Goal: Task Accomplishment & Management: Manage account settings

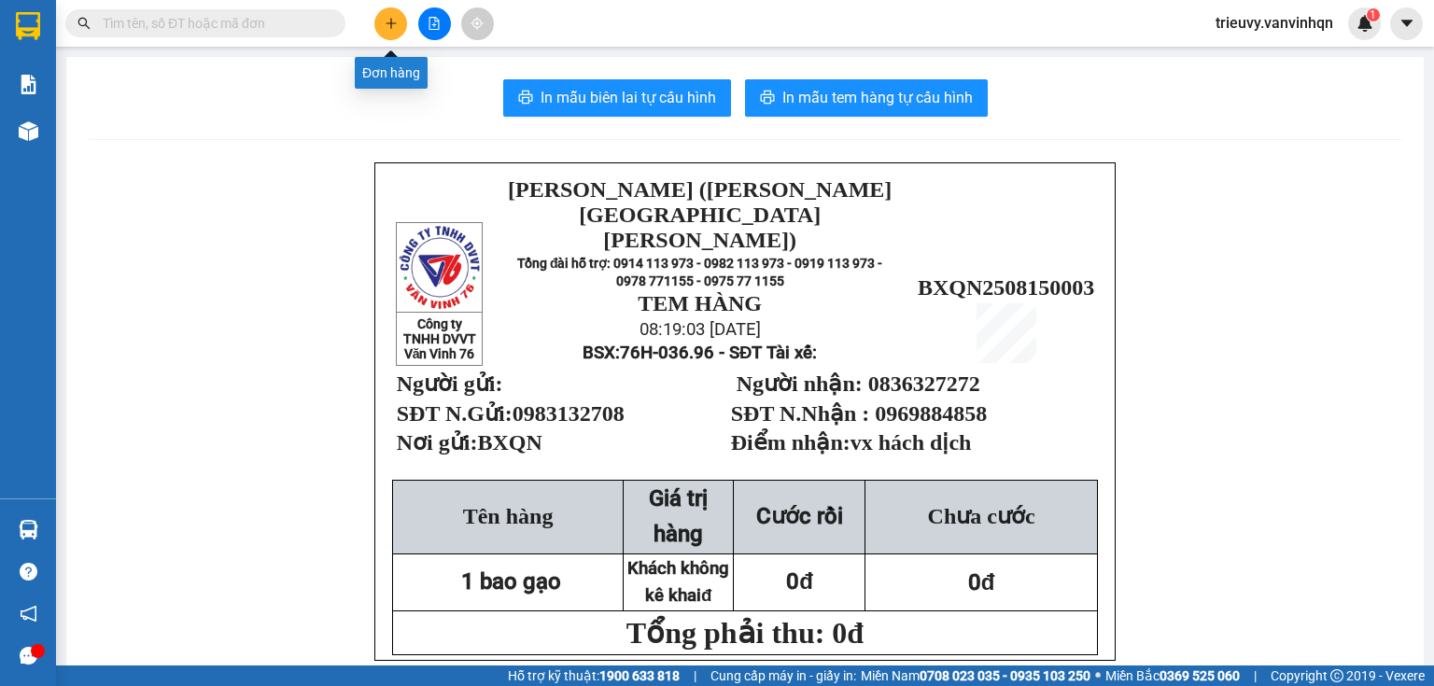
drag, startPoint x: 0, startPoint y: 0, endPoint x: 392, endPoint y: 26, distance: 392.9
click at [392, 26] on icon "plus" at bounding box center [391, 23] width 13 height 13
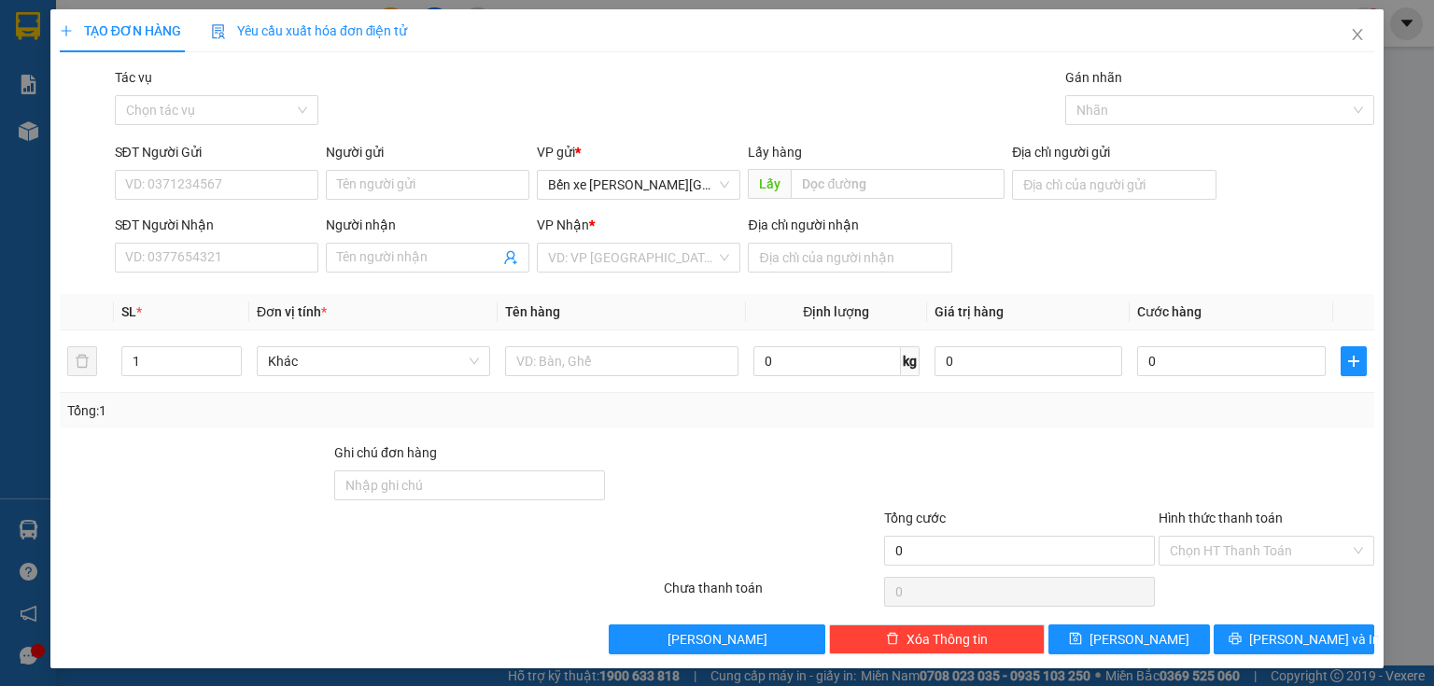
click at [1053, 200] on div "Địa chỉ người gửi" at bounding box center [1113, 174] width 203 height 65
drag, startPoint x: 1078, startPoint y: 183, endPoint x: 1079, endPoint y: 197, distance: 14.0
click at [1077, 187] on input "Địa chỉ người gửi" at bounding box center [1113, 185] width 203 height 30
click at [284, 197] on input "SĐT Người Gửi" at bounding box center [216, 185] width 203 height 30
click at [151, 179] on input "0972255495" at bounding box center [216, 185] width 203 height 30
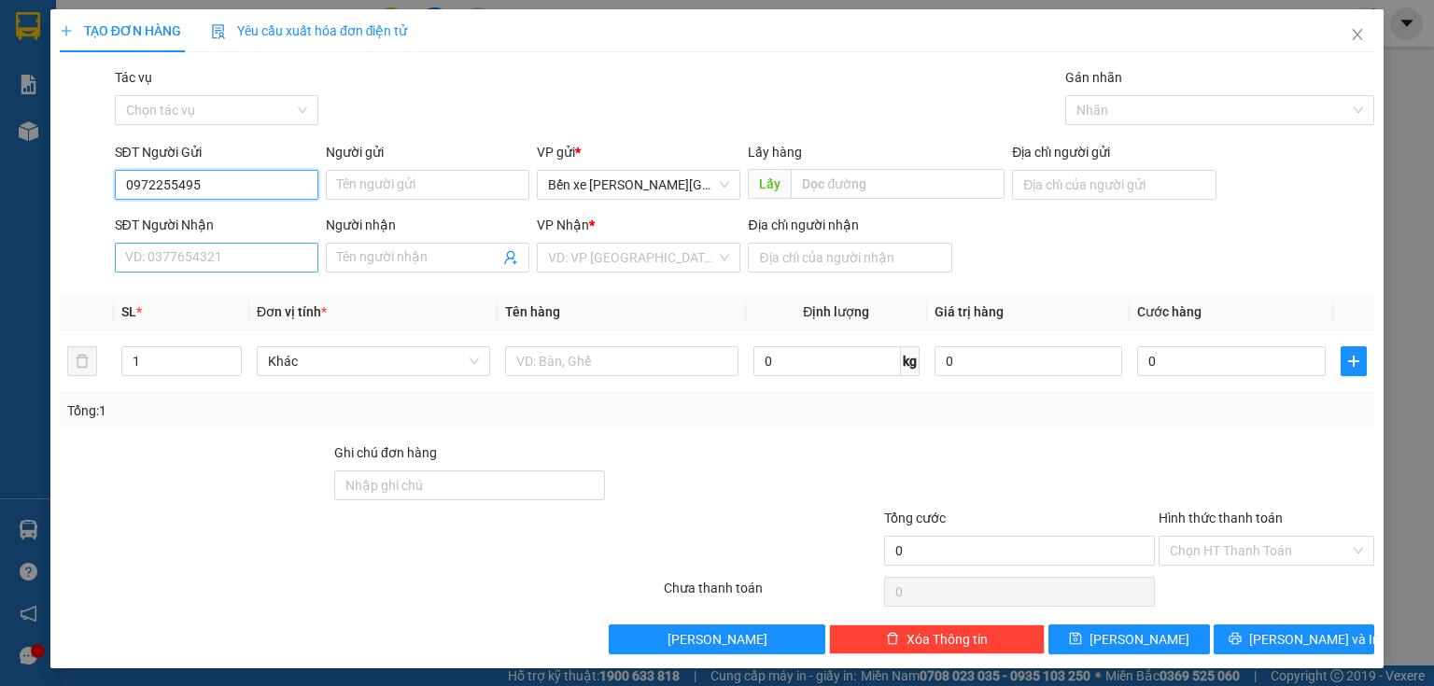
type input "0972255495"
click at [275, 249] on input "SĐT Người Nhận" at bounding box center [216, 258] width 203 height 30
click at [272, 265] on input "SĐT Người Nhận" at bounding box center [216, 258] width 203 height 30
type input "0901673072"
click at [612, 264] on input "search" at bounding box center [632, 258] width 168 height 28
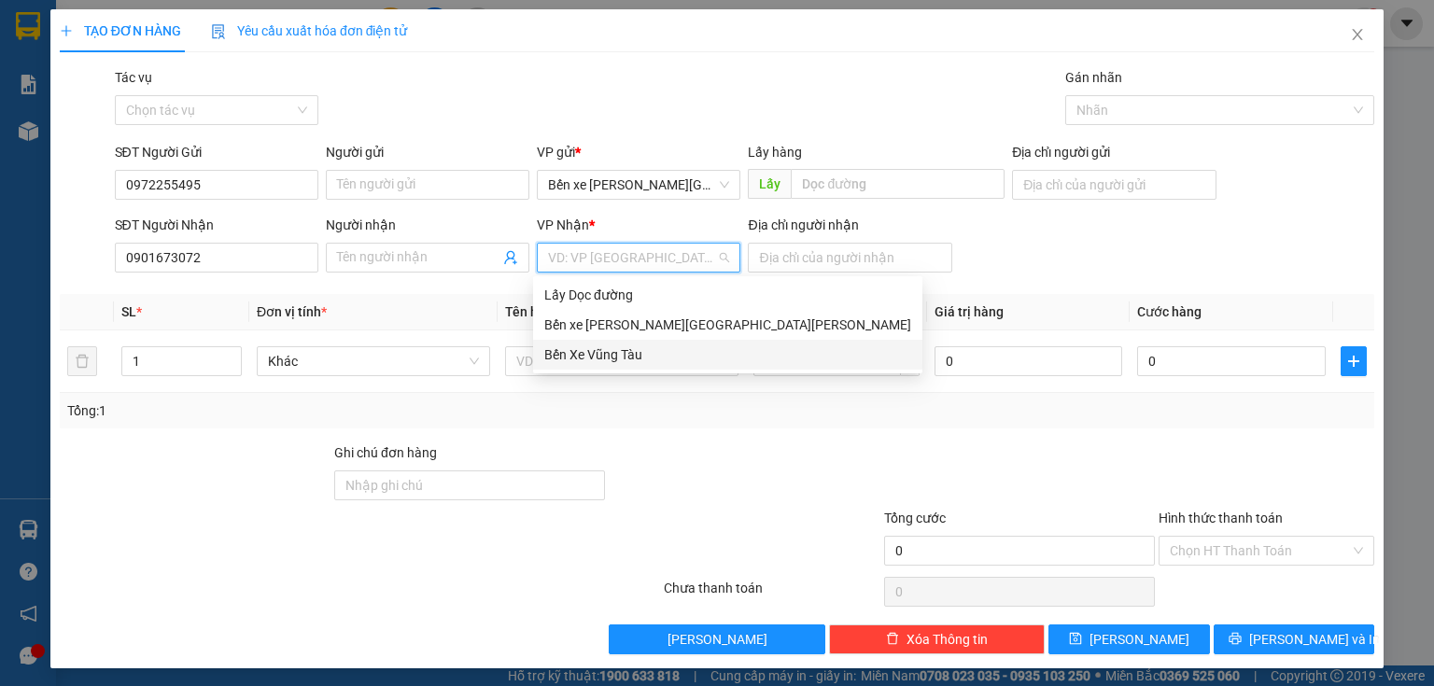
click at [624, 353] on div "Bến Xe Vũng Tàu" at bounding box center [727, 354] width 367 height 21
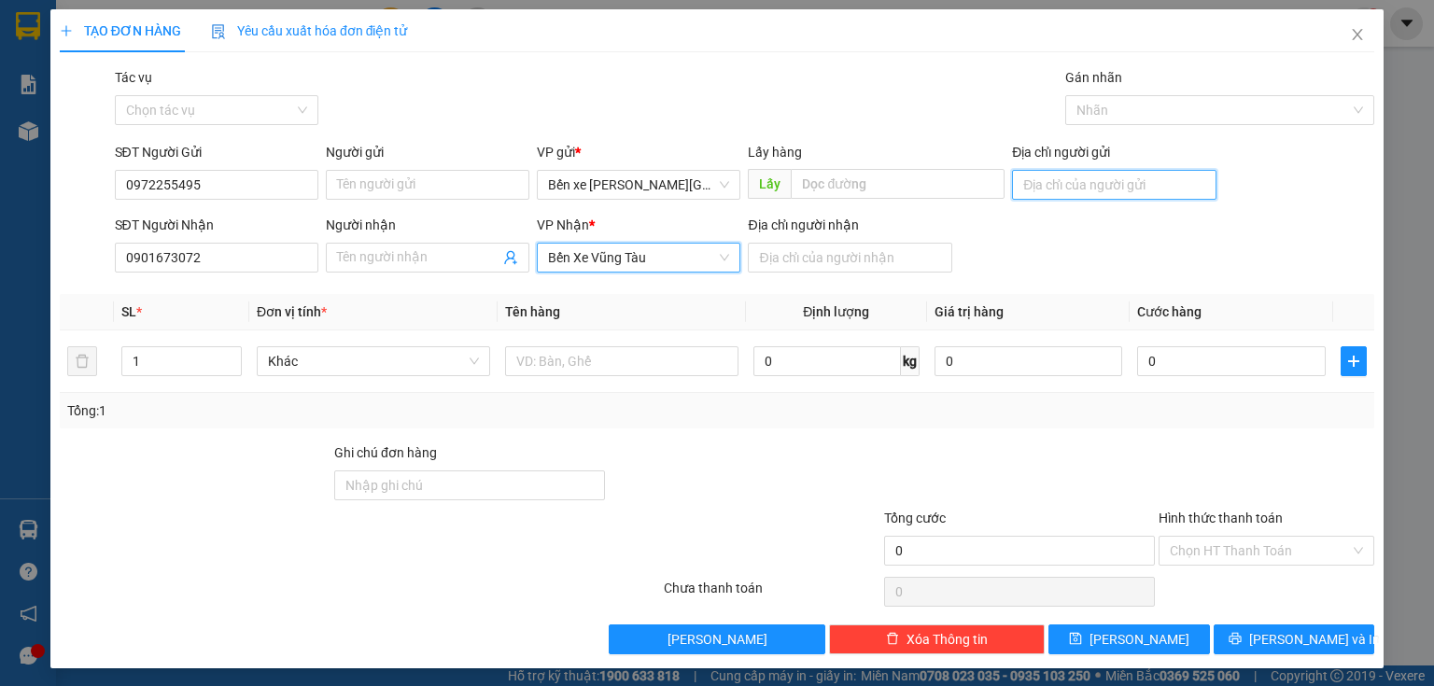
click at [1134, 187] on input "Địa chỉ người gửi" at bounding box center [1113, 185] width 203 height 30
type input "BXQN"
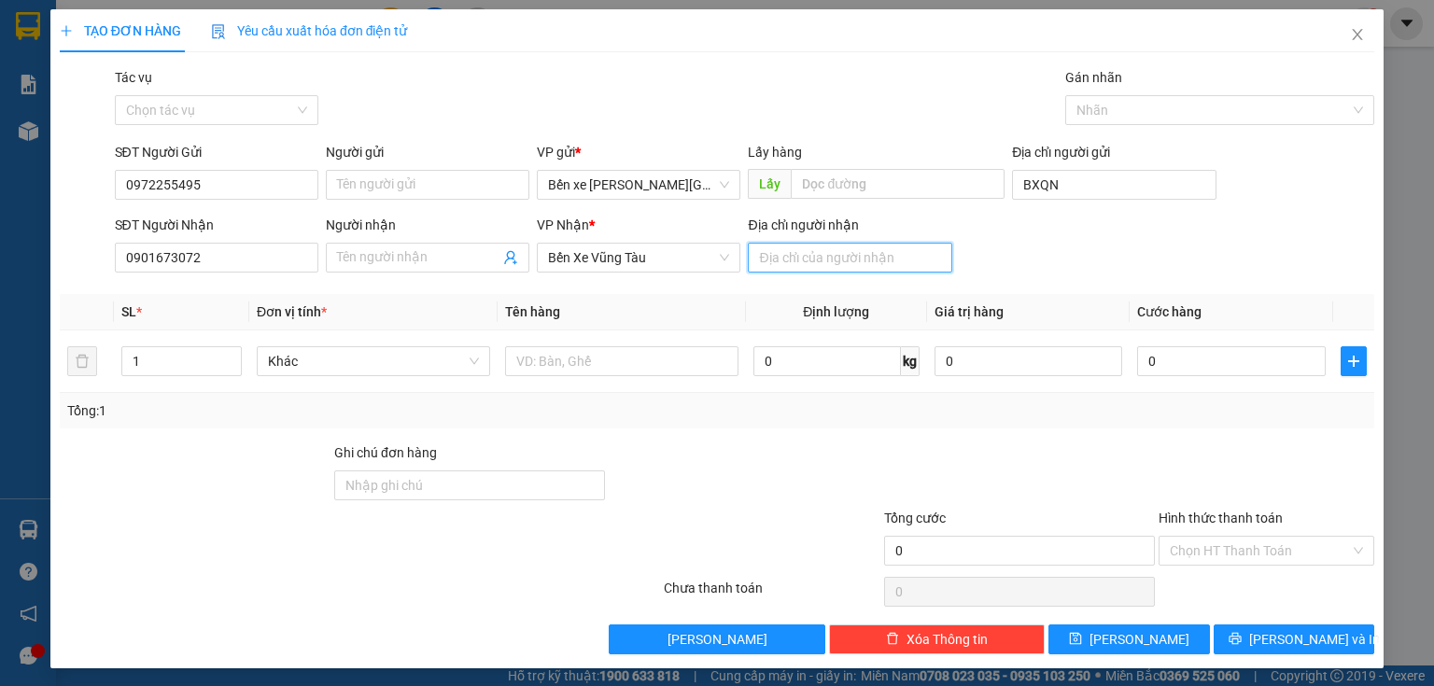
click at [795, 254] on input "Địa chỉ người nhận" at bounding box center [849, 258] width 203 height 30
type input "vung tau"
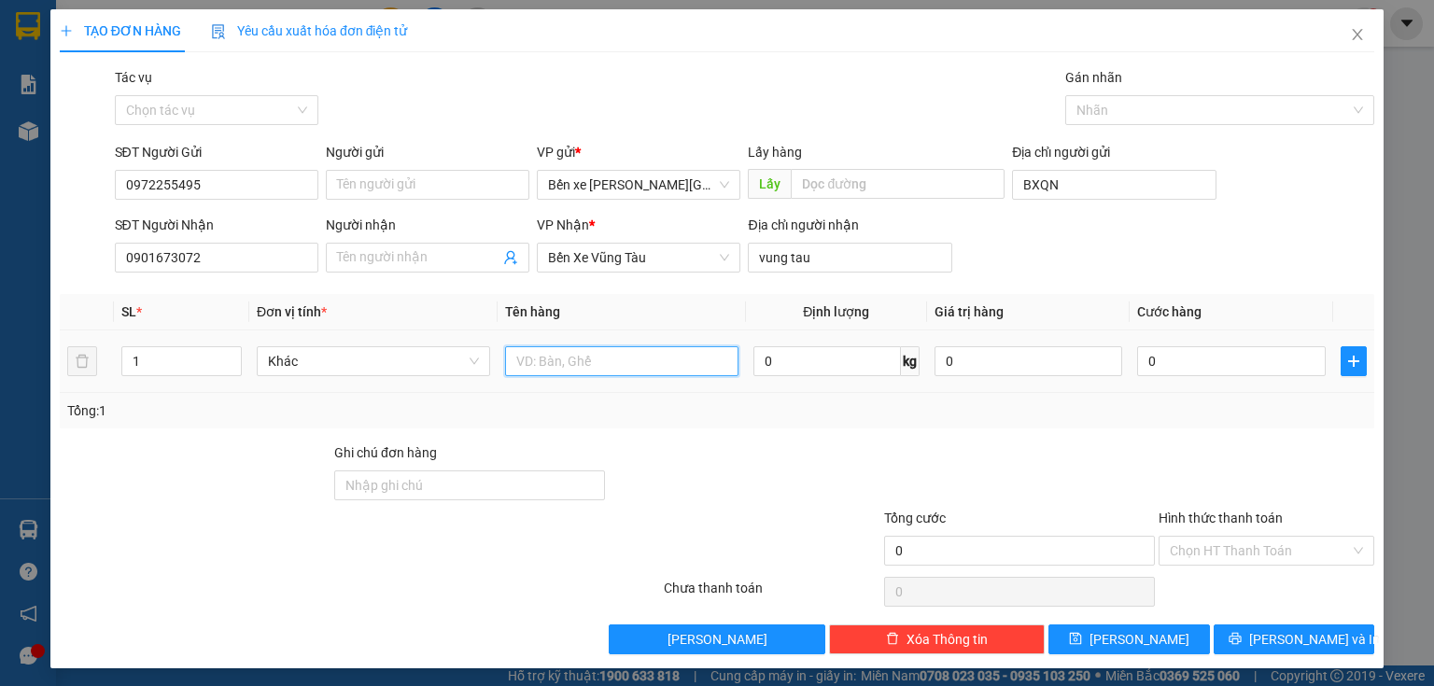
click at [685, 365] on input "text" at bounding box center [621, 361] width 233 height 30
type input "1 xốp"
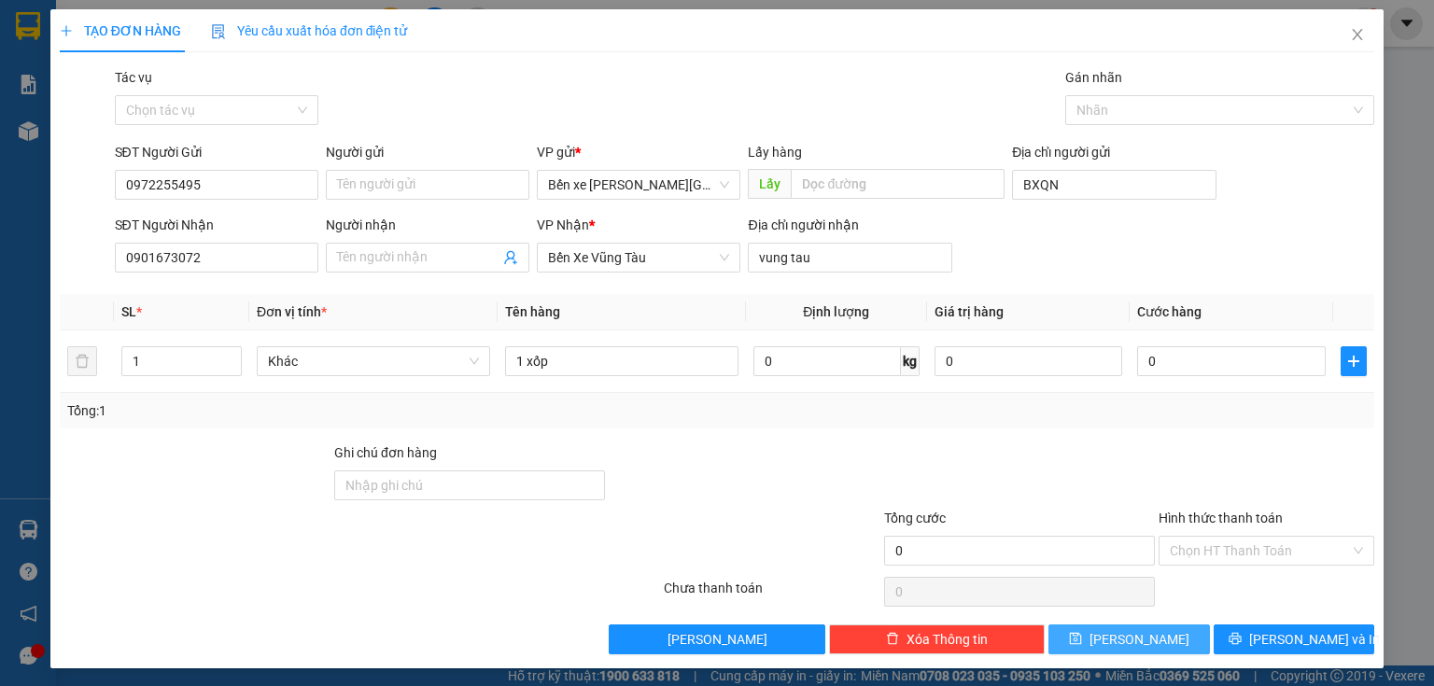
click at [1132, 636] on span "[PERSON_NAME]" at bounding box center [1139, 639] width 100 height 21
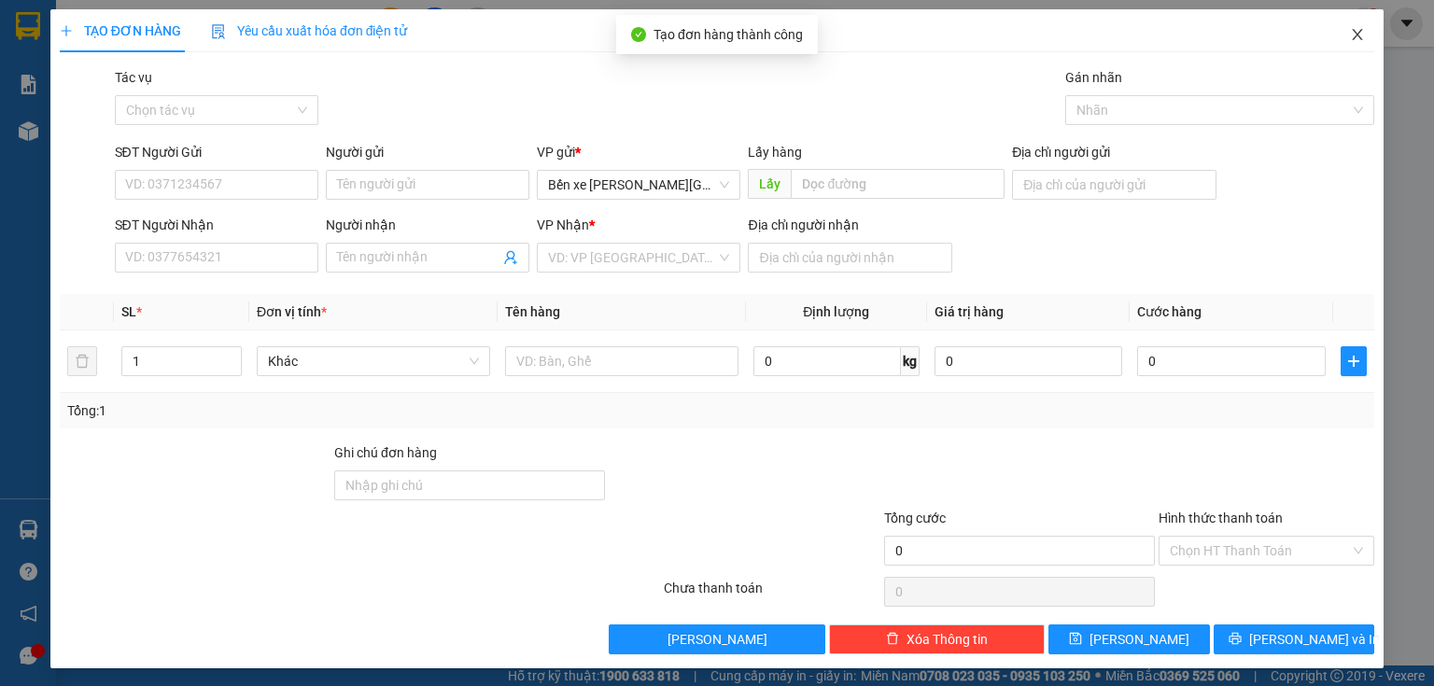
click at [1347, 46] on span "Close" at bounding box center [1357, 35] width 52 height 52
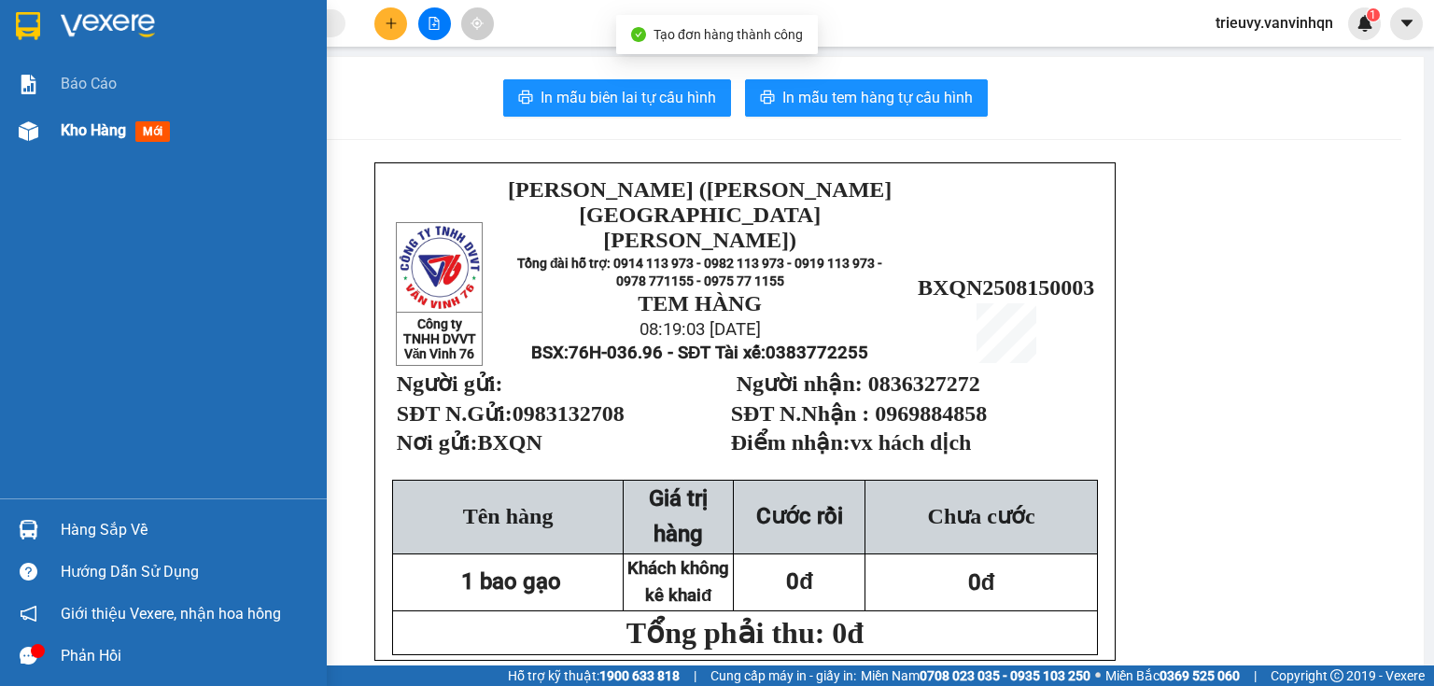
click at [70, 125] on span "Kho hàng" at bounding box center [93, 130] width 65 height 18
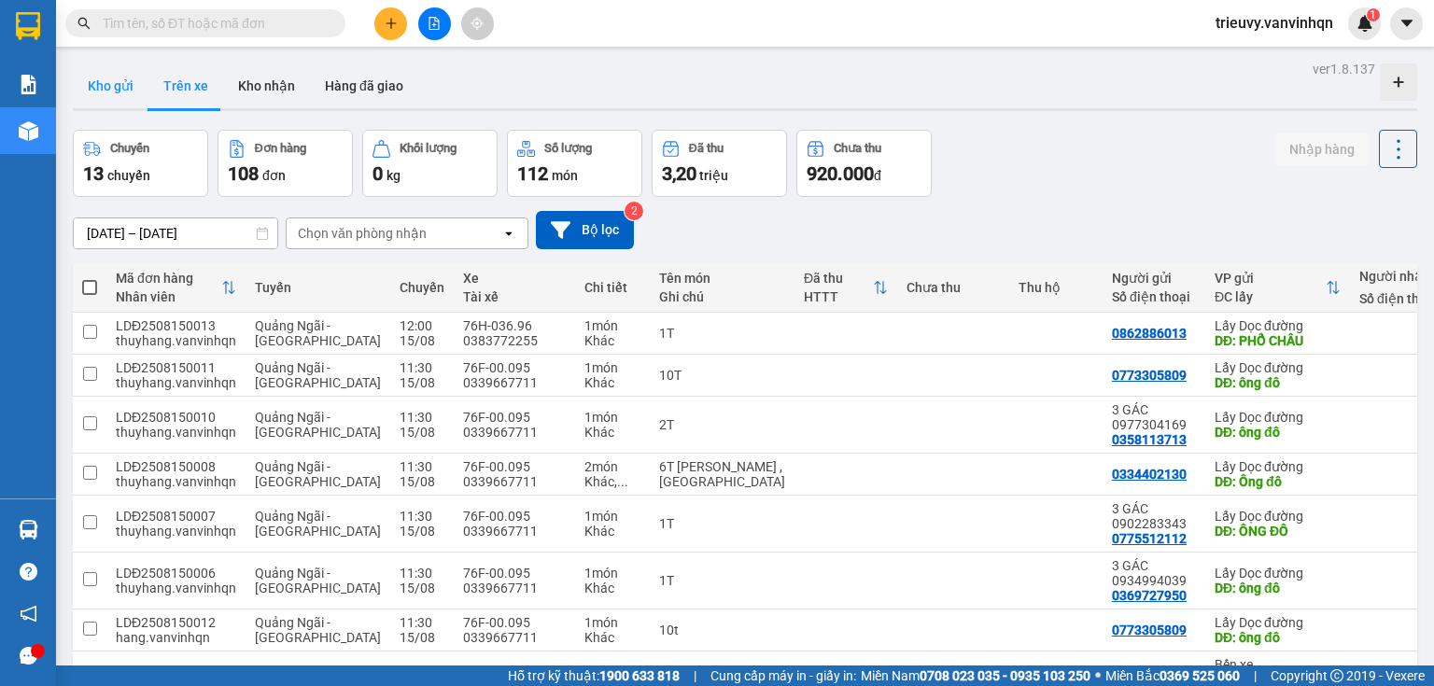
click at [133, 83] on button "Kho gửi" at bounding box center [111, 85] width 76 height 45
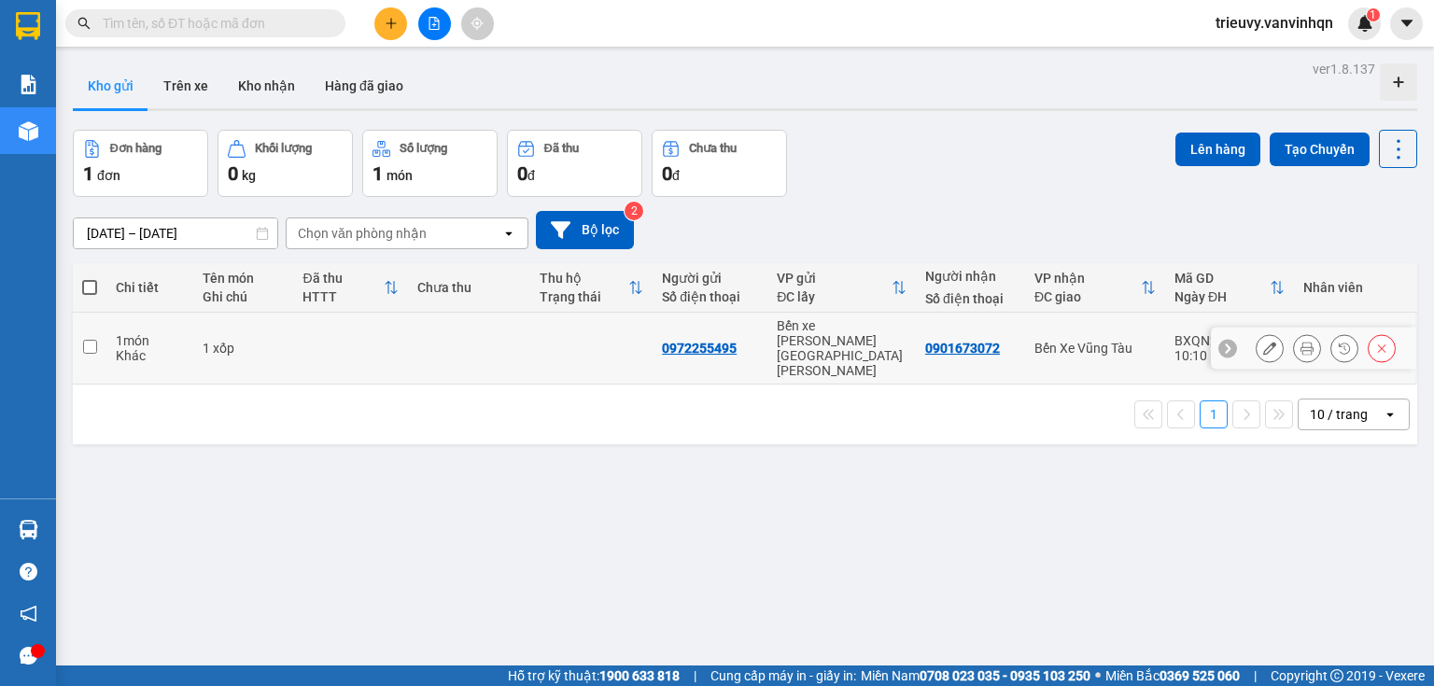
click at [239, 341] on div "1 xốp" at bounding box center [243, 348] width 81 height 15
checkbox input "true"
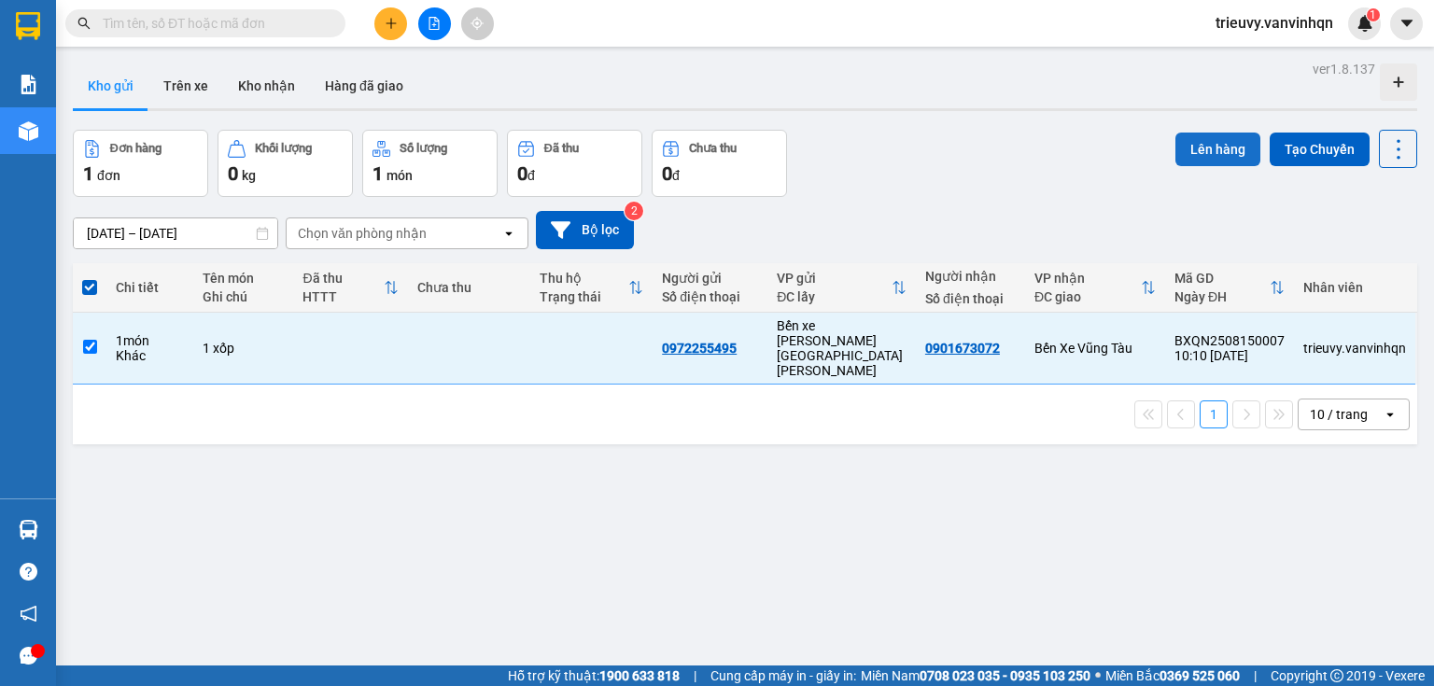
click at [1191, 147] on button "Lên hàng" at bounding box center [1217, 150] width 85 height 34
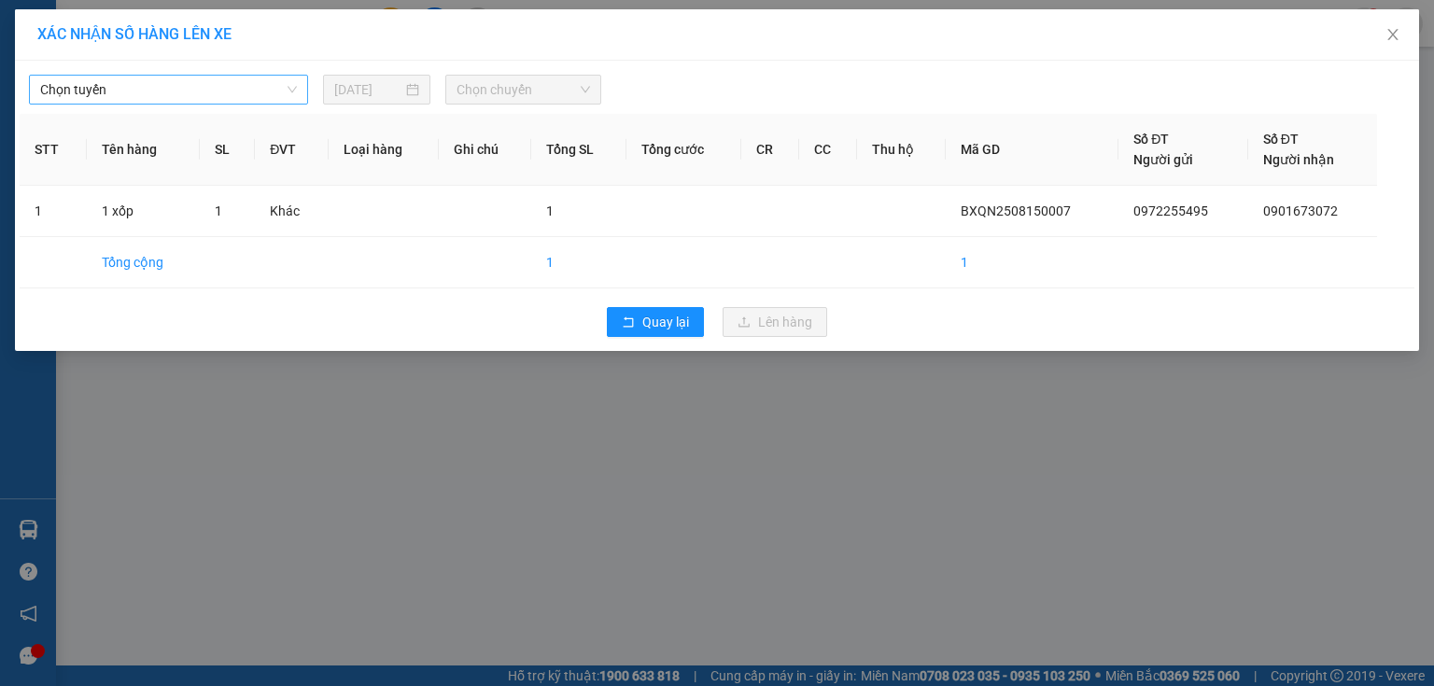
click at [212, 92] on span "Chọn tuyến" at bounding box center [168, 90] width 257 height 28
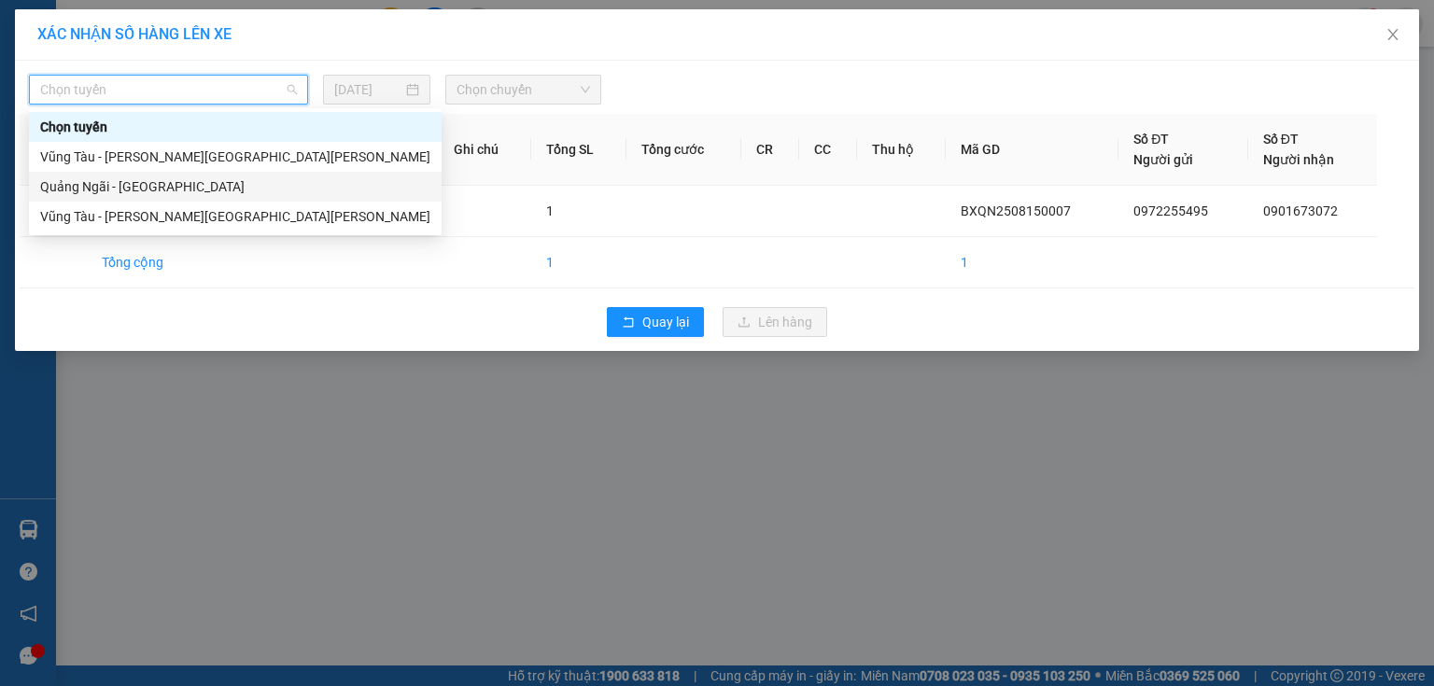
click at [158, 187] on div "Quảng Ngãi - [GEOGRAPHIC_DATA]" at bounding box center [235, 186] width 390 height 21
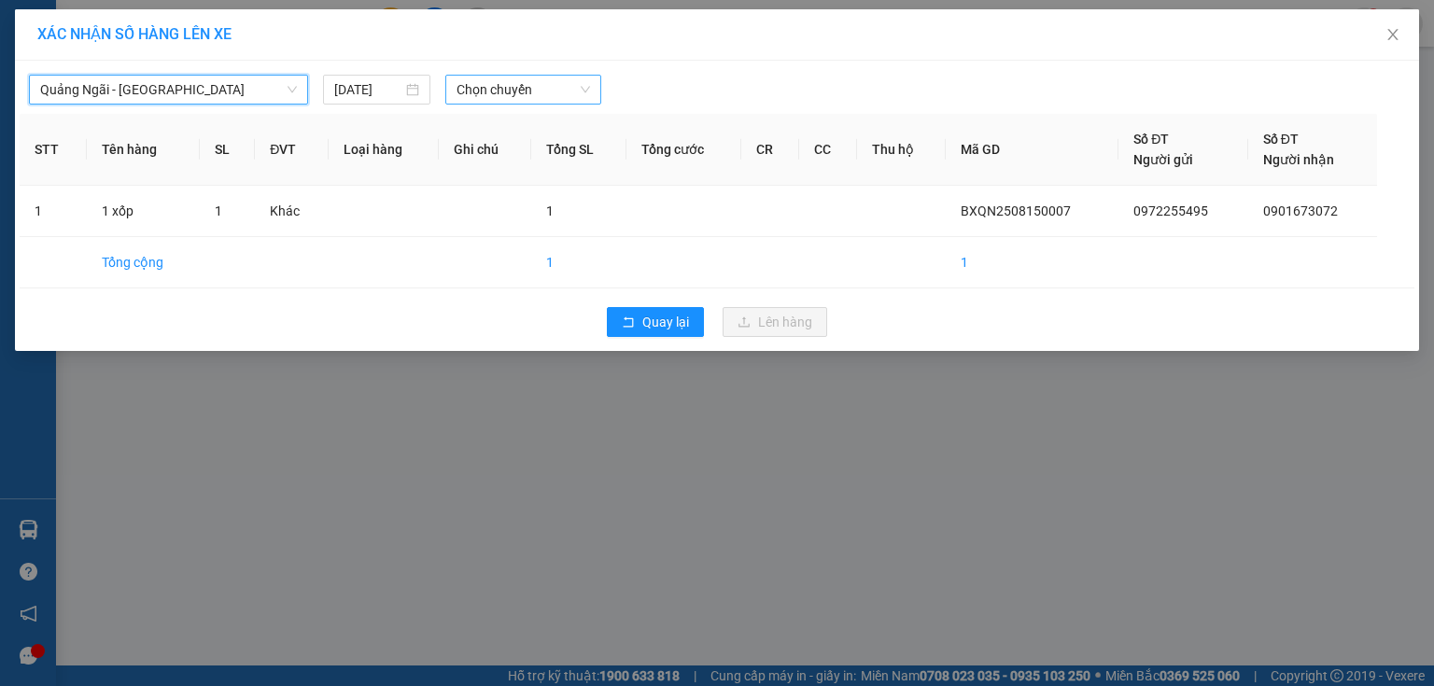
click at [534, 85] on span "Chọn chuyến" at bounding box center [523, 90] width 134 height 28
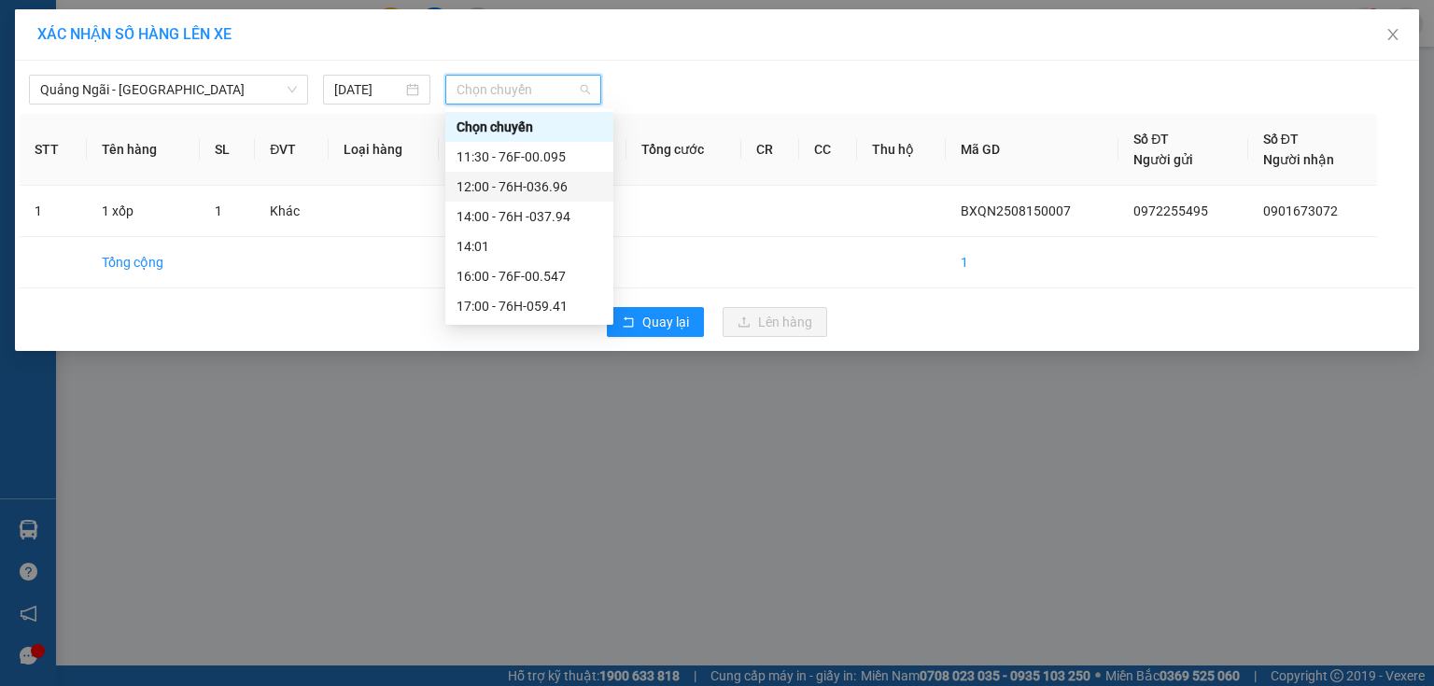
click at [574, 181] on div "12:00 - 76H-036.96" at bounding box center [529, 186] width 146 height 21
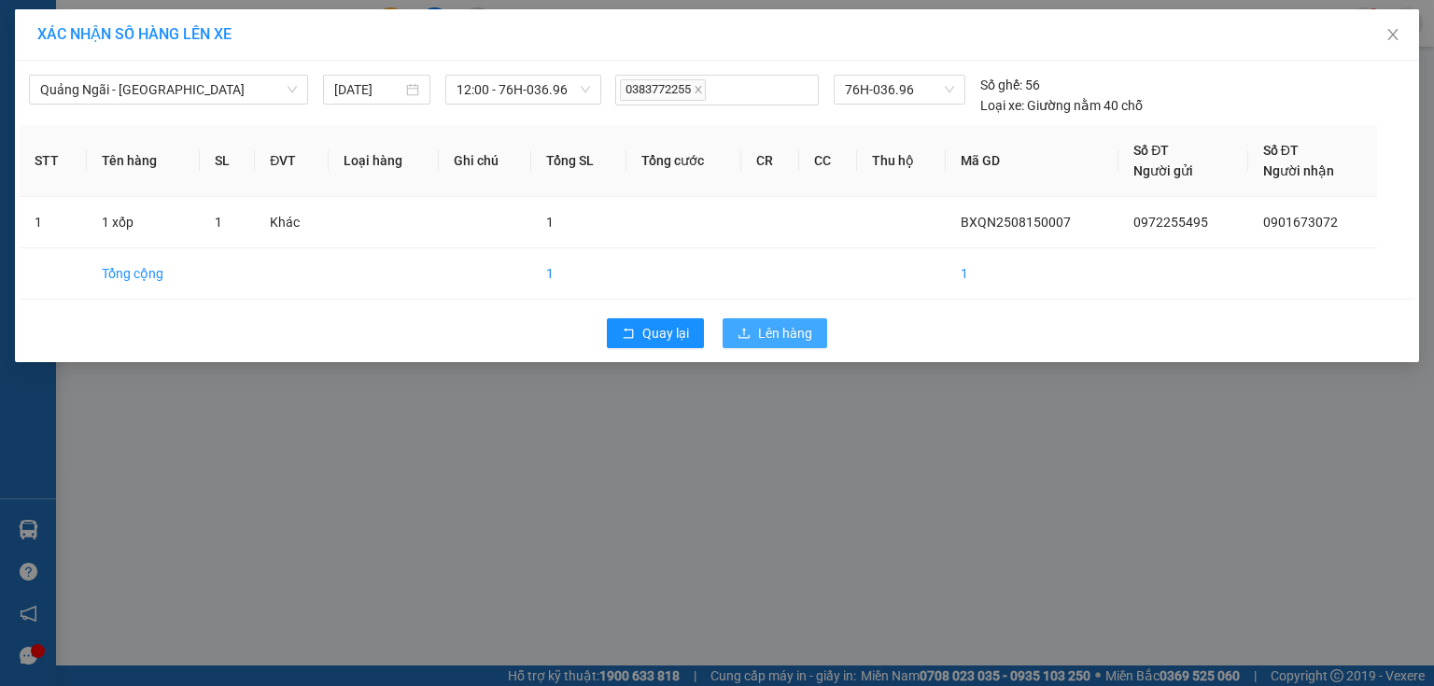
click at [751, 325] on button "Lên hàng" at bounding box center [774, 333] width 105 height 30
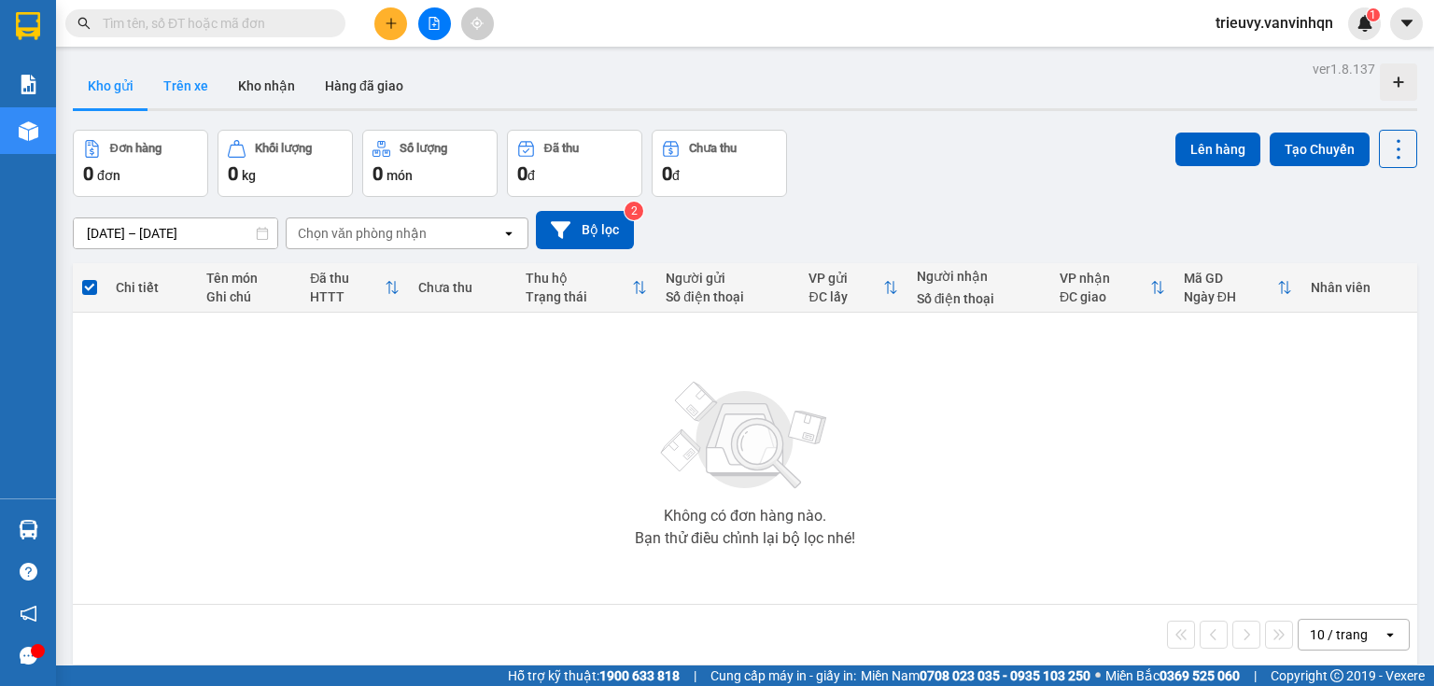
click at [175, 89] on button "Trên xe" at bounding box center [185, 85] width 75 height 45
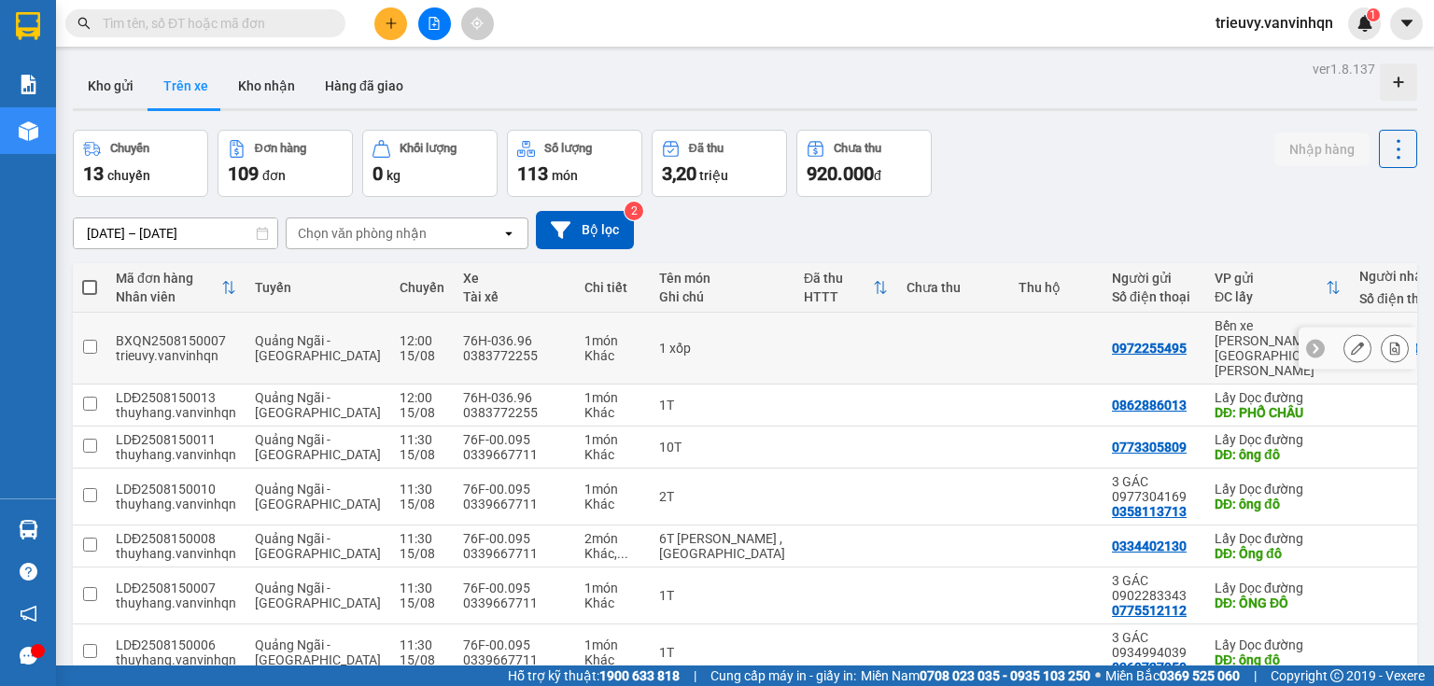
click at [1351, 342] on icon at bounding box center [1357, 348] width 13 height 13
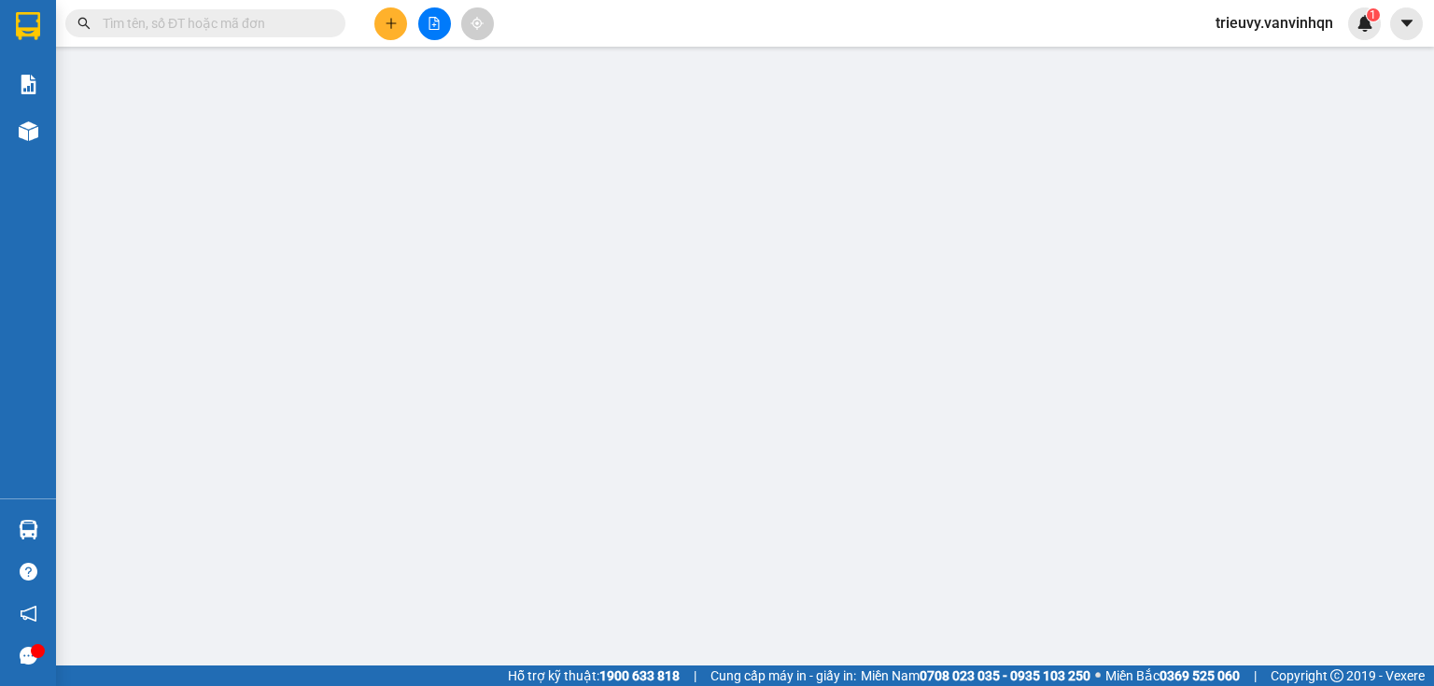
type input "0972255495"
type input "BXQN"
type input "0901673072"
type input "vung tau"
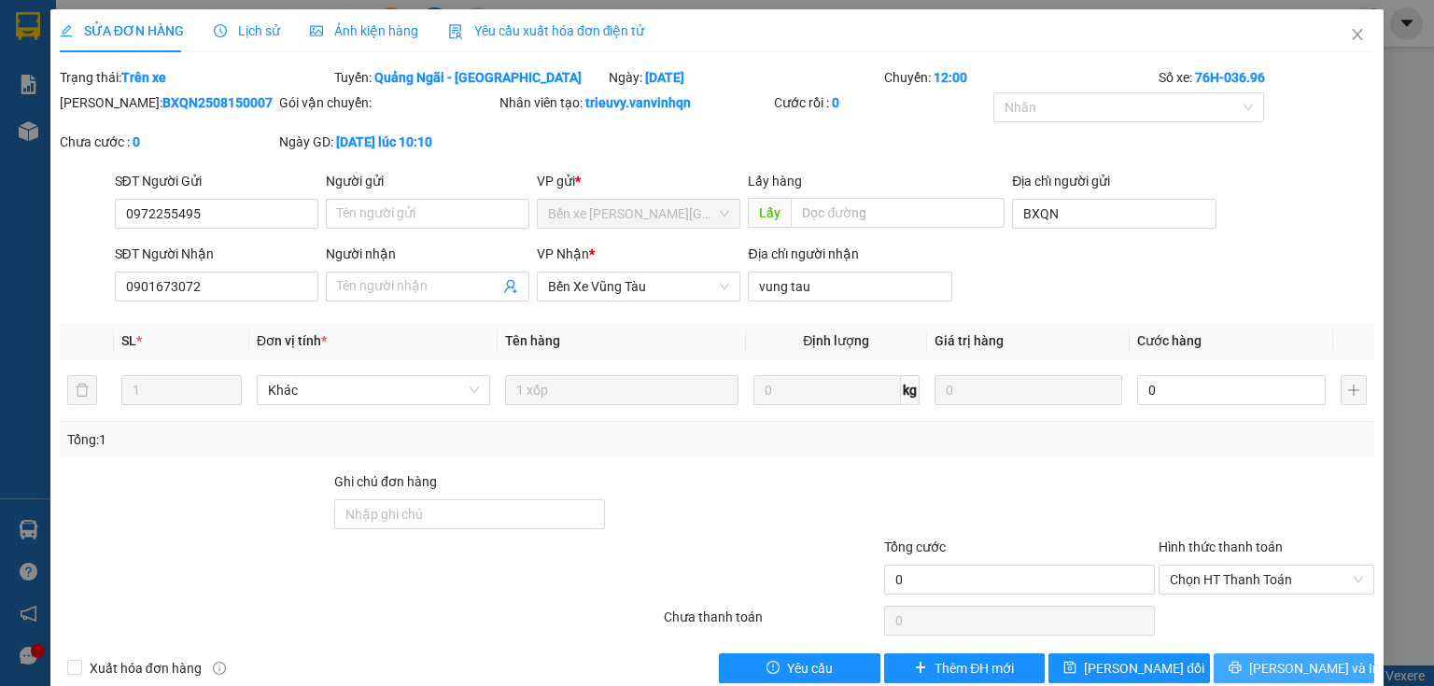
click at [1269, 660] on span "[PERSON_NAME] và In" at bounding box center [1314, 668] width 131 height 21
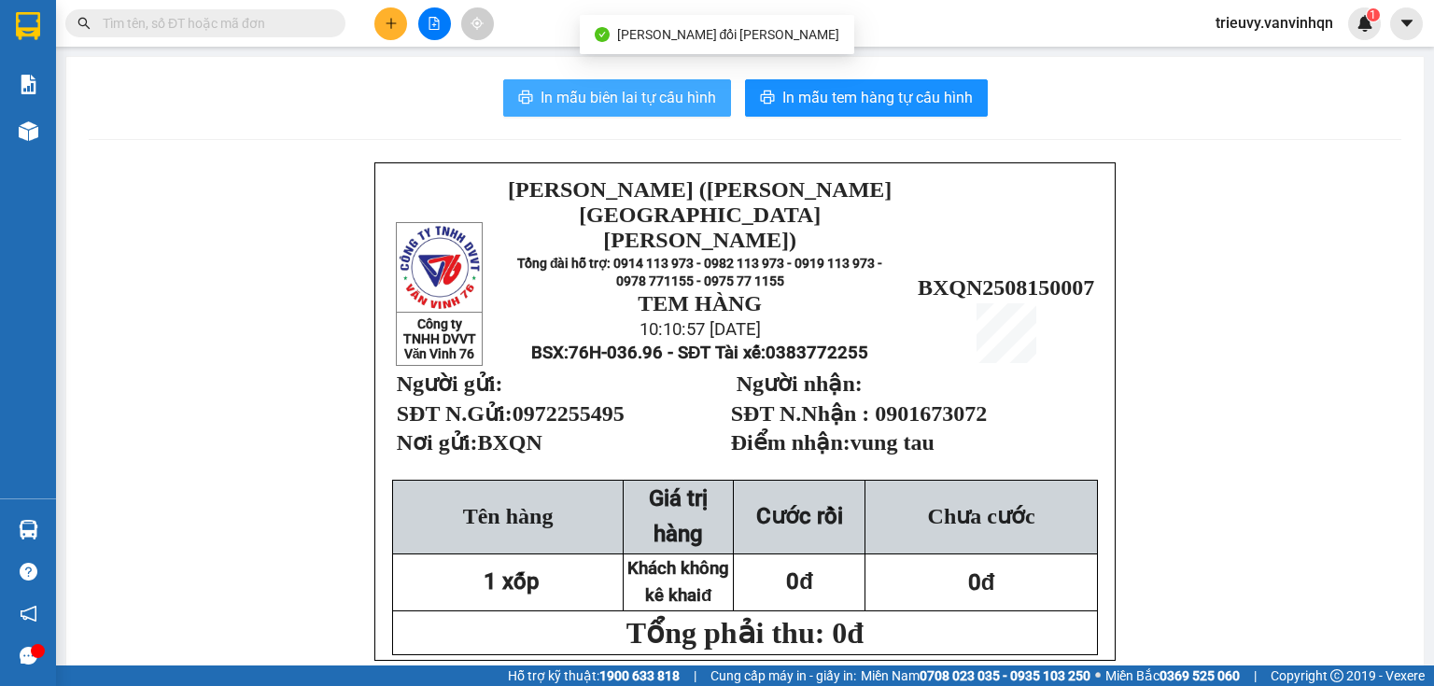
click at [702, 108] on span "In mẫu biên lai tự cấu hình" at bounding box center [627, 97] width 175 height 23
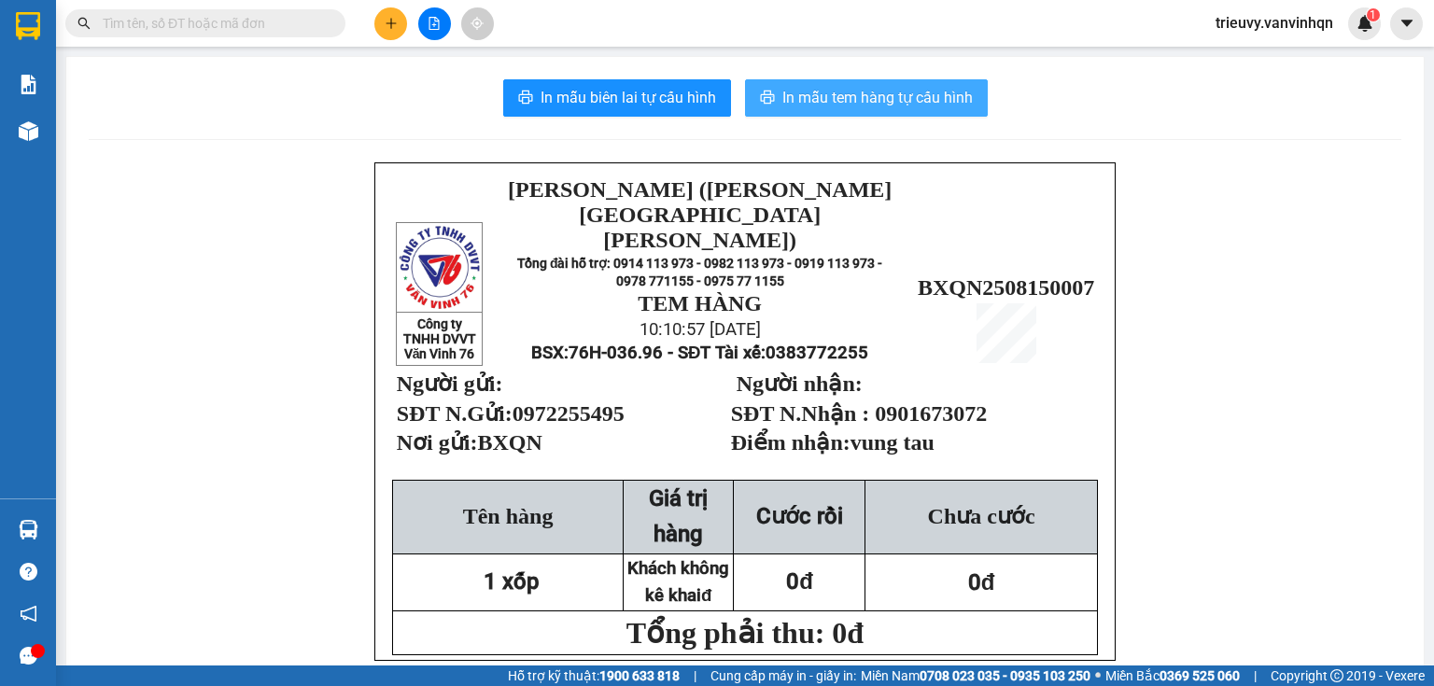
click at [815, 101] on span "In mẫu tem hàng tự cấu hình" at bounding box center [877, 97] width 190 height 23
click at [439, 18] on icon "file-add" at bounding box center [434, 23] width 13 height 13
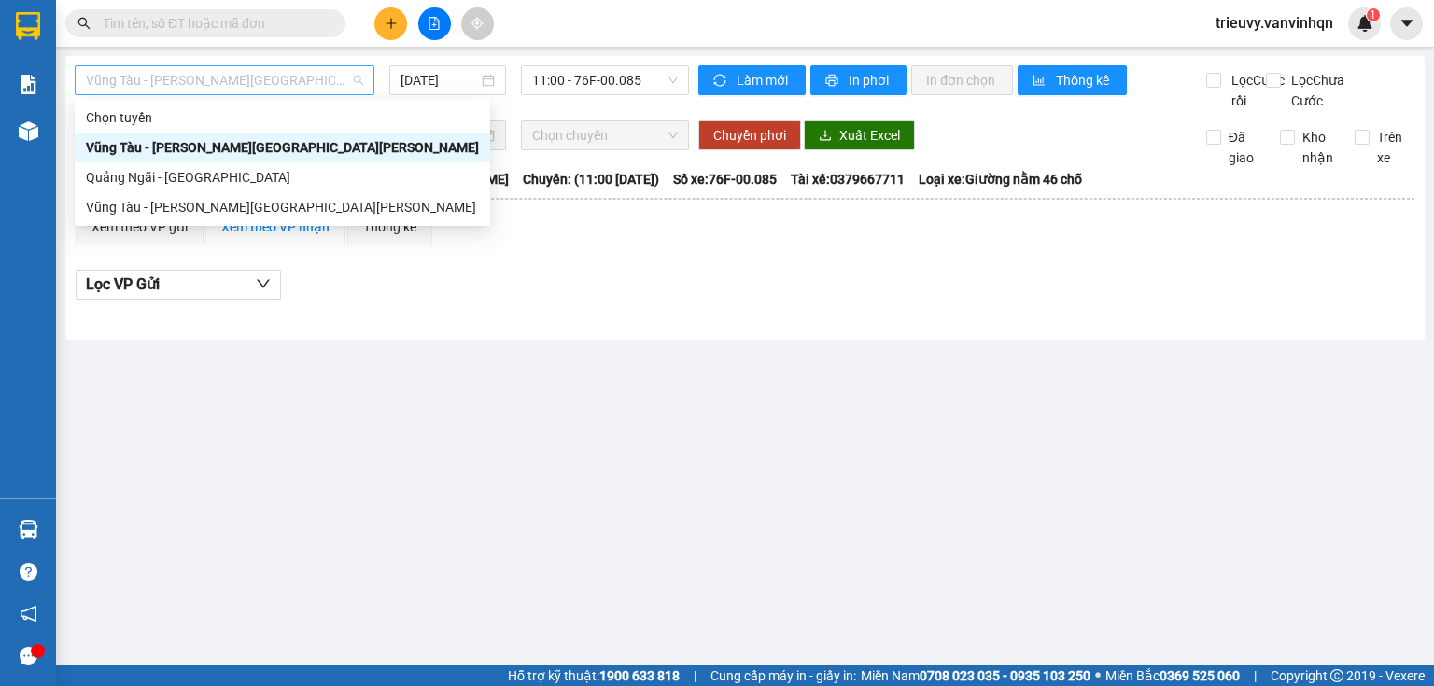
click at [289, 77] on span "Vũng Tàu - [GEOGRAPHIC_DATA]" at bounding box center [224, 80] width 277 height 28
drag, startPoint x: 217, startPoint y: 181, endPoint x: 397, endPoint y: 101, distance: 197.2
click at [225, 175] on div "Quảng Ngãi - [GEOGRAPHIC_DATA]" at bounding box center [282, 177] width 393 height 21
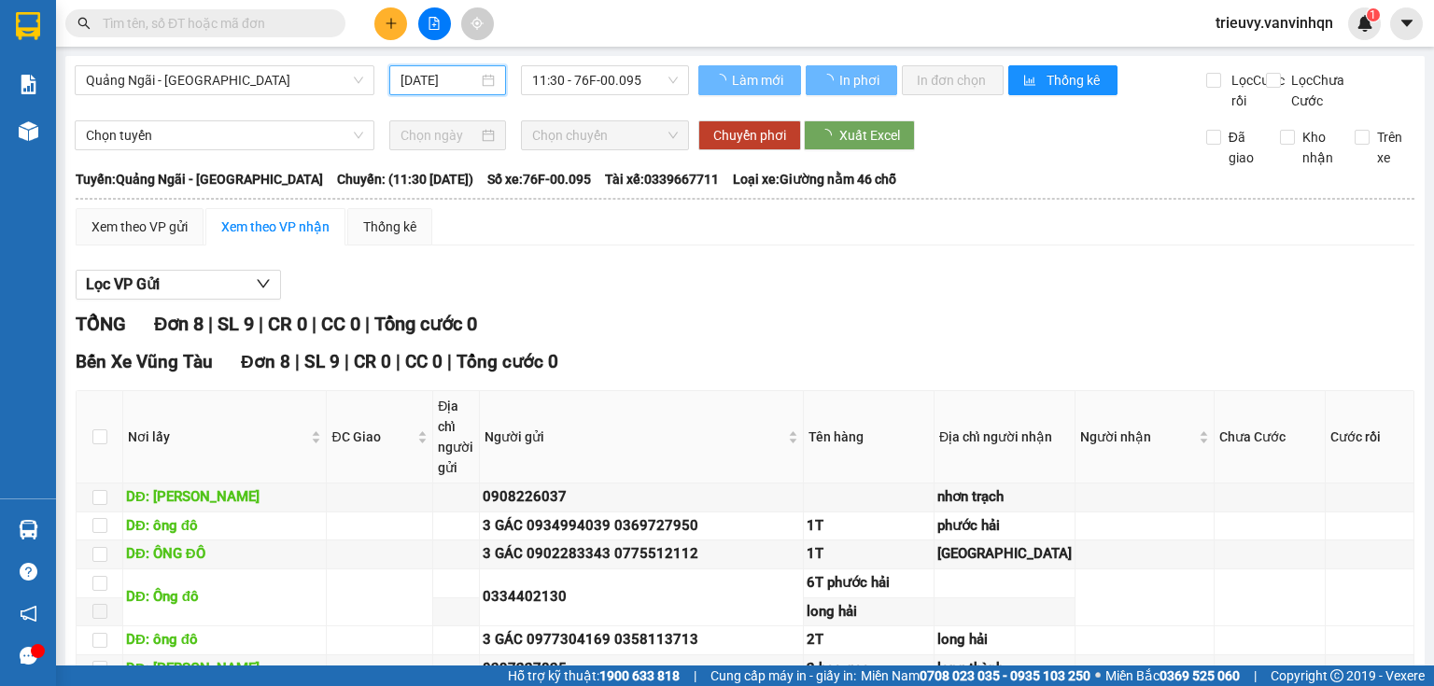
click at [429, 70] on input "[DATE]" at bounding box center [438, 80] width 77 height 21
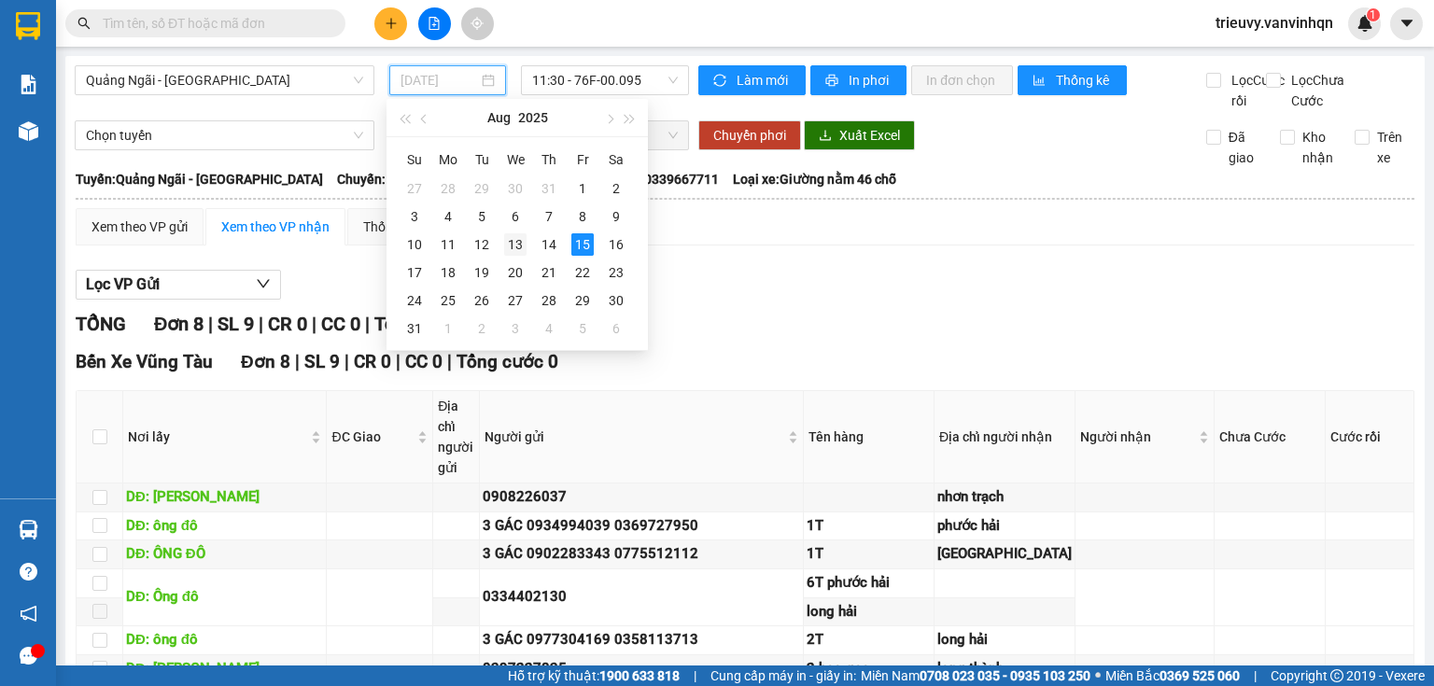
click at [518, 239] on div "13" at bounding box center [515, 244] width 22 height 22
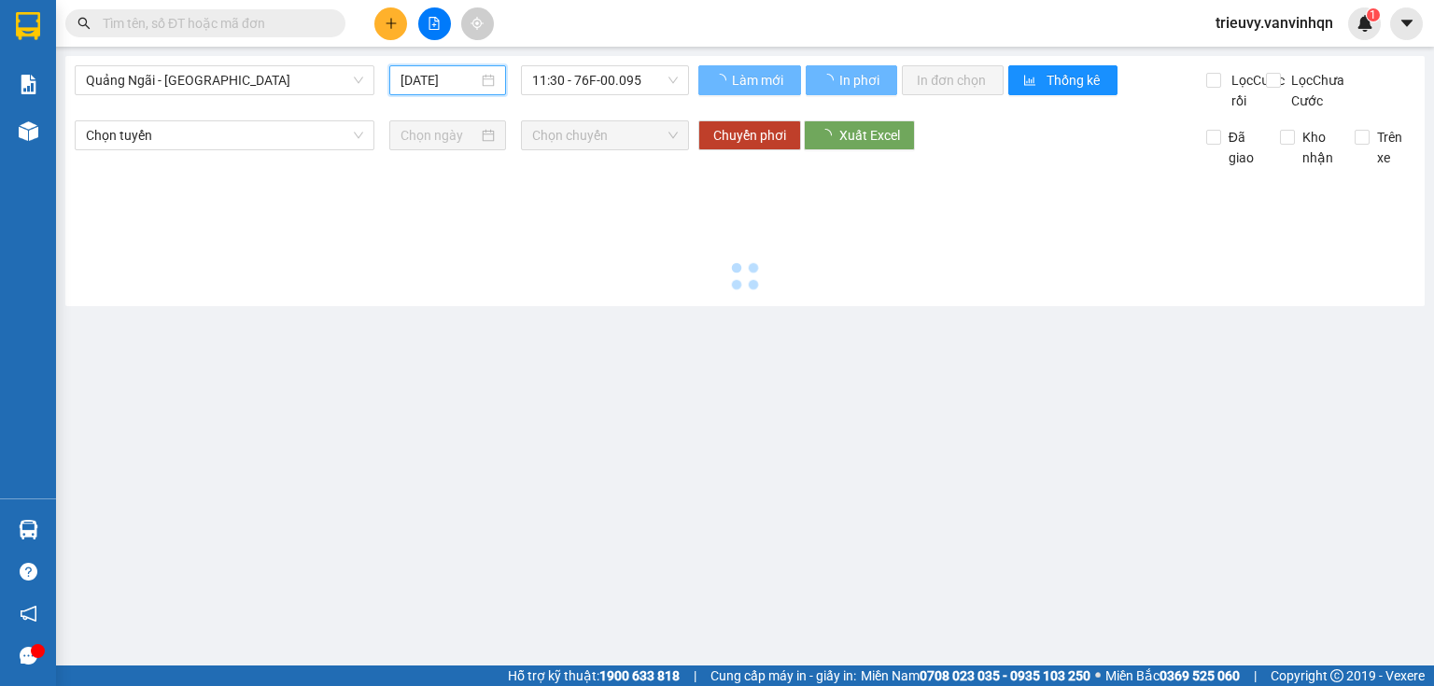
type input "13/08/2025"
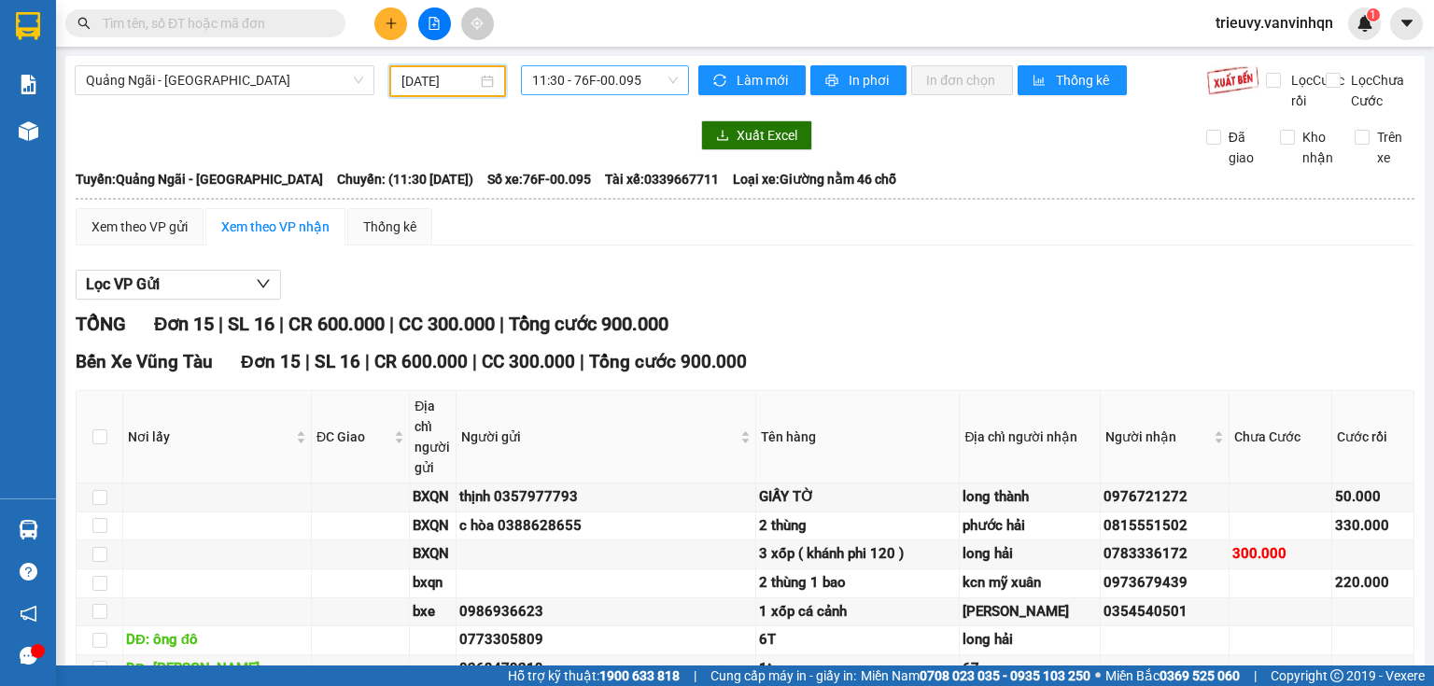
click at [606, 82] on span "11:30 - 76F-00.095" at bounding box center [605, 80] width 147 height 28
click at [392, 19] on icon "plus" at bounding box center [391, 23] width 13 height 13
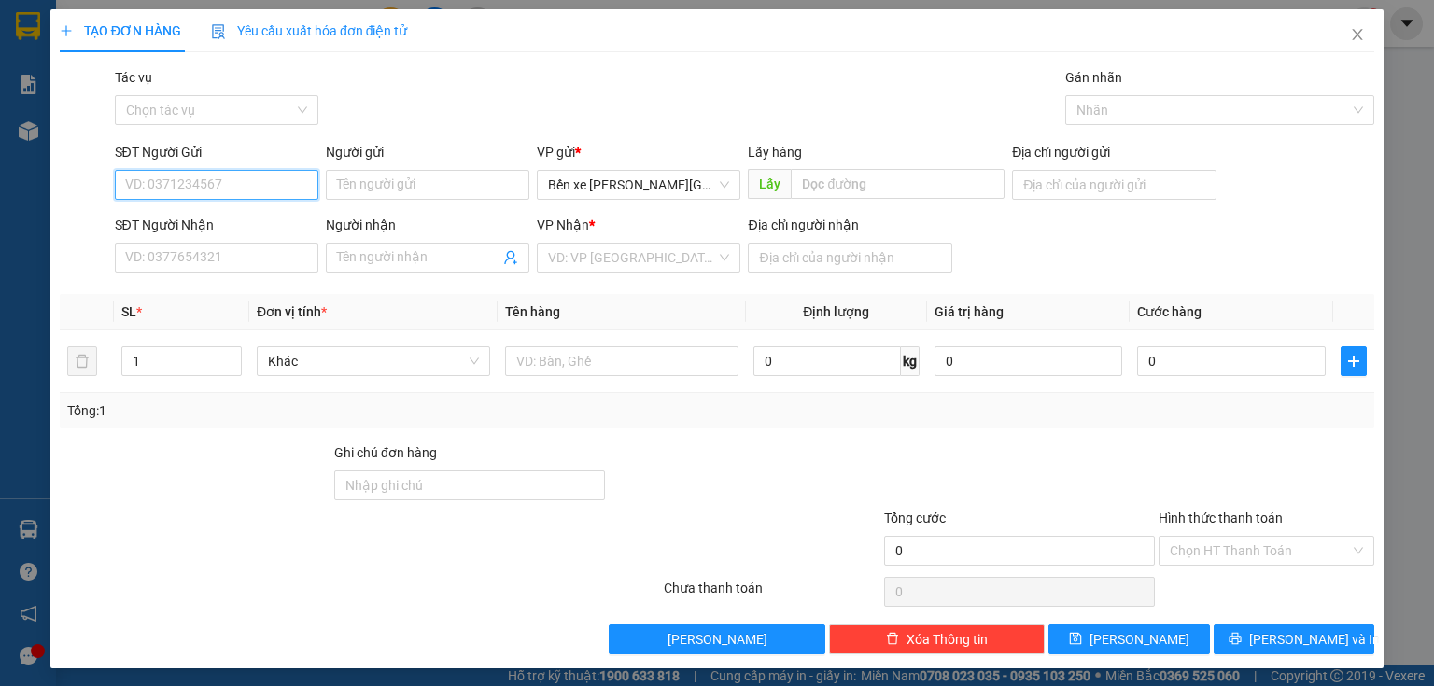
click at [297, 189] on input "SĐT Người Gửi" at bounding box center [216, 185] width 203 height 30
click at [154, 180] on input "0974919570" at bounding box center [216, 185] width 203 height 30
type input "0974919570"
click at [414, 178] on input "Người gửi" at bounding box center [427, 185] width 203 height 30
drag, startPoint x: 597, startPoint y: 190, endPoint x: 597, endPoint y: 210, distance: 19.6
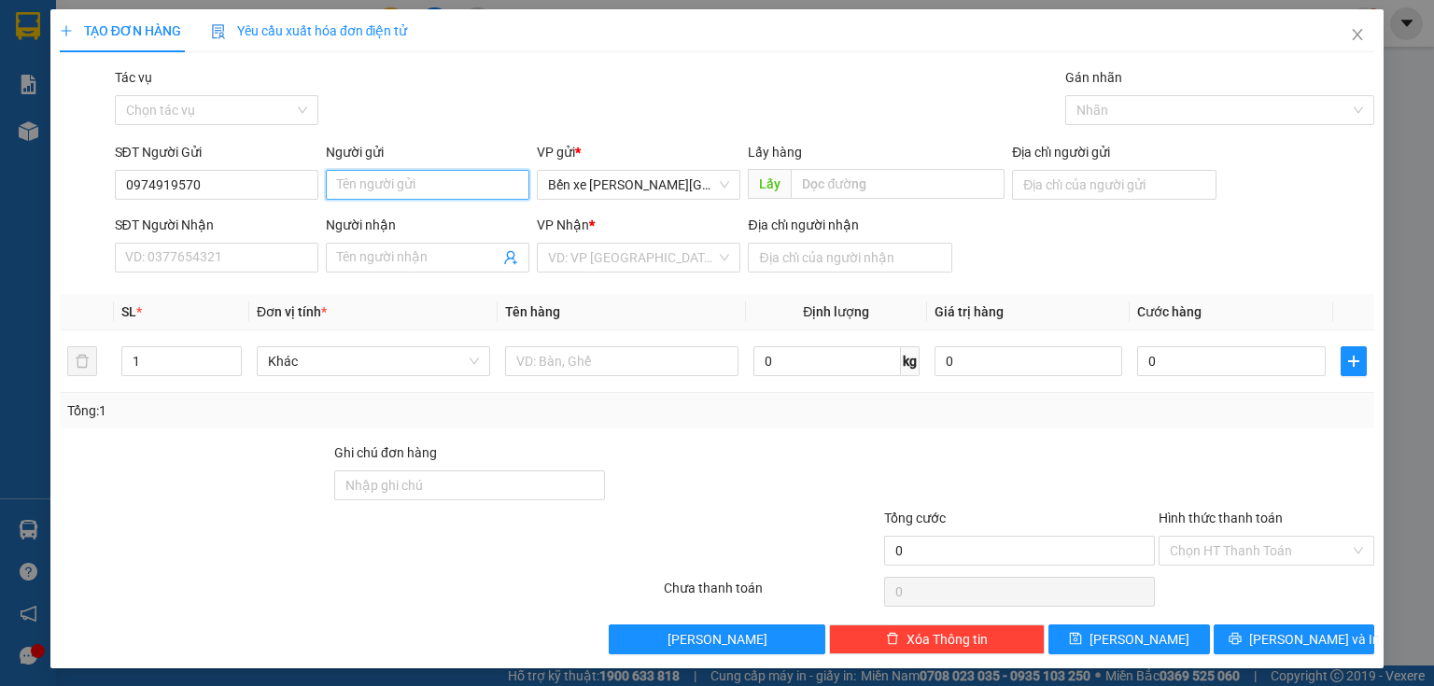
click at [597, 191] on span "Bến xe [GEOGRAPHIC_DATA]" at bounding box center [638, 185] width 181 height 28
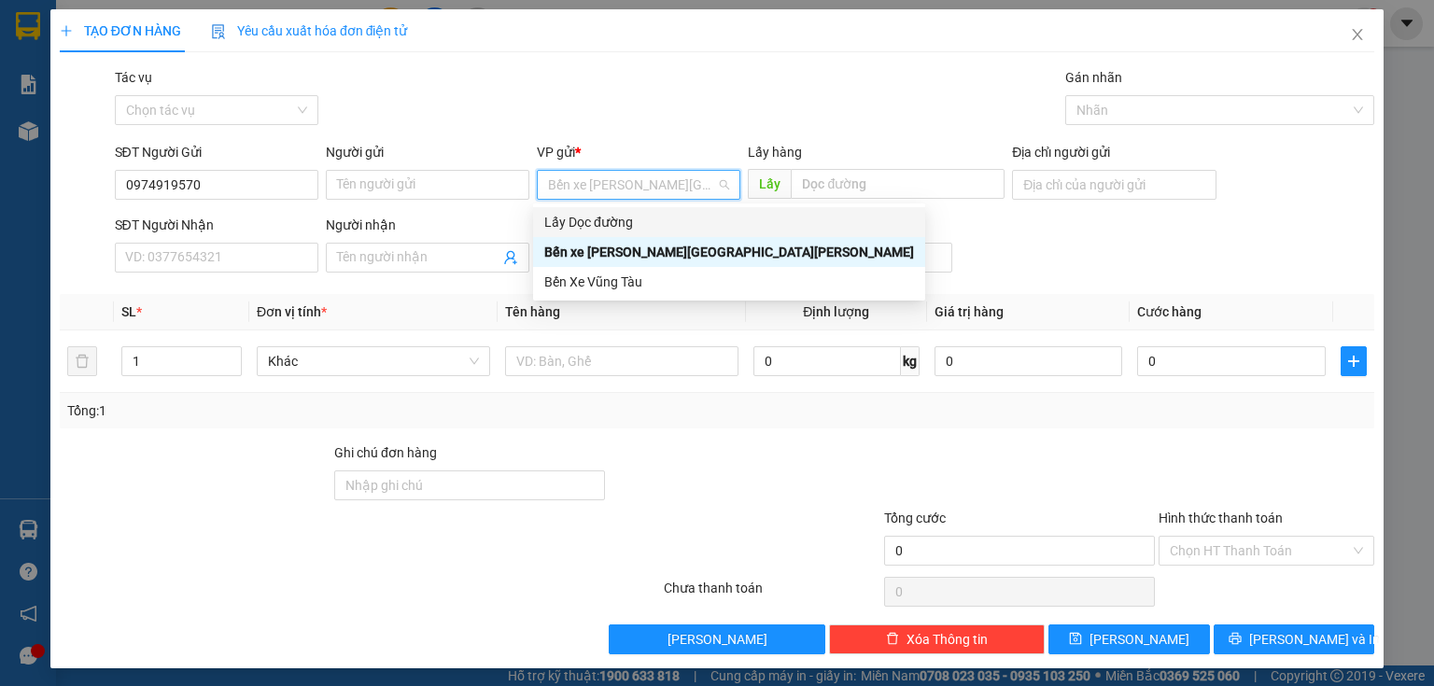
click at [604, 221] on div "Lấy Dọc đường" at bounding box center [729, 222] width 370 height 21
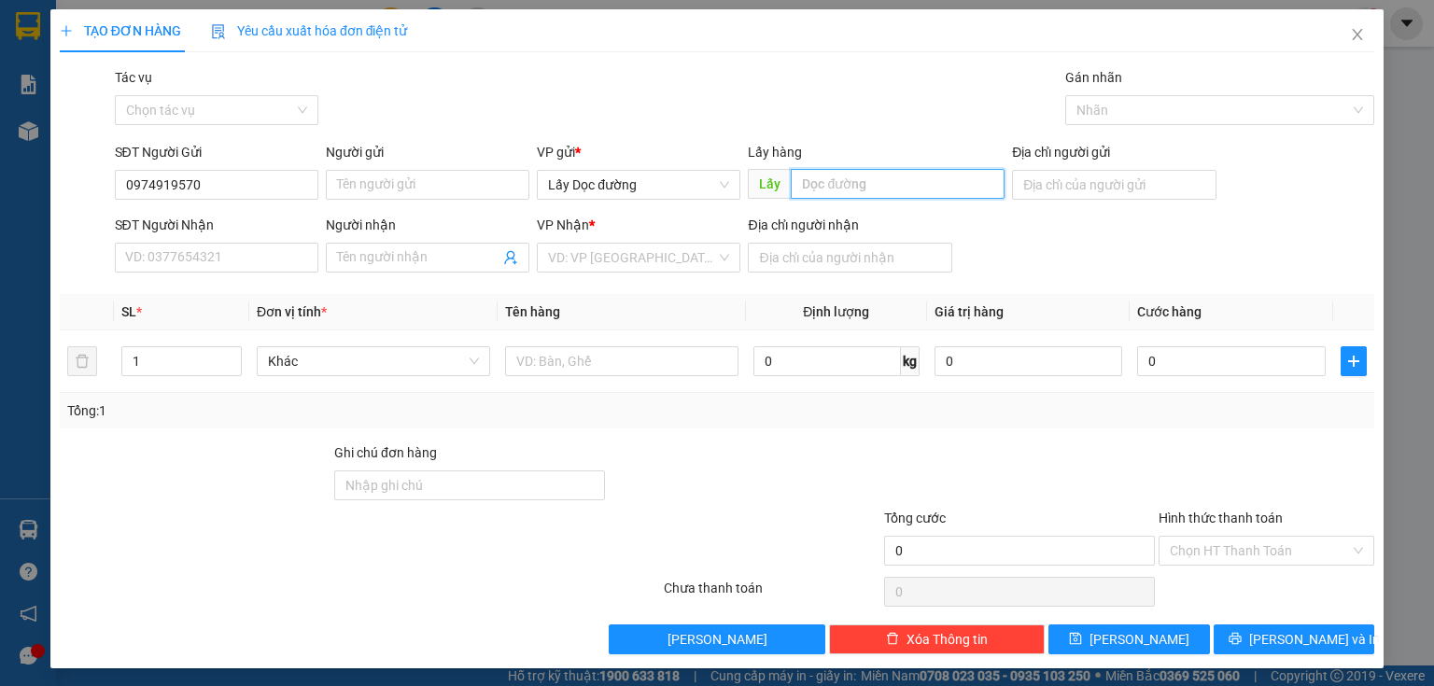
click at [809, 190] on input "text" at bounding box center [898, 184] width 214 height 30
type input "d"
type input "đức phổ"
click at [562, 250] on input "search" at bounding box center [632, 258] width 168 height 28
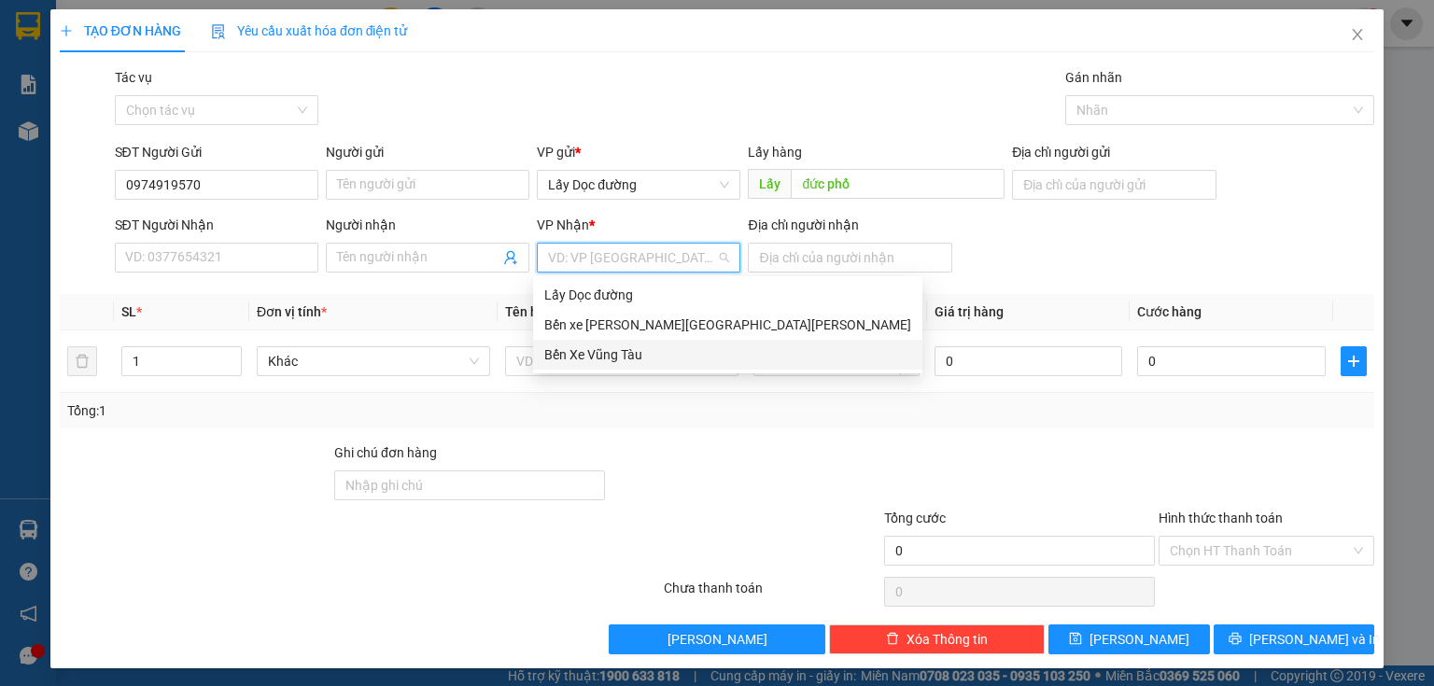
drag, startPoint x: 596, startPoint y: 346, endPoint x: 616, endPoint y: 327, distance: 27.7
click at [600, 344] on div "Bến Xe Vũng Tàu" at bounding box center [727, 355] width 389 height 30
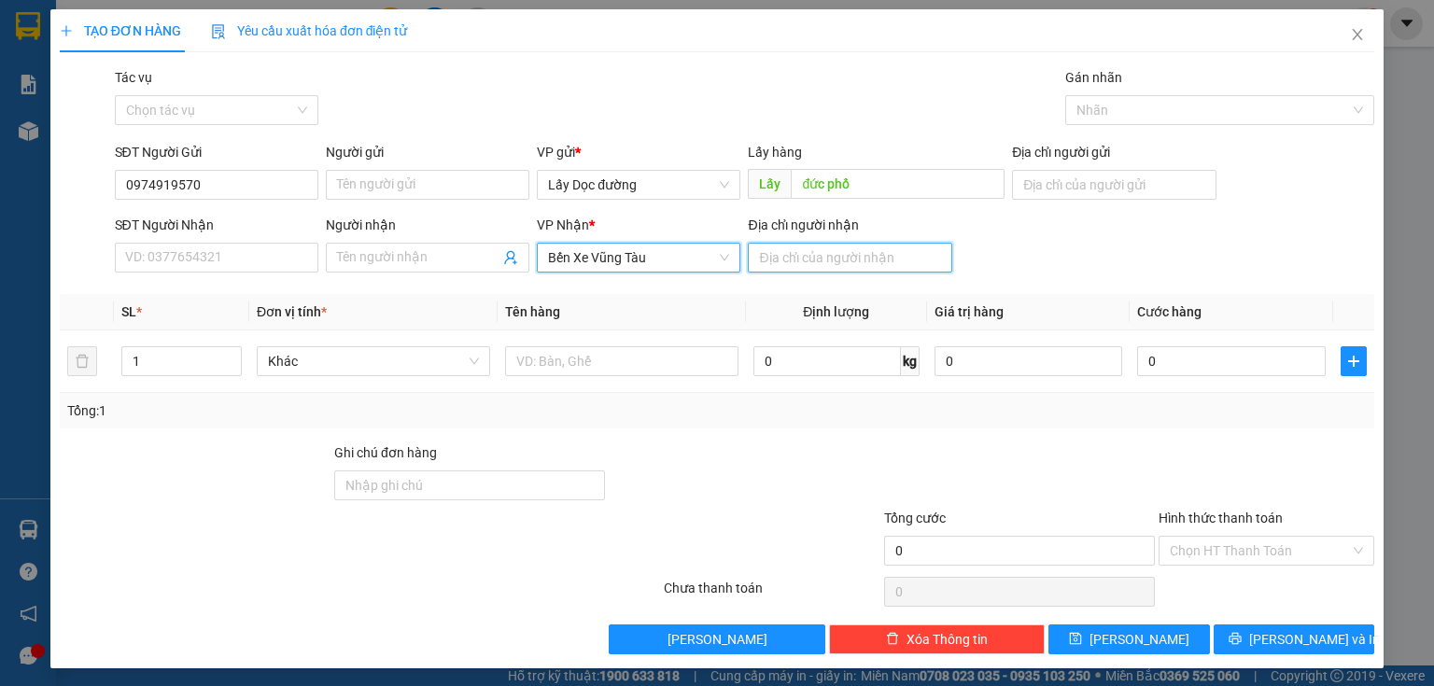
click at [777, 255] on input "Địa chỉ người nhận" at bounding box center [849, 258] width 203 height 30
click at [824, 261] on input "Địa chỉ người nhận" at bounding box center [849, 258] width 203 height 30
type input "[GEOGRAPHIC_DATA]"
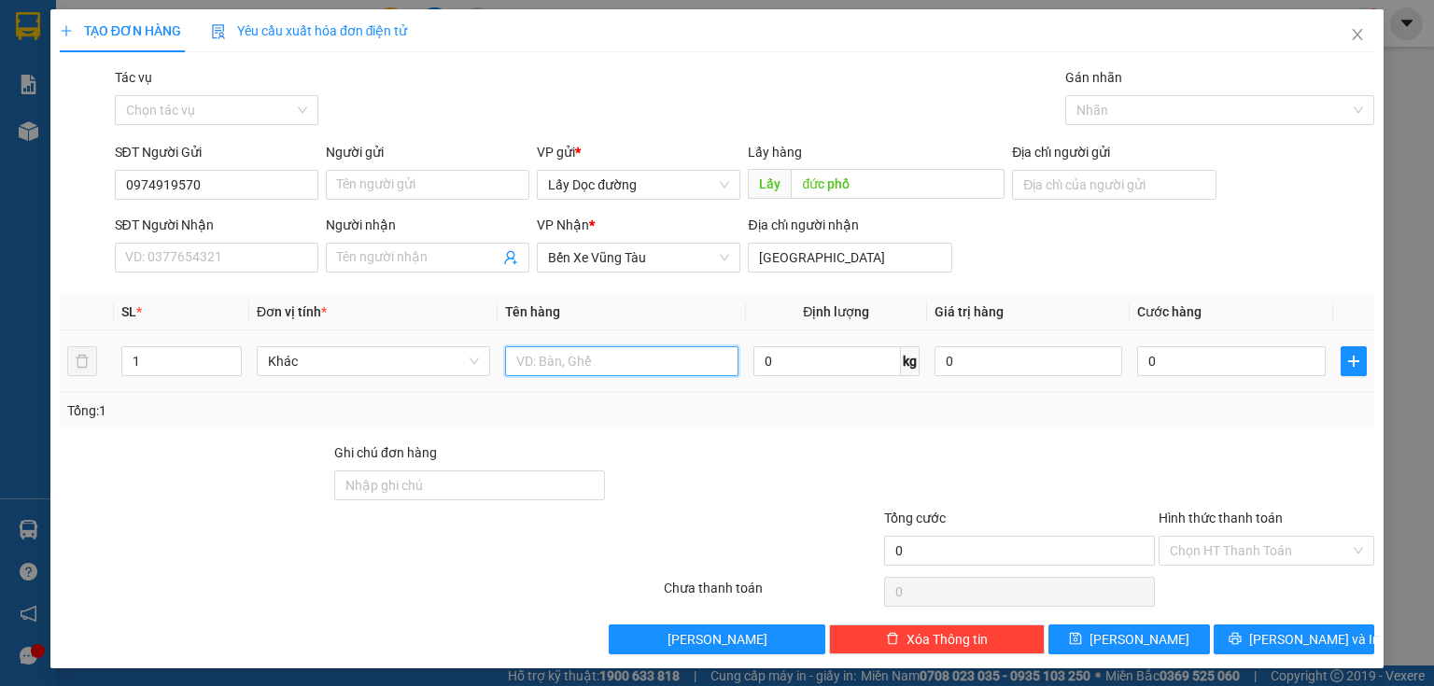
click at [689, 359] on input "text" at bounding box center [621, 361] width 233 height 30
type input "1t"
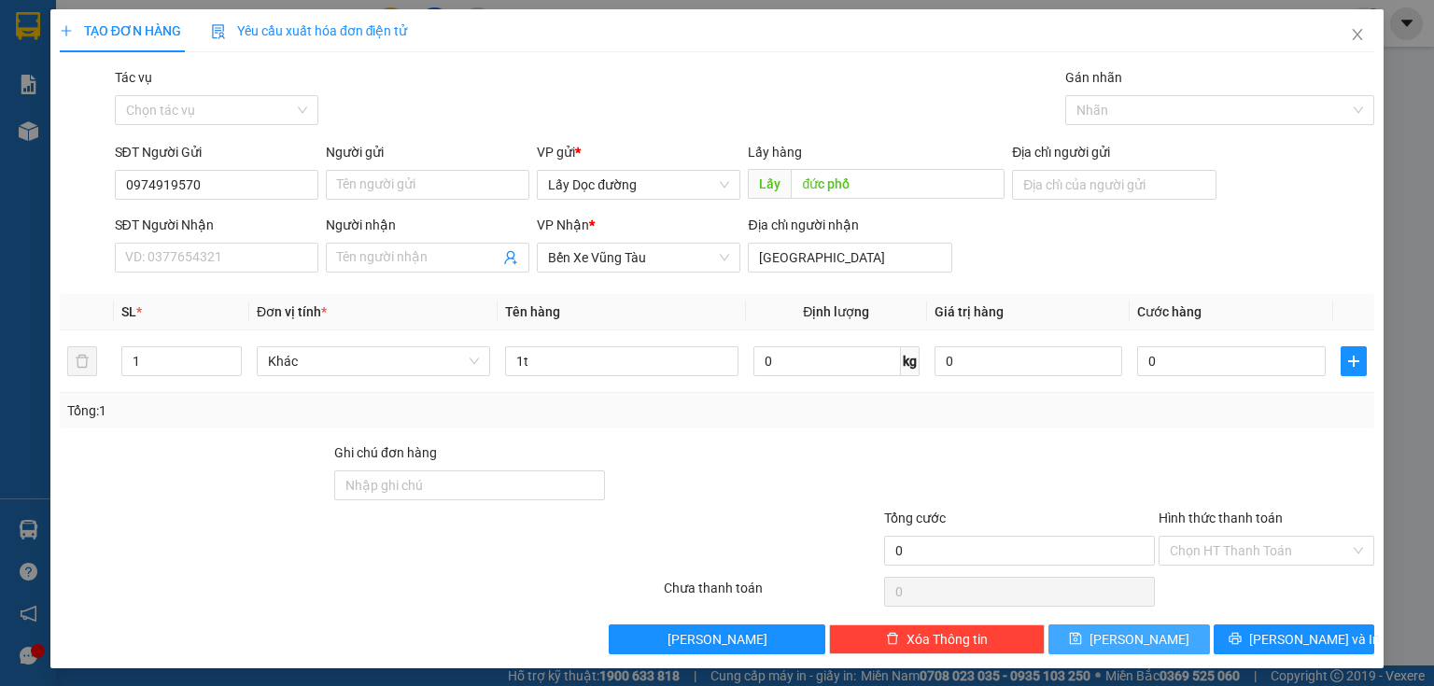
click at [1143, 627] on button "[PERSON_NAME]" at bounding box center [1128, 639] width 161 height 30
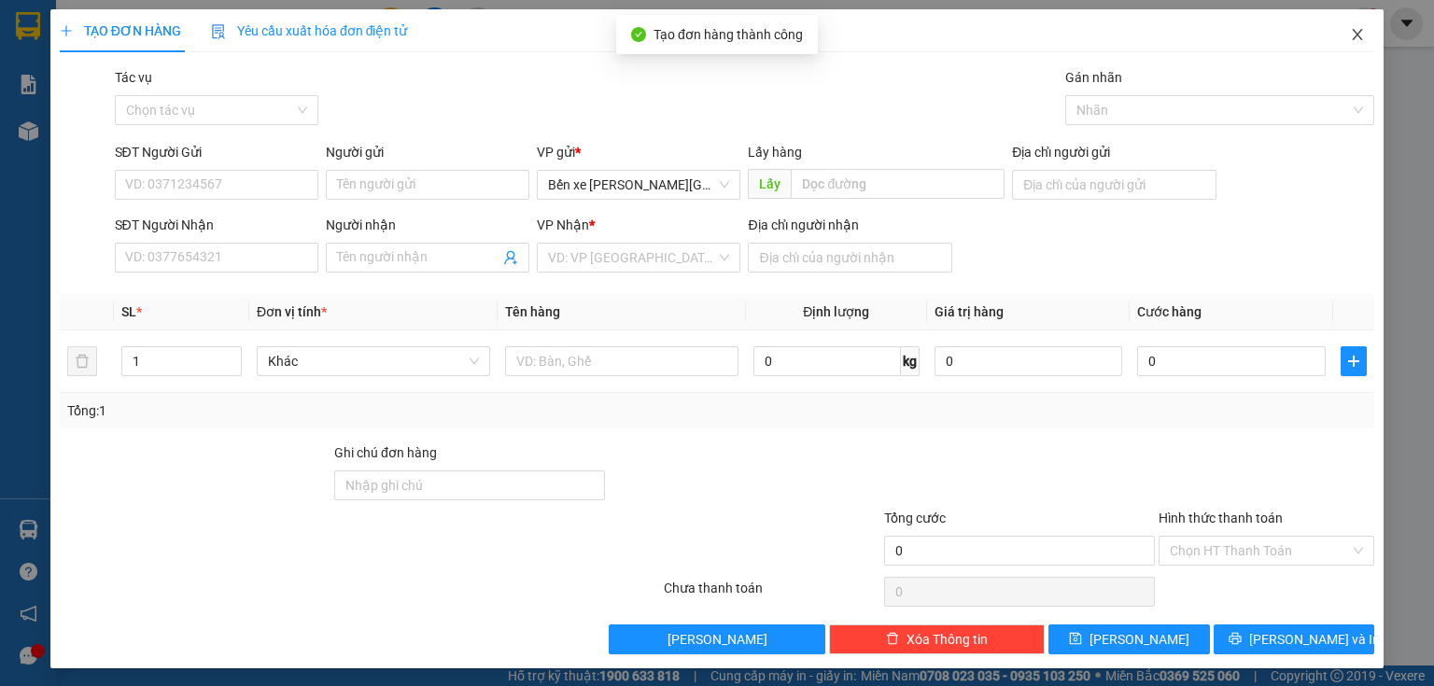
click at [1350, 28] on icon "close" at bounding box center [1357, 34] width 15 height 15
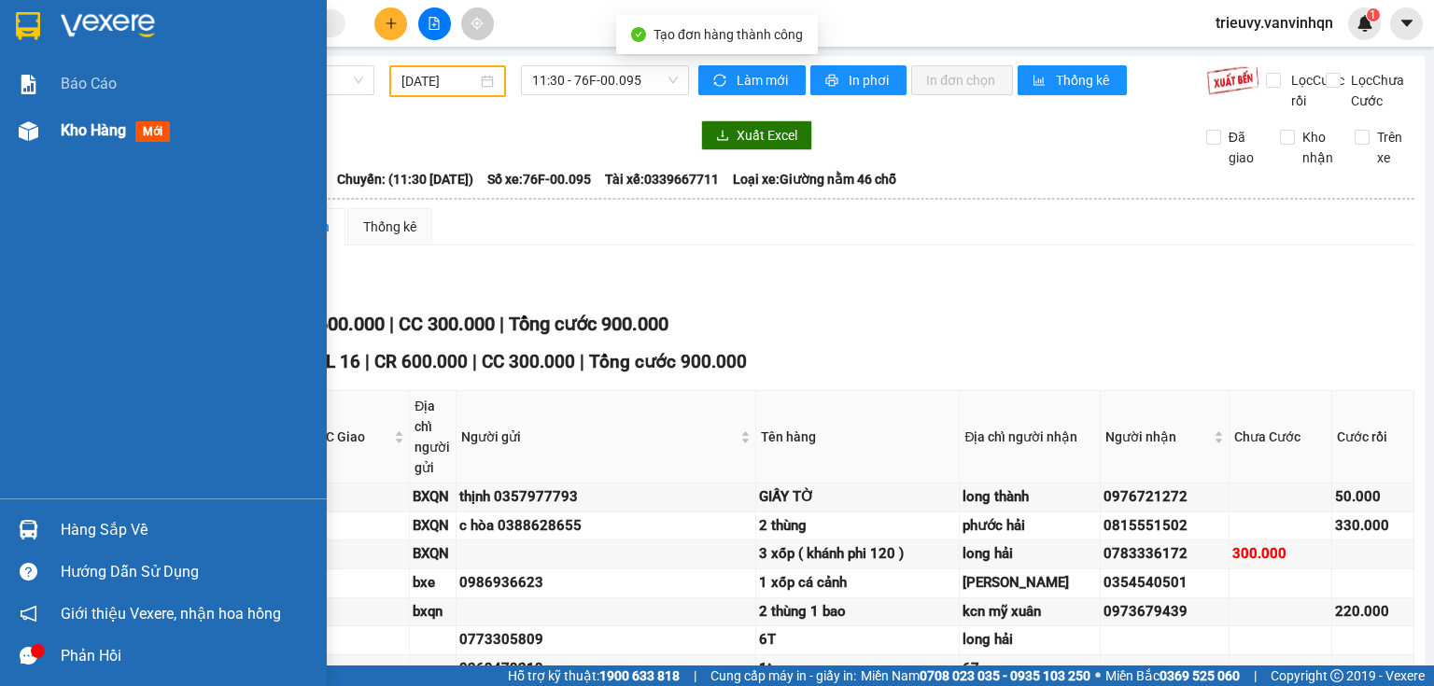
click at [66, 130] on span "Kho hàng" at bounding box center [93, 130] width 65 height 18
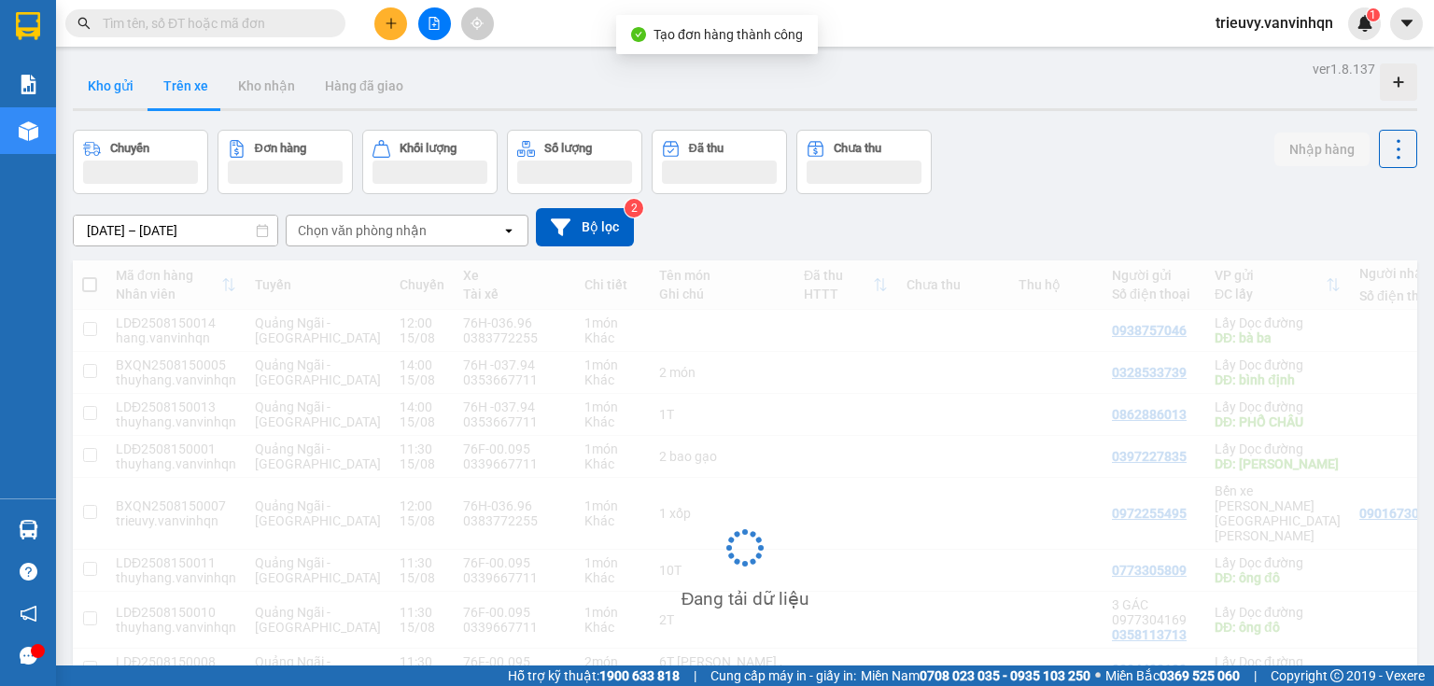
click at [97, 95] on button "Kho gửi" at bounding box center [111, 85] width 76 height 45
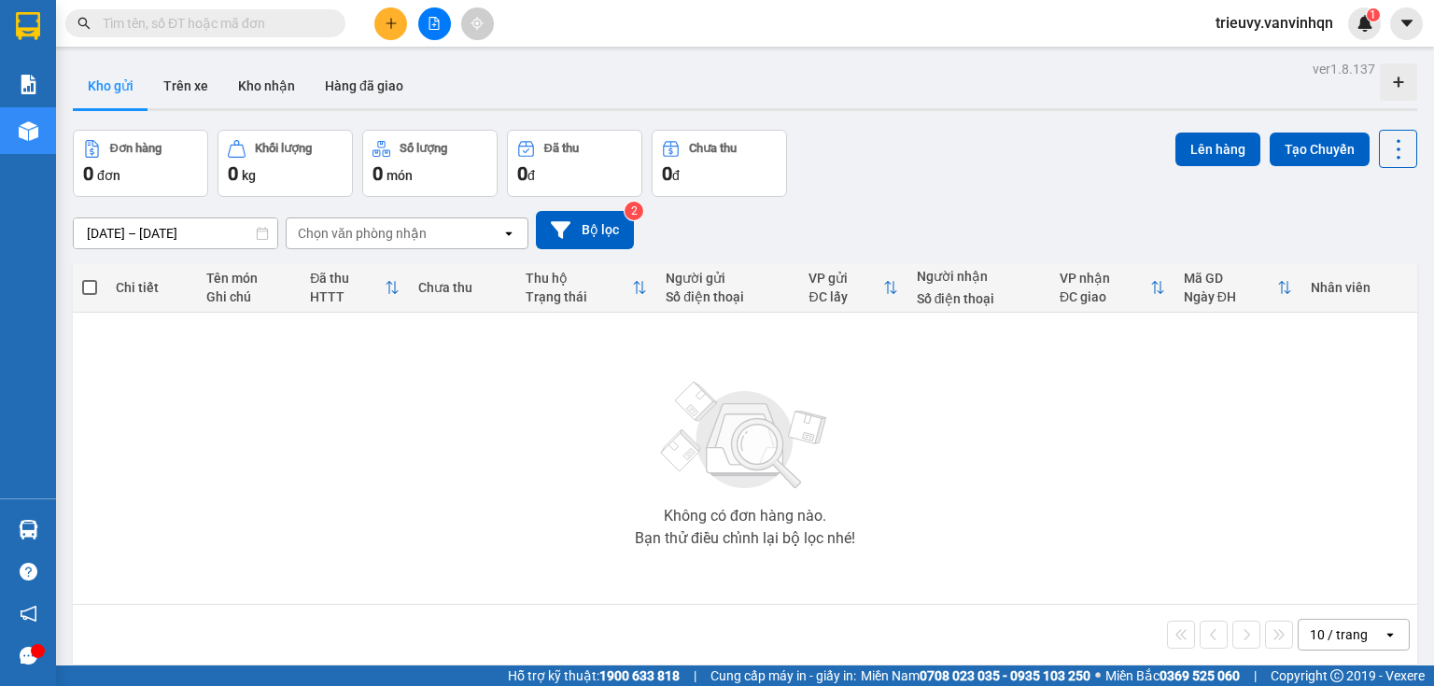
click at [355, 233] on div "Chọn văn phòng nhận" at bounding box center [362, 233] width 129 height 19
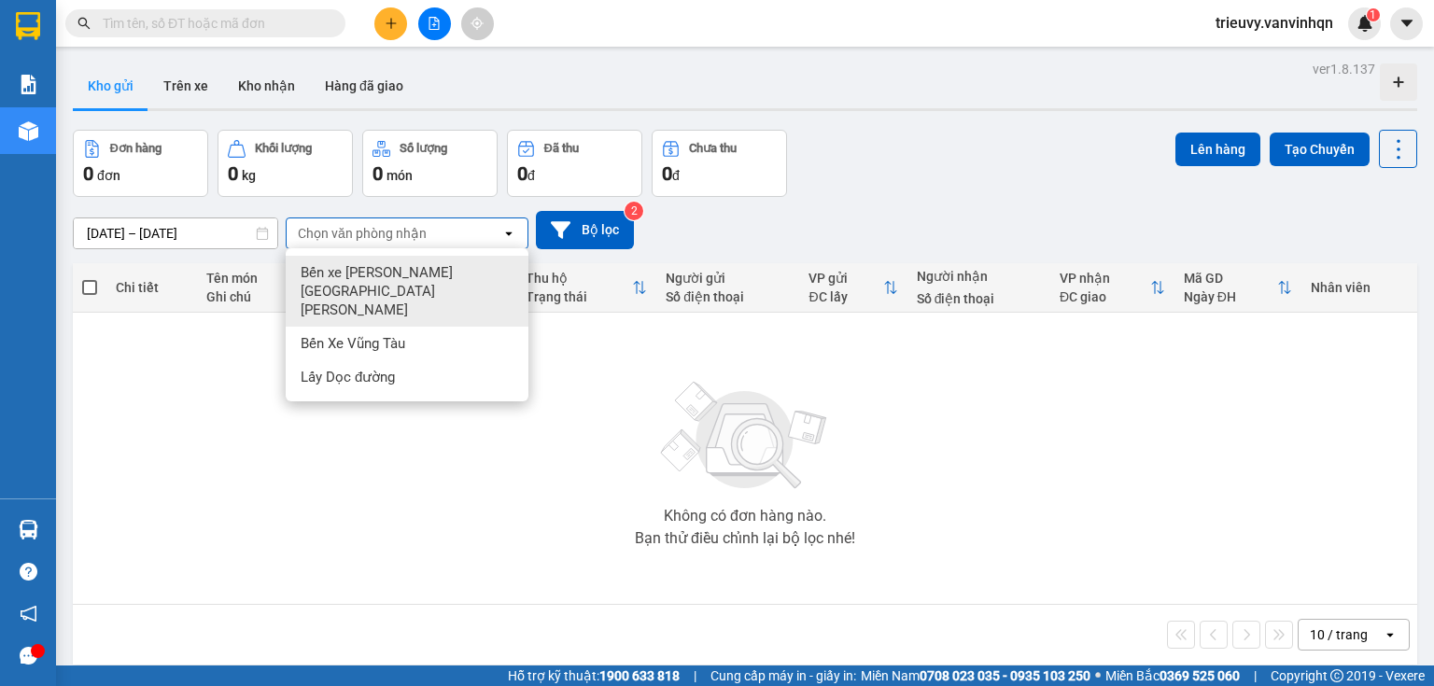
drag, startPoint x: 364, startPoint y: 245, endPoint x: 396, endPoint y: 269, distance: 39.4
click at [390, 273] on span "Bến xe [GEOGRAPHIC_DATA]" at bounding box center [411, 291] width 220 height 56
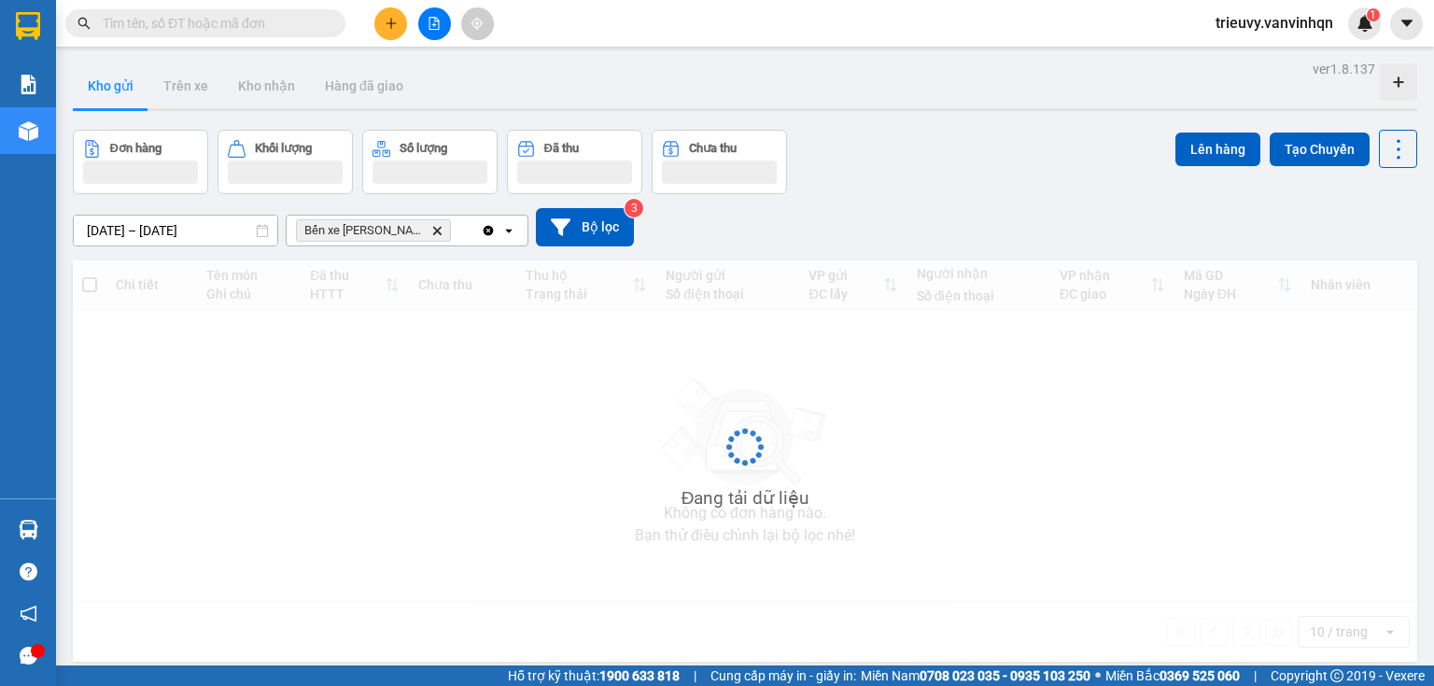
click at [463, 228] on div "Bến xe Quảng Ngãi Delete" at bounding box center [384, 231] width 194 height 30
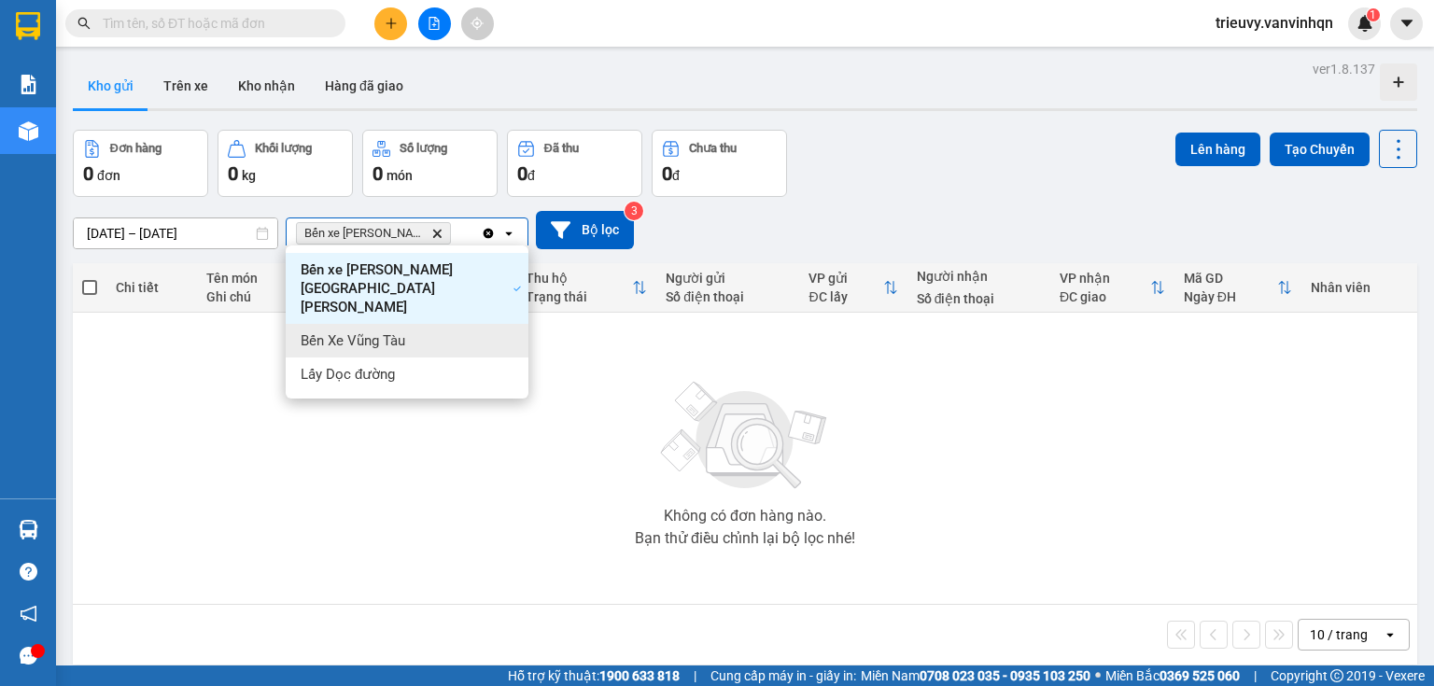
click at [452, 324] on div "Bến Xe Vũng Tàu" at bounding box center [407, 341] width 243 height 34
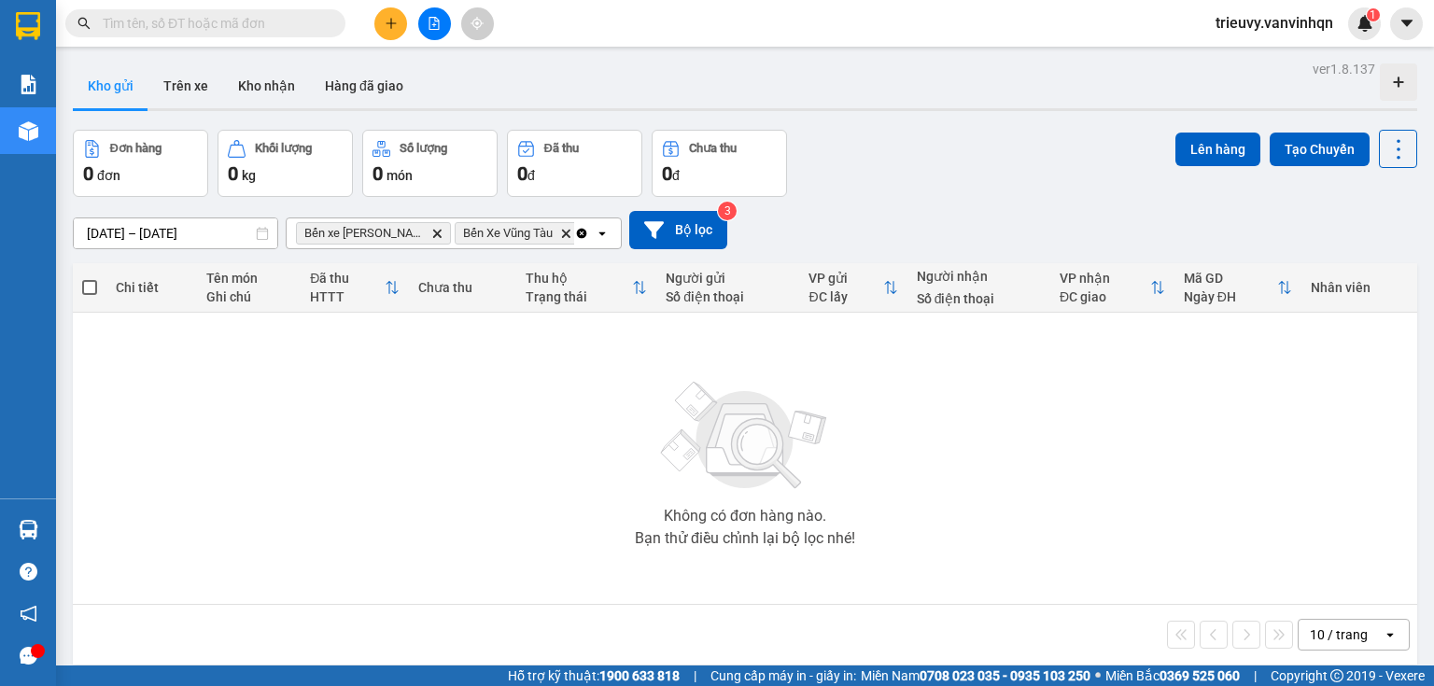
click at [564, 220] on div "Bến xe Quảng Ngãi Delete Bến Xe Vũng Tàu Delete" at bounding box center [431, 233] width 288 height 30
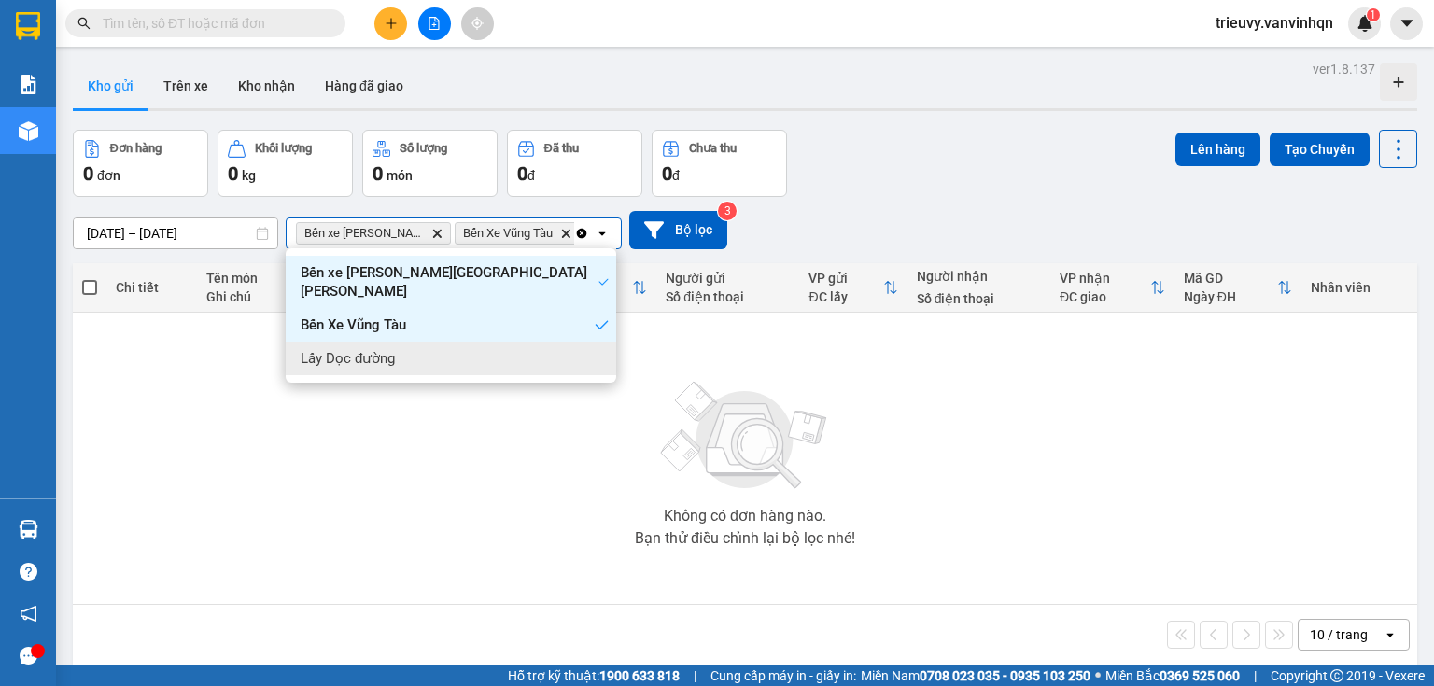
click at [516, 342] on div "Lấy Dọc đường" at bounding box center [451, 359] width 330 height 34
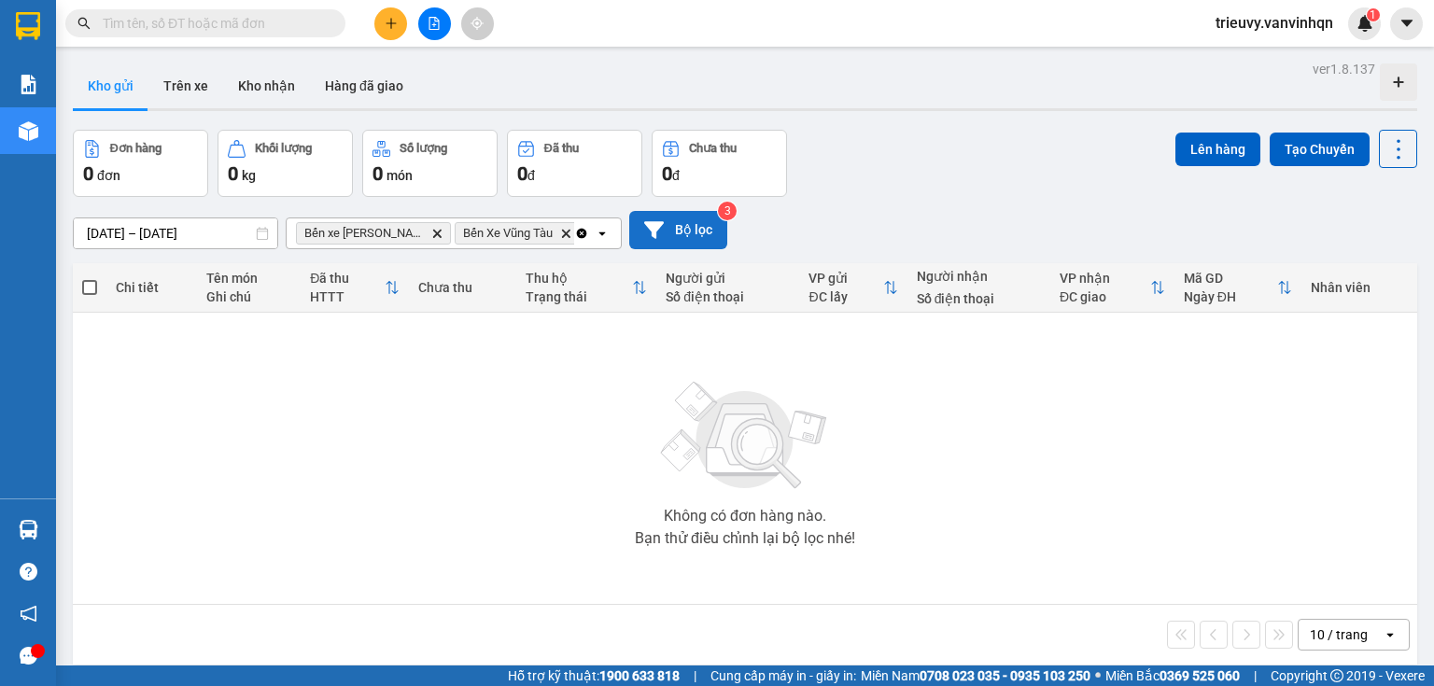
click at [683, 248] on button "Bộ lọc" at bounding box center [678, 230] width 98 height 38
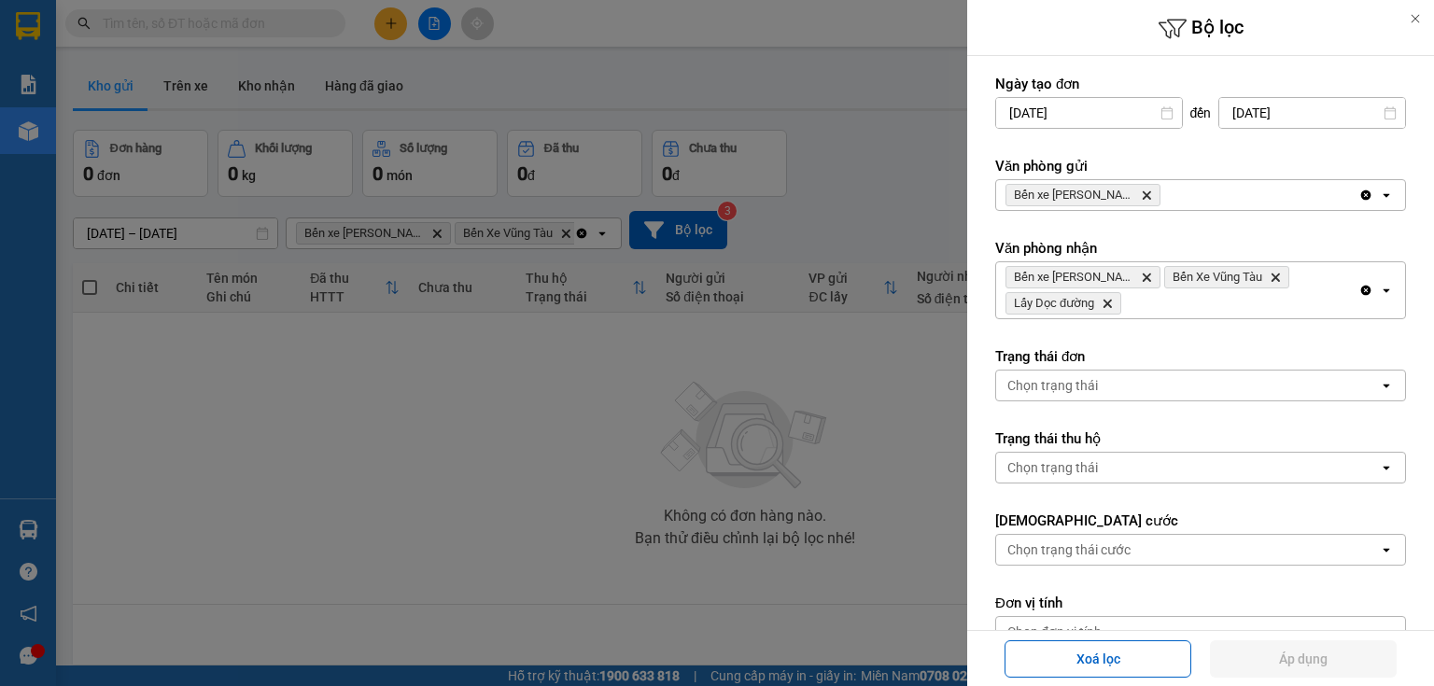
click at [1192, 200] on div "Bến xe Quảng Ngãi Delete" at bounding box center [1177, 195] width 362 height 30
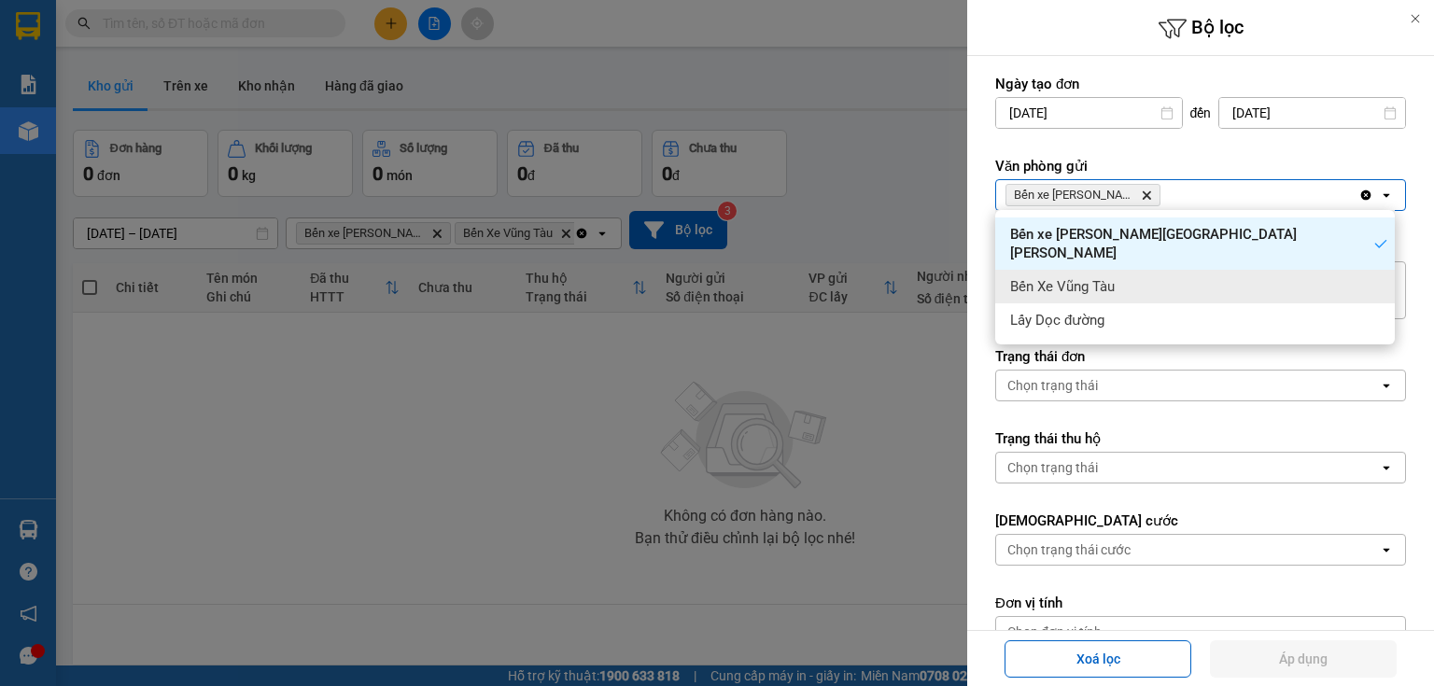
drag, startPoint x: 1187, startPoint y: 275, endPoint x: 1252, endPoint y: 218, distance: 86.0
click at [1191, 271] on div "Bến Xe Vũng Tàu" at bounding box center [1195, 287] width 400 height 34
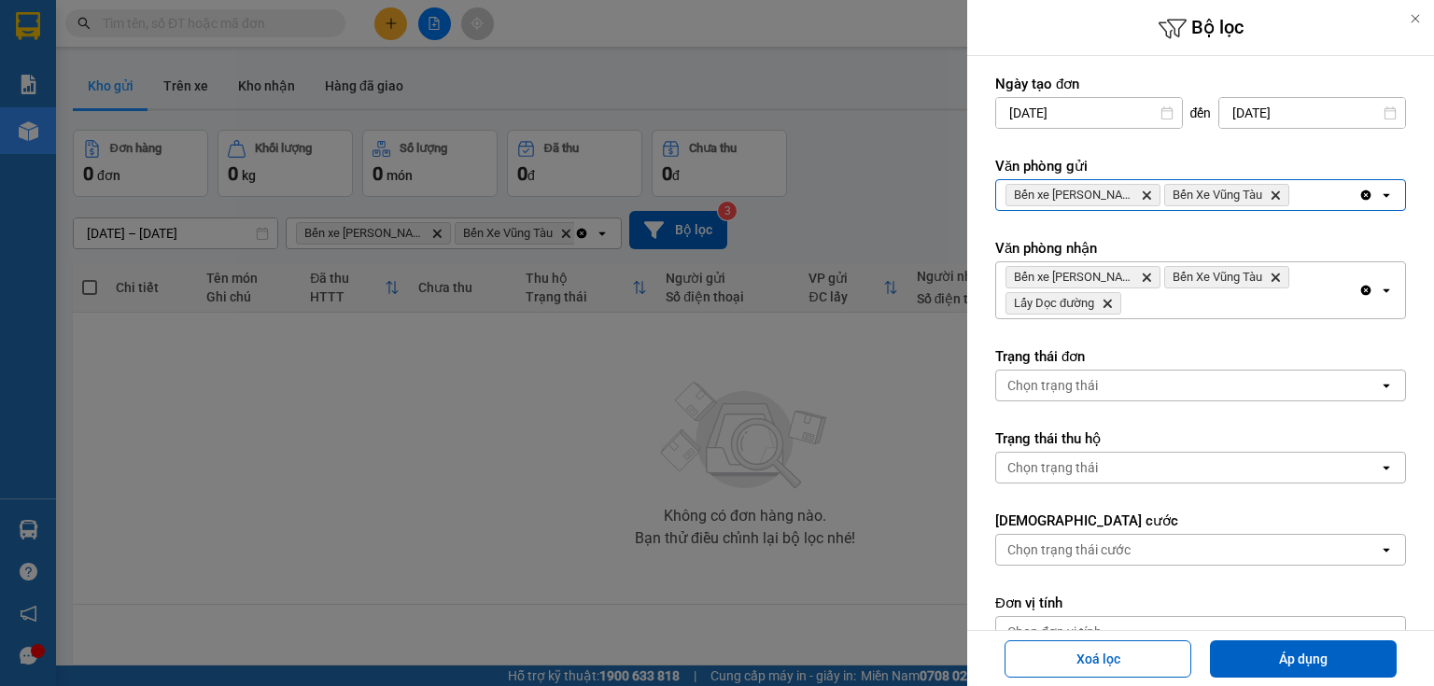
click at [1295, 194] on div "Bến xe Quảng Ngãi Delete Bến Xe Vũng Tàu Delete" at bounding box center [1177, 195] width 362 height 30
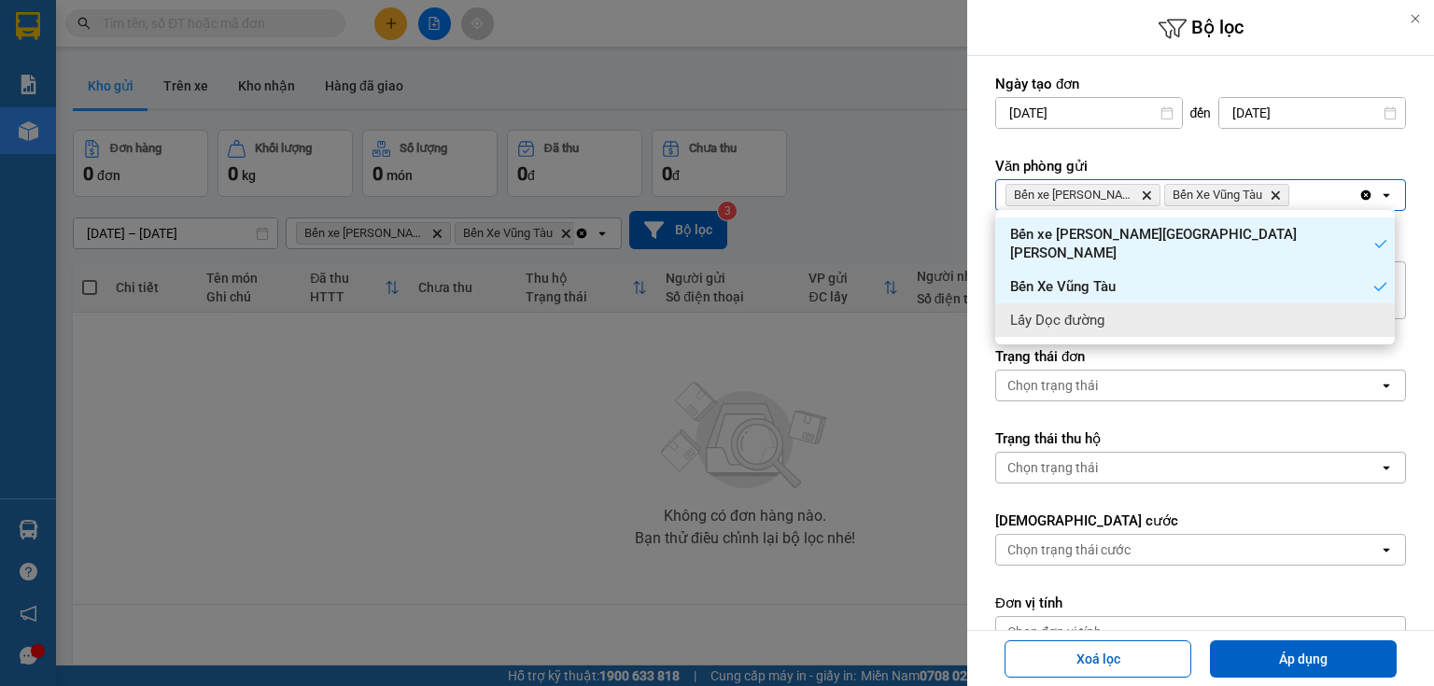
click at [1269, 317] on div "Lấy Dọc đường" at bounding box center [1195, 320] width 400 height 34
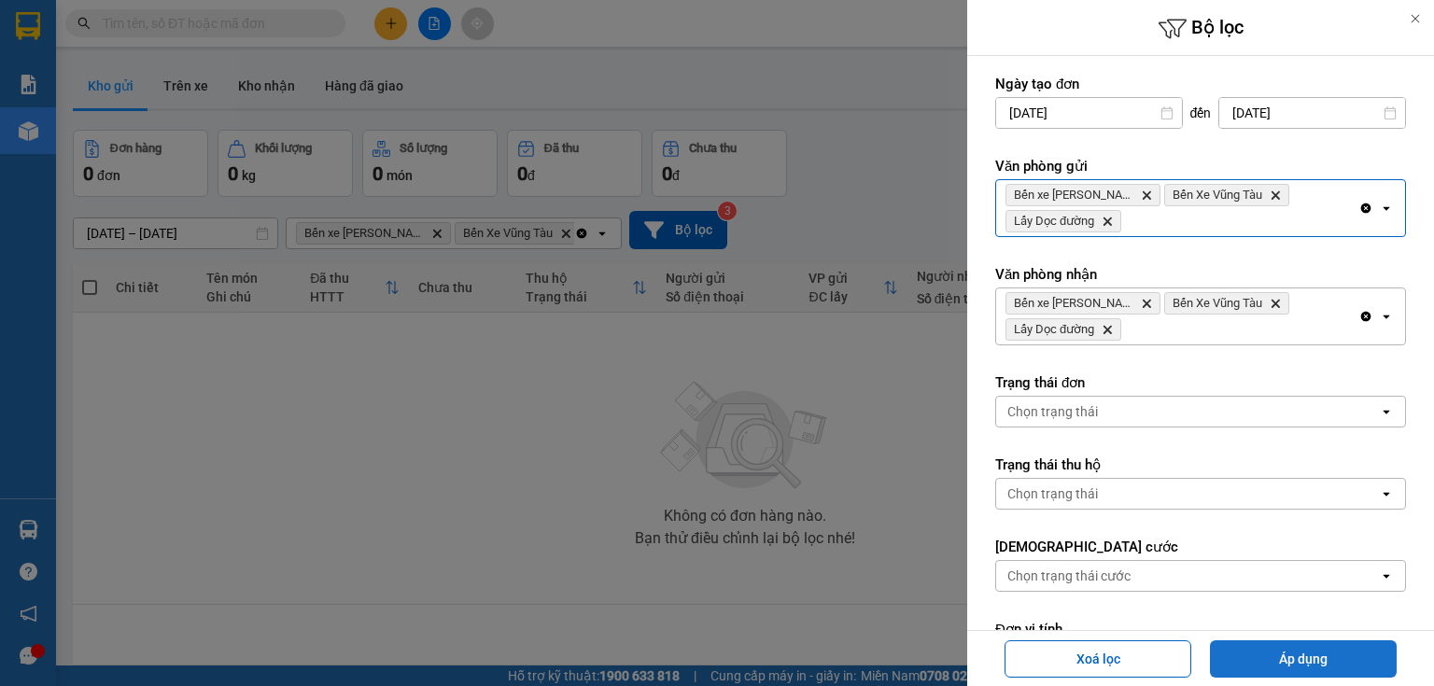
click at [1280, 659] on button "Áp dụng" at bounding box center [1303, 658] width 187 height 37
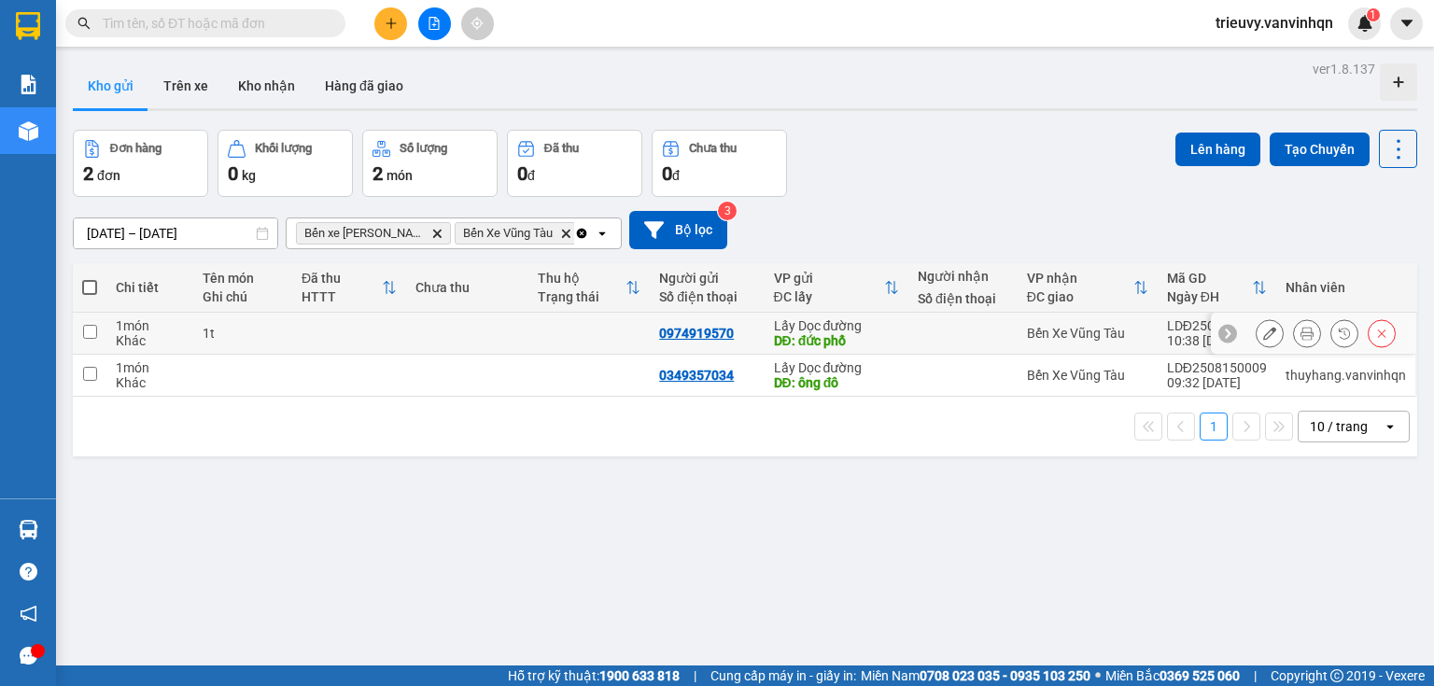
click at [540, 321] on td at bounding box center [588, 334] width 121 height 42
checkbox input "true"
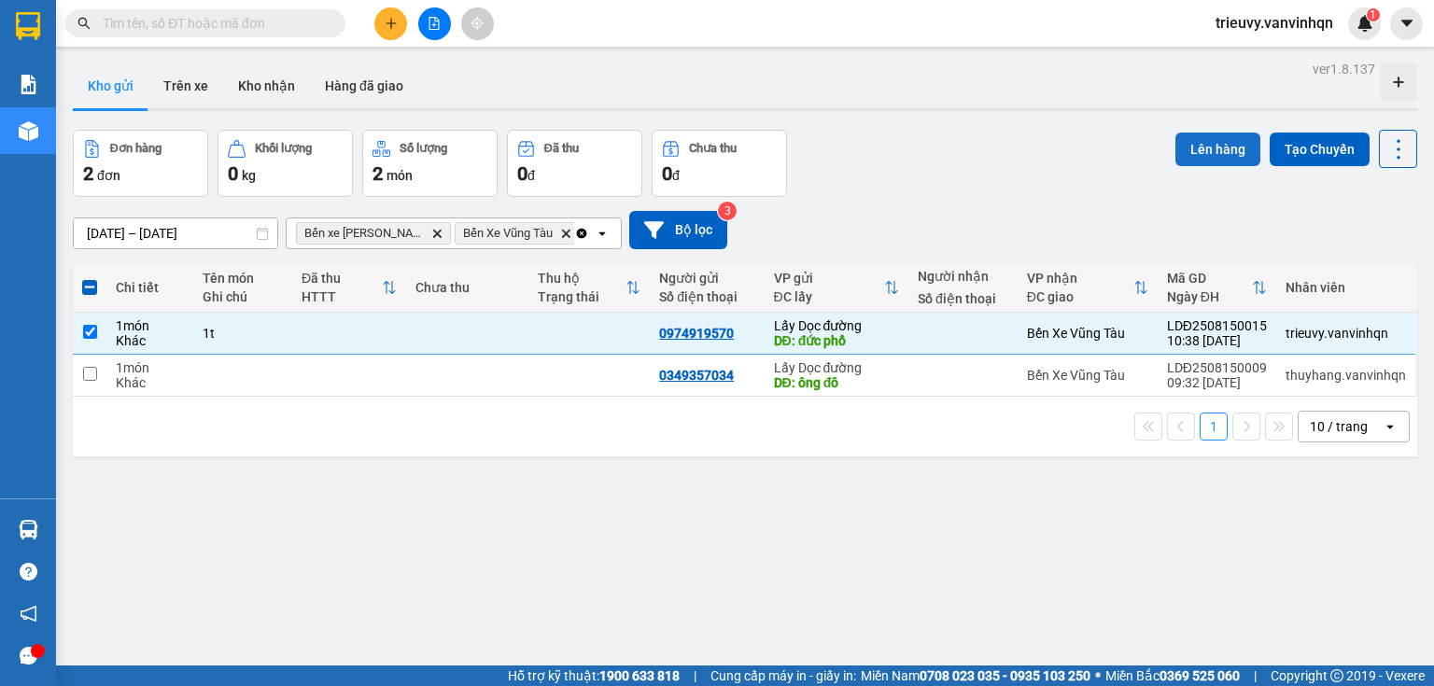
click at [1191, 151] on button "Lên hàng" at bounding box center [1217, 150] width 85 height 34
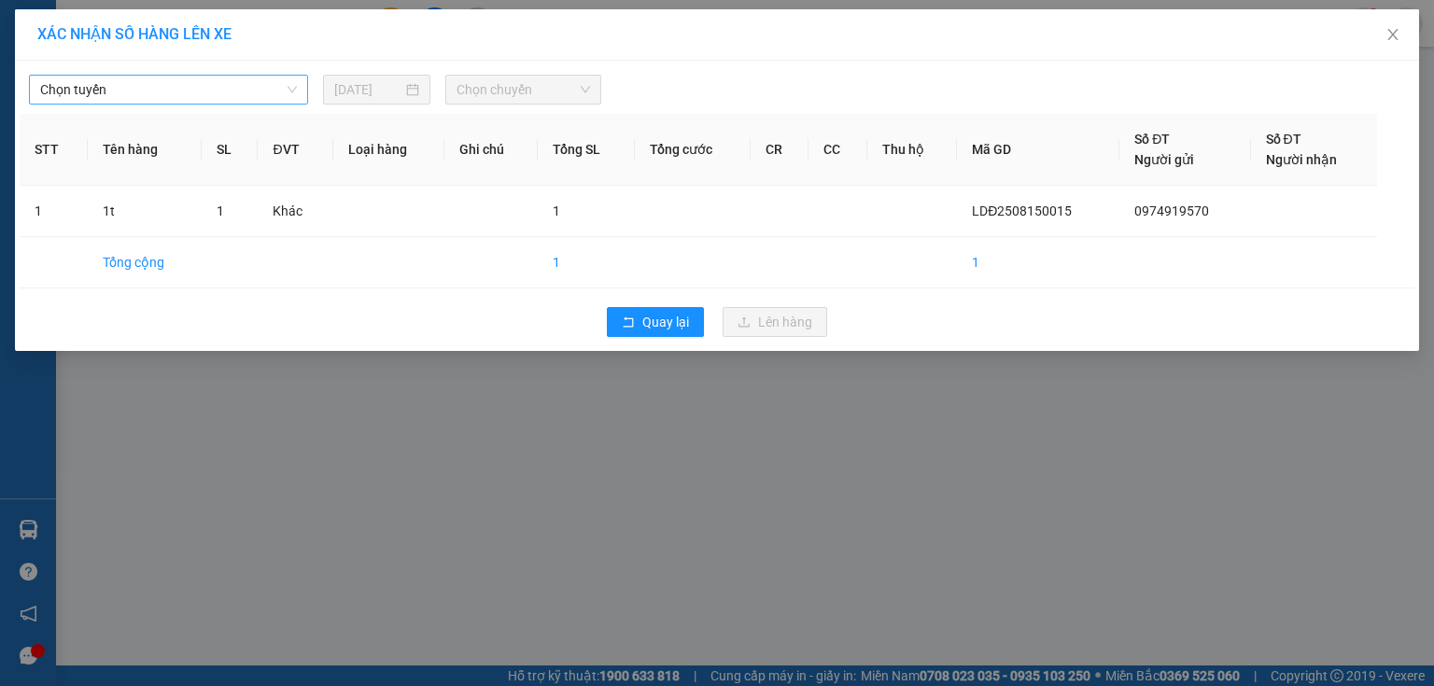
click at [273, 87] on span "Chọn tuyến" at bounding box center [168, 90] width 257 height 28
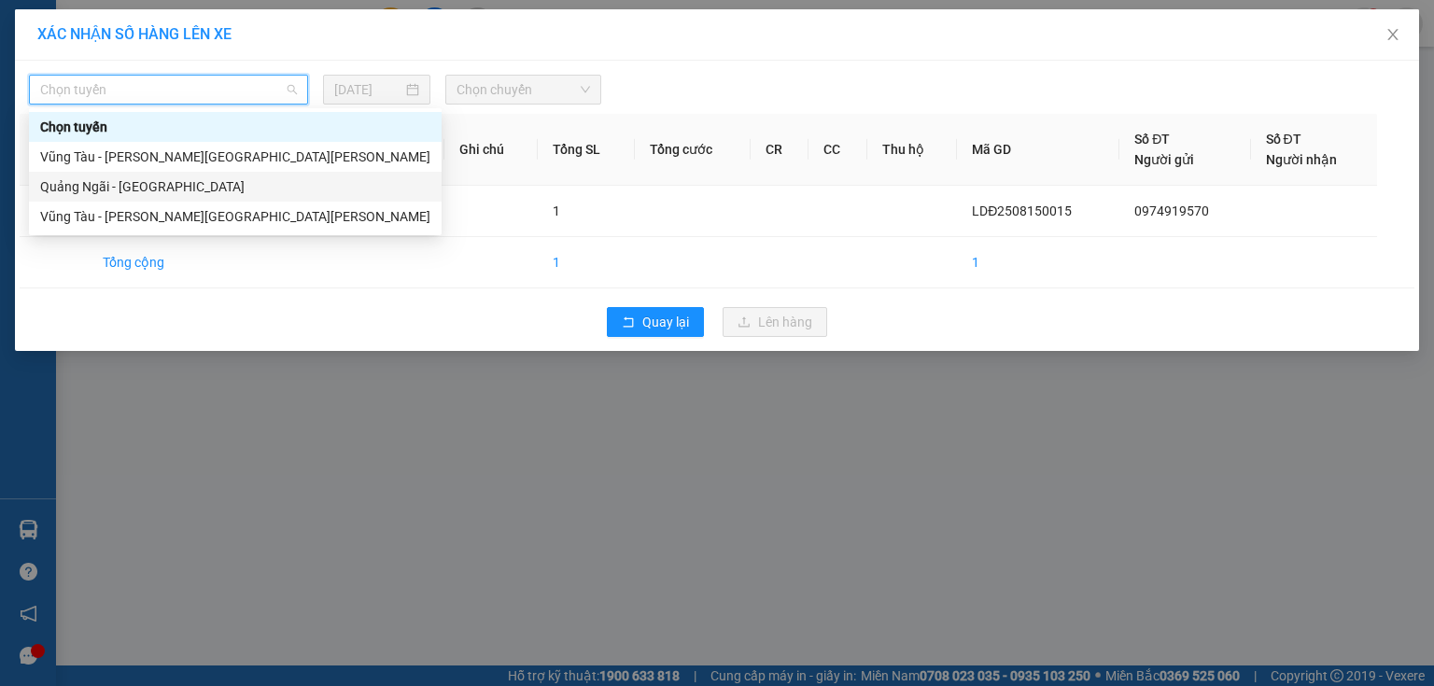
drag, startPoint x: 156, startPoint y: 187, endPoint x: 174, endPoint y: 175, distance: 21.0
click at [155, 187] on div "Quảng Ngãi - [GEOGRAPHIC_DATA]" at bounding box center [235, 186] width 390 height 21
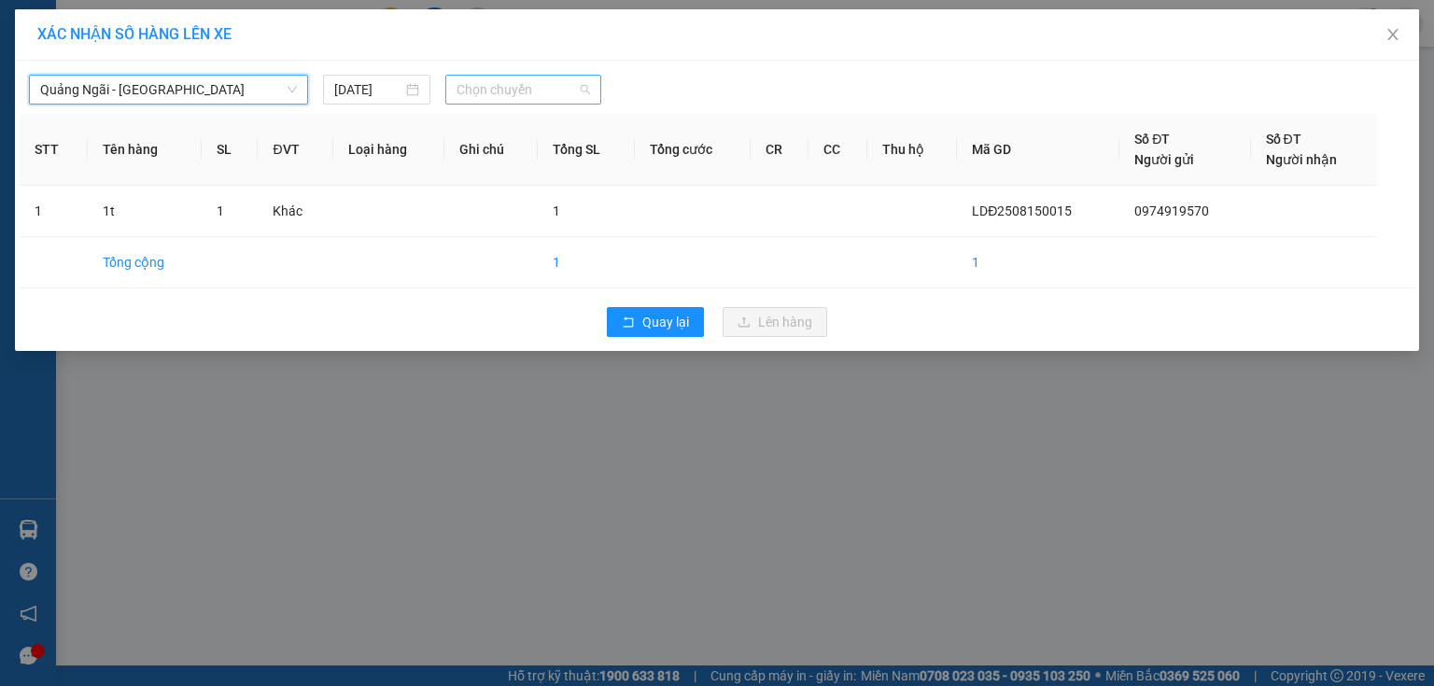
click at [530, 95] on span "Chọn chuyến" at bounding box center [523, 90] width 134 height 28
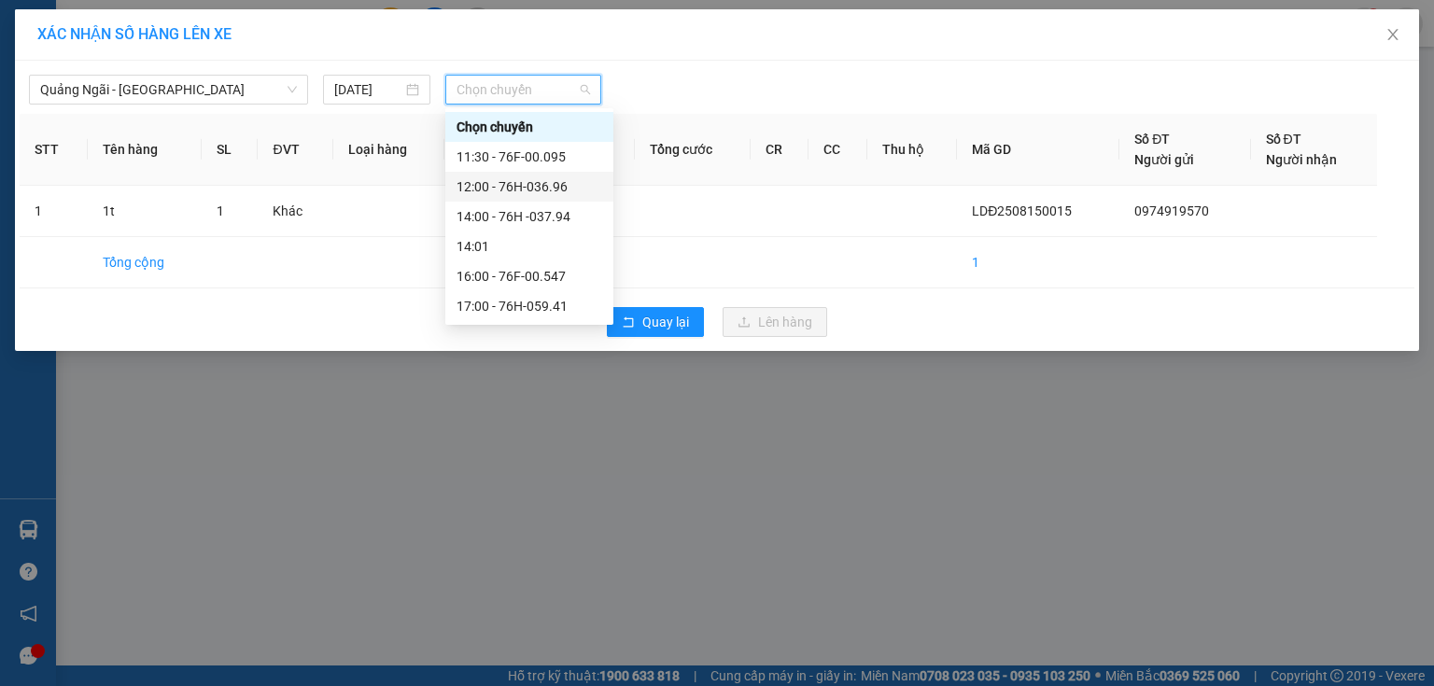
click at [567, 176] on div "12:00 - 76H-036.96" at bounding box center [529, 186] width 146 height 21
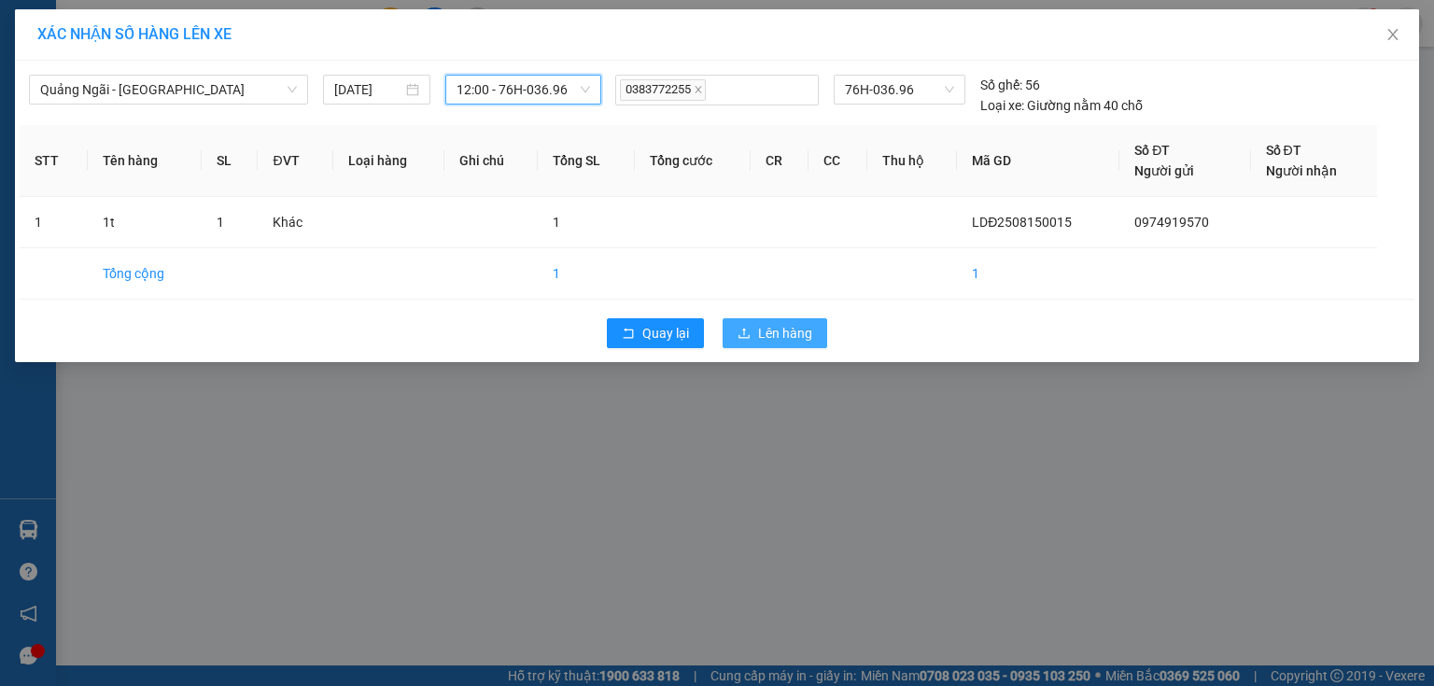
click at [814, 336] on button "Lên hàng" at bounding box center [774, 333] width 105 height 30
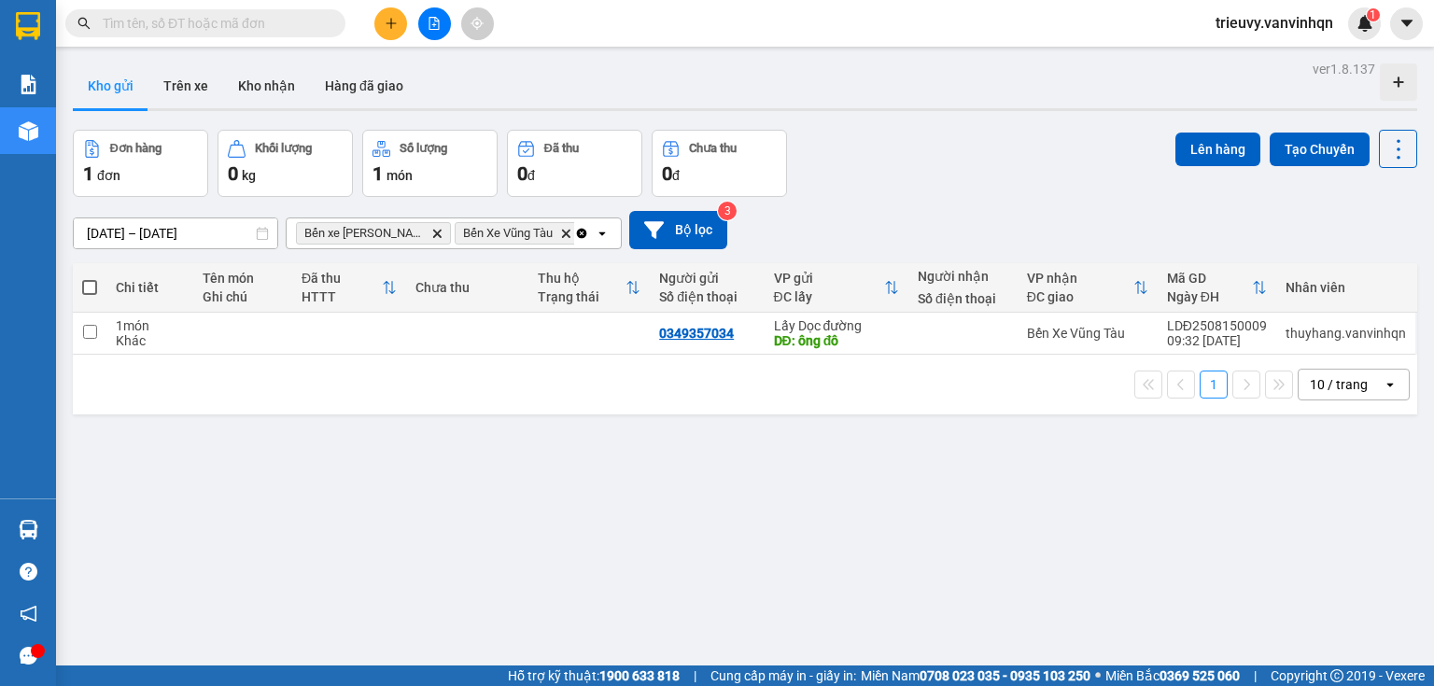
click at [432, 18] on icon "file-add" at bounding box center [434, 23] width 13 height 13
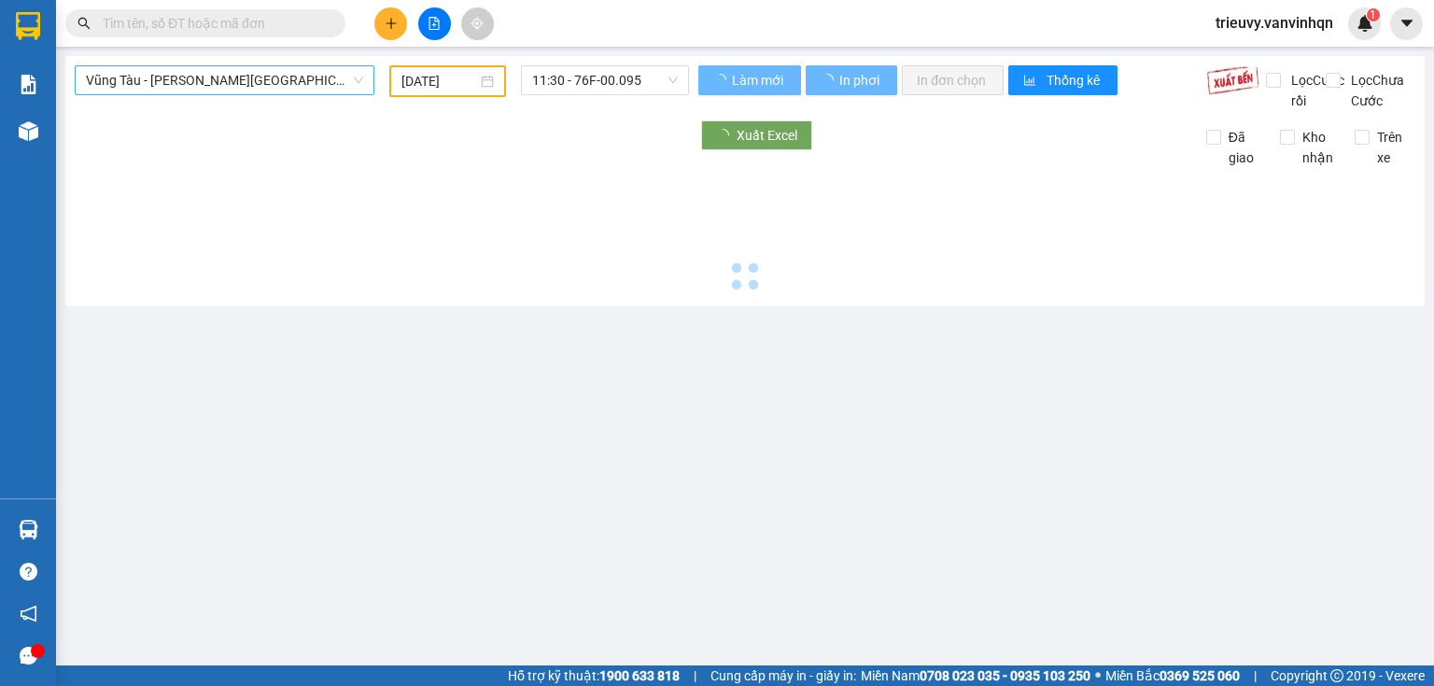
click at [198, 89] on span "Vũng Tàu - [GEOGRAPHIC_DATA]" at bounding box center [224, 80] width 277 height 28
type input "[DATE]"
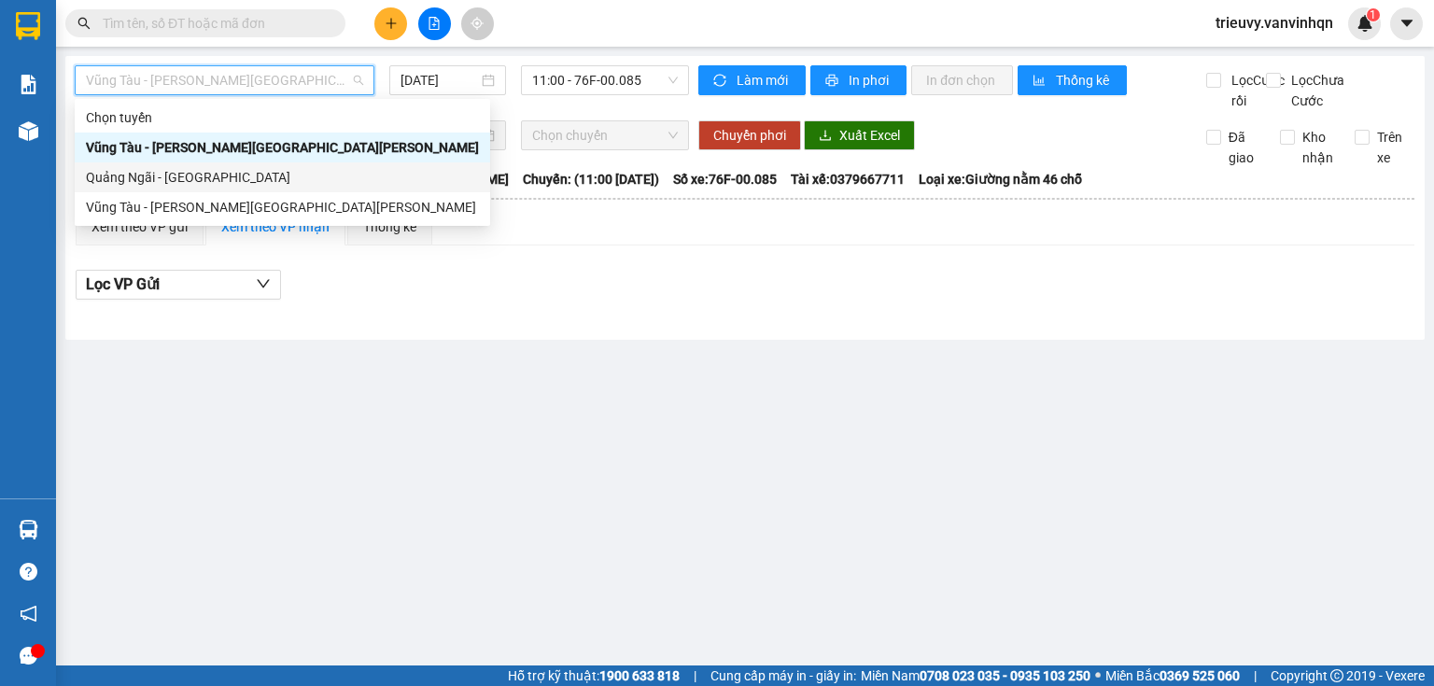
click at [168, 183] on div "Quảng Ngãi - [GEOGRAPHIC_DATA]" at bounding box center [282, 177] width 393 height 21
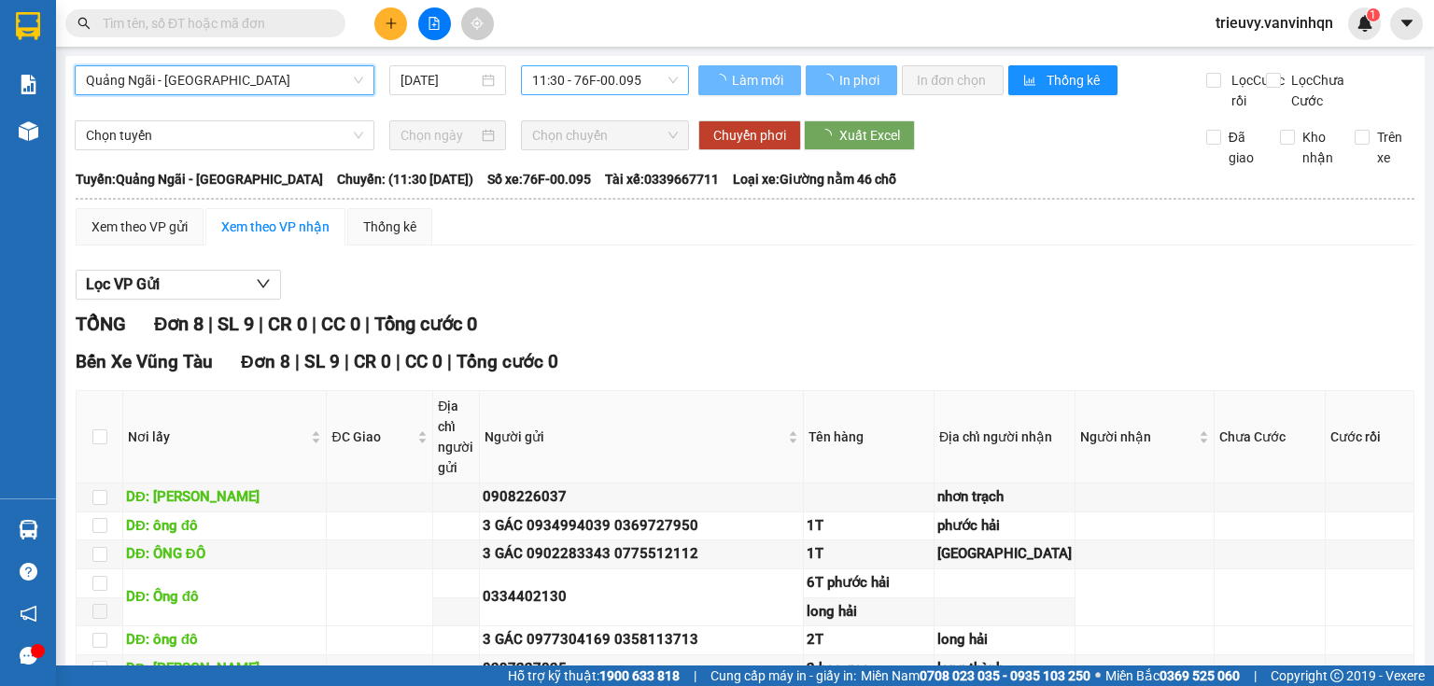
click at [601, 91] on span "11:30 - 76F-00.095" at bounding box center [605, 80] width 147 height 28
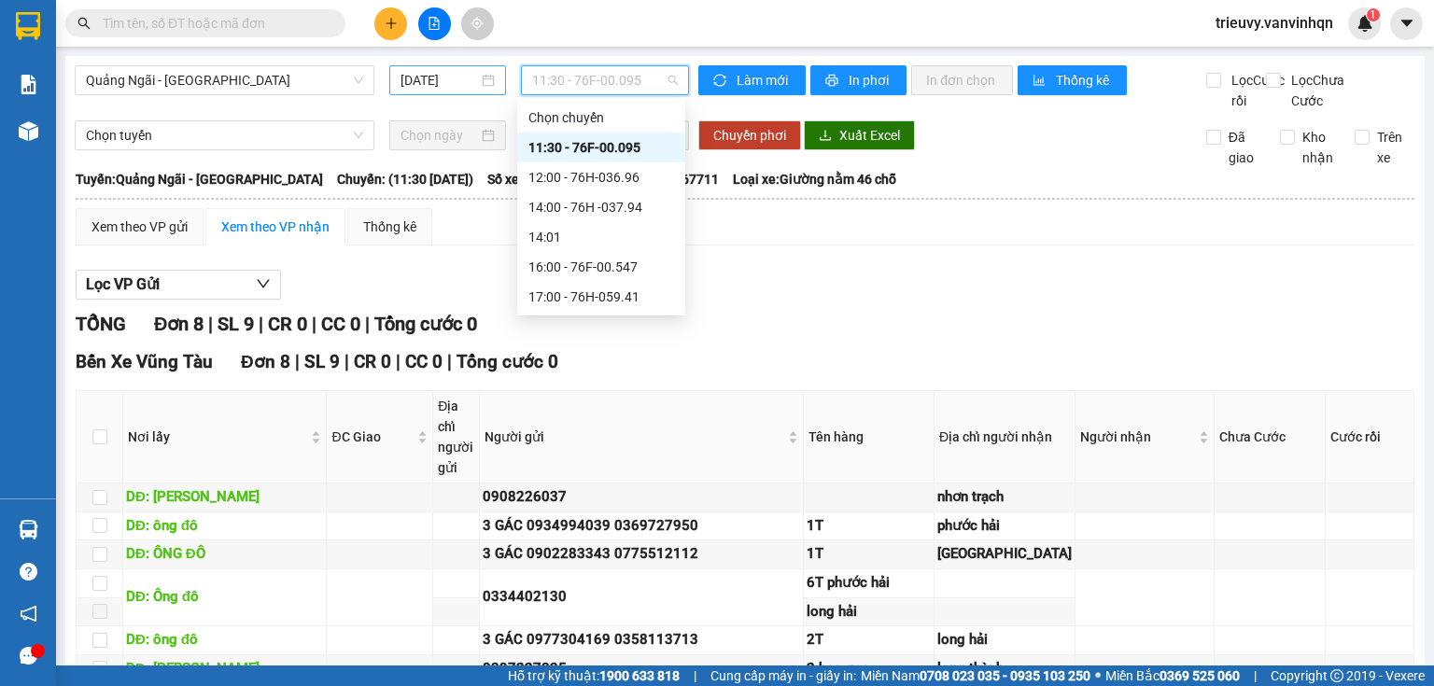
drag, startPoint x: 459, startPoint y: 69, endPoint x: 459, endPoint y: 88, distance: 18.7
click at [456, 73] on input "[DATE]" at bounding box center [438, 80] width 77 height 21
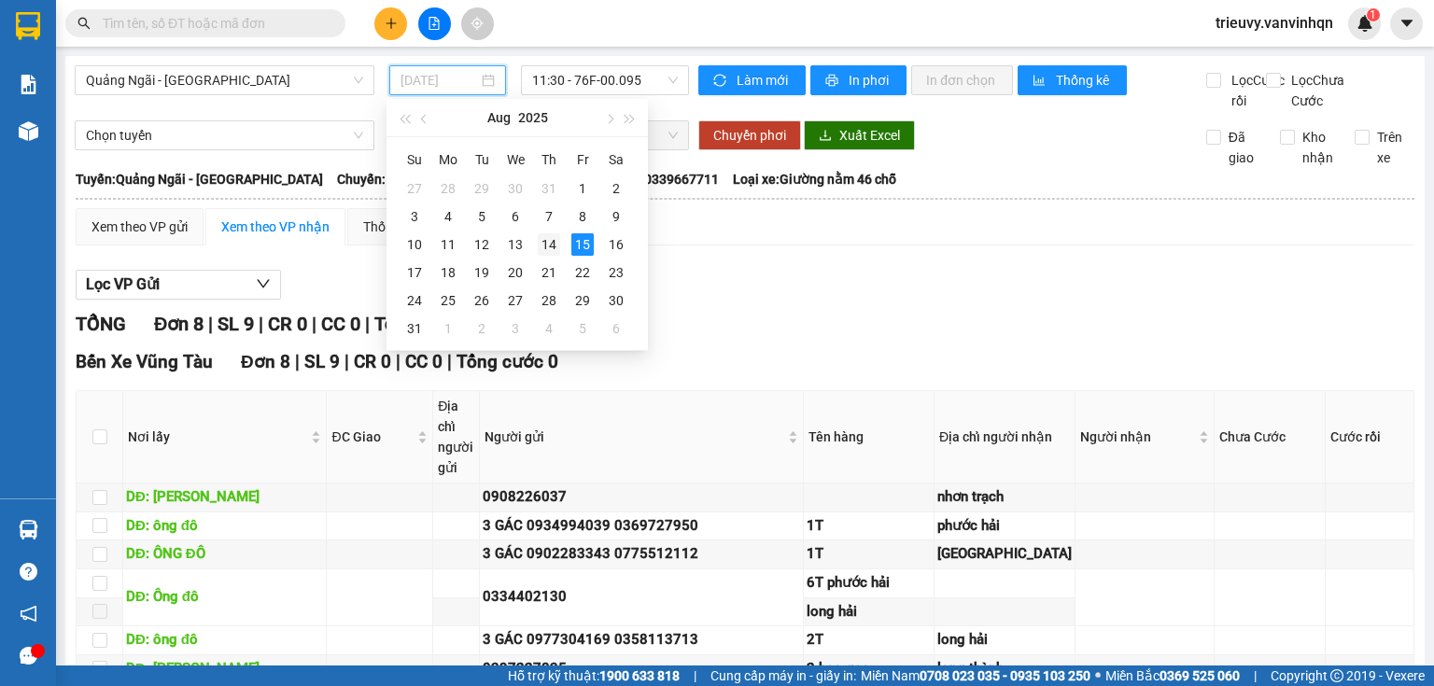
click at [548, 241] on div "14" at bounding box center [549, 244] width 22 height 22
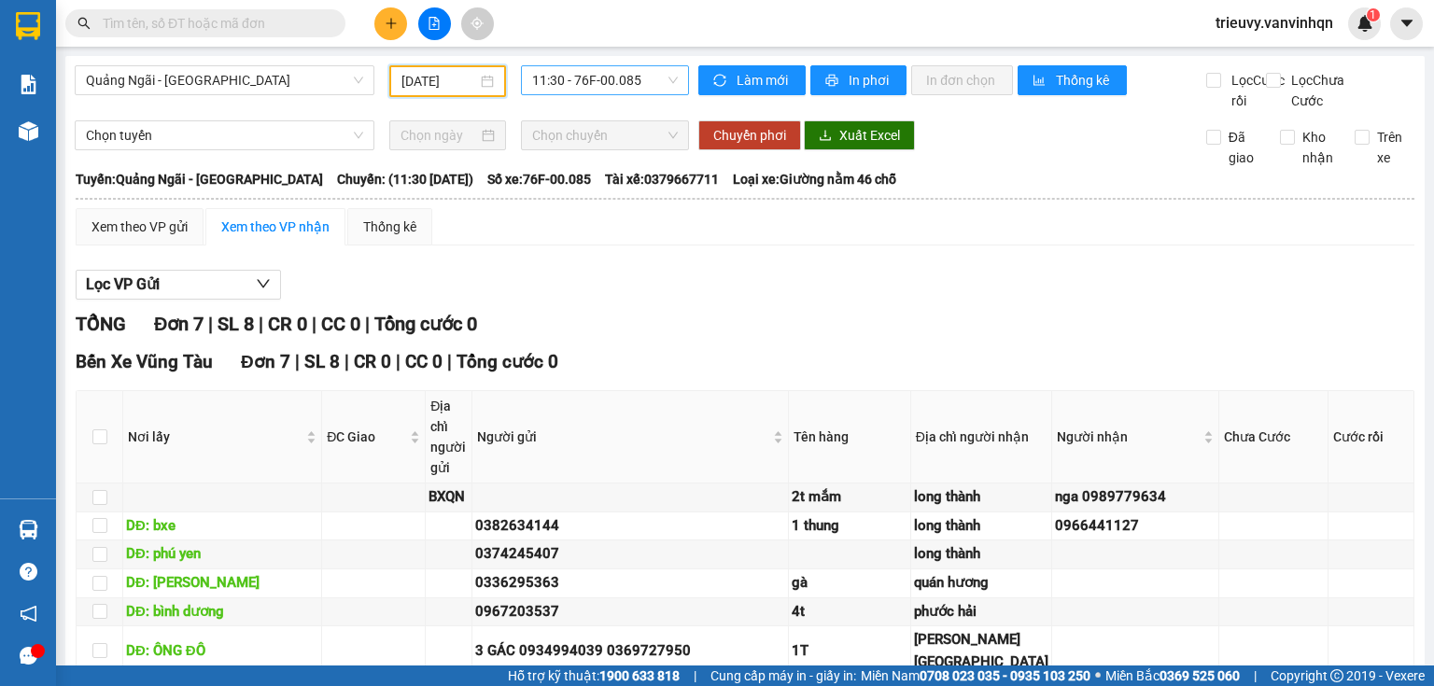
click at [606, 86] on span "11:30 - 76F-00.085" at bounding box center [605, 80] width 147 height 28
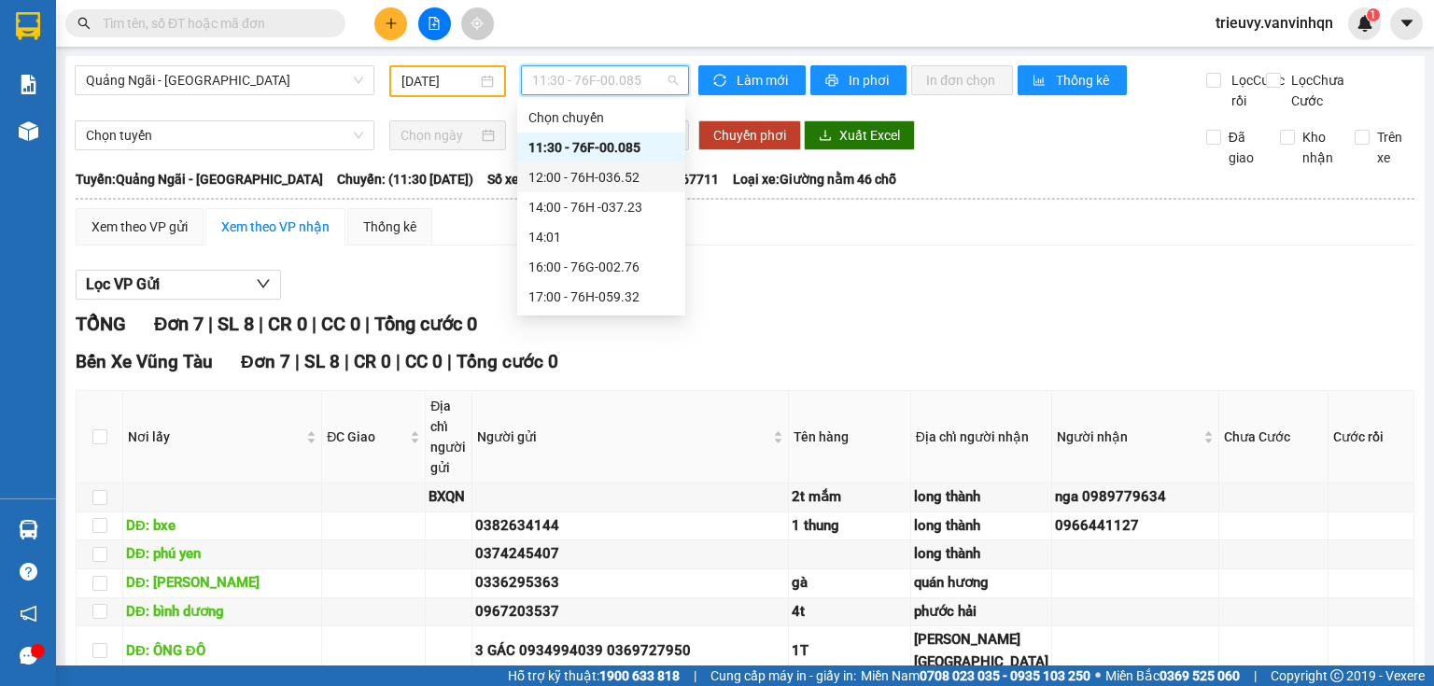
click at [613, 173] on div "12:00 - 76H-036.52" at bounding box center [601, 177] width 146 height 21
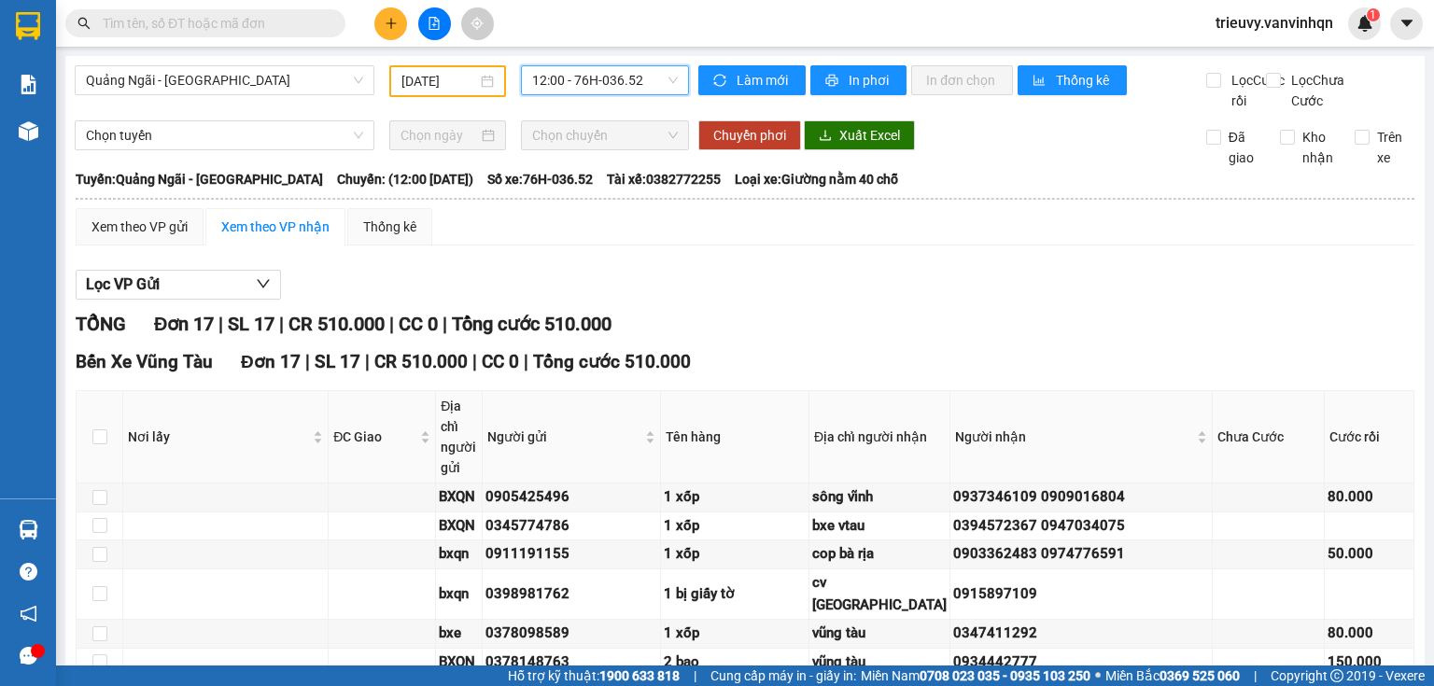
click at [435, 76] on input "[DATE]" at bounding box center [438, 81] width 75 height 21
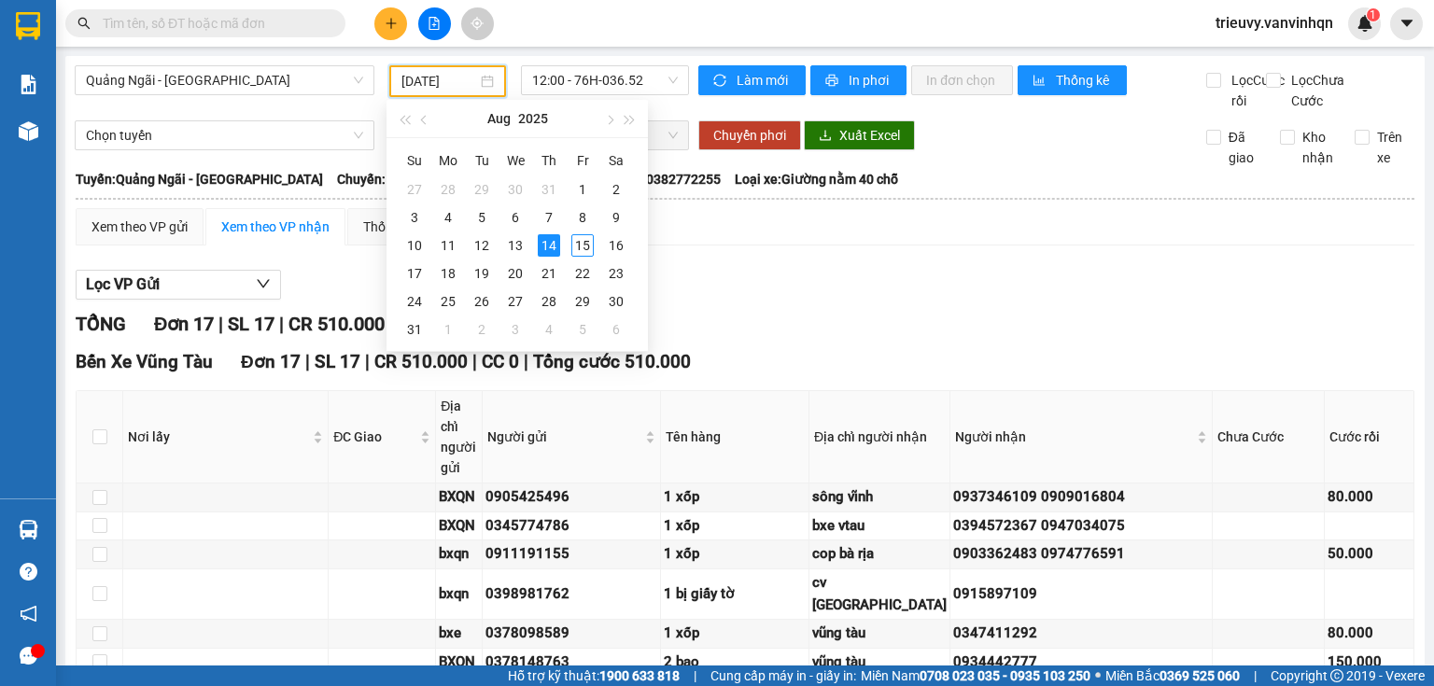
drag, startPoint x: 609, startPoint y: 86, endPoint x: 608, endPoint y: 99, distance: 13.1
click at [609, 90] on span "12:00 - 76H-036.52" at bounding box center [605, 80] width 147 height 28
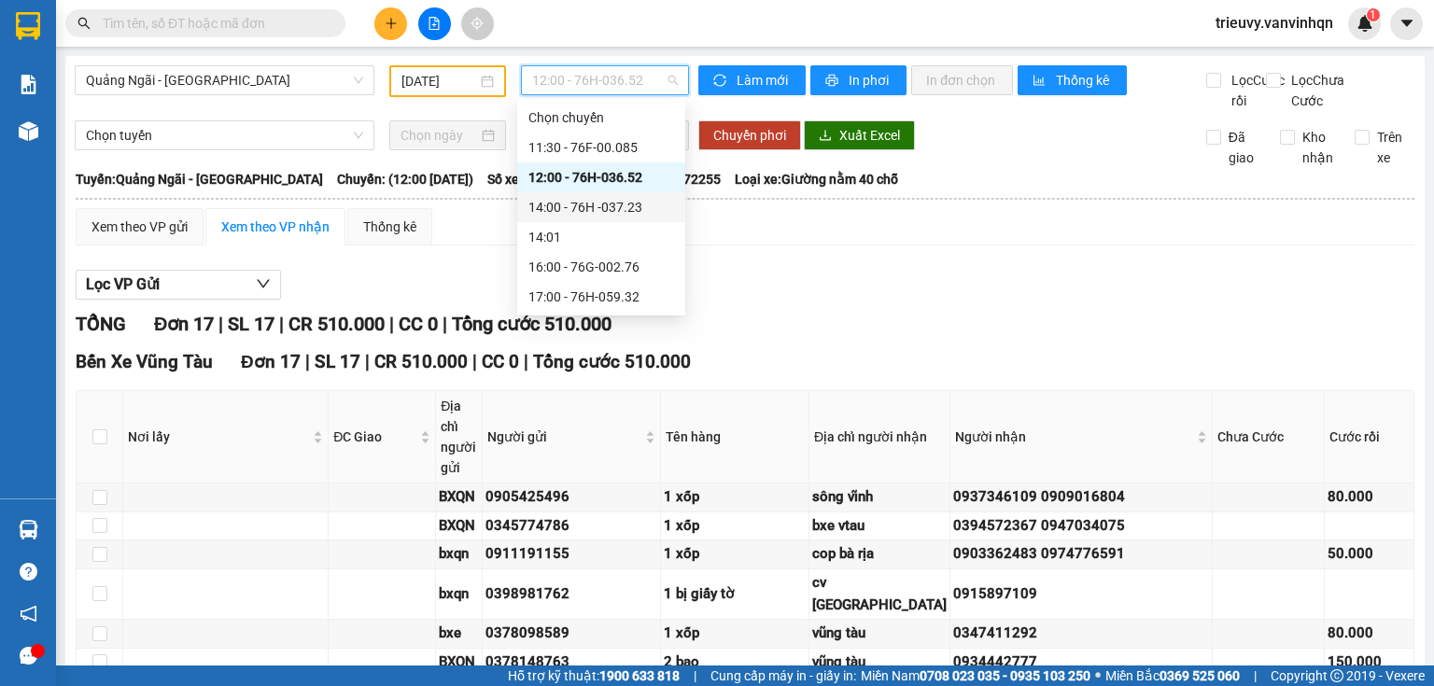
click at [609, 192] on div "14:00 - 76H -037.23" at bounding box center [601, 207] width 168 height 30
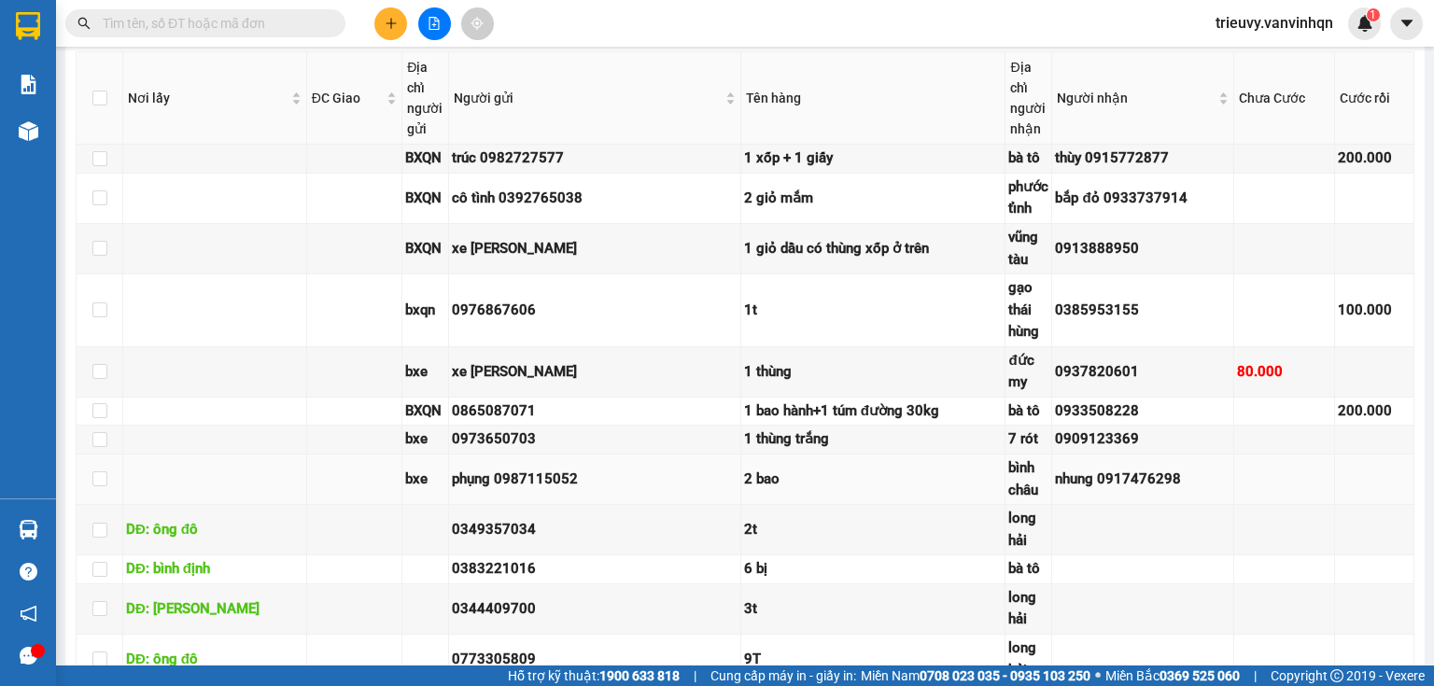
scroll to position [123, 0]
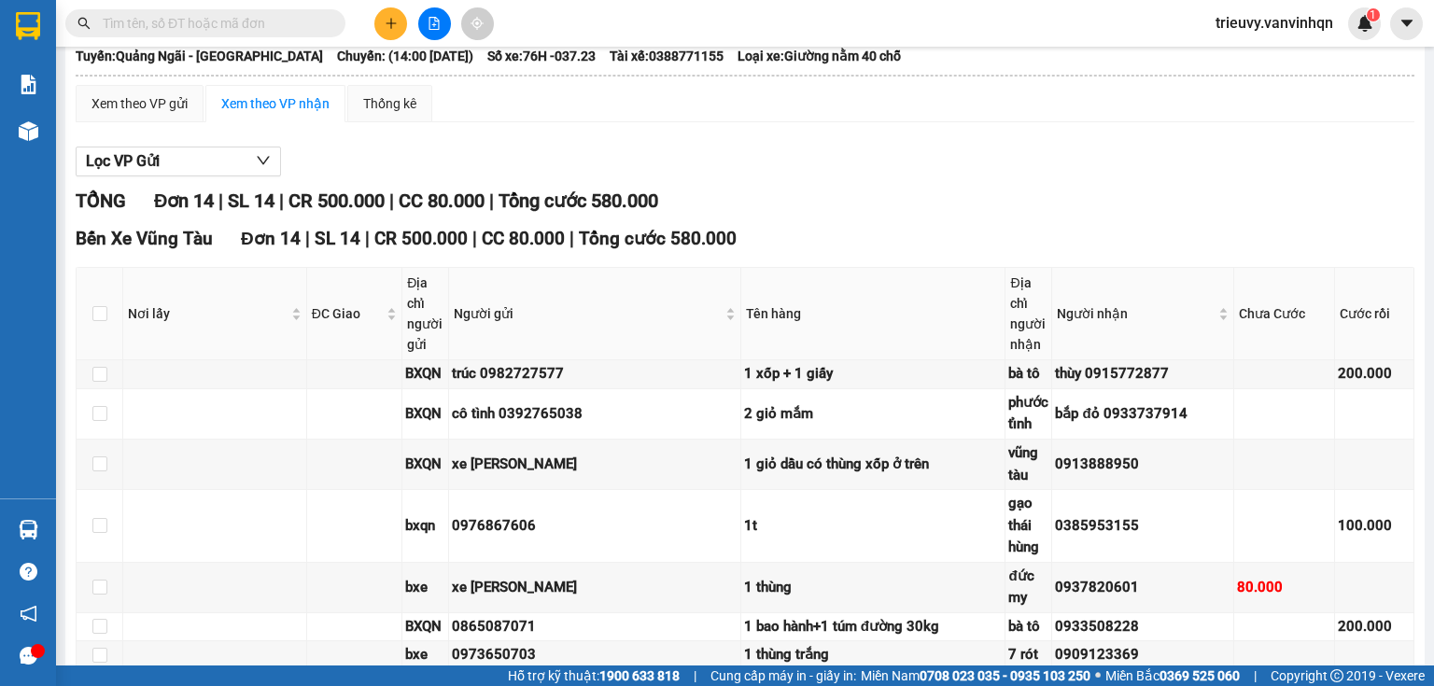
click at [836, 216] on div "TỔNG Đơn 14 | SL 14 | CR 500.000 | CC 80.000 | Tổng cước 580.000" at bounding box center [745, 201] width 1339 height 29
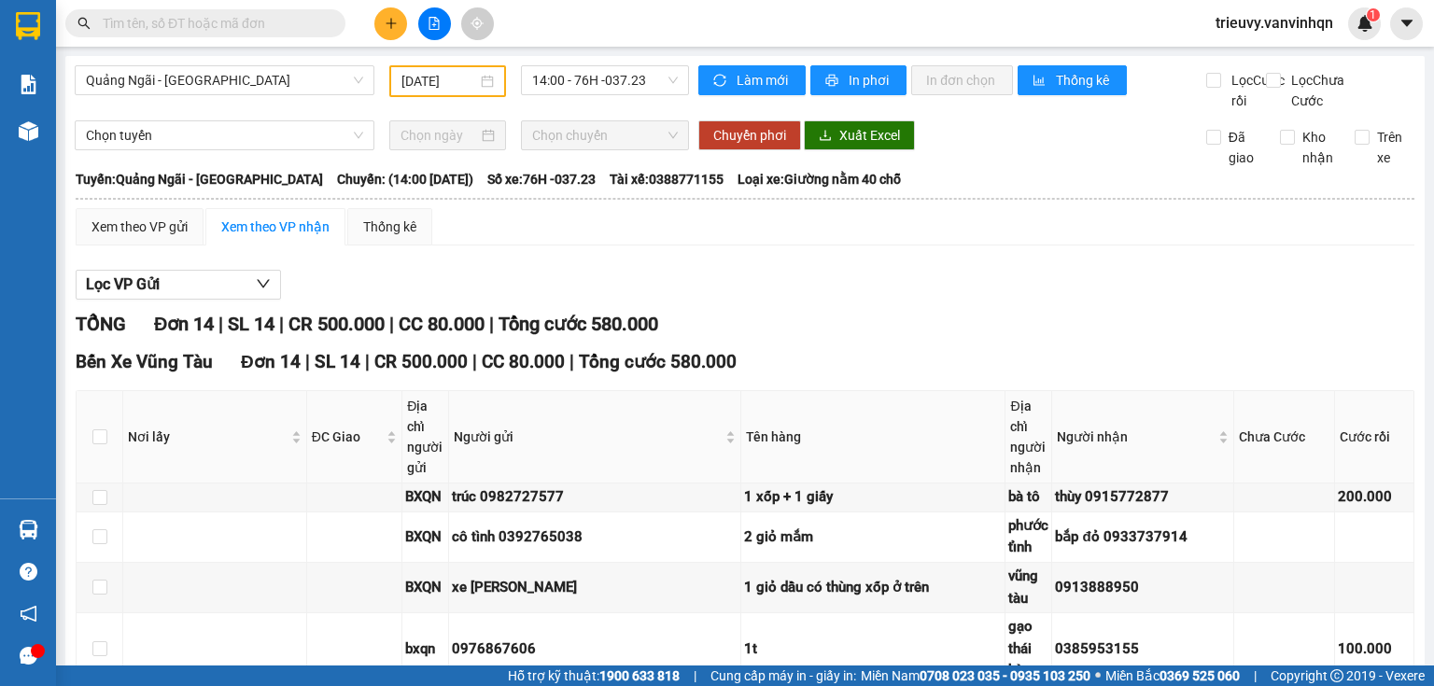
click at [332, 15] on span at bounding box center [332, 23] width 11 height 21
click at [317, 28] on input "text" at bounding box center [213, 23] width 220 height 21
click at [306, 28] on input "text" at bounding box center [213, 23] width 220 height 21
drag, startPoint x: 282, startPoint y: 24, endPoint x: 306, endPoint y: 36, distance: 27.1
click at [301, 37] on div "Kết quả tìm kiếm ( 21 ) Bộ lọc Mã ĐH Trạng thái Món hàng Tổng cước Chưa cước Ng…" at bounding box center [182, 23] width 364 height 33
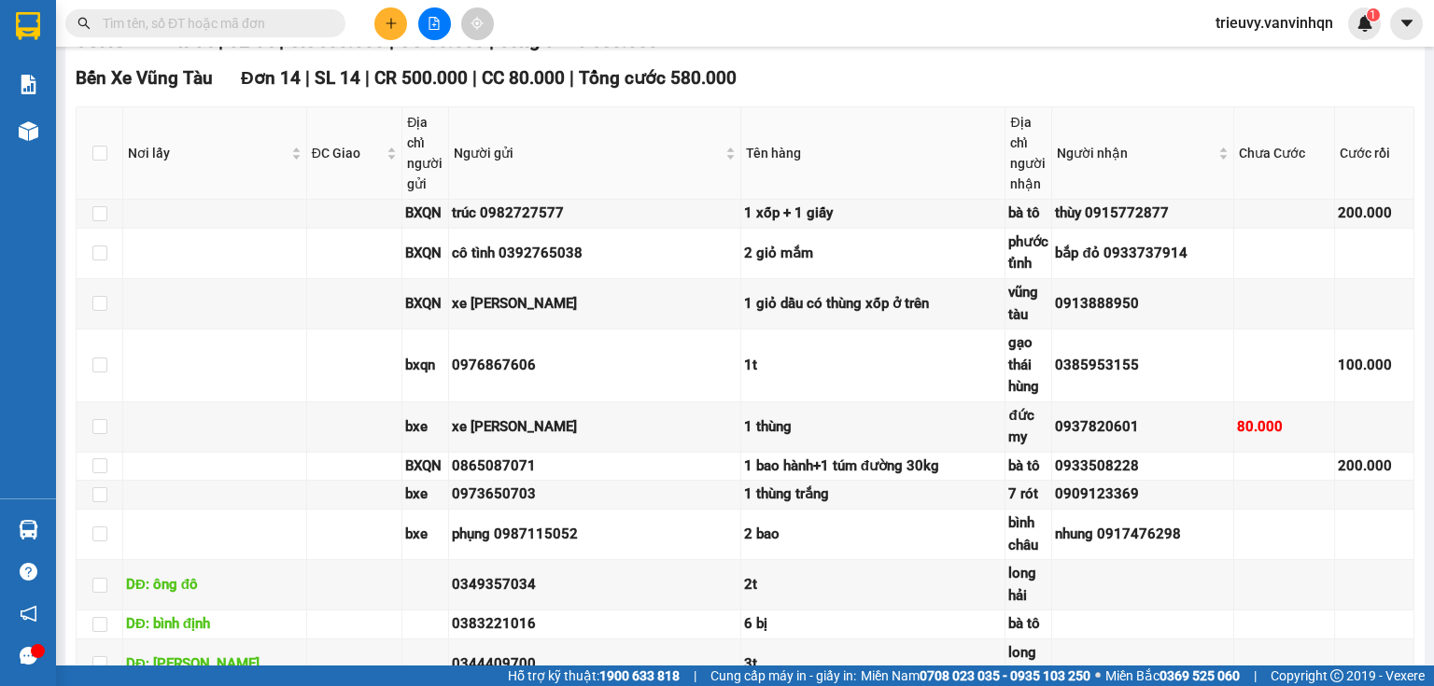
scroll to position [299, 0]
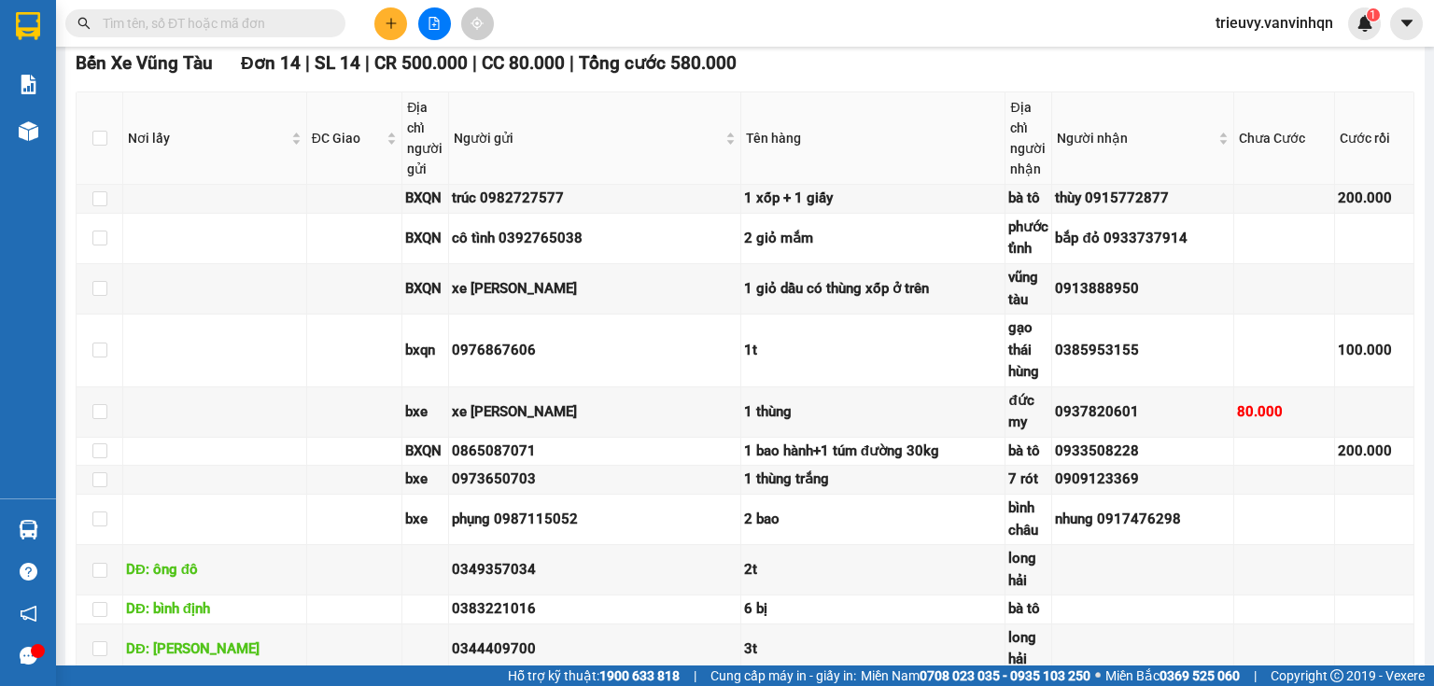
click at [332, 24] on span at bounding box center [332, 23] width 11 height 21
drag, startPoint x: 332, startPoint y: 24, endPoint x: 312, endPoint y: 18, distance: 21.6
click at [327, 22] on span at bounding box center [332, 23] width 11 height 21
click at [312, 19] on input "text" at bounding box center [213, 23] width 220 height 21
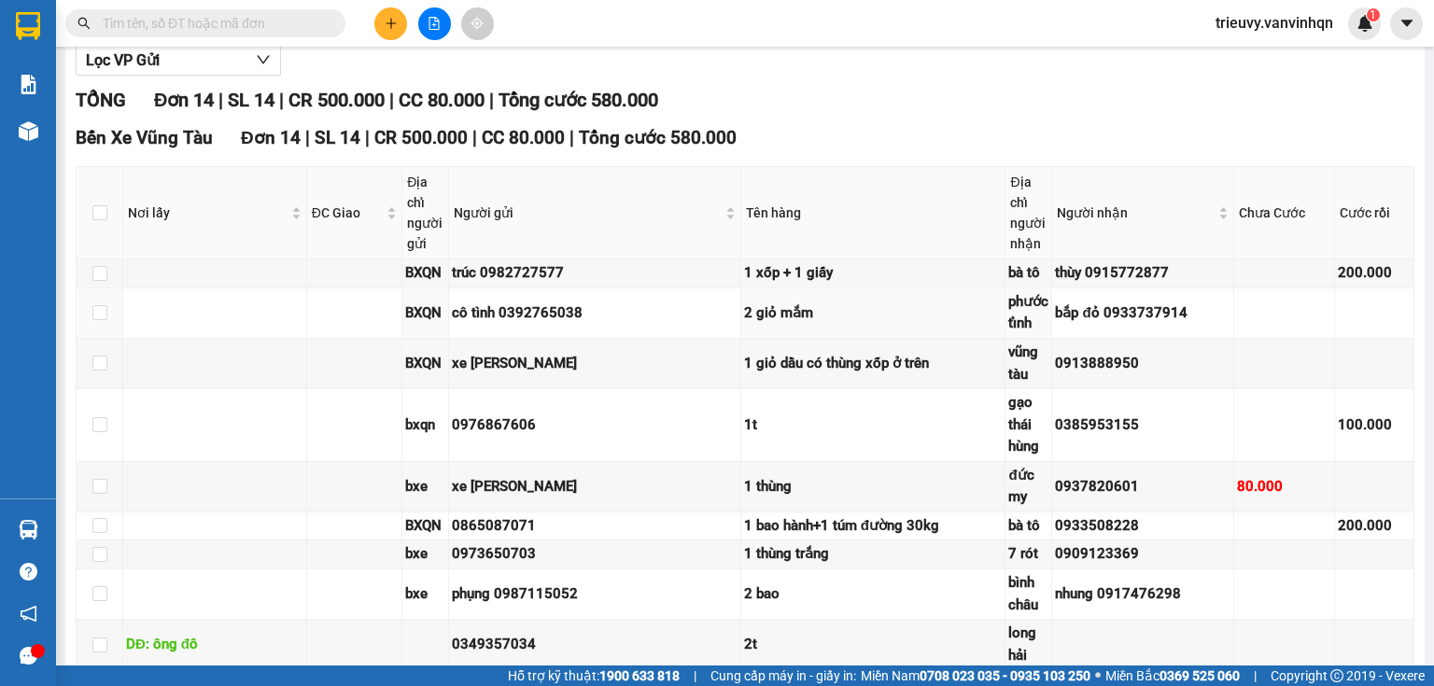
scroll to position [0, 0]
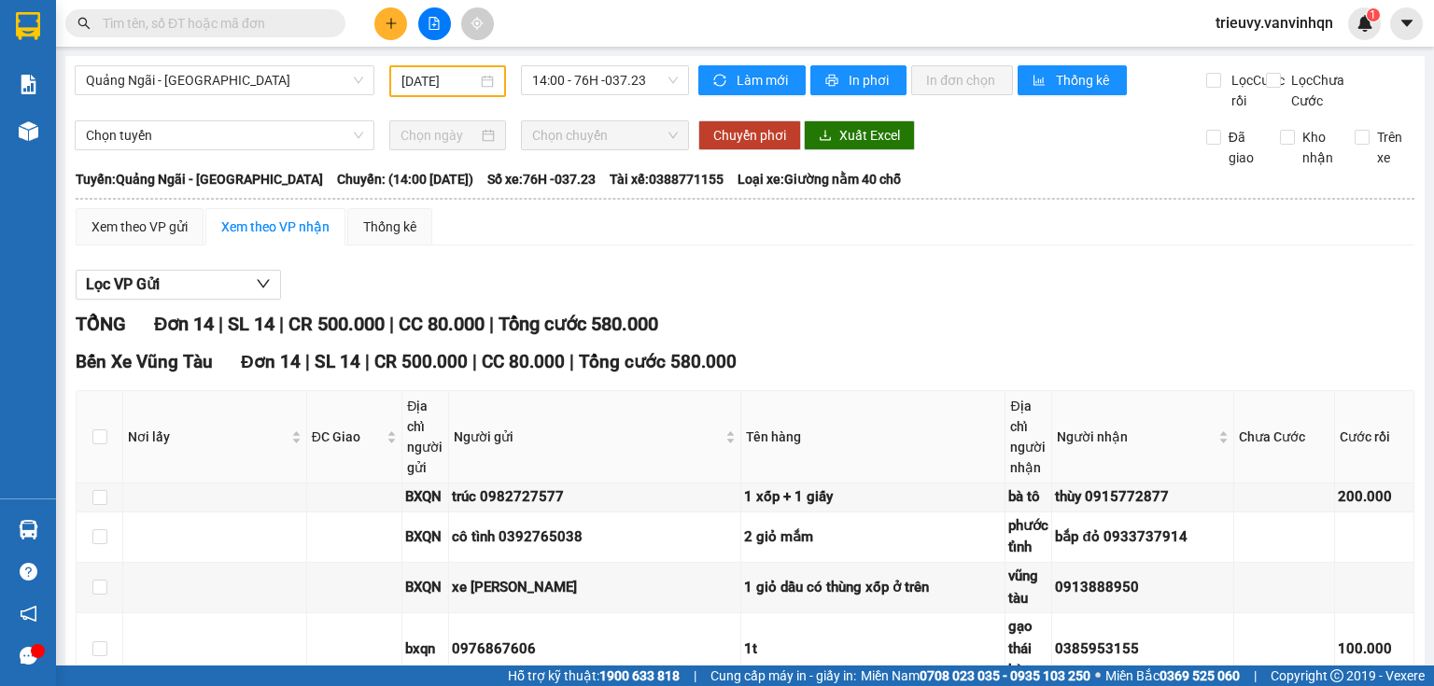
click at [412, 91] on div "[DATE]" at bounding box center [447, 81] width 116 height 32
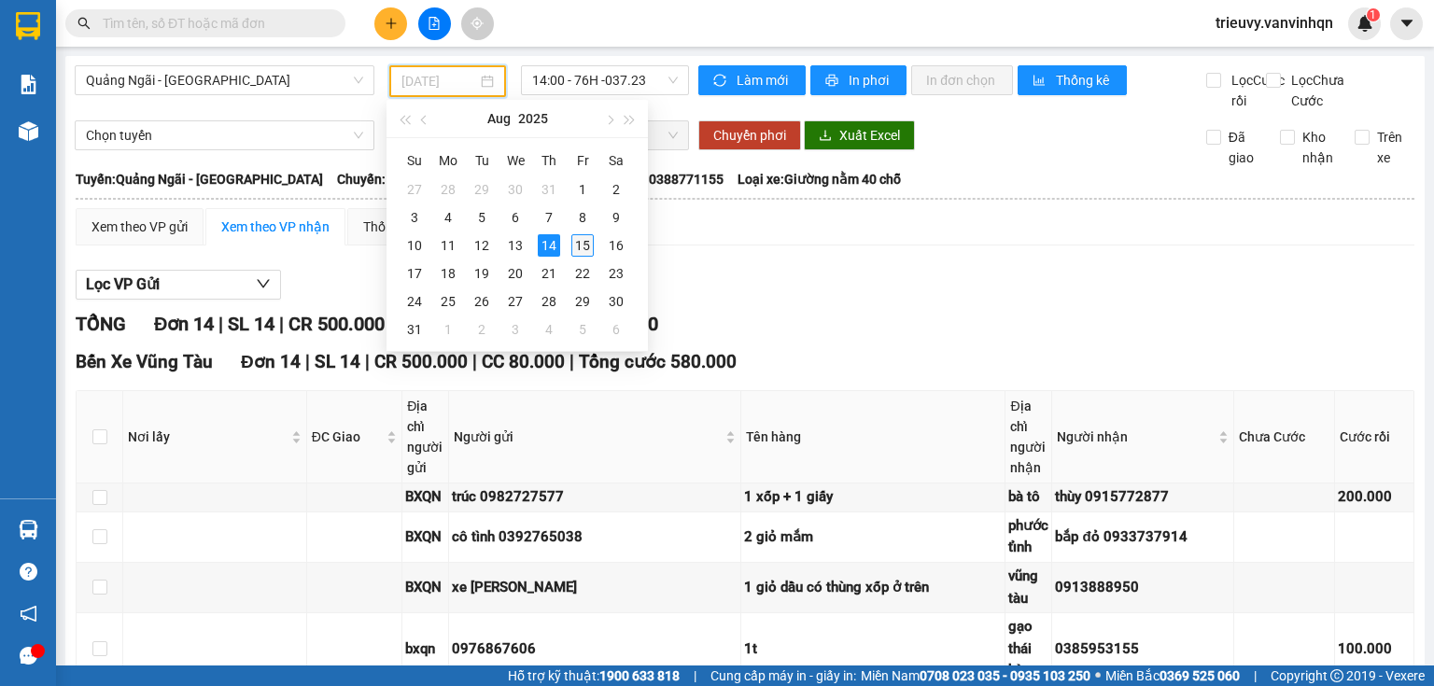
click at [586, 250] on div "15" at bounding box center [582, 245] width 22 height 22
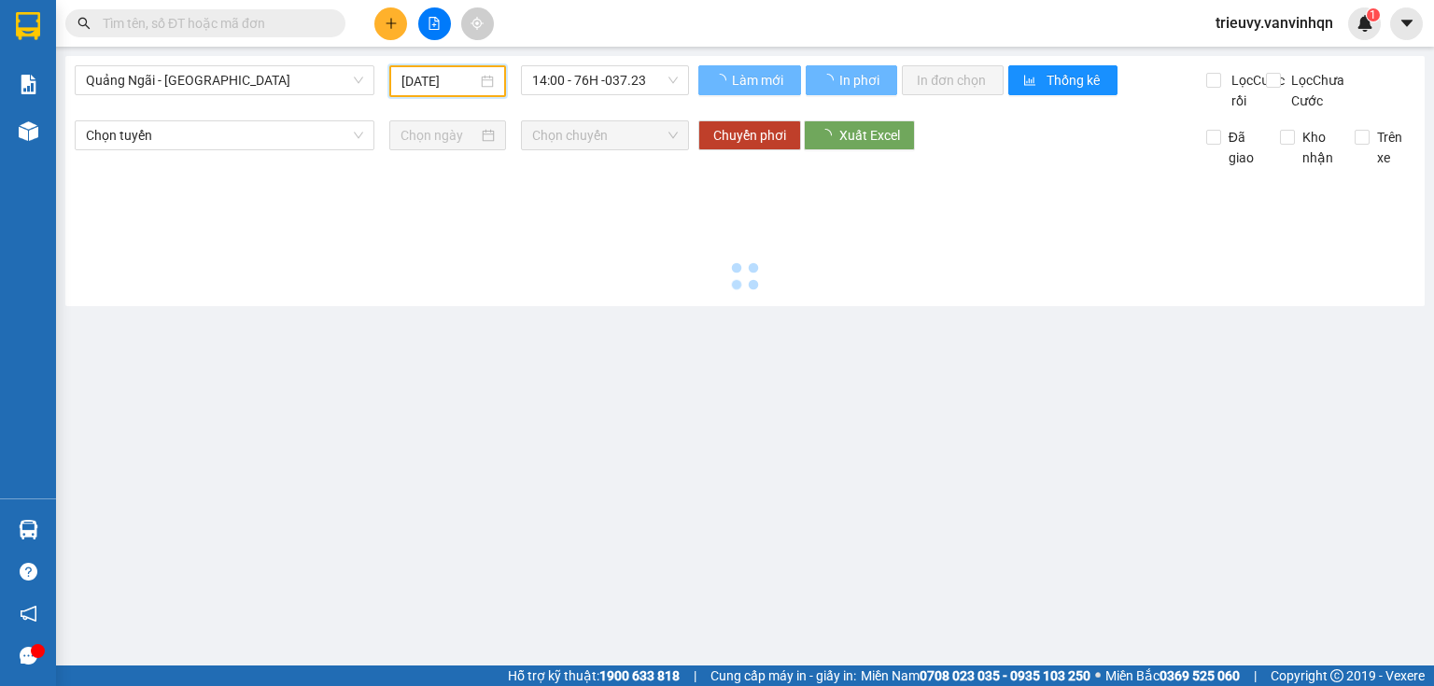
type input "[DATE]"
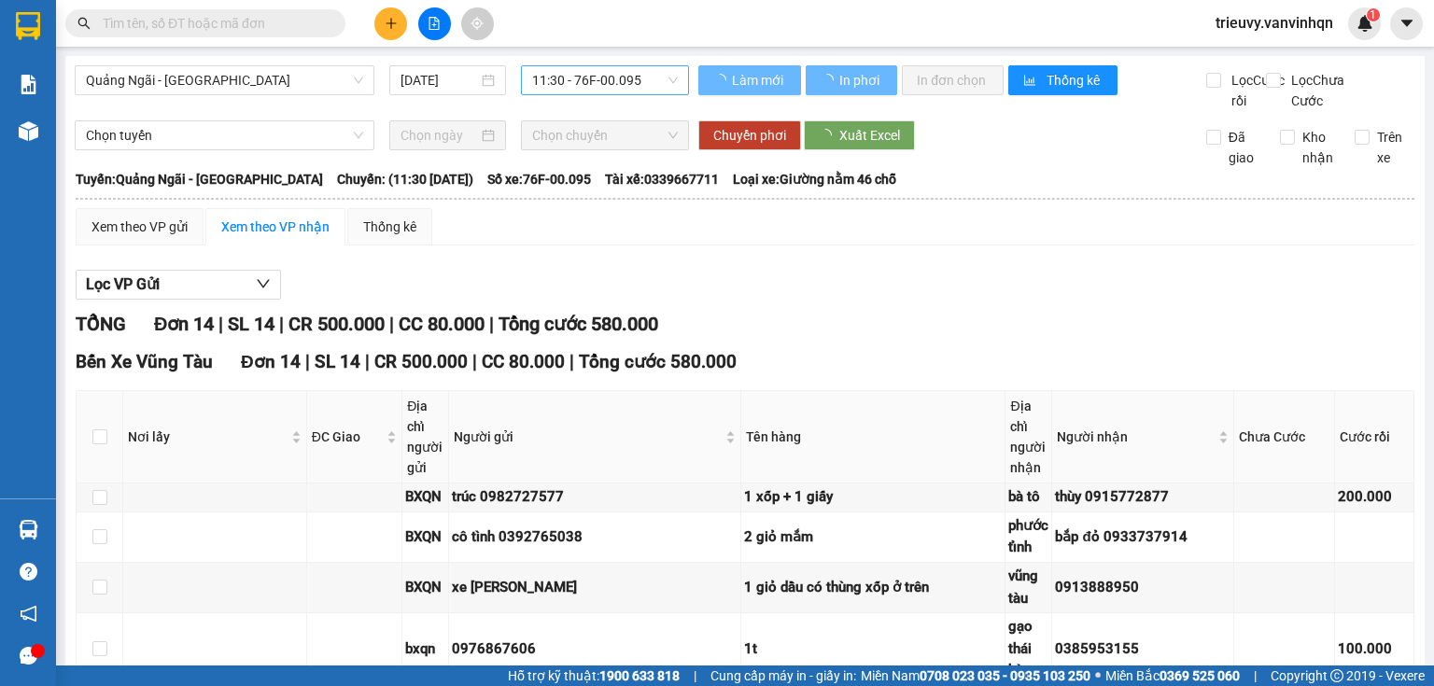
drag, startPoint x: 616, startPoint y: 109, endPoint x: 616, endPoint y: 91, distance: 17.7
click at [616, 105] on div "Quảng Ngãi - Vũng Tàu 15/08/2025 11:30 - 76F-00.095" at bounding box center [382, 88] width 614 height 46
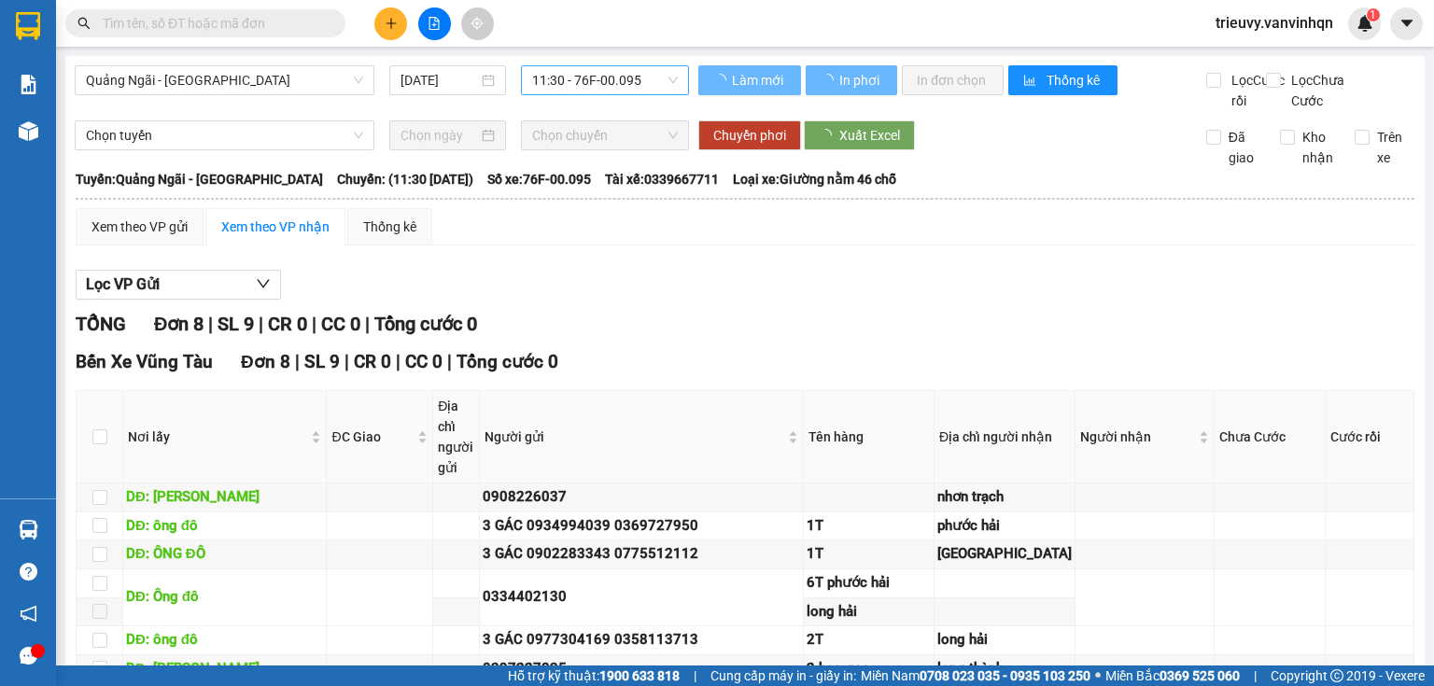
click at [616, 91] on span "11:30 - 76F-00.095" at bounding box center [605, 80] width 147 height 28
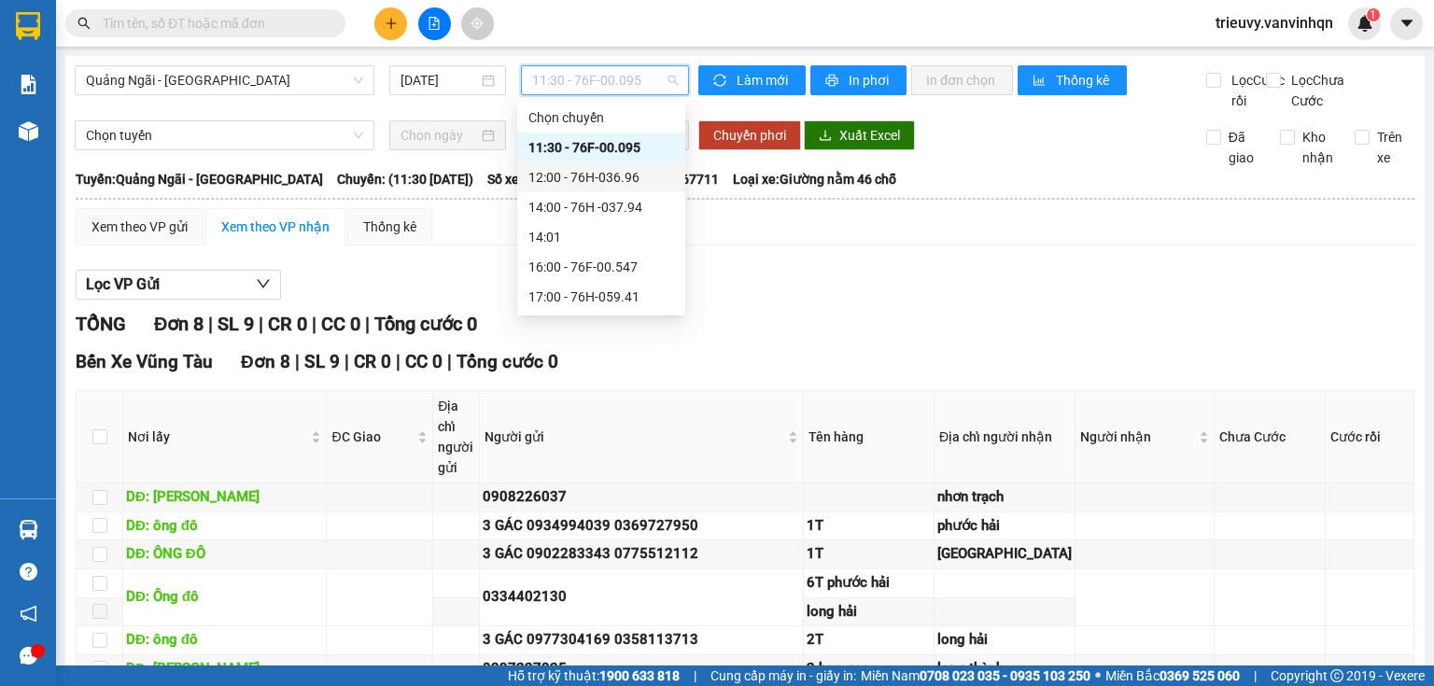
click at [620, 175] on div "12:00 - 76H-036.96" at bounding box center [601, 177] width 146 height 21
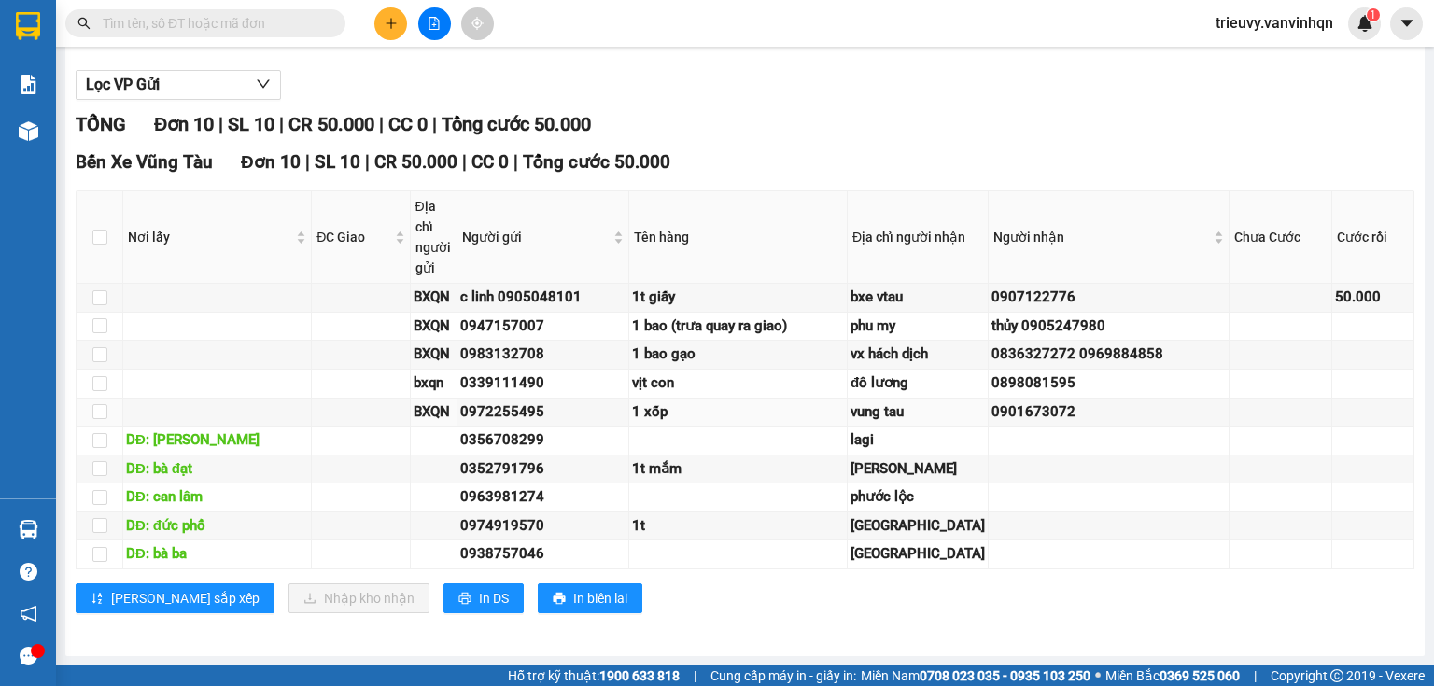
scroll to position [63, 0]
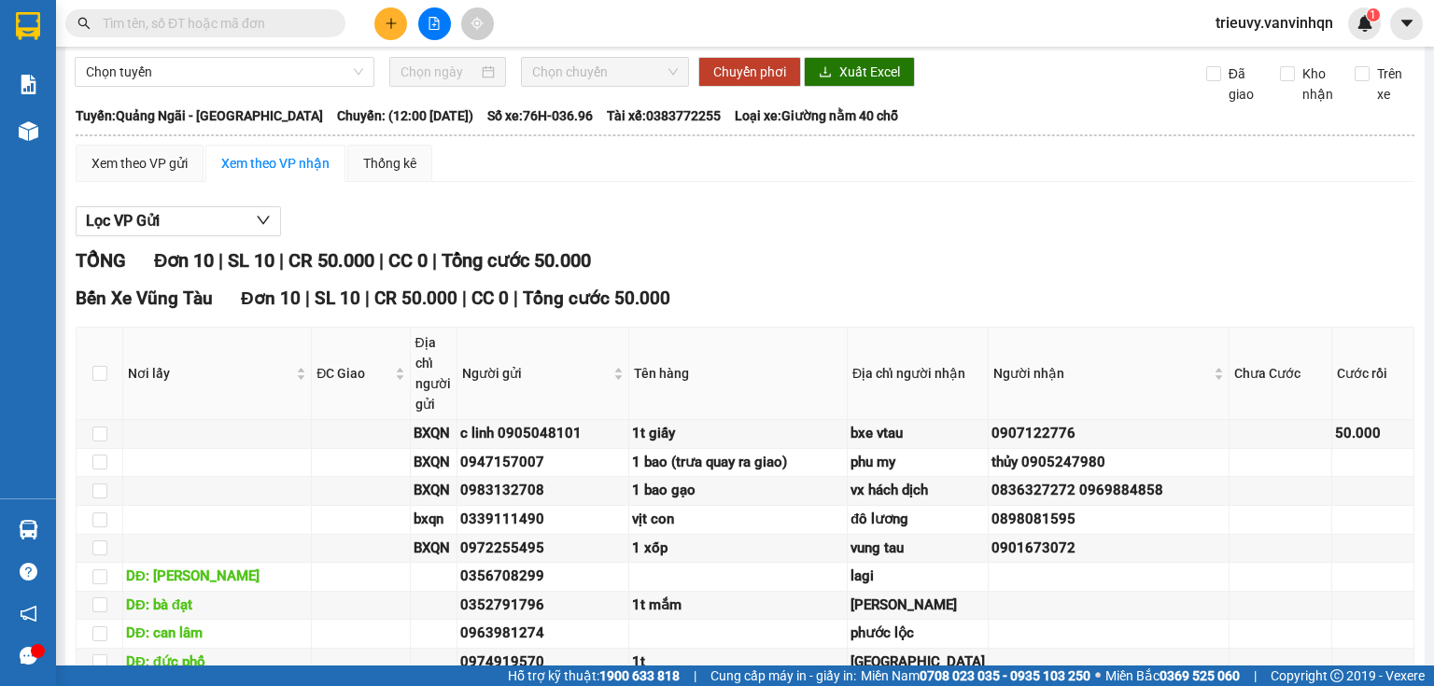
click at [234, 21] on input "text" at bounding box center [213, 23] width 220 height 21
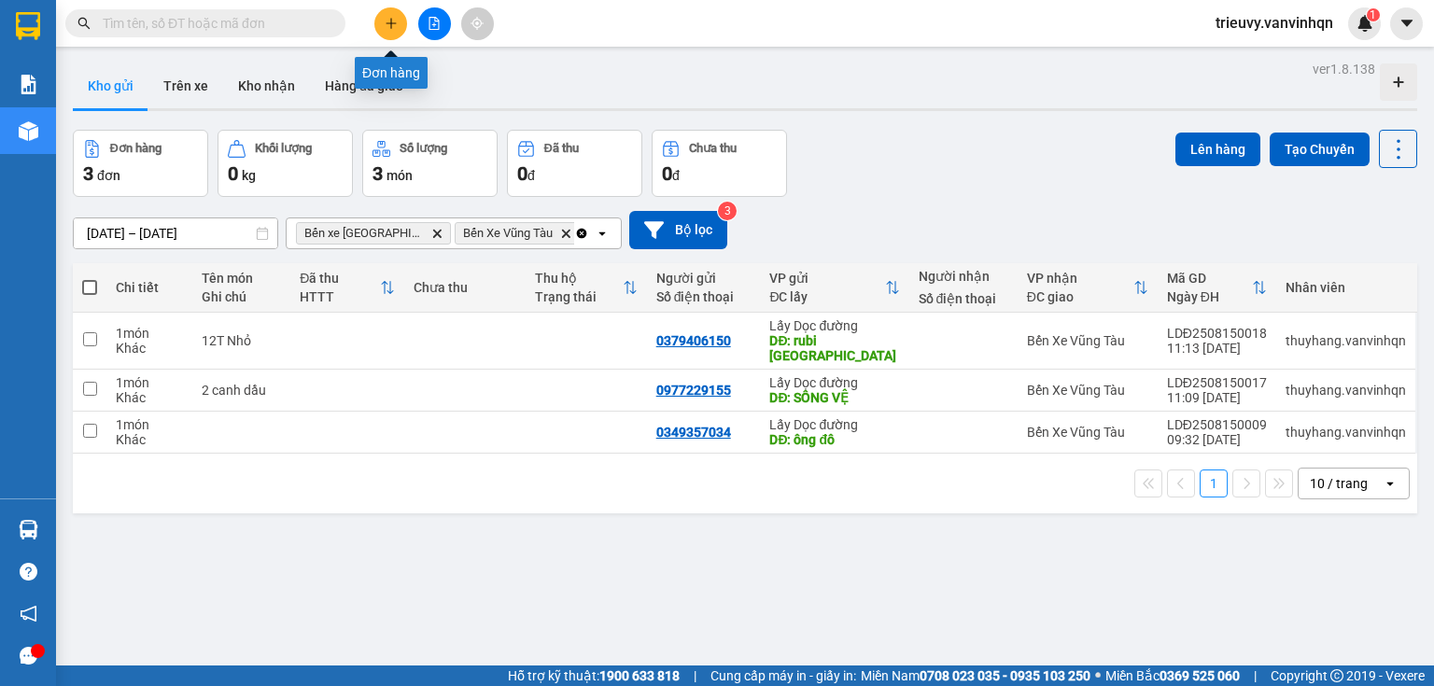
click at [381, 17] on button at bounding box center [390, 23] width 33 height 33
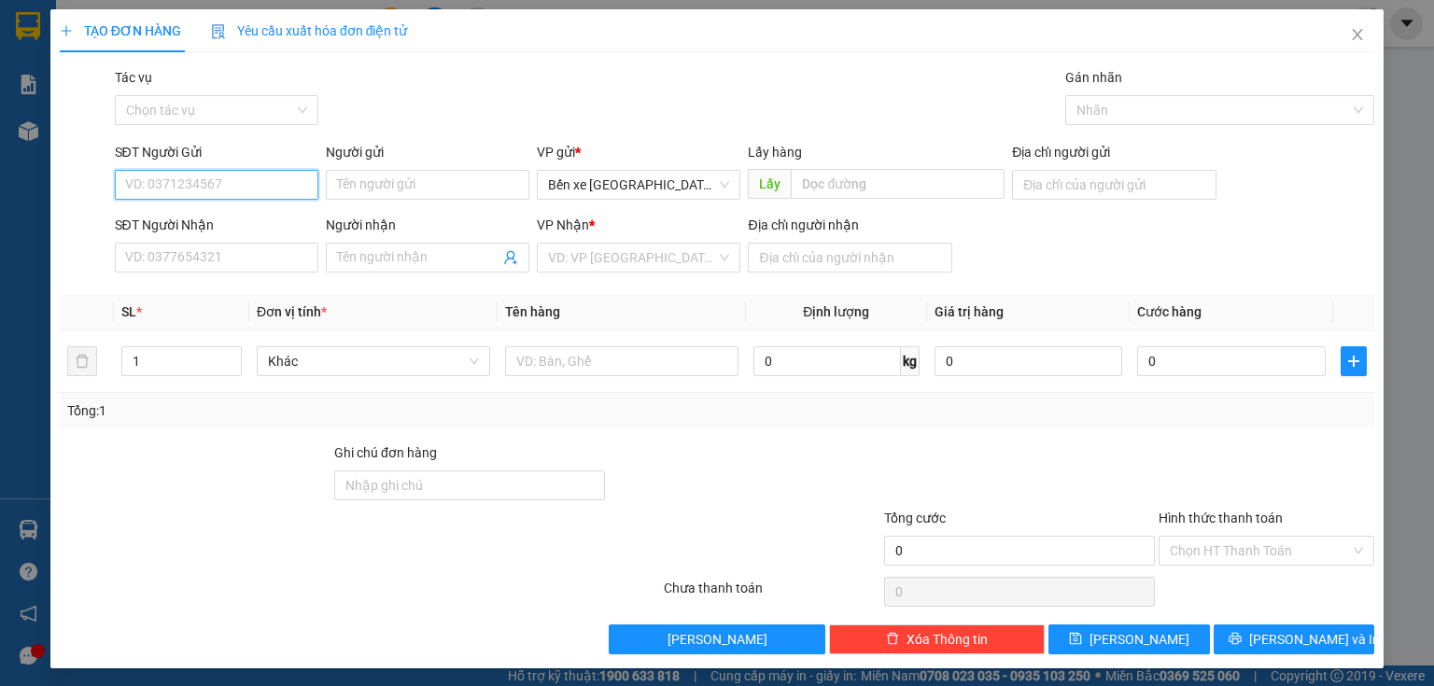
click at [245, 180] on input "SĐT Người Gửi" at bounding box center [216, 185] width 203 height 30
click at [590, 194] on span "Bến xe [GEOGRAPHIC_DATA]" at bounding box center [638, 185] width 181 height 28
type input "0335563479"
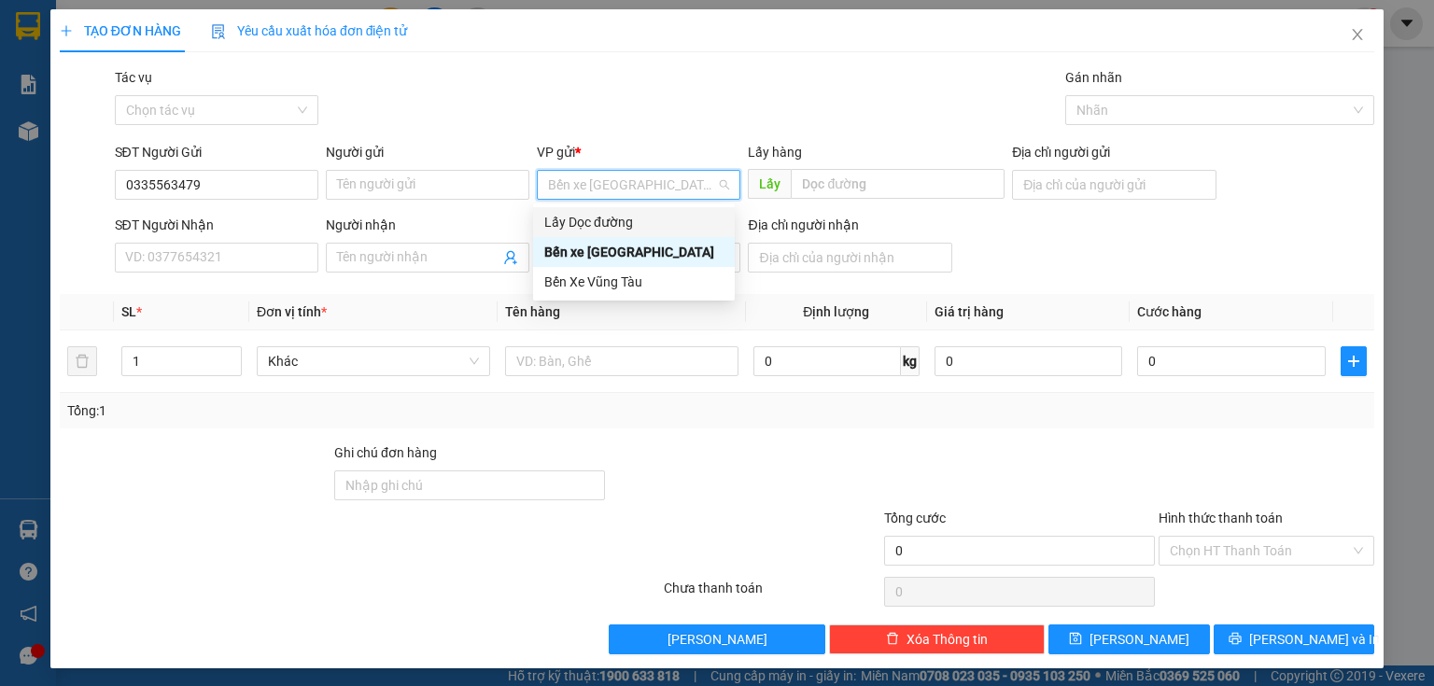
drag, startPoint x: 596, startPoint y: 227, endPoint x: 762, endPoint y: 202, distance: 168.1
click at [608, 223] on div "Lấy Dọc đường" at bounding box center [633, 222] width 179 height 21
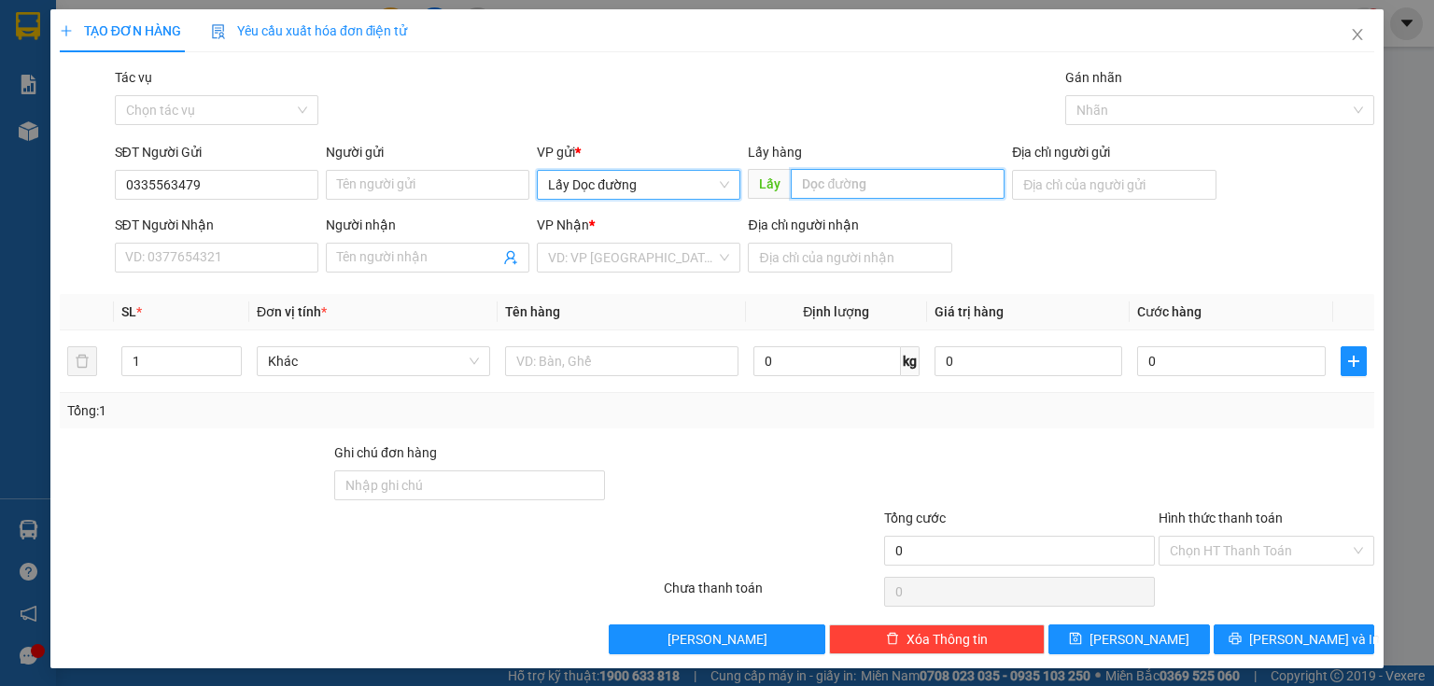
click at [795, 187] on input "text" at bounding box center [898, 184] width 214 height 30
type input "bồng sơn"
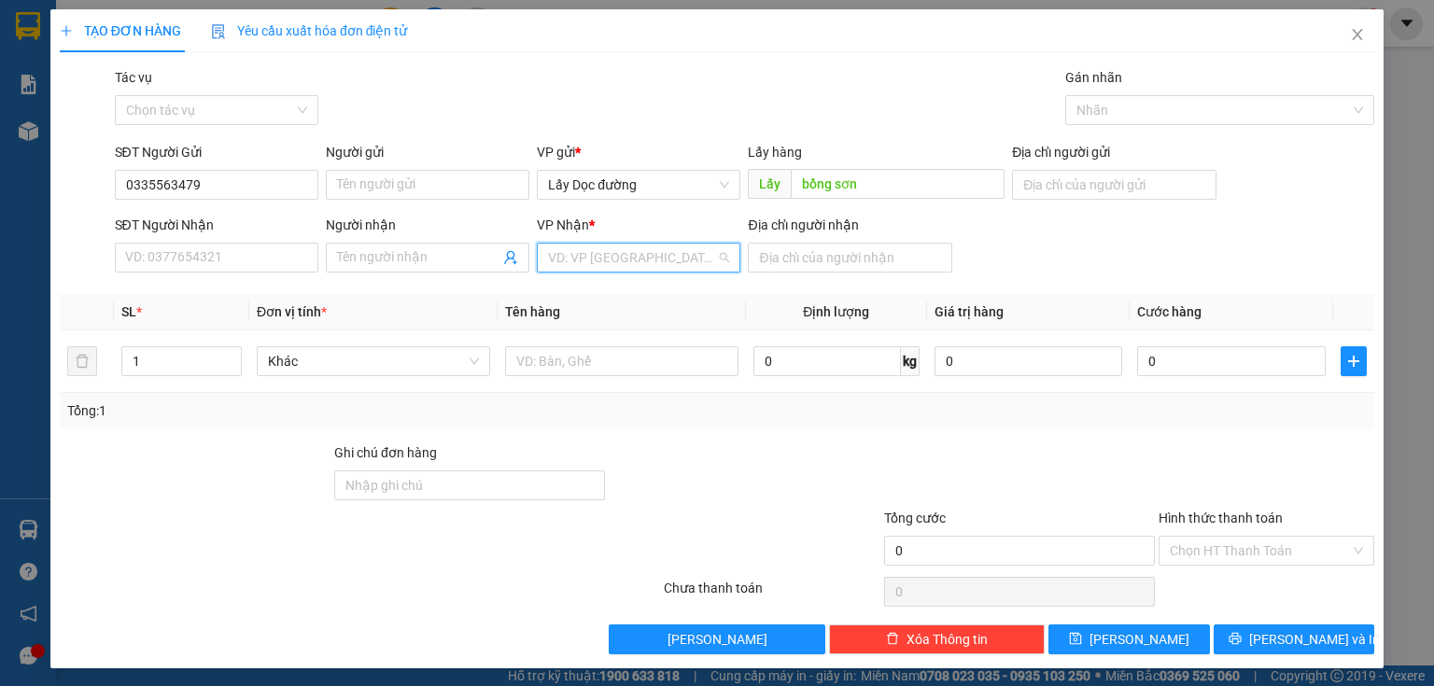
click at [686, 256] on input "search" at bounding box center [632, 258] width 168 height 28
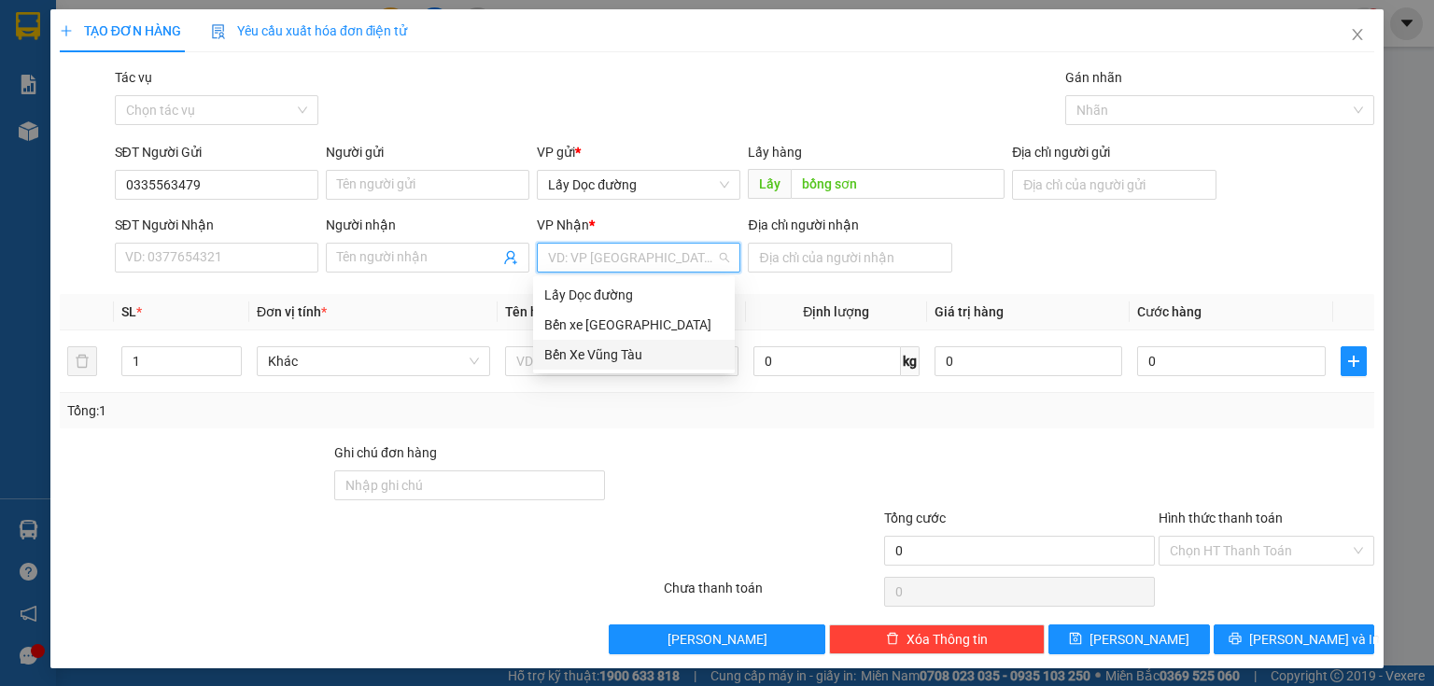
click at [620, 366] on div "Bến Xe Vũng Tàu" at bounding box center [634, 355] width 202 height 30
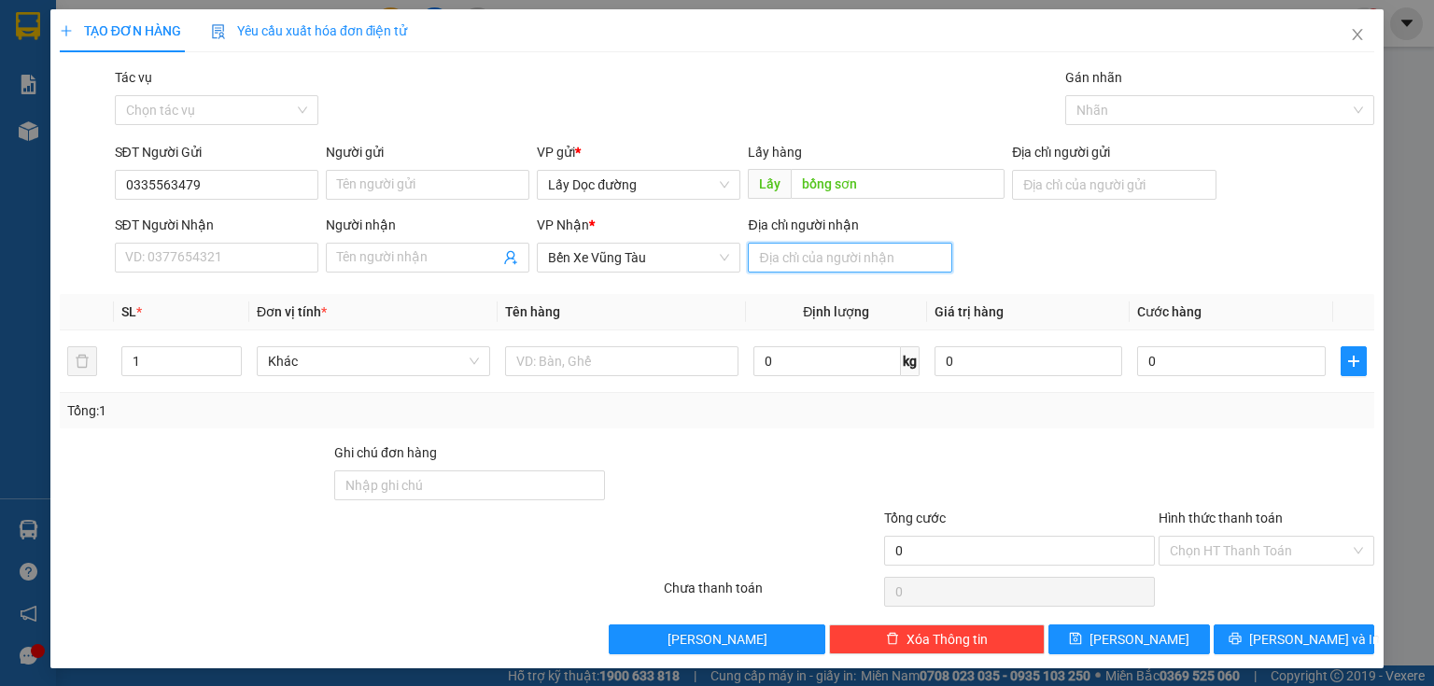
click at [776, 263] on input "Địa chỉ người nhận" at bounding box center [849, 258] width 203 height 30
click at [835, 252] on input "Địa chỉ người nhận" at bounding box center [849, 258] width 203 height 30
type input "vung tau"
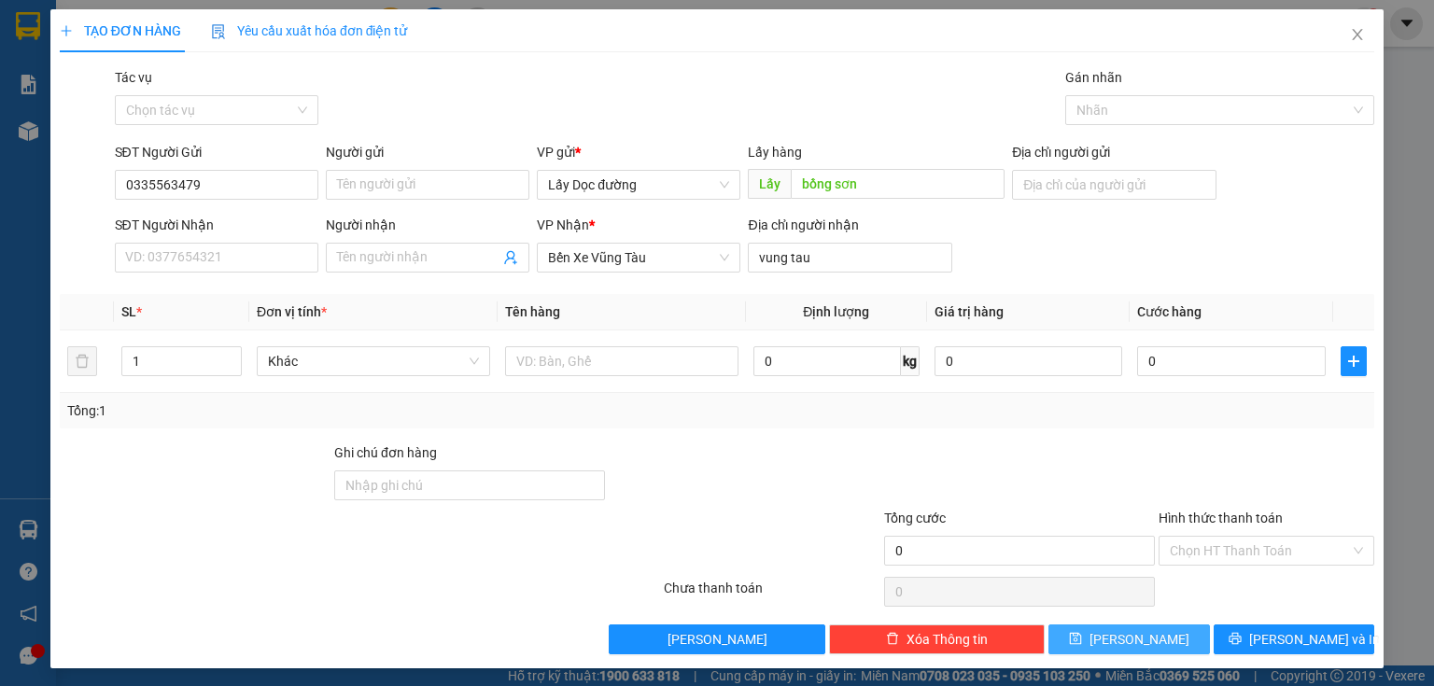
click at [1151, 642] on button "[PERSON_NAME]" at bounding box center [1128, 639] width 161 height 30
click at [1353, 36] on icon "close" at bounding box center [1358, 34] width 10 height 11
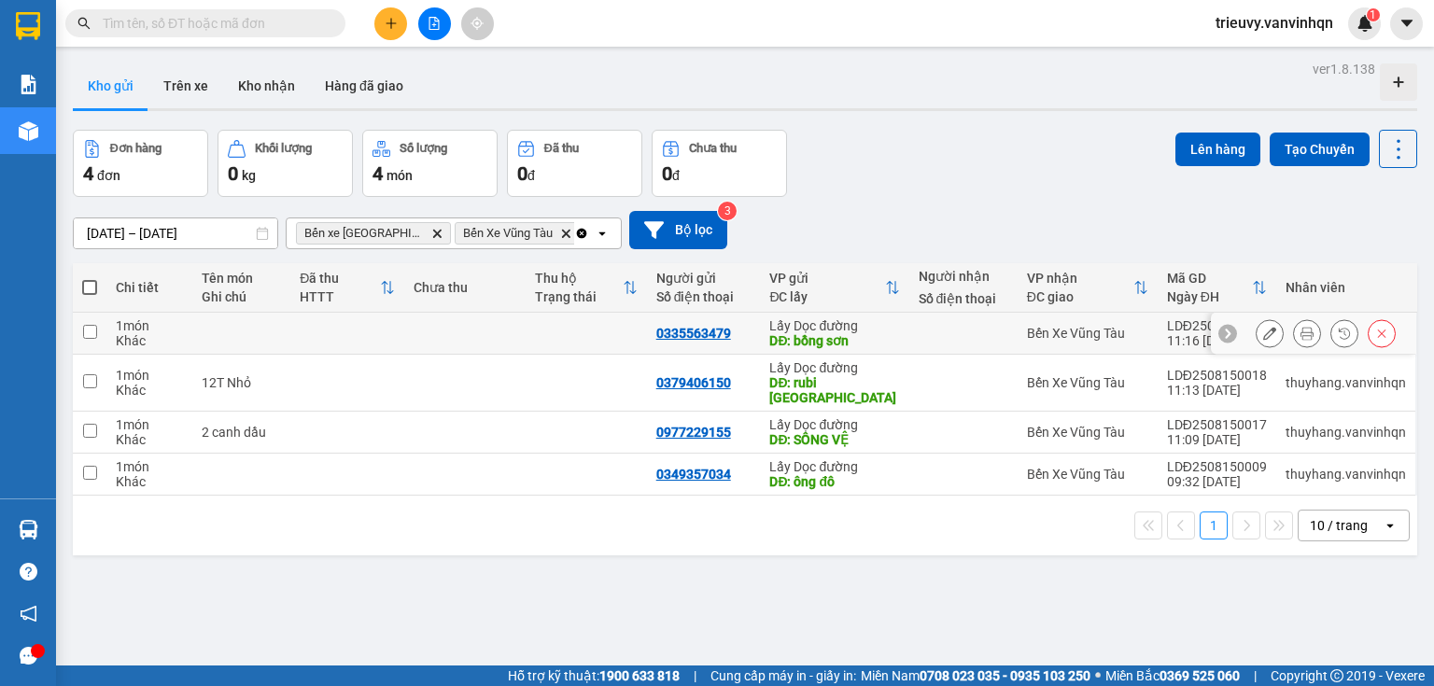
click at [357, 337] on td at bounding box center [347, 334] width 114 height 42
checkbox input "true"
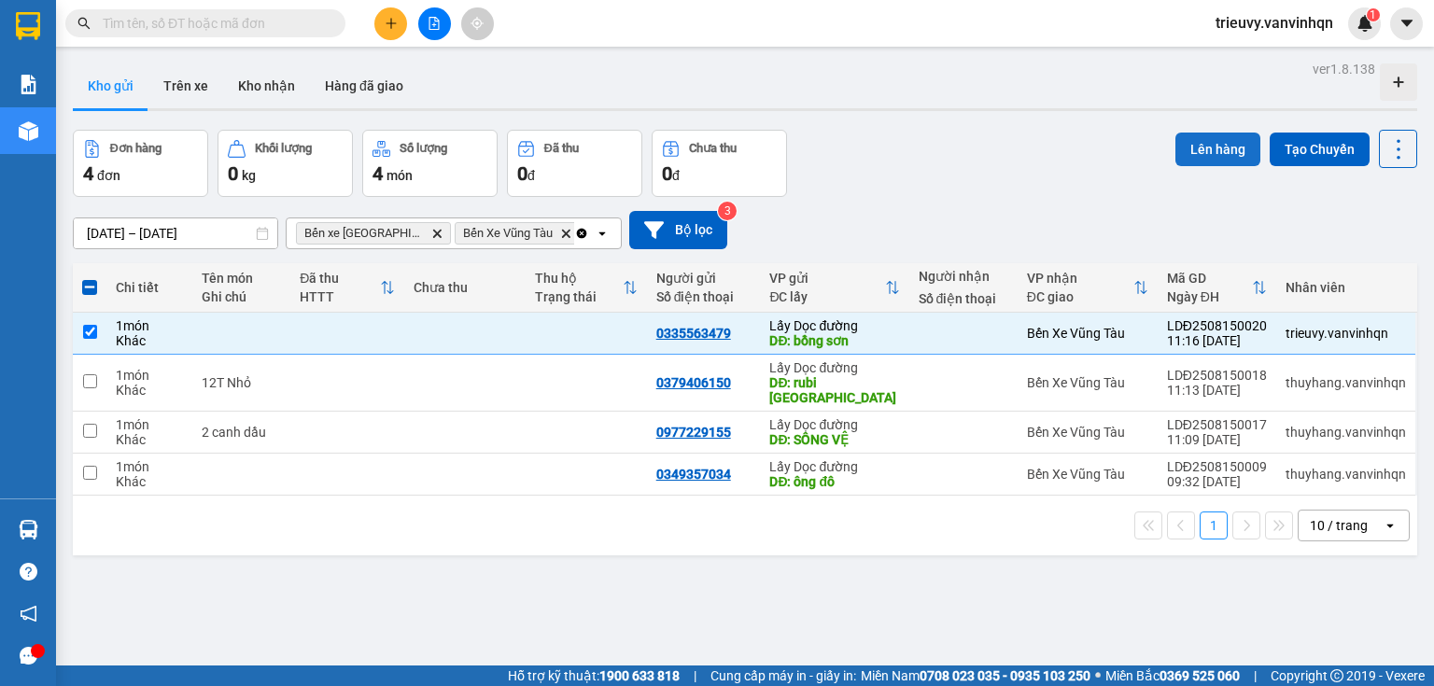
click at [1204, 143] on button "Lên hàng" at bounding box center [1217, 150] width 85 height 34
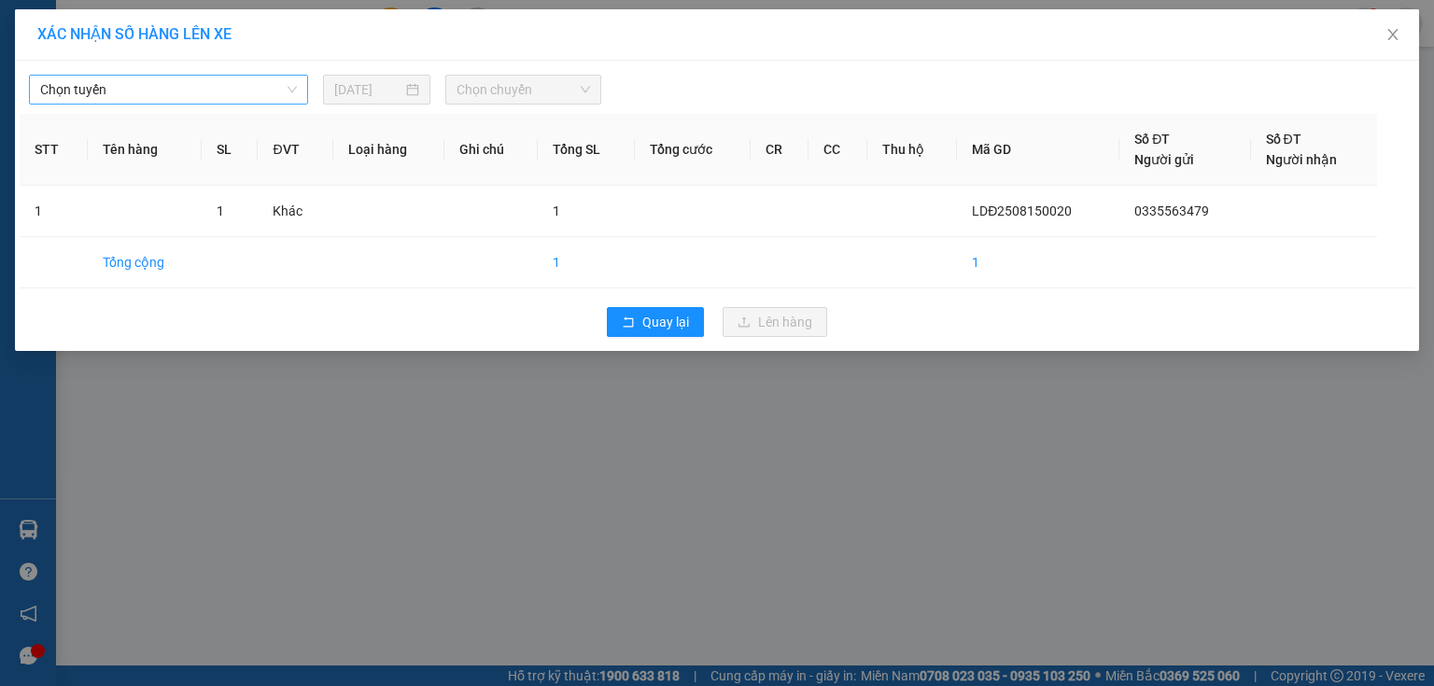
click at [186, 82] on span "Chọn tuyến" at bounding box center [168, 90] width 257 height 28
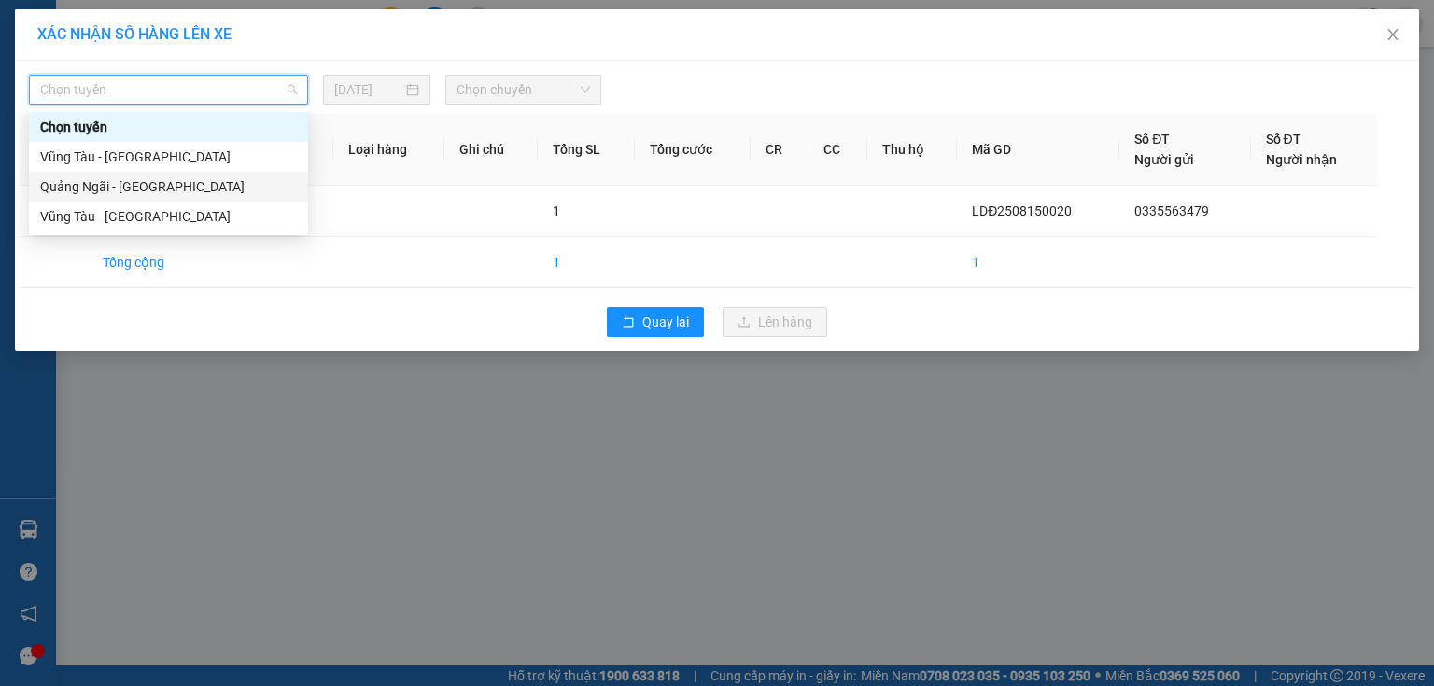
click at [143, 189] on div "Quảng Ngãi - [GEOGRAPHIC_DATA]" at bounding box center [168, 186] width 257 height 21
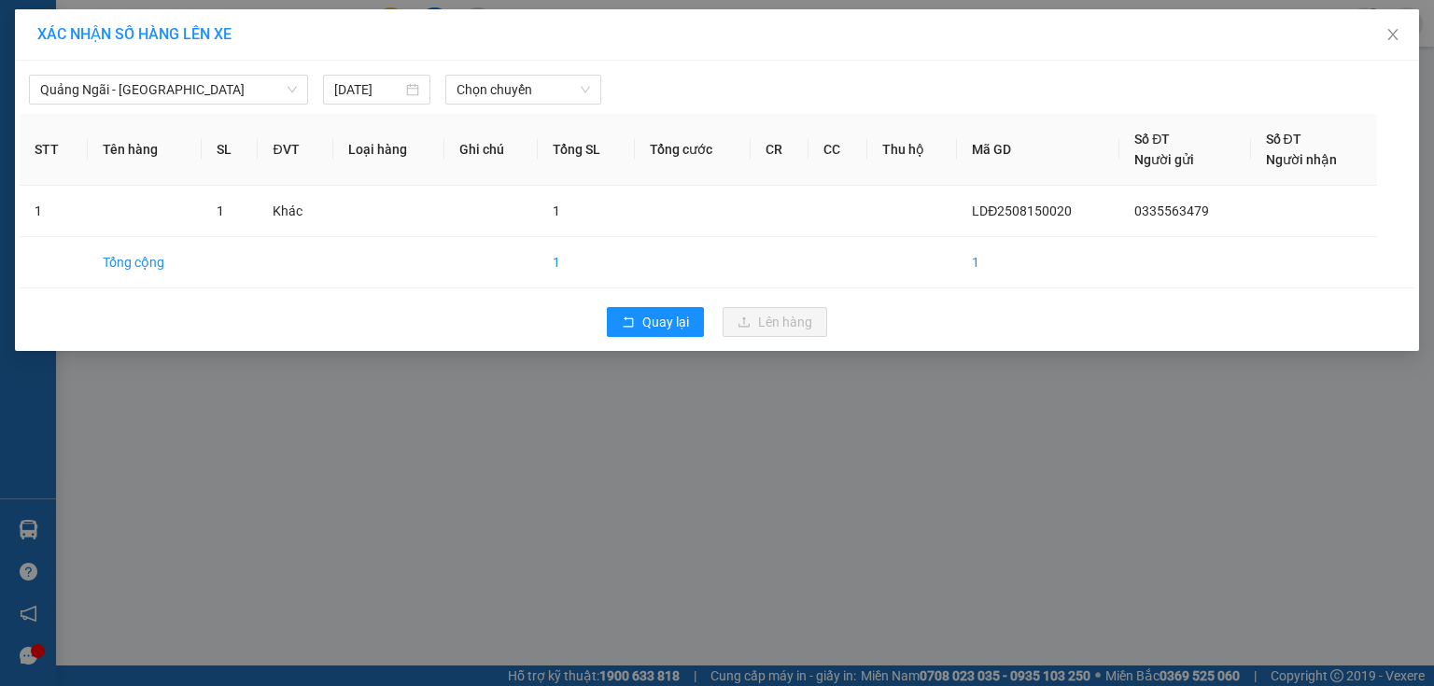
click at [988, 101] on div at bounding box center [894, 90] width 577 height 30
click at [219, 87] on span "Quảng Ngãi - [GEOGRAPHIC_DATA]" at bounding box center [168, 90] width 257 height 28
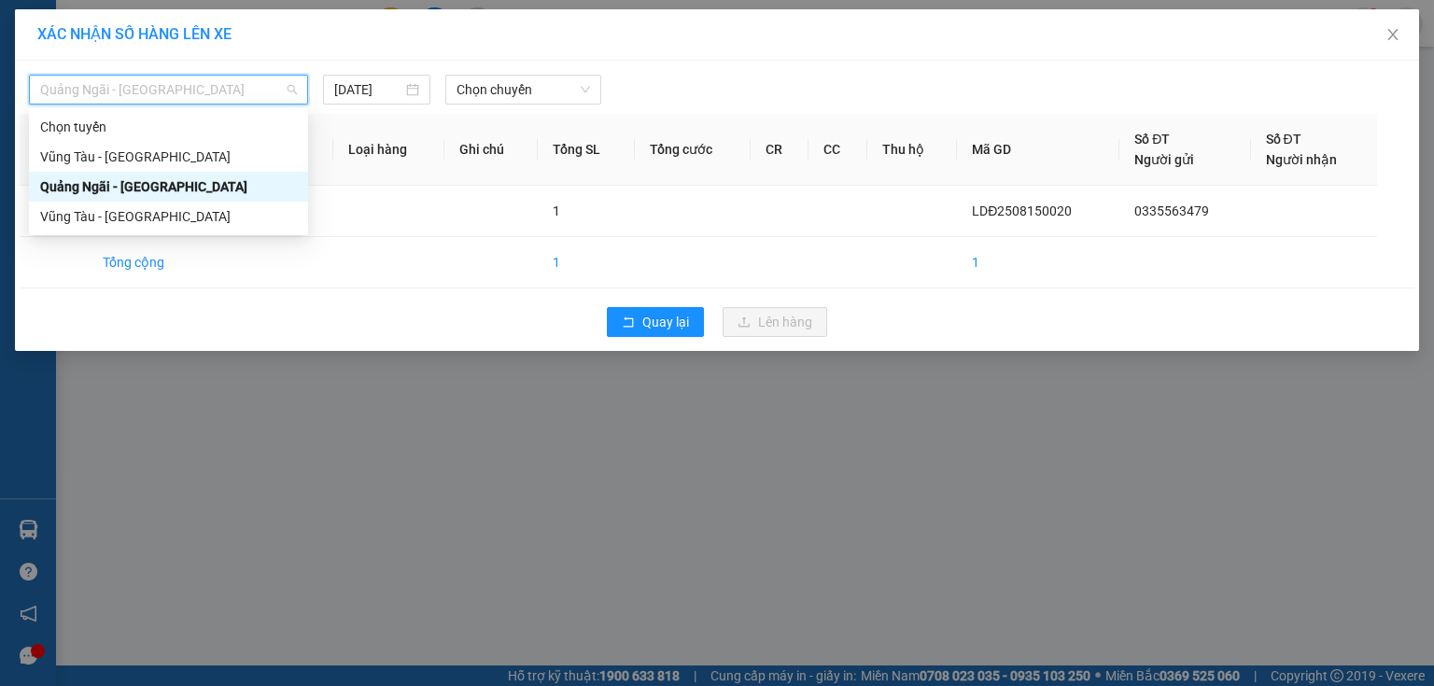
click at [115, 189] on div "Quảng Ngãi - [GEOGRAPHIC_DATA]" at bounding box center [168, 186] width 257 height 21
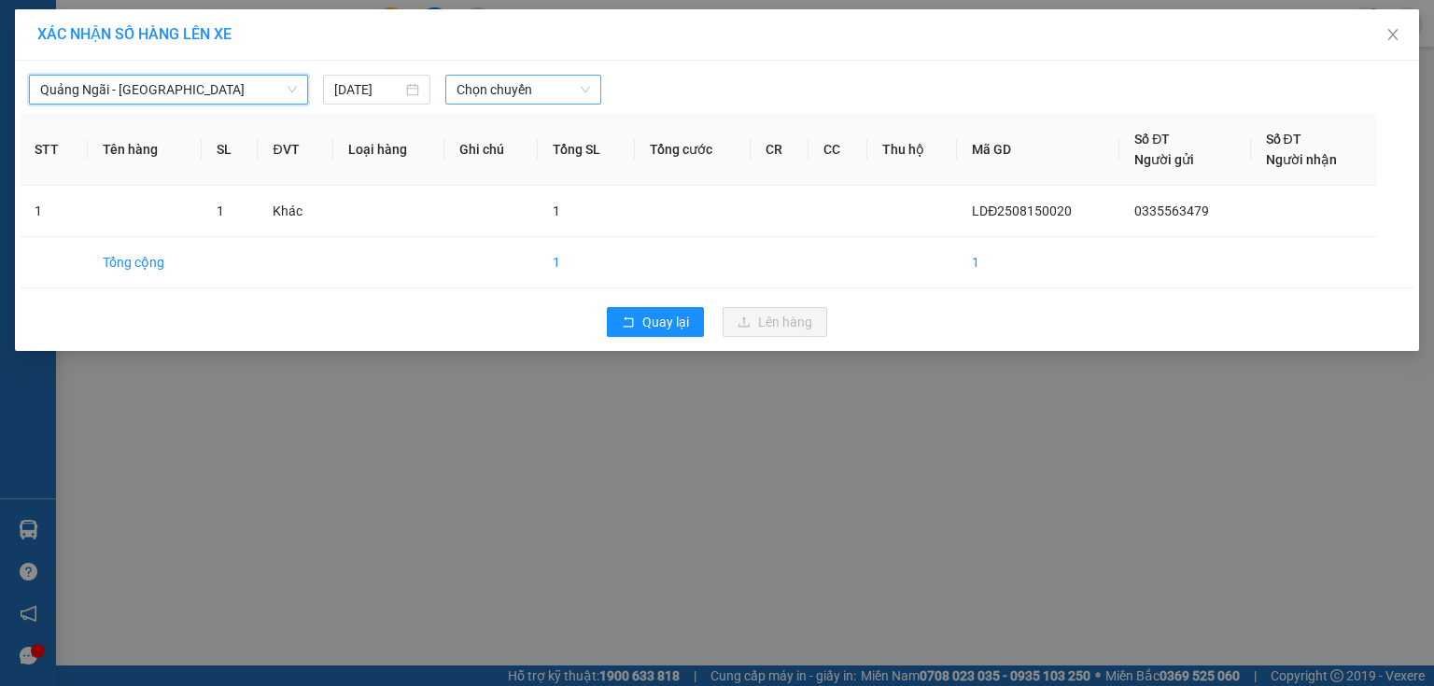
click at [539, 100] on span "Chọn chuyến" at bounding box center [523, 90] width 134 height 28
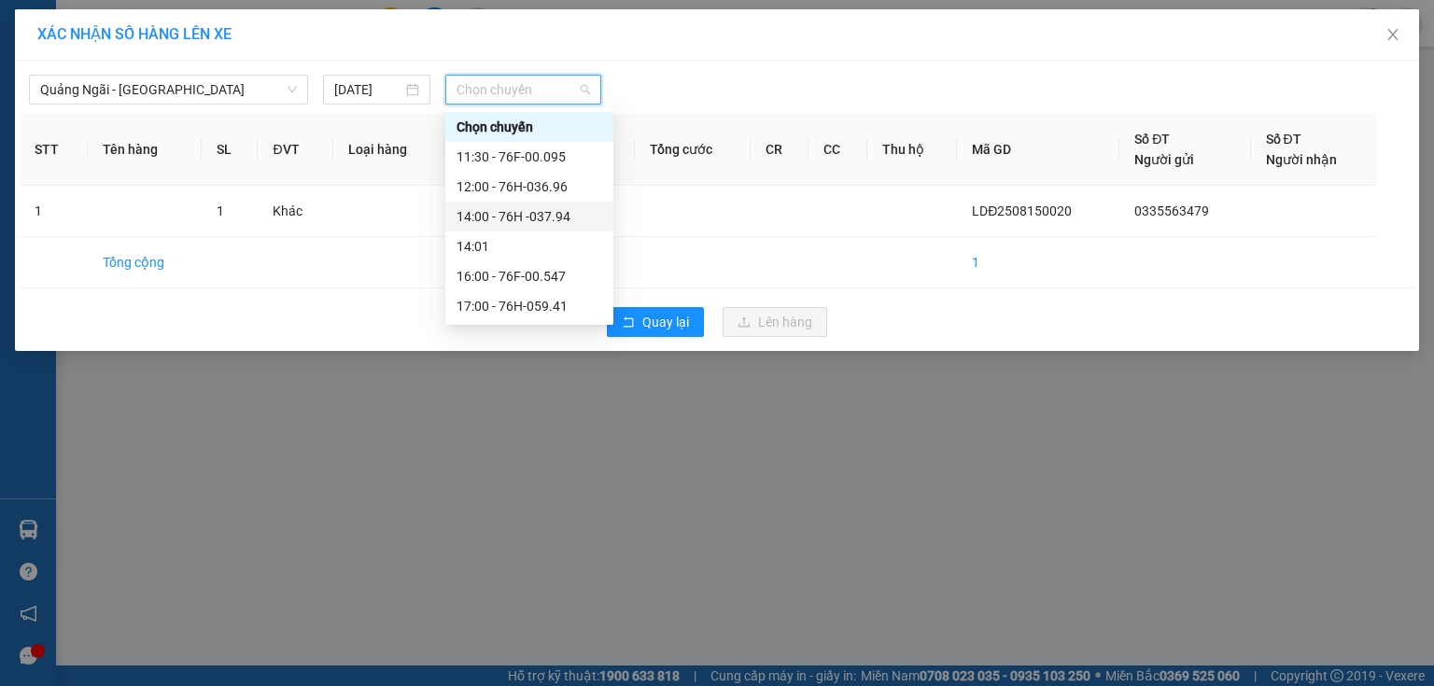
click at [554, 202] on div "14:00 - 76H -037.94" at bounding box center [529, 217] width 168 height 30
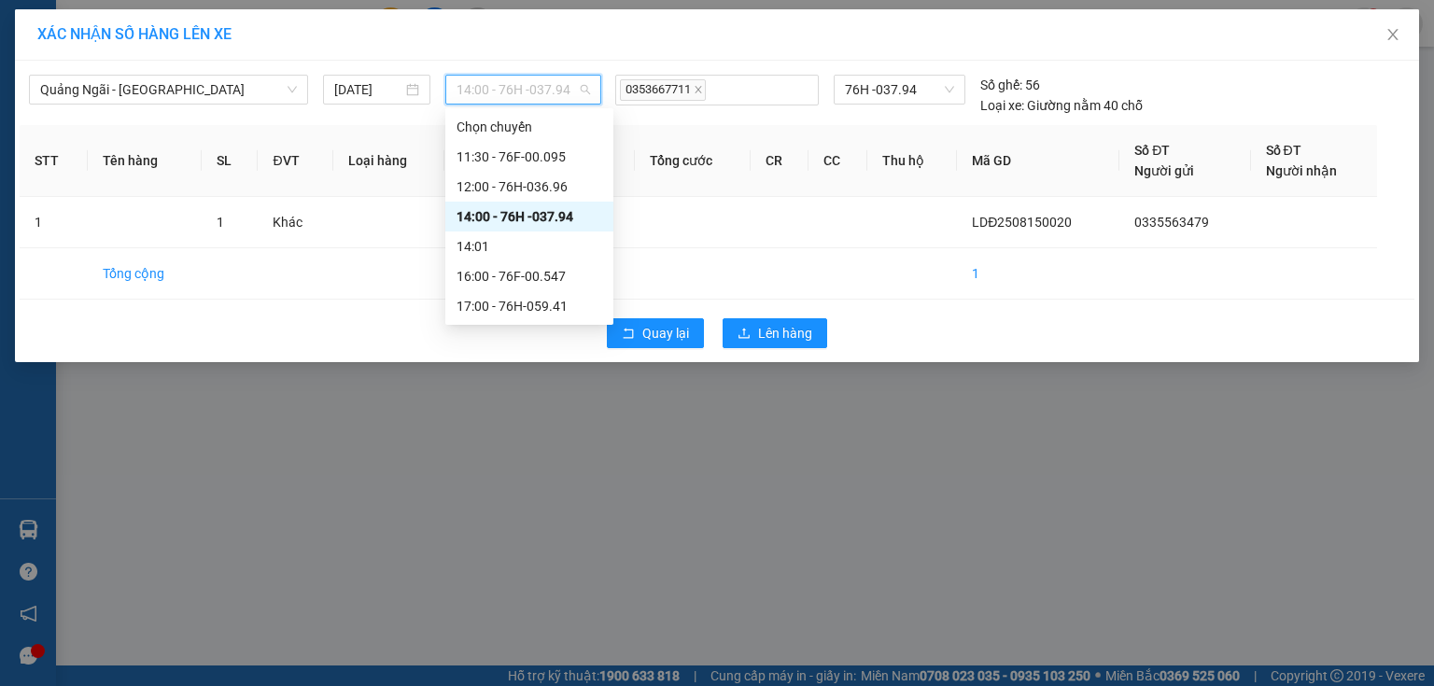
click at [530, 104] on div "14:00 - 76H -037.94" at bounding box center [523, 90] width 157 height 30
click at [536, 179] on div "12:00 - 76H-036.96" at bounding box center [529, 186] width 146 height 21
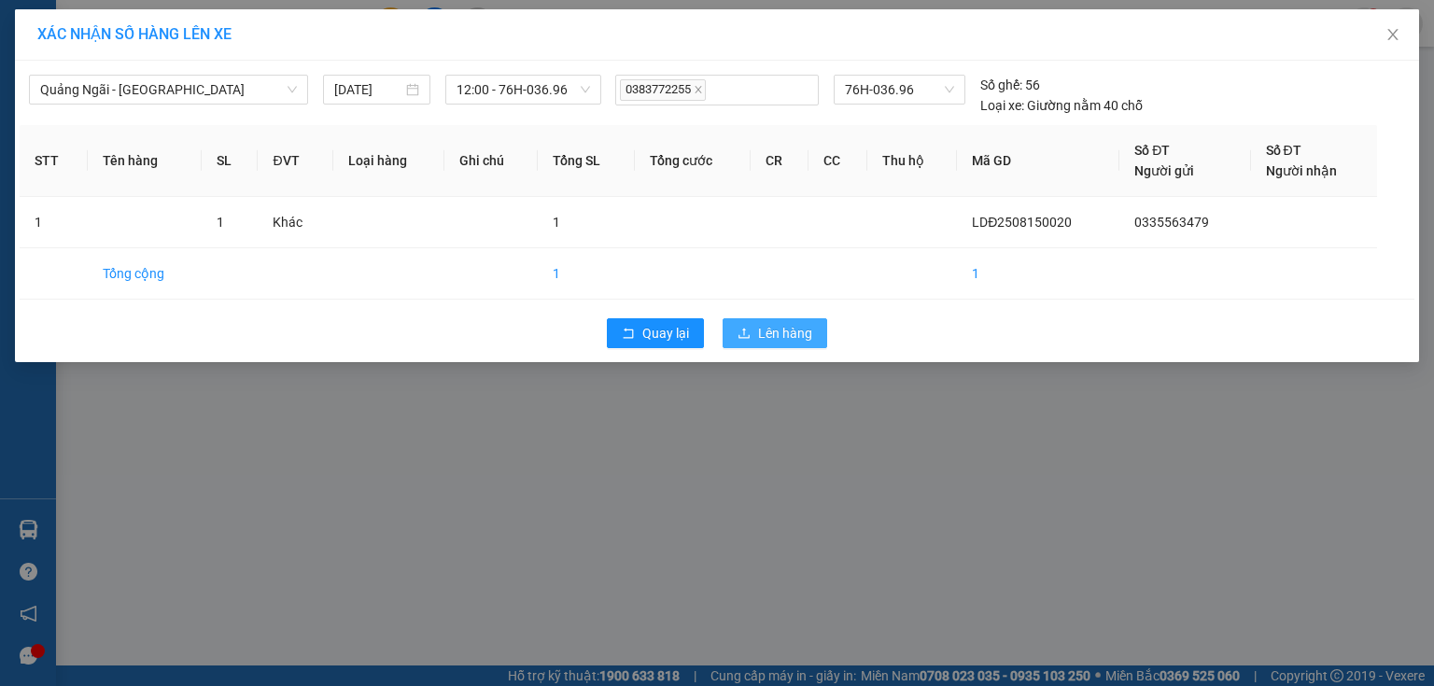
click at [744, 334] on icon "upload" at bounding box center [743, 333] width 11 height 10
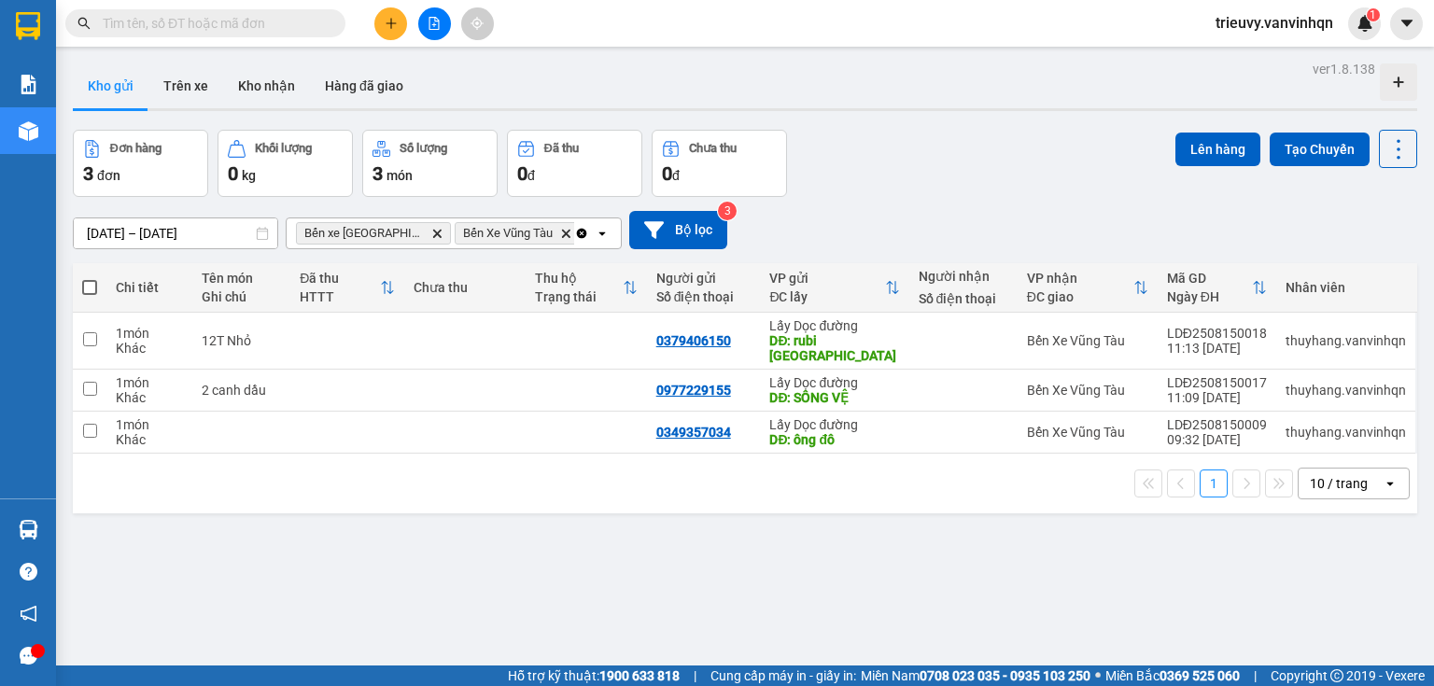
click at [1080, 213] on div "[DATE] – [DATE] Press the down arrow key to interact with the calendar and sele…" at bounding box center [745, 230] width 1344 height 38
click at [430, 27] on icon "file-add" at bounding box center [434, 23] width 13 height 13
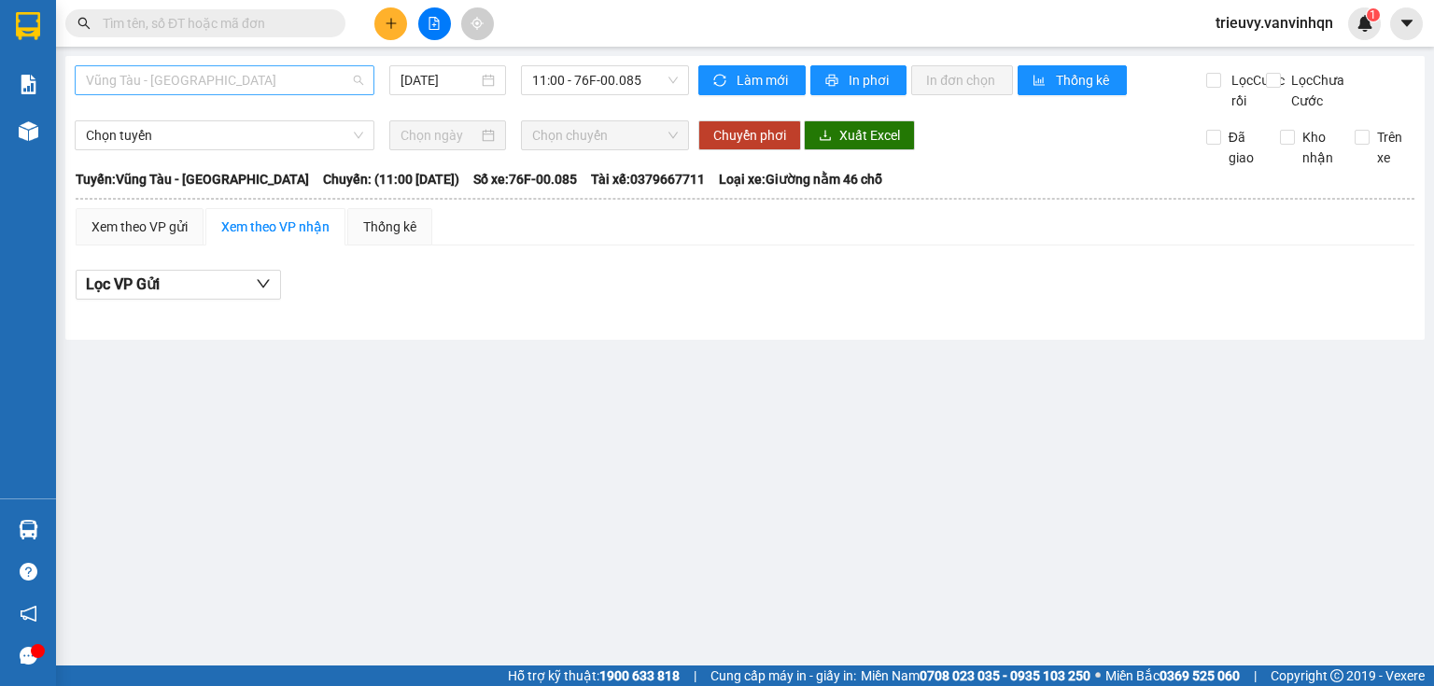
click at [316, 86] on span "Vũng Tàu - [GEOGRAPHIC_DATA]" at bounding box center [224, 80] width 277 height 28
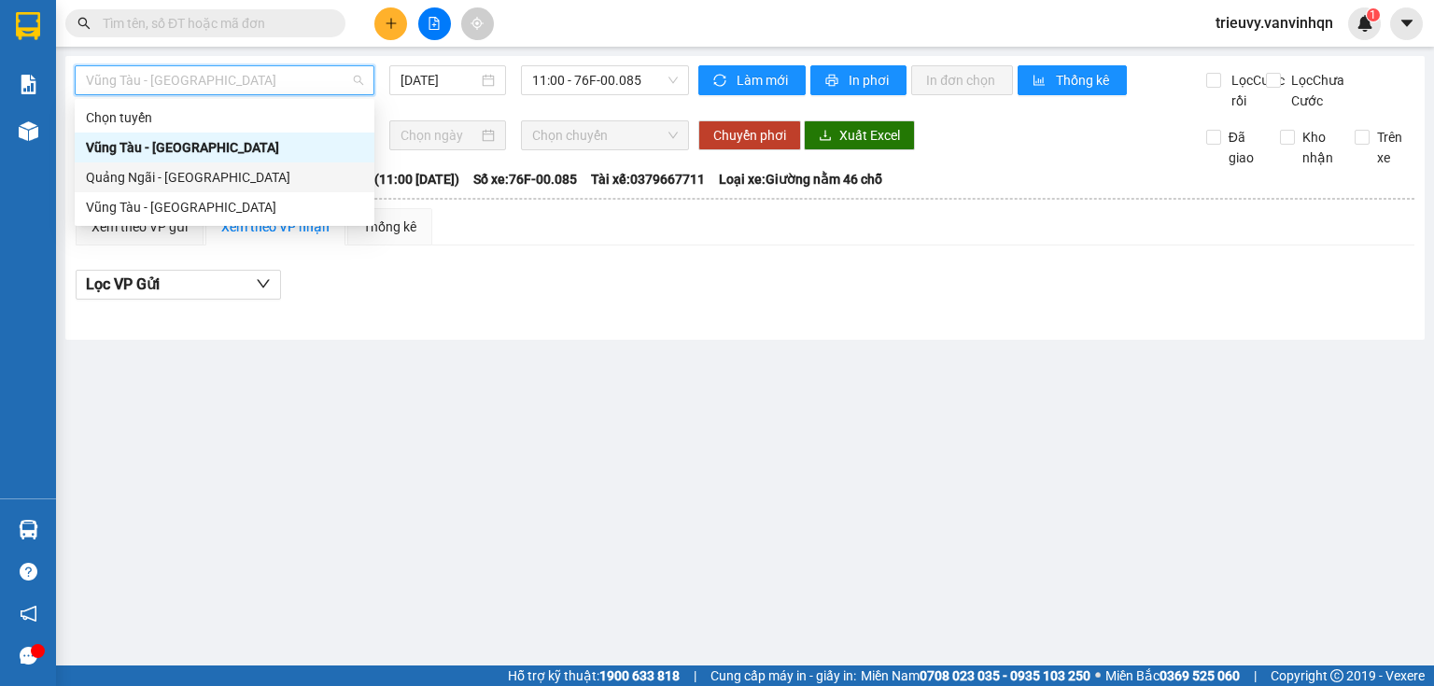
drag, startPoint x: 217, startPoint y: 170, endPoint x: 341, endPoint y: 133, distance: 129.6
click at [217, 171] on div "Quảng Ngãi - [GEOGRAPHIC_DATA]" at bounding box center [224, 177] width 277 height 21
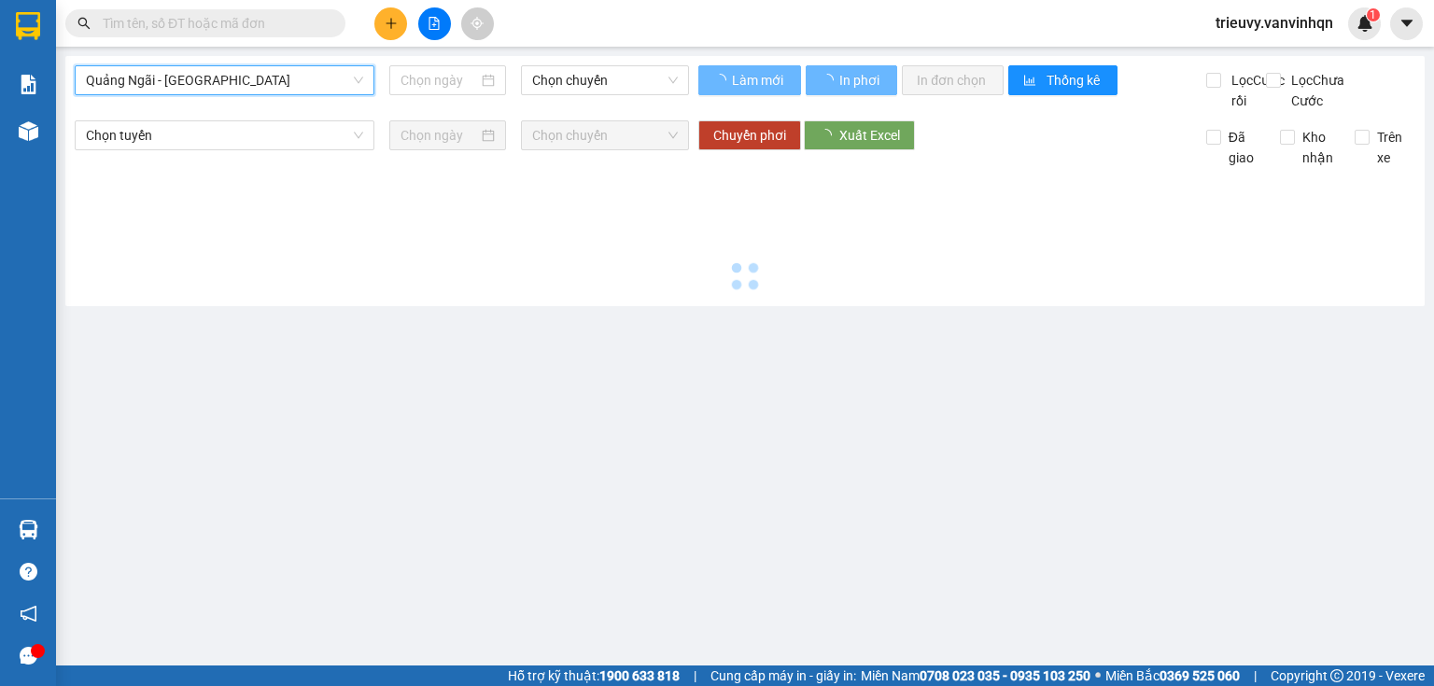
type input "[DATE]"
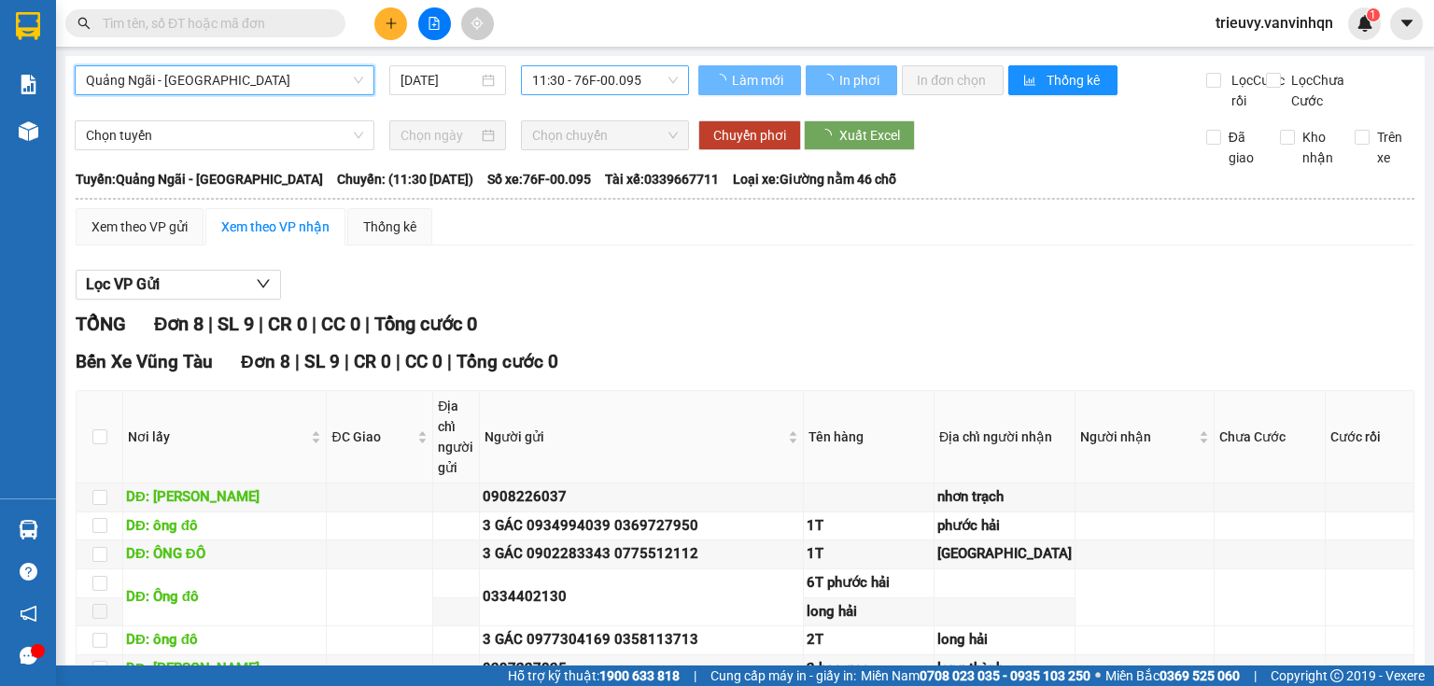
click at [633, 82] on span "11:30 - 76F-00.095" at bounding box center [605, 80] width 147 height 28
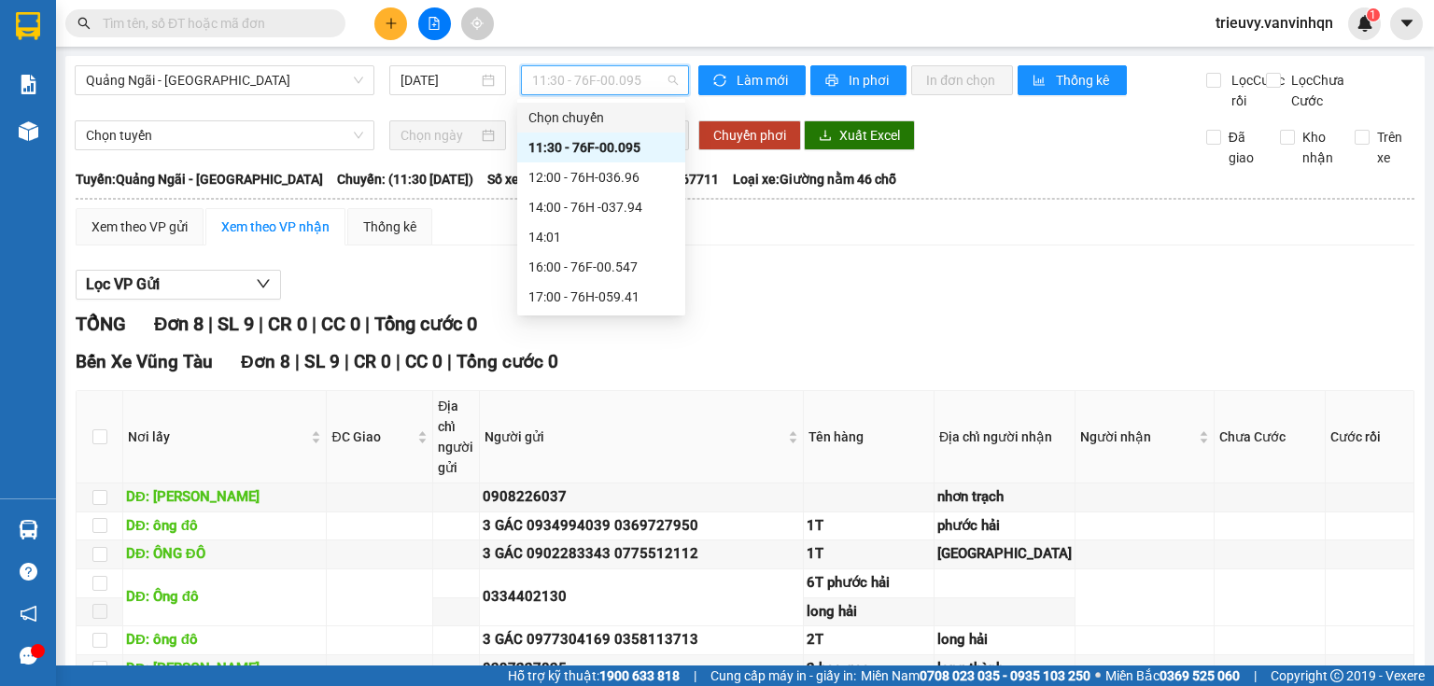
click at [1154, 150] on div "Chuyển phơi Xuất Excel" at bounding box center [937, 135] width 478 height 30
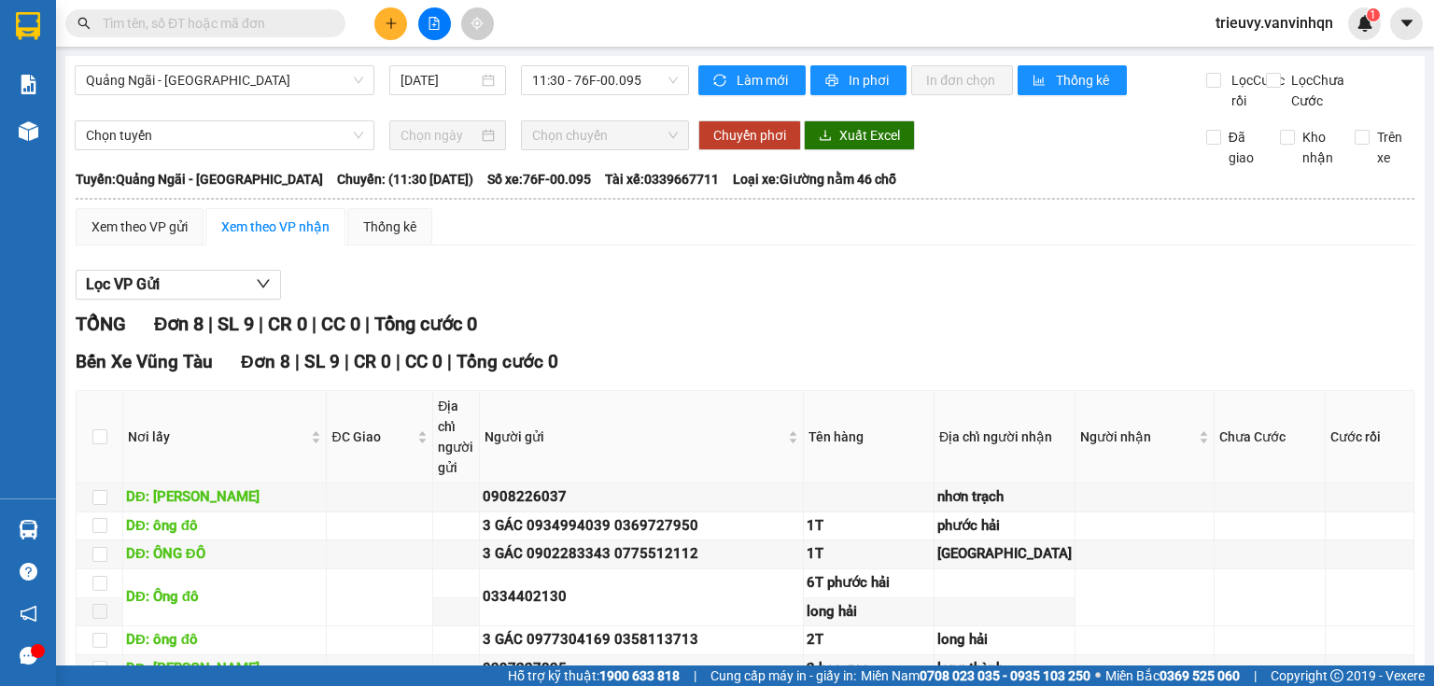
click at [392, 27] on icon "plus" at bounding box center [391, 23] width 13 height 13
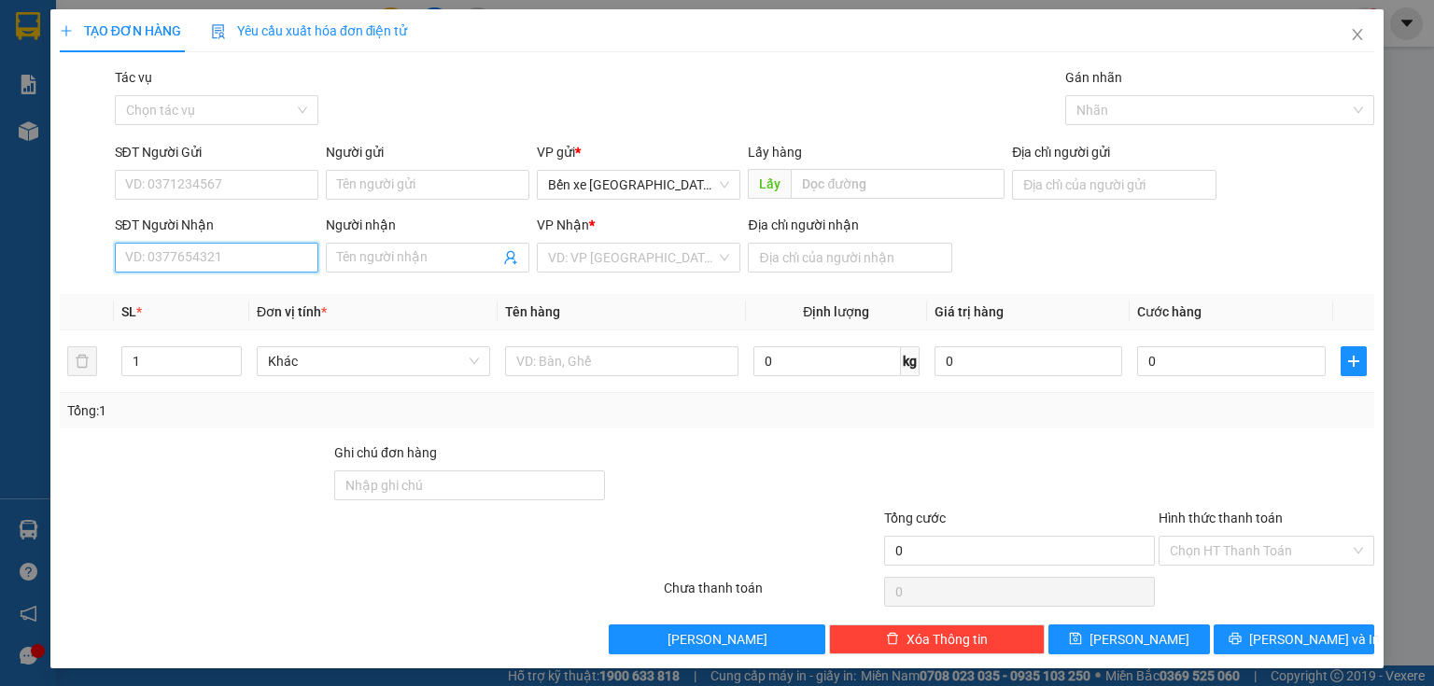
click at [226, 258] on input "SĐT Người Nhận" at bounding box center [216, 258] width 203 height 30
type input "093734"
click at [198, 295] on div "0937342719" at bounding box center [214, 295] width 179 height 21
type input "BXQN"
type input "0937342719"
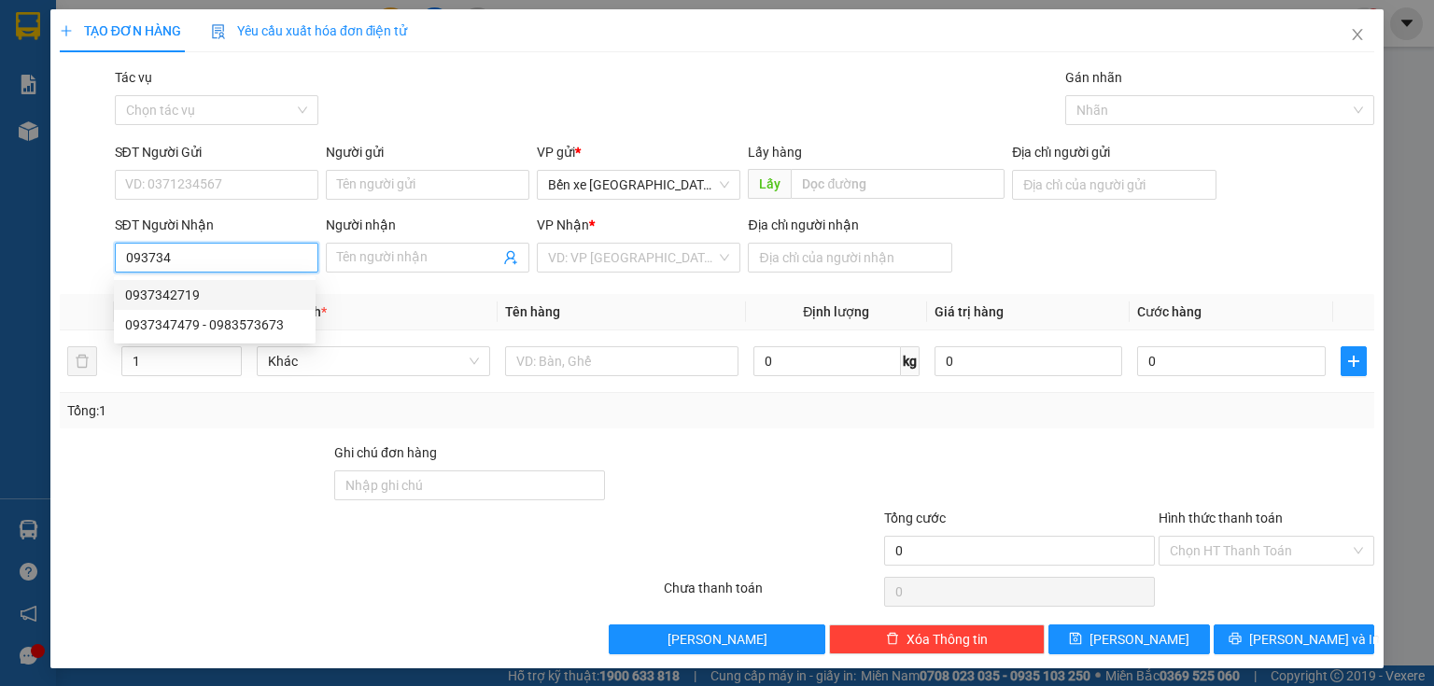
type input "long thành"
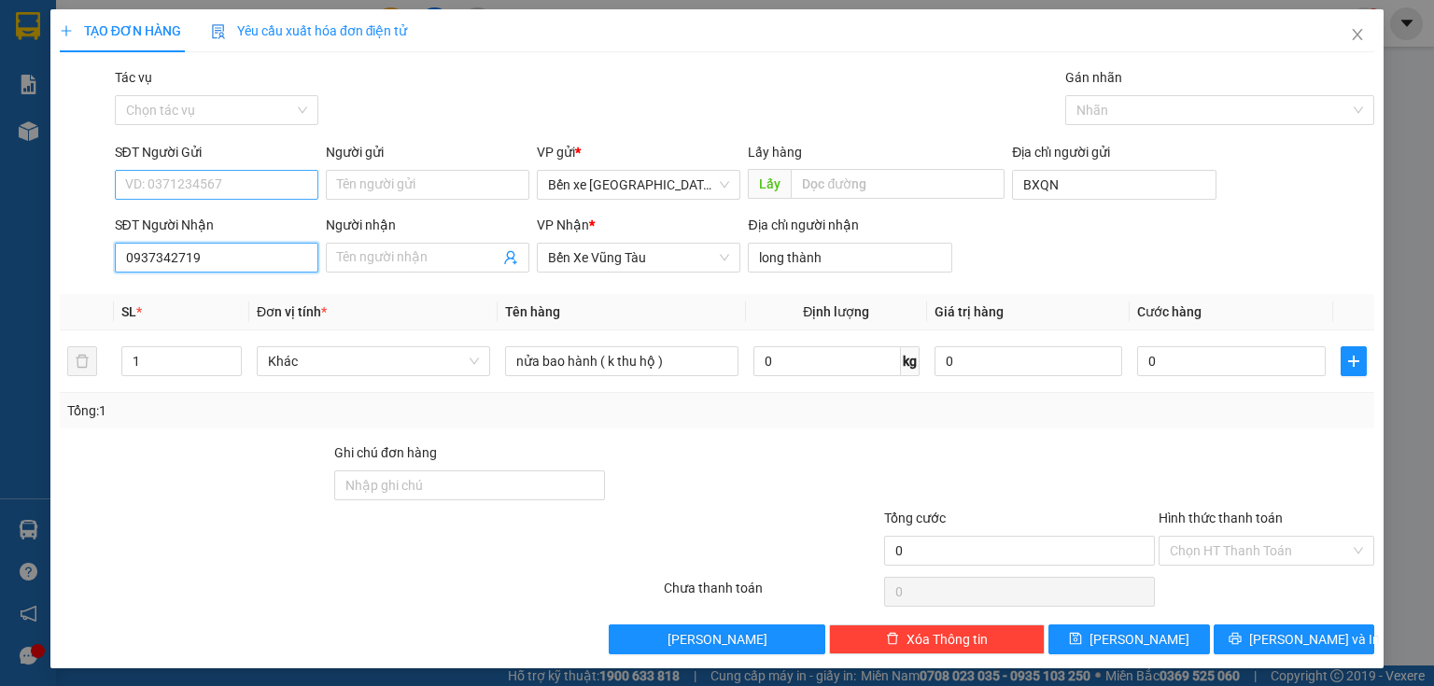
type input "0937342719"
click at [225, 185] on input "SĐT Người Gửi" at bounding box center [216, 185] width 203 height 30
click at [199, 217] on div "0974024977" at bounding box center [214, 222] width 179 height 21
type input "0974024977"
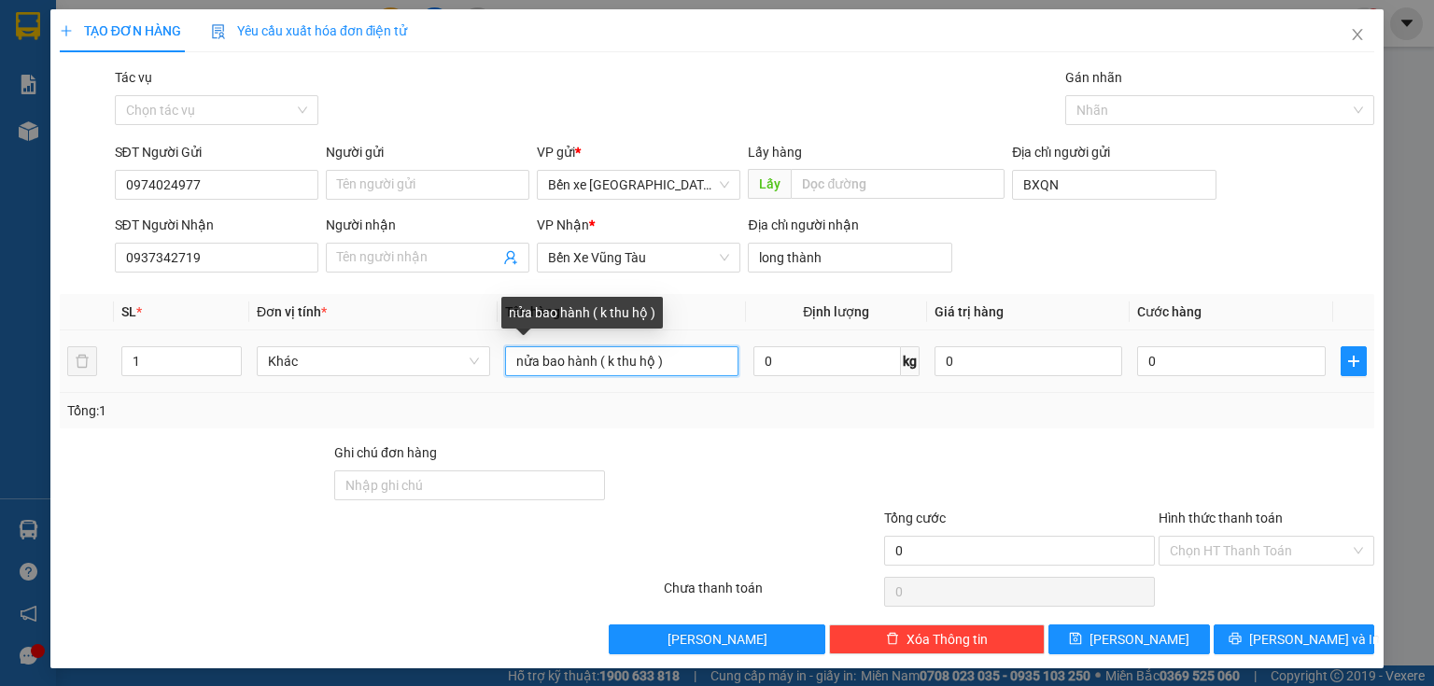
click at [682, 360] on input "nửa bao hành ( k thu hộ )" at bounding box center [621, 361] width 233 height 30
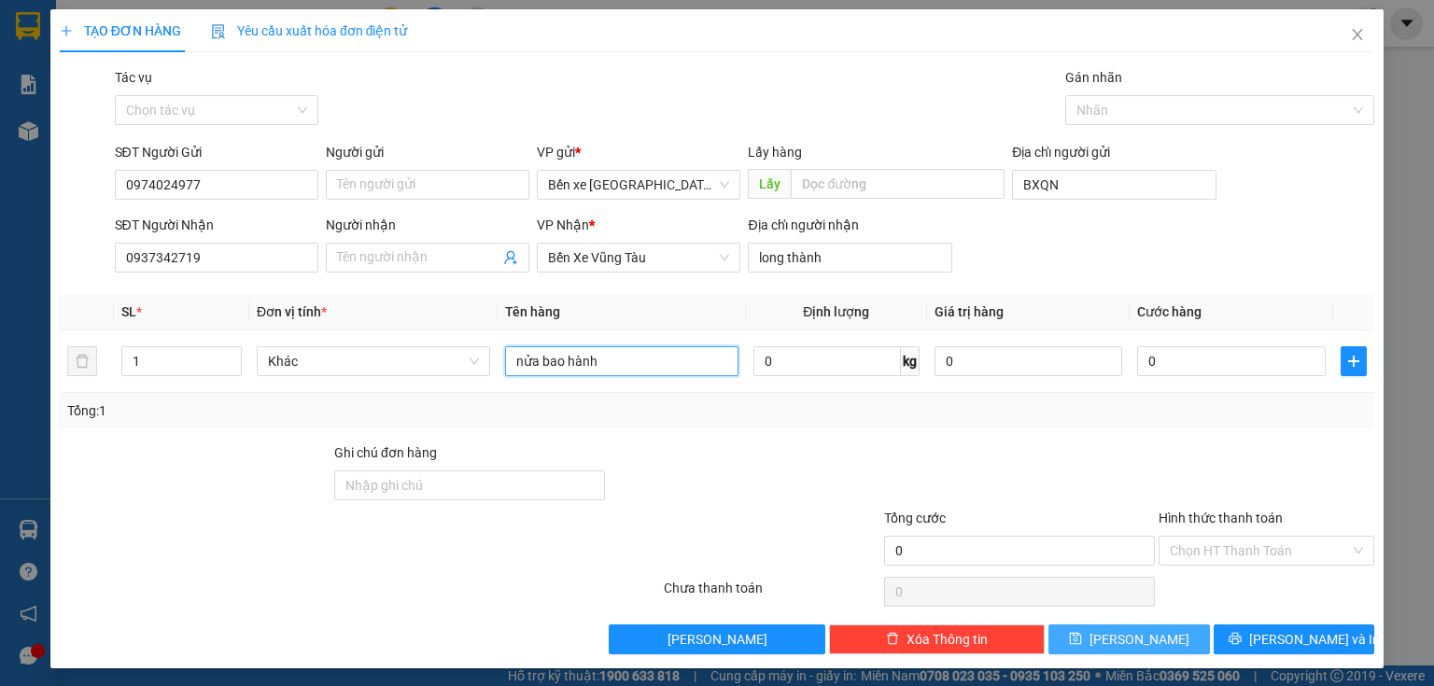
type input "nửa bao hành"
click at [1132, 634] on span "[PERSON_NAME]" at bounding box center [1139, 639] width 100 height 21
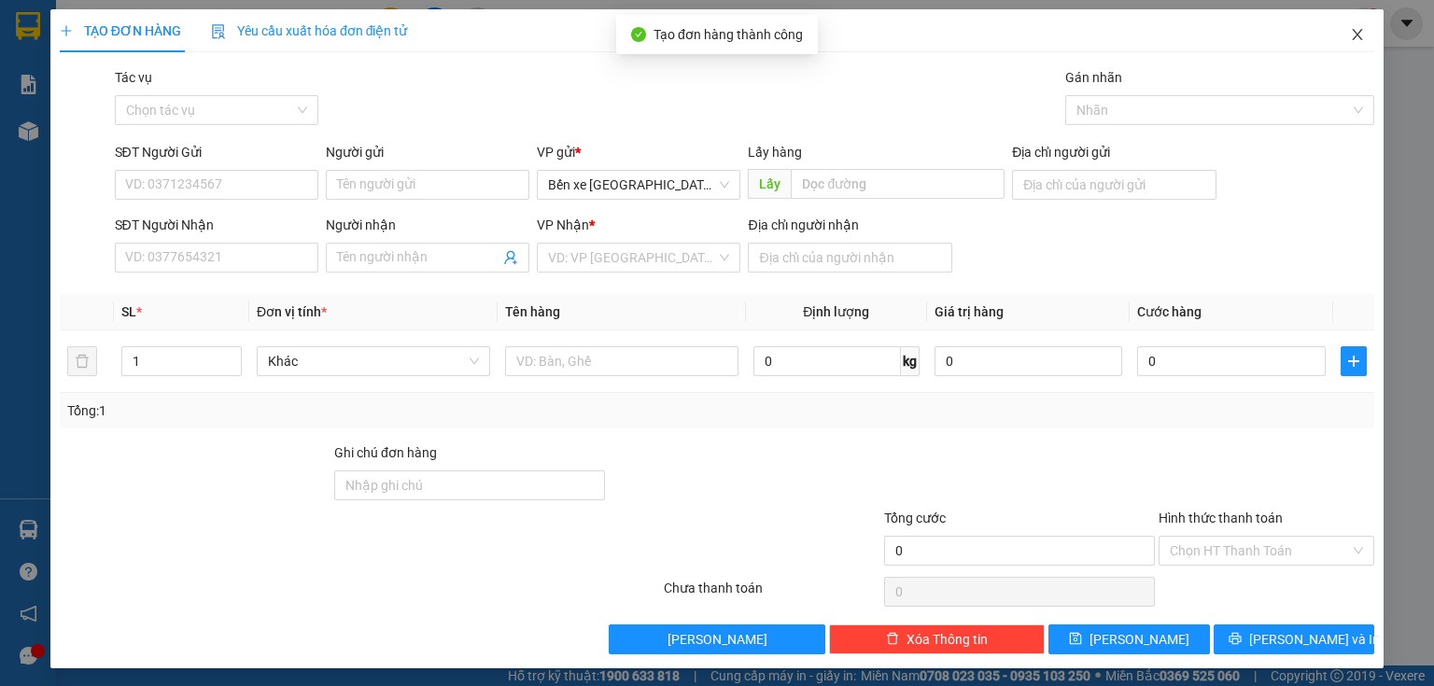
click at [1339, 53] on span "Close" at bounding box center [1357, 35] width 52 height 52
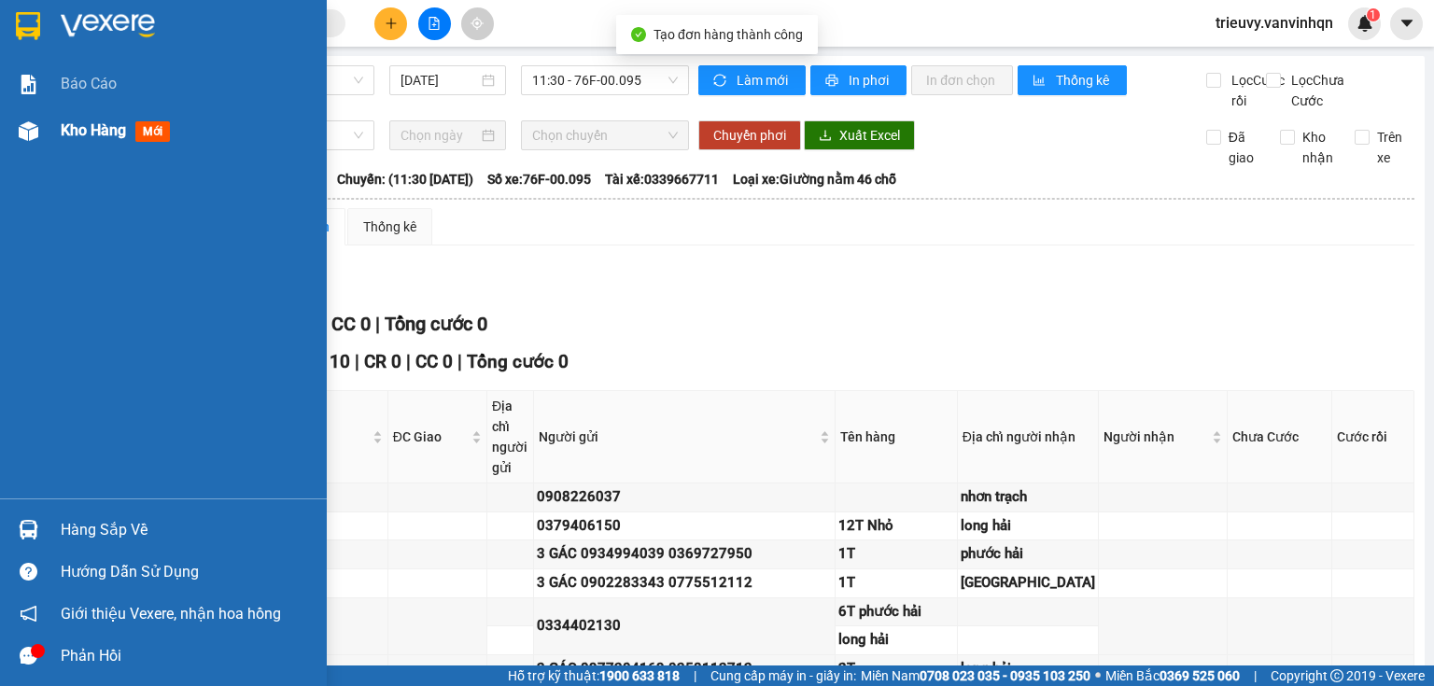
click at [62, 138] on span "Kho hàng" at bounding box center [93, 130] width 65 height 18
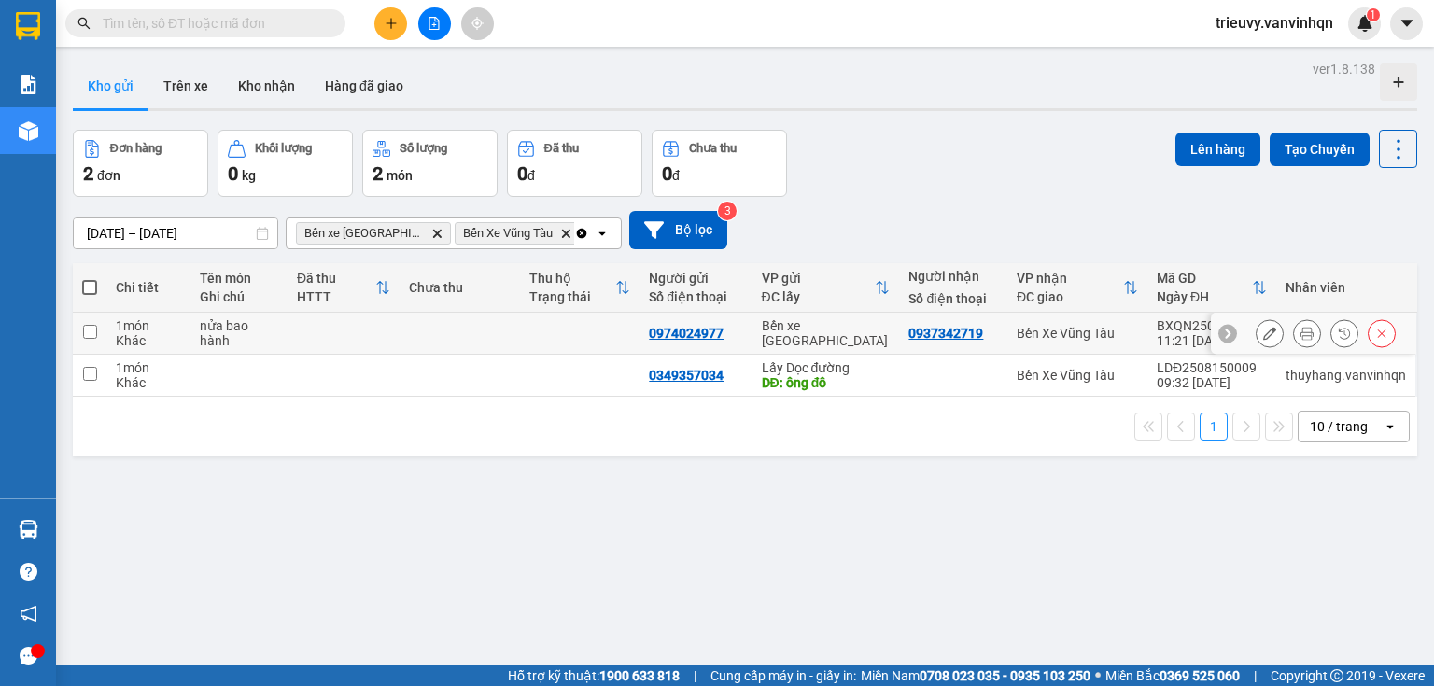
click at [193, 326] on td "nửa bao hành" at bounding box center [238, 334] width 96 height 42
checkbox input "true"
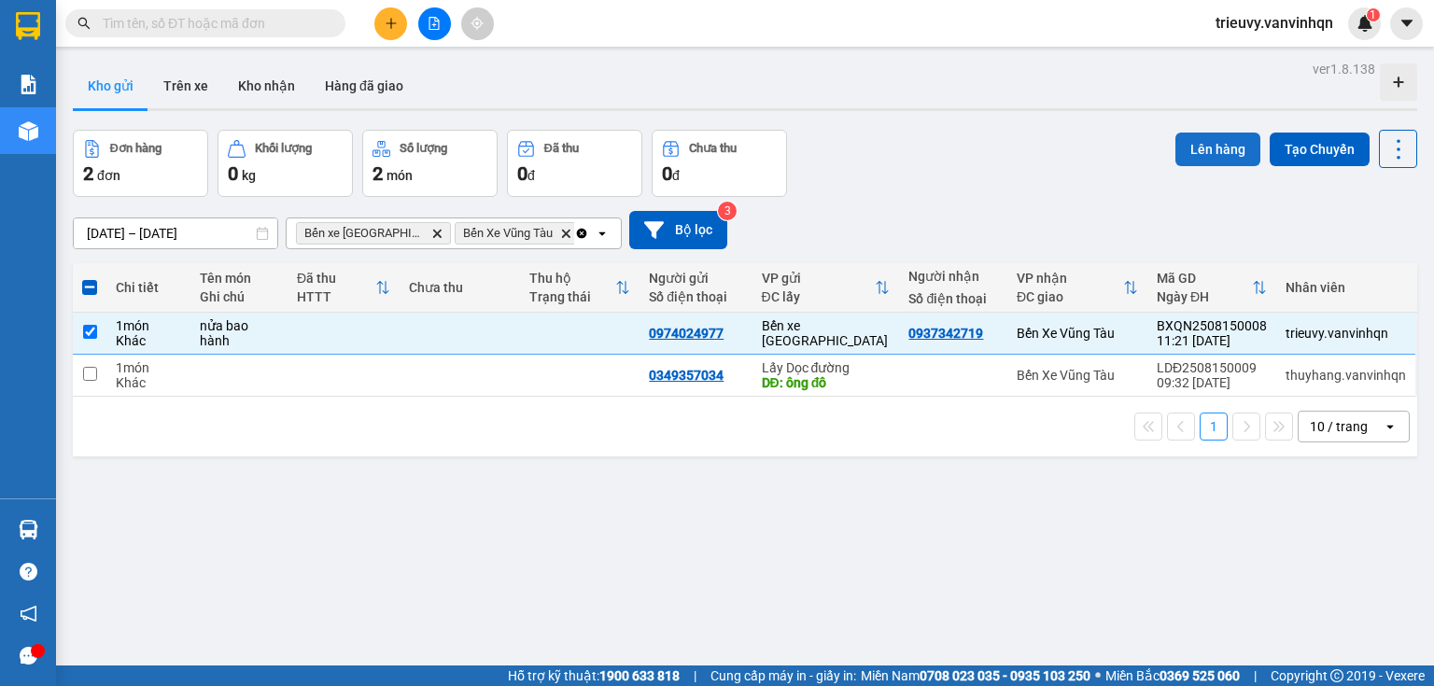
click at [1217, 146] on button "Lên hàng" at bounding box center [1217, 150] width 85 height 34
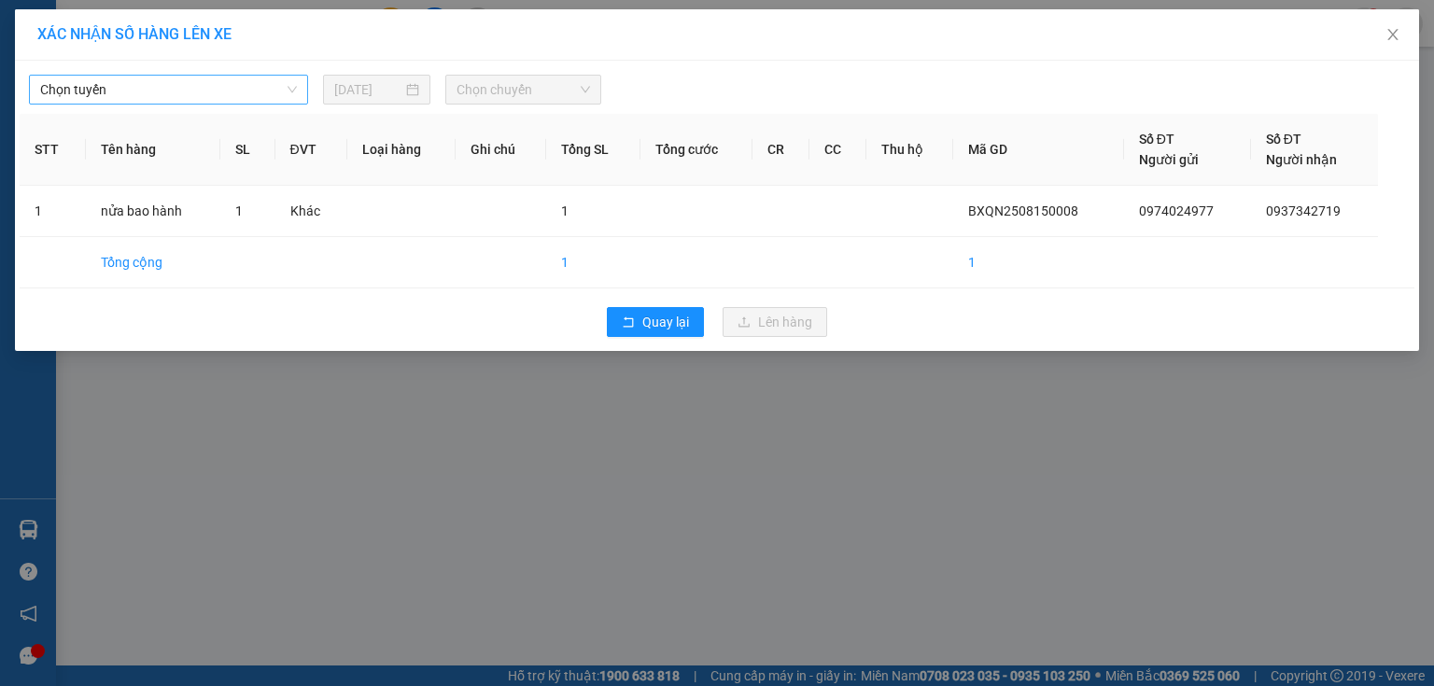
click at [289, 92] on span "Chọn tuyến" at bounding box center [168, 90] width 257 height 28
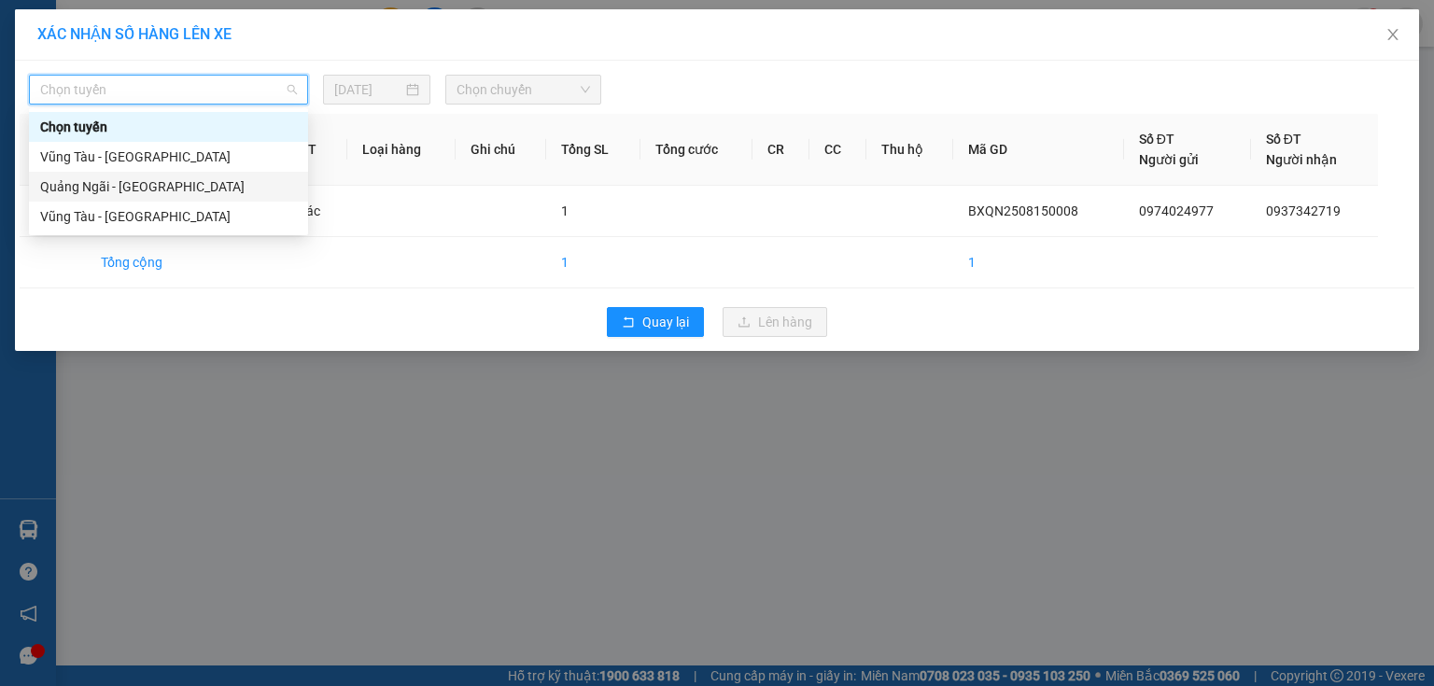
click at [180, 191] on div "Quảng Ngãi - [GEOGRAPHIC_DATA]" at bounding box center [168, 186] width 257 height 21
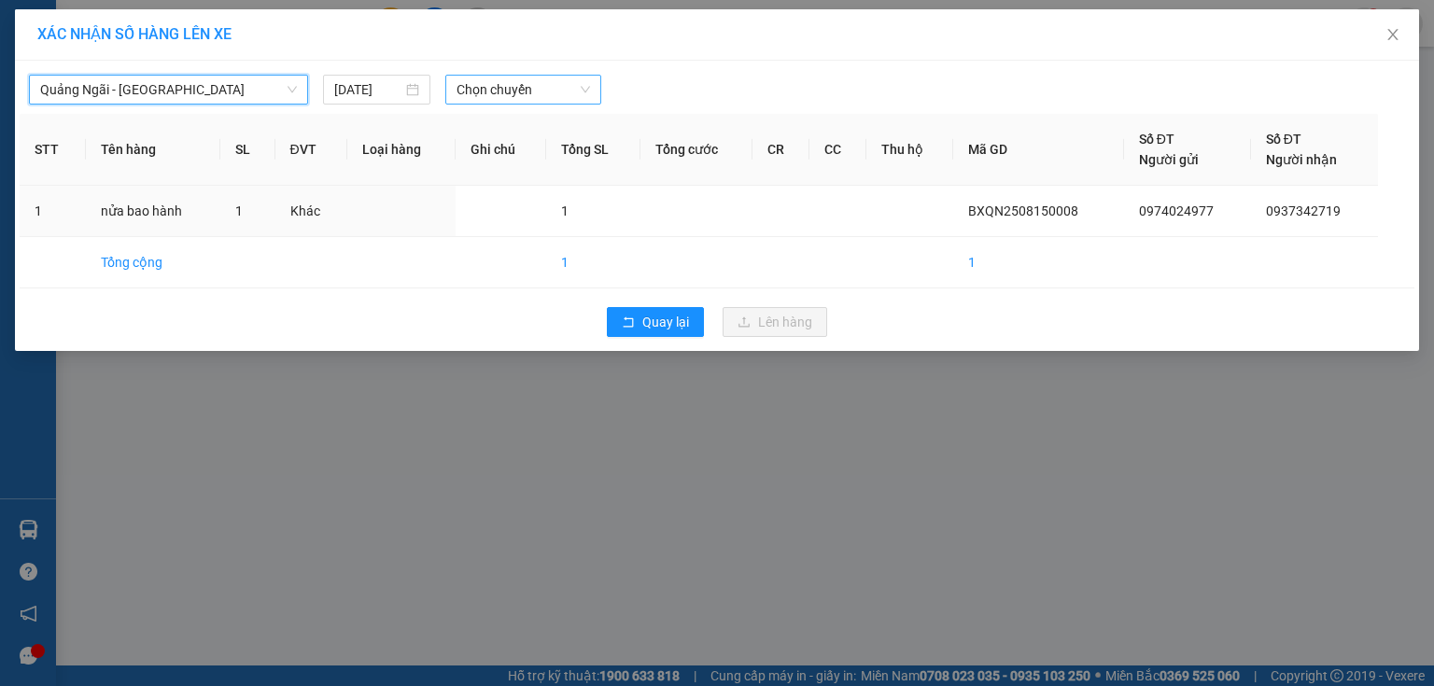
click at [519, 98] on span "Chọn chuyến" at bounding box center [523, 90] width 134 height 28
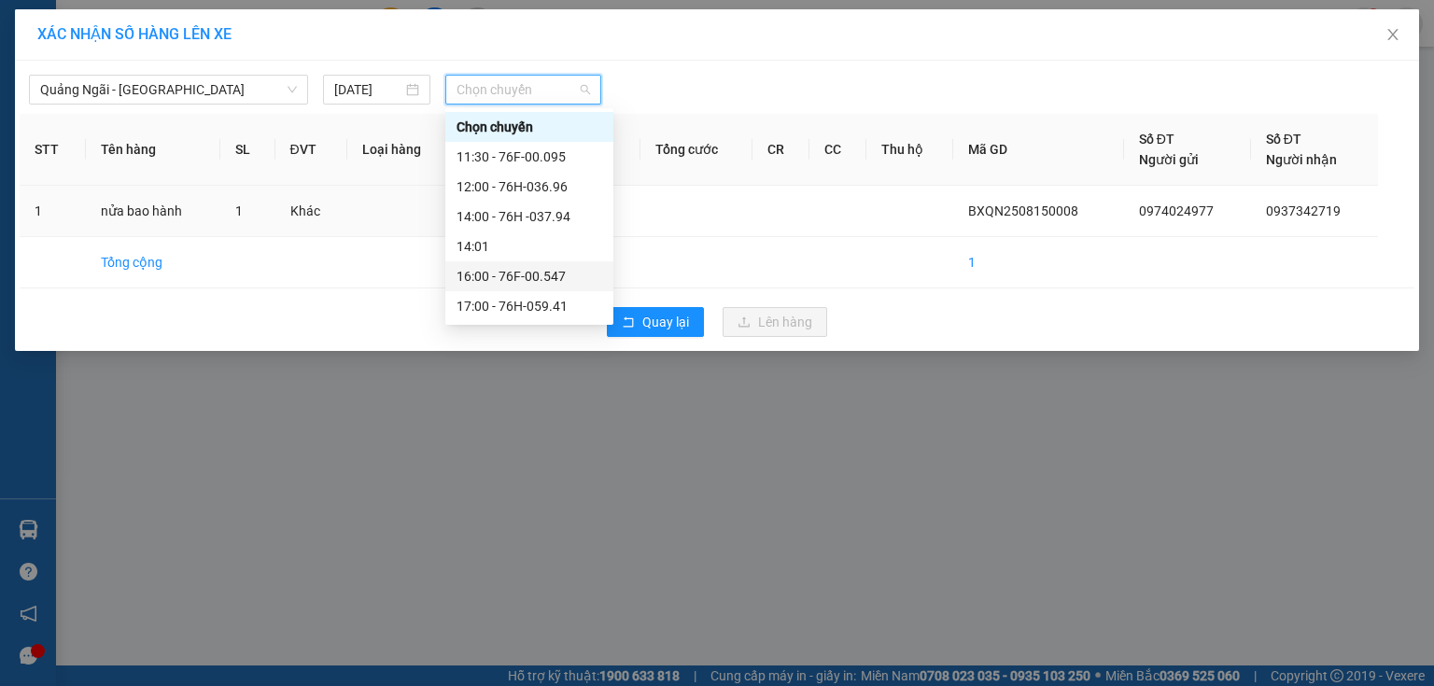
click at [564, 269] on div "16:00 - 76F-00.547" at bounding box center [529, 276] width 146 height 21
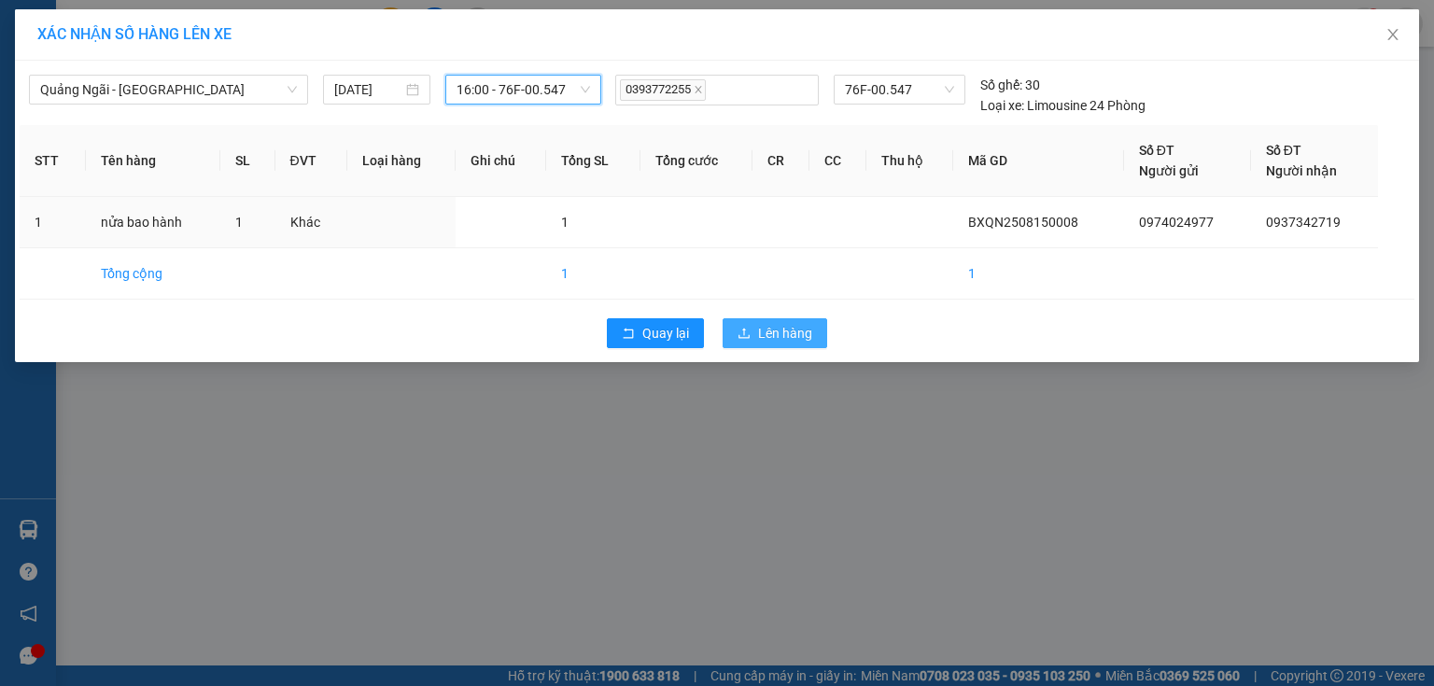
click at [800, 330] on span "Lên hàng" at bounding box center [785, 333] width 54 height 21
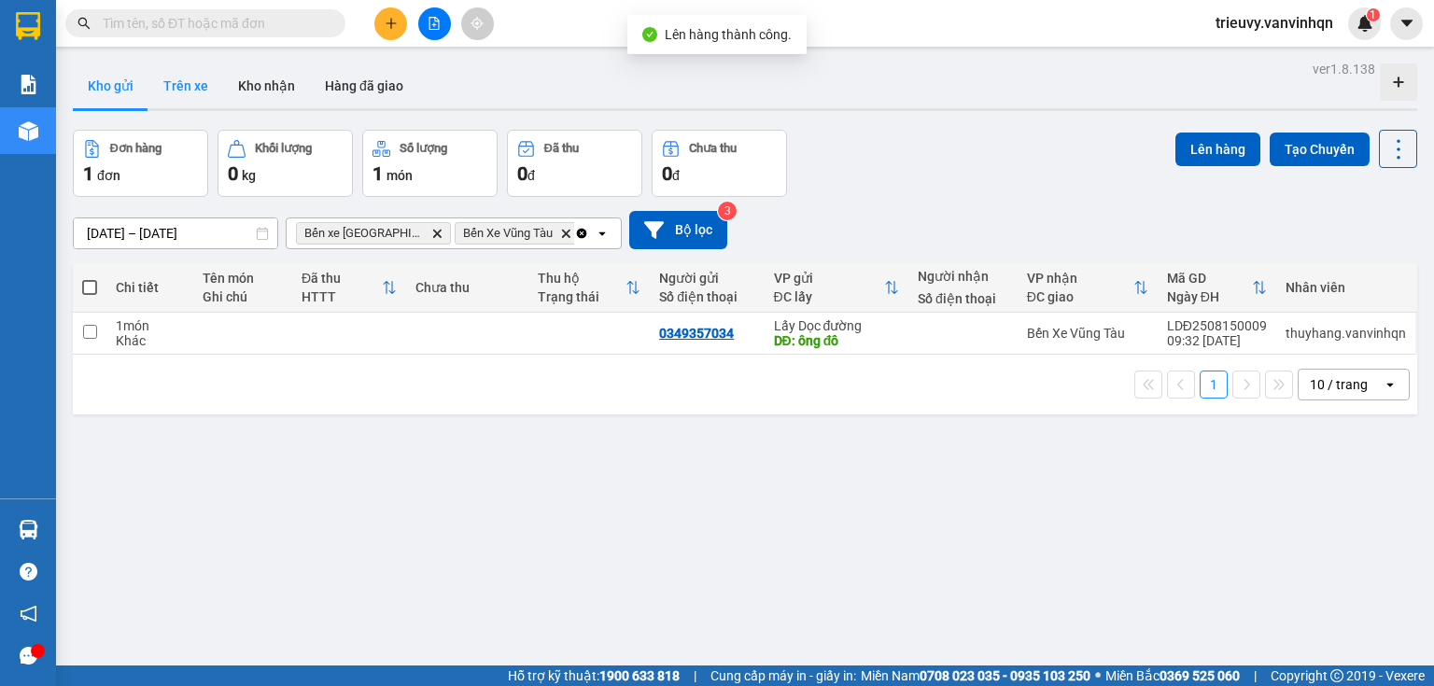
click at [202, 90] on button "Trên xe" at bounding box center [185, 85] width 75 height 45
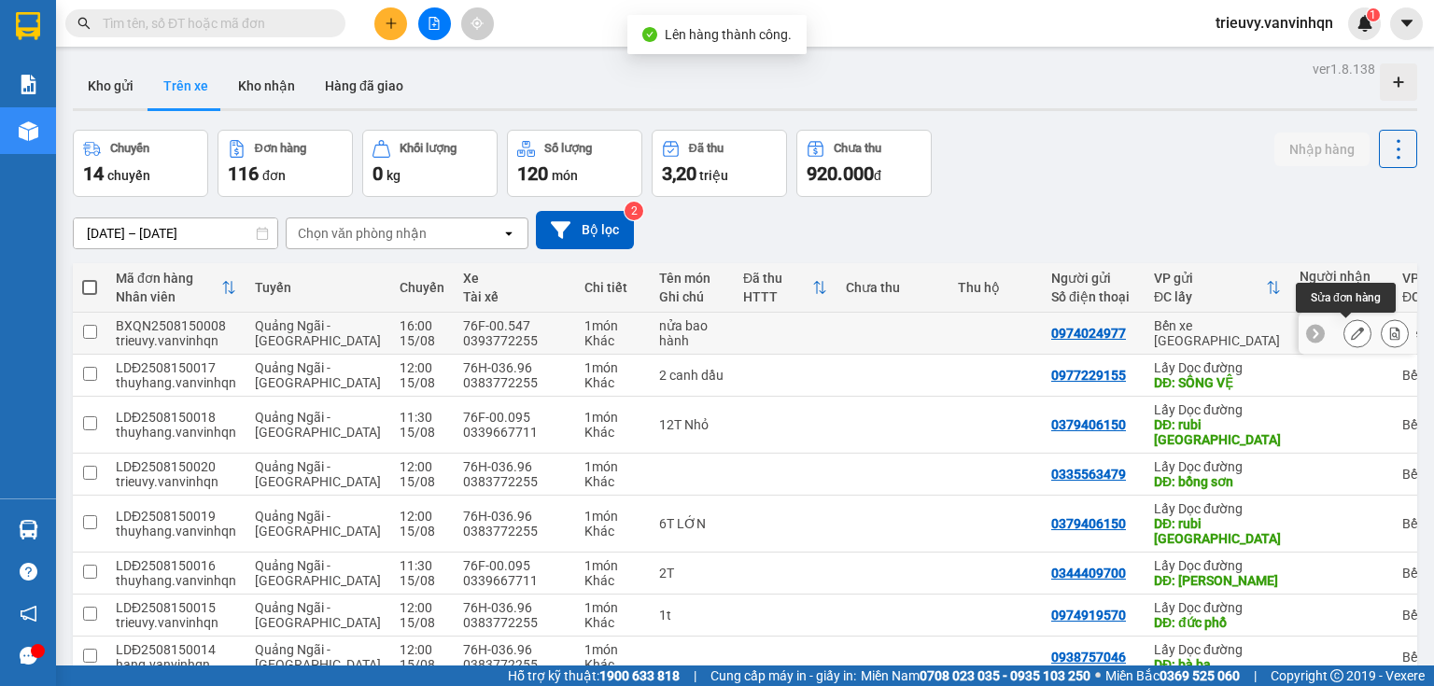
click at [1351, 332] on icon at bounding box center [1357, 333] width 13 height 13
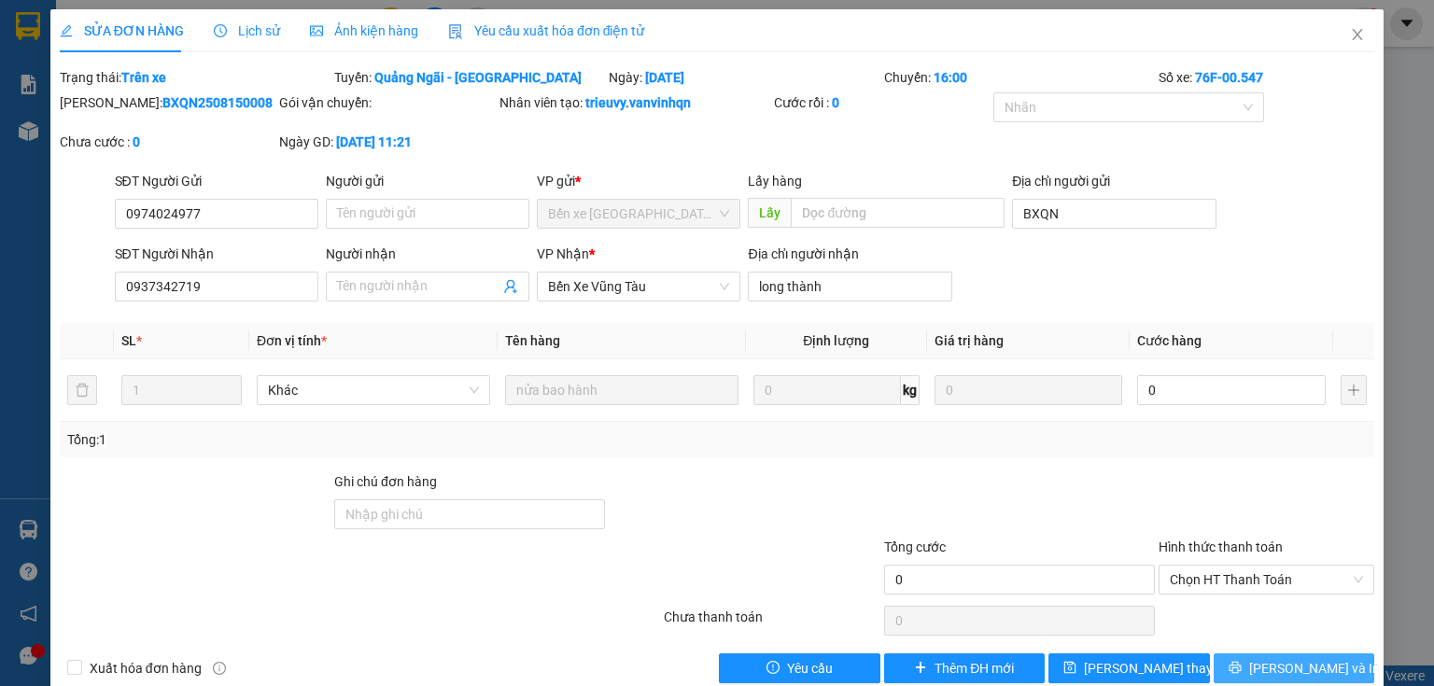
click at [1314, 667] on span "[PERSON_NAME] và In" at bounding box center [1314, 668] width 131 height 21
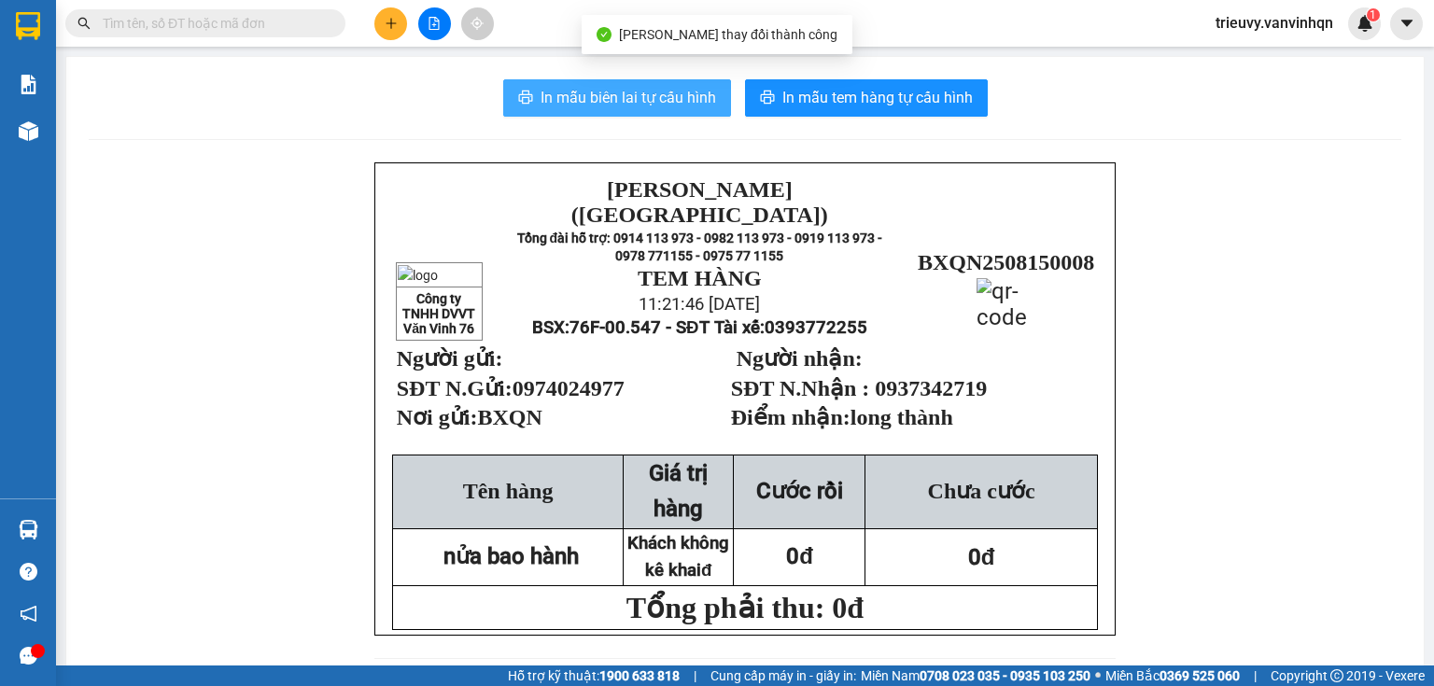
click at [676, 95] on span "In mẫu biên lai tự cấu hình" at bounding box center [627, 97] width 175 height 23
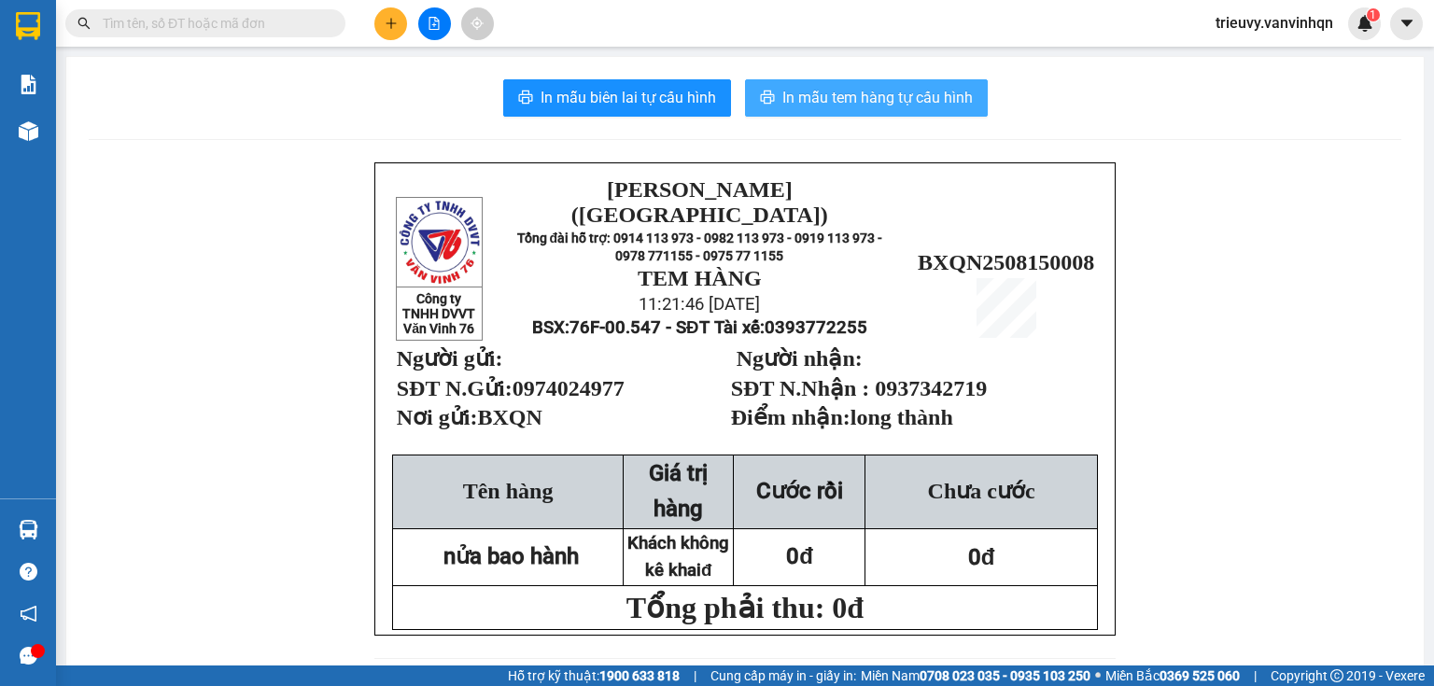
click at [904, 112] on button "In mẫu tem hàng tự cấu hình" at bounding box center [866, 97] width 243 height 37
click at [434, 41] on div "Kết quả tìm kiếm ( 0 ) Bộ lọc No Data trieuvy.vanvinhqn 1" at bounding box center [717, 23] width 1434 height 47
click at [433, 24] on icon "file-add" at bounding box center [434, 23] width 10 height 13
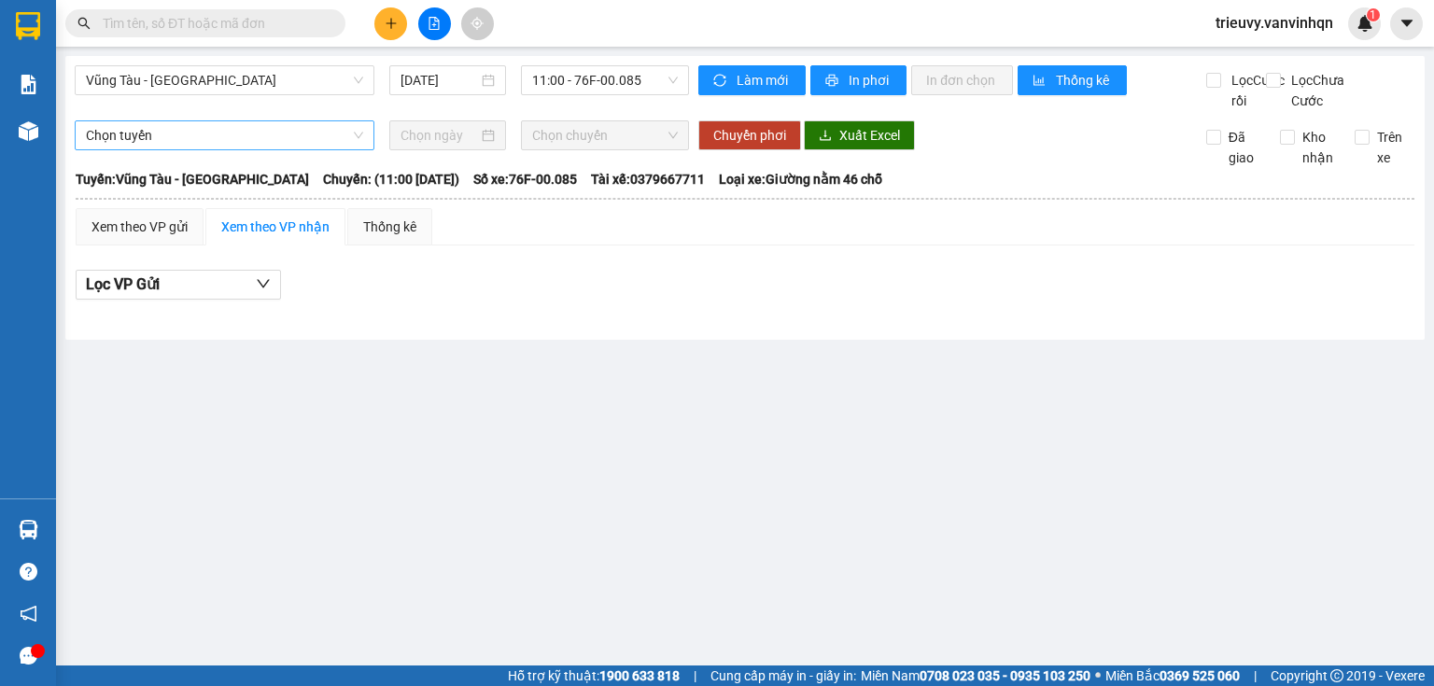
drag, startPoint x: 246, startPoint y: 95, endPoint x: 212, endPoint y: 160, distance: 73.1
click at [244, 101] on div "Vũng Tàu - [GEOGRAPHIC_DATA] [DATE] 11:00 - 76F-00.085" at bounding box center [382, 88] width 614 height 46
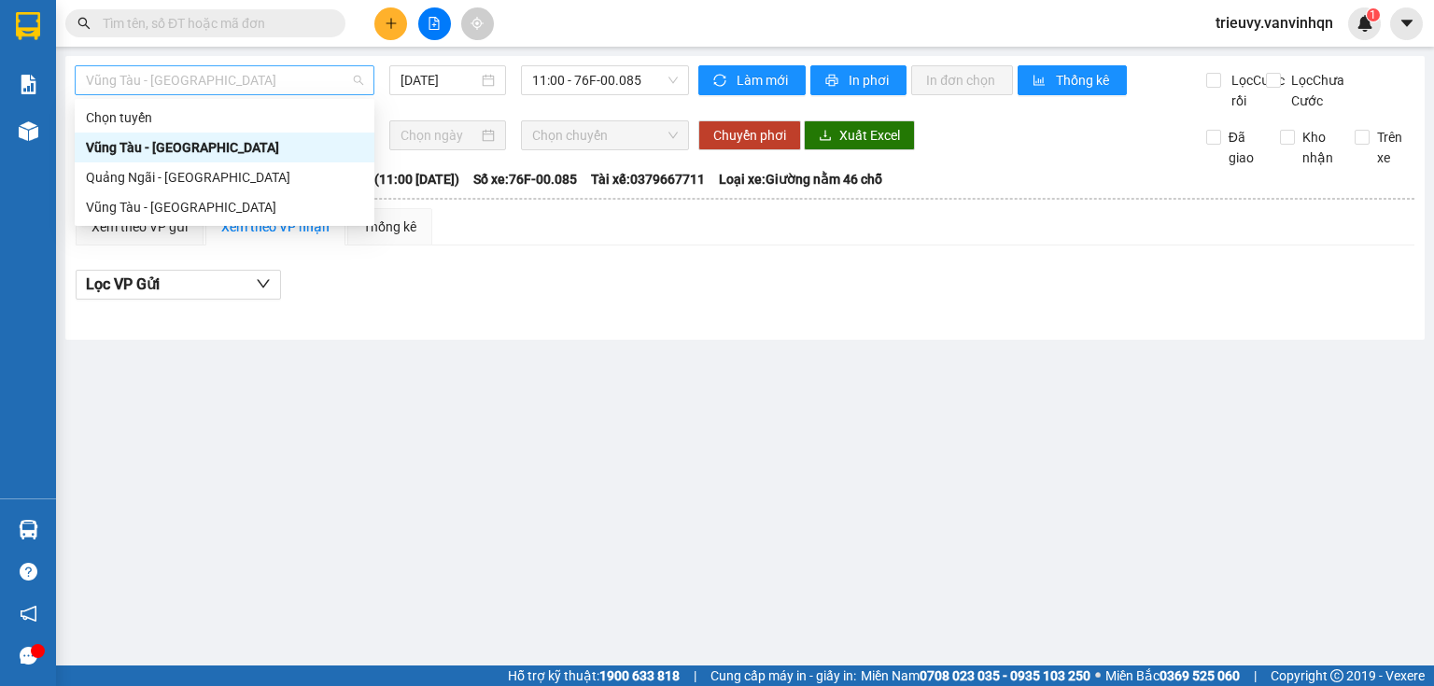
drag, startPoint x: 220, startPoint y: 82, endPoint x: 204, endPoint y: 134, distance: 54.6
click at [220, 83] on span "Vũng Tàu - [GEOGRAPHIC_DATA]" at bounding box center [224, 80] width 277 height 28
click at [191, 175] on div "Quảng Ngãi - [GEOGRAPHIC_DATA]" at bounding box center [224, 177] width 277 height 21
type input "[DATE]"
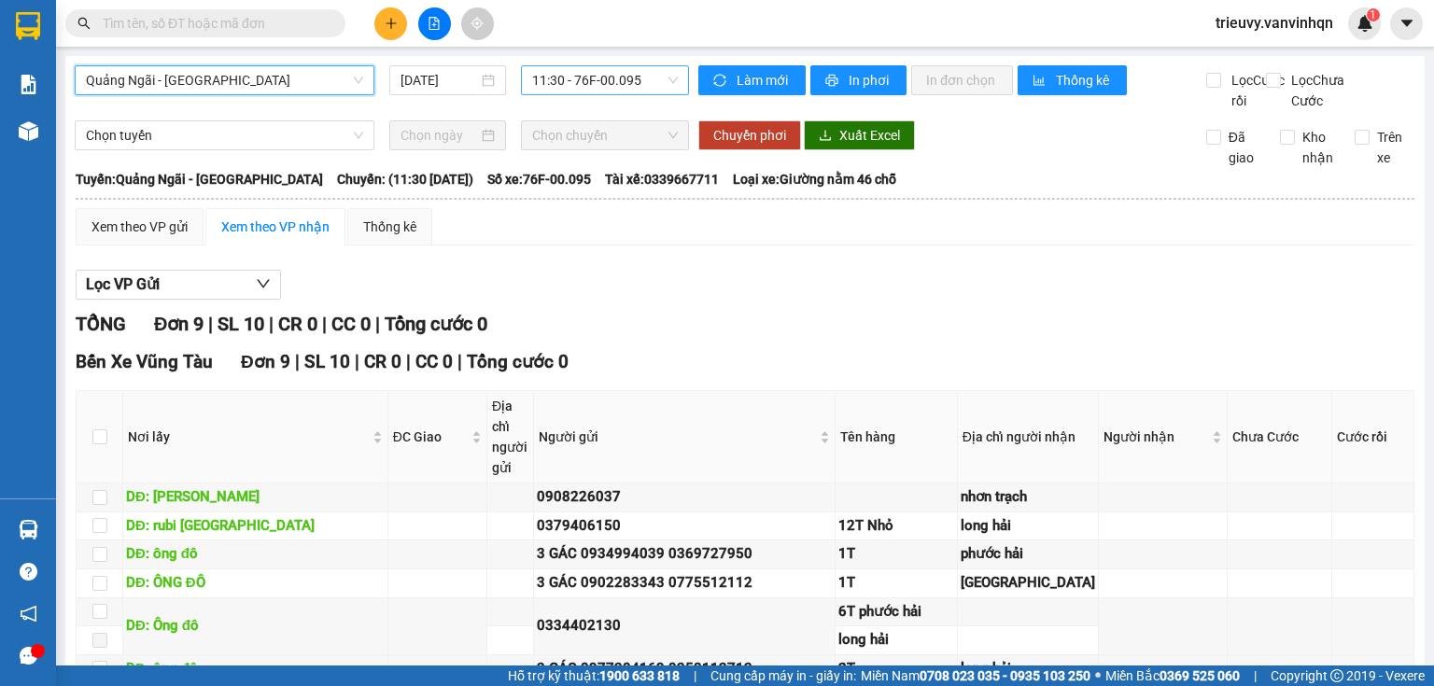
click at [556, 78] on span "11:30 - 76F-00.095" at bounding box center [605, 80] width 147 height 28
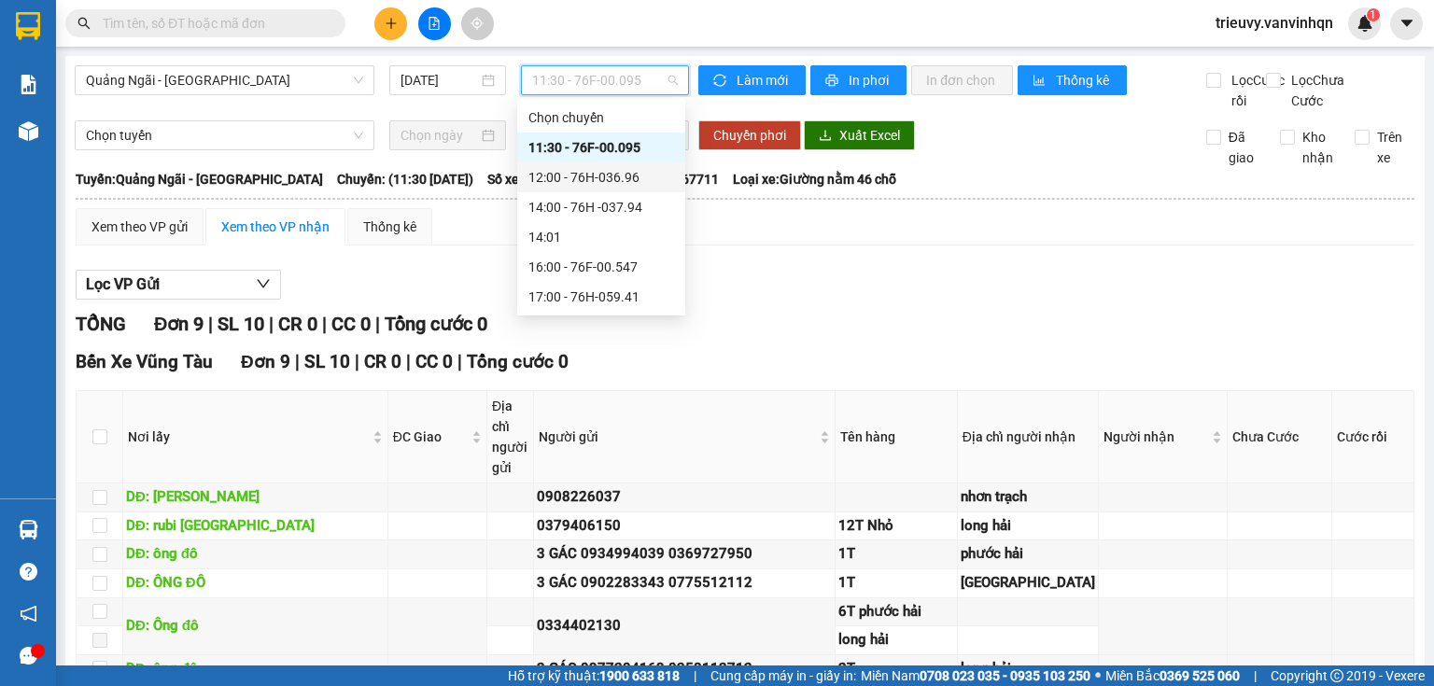
click at [622, 186] on div "12:00 - 76H-036.96" at bounding box center [601, 177] width 146 height 21
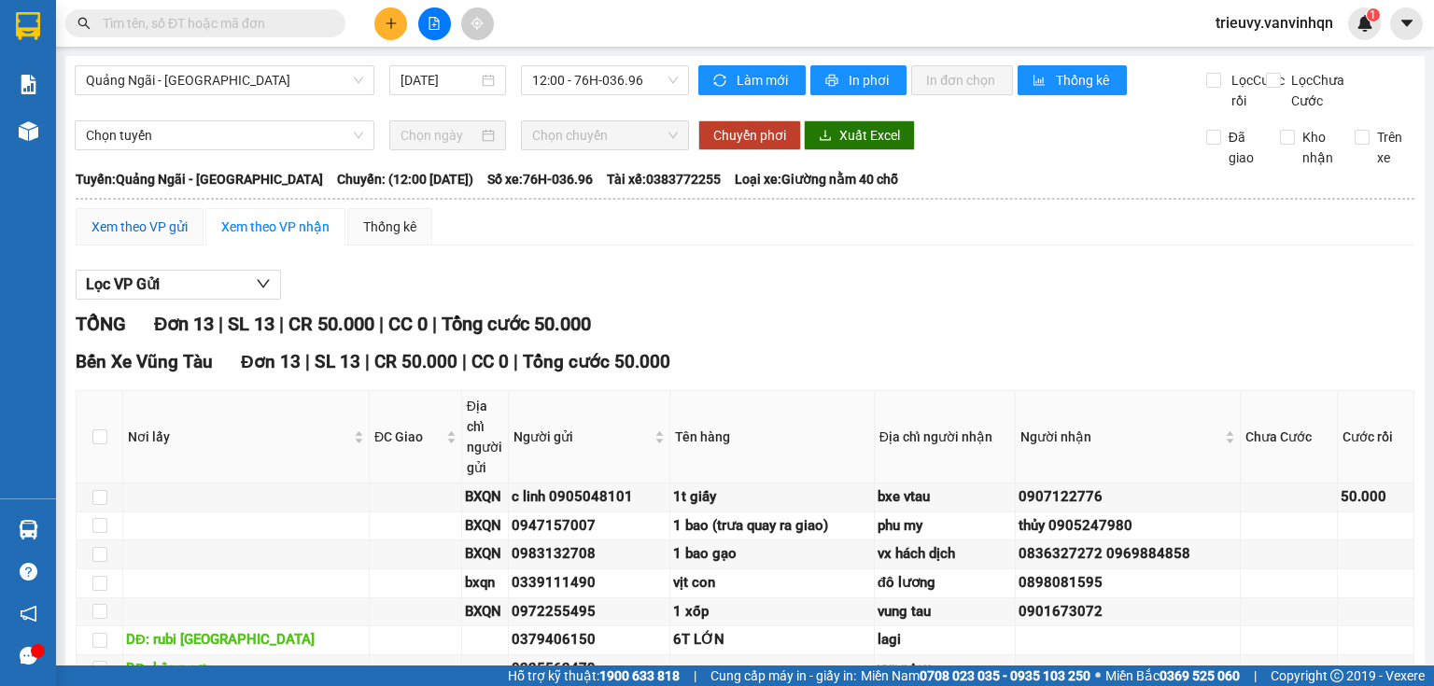
click at [187, 237] on div "Xem theo VP gửi" at bounding box center [139, 227] width 96 height 21
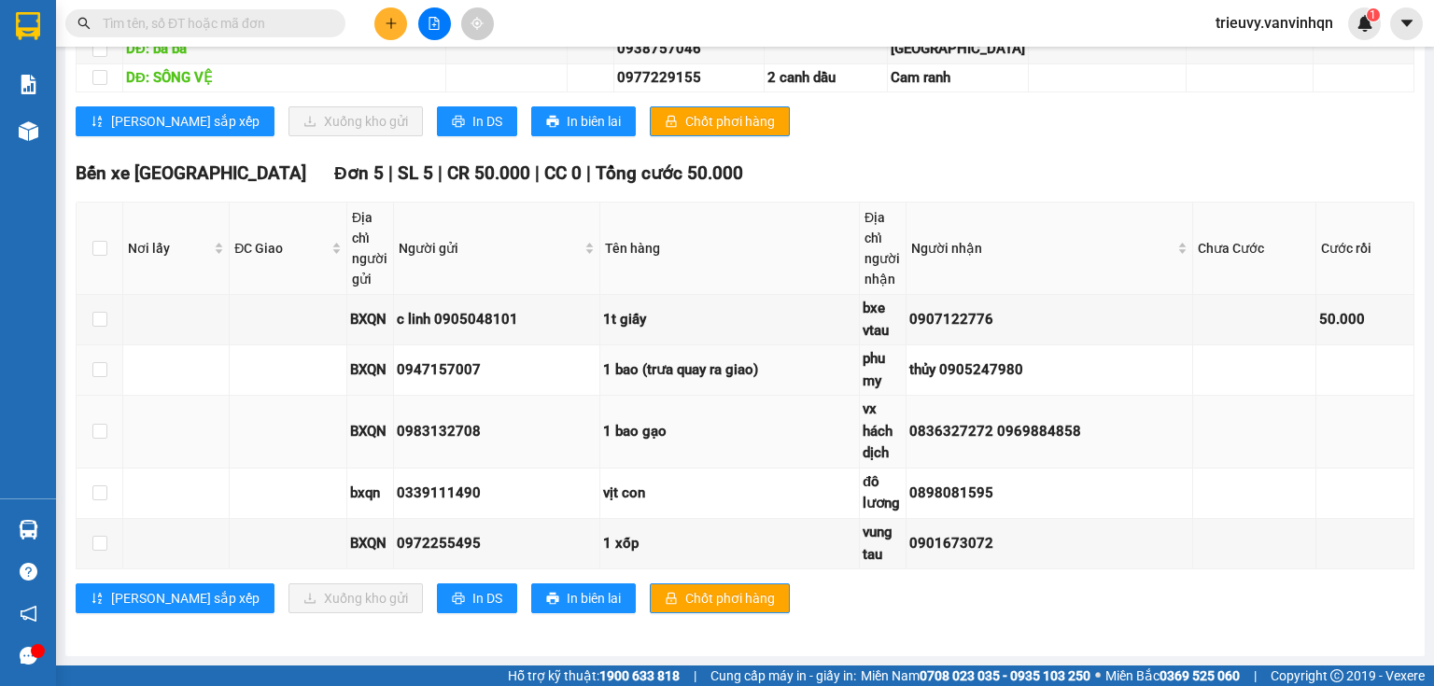
scroll to position [1337, 0]
click at [472, 593] on span "In DS" at bounding box center [487, 598] width 30 height 21
click at [472, 124] on span "In DS" at bounding box center [487, 121] width 30 height 21
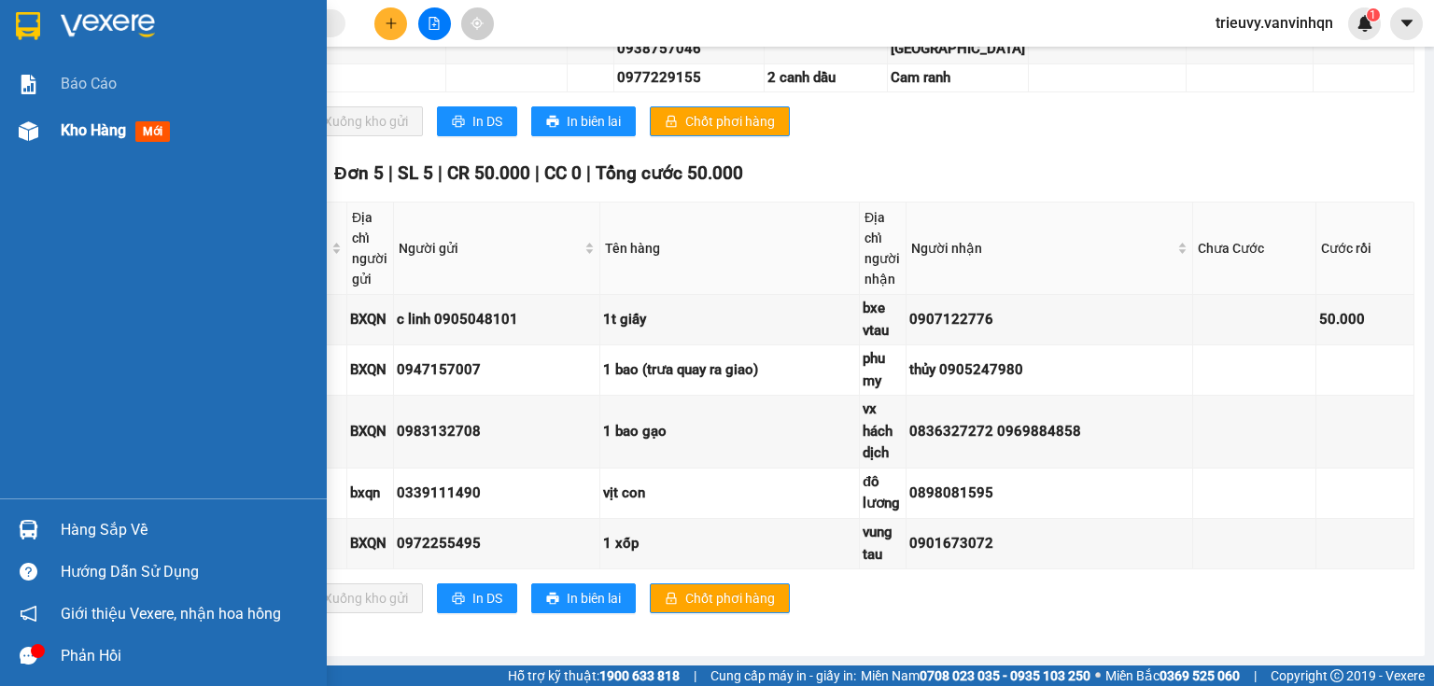
click at [49, 133] on div "Kho hàng mới" at bounding box center [163, 130] width 327 height 47
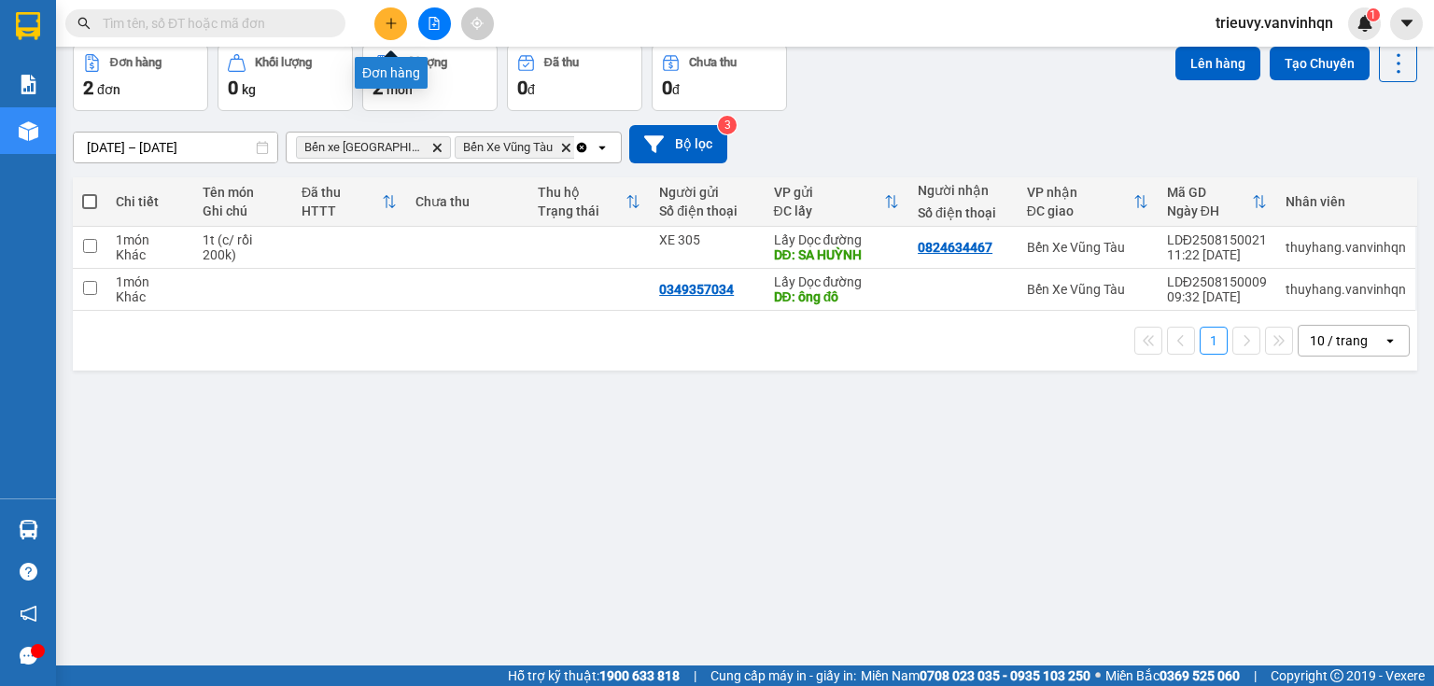
click at [382, 23] on button at bounding box center [390, 23] width 33 height 33
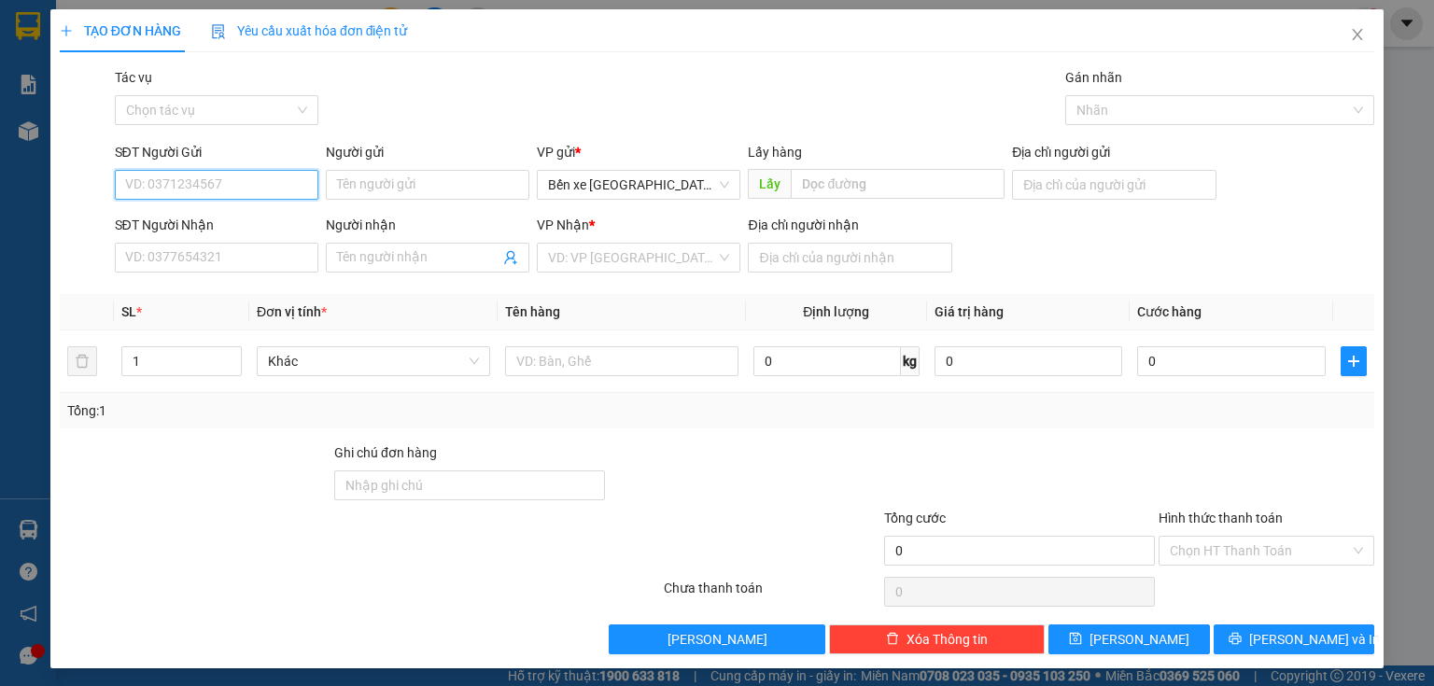
click at [284, 181] on input "SĐT Người Gửi" at bounding box center [216, 185] width 203 height 30
click at [242, 224] on div "0372651852" at bounding box center [214, 222] width 179 height 21
type input "0372651852"
type input "BXQN"
type input "0915534528"
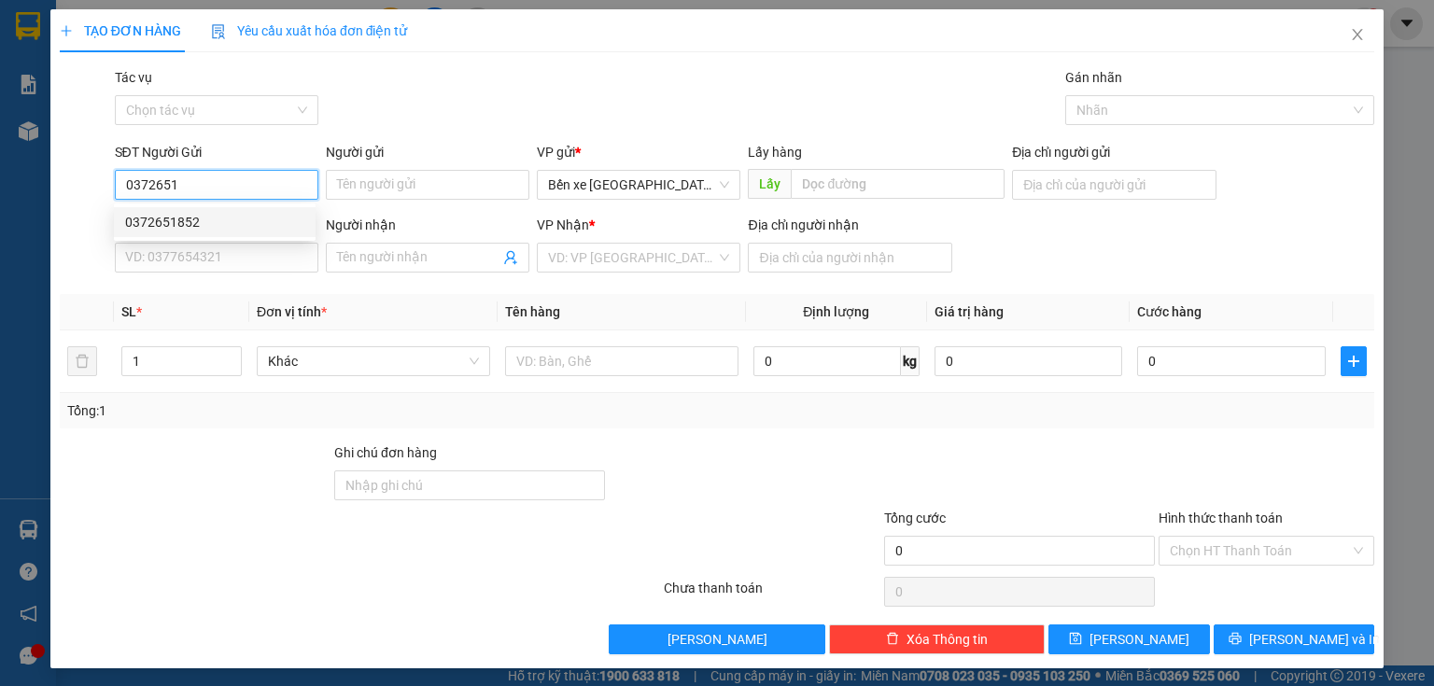
type input "dung"
type input "bà [PERSON_NAME]"
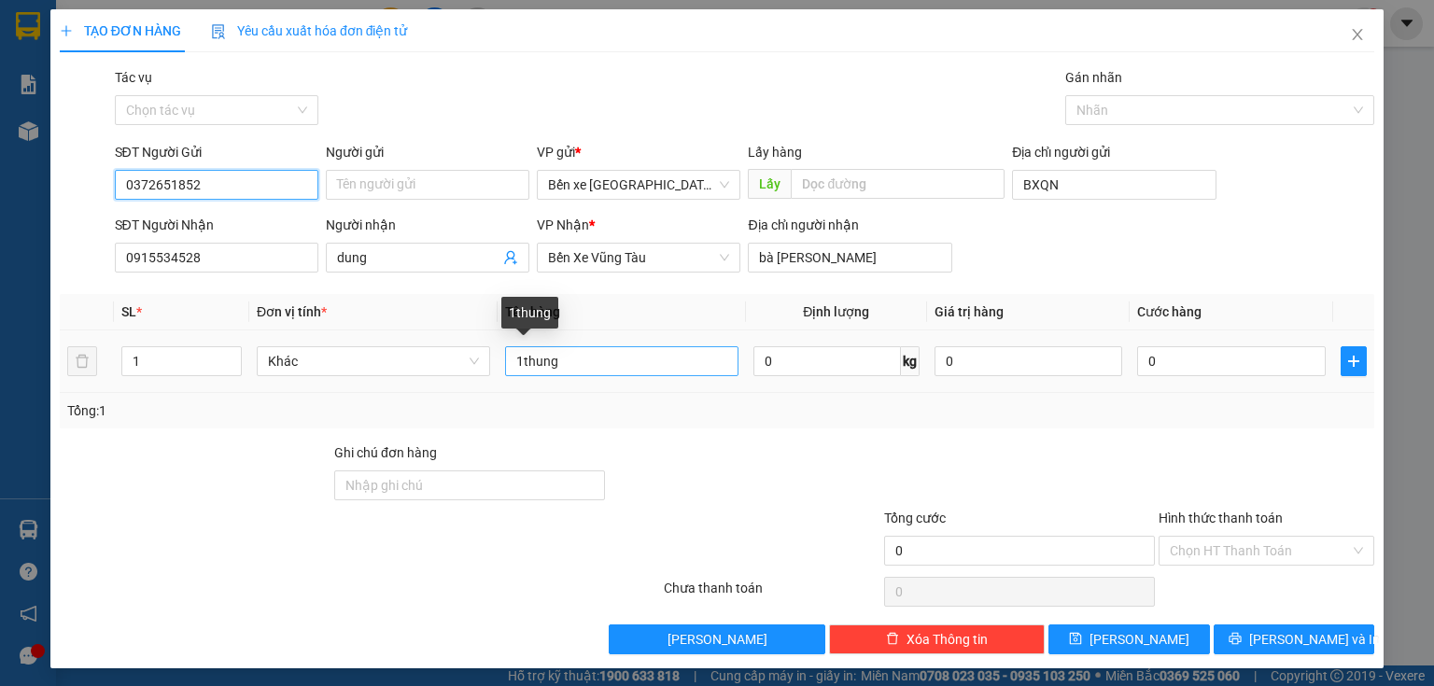
type input "0372651852"
click at [638, 362] on input "1thung" at bounding box center [621, 361] width 233 height 30
type input "1t giấy"
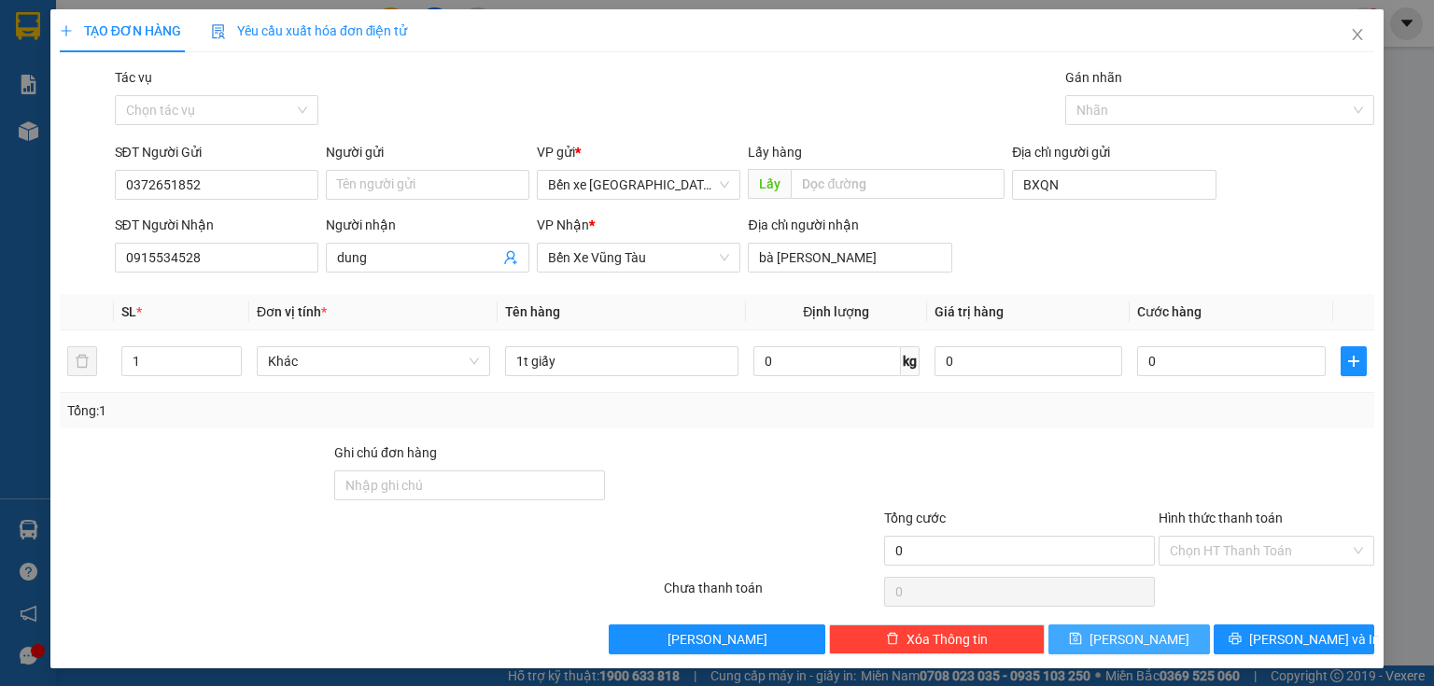
click at [1082, 633] on icon "save" at bounding box center [1075, 638] width 13 height 13
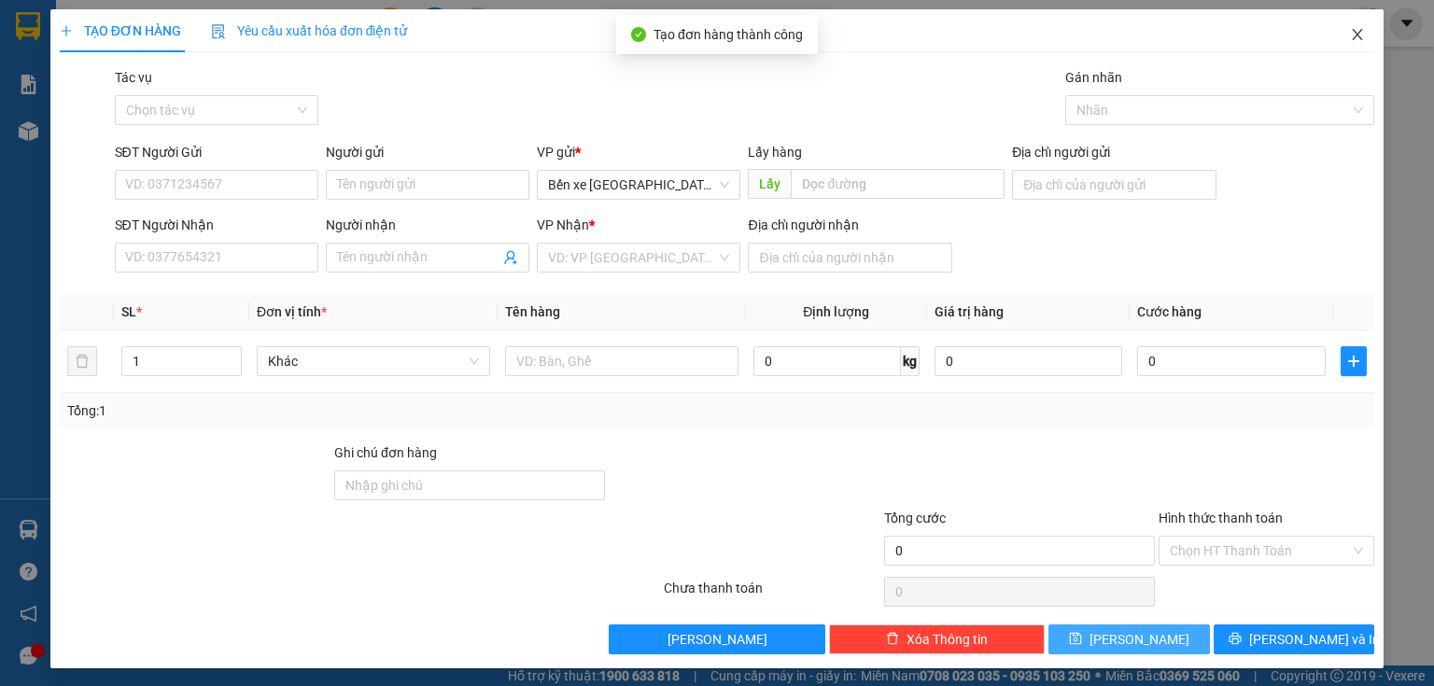
click at [1347, 49] on span "Close" at bounding box center [1357, 35] width 52 height 52
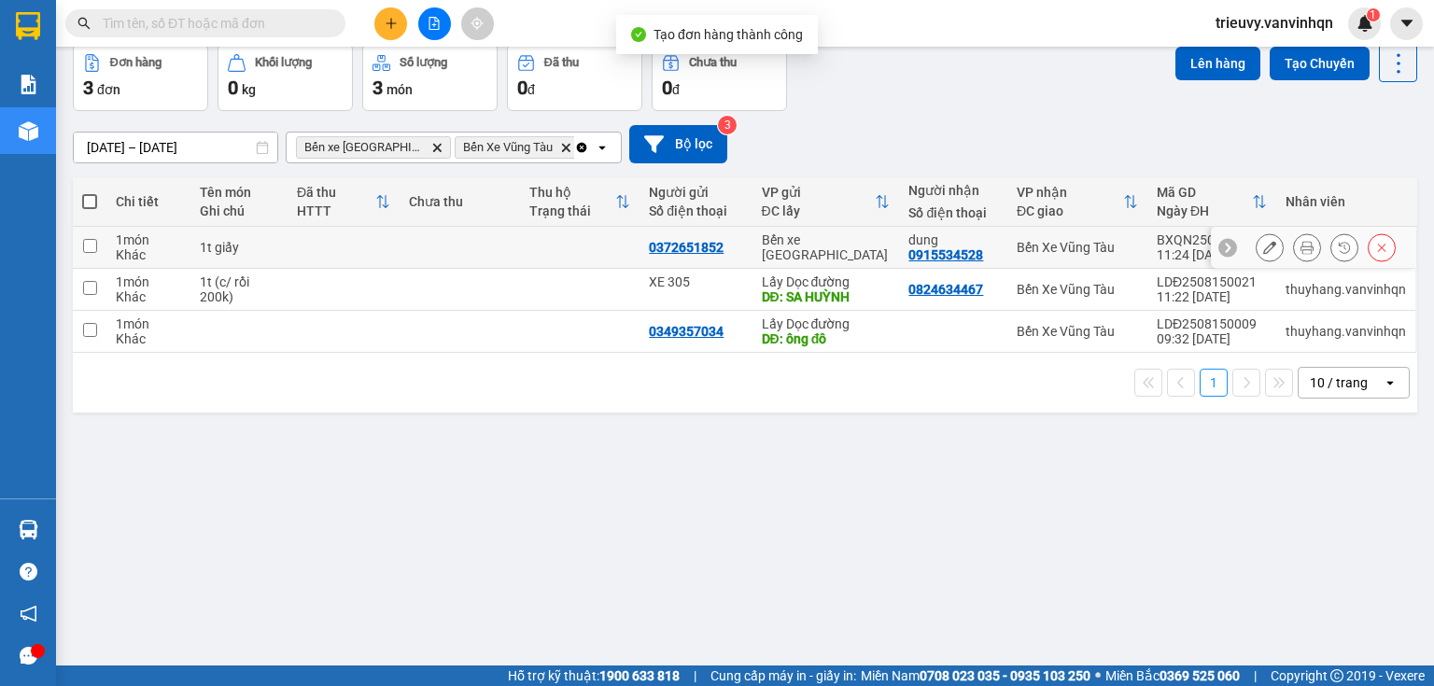
click at [198, 269] on td "1t giấy" at bounding box center [238, 248] width 96 height 42
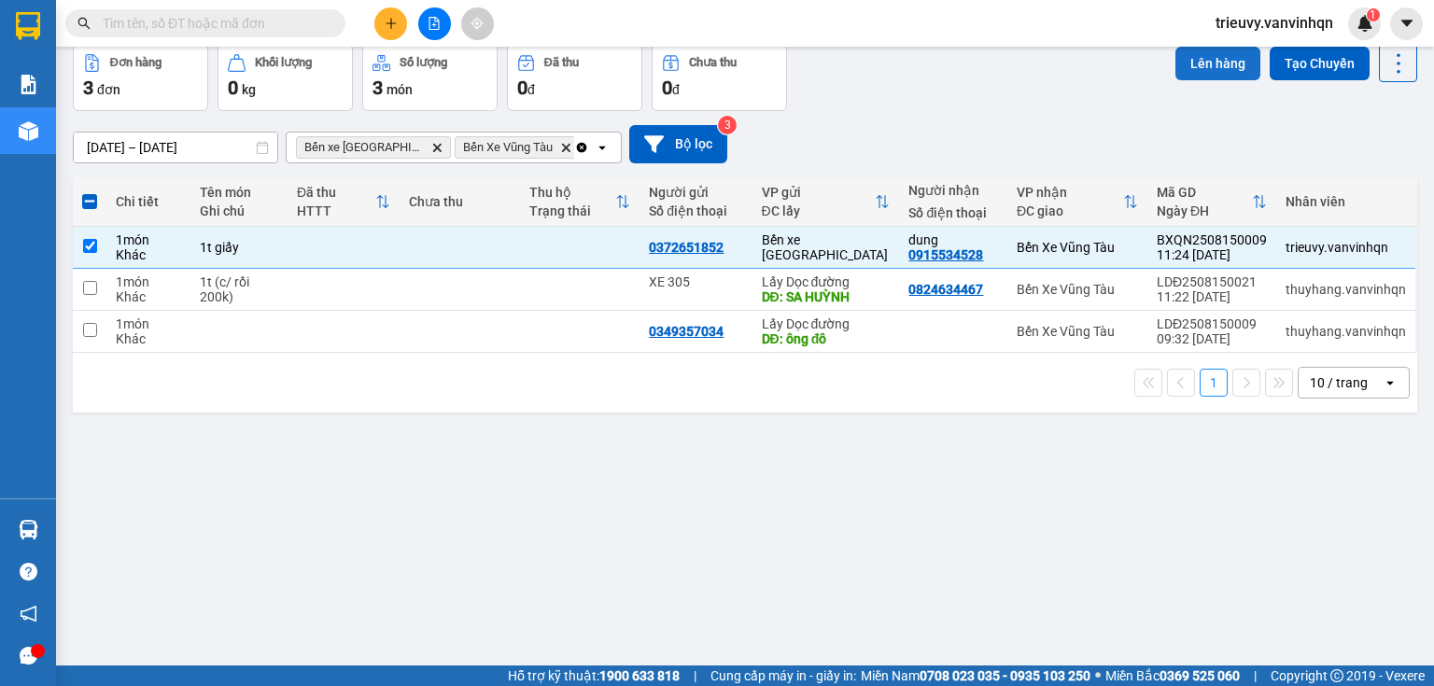
click at [1200, 80] on button "Lên hàng" at bounding box center [1217, 64] width 85 height 34
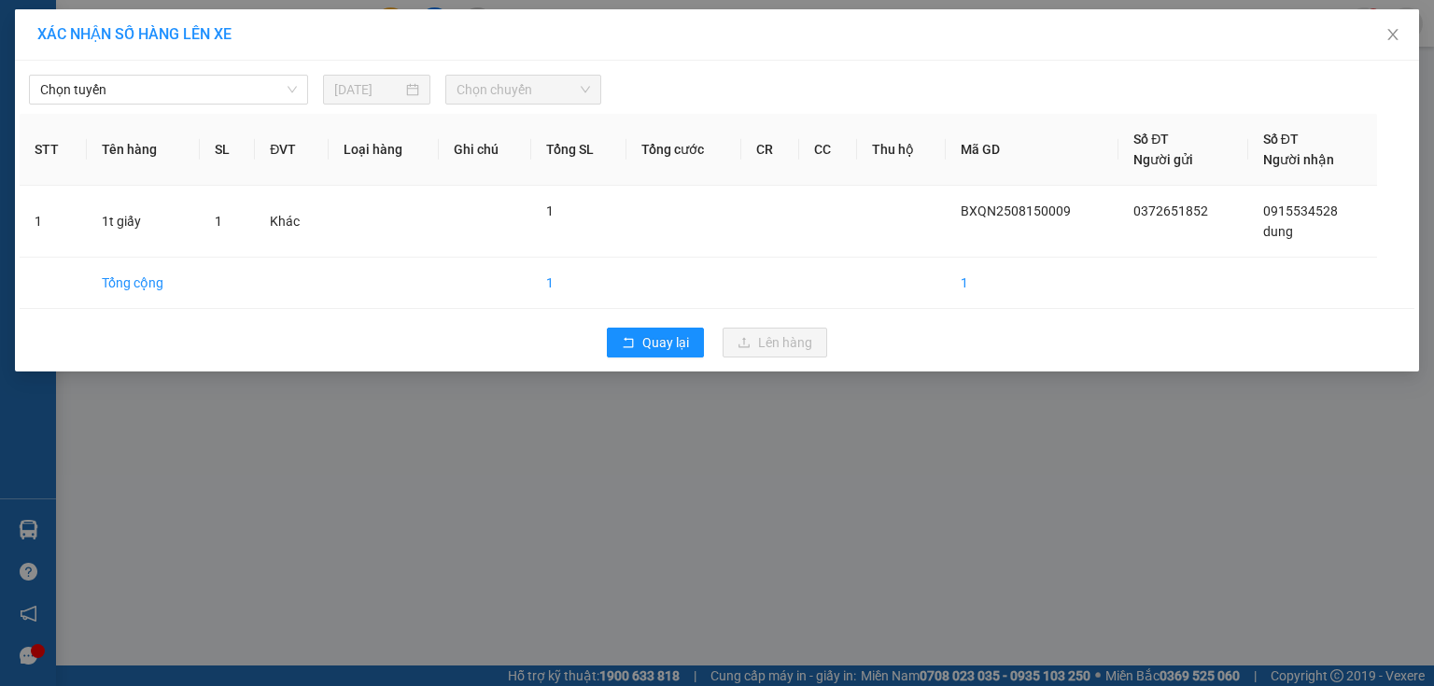
click at [223, 108] on div "Chọn tuyến [DATE] Chọn chuyến STT Tên hàng SL ĐVT Loại hàng Ghi chú Tổng SL Tổn…" at bounding box center [717, 216] width 1404 height 311
drag, startPoint x: 216, startPoint y: 94, endPoint x: 209, endPoint y: 102, distance: 9.9
click at [213, 96] on span "Chọn tuyến" at bounding box center [168, 90] width 257 height 28
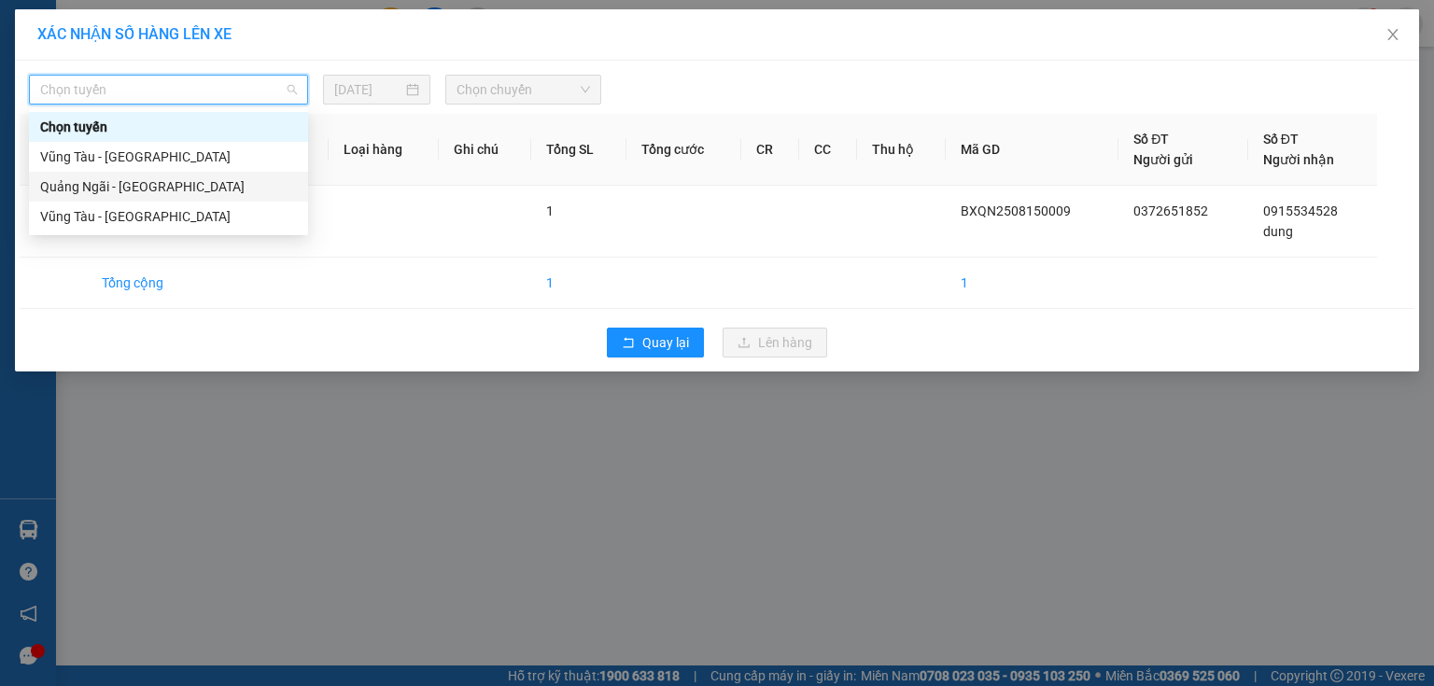
click at [158, 186] on div "Quảng Ngãi - [GEOGRAPHIC_DATA]" at bounding box center [168, 186] width 257 height 21
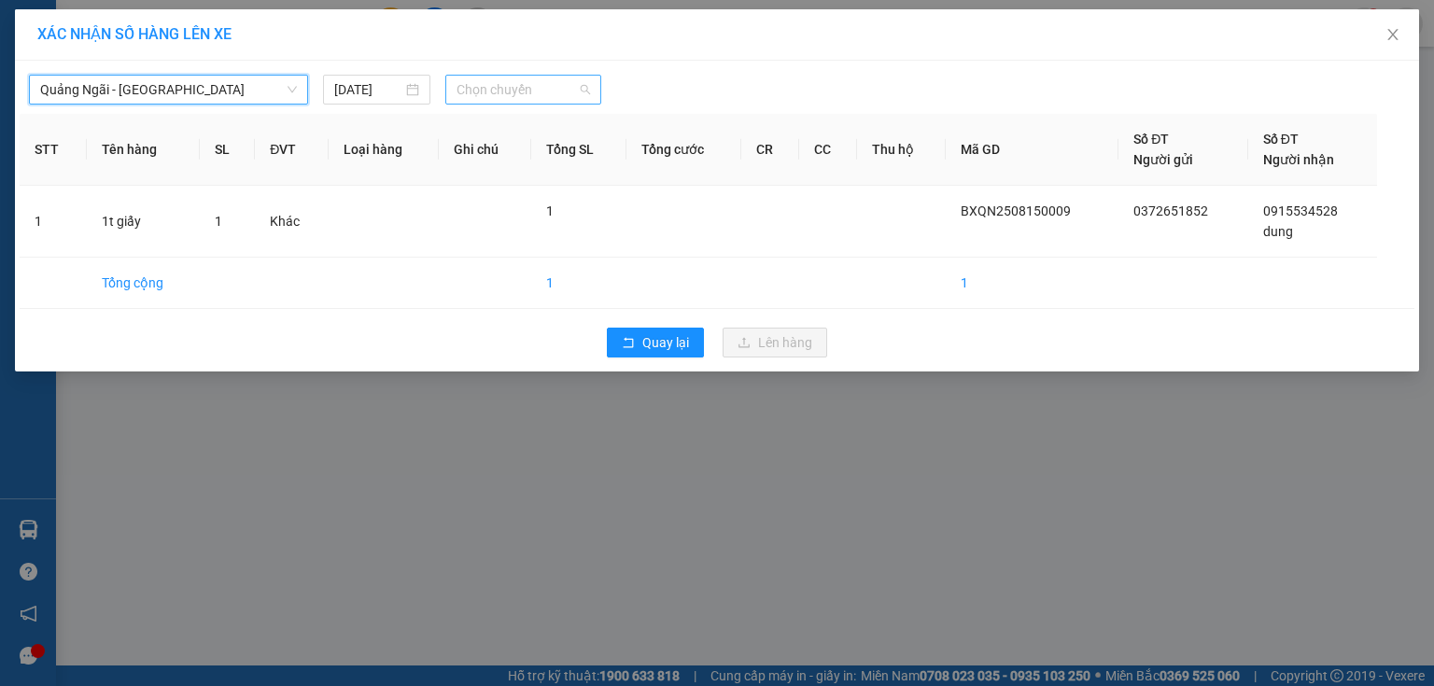
click at [506, 103] on span "Chọn chuyến" at bounding box center [523, 90] width 134 height 28
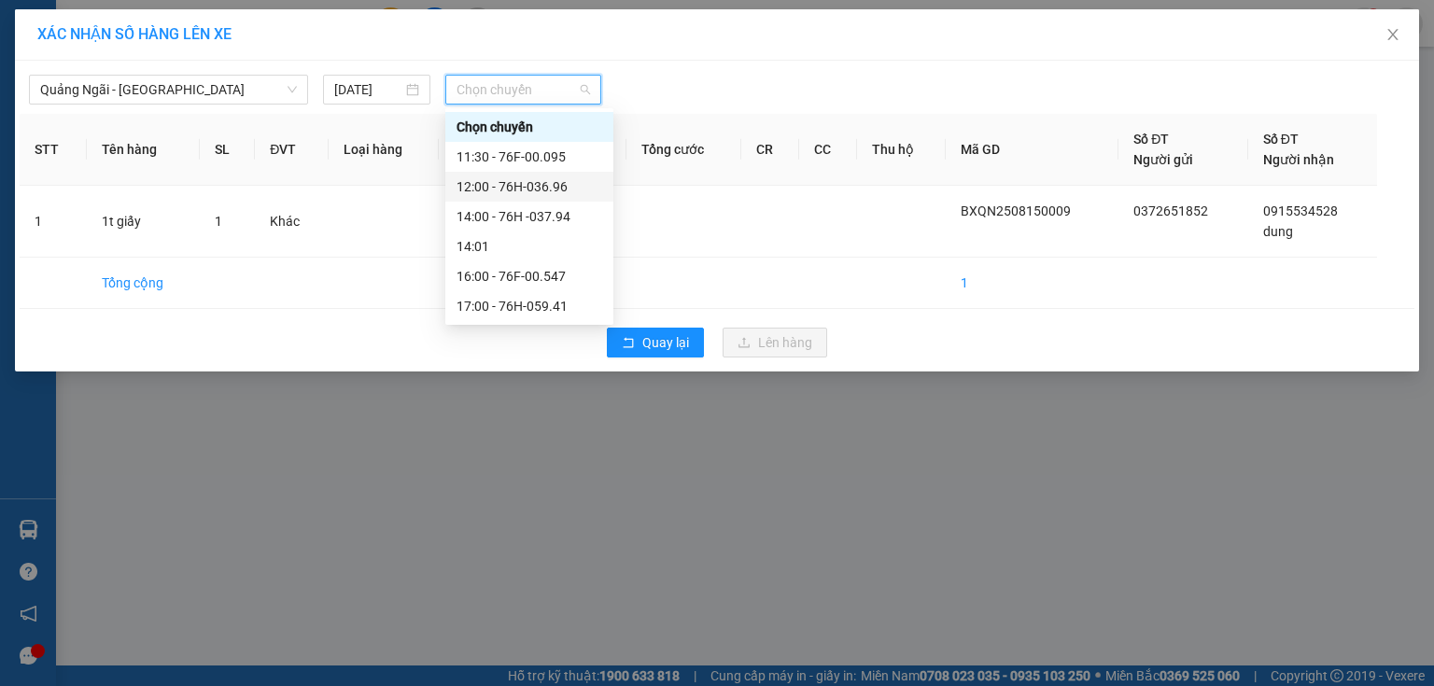
click at [526, 181] on div "12:00 - 76H-036.96" at bounding box center [529, 186] width 146 height 21
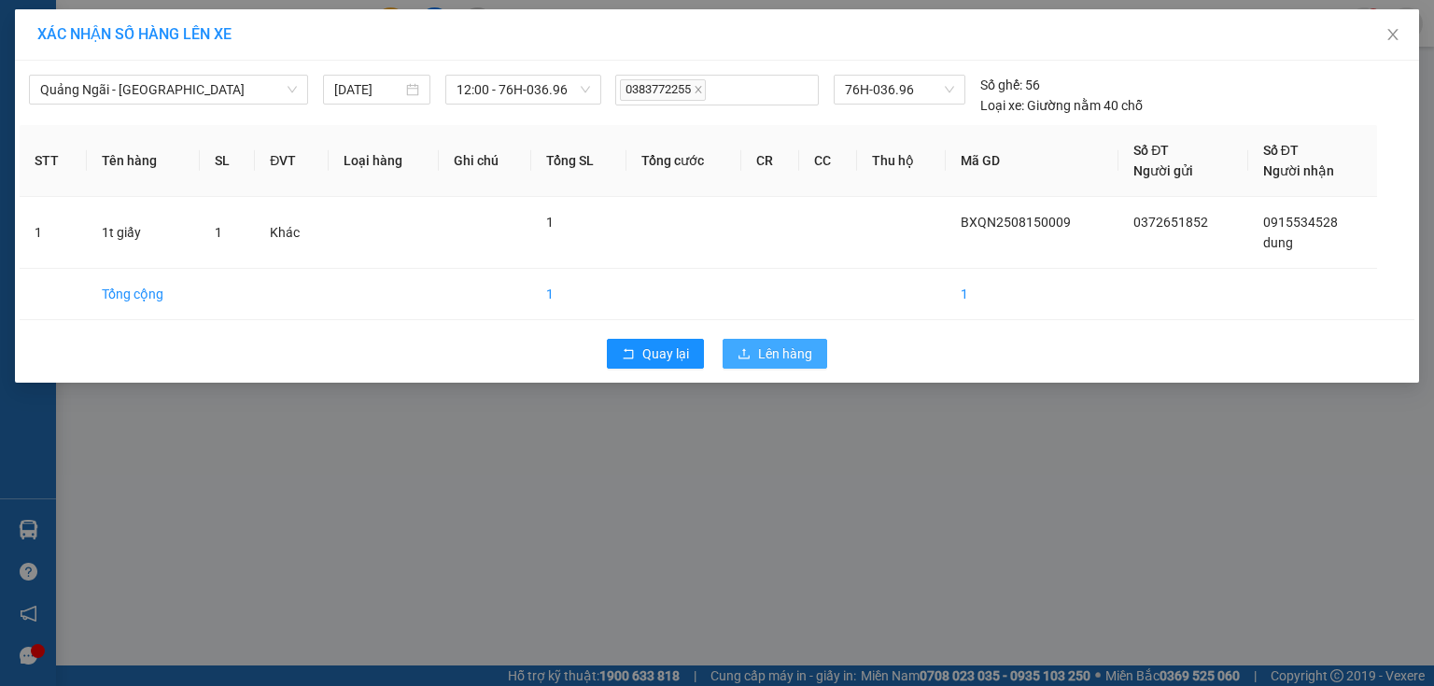
click at [734, 346] on button "Lên hàng" at bounding box center [774, 354] width 105 height 30
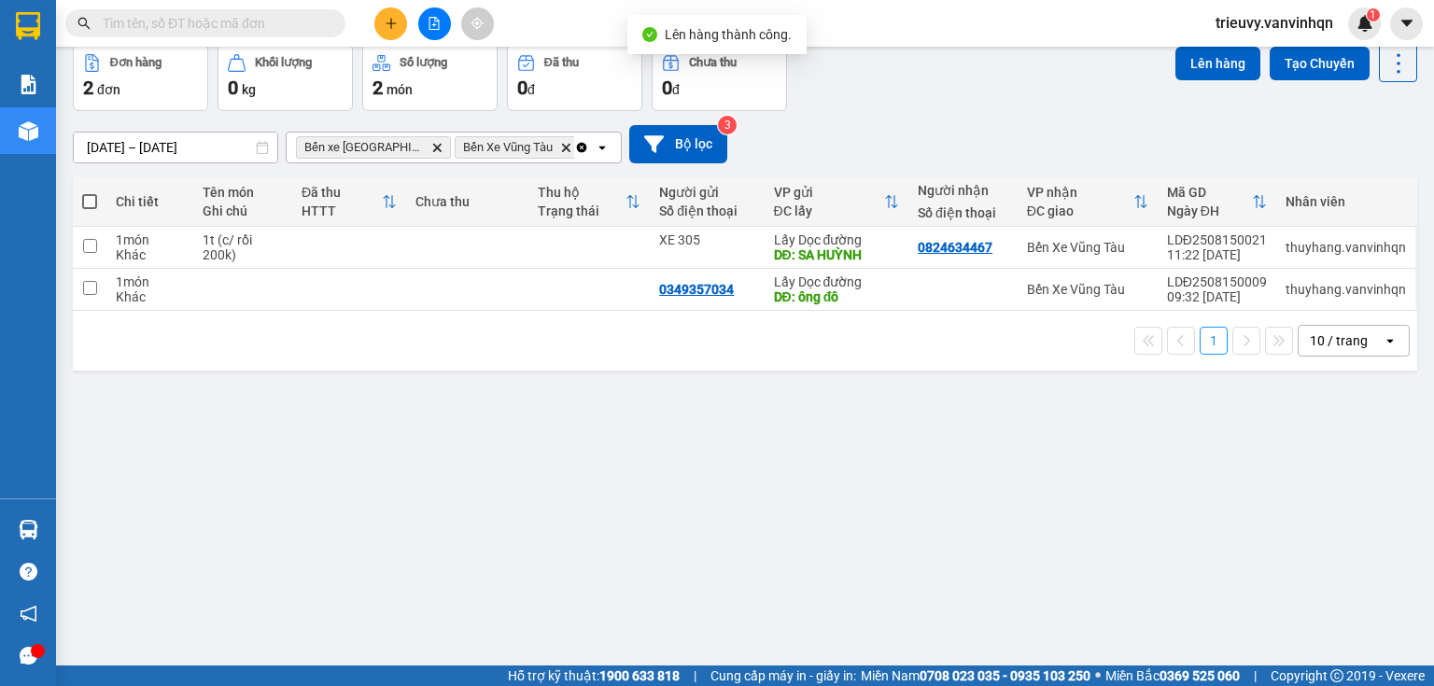
click at [179, 22] on button "Trên xe" at bounding box center [185, 0] width 75 height 45
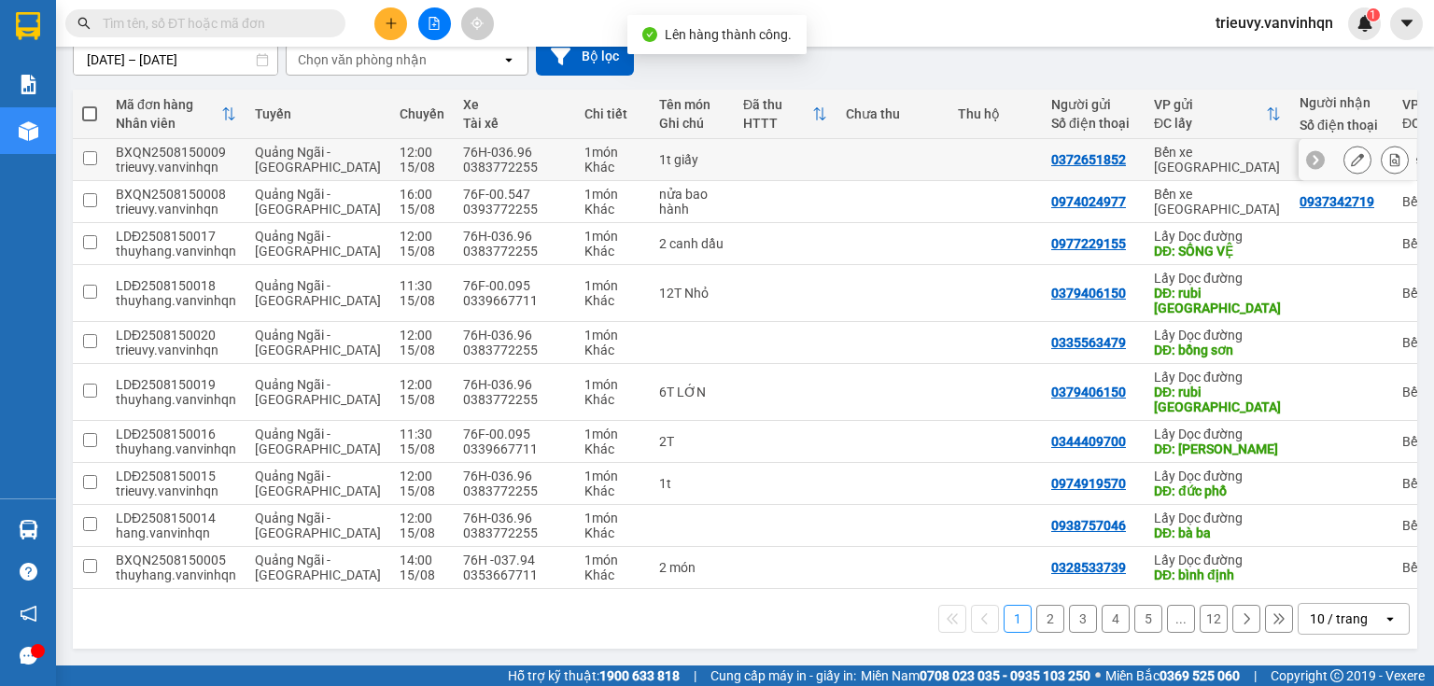
click at [1352, 166] on icon at bounding box center [1357, 159] width 13 height 13
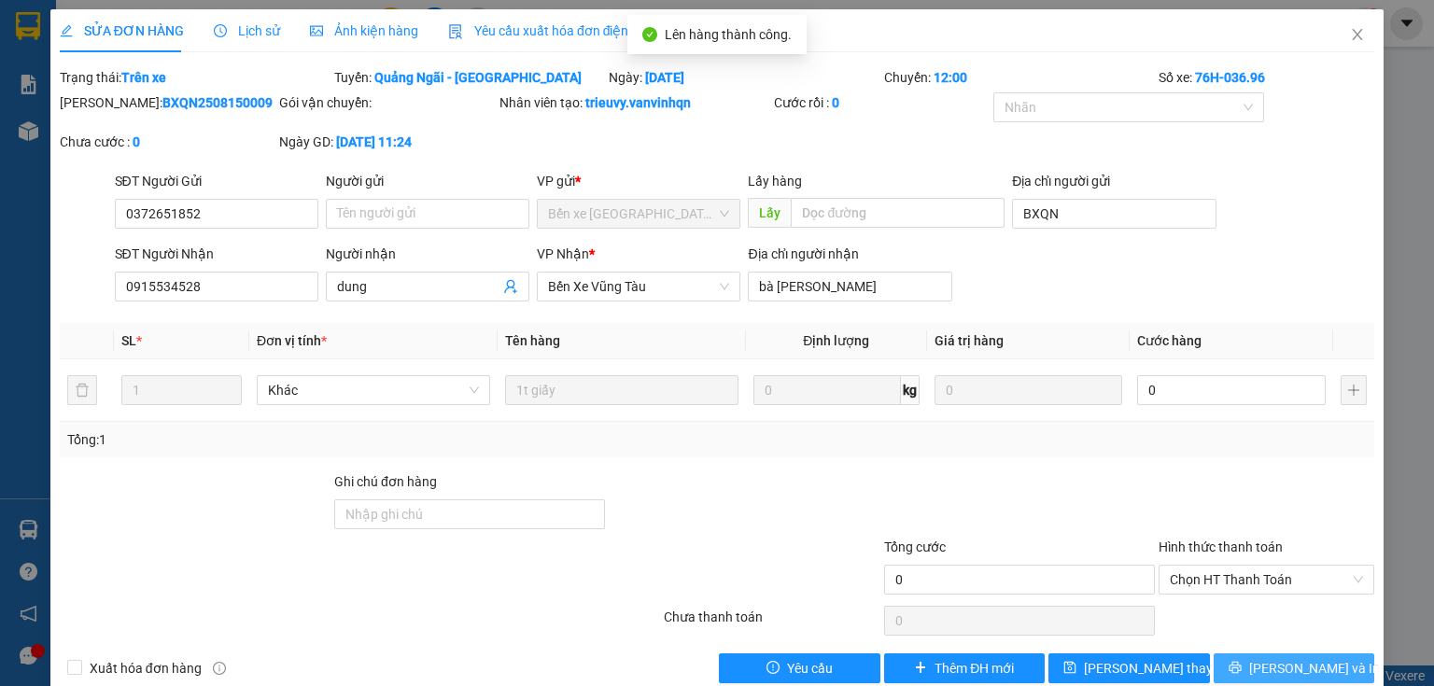
click at [1303, 670] on span "[PERSON_NAME] và In" at bounding box center [1314, 668] width 131 height 21
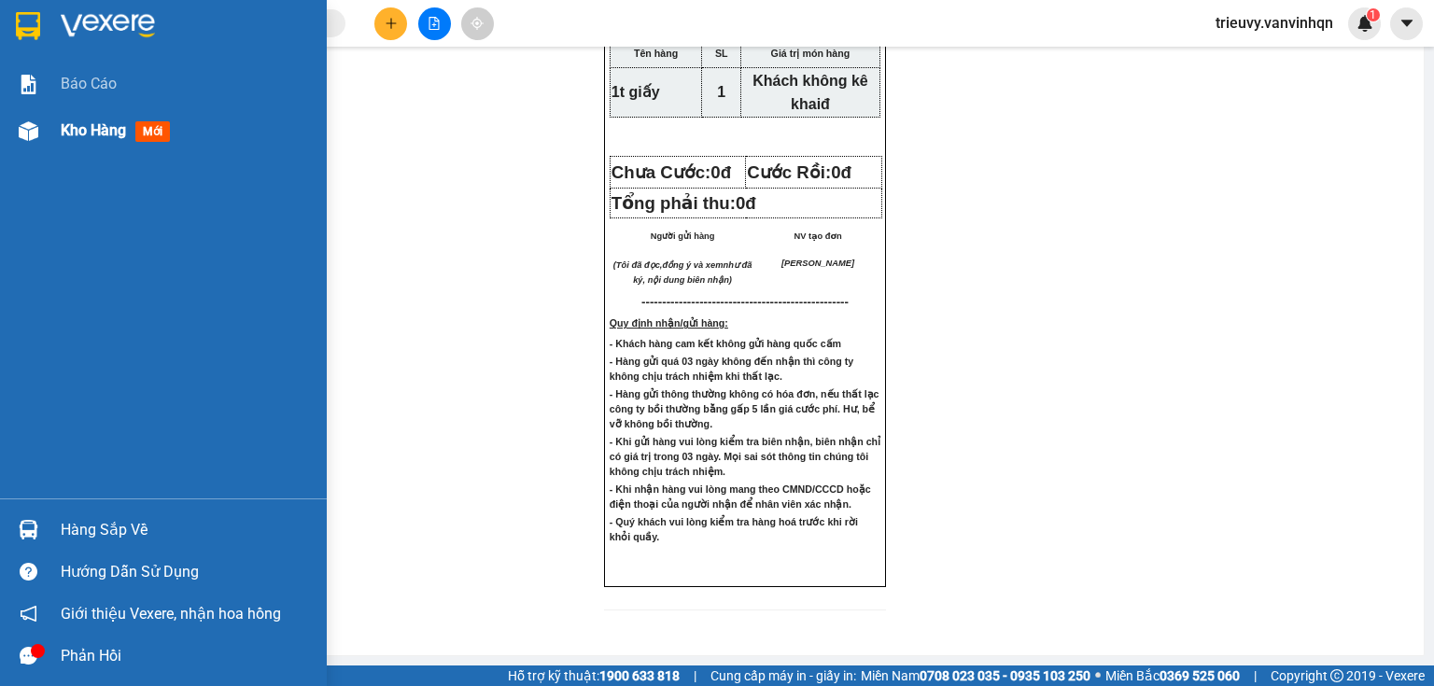
click at [41, 129] on div at bounding box center [28, 131] width 33 height 33
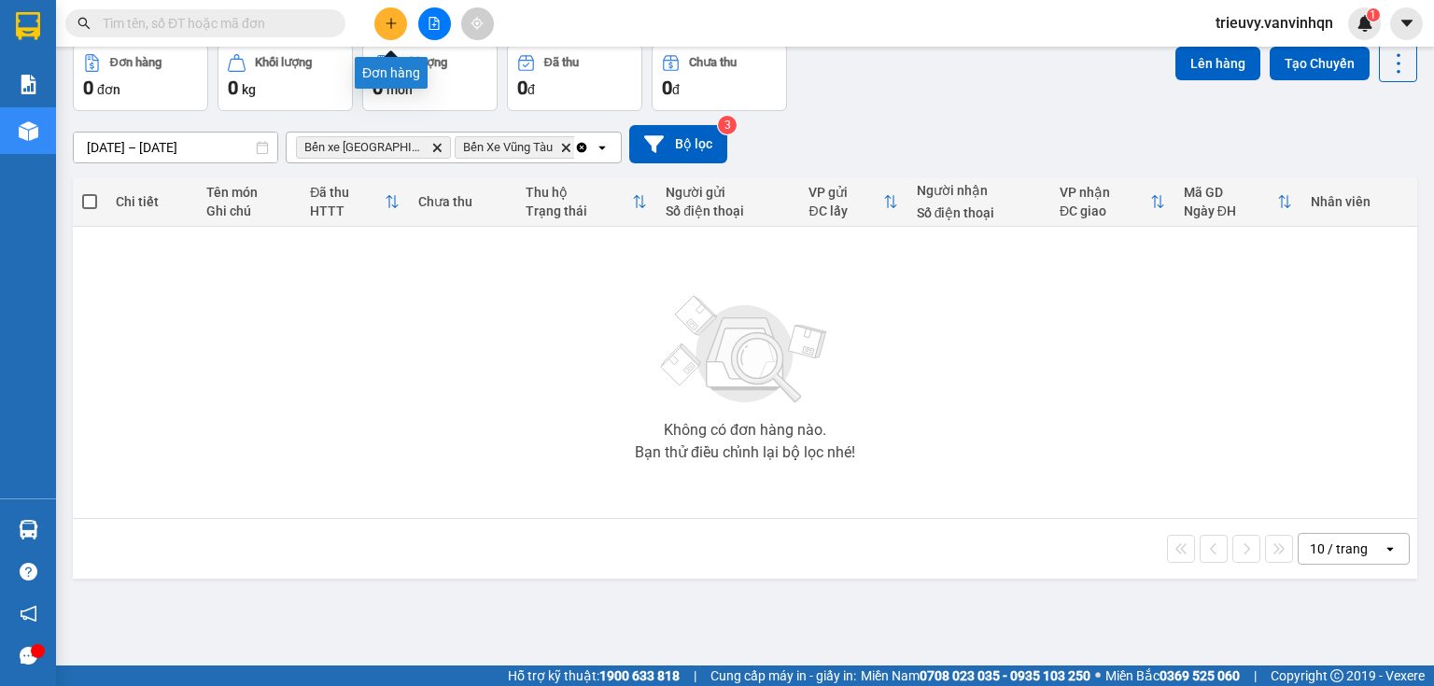
click at [385, 19] on icon "plus" at bounding box center [391, 23] width 13 height 13
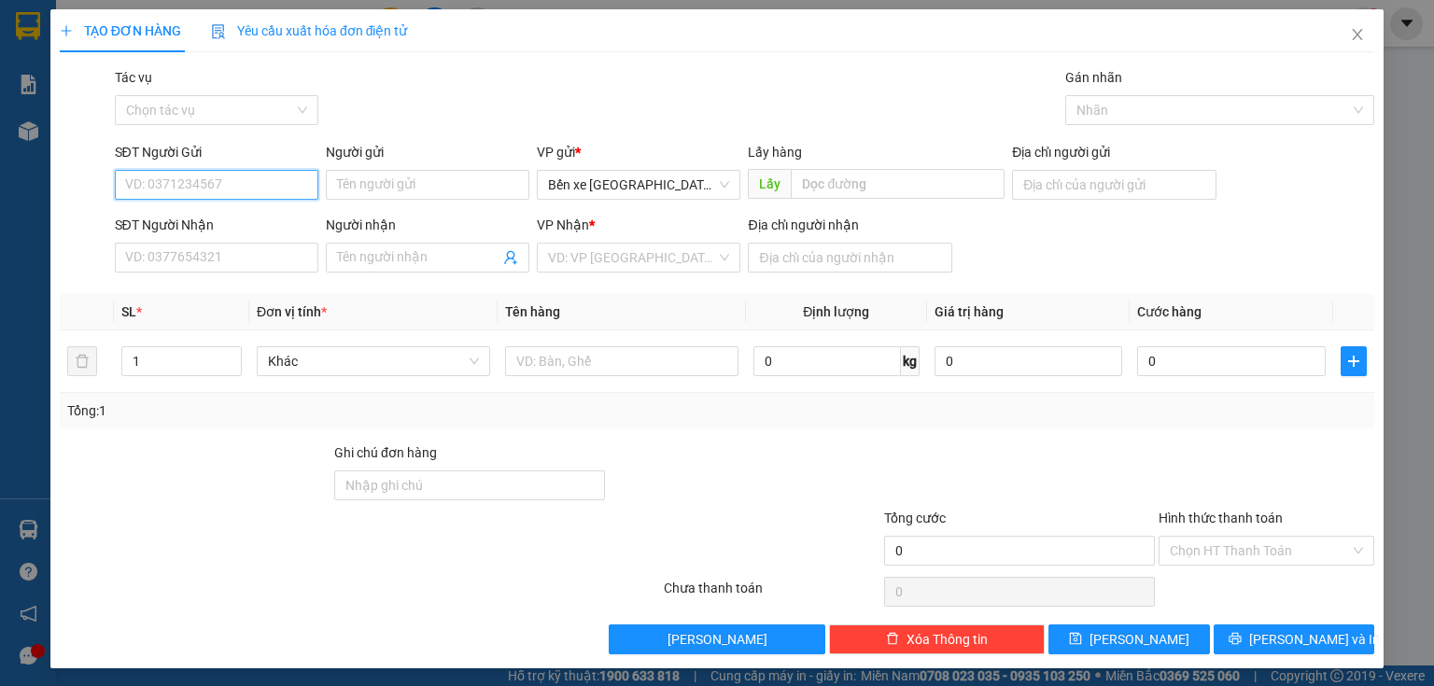
click at [214, 178] on input "SĐT Người Gửi" at bounding box center [216, 185] width 203 height 30
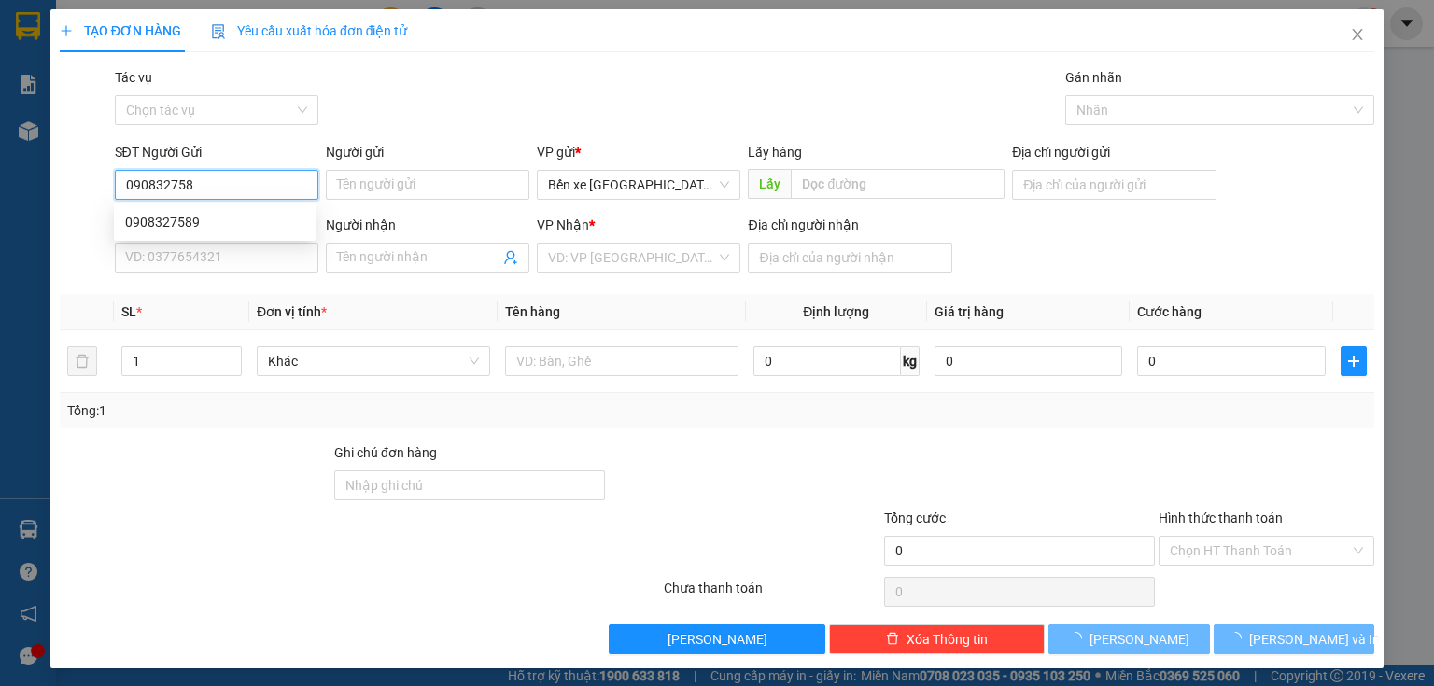
type input "0908327589"
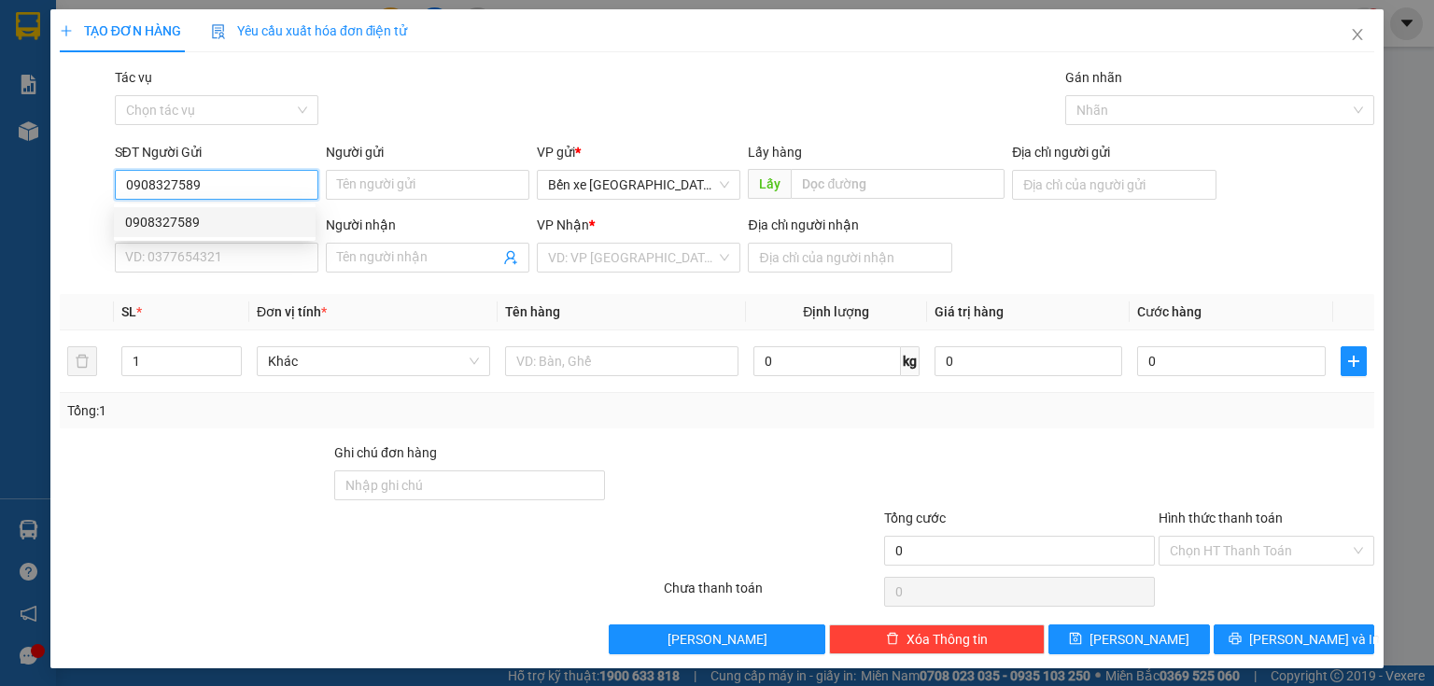
click at [231, 220] on div "0908327589" at bounding box center [214, 222] width 179 height 21
type input "BXQN"
type input "0977388954"
type input "[PERSON_NAME]"
type input "vũng tàu"
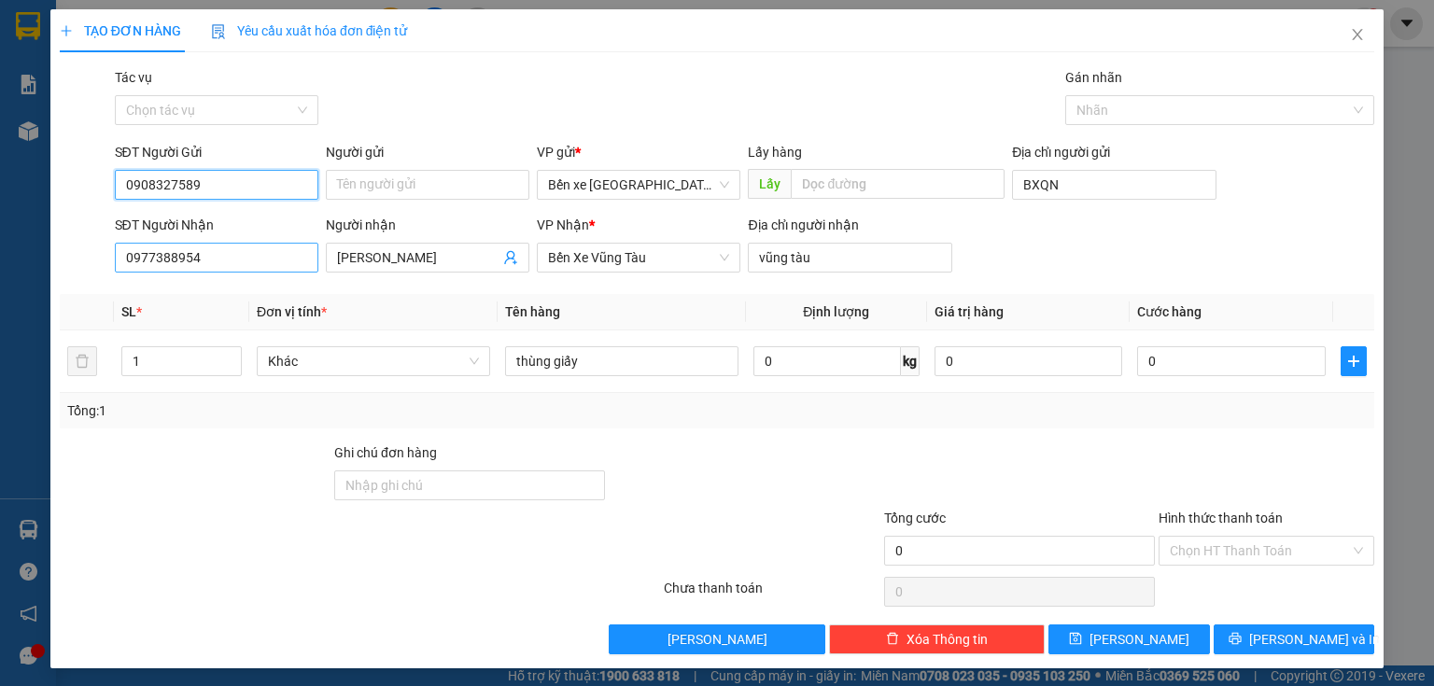
type input "0908327589"
click at [231, 260] on input "0977388954" at bounding box center [216, 258] width 203 height 30
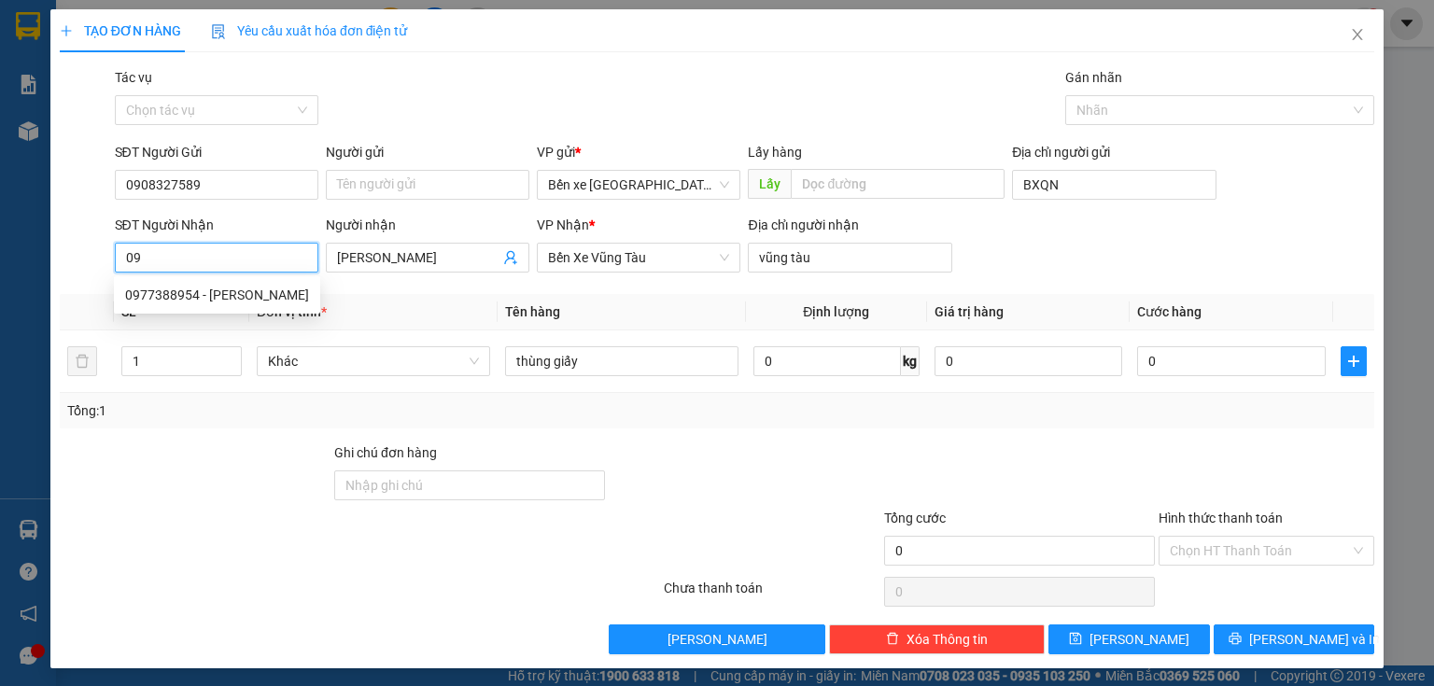
type input "0"
type input "0915625"
click at [232, 296] on div "0915625527" at bounding box center [214, 295] width 179 height 21
type input "BXQN"
type input "0915625527"
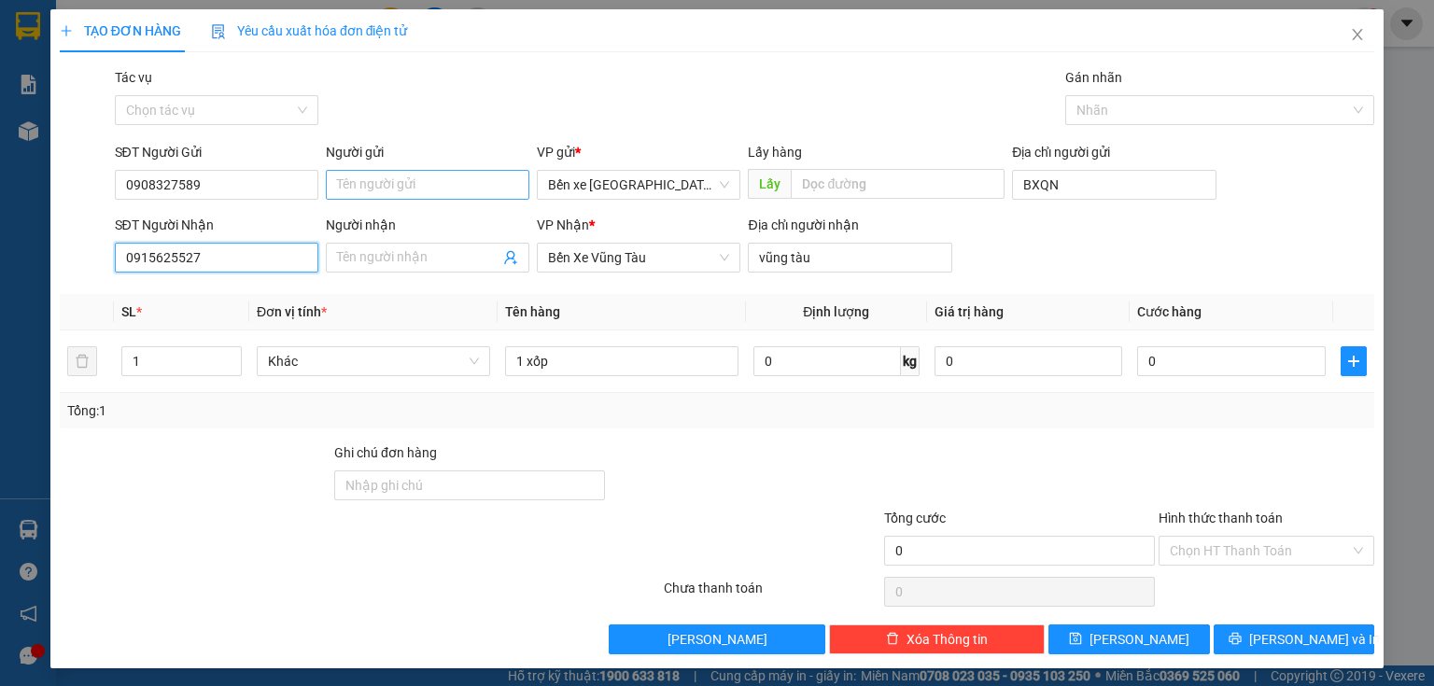
type input "0915625527"
click at [433, 177] on input "Người gửi" at bounding box center [427, 185] width 203 height 30
type input "d"
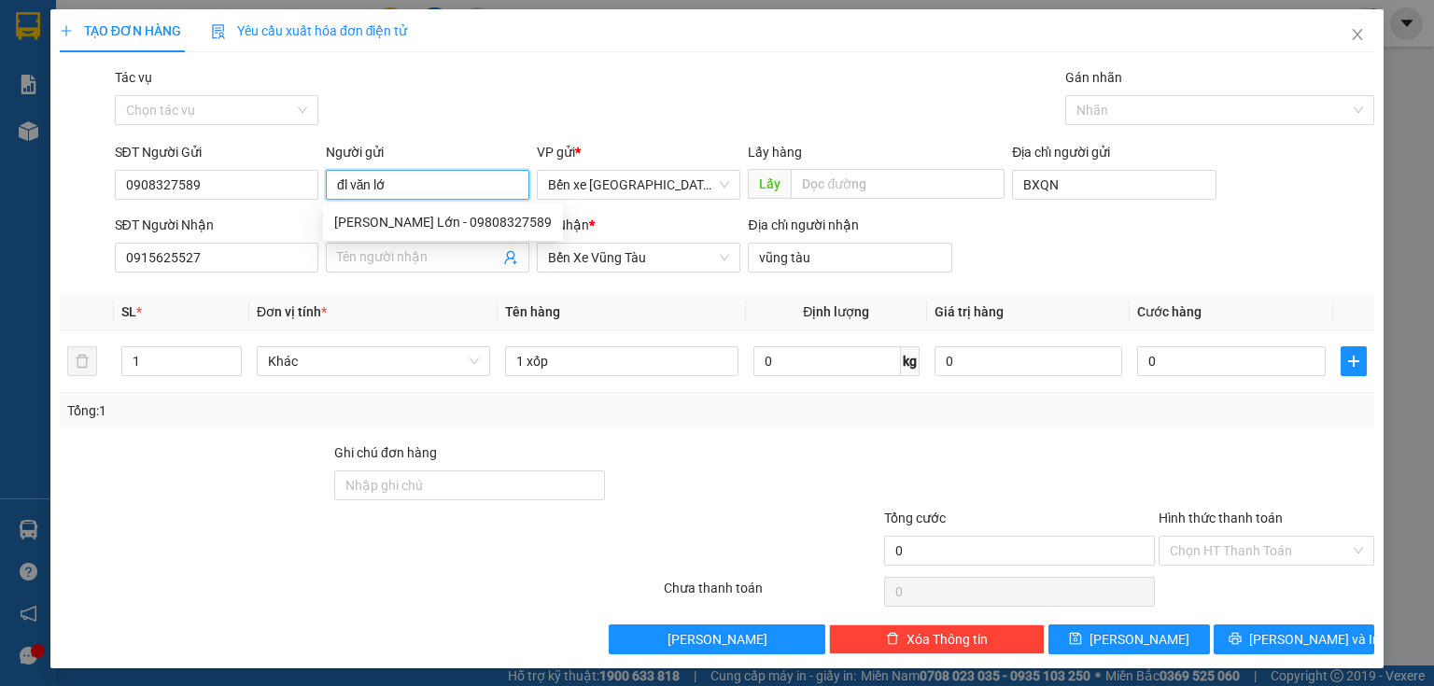
type input "đl văn lớn"
click at [440, 215] on div "[PERSON_NAME] Lớn - 09808327589" at bounding box center [442, 222] width 217 height 21
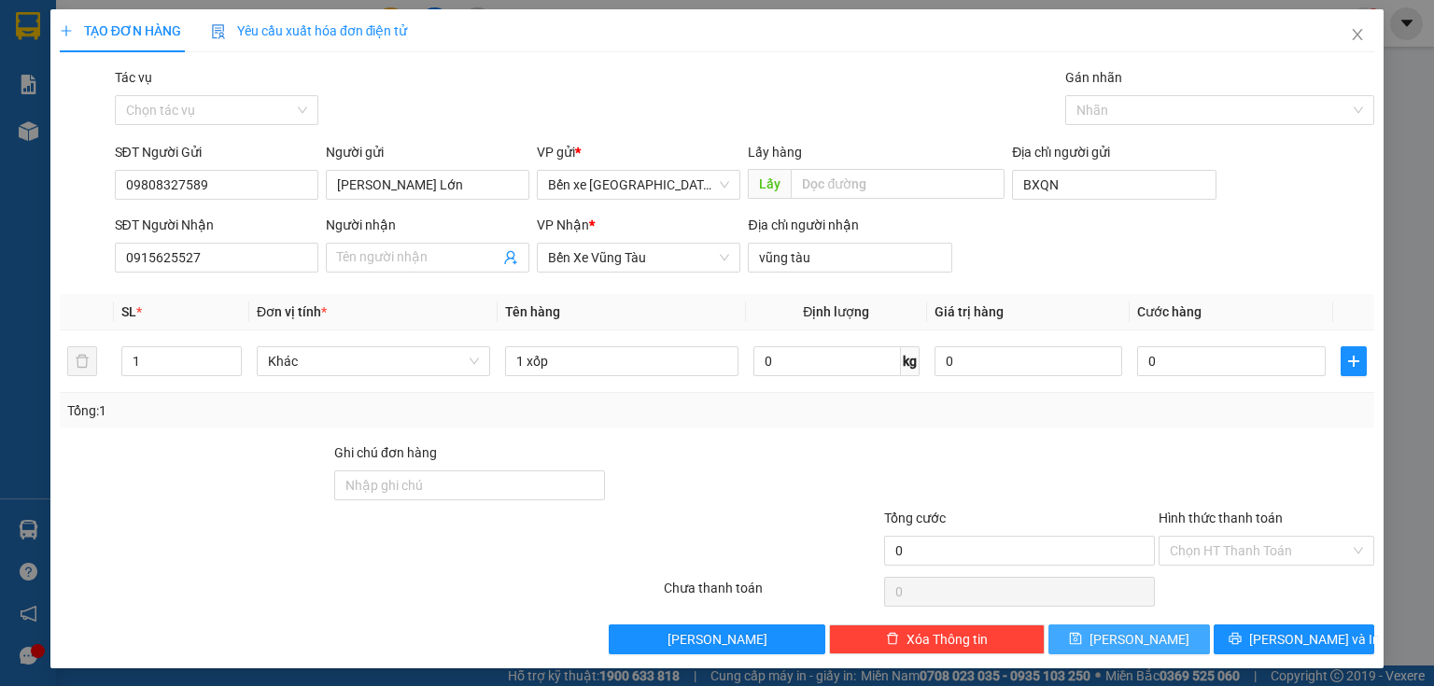
click at [1098, 628] on button "[PERSON_NAME]" at bounding box center [1128, 639] width 161 height 30
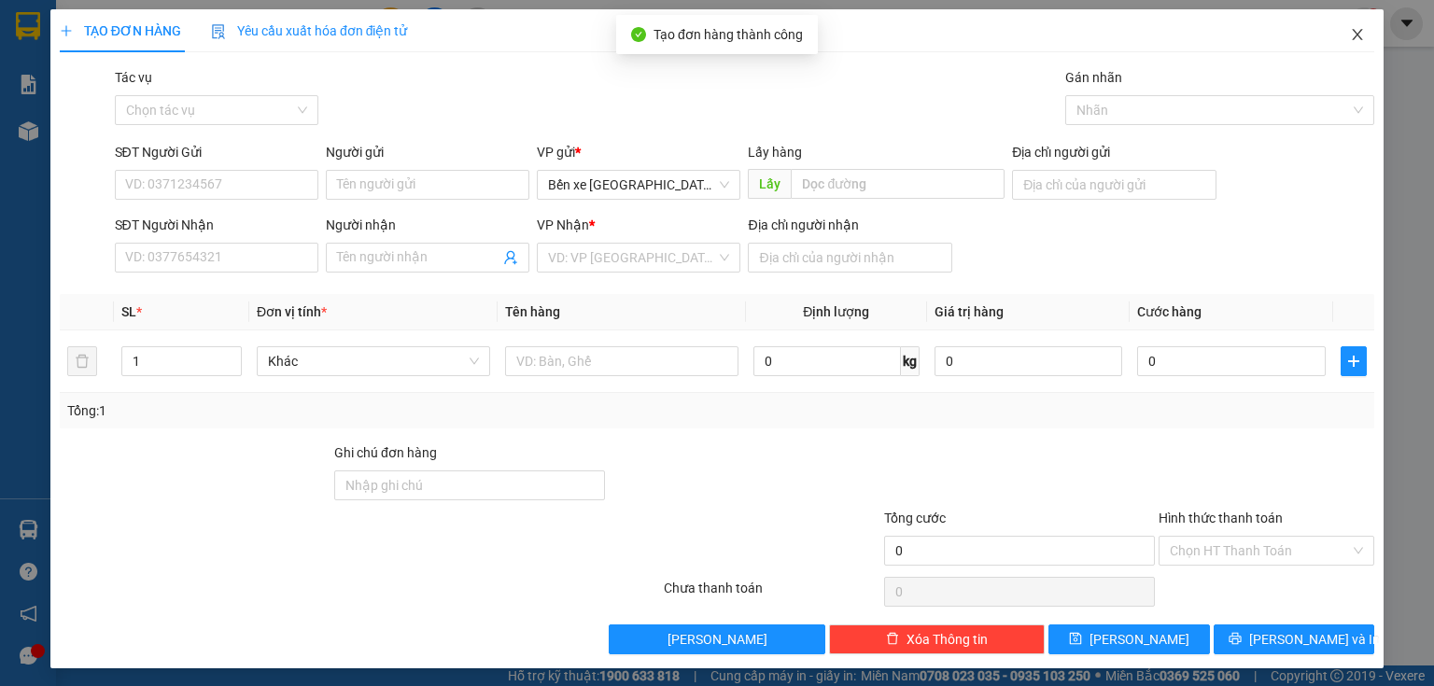
click at [1352, 34] on icon "close" at bounding box center [1357, 34] width 15 height 15
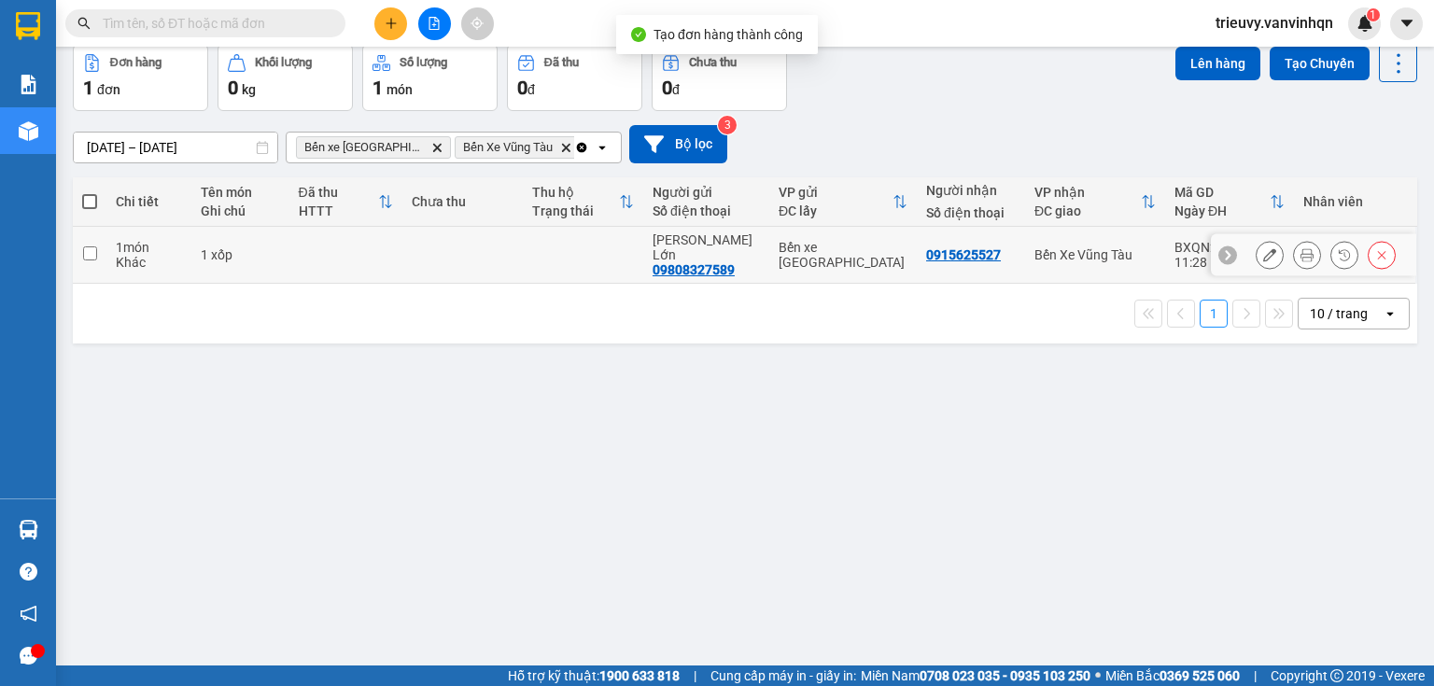
click at [325, 284] on td at bounding box center [345, 255] width 113 height 57
checkbox input "true"
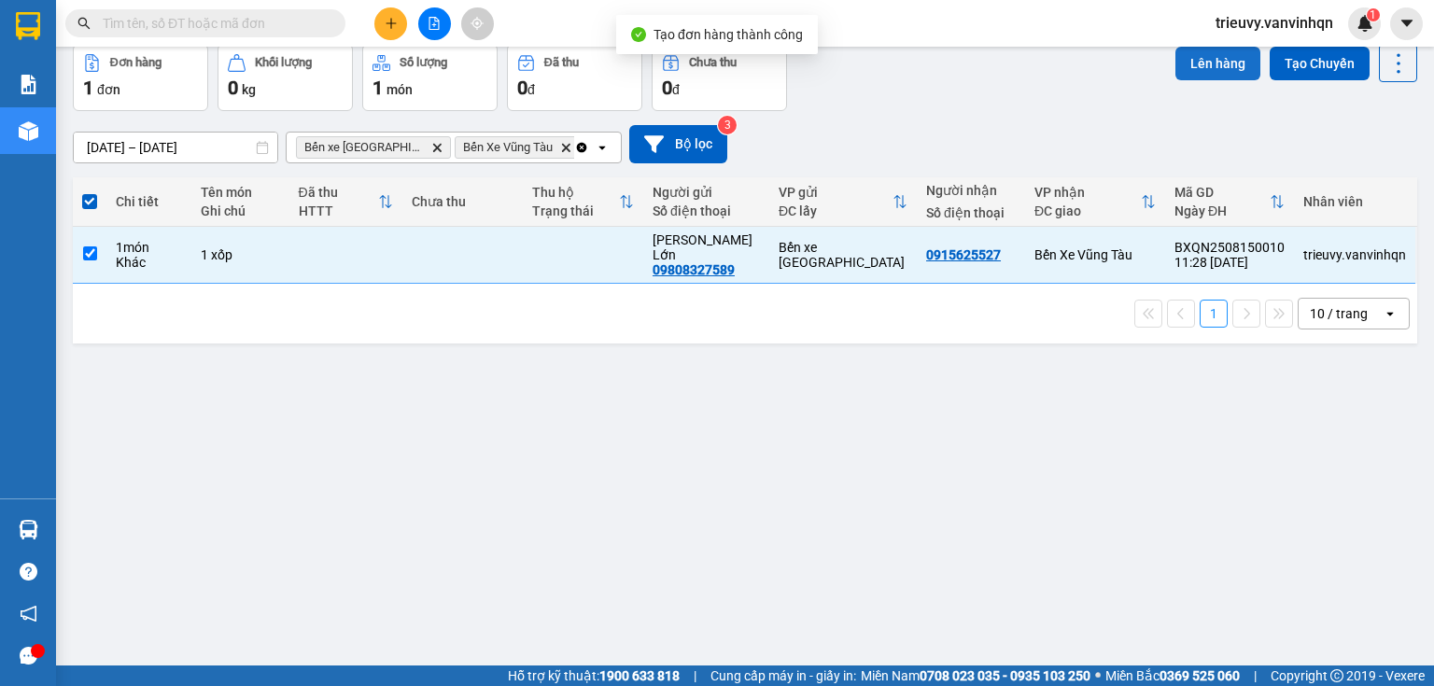
click at [1235, 80] on button "Lên hàng" at bounding box center [1217, 64] width 85 height 34
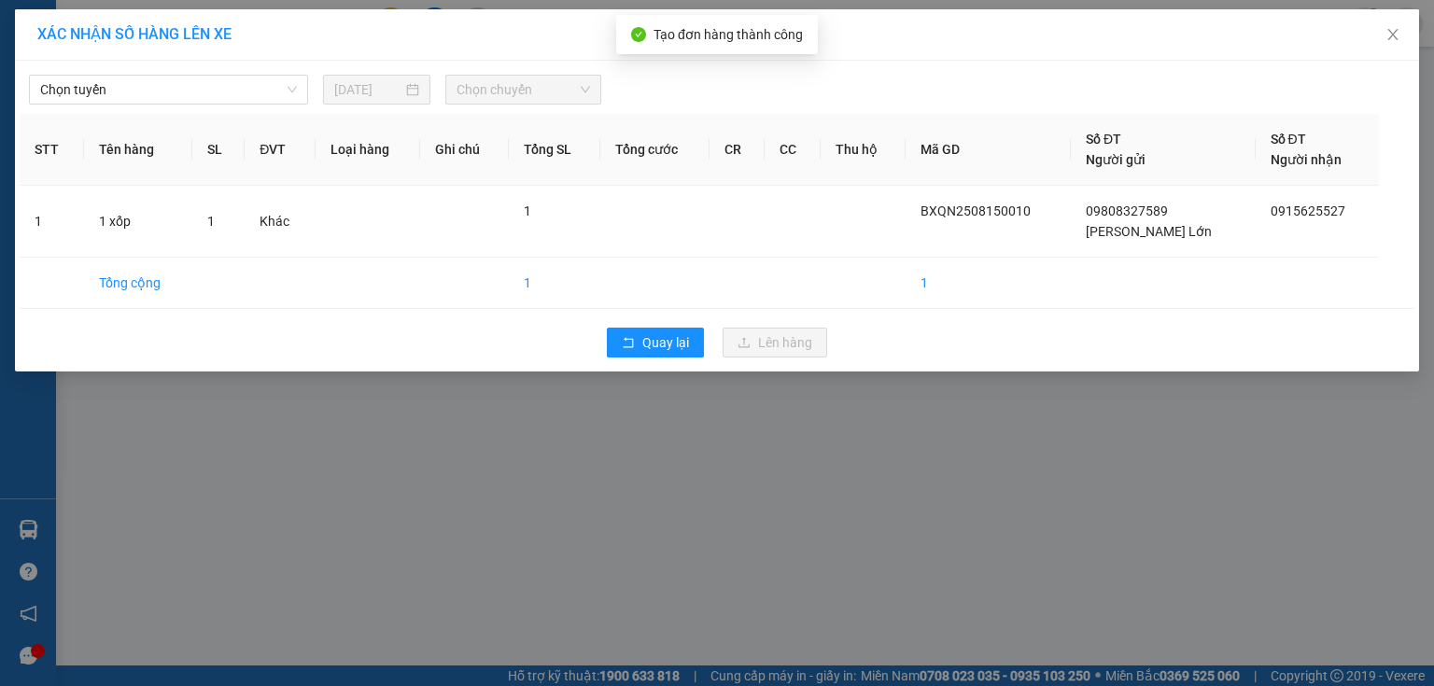
drag, startPoint x: 282, startPoint y: 95, endPoint x: 262, endPoint y: 106, distance: 22.6
click at [279, 97] on span "Chọn tuyến" at bounding box center [168, 90] width 257 height 28
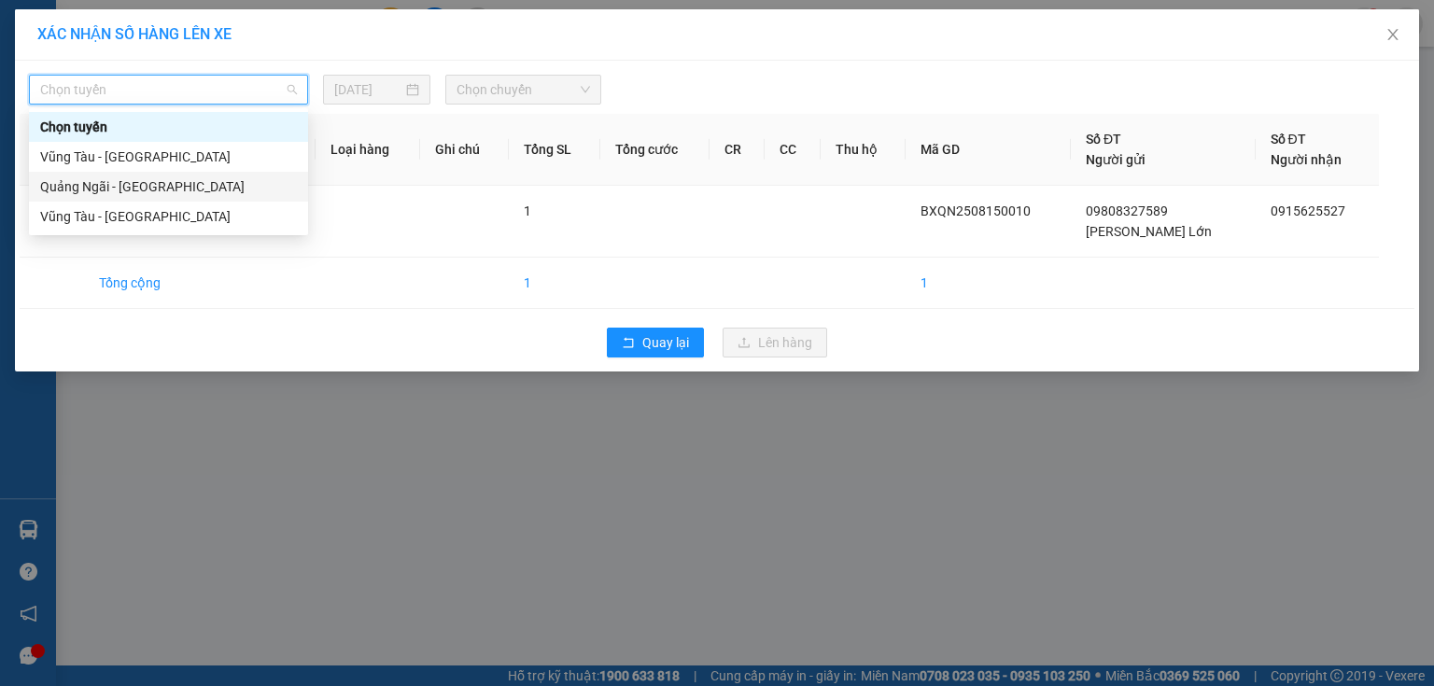
click at [151, 184] on div "Quảng Ngãi - [GEOGRAPHIC_DATA]" at bounding box center [168, 186] width 257 height 21
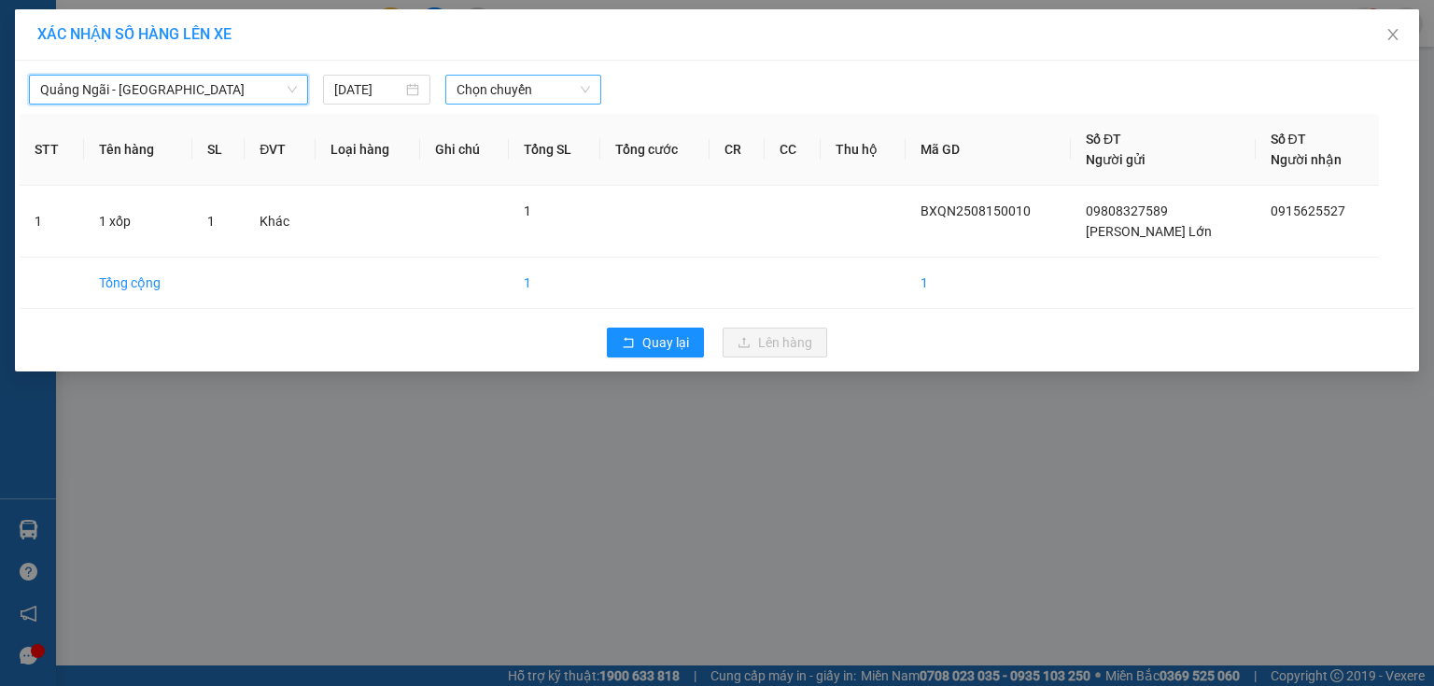
click at [542, 103] on span "Chọn chuyến" at bounding box center [523, 90] width 134 height 28
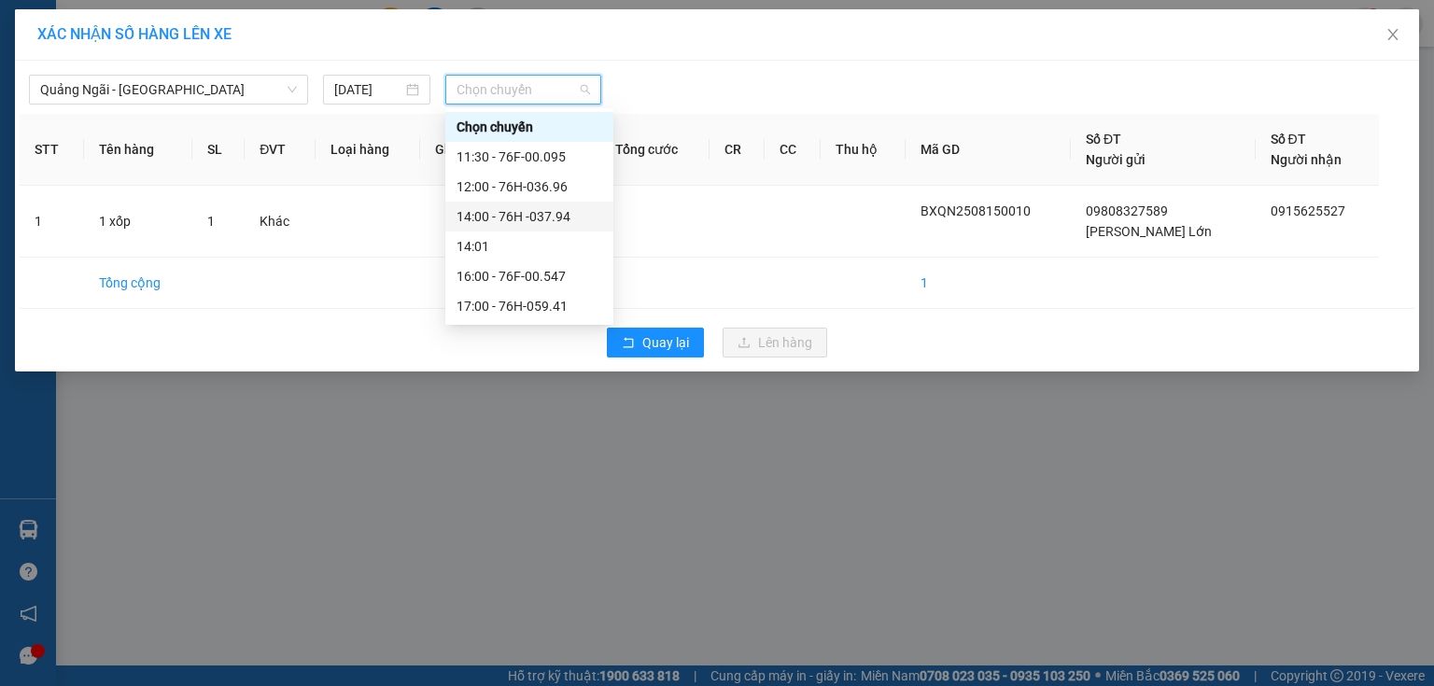
click at [553, 212] on div "14:00 - 76H -037.94" at bounding box center [529, 216] width 146 height 21
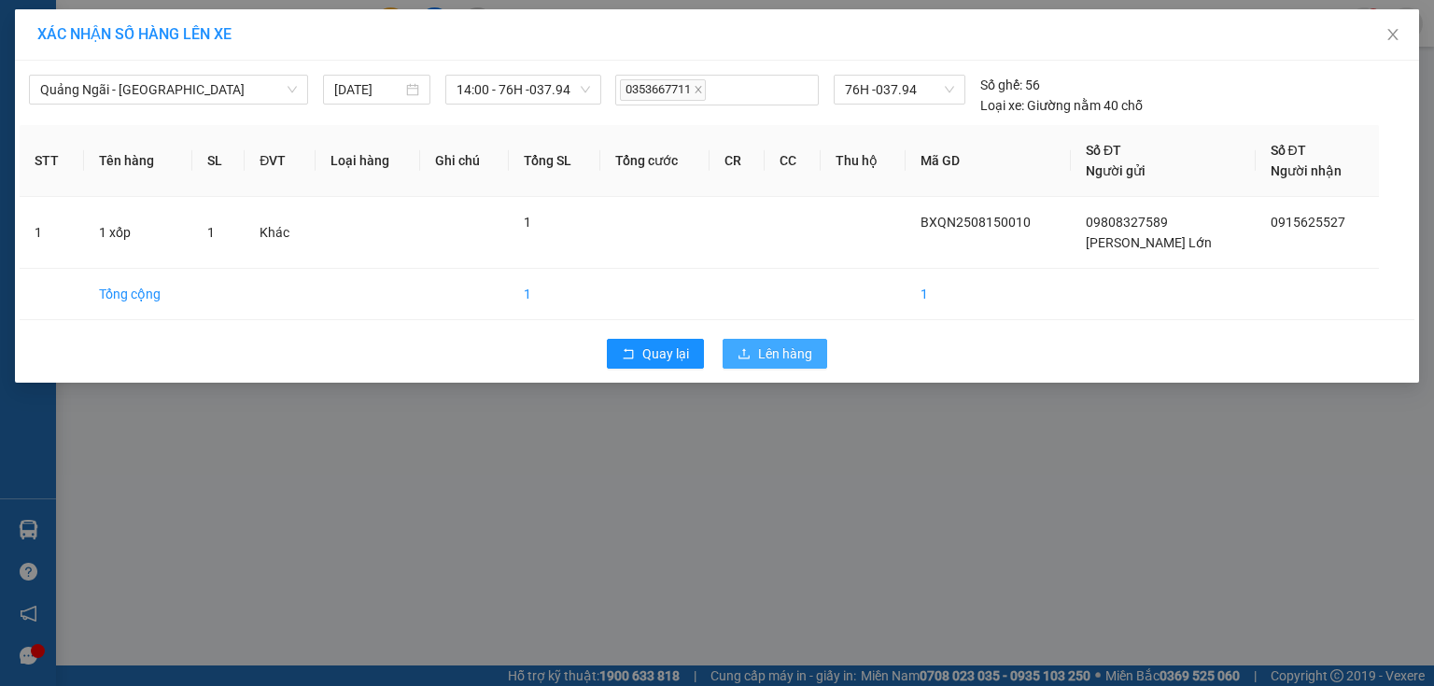
click at [777, 355] on span "Lên hàng" at bounding box center [785, 354] width 54 height 21
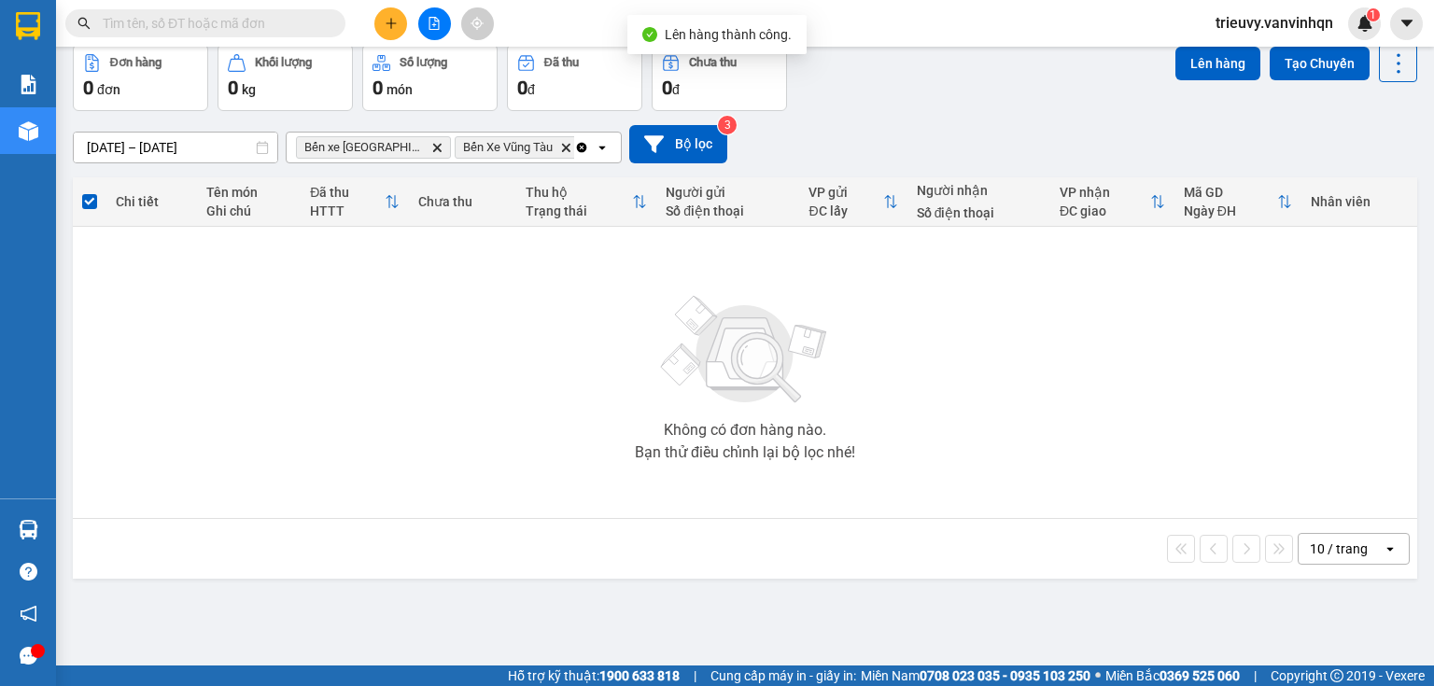
click at [201, 22] on button "Trên xe" at bounding box center [185, 0] width 75 height 45
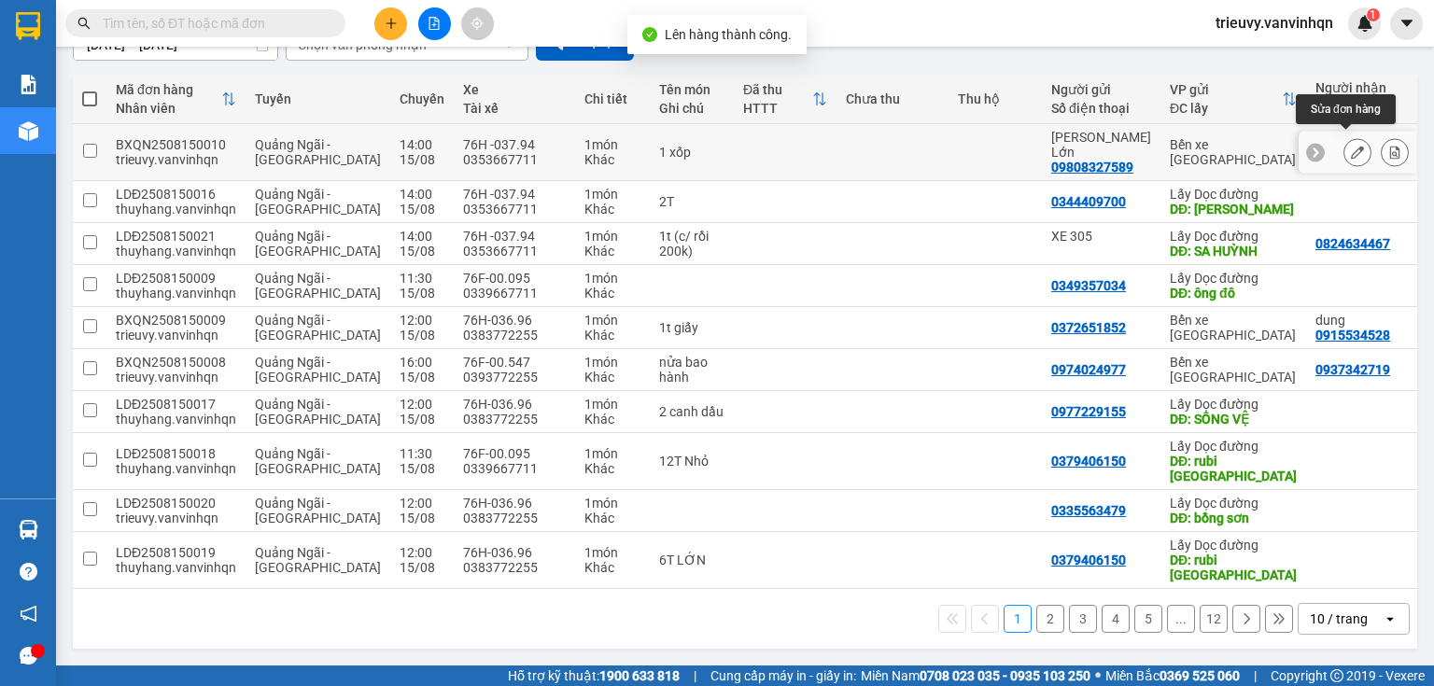
click at [1351, 159] on icon at bounding box center [1357, 152] width 13 height 13
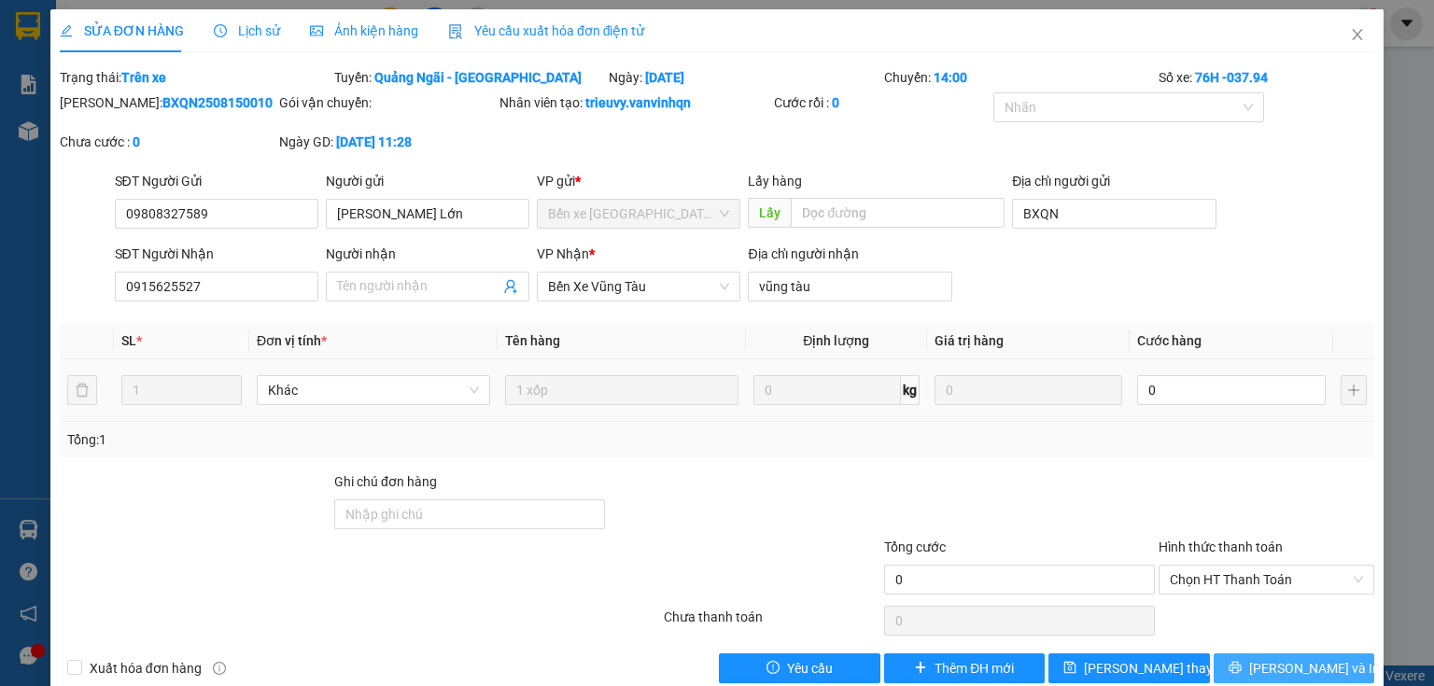
click at [1286, 664] on span "[PERSON_NAME] và In" at bounding box center [1314, 668] width 131 height 21
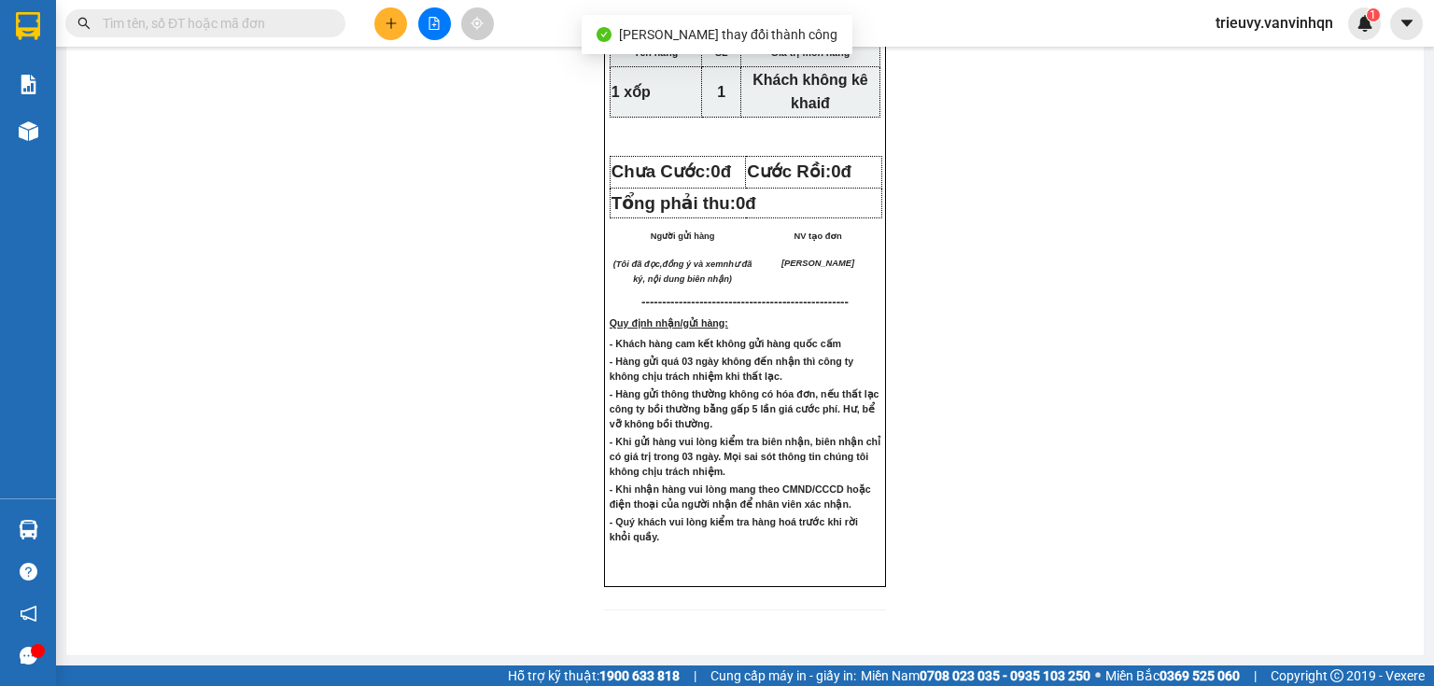
click at [384, 20] on button at bounding box center [390, 23] width 33 height 33
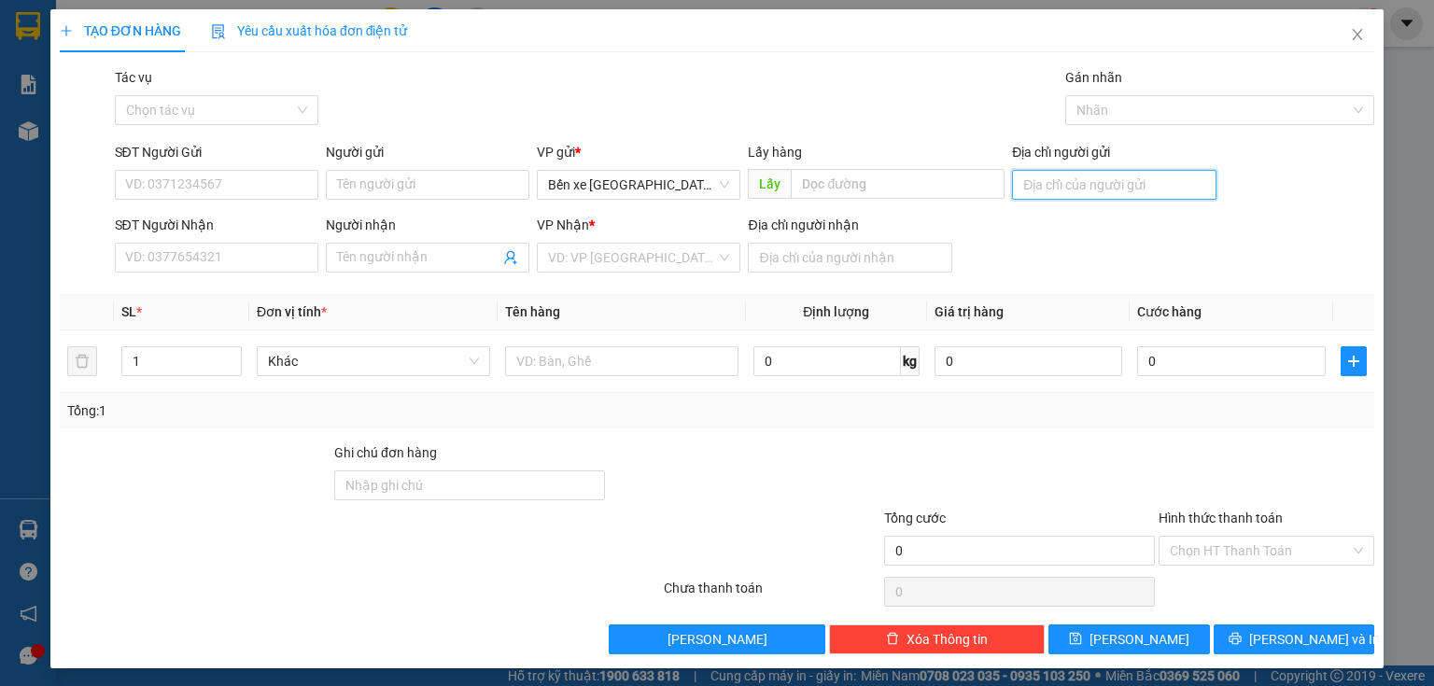
click at [1081, 189] on input "Địa chỉ người gửi" at bounding box center [1113, 185] width 203 height 30
type input "BXQN"
drag, startPoint x: 654, startPoint y: 278, endPoint x: 652, endPoint y: 267, distance: 11.5
click at [654, 274] on div "VP Nhận * VD: VP [GEOGRAPHIC_DATA]" at bounding box center [638, 247] width 203 height 65
click at [652, 266] on input "search" at bounding box center [632, 258] width 168 height 28
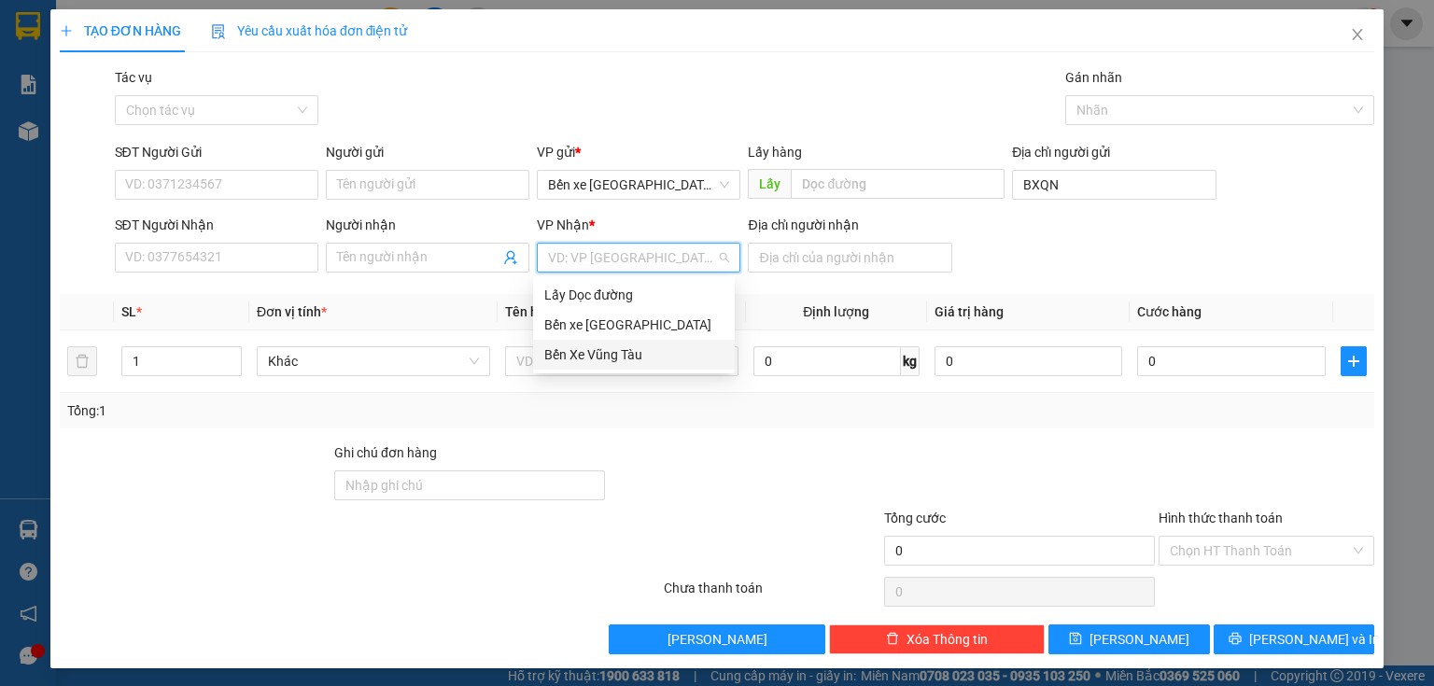
click at [639, 352] on div "Bến Xe Vũng Tàu" at bounding box center [633, 354] width 179 height 21
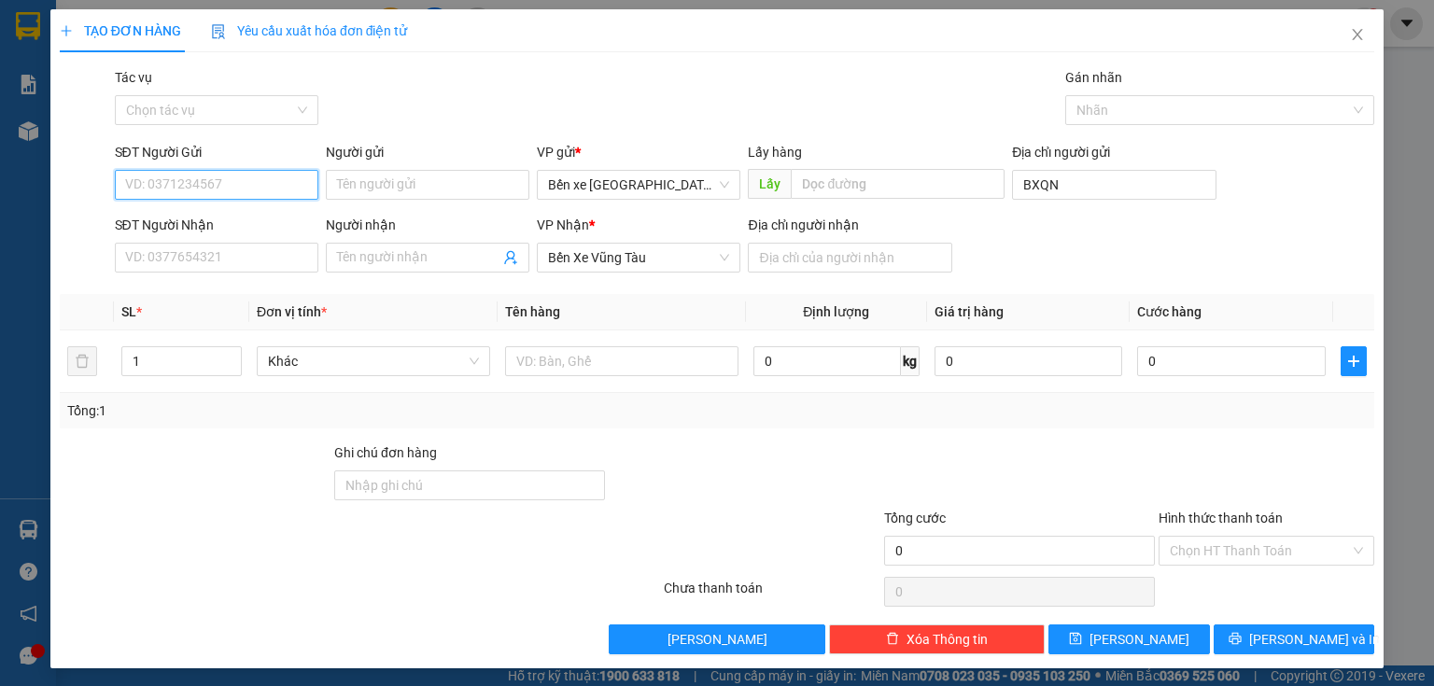
click at [194, 186] on input "SĐT Người Gửi" at bounding box center [216, 185] width 203 height 30
click at [190, 217] on div "0975022118" at bounding box center [214, 222] width 179 height 21
type input "0975022118"
type input "BXQN"
type input "hách dịch"
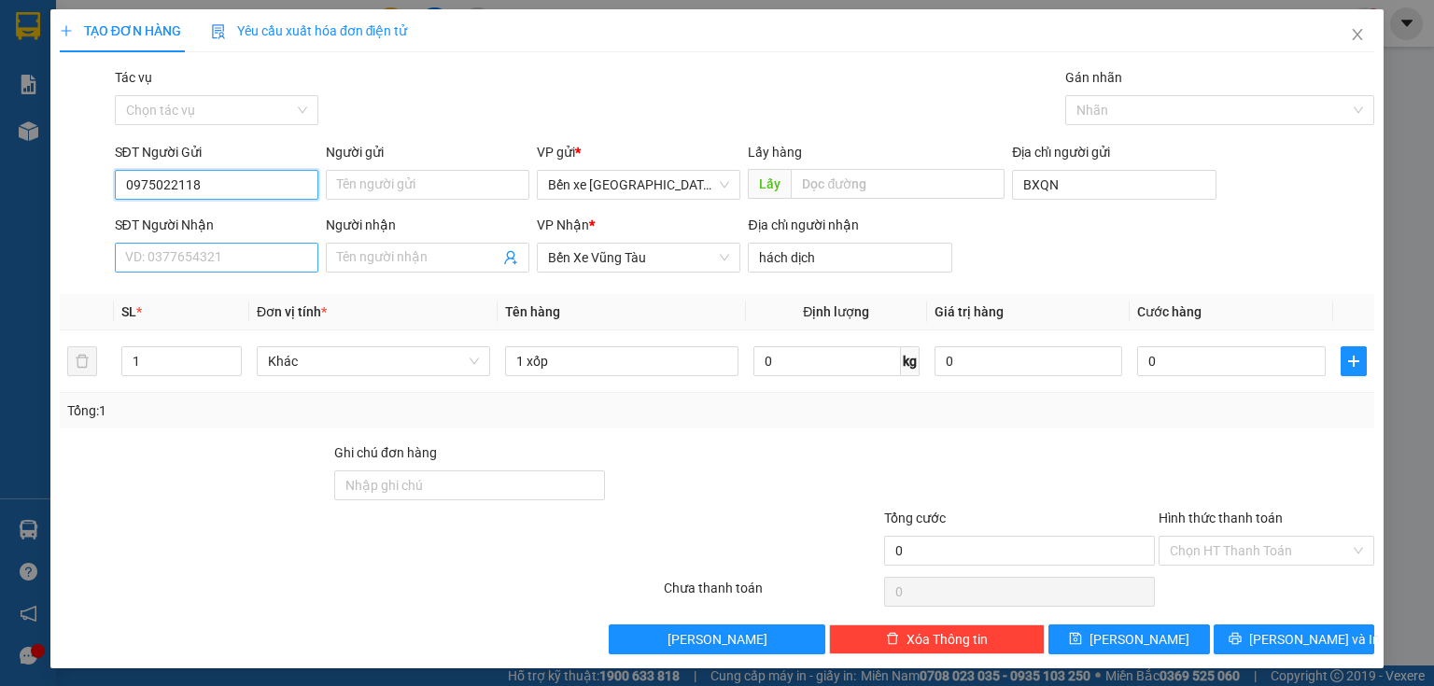
type input "0975022118"
click at [189, 263] on input "SĐT Người Nhận" at bounding box center [216, 258] width 203 height 30
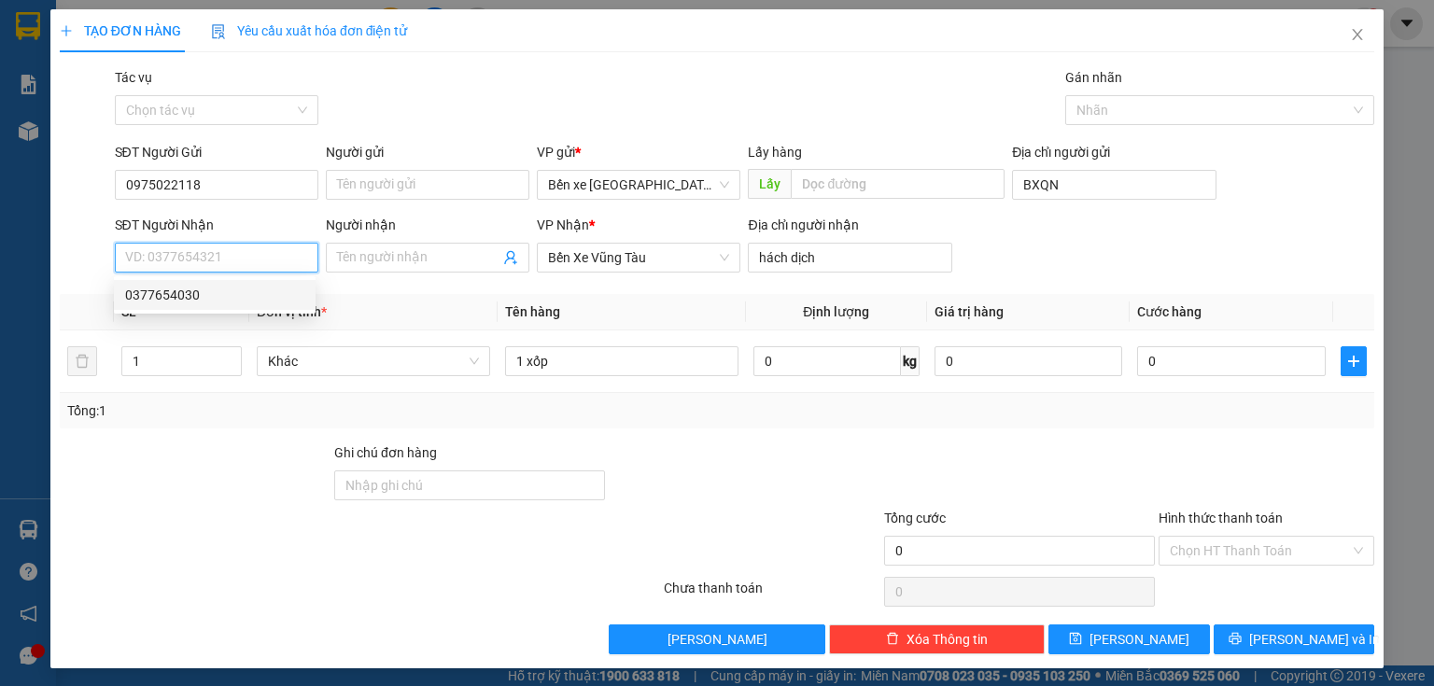
click at [196, 259] on input "SĐT Người Nhận" at bounding box center [216, 258] width 203 height 30
click at [209, 288] on div "0975493528" at bounding box center [214, 295] width 179 height 21
type input "0975493528"
type input "ngã 3 mỹ xuân"
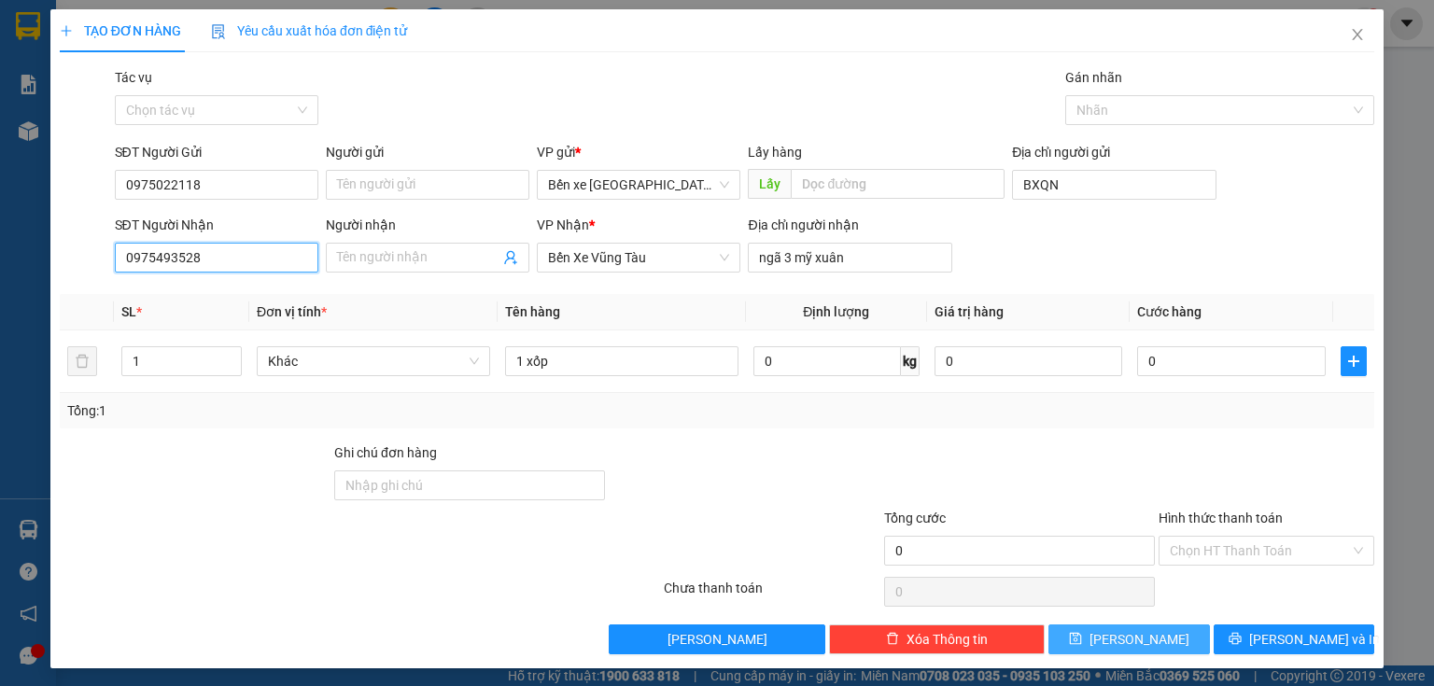
type input "0975493528"
click at [1094, 641] on button "[PERSON_NAME]" at bounding box center [1128, 639] width 161 height 30
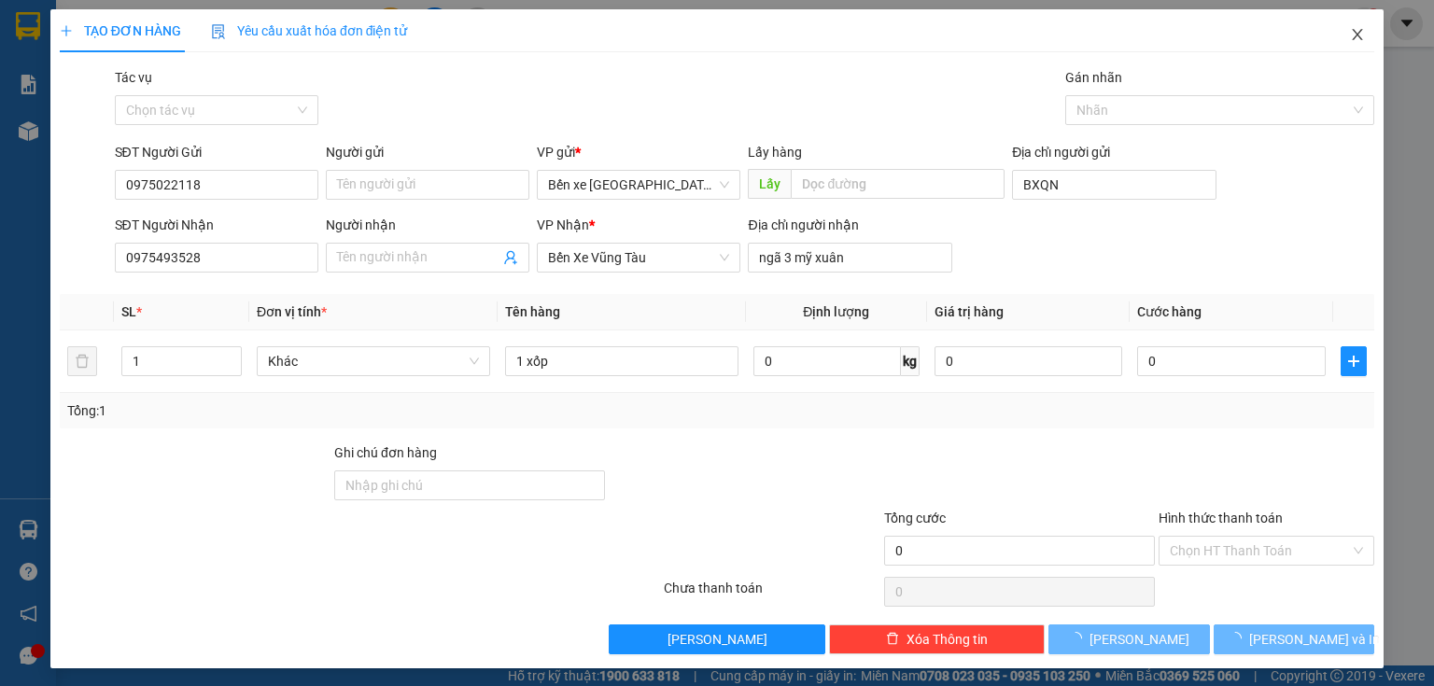
click at [1354, 35] on span "Close" at bounding box center [1357, 35] width 52 height 52
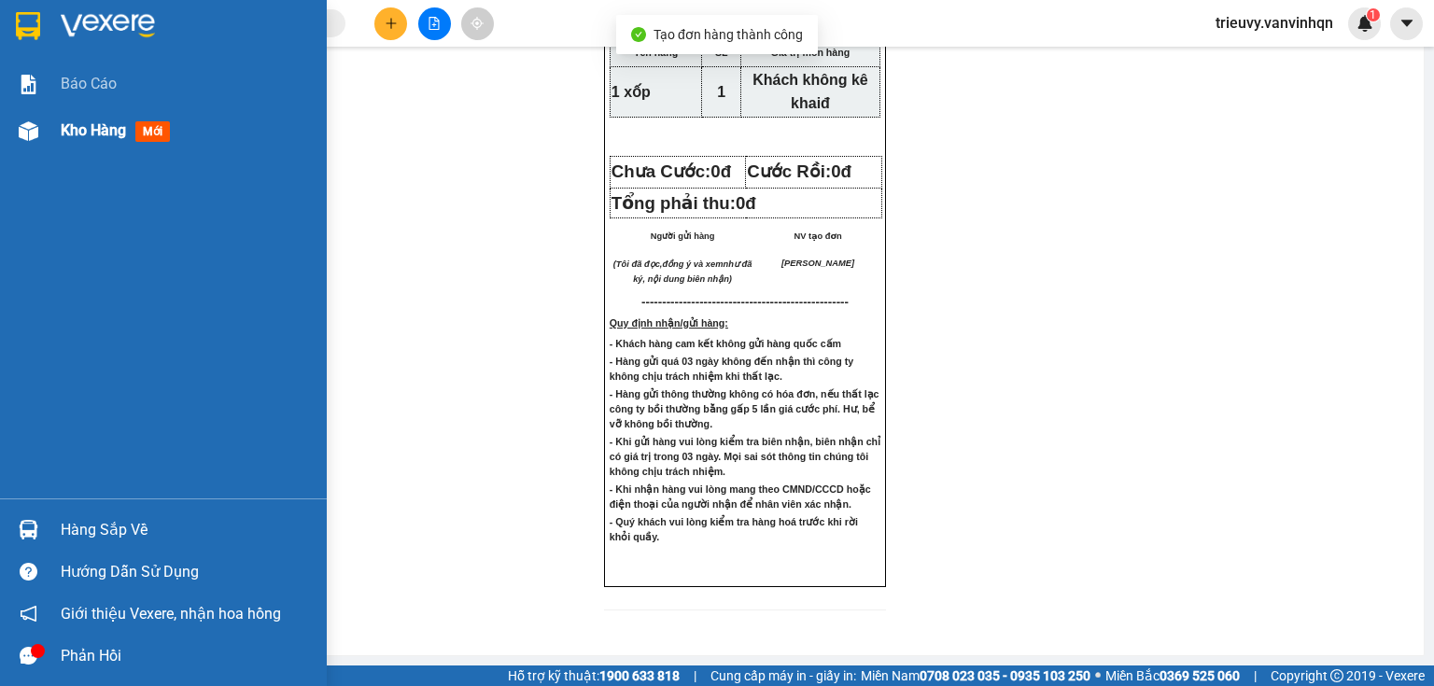
click at [74, 141] on div "Kho hàng mới" at bounding box center [119, 130] width 117 height 23
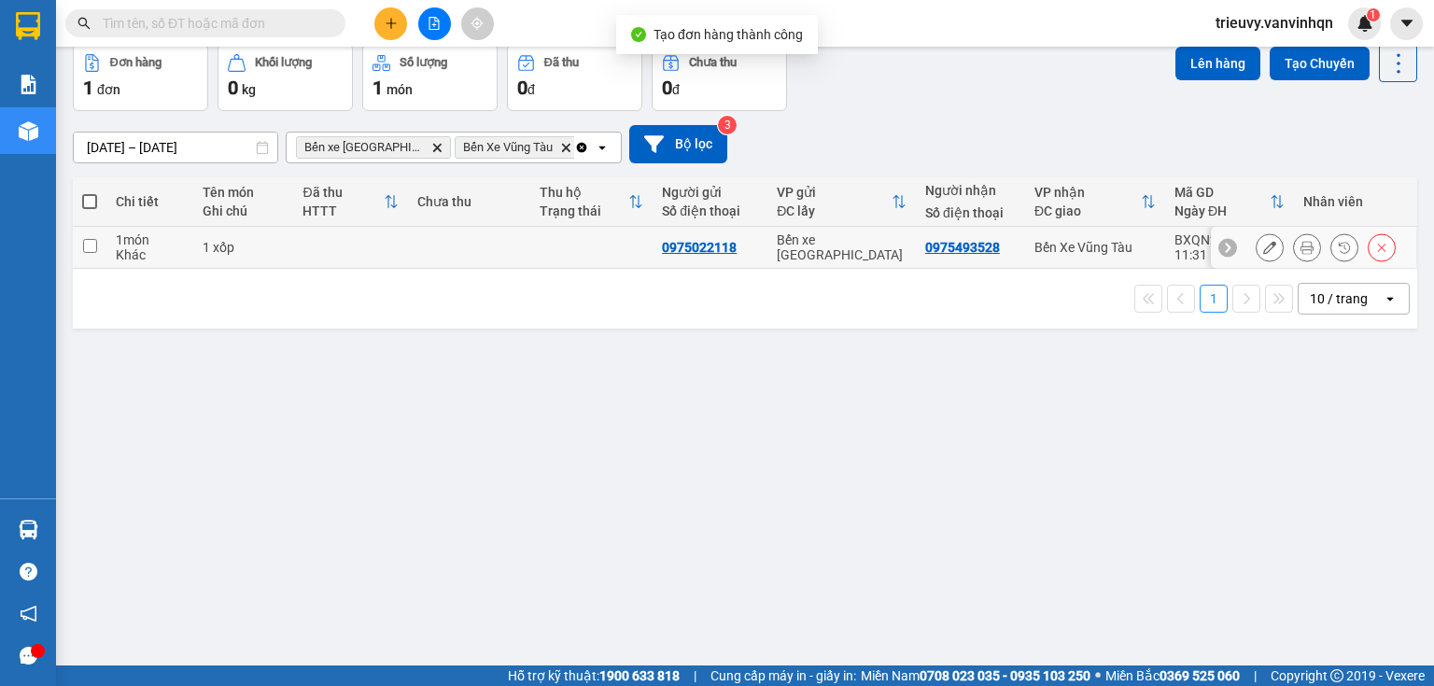
drag, startPoint x: 190, startPoint y: 330, endPoint x: 489, endPoint y: 246, distance: 310.3
click at [190, 269] on td "1 món Khác" at bounding box center [149, 248] width 87 height 42
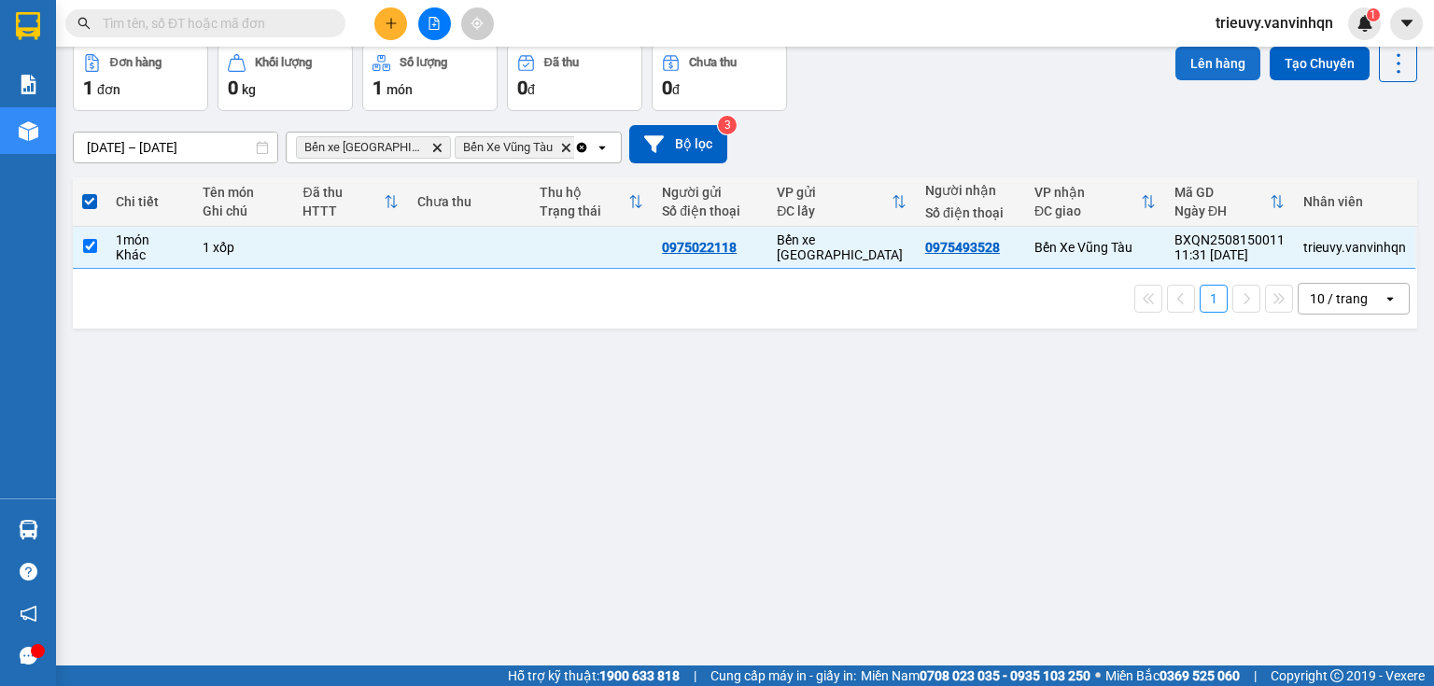
click at [1227, 80] on button "Lên hàng" at bounding box center [1217, 64] width 85 height 34
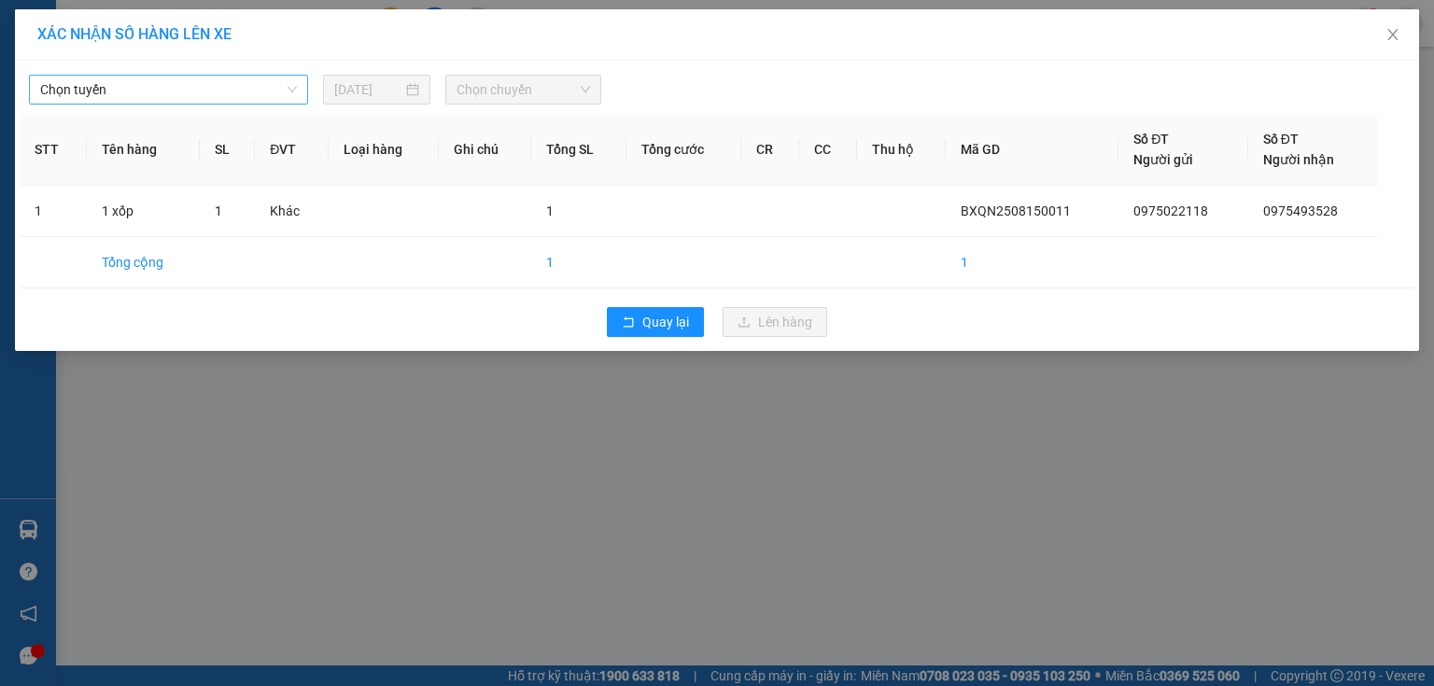
drag, startPoint x: 232, startPoint y: 90, endPoint x: 226, endPoint y: 103, distance: 14.6
click at [226, 103] on span "Chọn tuyến" at bounding box center [168, 90] width 257 height 28
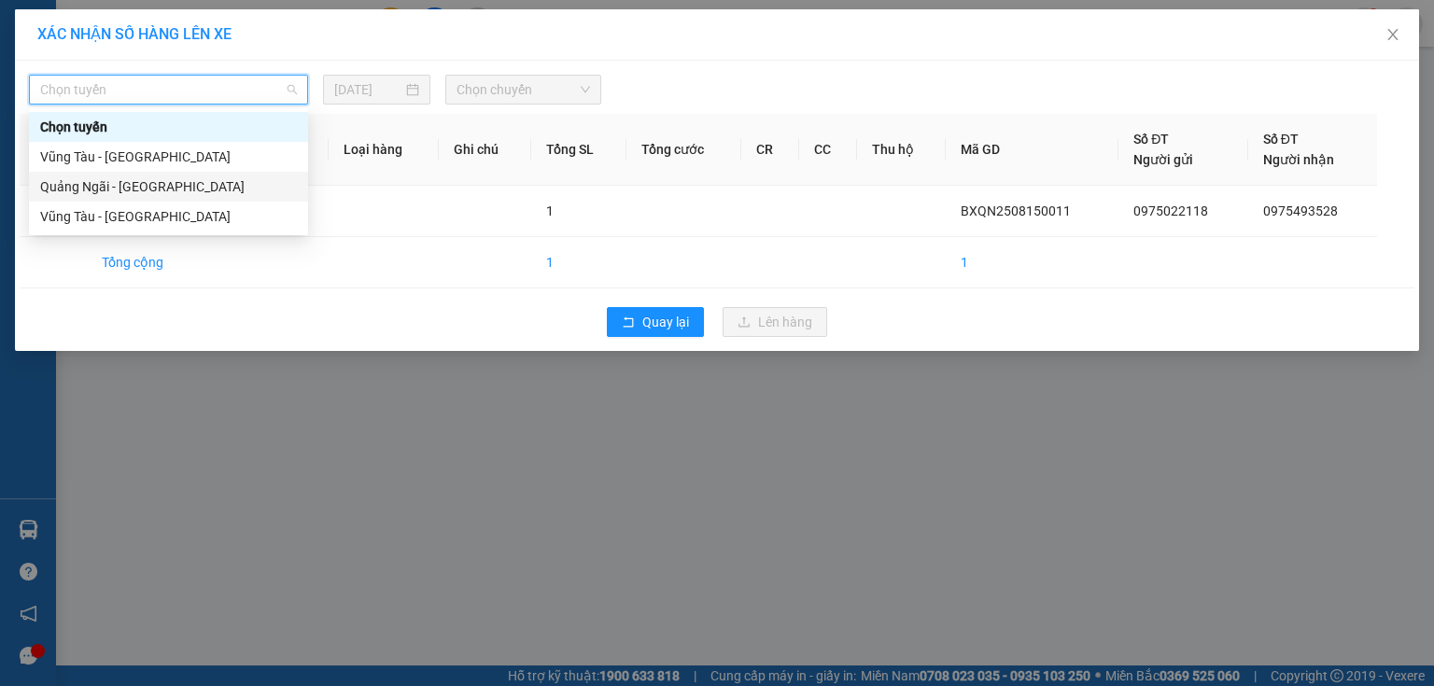
click at [131, 187] on div "Quảng Ngãi - [GEOGRAPHIC_DATA]" at bounding box center [168, 186] width 257 height 21
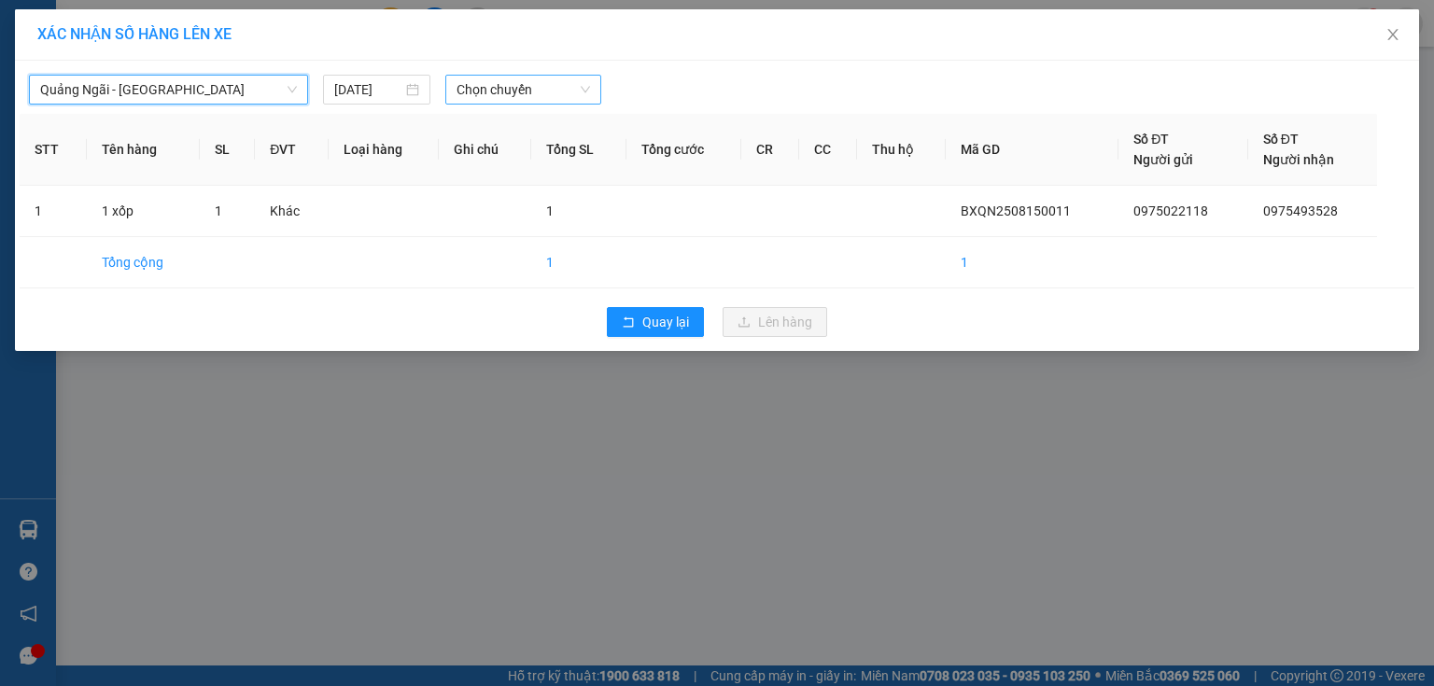
click at [533, 93] on span "Chọn chuyến" at bounding box center [523, 90] width 134 height 28
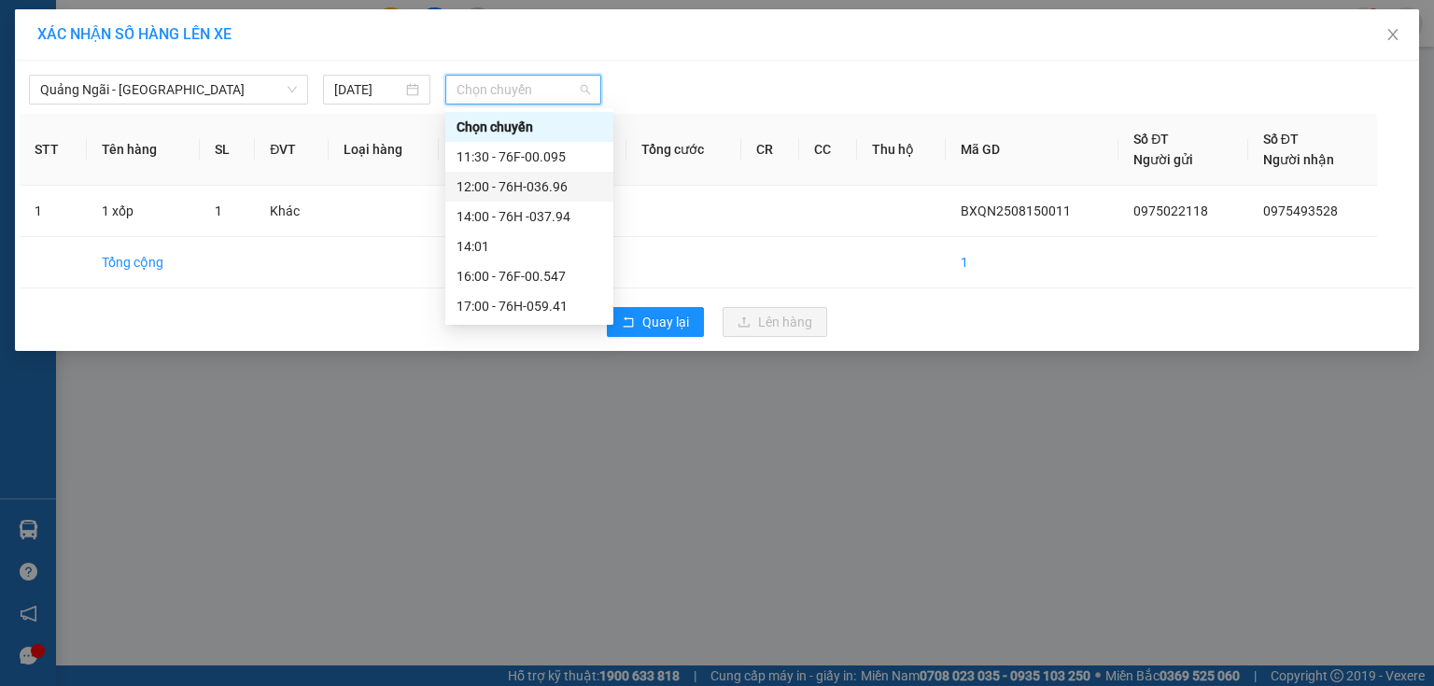
click at [562, 190] on div "12:00 - 76H-036.96" at bounding box center [529, 186] width 146 height 21
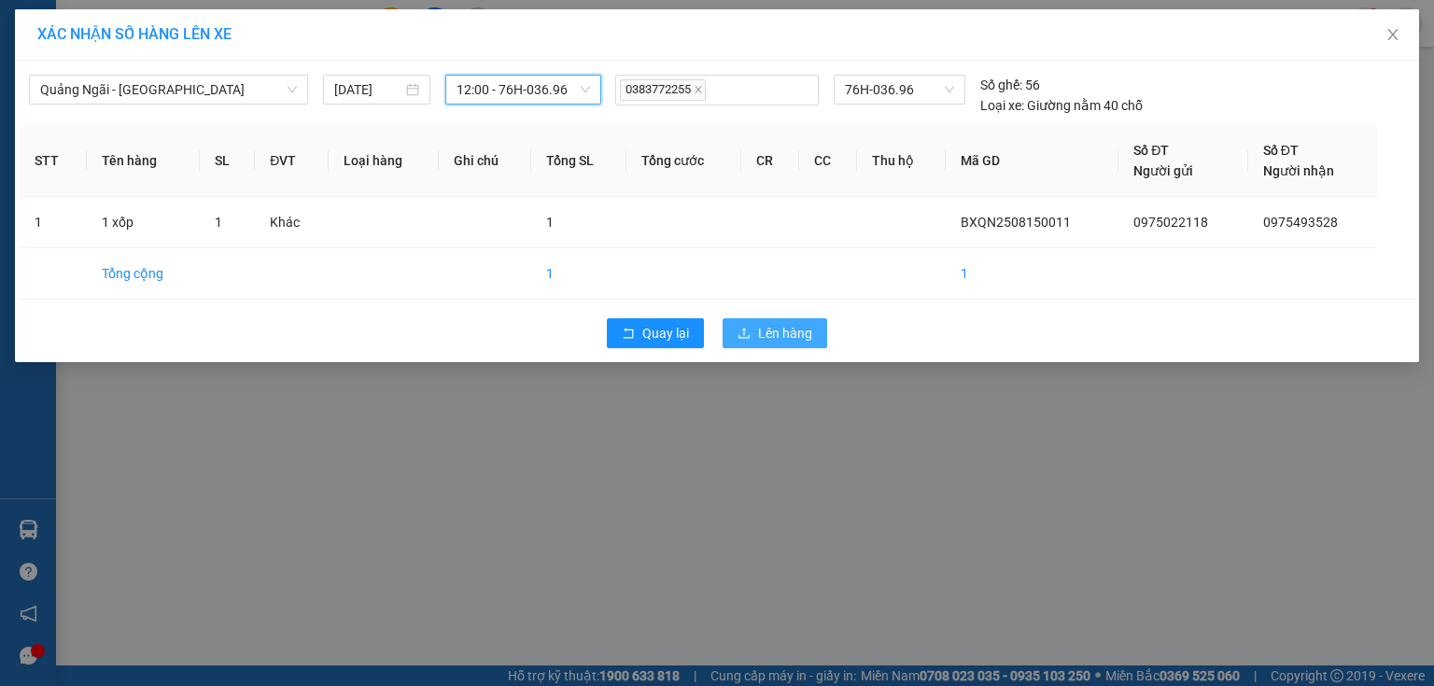
click at [750, 324] on button "Lên hàng" at bounding box center [774, 333] width 105 height 30
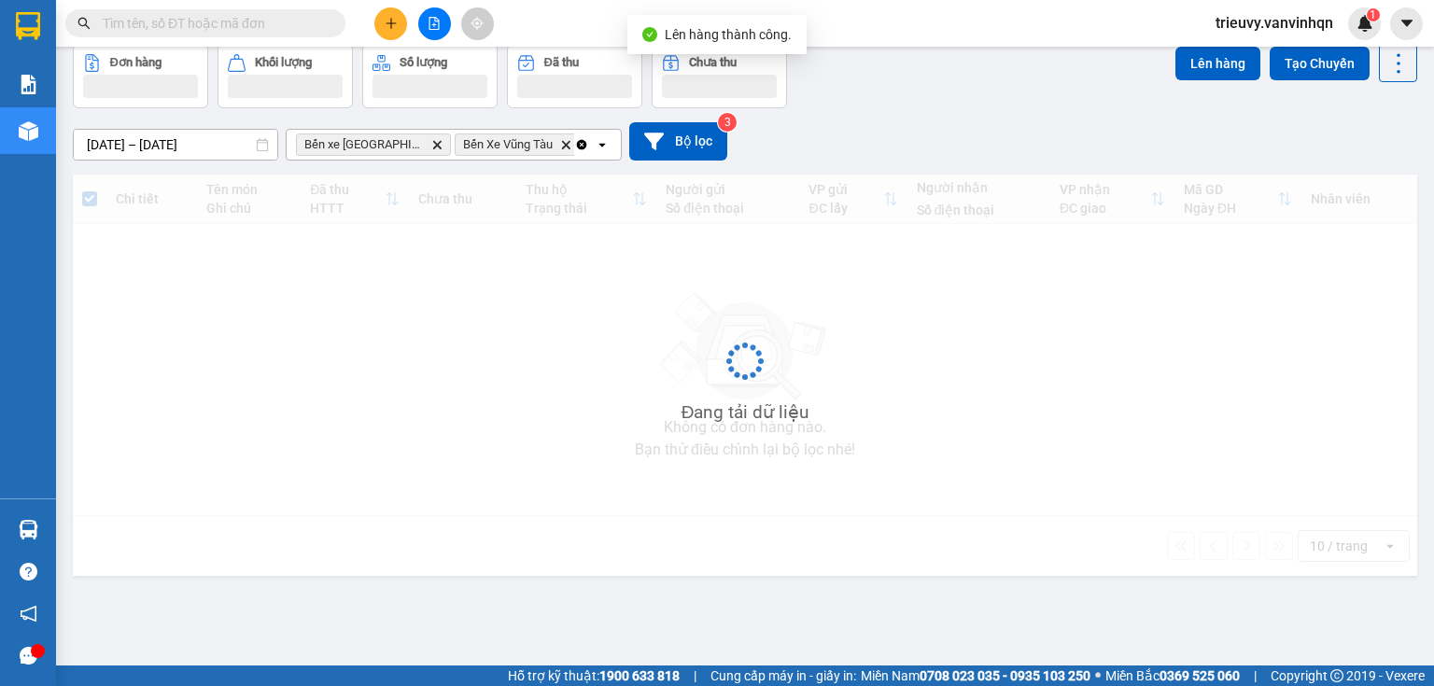
click at [186, 22] on button "Trên xe" at bounding box center [185, 0] width 75 height 45
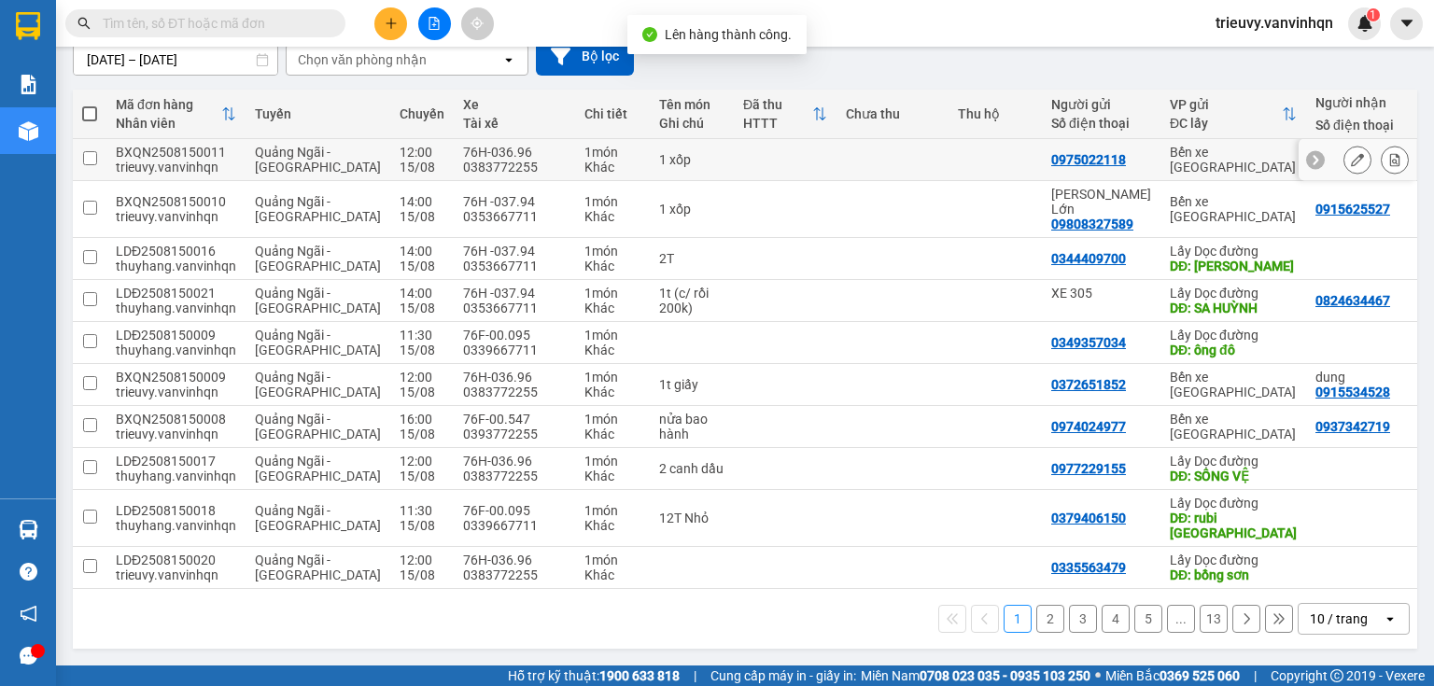
click at [1351, 166] on icon at bounding box center [1357, 159] width 13 height 13
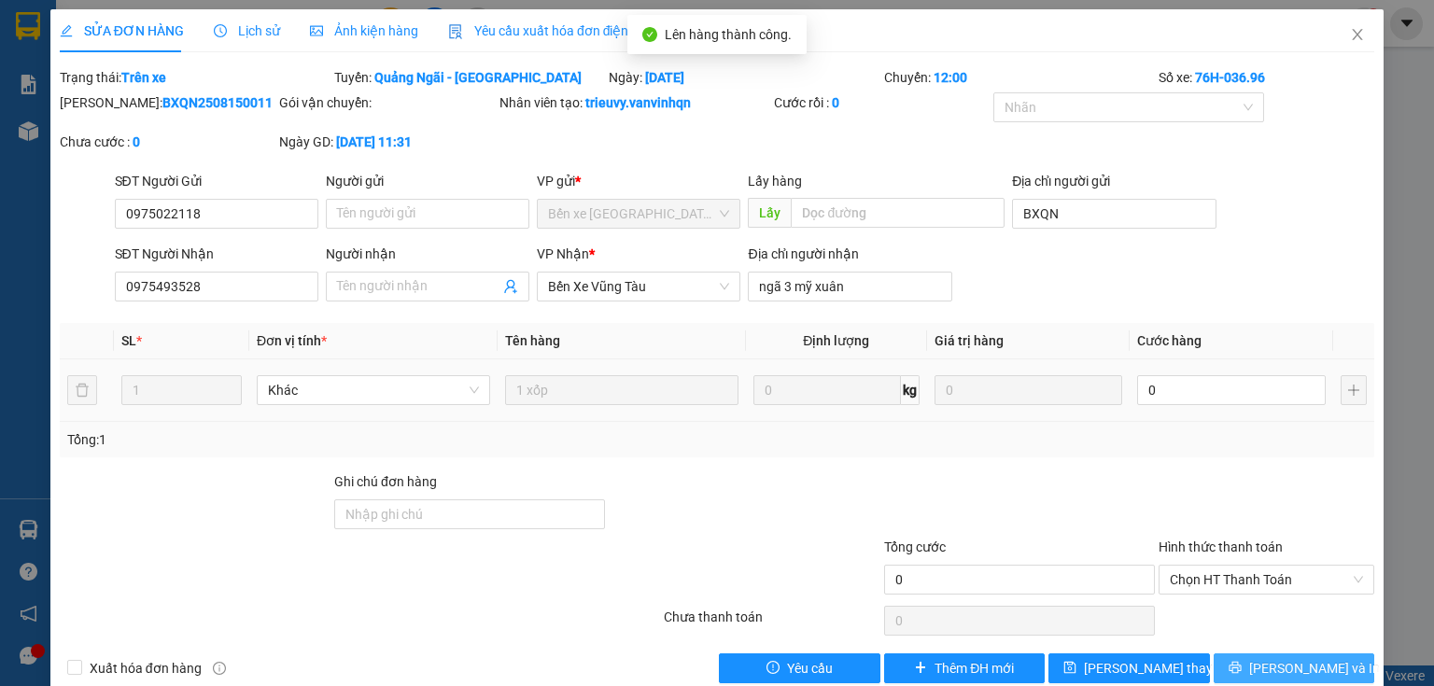
click at [1329, 665] on button "[PERSON_NAME] và In" at bounding box center [1293, 668] width 161 height 30
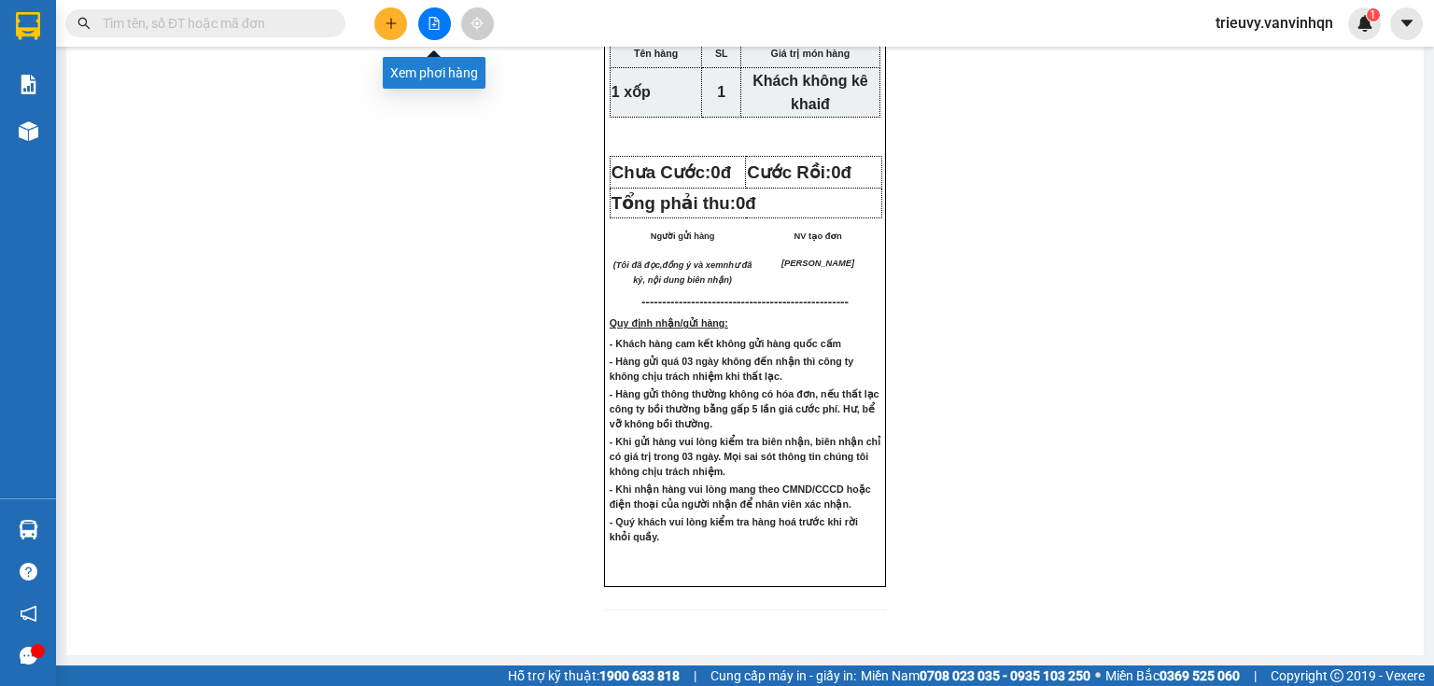
click at [442, 26] on button at bounding box center [434, 23] width 33 height 33
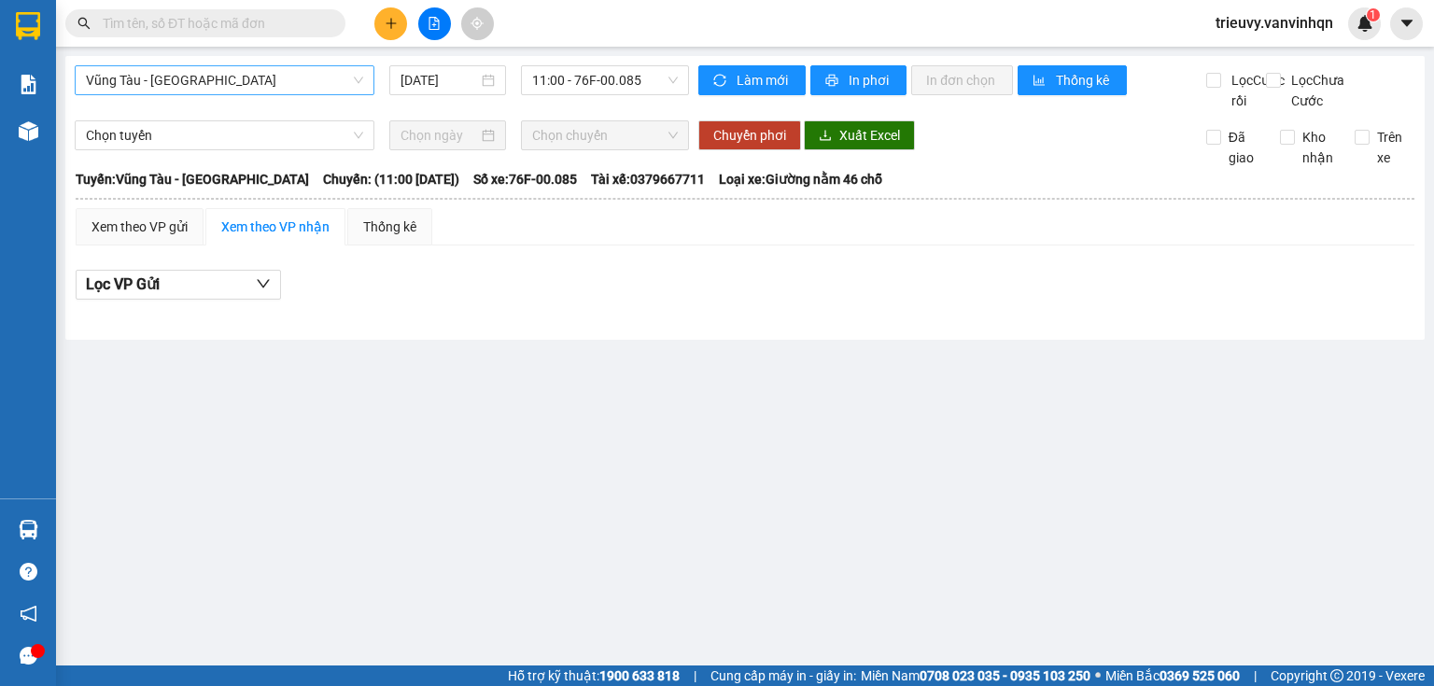
click at [135, 93] on span "Vũng Tàu - [GEOGRAPHIC_DATA]" at bounding box center [224, 80] width 277 height 28
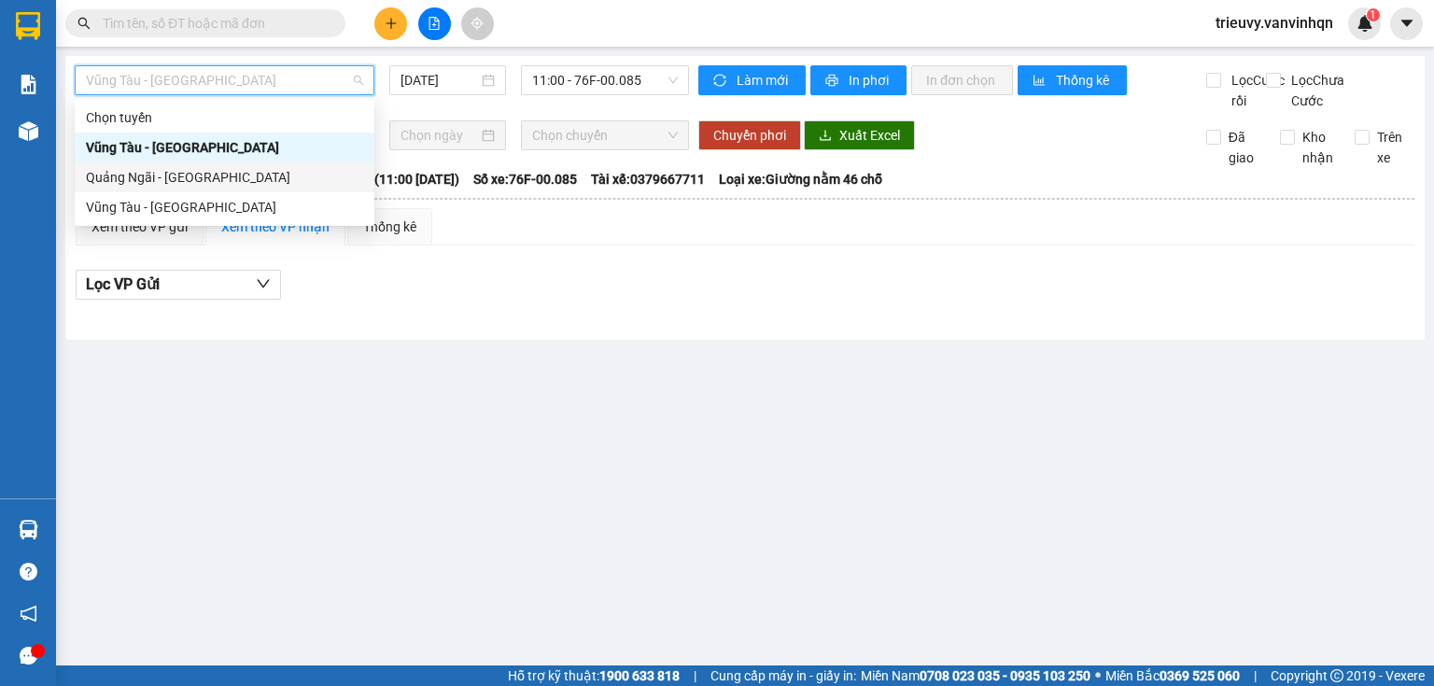
click at [147, 175] on div "Quảng Ngãi - [GEOGRAPHIC_DATA]" at bounding box center [224, 177] width 277 height 21
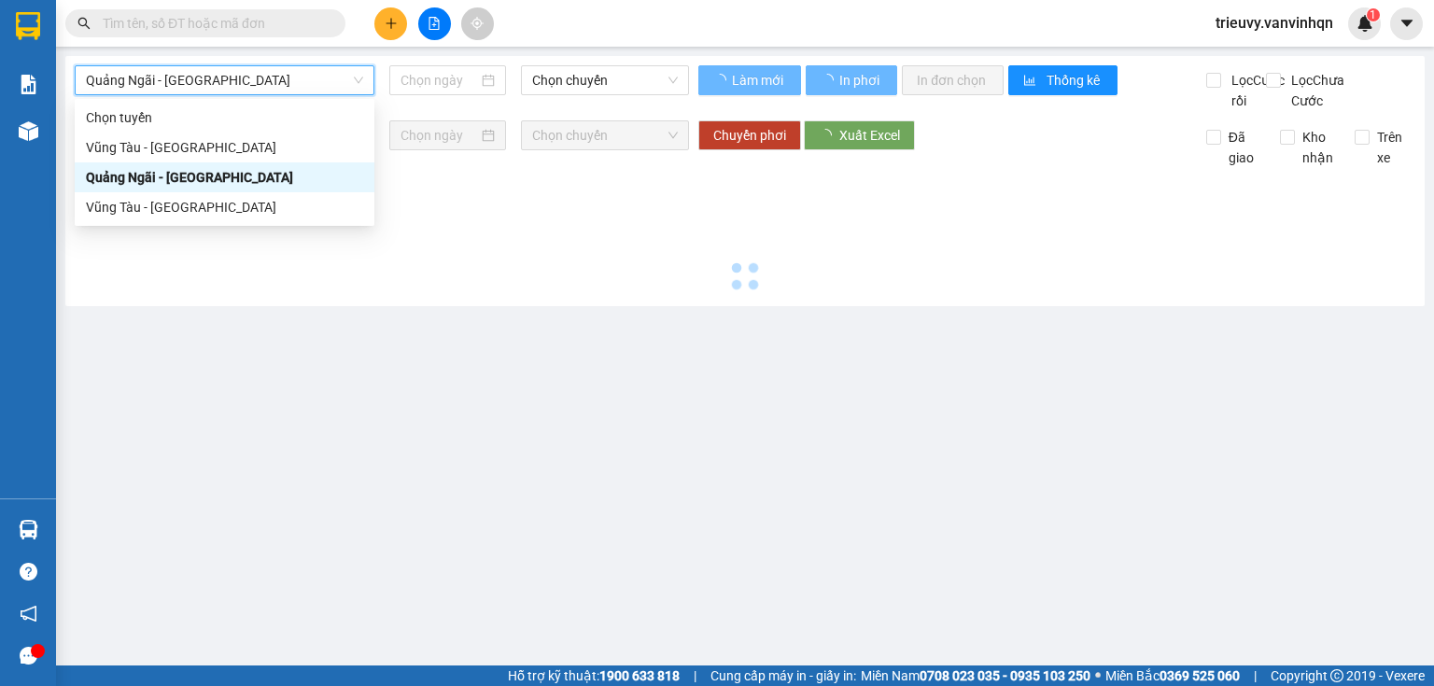
type input "[DATE]"
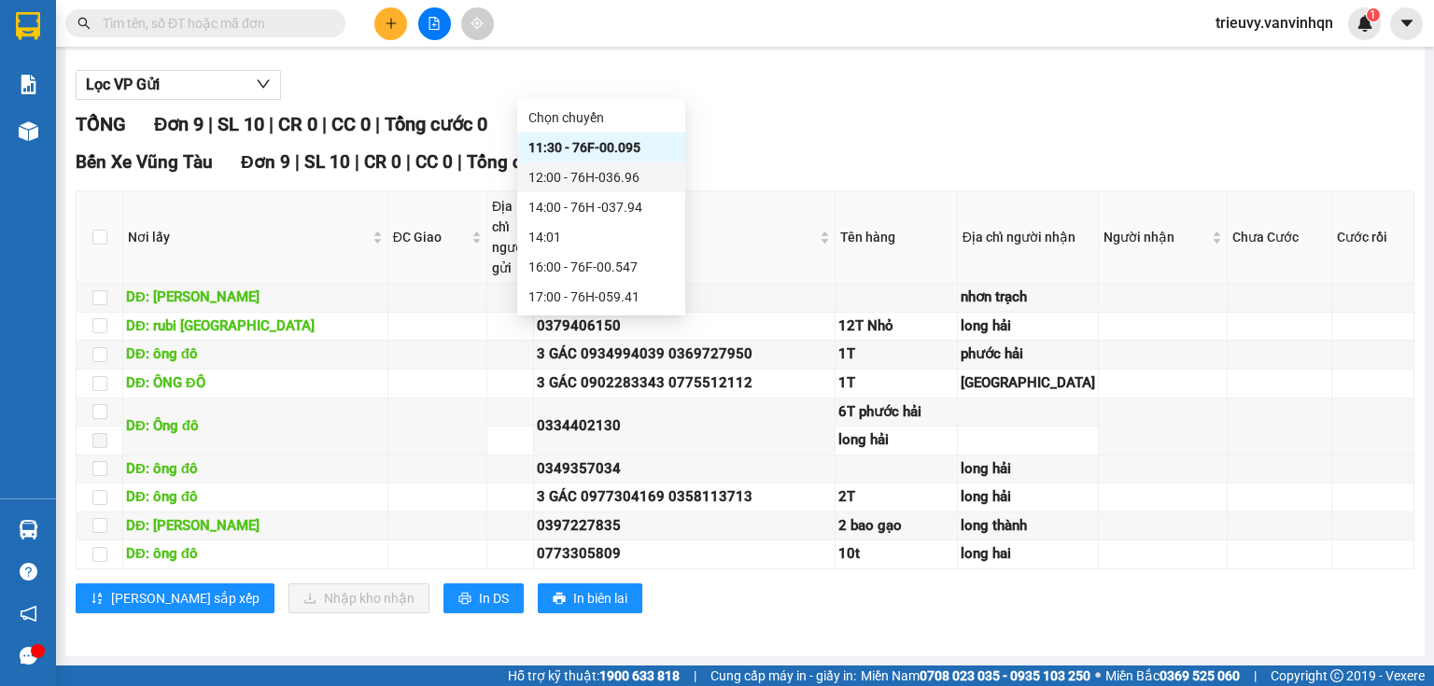
click at [632, 180] on div "12:00 - 76H-036.96" at bounding box center [601, 177] width 146 height 21
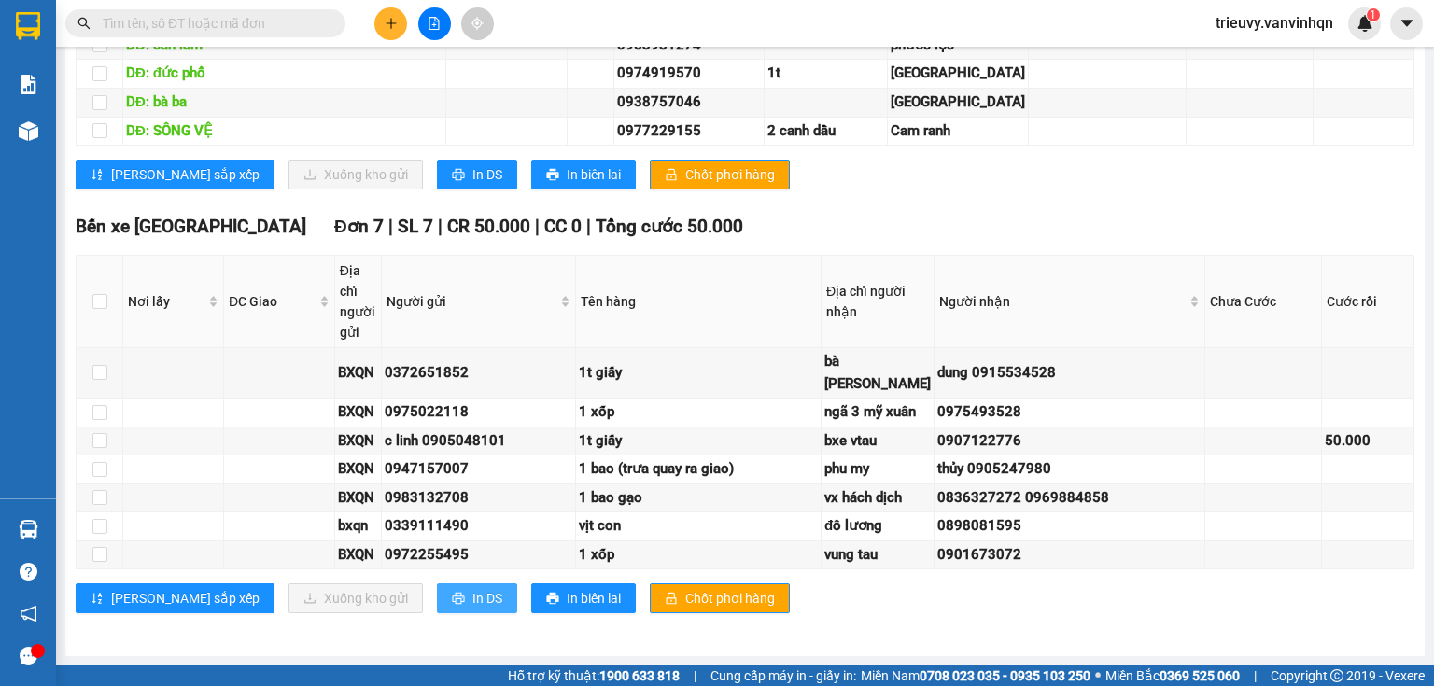
click at [472, 604] on span "In DS" at bounding box center [487, 598] width 30 height 21
click at [1186, 89] on td at bounding box center [1249, 74] width 127 height 29
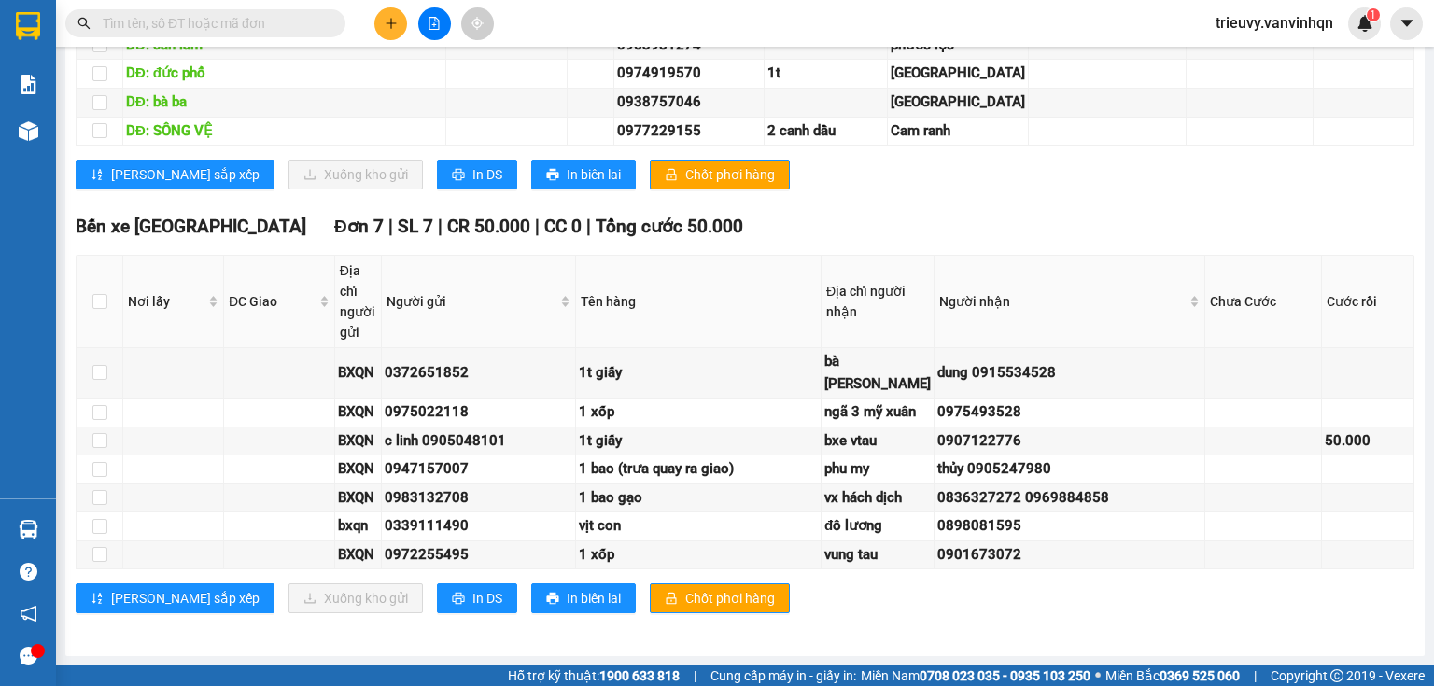
drag, startPoint x: 655, startPoint y: 254, endPoint x: 610, endPoint y: 234, distance: 48.9
click at [395, 27] on icon "plus" at bounding box center [391, 23] width 13 height 13
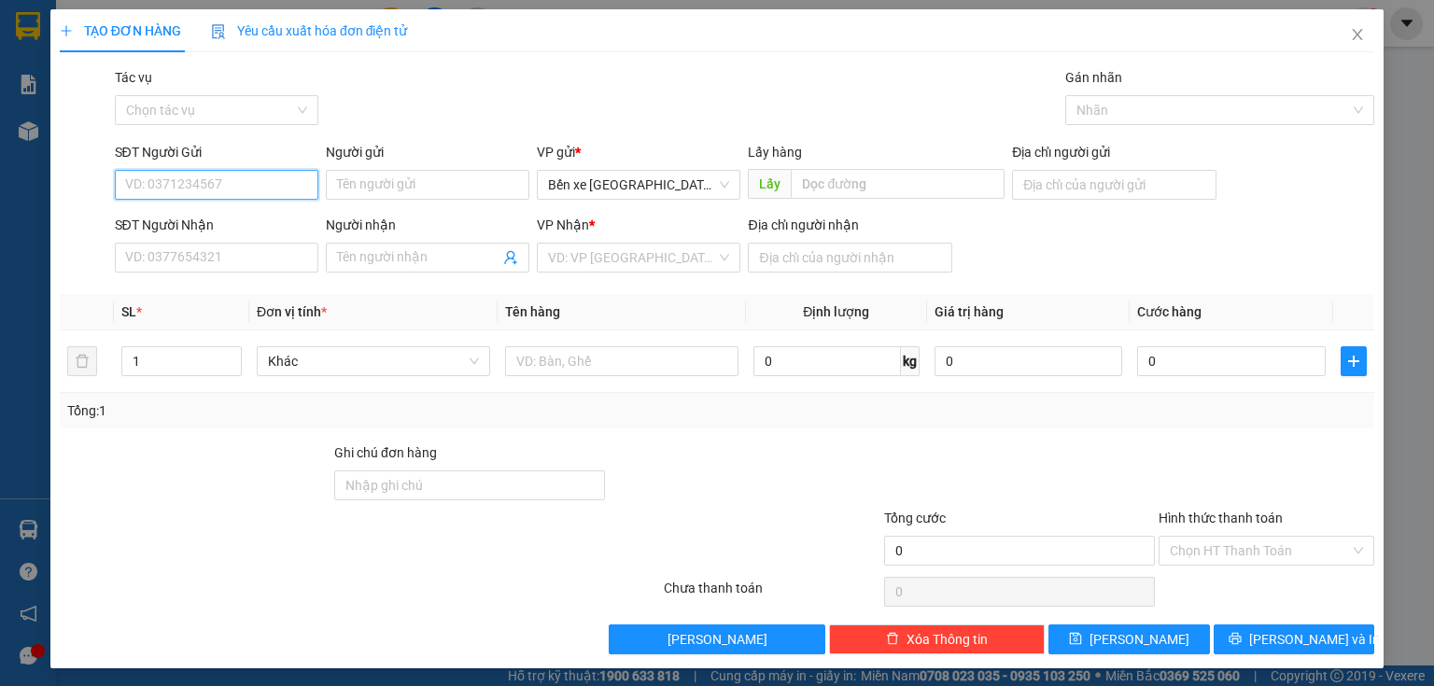
click at [233, 185] on input "SĐT Người Gửi" at bounding box center [216, 185] width 203 height 30
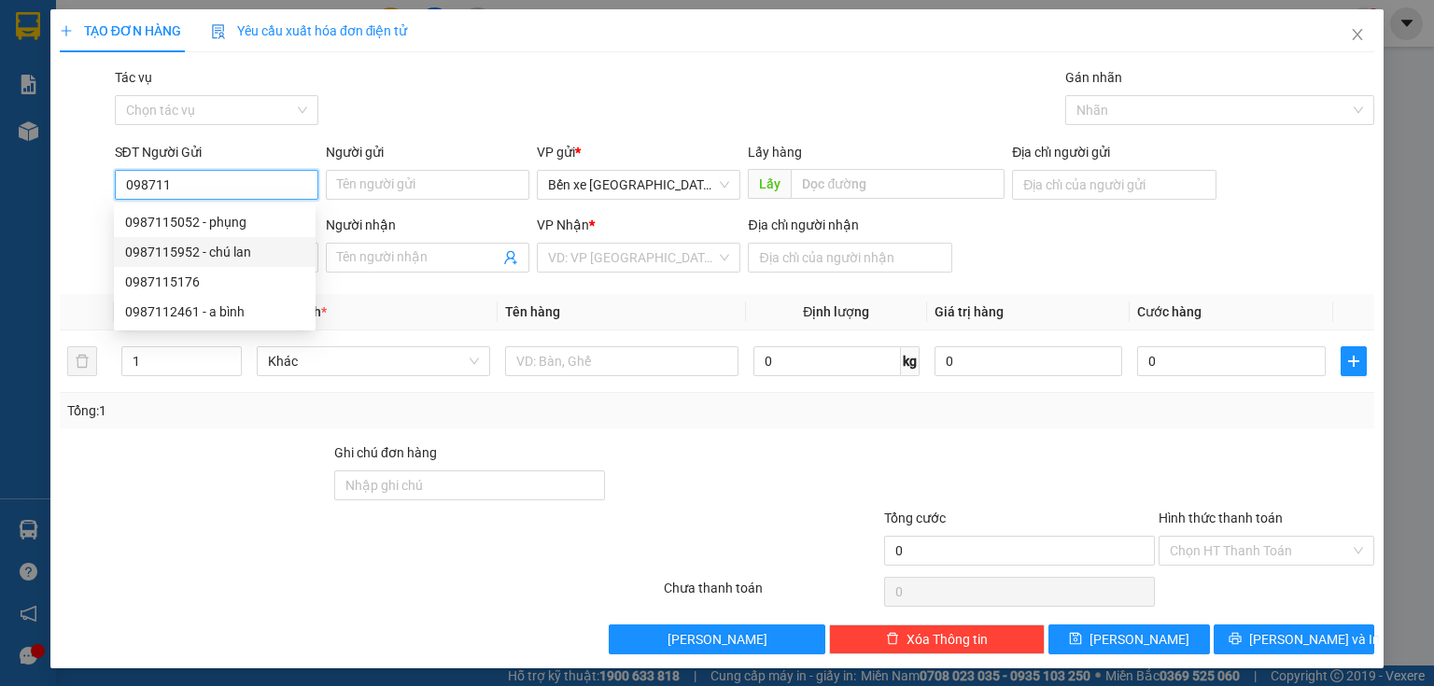
click at [202, 245] on div "0987115952 - chú lan" at bounding box center [214, 252] width 179 height 21
type input "0987115952"
type input "chú lan"
type input "BXQN"
type input "0909841567"
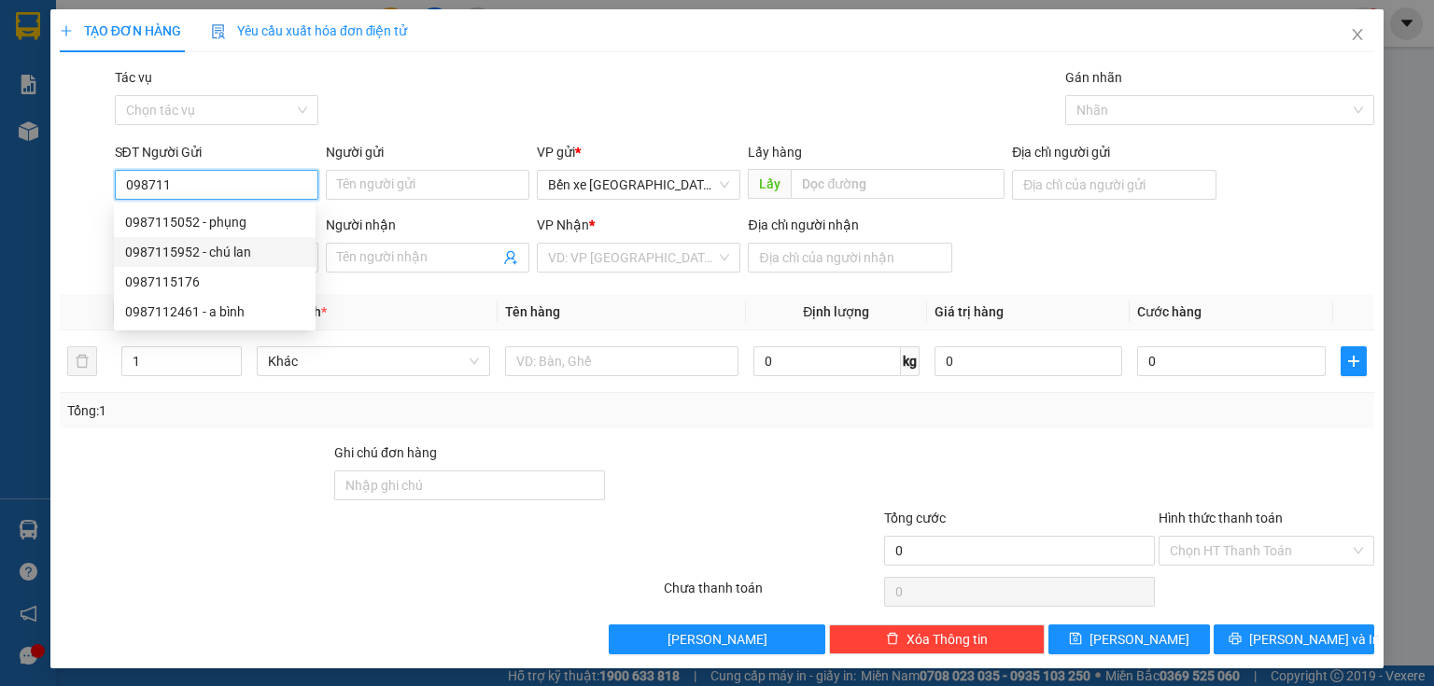
type input "sáng"
type input "phước tỉnh"
type input "400.000"
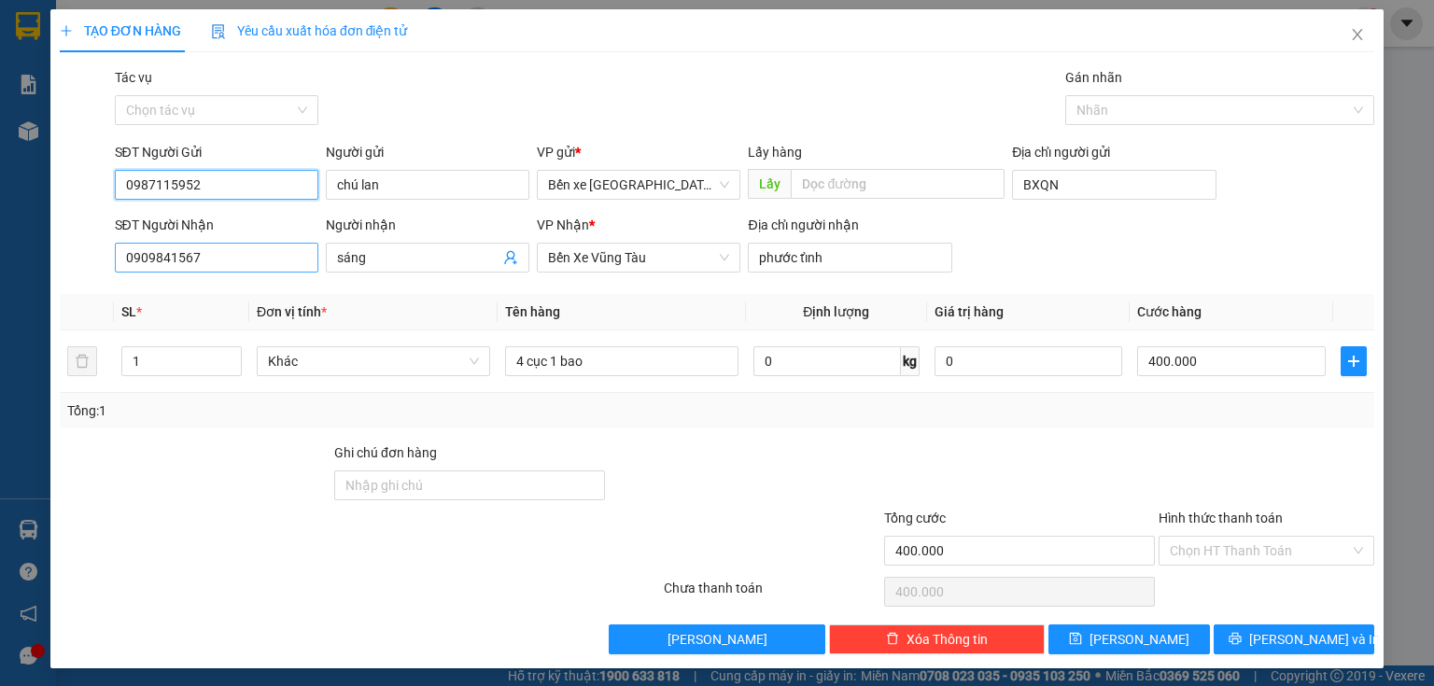
type input "0987115952"
click at [242, 259] on input "0909841567" at bounding box center [216, 258] width 203 height 30
type input "0"
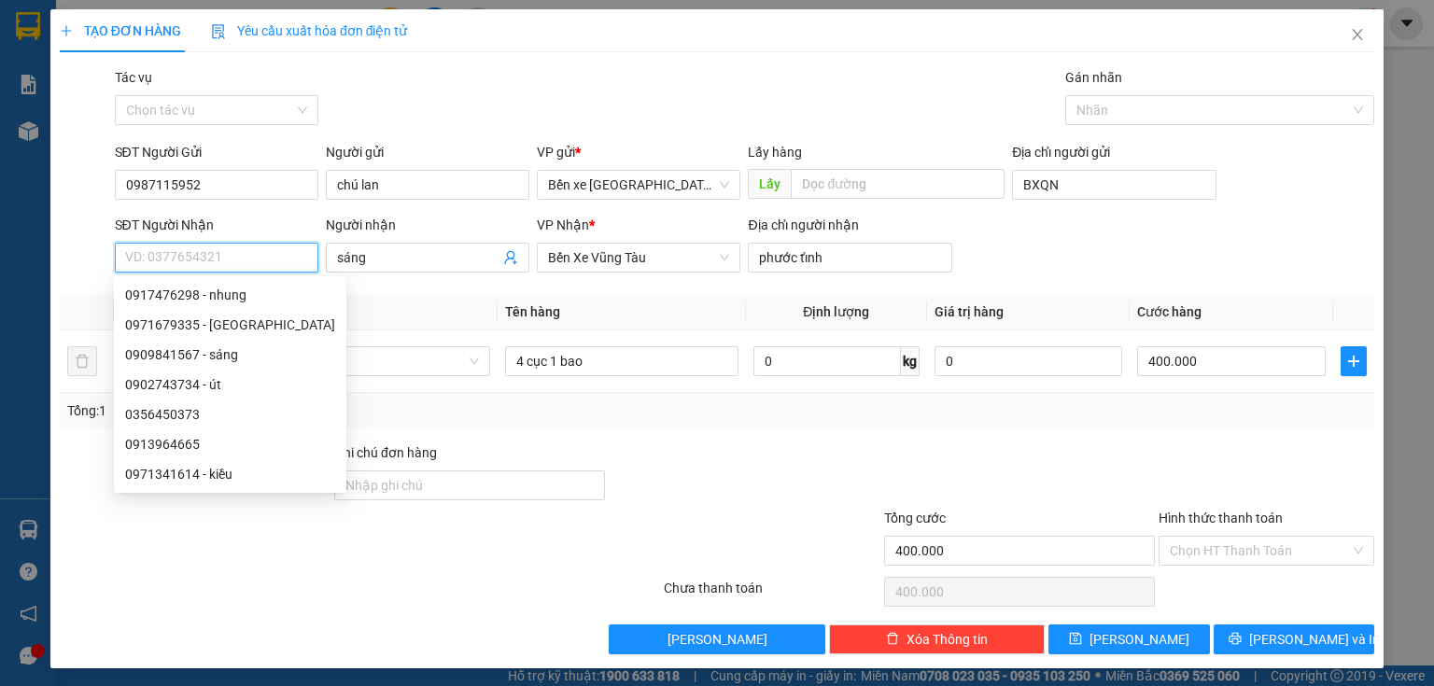
click at [242, 259] on input "SĐT Người Nhận" at bounding box center [216, 258] width 203 height 30
click at [227, 258] on input "SĐT Người Nhận" at bounding box center [216, 258] width 203 height 30
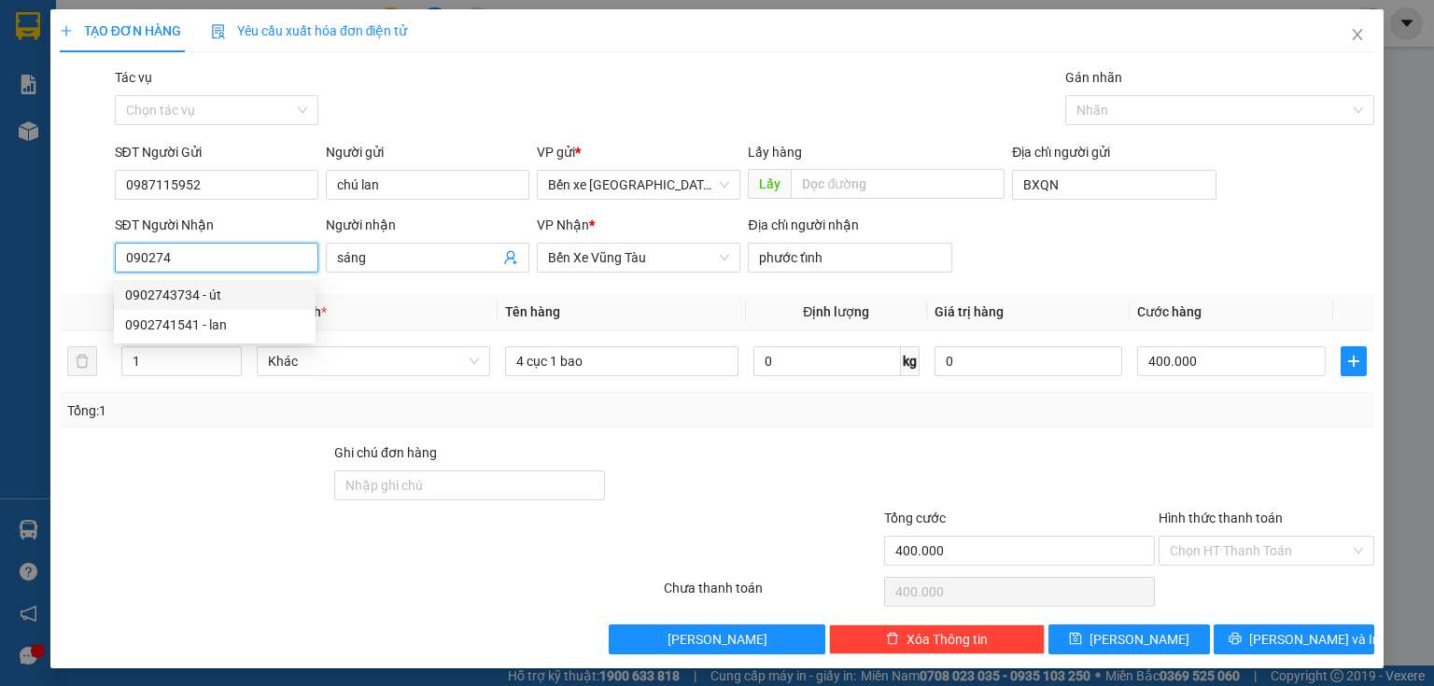
click at [223, 295] on div "0902743734 - út" at bounding box center [214, 295] width 179 height 21
type input "0902743734"
type input "út"
type input "phước hải"
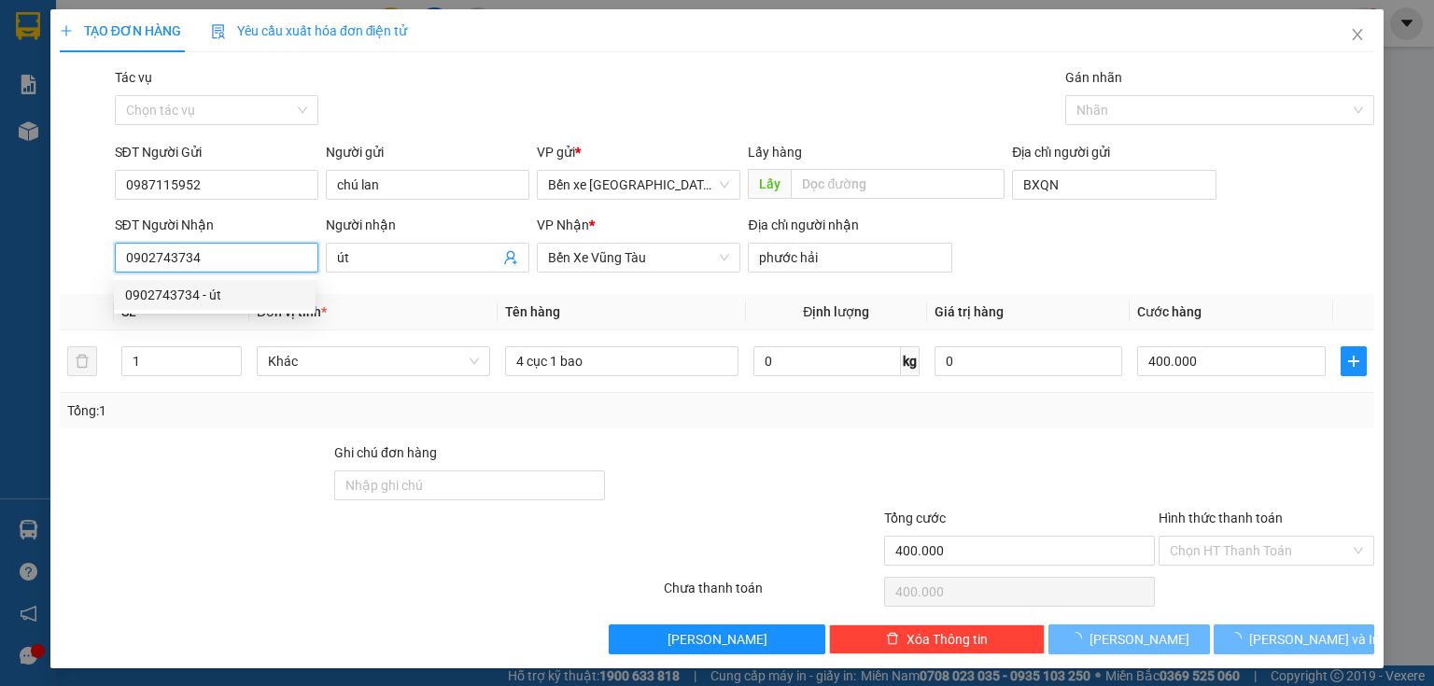
type input "350.000"
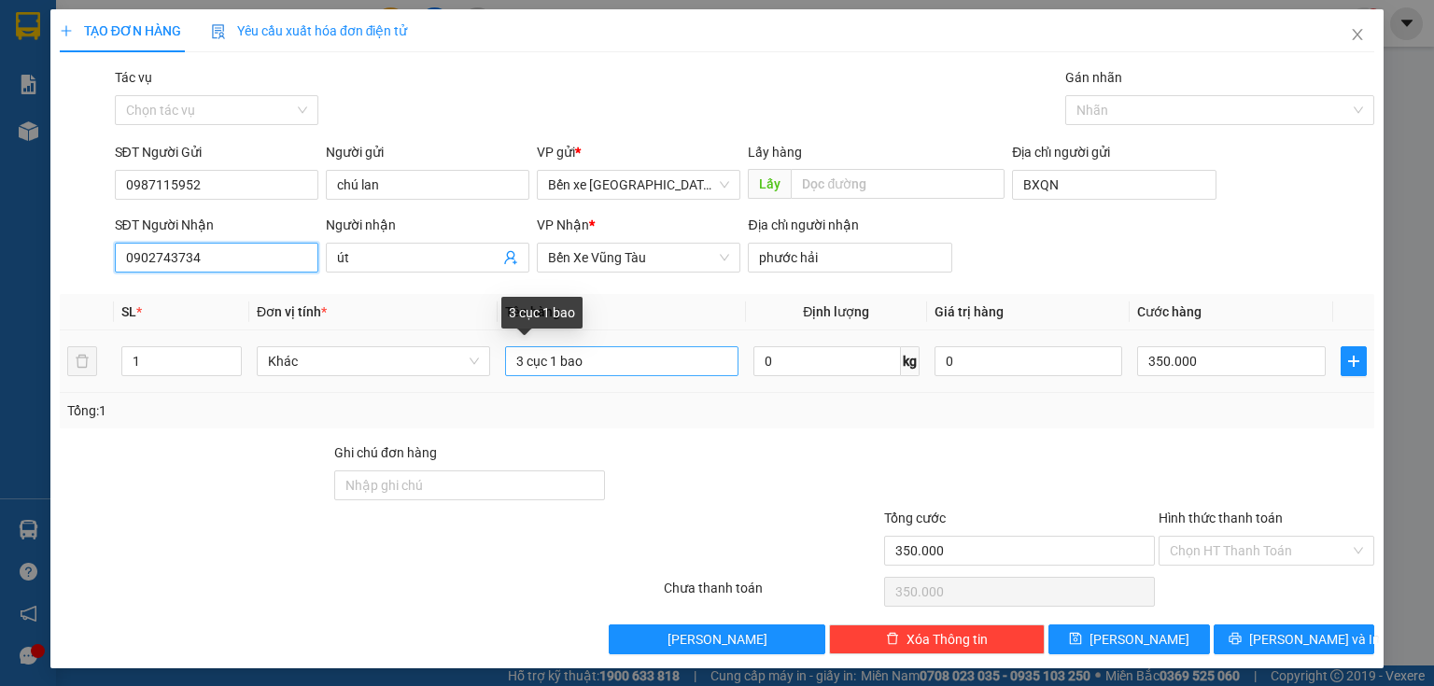
type input "0902743734"
click at [541, 362] on input "3 cục 1 bao" at bounding box center [621, 361] width 233 height 30
click at [544, 360] on input "3 cục 1 bao" at bounding box center [621, 361] width 233 height 30
type input "1 bao"
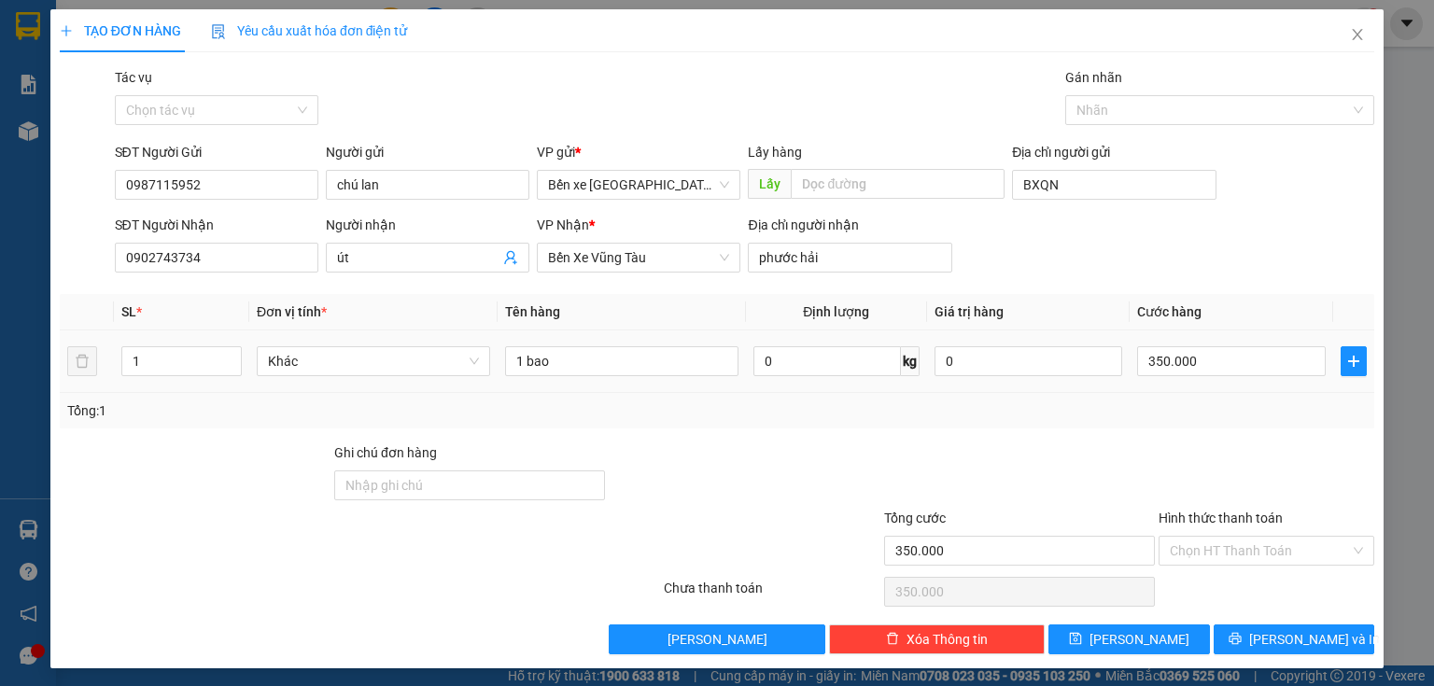
click at [1219, 343] on div "350.000" at bounding box center [1231, 361] width 189 height 37
click at [1217, 368] on input "350.000" at bounding box center [1231, 361] width 189 height 30
type input "0"
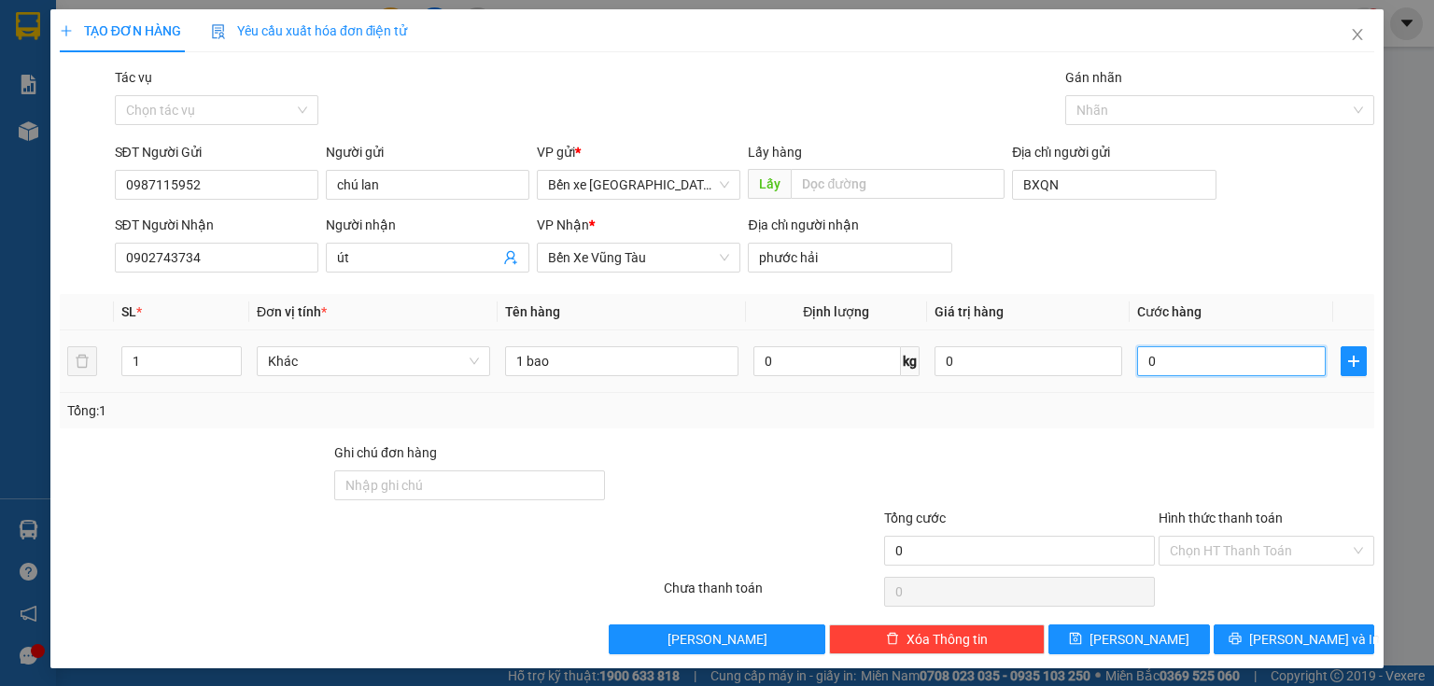
type input "7"
type input "07"
type input "70"
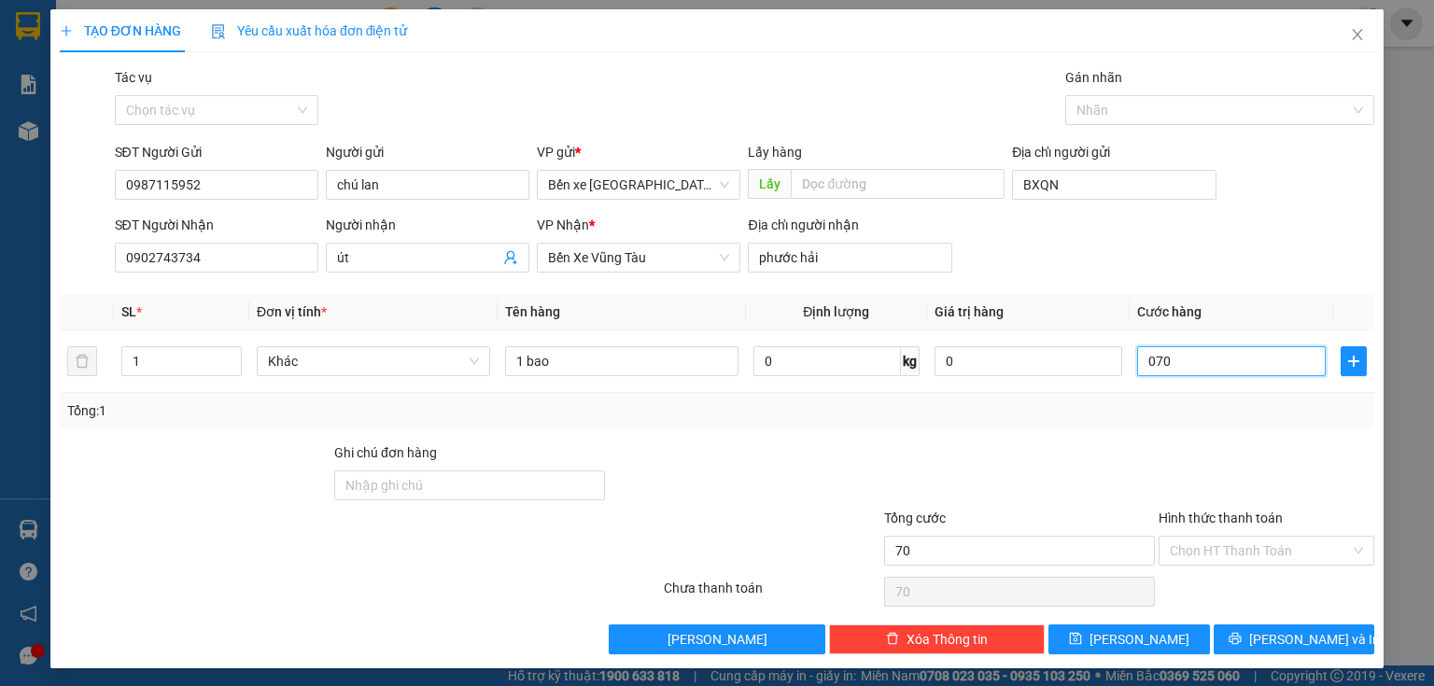
type input "070"
type input "70.000"
click at [1358, 445] on div at bounding box center [1266, 474] width 219 height 65
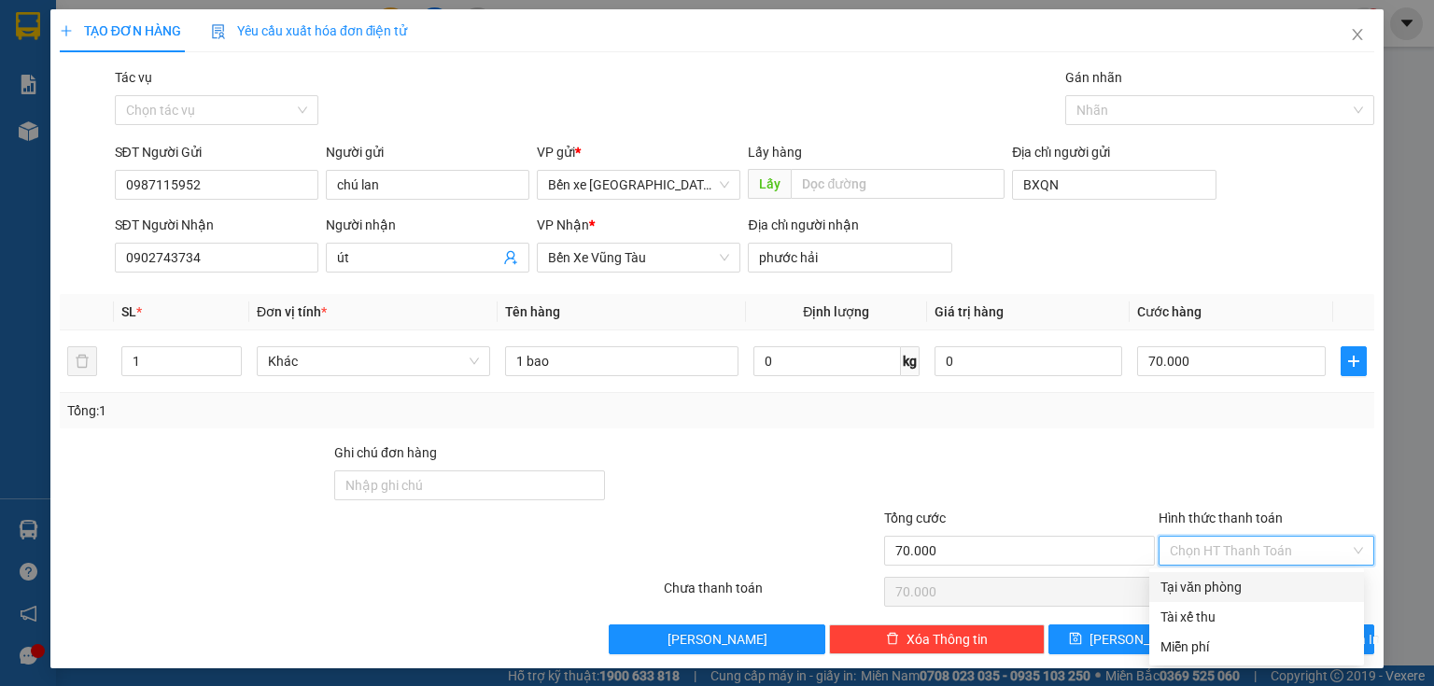
click at [1254, 553] on input "Hình thức thanh toán" at bounding box center [1260, 551] width 180 height 28
click at [1225, 586] on div "Tại văn phòng" at bounding box center [1256, 587] width 192 height 21
type input "0"
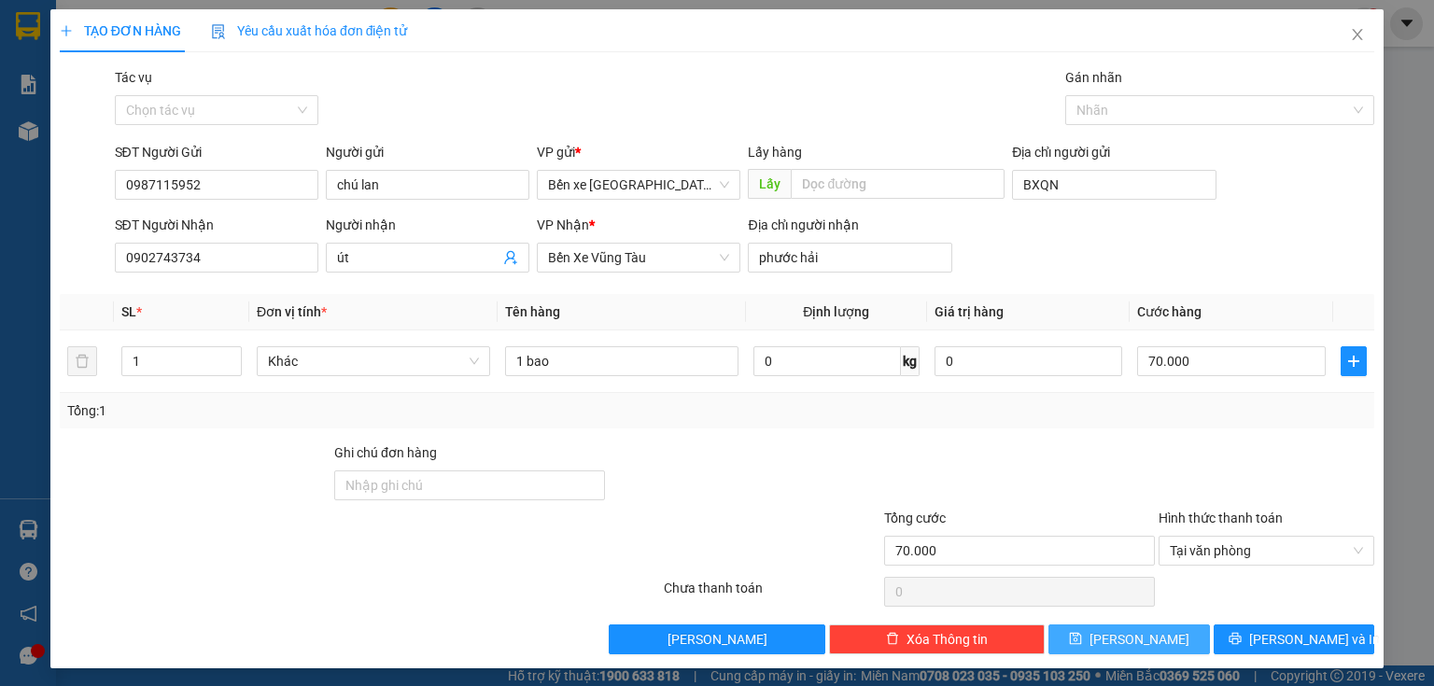
click at [1082, 635] on icon "save" at bounding box center [1076, 639] width 12 height 12
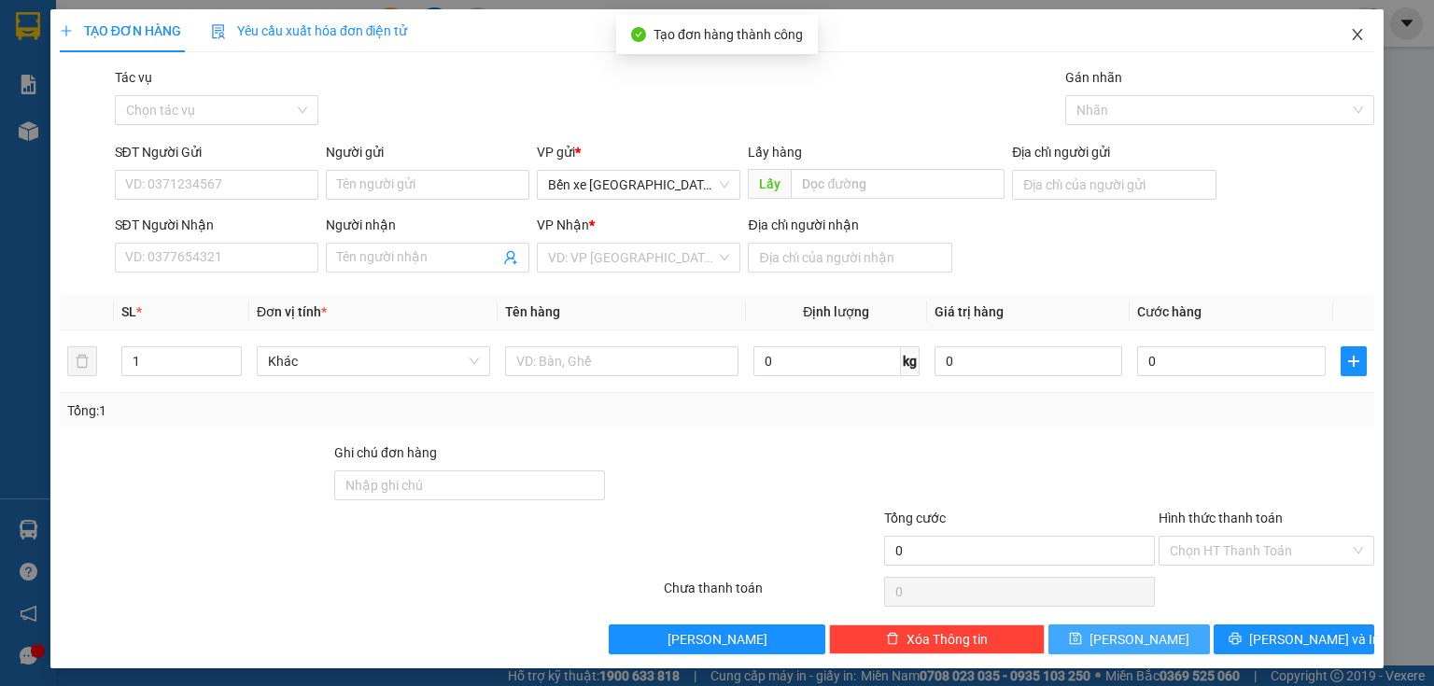
click at [1363, 40] on span "Close" at bounding box center [1357, 35] width 52 height 52
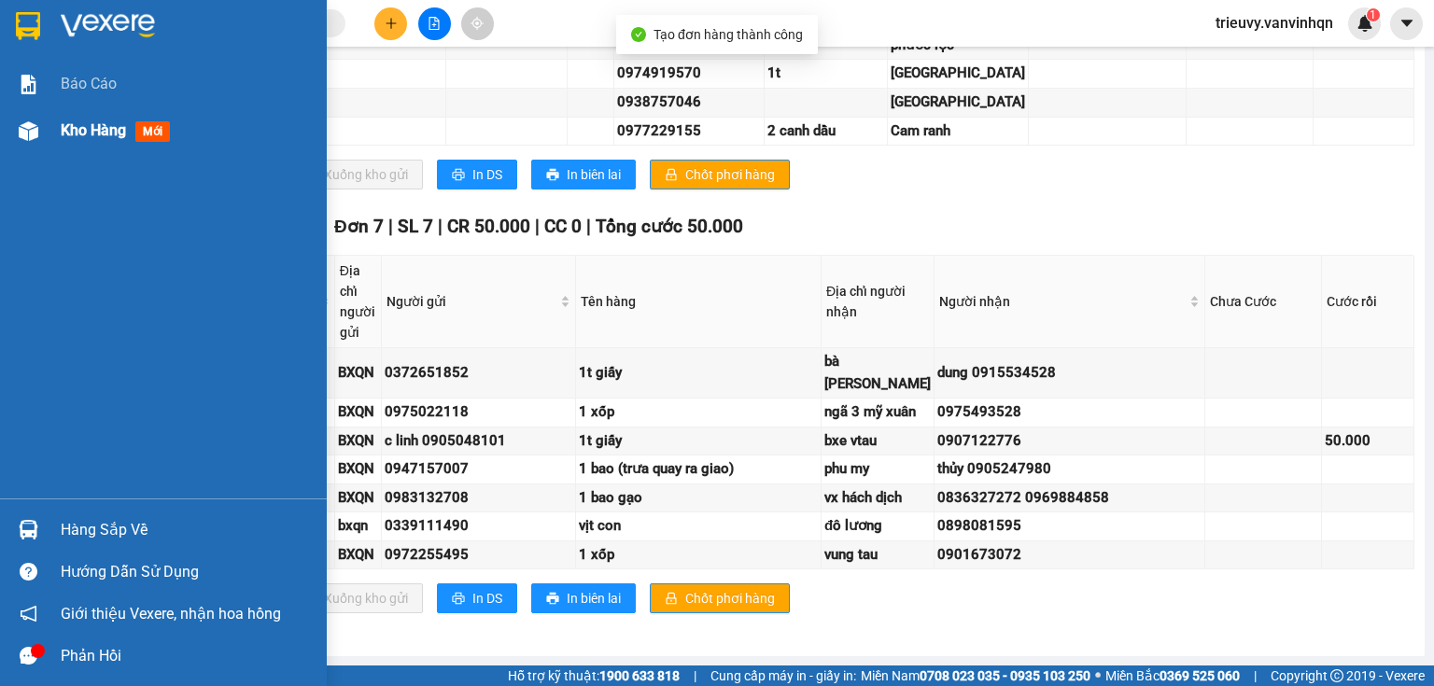
click at [56, 130] on div "Kho hàng mới" at bounding box center [163, 130] width 327 height 47
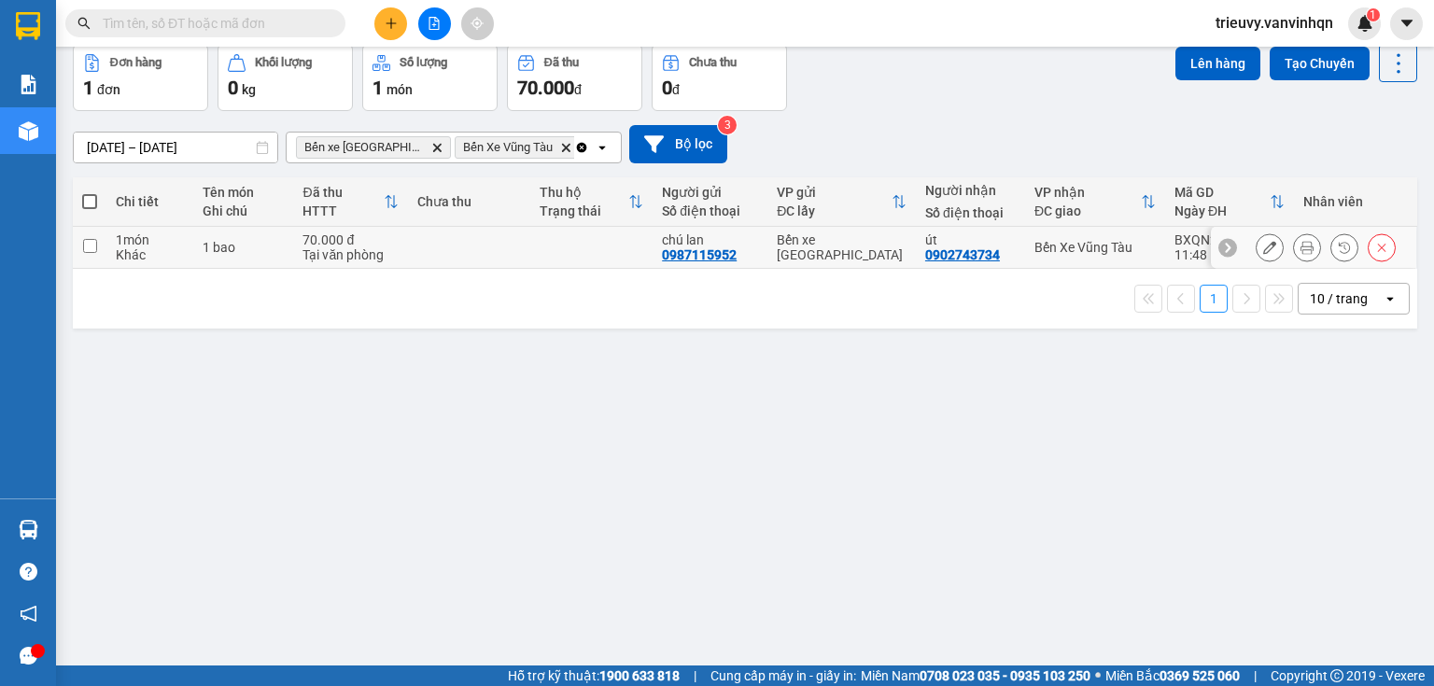
click at [390, 247] on div "70.000 đ" at bounding box center [350, 239] width 96 height 15
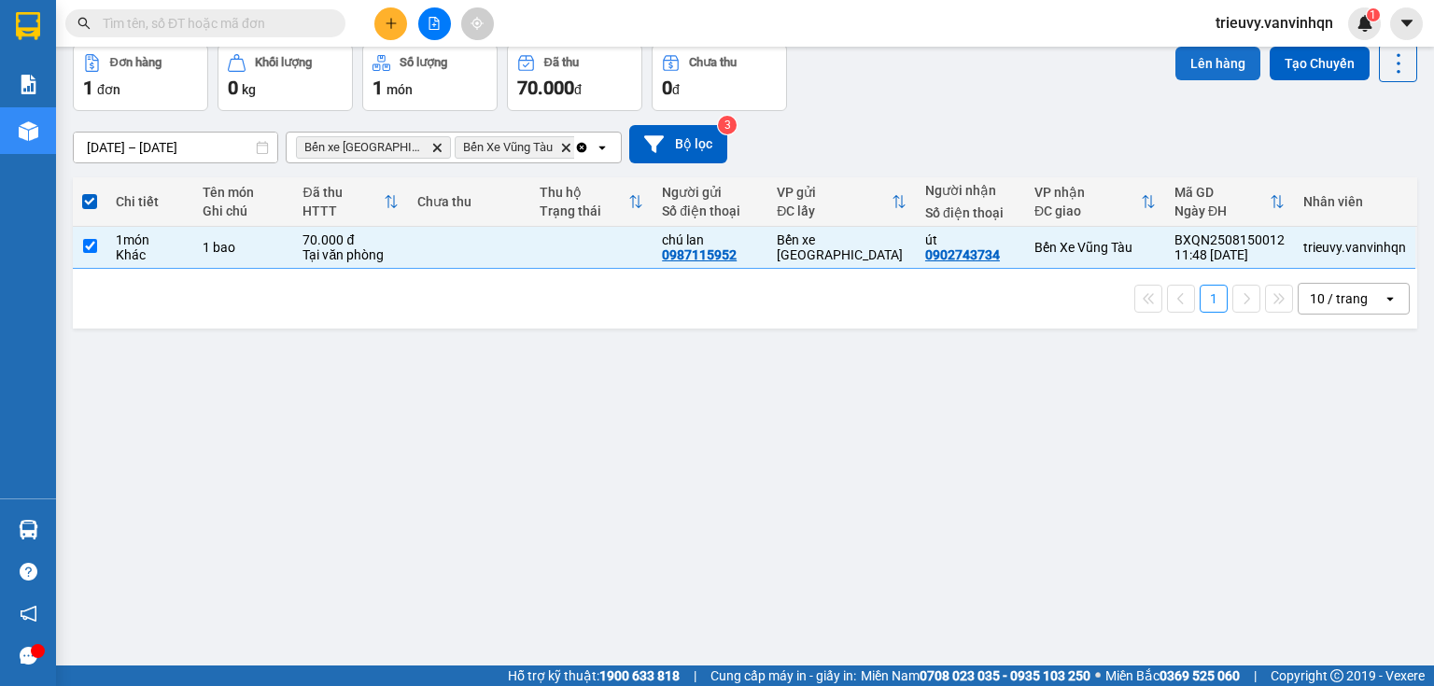
click at [1214, 80] on button "Lên hàng" at bounding box center [1217, 64] width 85 height 34
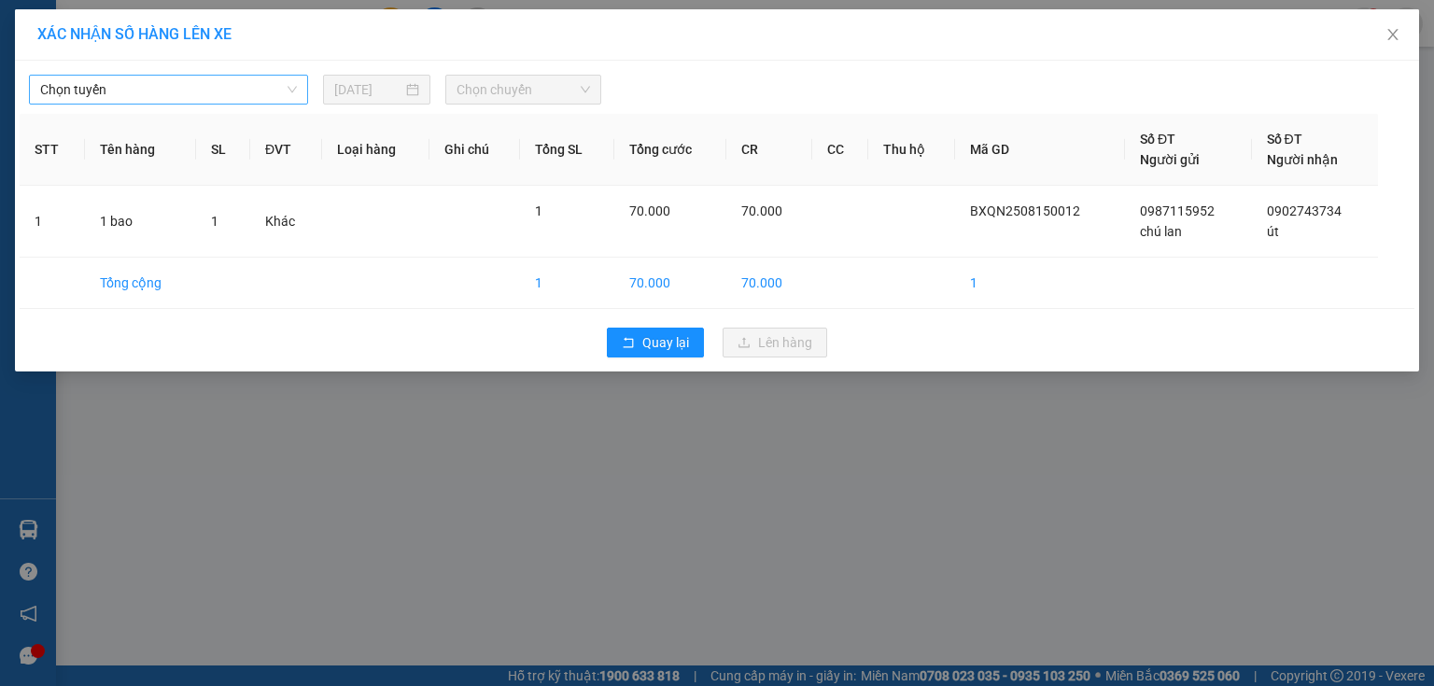
click at [244, 78] on span "Chọn tuyến" at bounding box center [168, 90] width 257 height 28
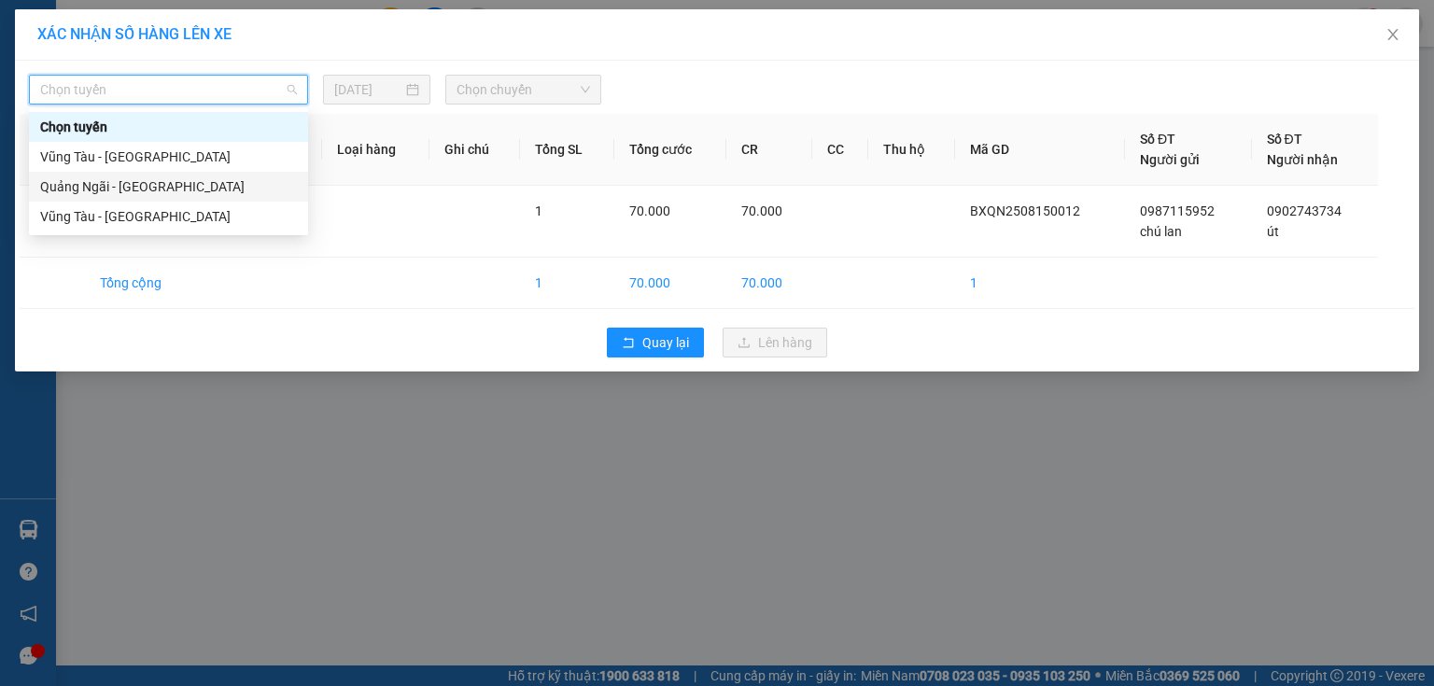
click at [172, 181] on div "Quảng Ngãi - [GEOGRAPHIC_DATA]" at bounding box center [168, 186] width 257 height 21
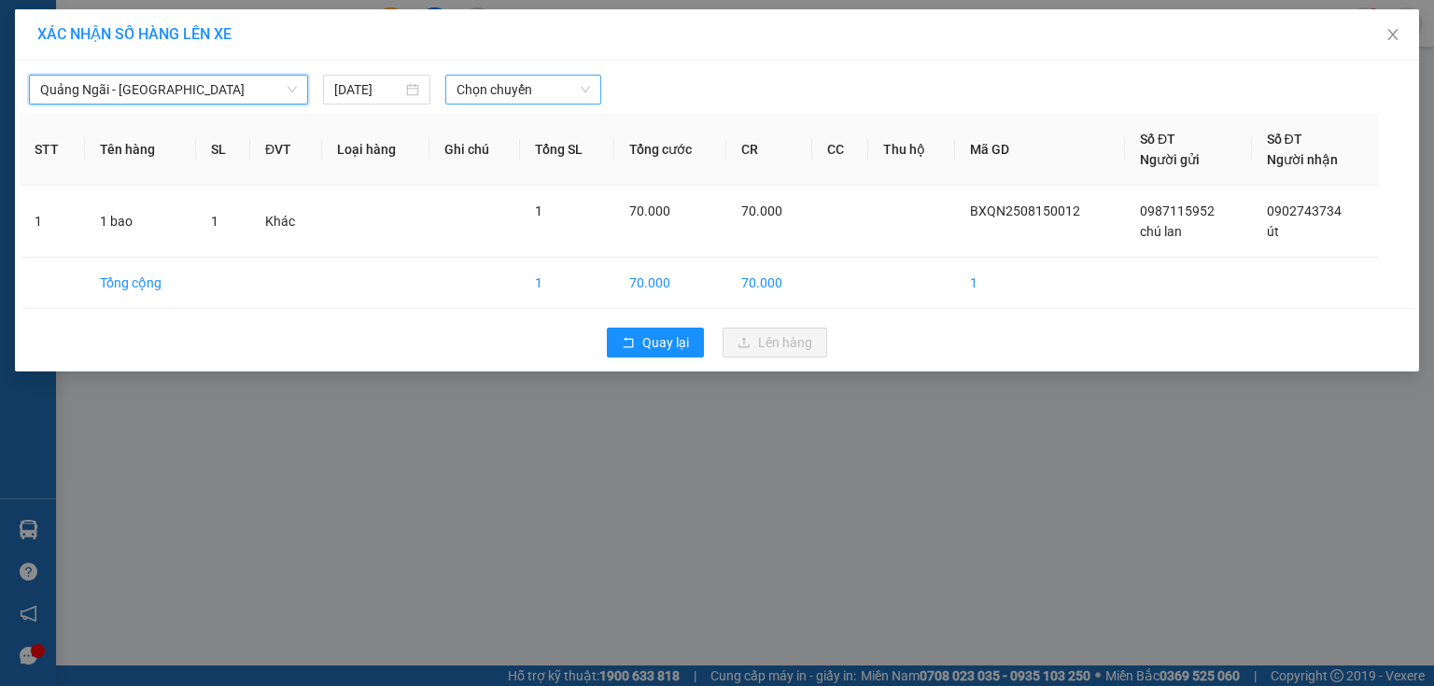
click at [512, 87] on span "Chọn chuyến" at bounding box center [523, 90] width 134 height 28
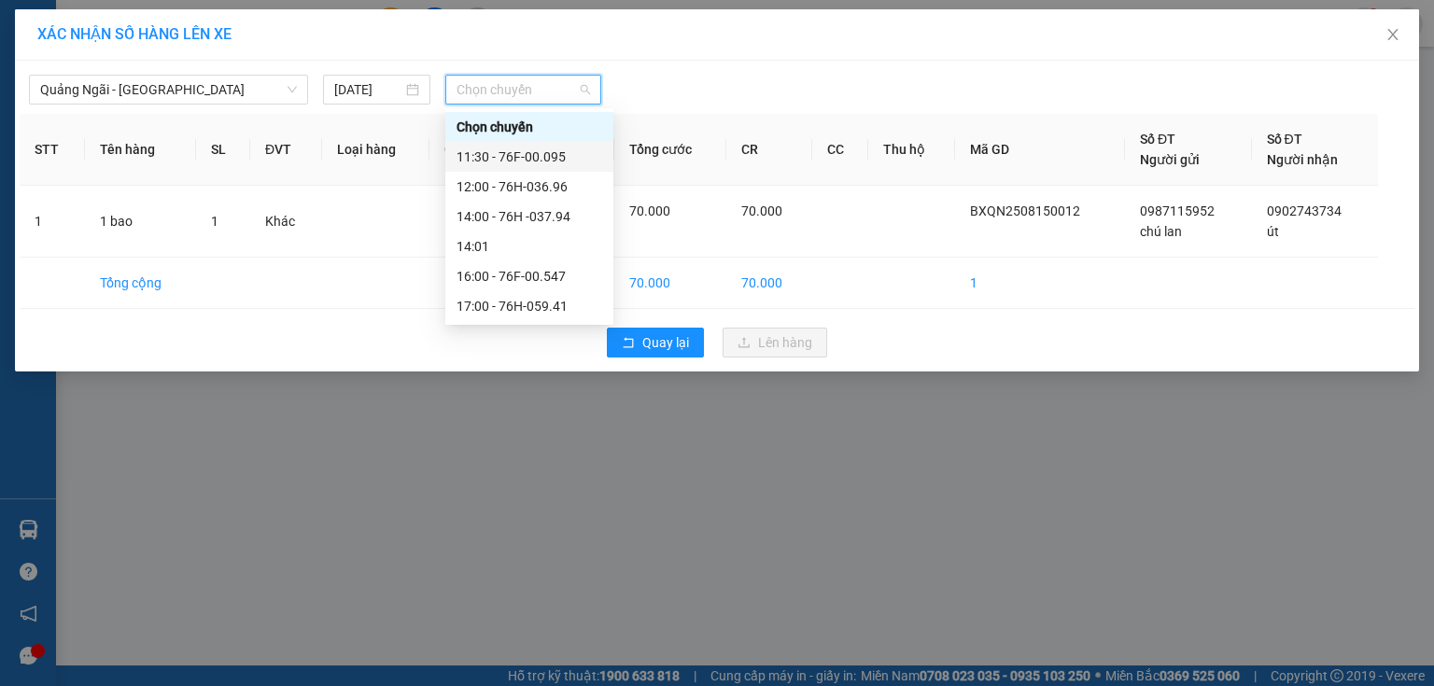
click at [574, 160] on div "11:30 - 76F-00.095" at bounding box center [529, 157] width 146 height 21
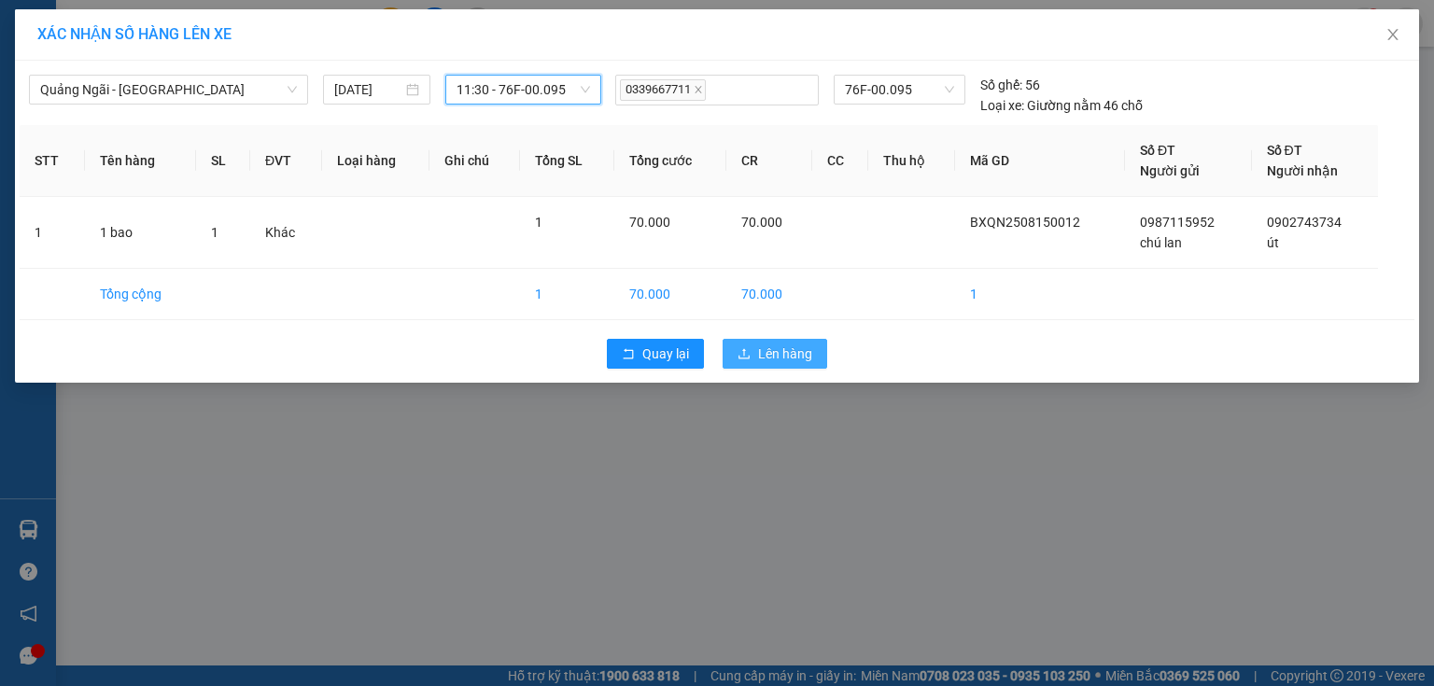
click at [776, 360] on span "Lên hàng" at bounding box center [785, 354] width 54 height 21
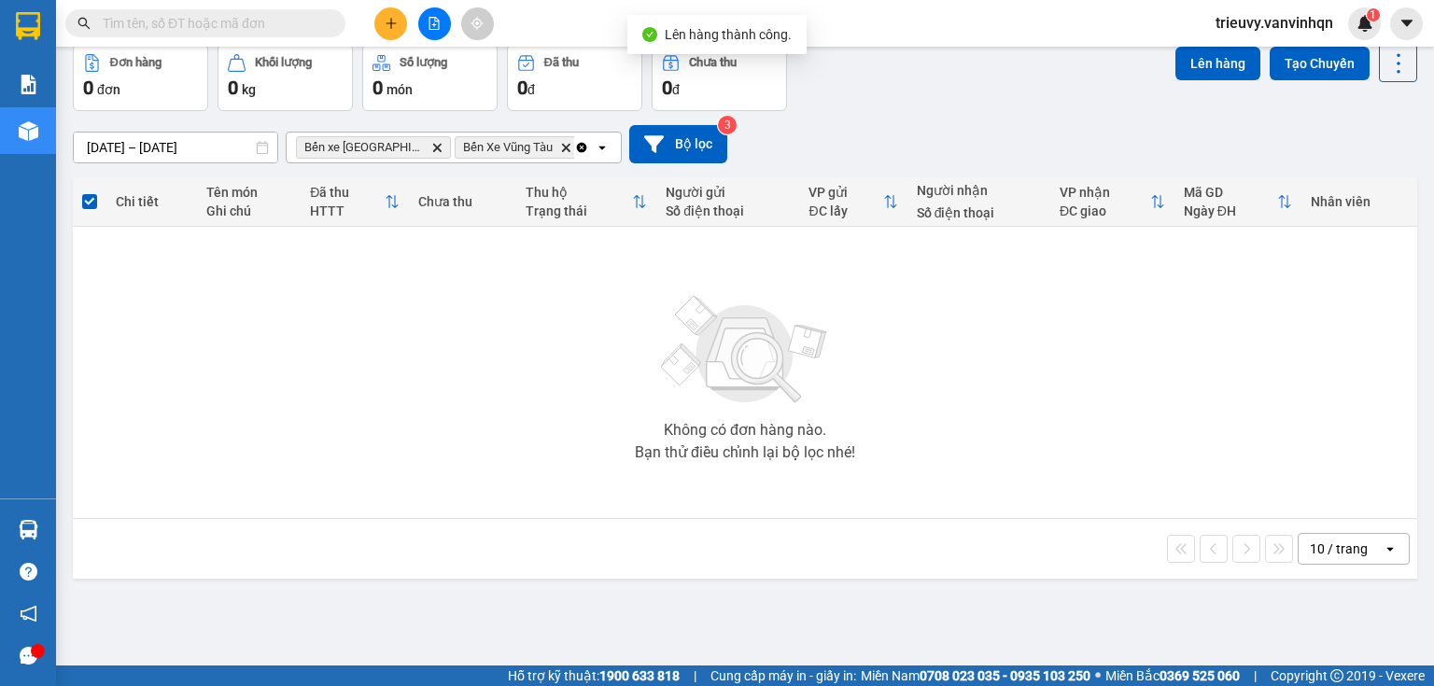
click at [189, 22] on button "Trên xe" at bounding box center [185, 0] width 75 height 45
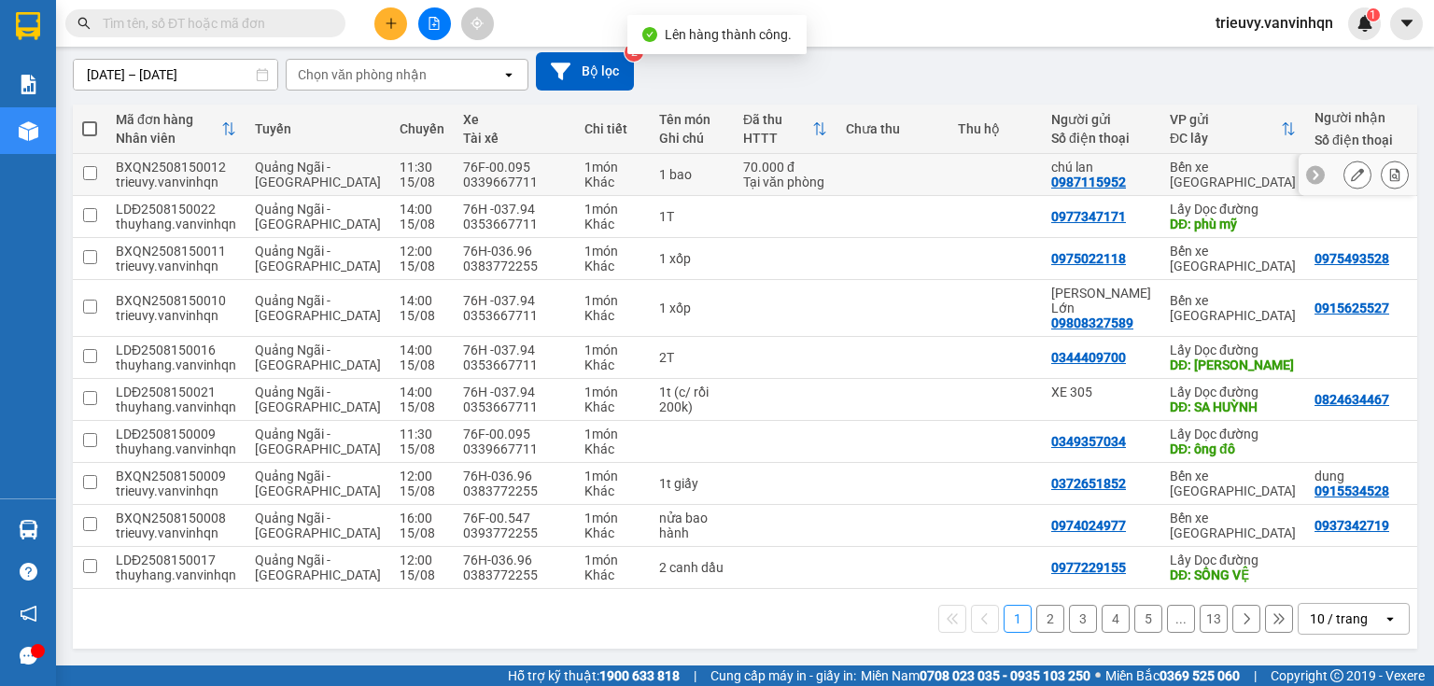
click at [1351, 181] on icon at bounding box center [1357, 174] width 13 height 13
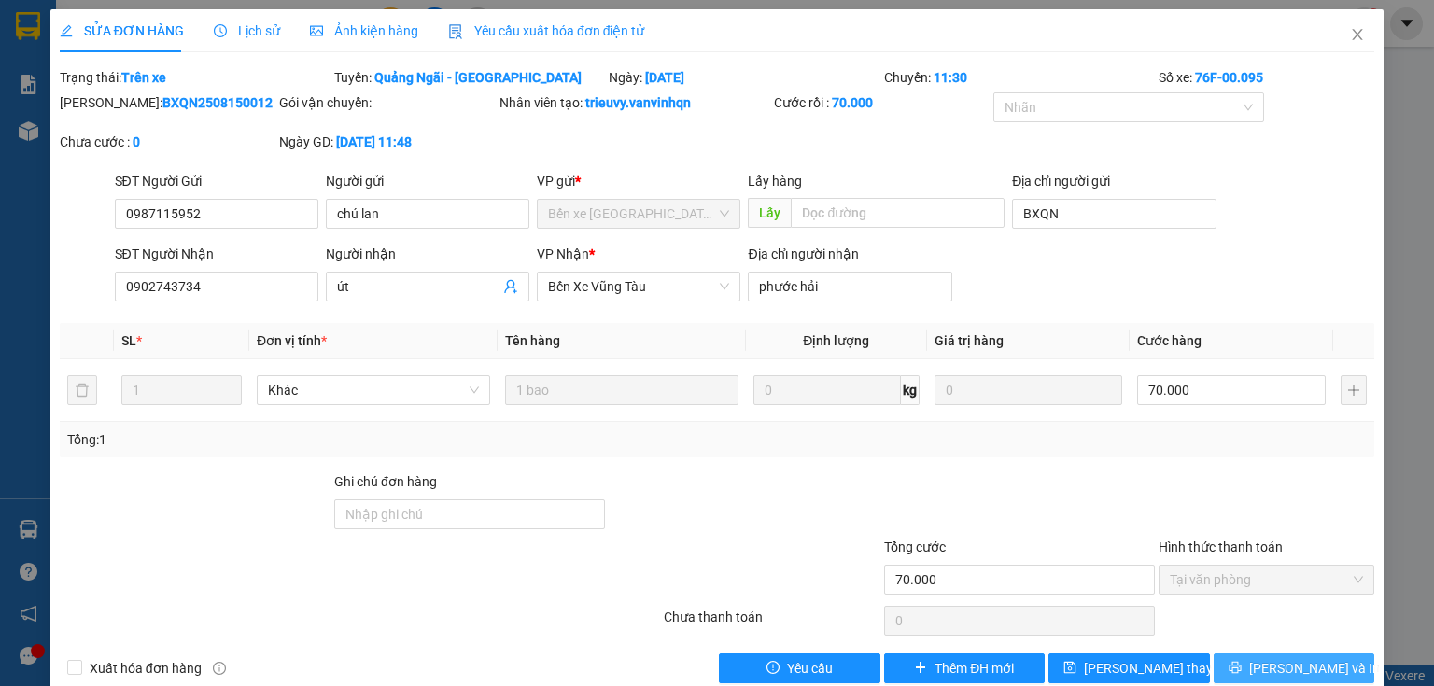
click at [1274, 666] on span "[PERSON_NAME] và In" at bounding box center [1314, 668] width 131 height 21
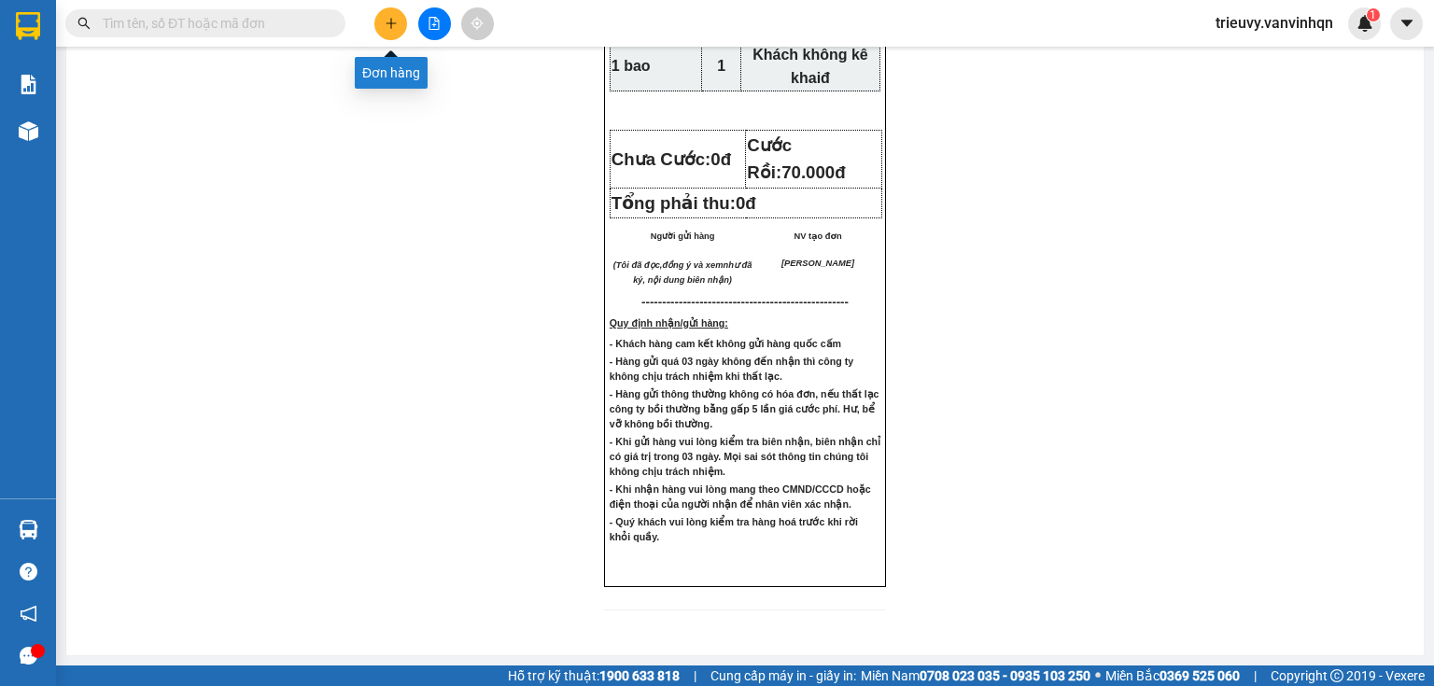
click at [387, 24] on icon "plus" at bounding box center [391, 23] width 13 height 13
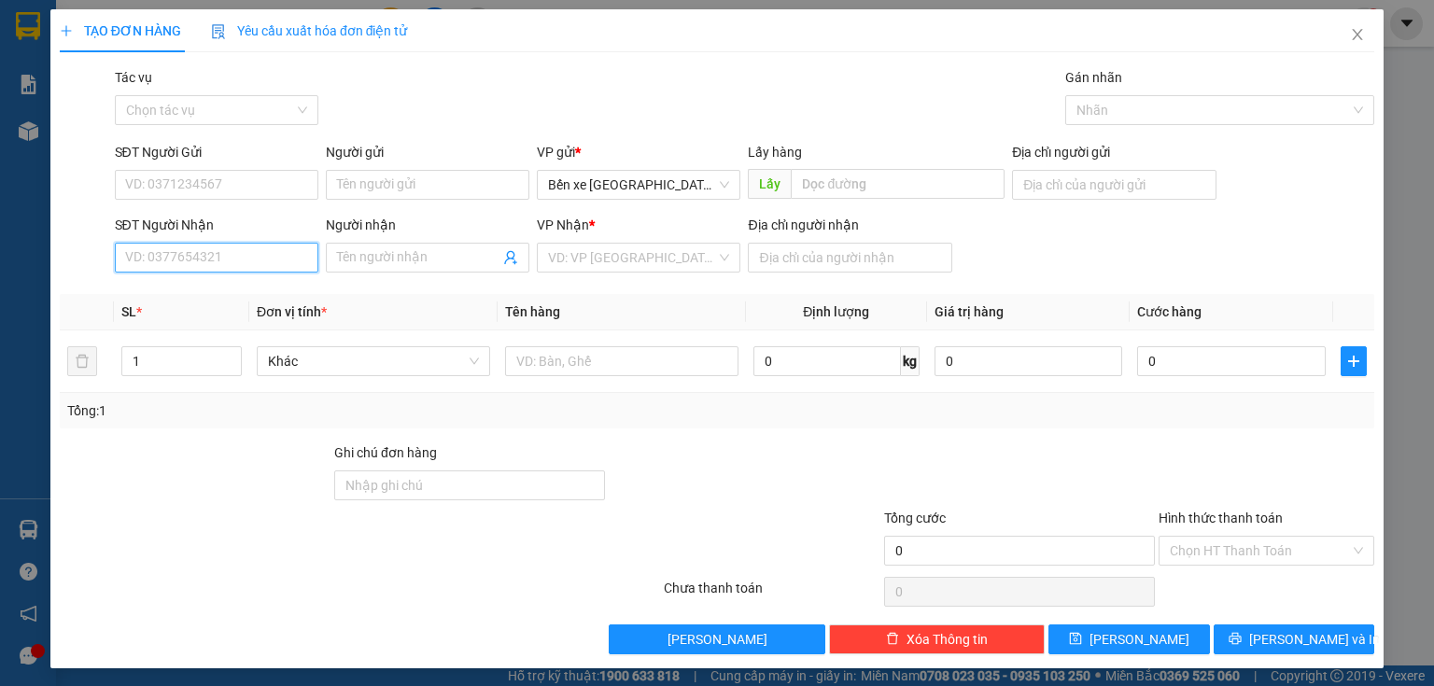
click at [175, 262] on input "SĐT Người Nhận" at bounding box center [216, 258] width 203 height 30
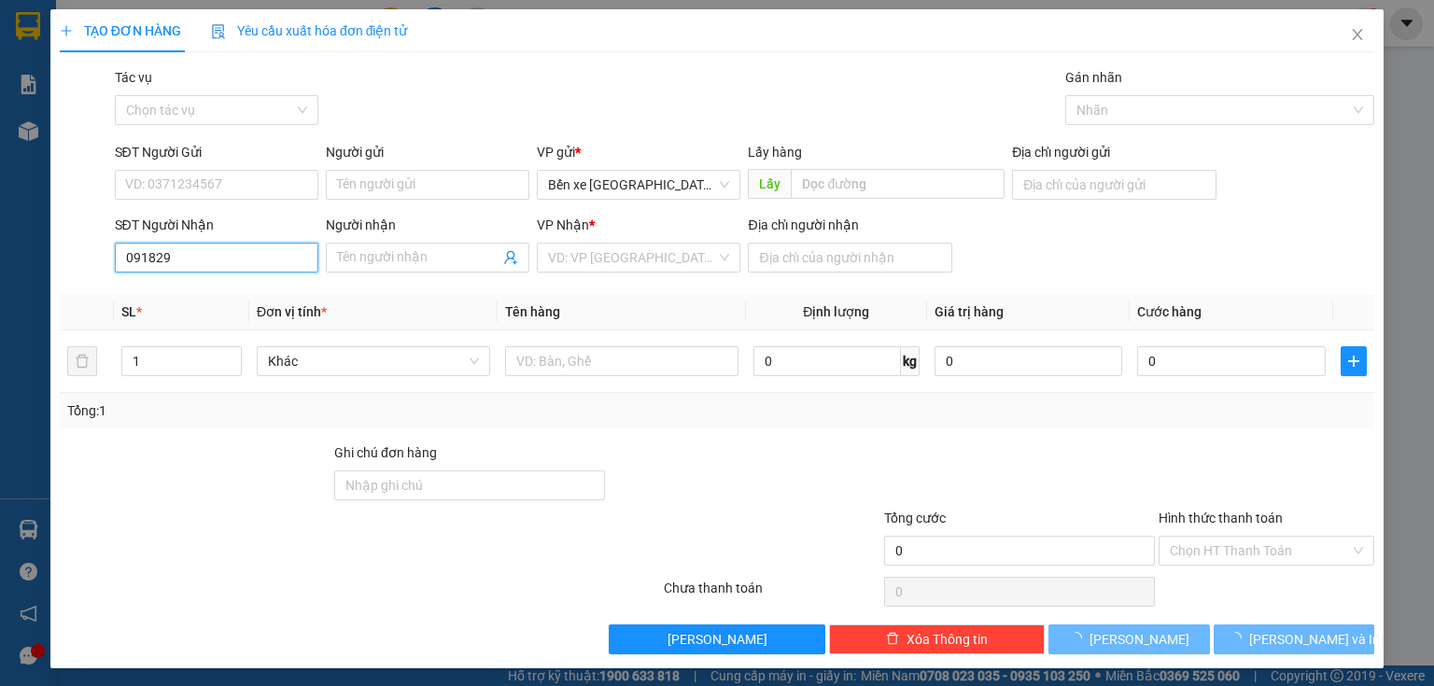
type input "0918291"
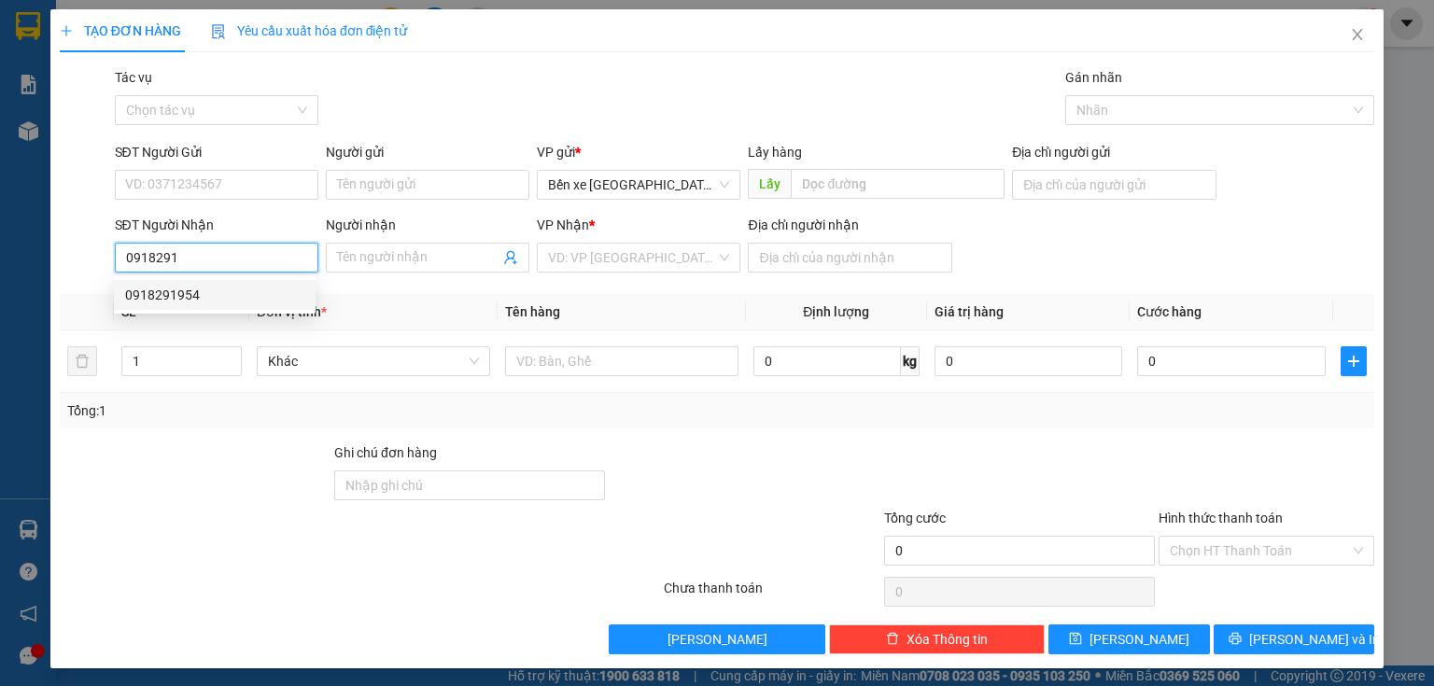
click at [147, 285] on div "0918291954" at bounding box center [214, 295] width 179 height 21
type input "BXQN"
type input "0918291954"
type input "vũng tàu"
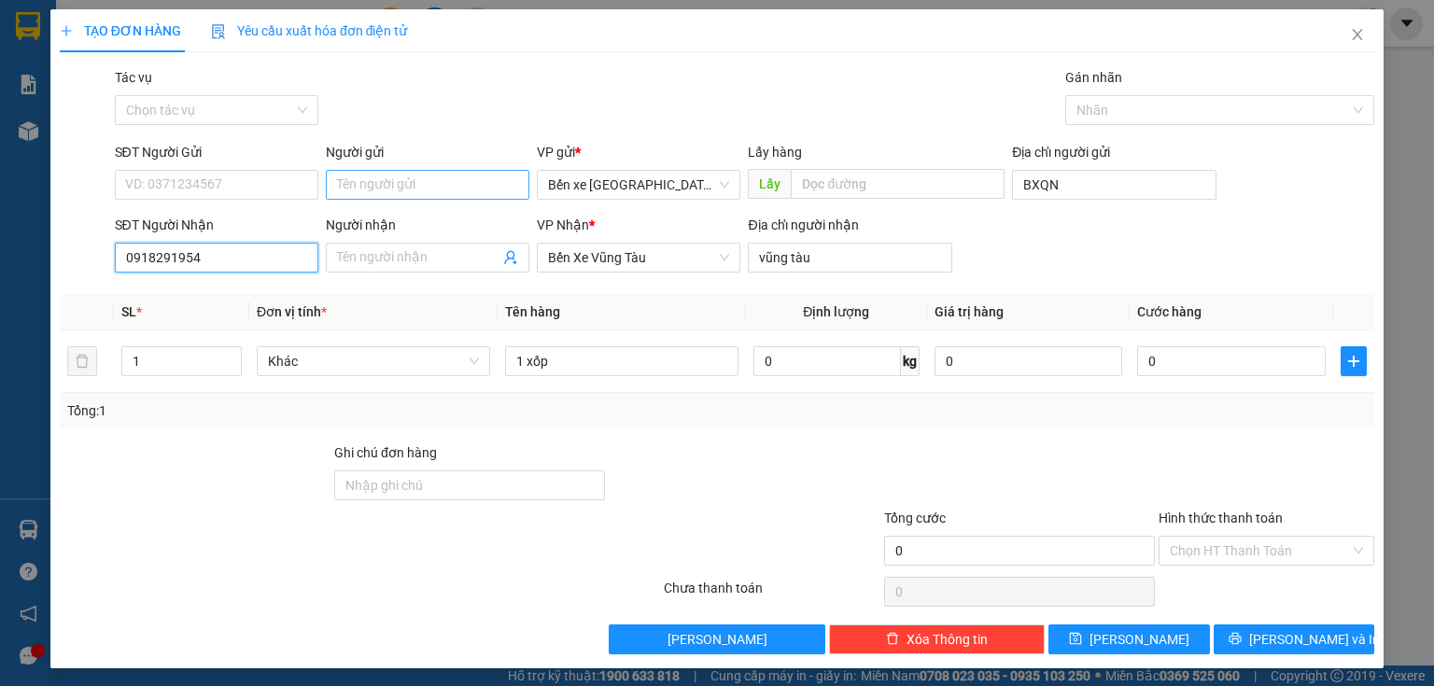
type input "0918291954"
click at [428, 189] on input "Người gửi" at bounding box center [427, 185] width 203 height 30
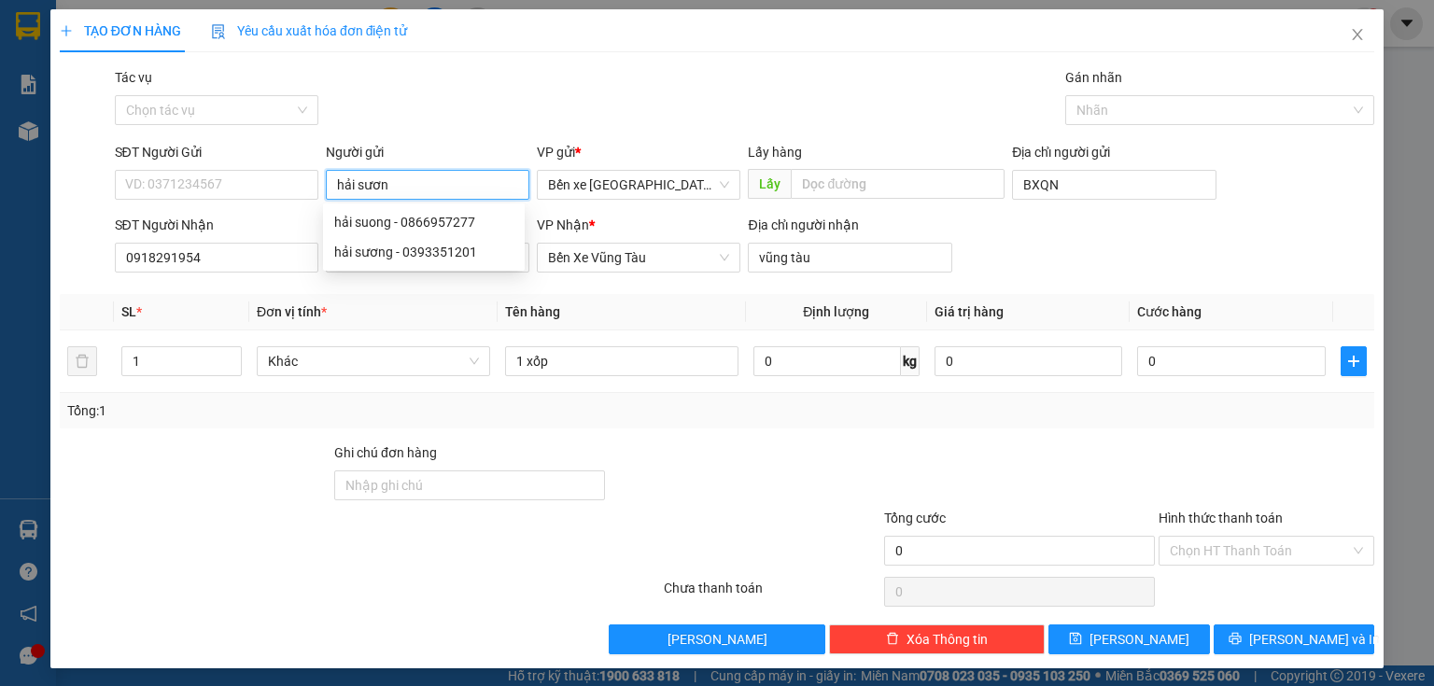
type input "hải sương"
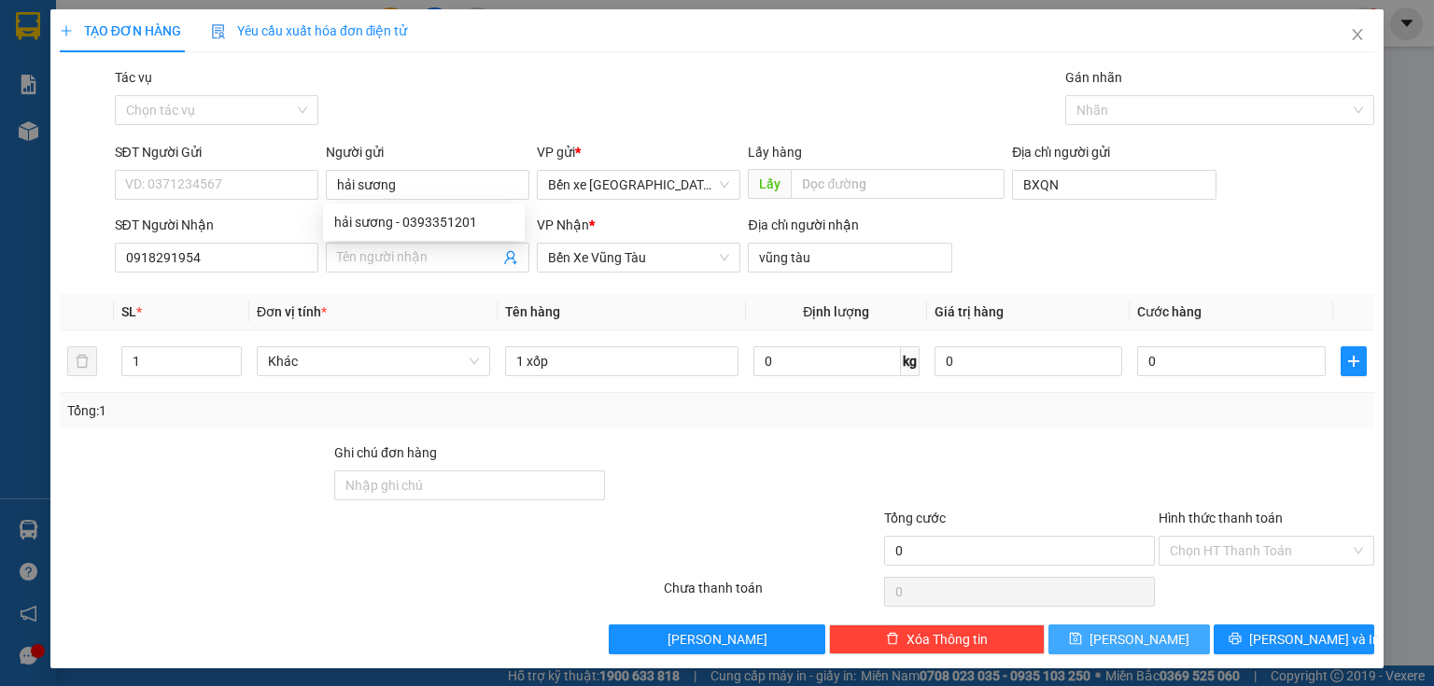
click at [1143, 639] on button "[PERSON_NAME]" at bounding box center [1128, 639] width 161 height 30
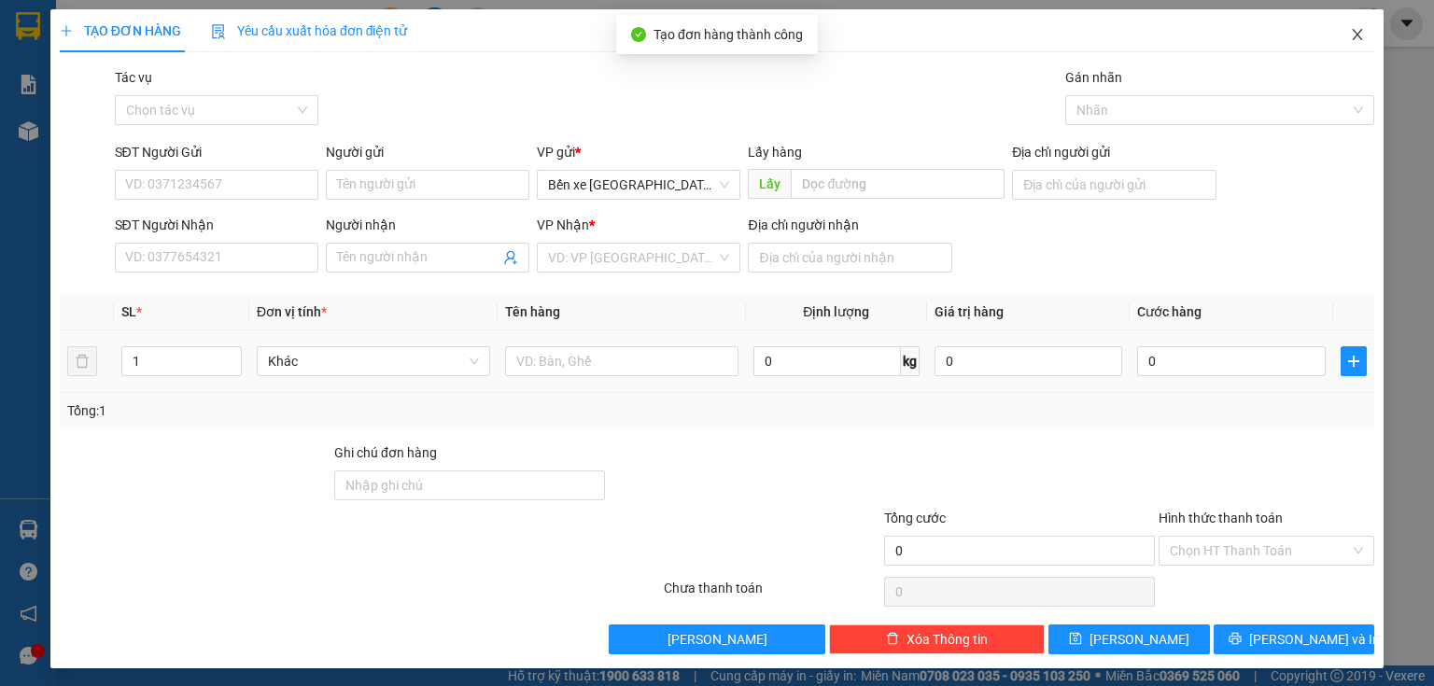
click at [1355, 31] on span "Close" at bounding box center [1357, 35] width 52 height 52
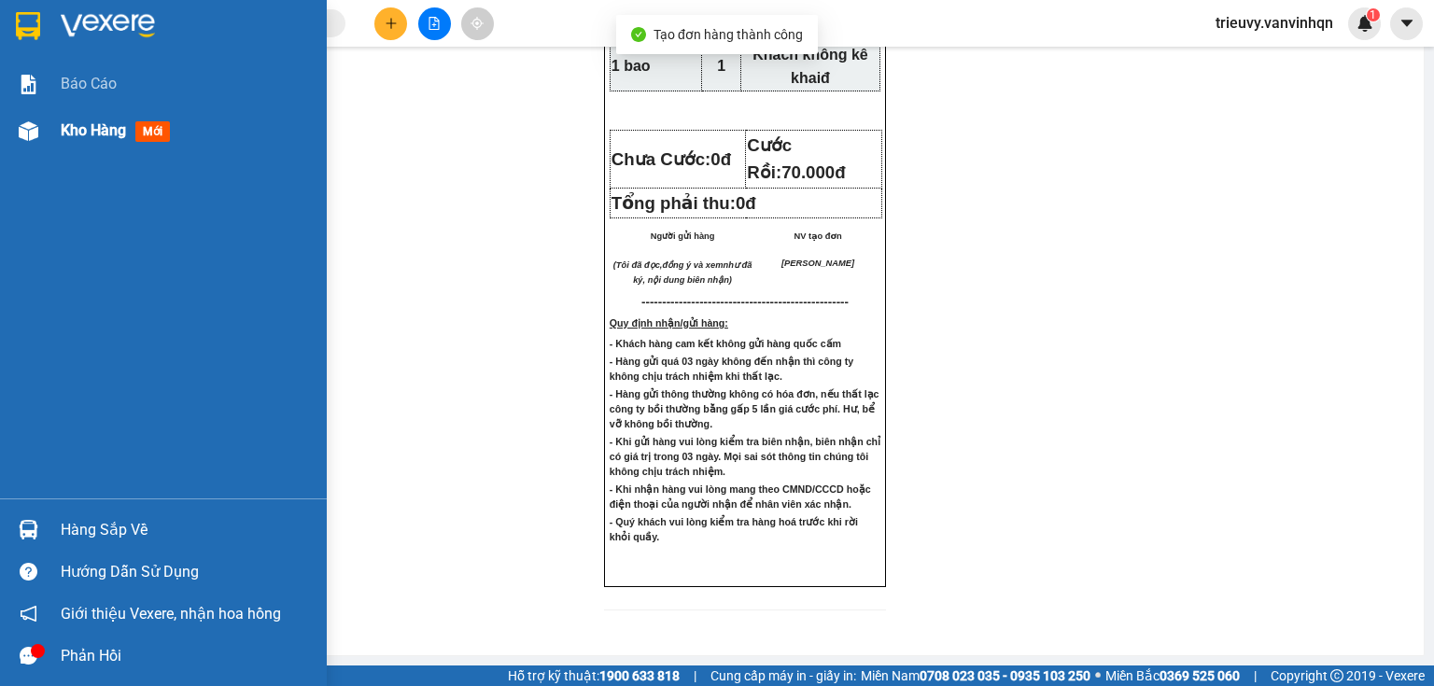
click at [84, 128] on span "Kho hàng" at bounding box center [93, 130] width 65 height 18
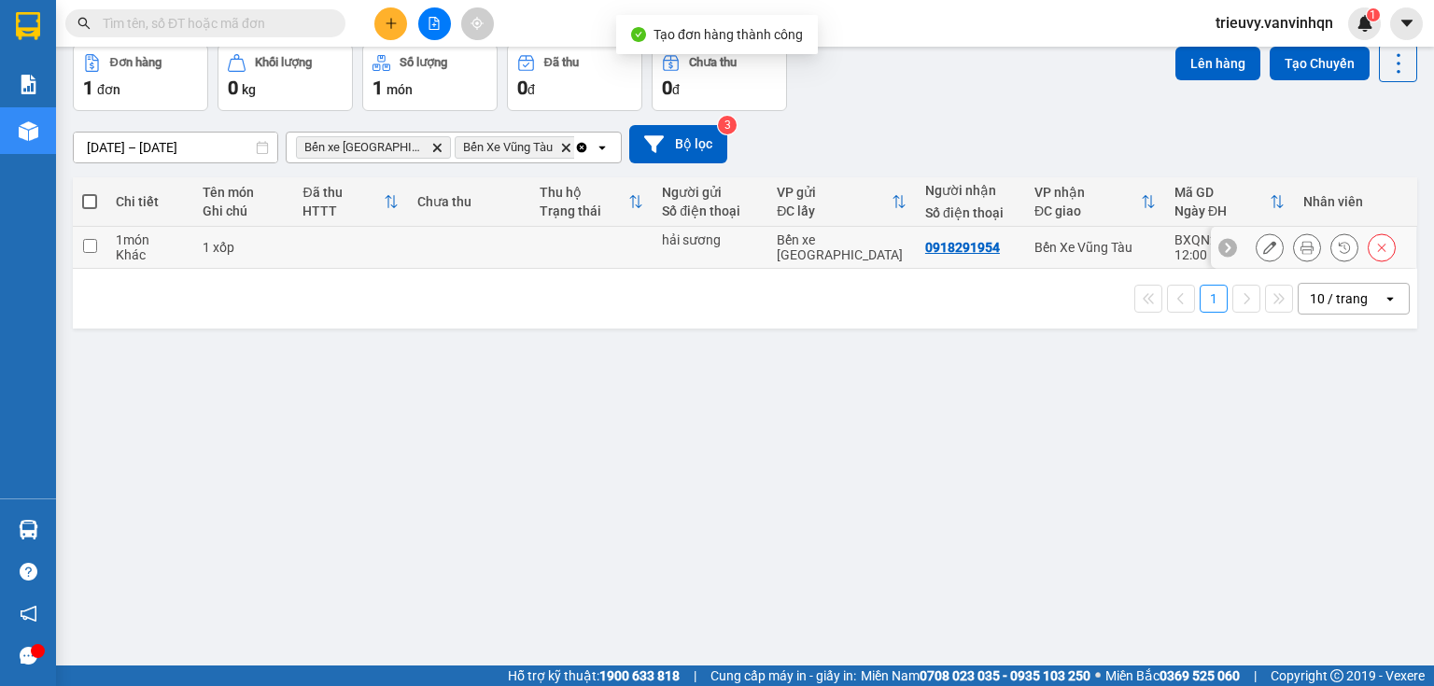
click at [340, 269] on td at bounding box center [350, 248] width 115 height 42
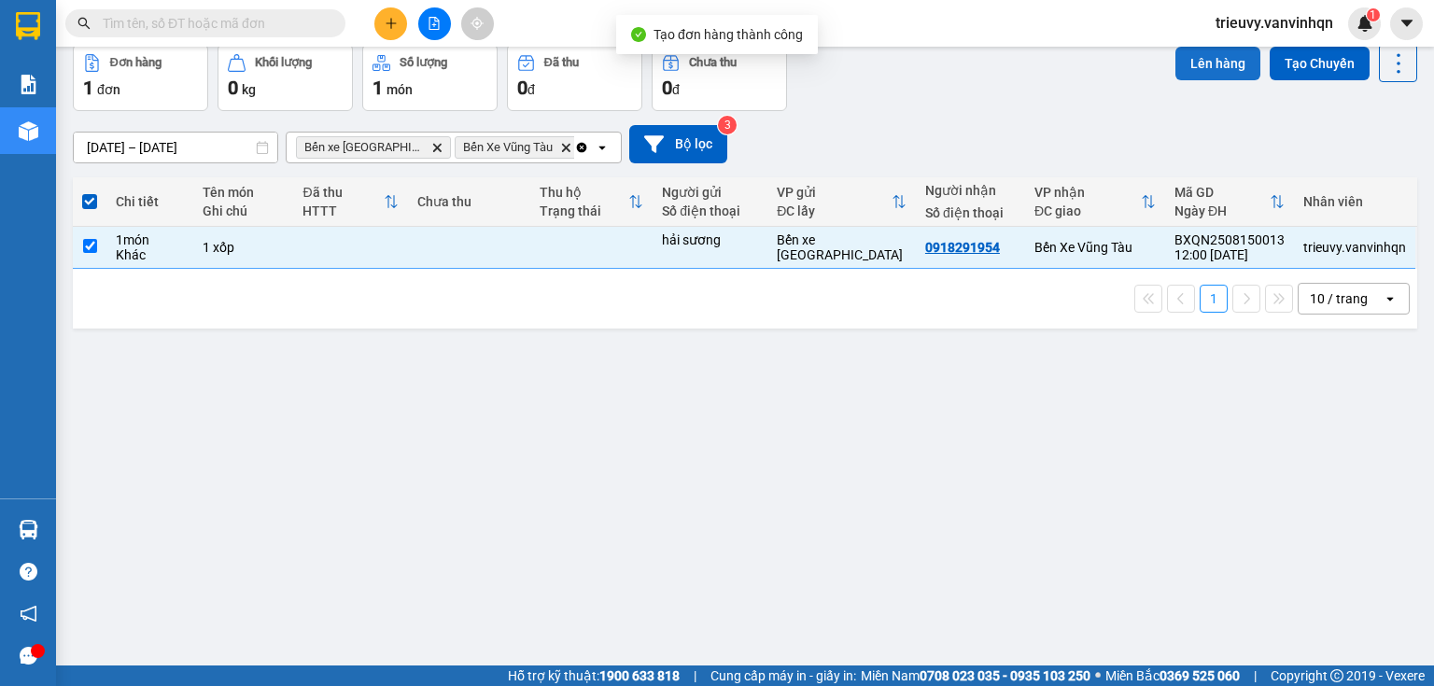
click at [1188, 80] on button "Lên hàng" at bounding box center [1217, 64] width 85 height 34
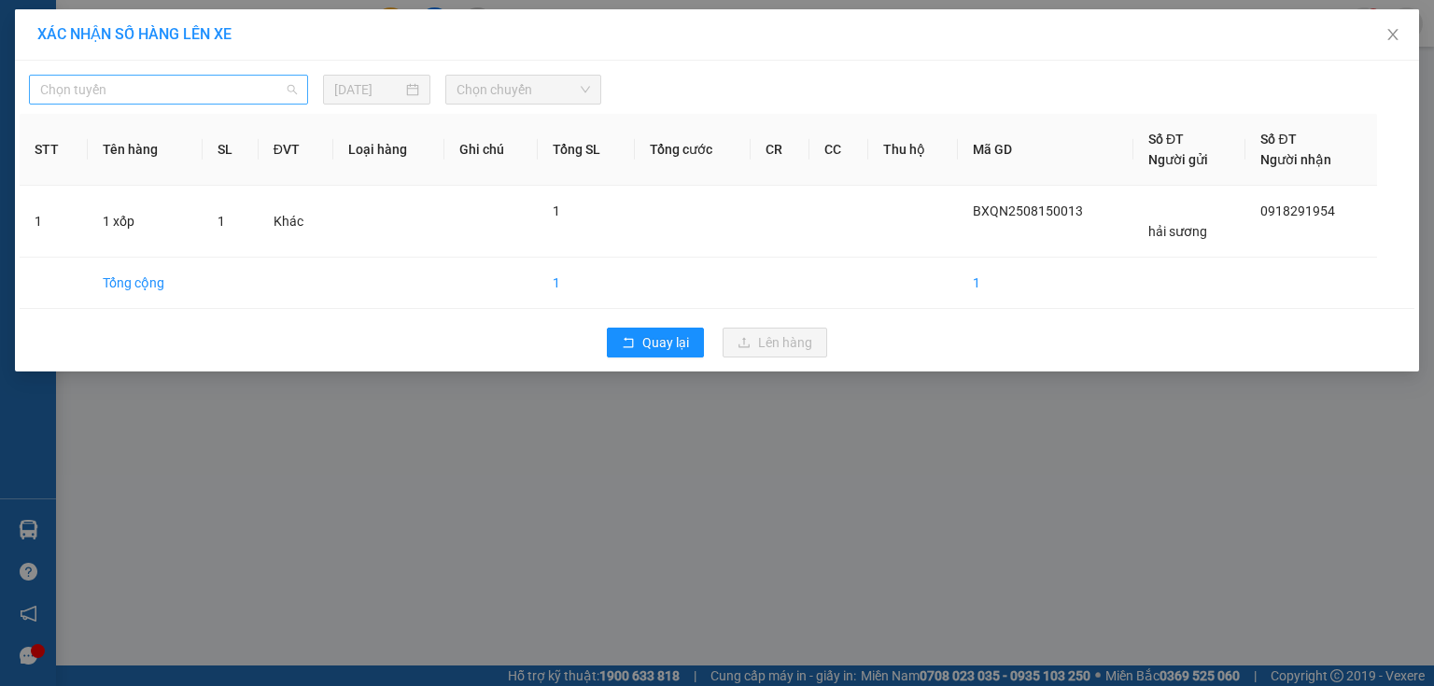
drag, startPoint x: 157, startPoint y: 79, endPoint x: 153, endPoint y: 100, distance: 20.9
click at [157, 78] on span "Chọn tuyến" at bounding box center [168, 90] width 257 height 28
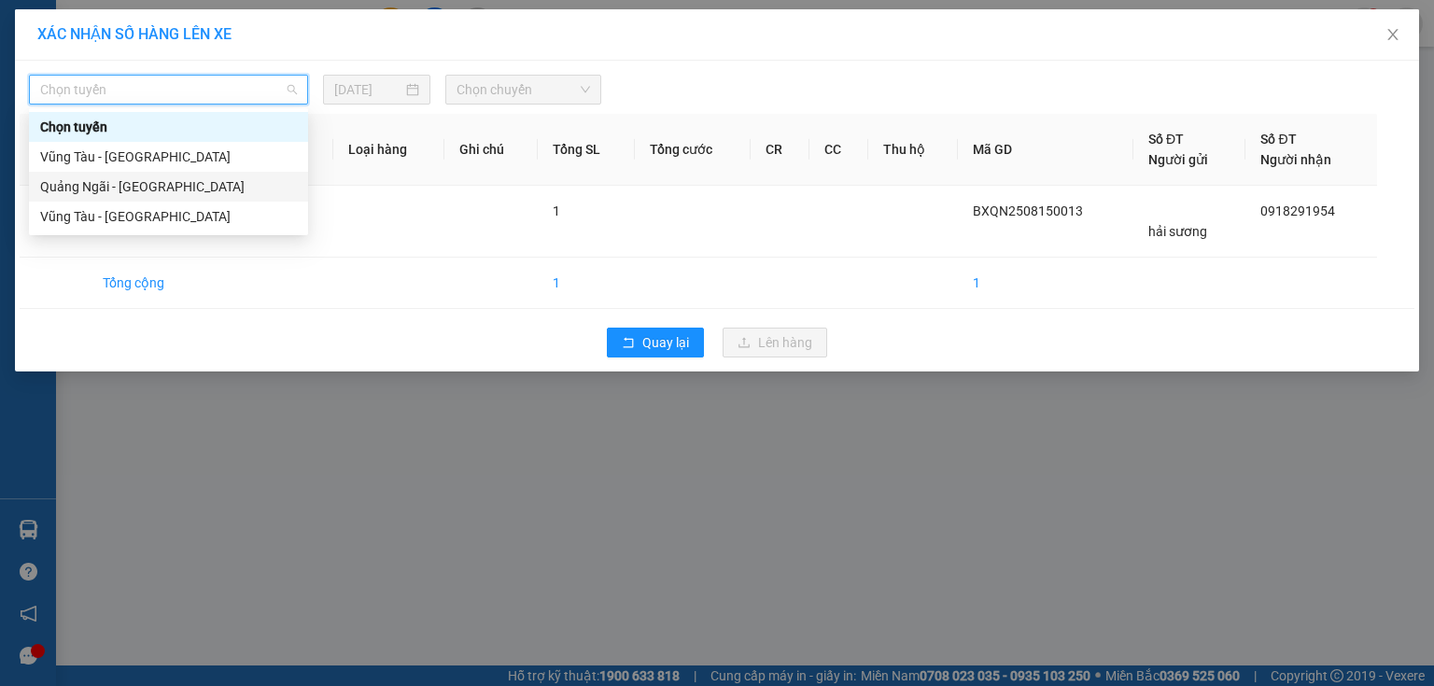
click at [134, 194] on div "Quảng Ngãi - [GEOGRAPHIC_DATA]" at bounding box center [168, 186] width 257 height 21
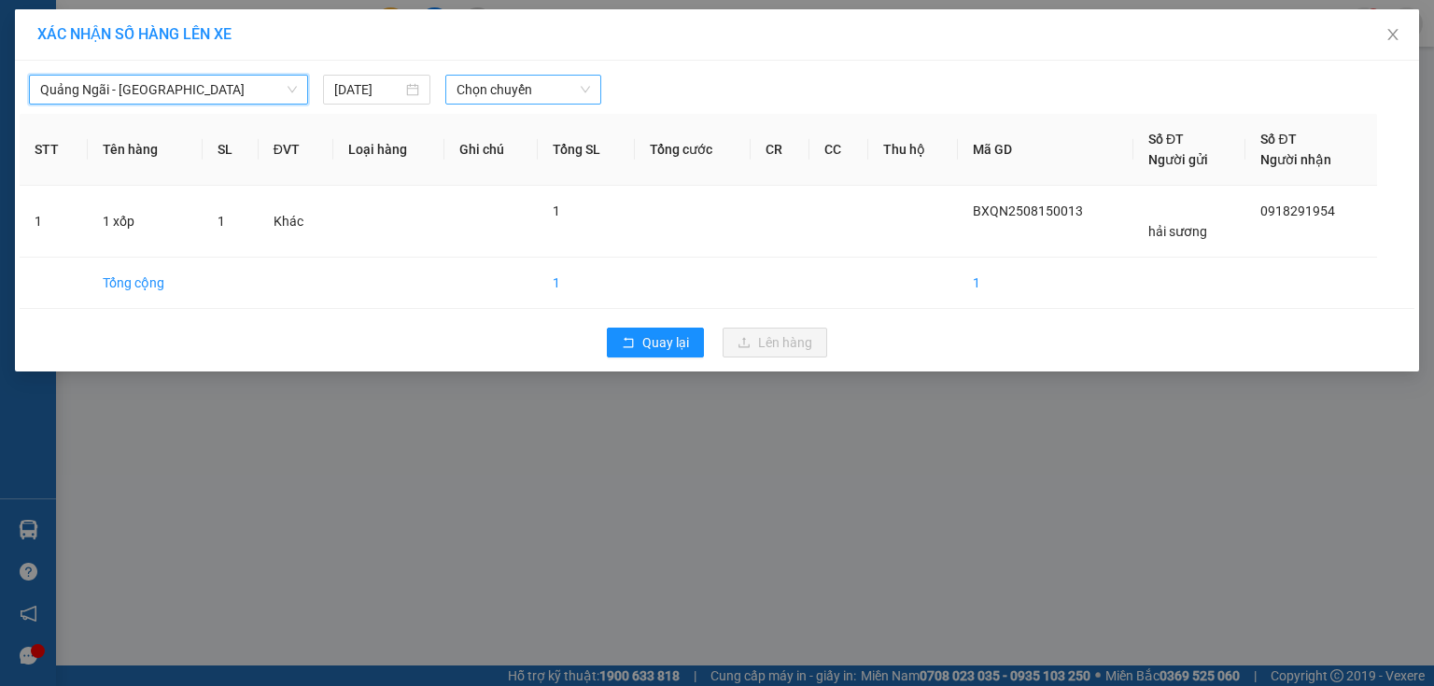
click at [582, 92] on span "Chọn chuyến" at bounding box center [523, 90] width 134 height 28
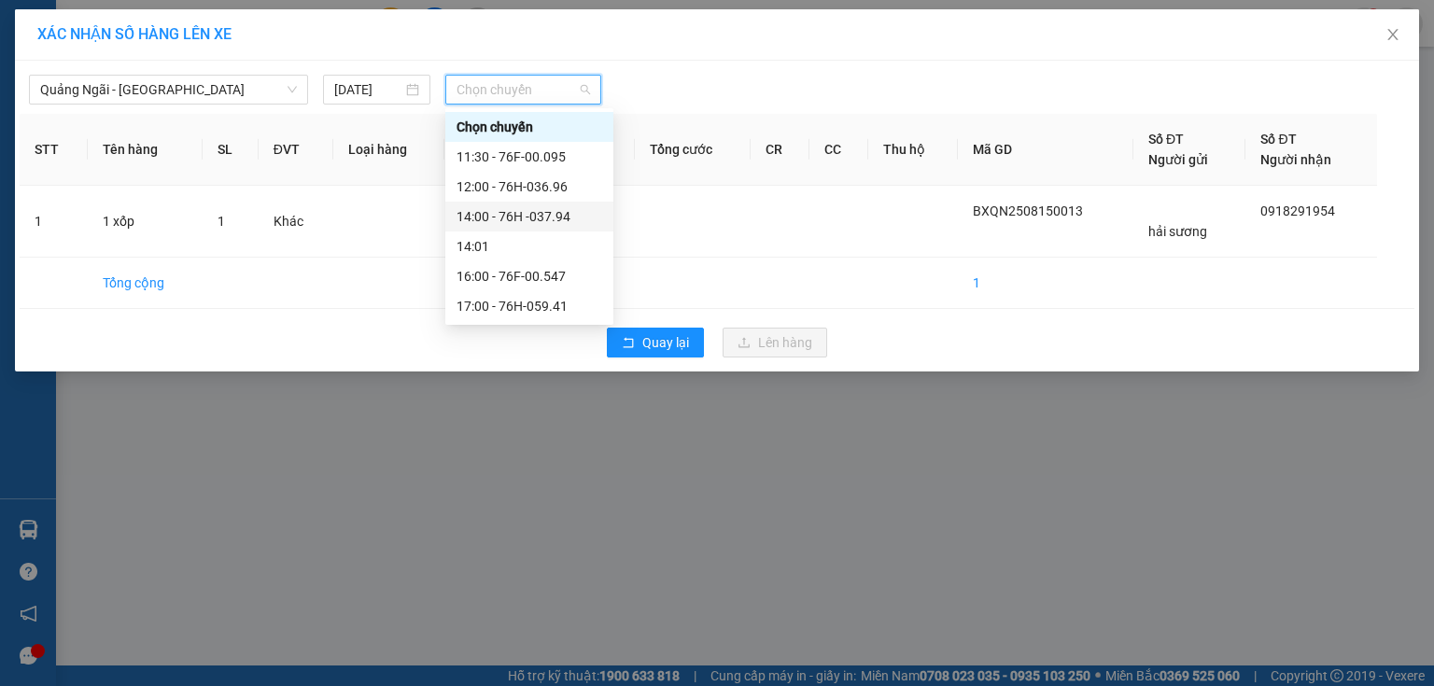
click at [585, 217] on div "14:00 - 76H -037.94" at bounding box center [529, 216] width 146 height 21
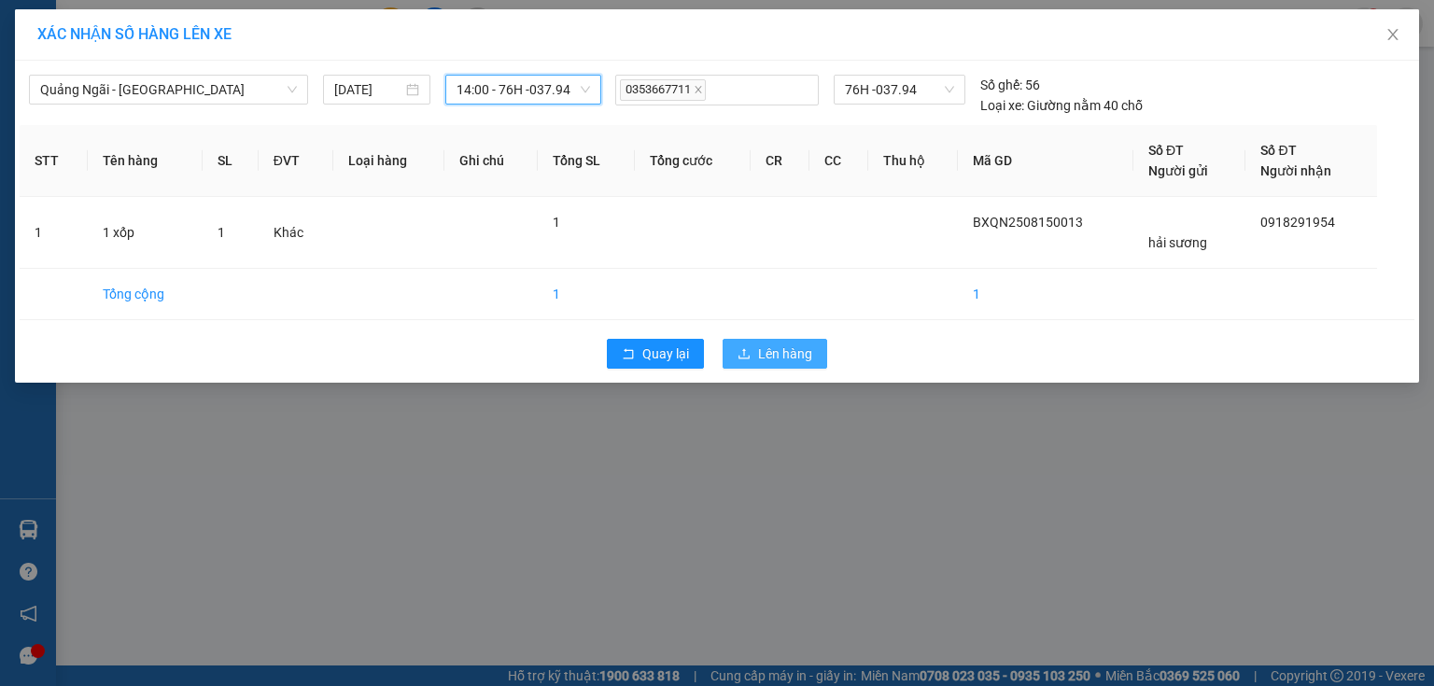
click at [768, 340] on button "Lên hàng" at bounding box center [774, 354] width 105 height 30
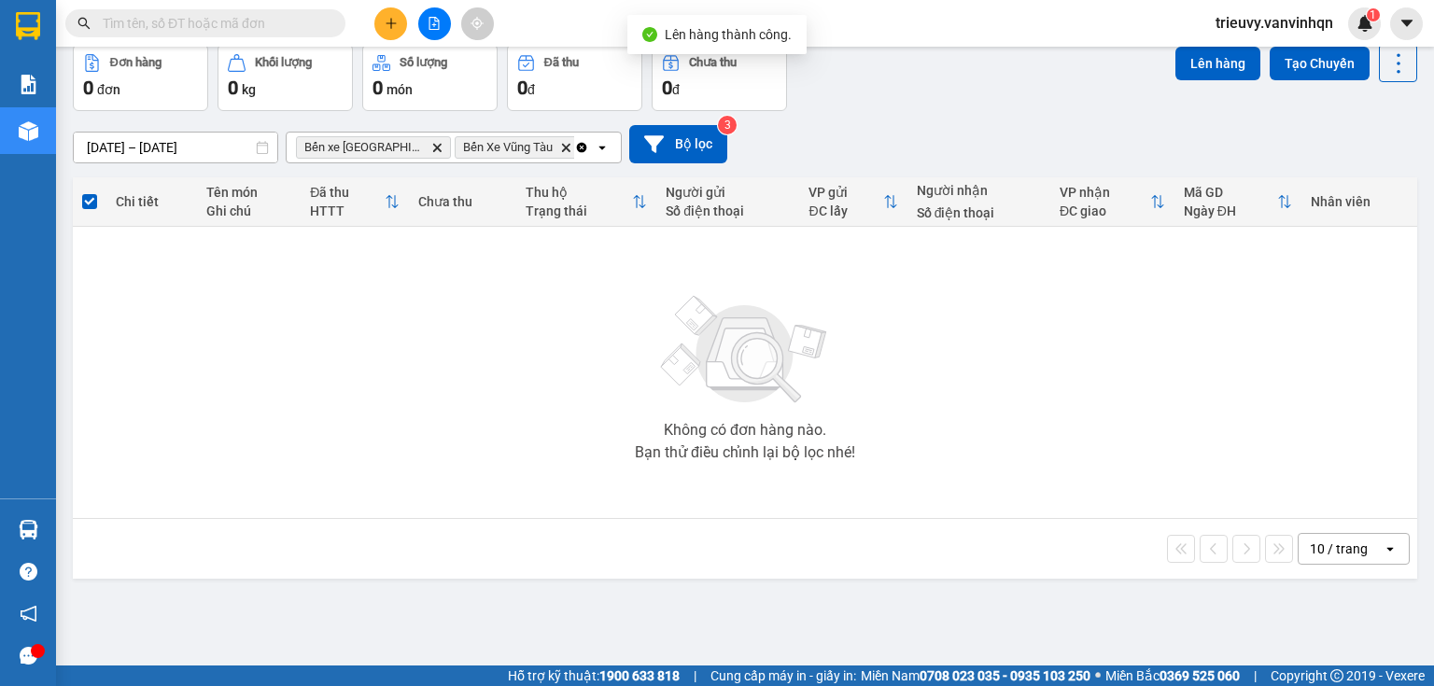
click at [185, 22] on button "Trên xe" at bounding box center [185, 0] width 75 height 45
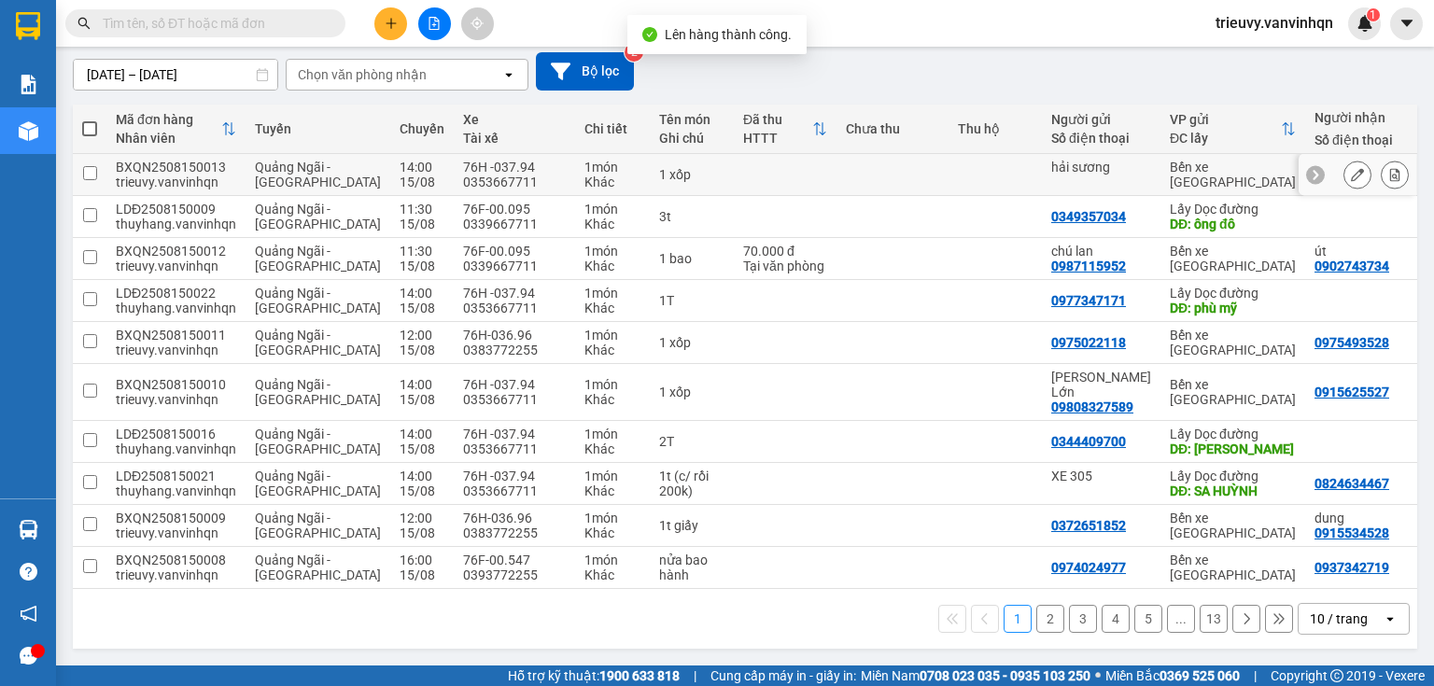
click at [1354, 191] on button at bounding box center [1357, 175] width 26 height 33
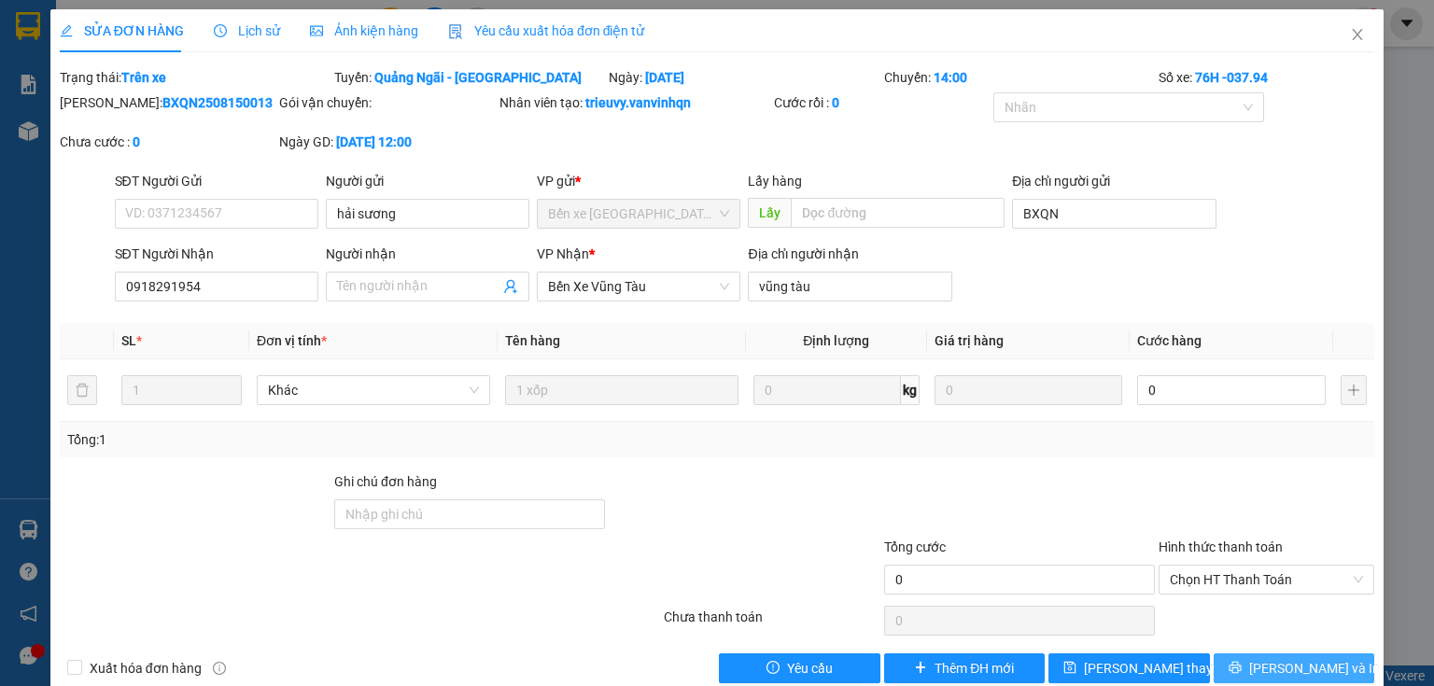
click at [1240, 674] on button "[PERSON_NAME] và In" at bounding box center [1293, 668] width 161 height 30
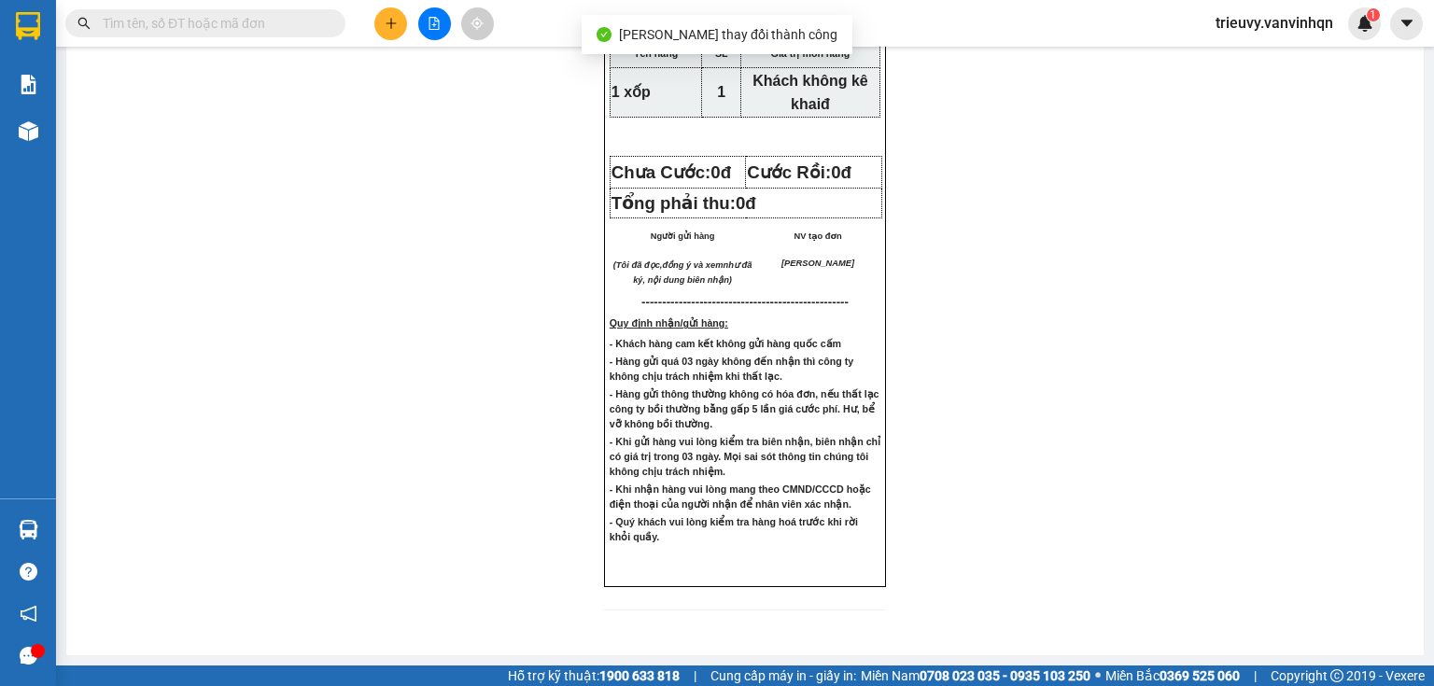
click at [385, 30] on button at bounding box center [390, 23] width 33 height 33
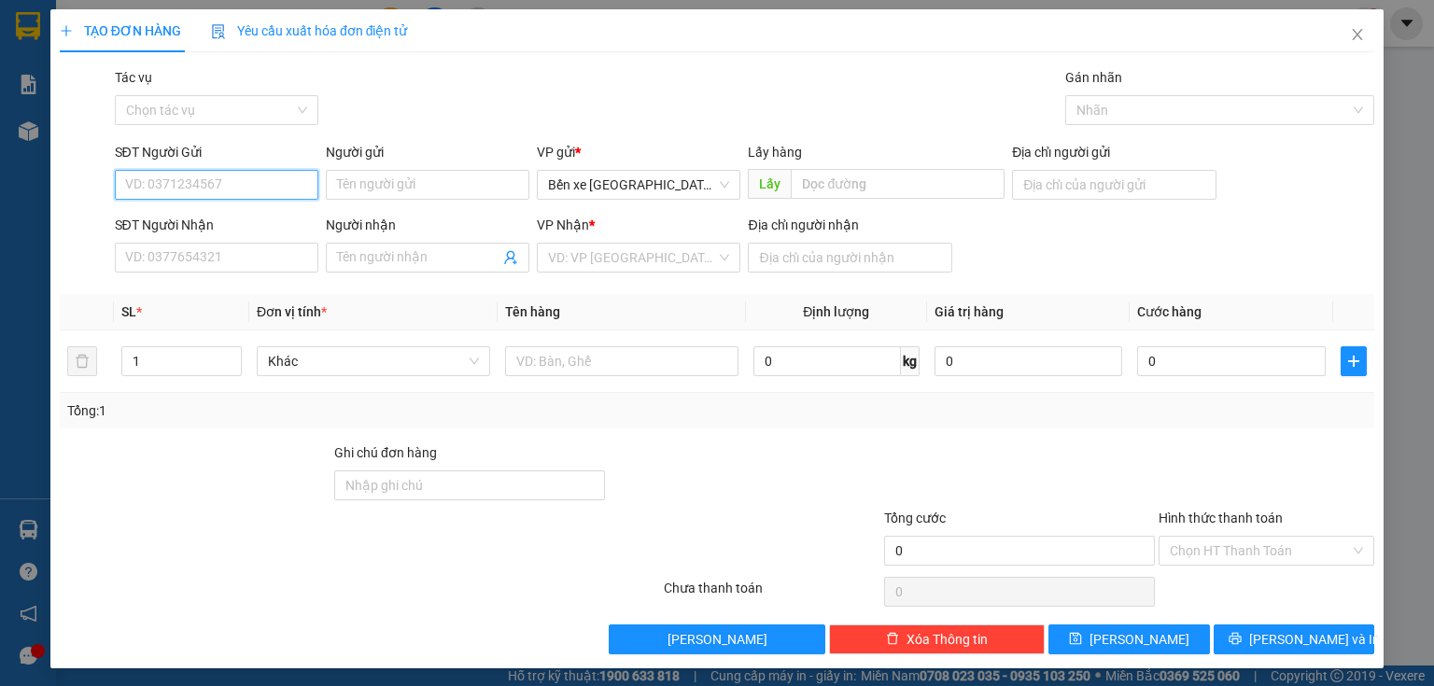
click at [216, 183] on input "SĐT Người Gửi" at bounding box center [216, 185] width 203 height 30
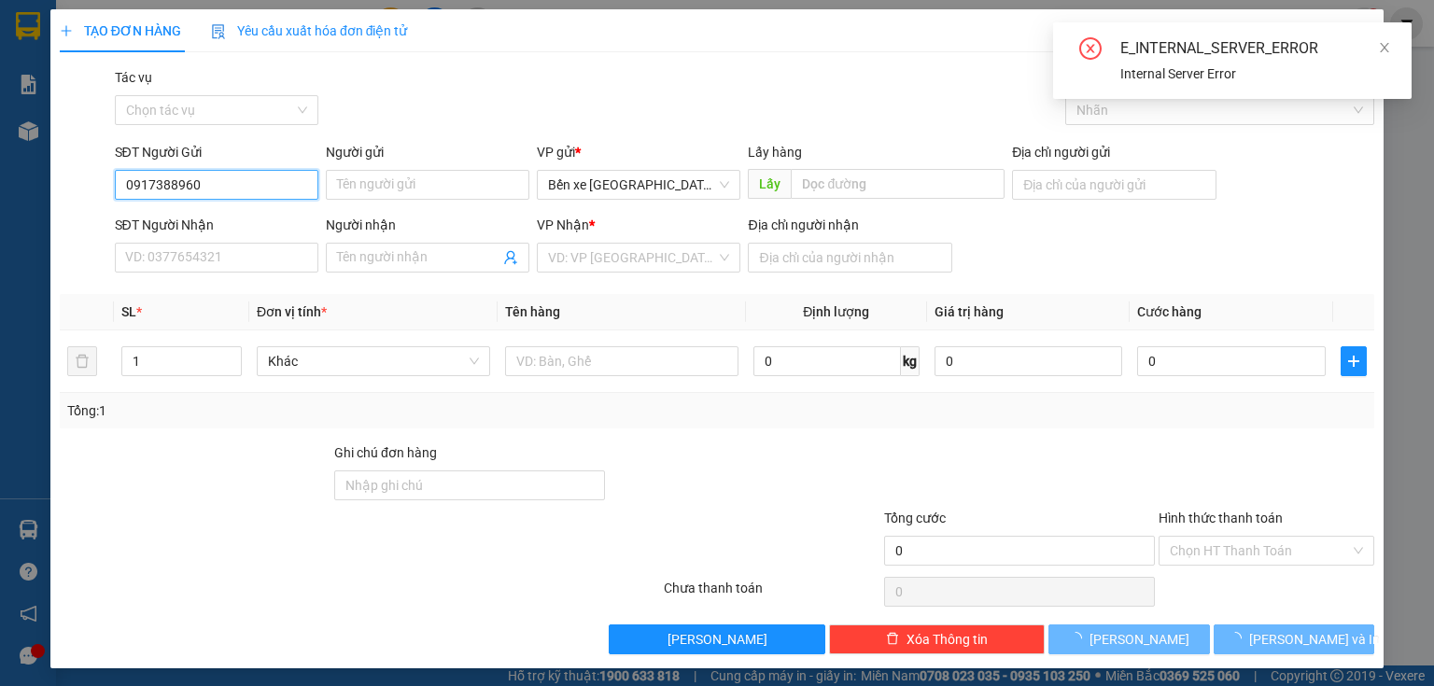
click at [156, 177] on input "0917388960" at bounding box center [216, 185] width 203 height 30
click at [155, 177] on input "0917388960" at bounding box center [216, 185] width 203 height 30
click at [158, 173] on input "0917388960" at bounding box center [216, 185] width 203 height 30
click at [157, 173] on input "0917388960" at bounding box center [216, 185] width 203 height 30
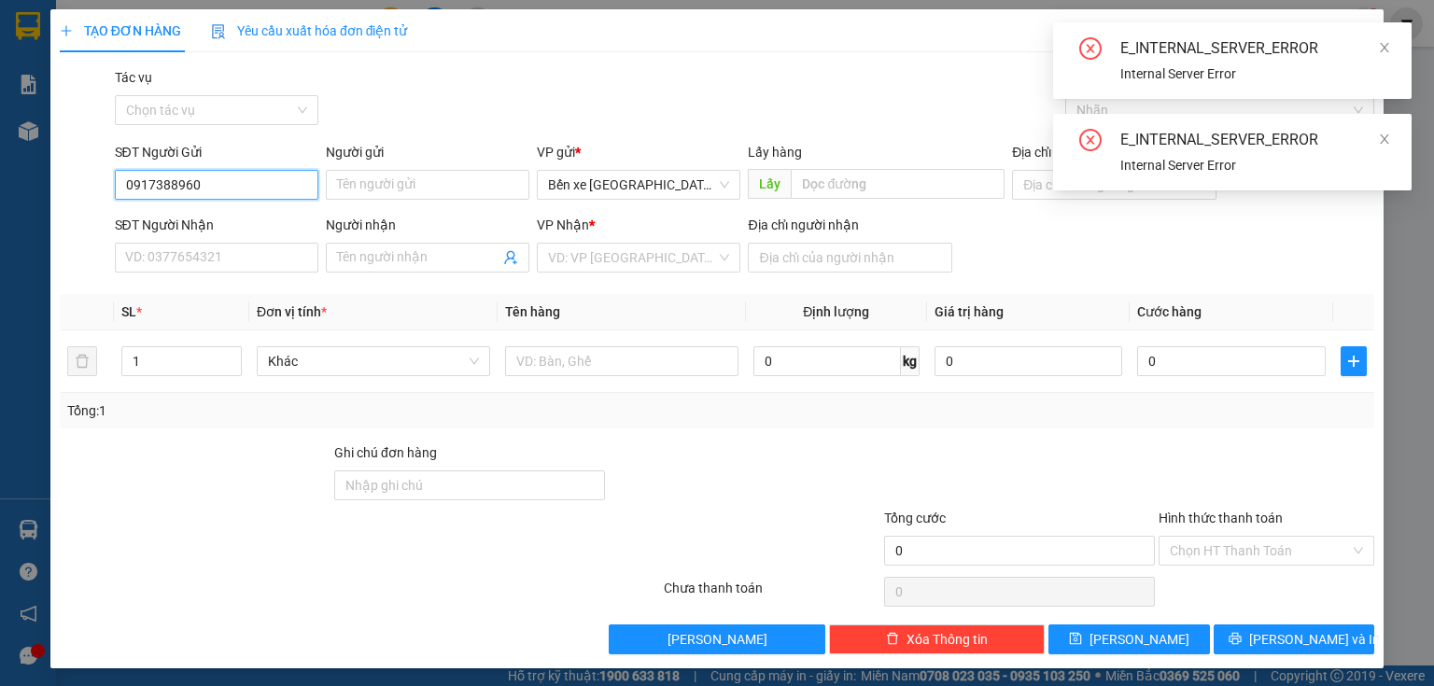
click at [141, 175] on input "0917388960" at bounding box center [216, 185] width 203 height 30
click at [143, 175] on input "0917388960" at bounding box center [216, 185] width 203 height 30
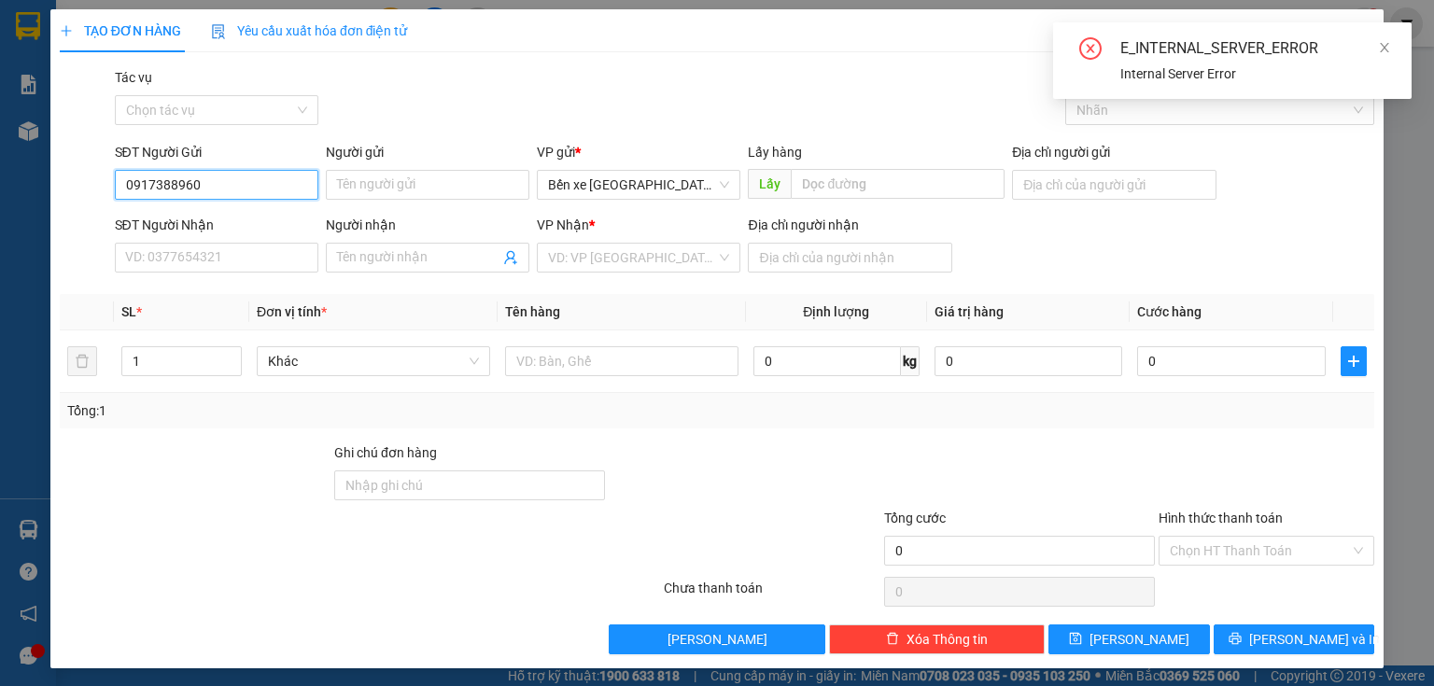
click at [166, 179] on input "0917388960" at bounding box center [216, 185] width 203 height 30
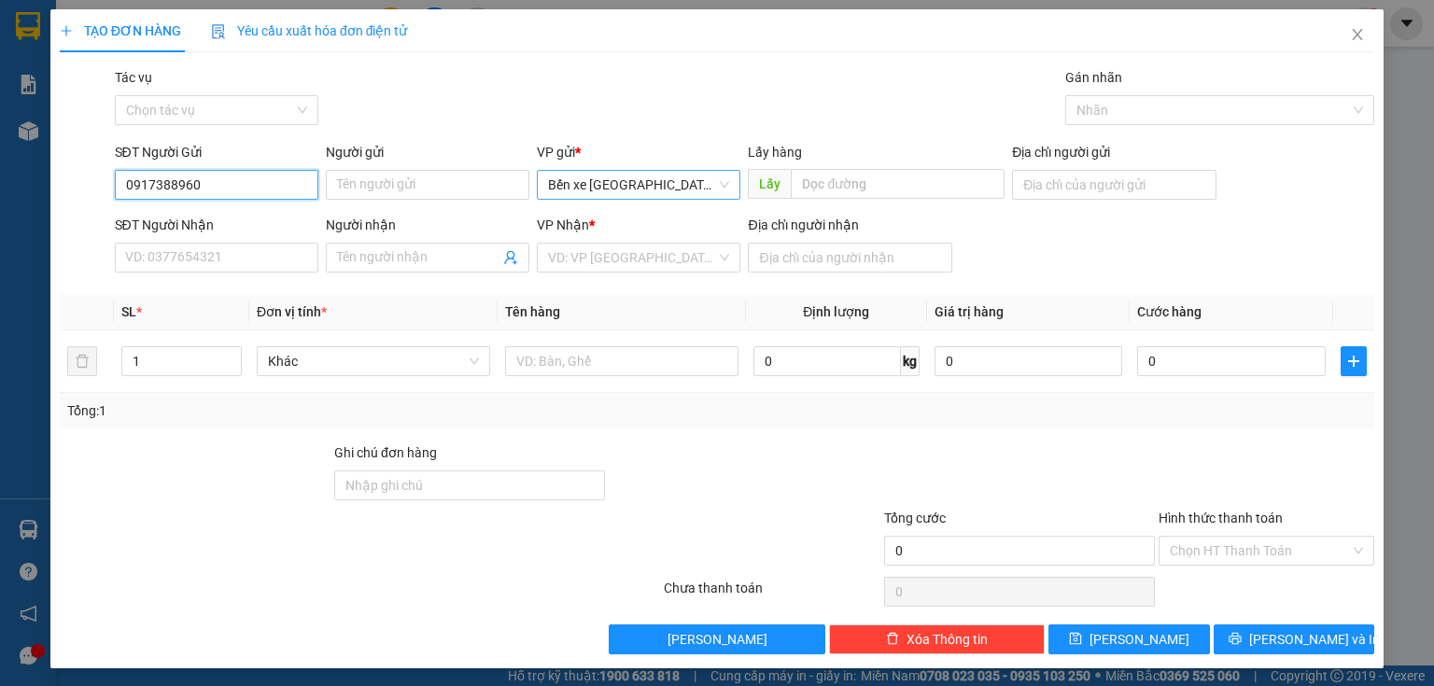
click at [587, 190] on span "Bến xe [GEOGRAPHIC_DATA]" at bounding box center [638, 185] width 181 height 28
type input "0917388960"
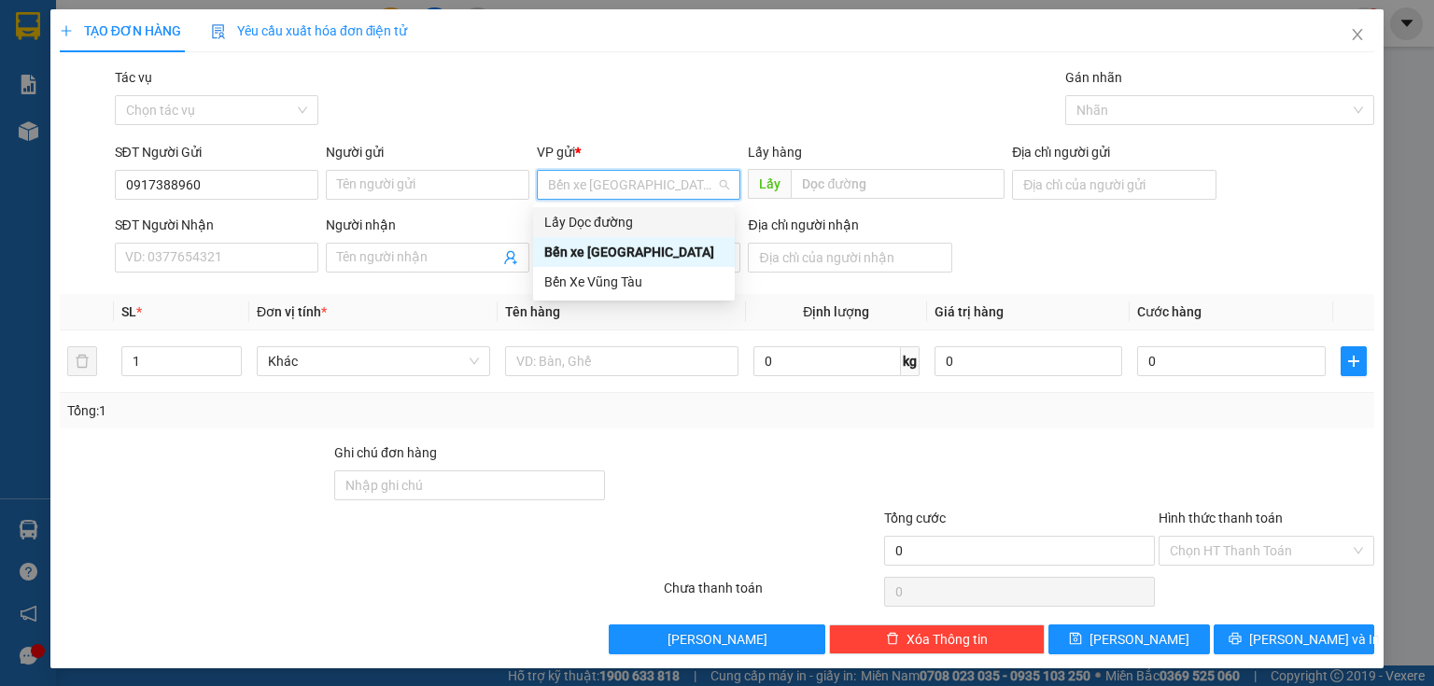
click at [581, 210] on div "Lấy Dọc đường" at bounding box center [634, 222] width 202 height 30
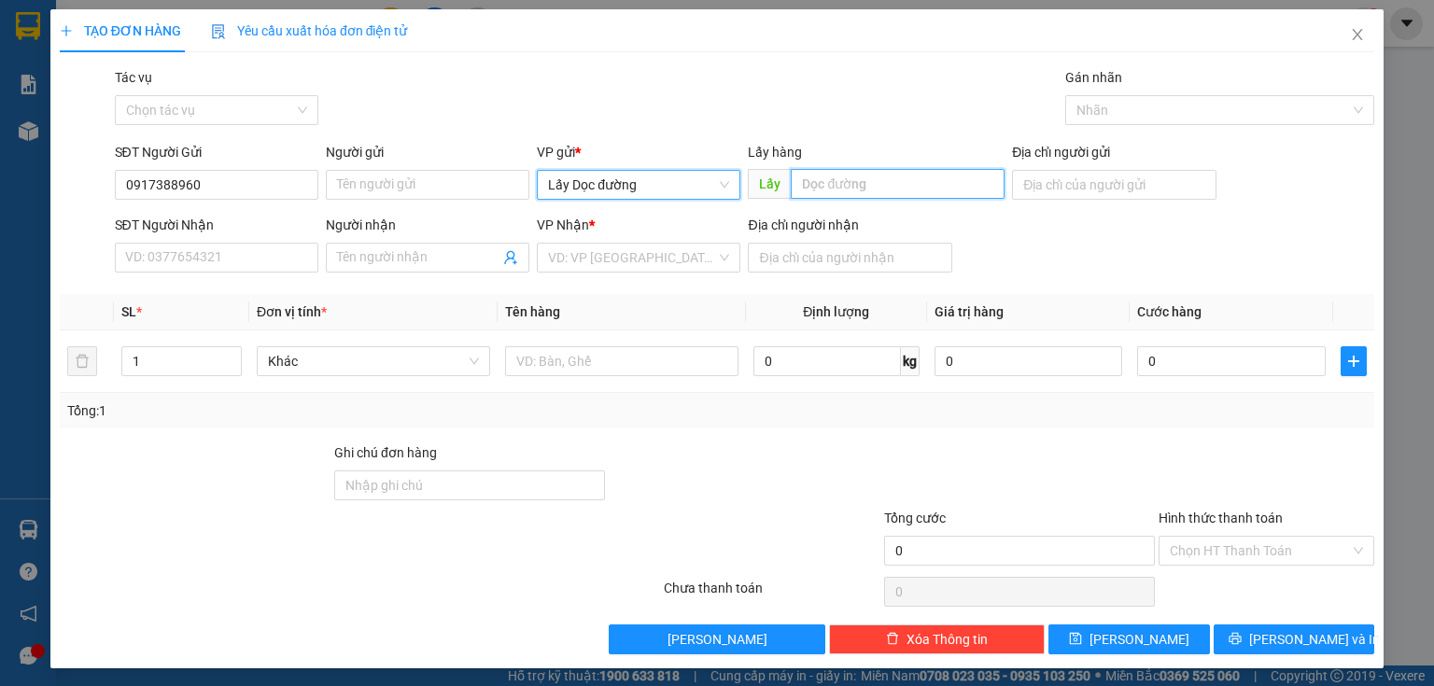
click at [821, 190] on input "text" at bounding box center [898, 184] width 214 height 30
type input "pv quán hồng"
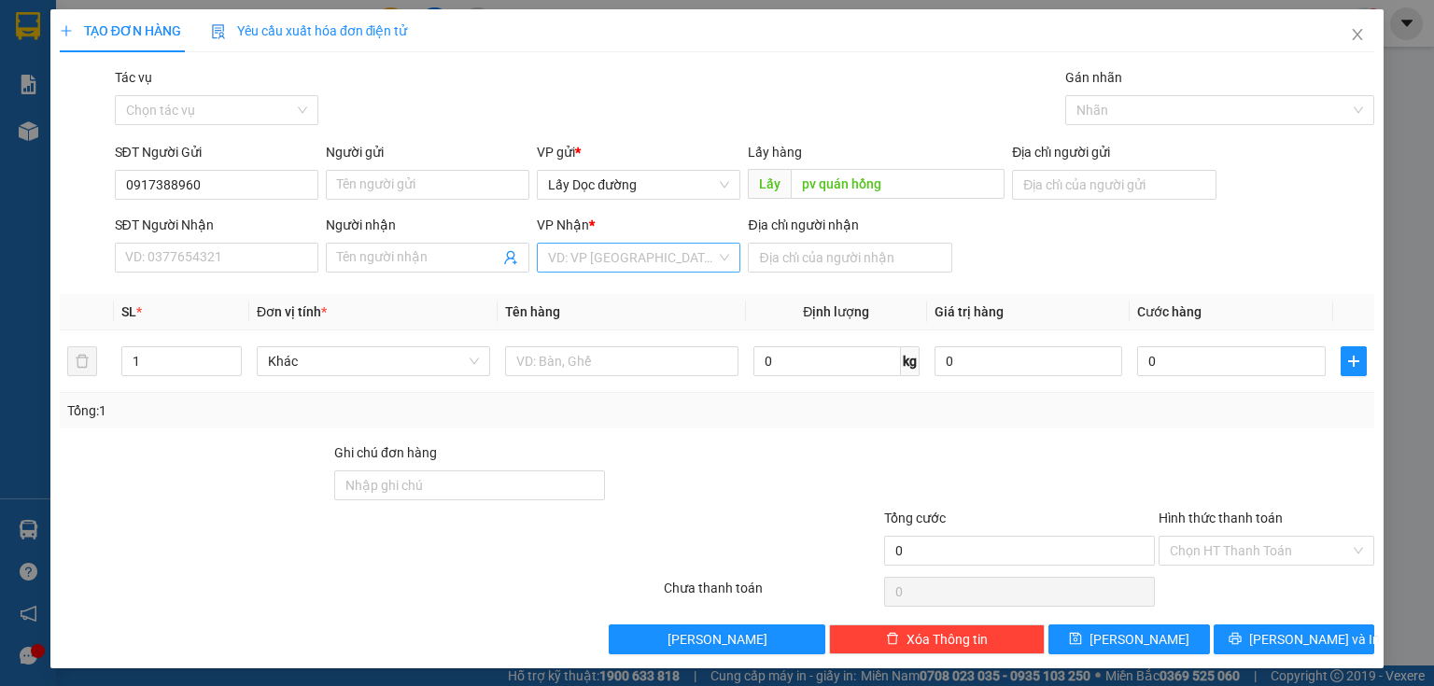
click at [674, 257] on input "search" at bounding box center [632, 258] width 168 height 28
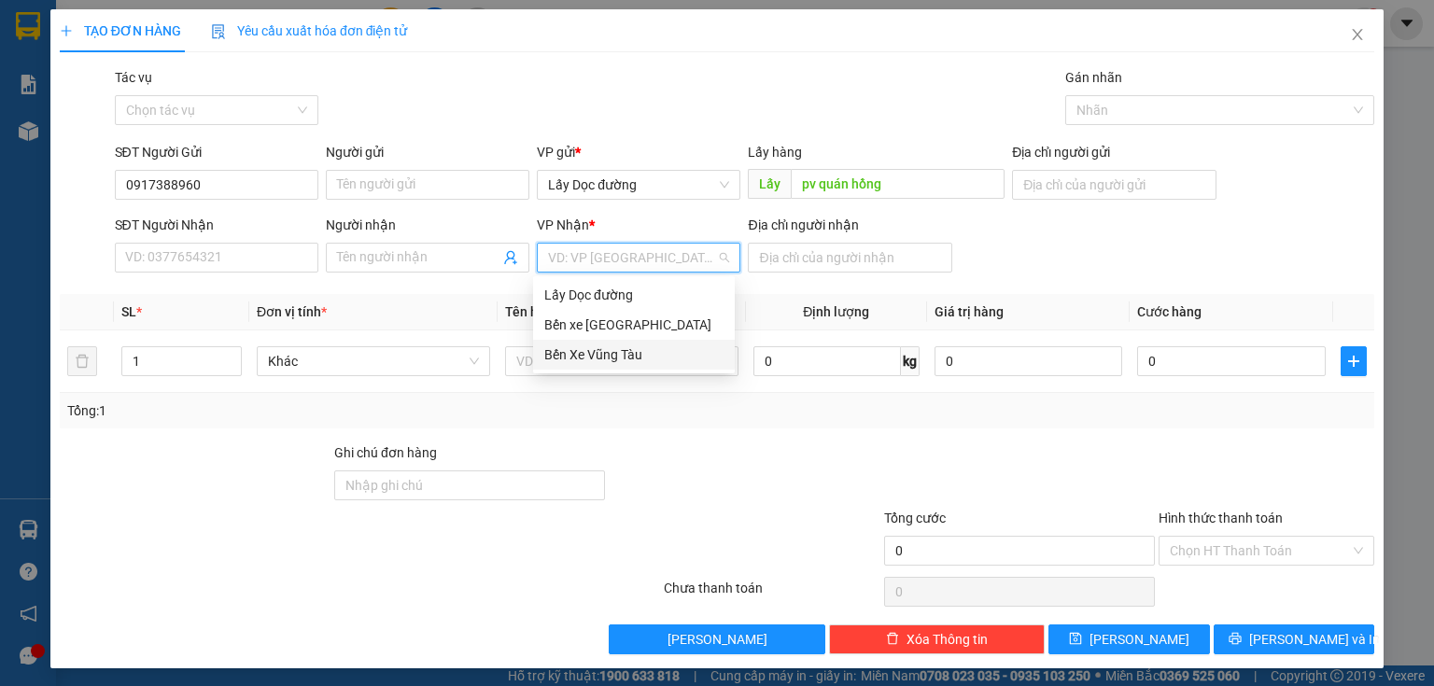
click at [631, 351] on div "Bến Xe Vũng Tàu" at bounding box center [633, 354] width 179 height 21
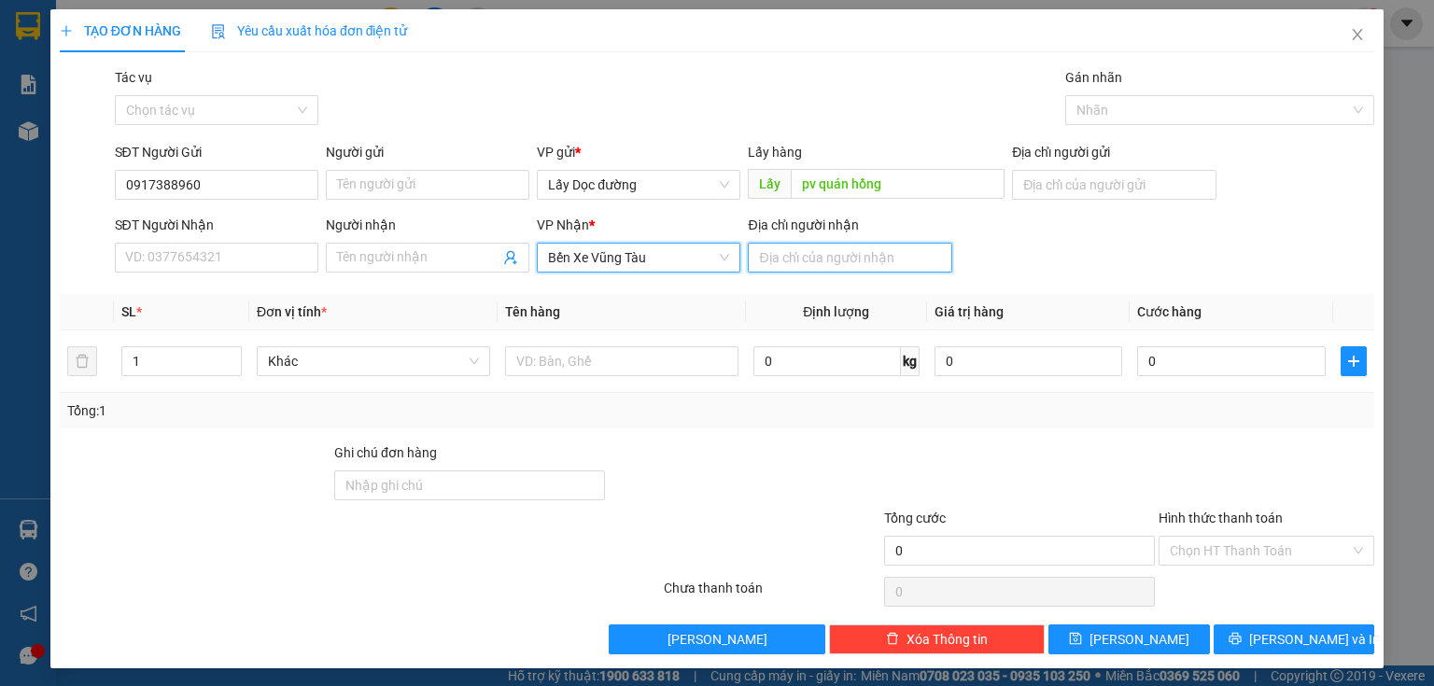
click at [784, 243] on input "Địa chỉ người nhận" at bounding box center [849, 258] width 203 height 30
type input "vung tau"
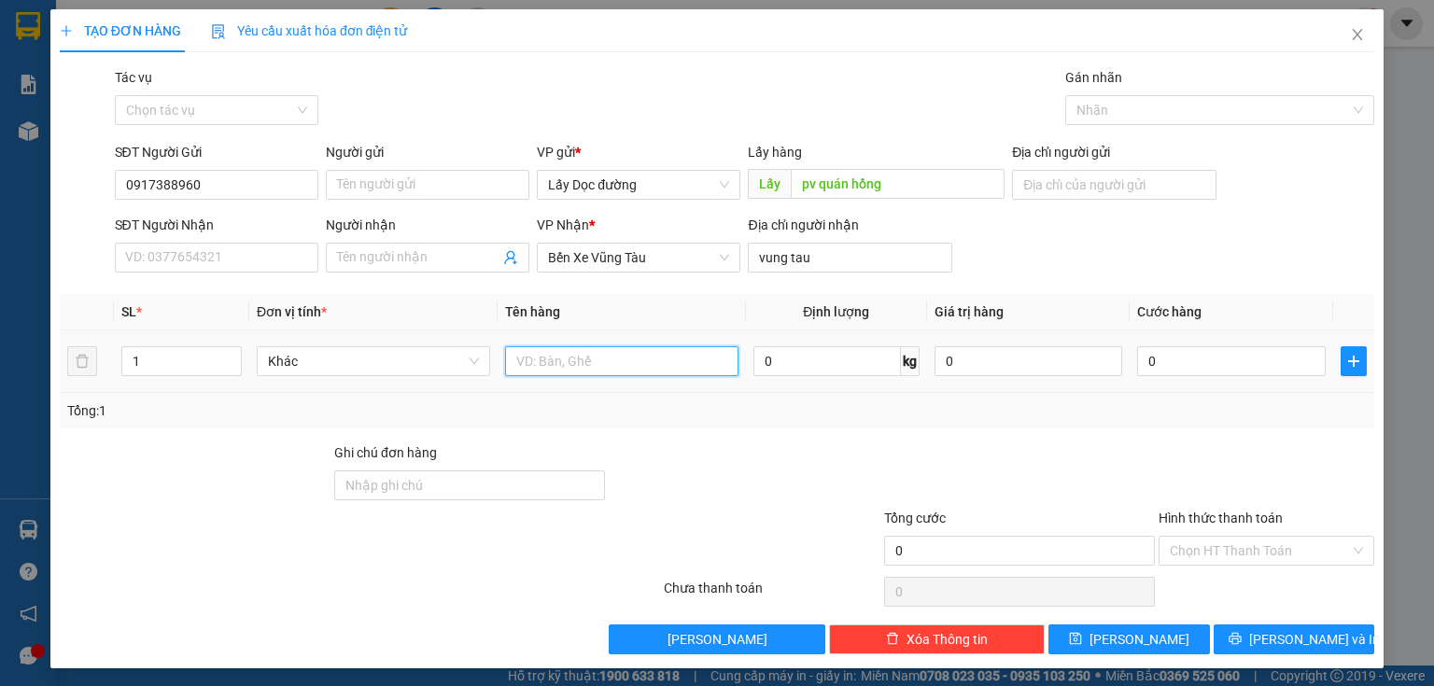
click at [706, 366] on input "text" at bounding box center [621, 361] width 233 height 30
type input "1t 1bao"
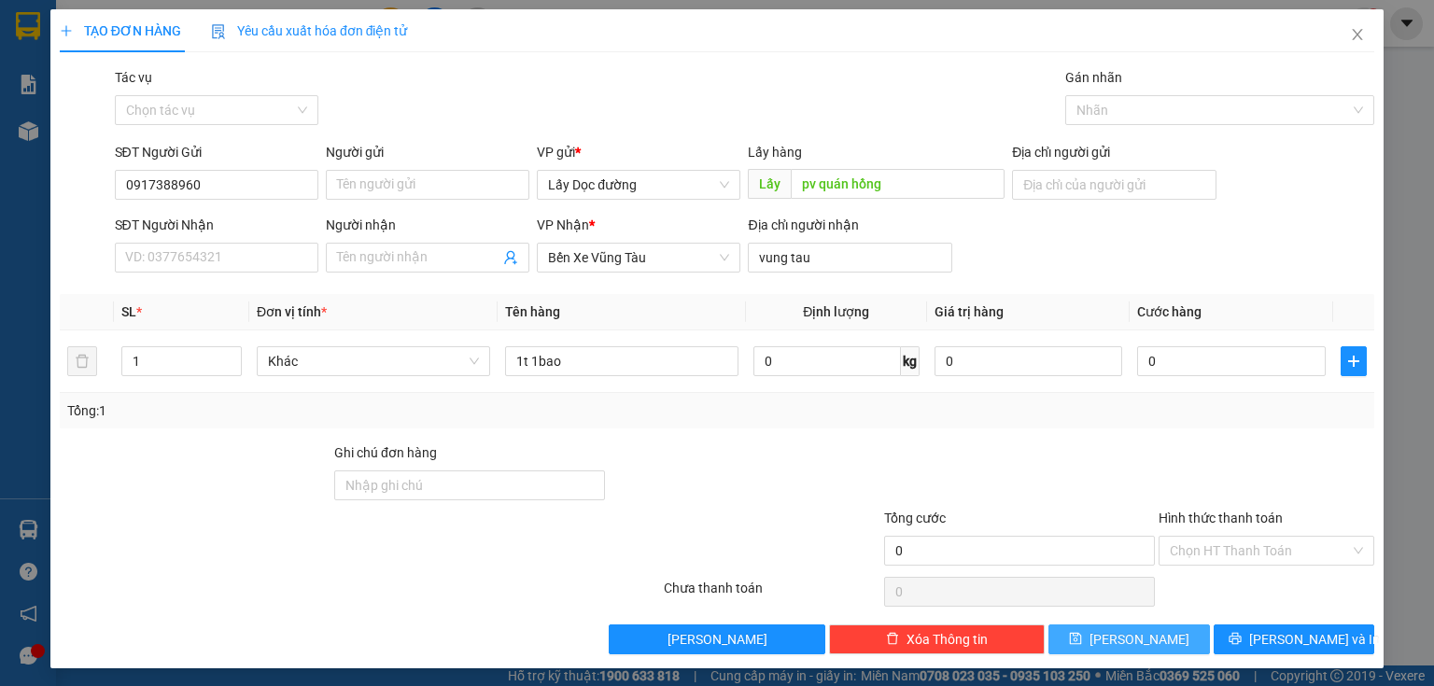
click at [1082, 636] on icon "save" at bounding box center [1075, 638] width 13 height 13
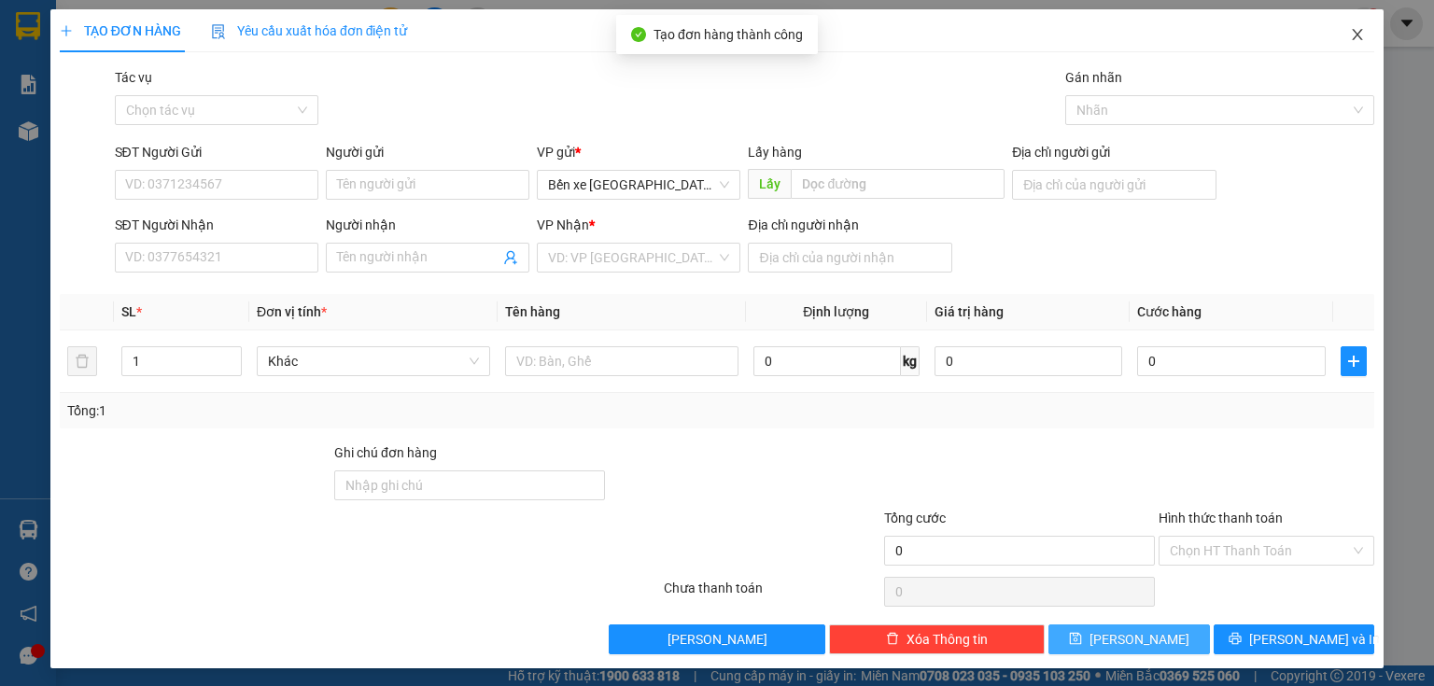
click at [1353, 40] on icon "close" at bounding box center [1358, 34] width 10 height 11
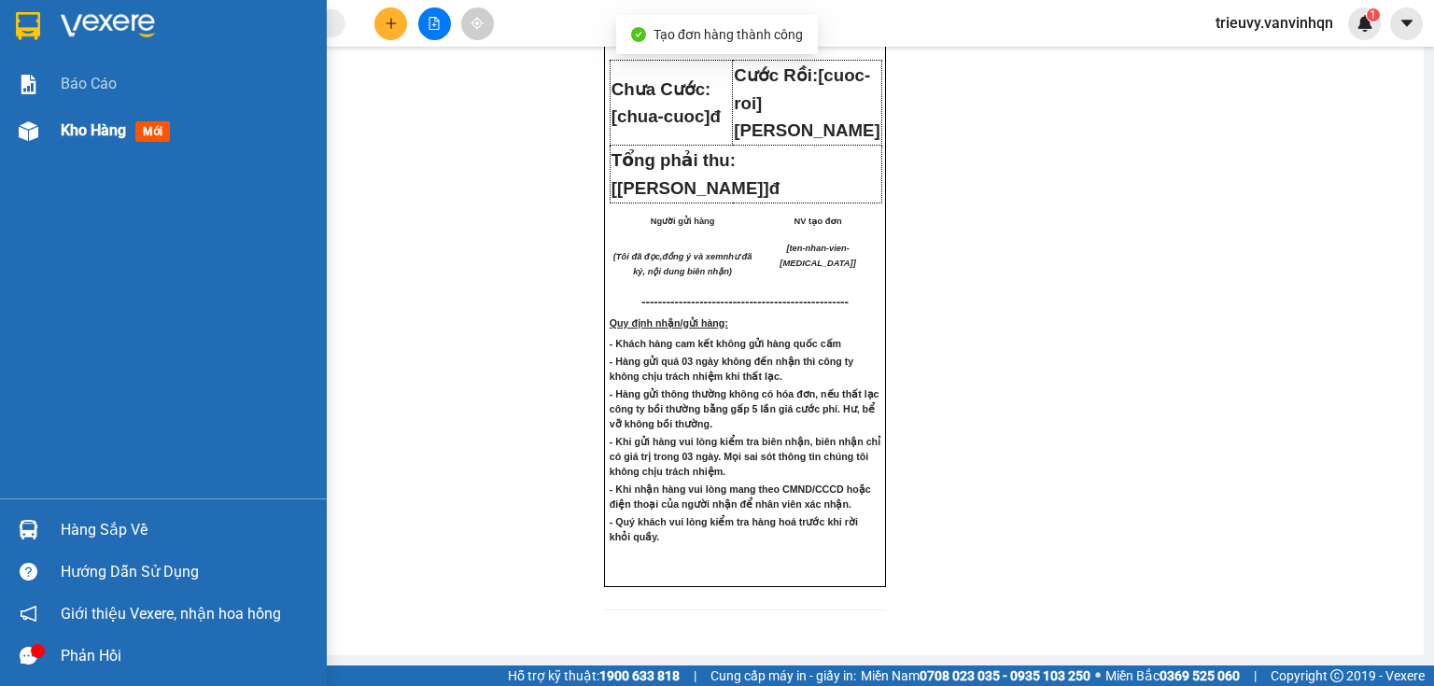
drag, startPoint x: 58, startPoint y: 134, endPoint x: 73, endPoint y: 132, distance: 15.2
click at [73, 132] on div "Kho hàng mới" at bounding box center [163, 130] width 327 height 47
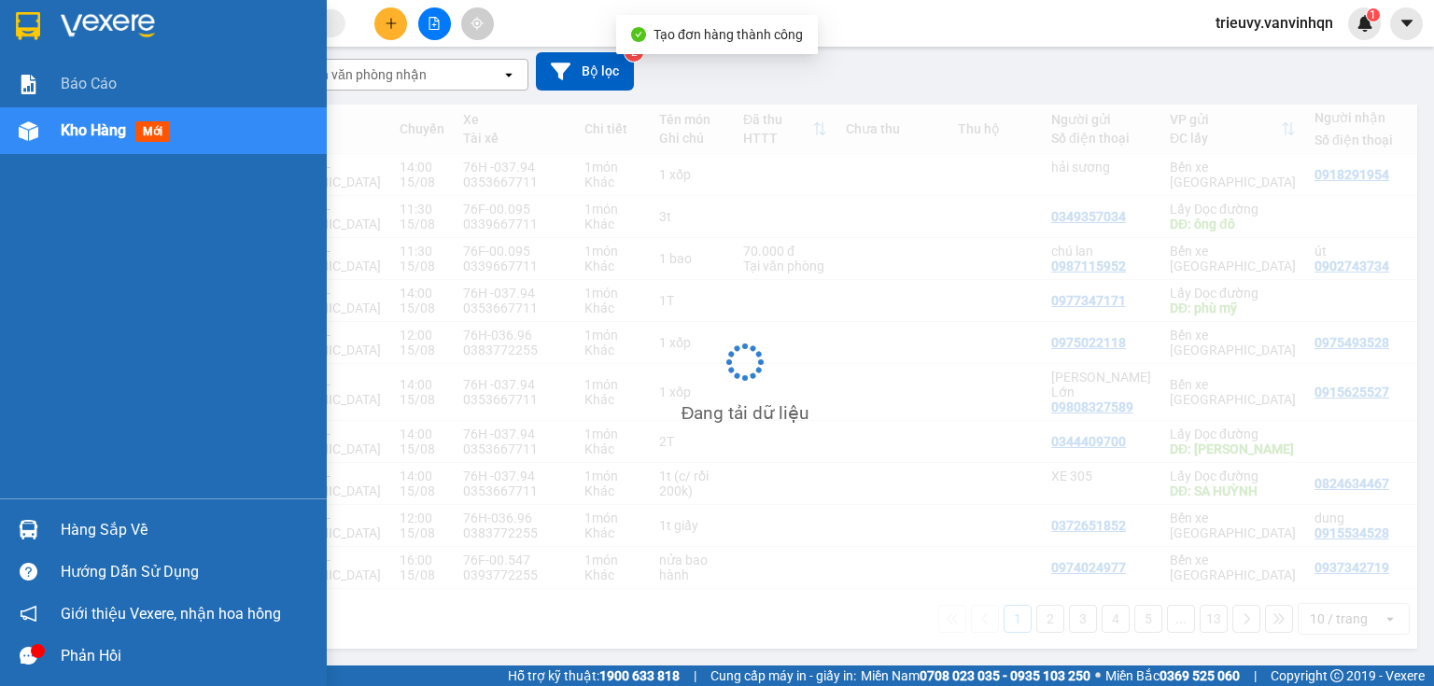
click at [75, 132] on span "Kho hàng" at bounding box center [93, 130] width 65 height 18
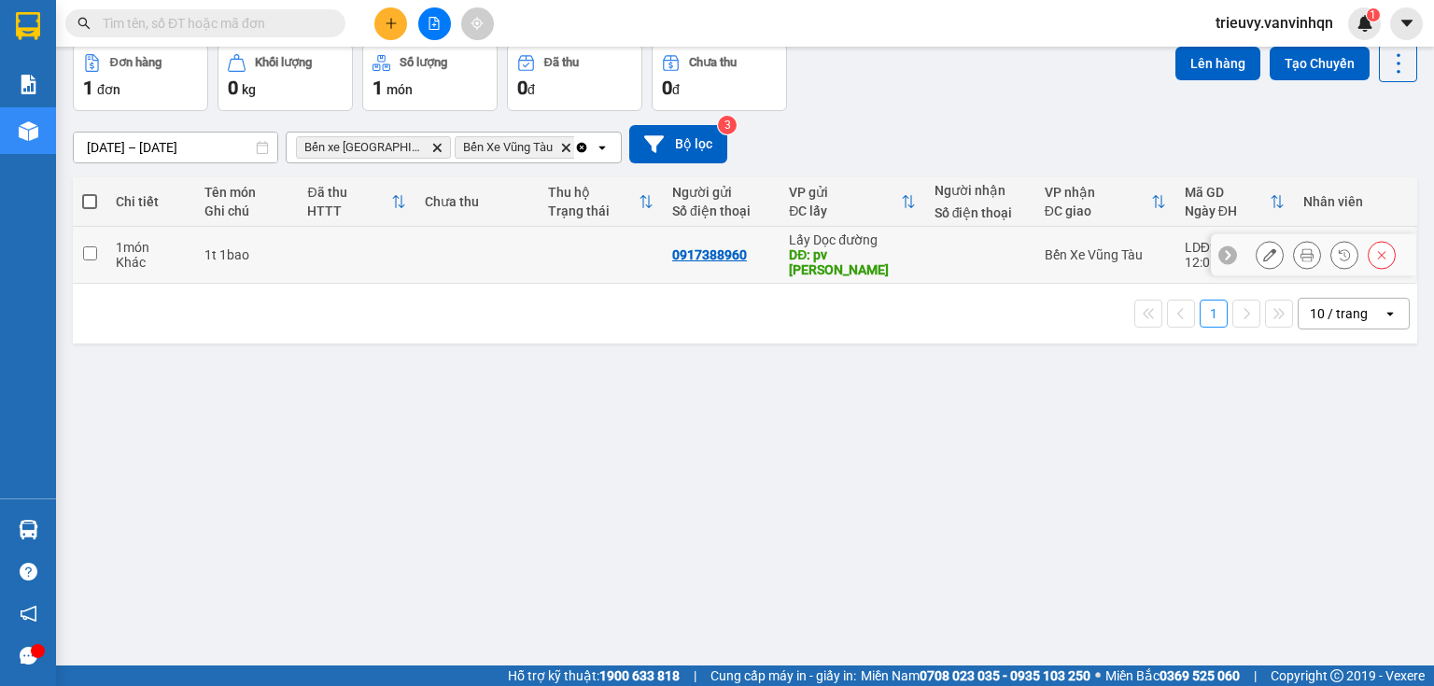
click at [263, 284] on td "1t 1bao" at bounding box center [246, 255] width 103 height 57
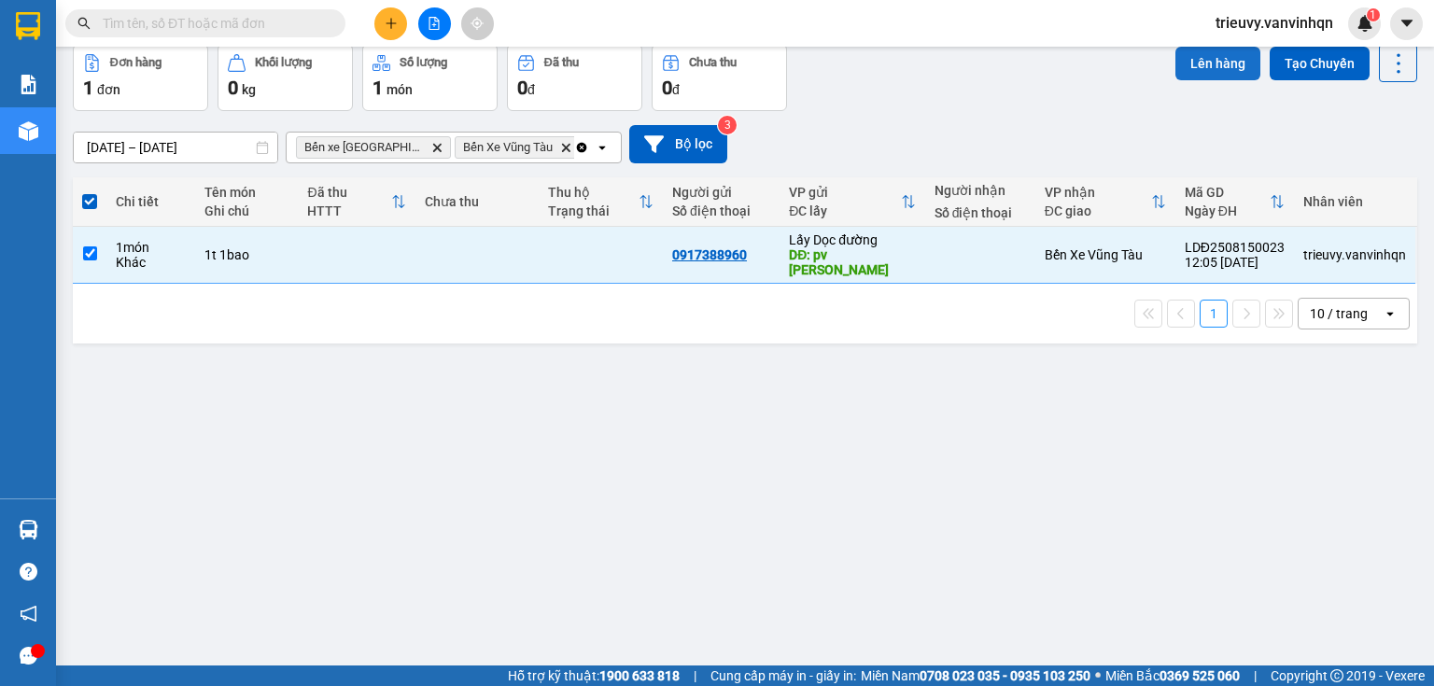
click at [1206, 80] on button "Lên hàng" at bounding box center [1217, 64] width 85 height 34
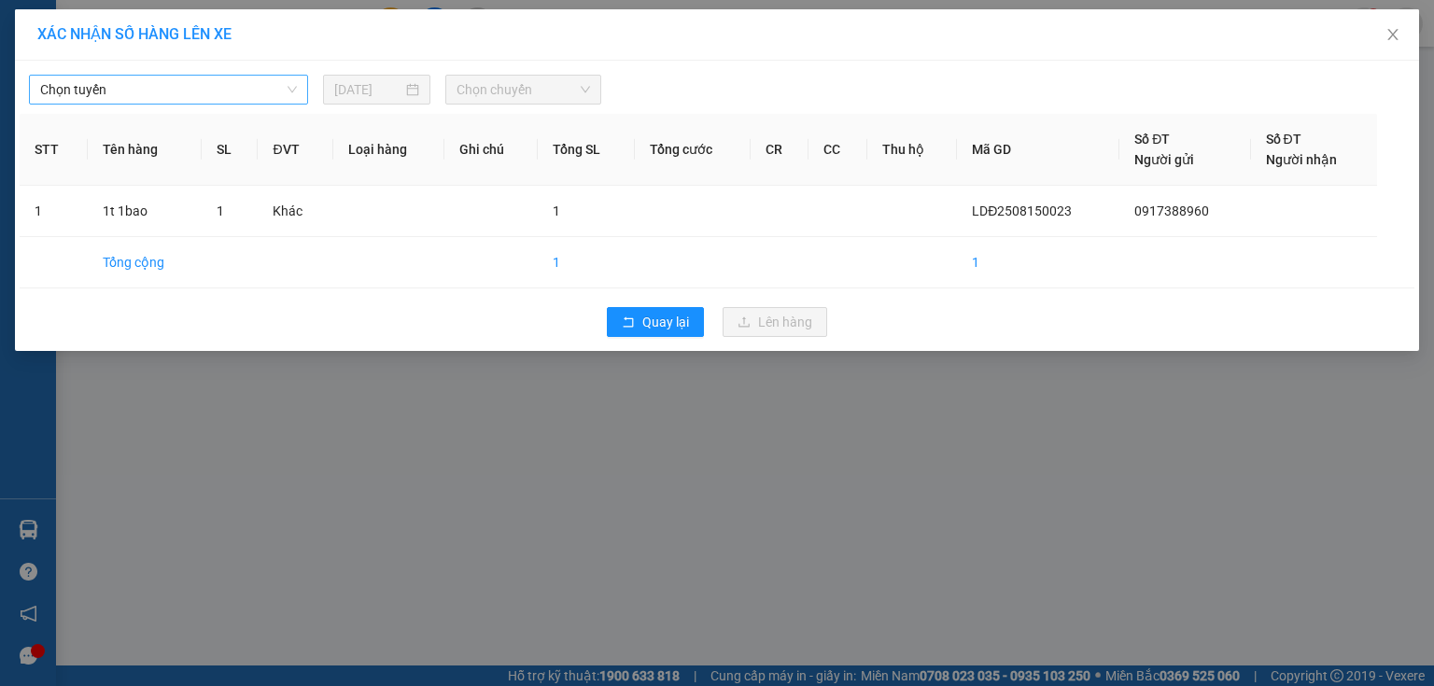
click at [217, 93] on span "Chọn tuyến" at bounding box center [168, 90] width 257 height 28
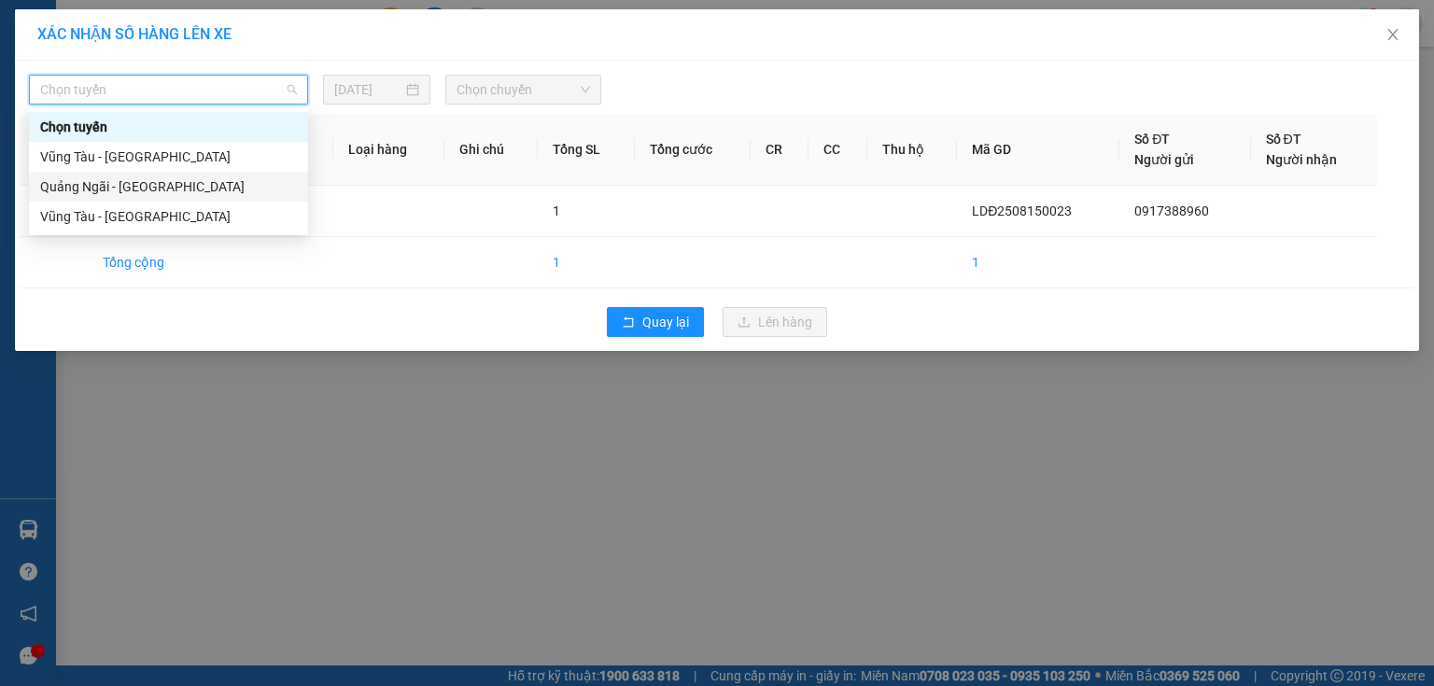
click at [150, 188] on div "Quảng Ngãi - [GEOGRAPHIC_DATA]" at bounding box center [168, 186] width 257 height 21
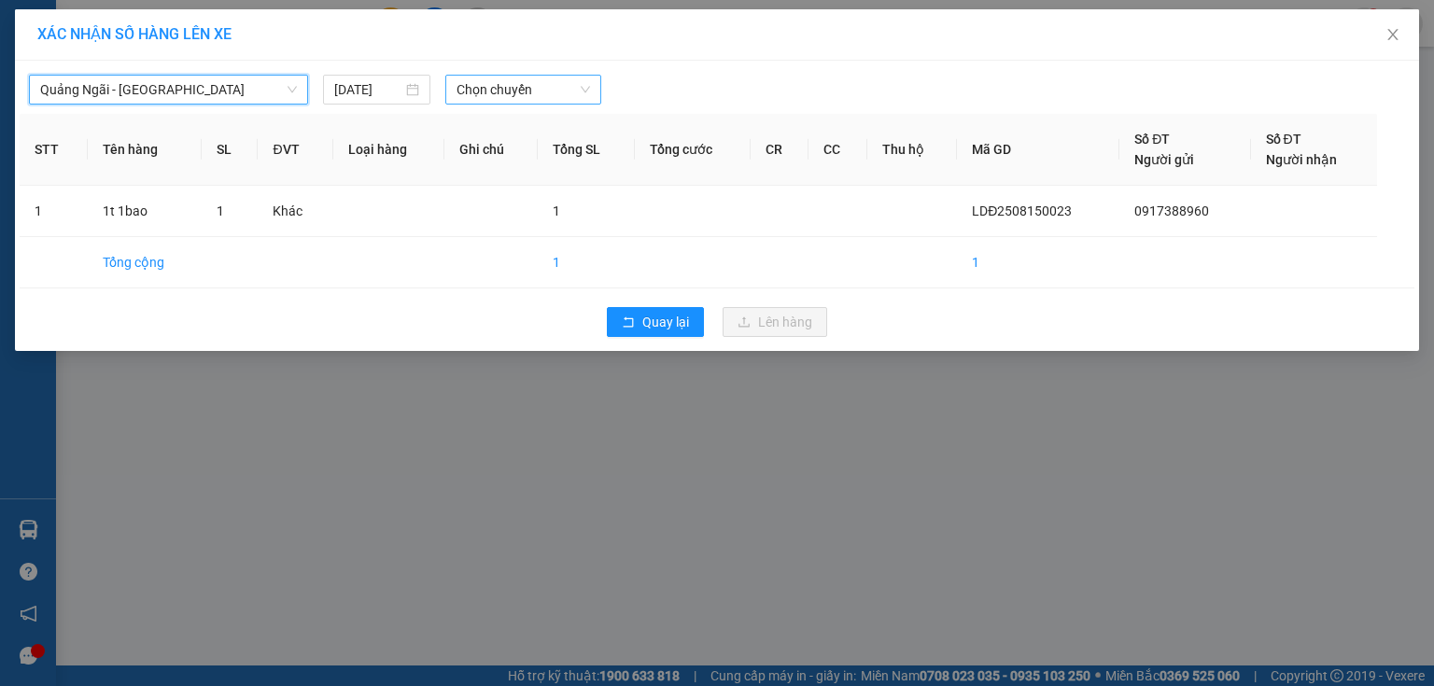
click at [510, 91] on span "Chọn chuyến" at bounding box center [523, 90] width 134 height 28
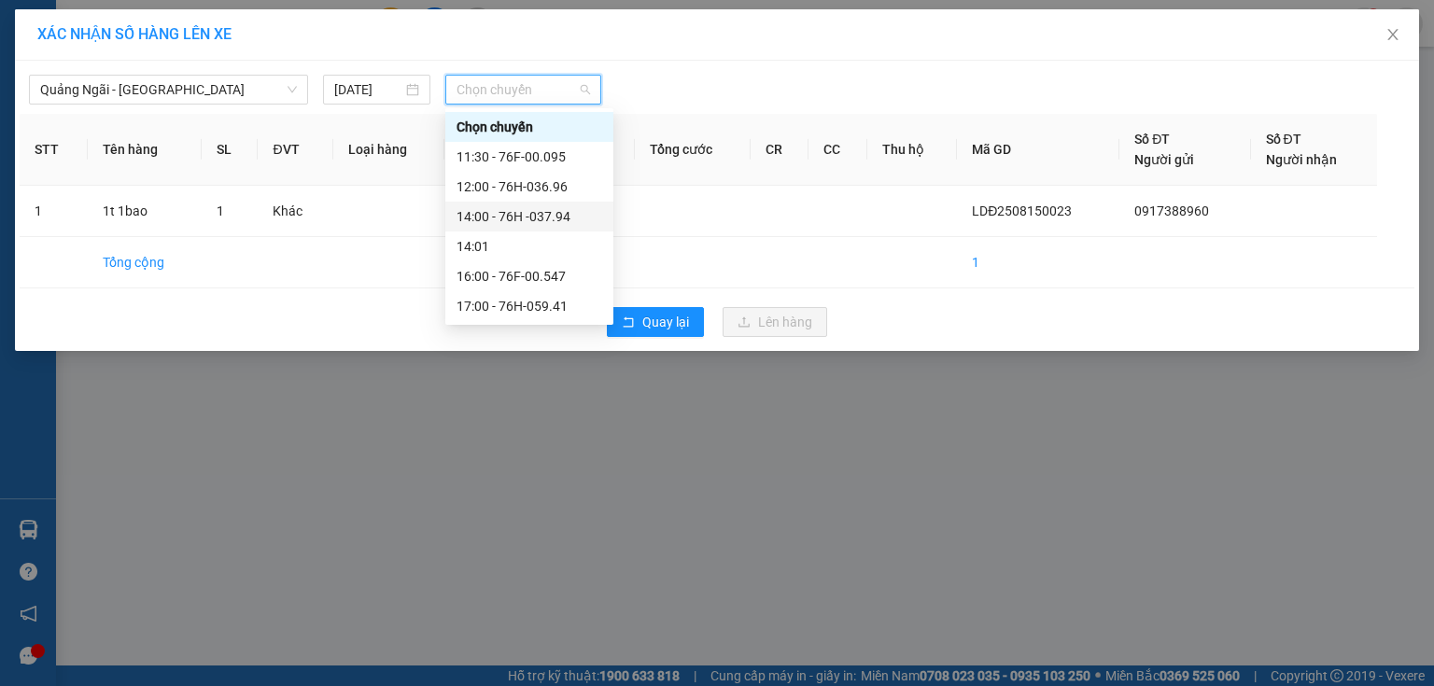
drag, startPoint x: 553, startPoint y: 177, endPoint x: 553, endPoint y: 204, distance: 27.1
click at [553, 204] on div "Chọn chuyến 11:30 - 76F-00.095 12:00 - 76H-036.96 14:00 - 76H -037.94 14:01 16:…" at bounding box center [529, 216] width 168 height 209
click at [553, 204] on div "14:00 - 76H -037.94" at bounding box center [529, 217] width 168 height 30
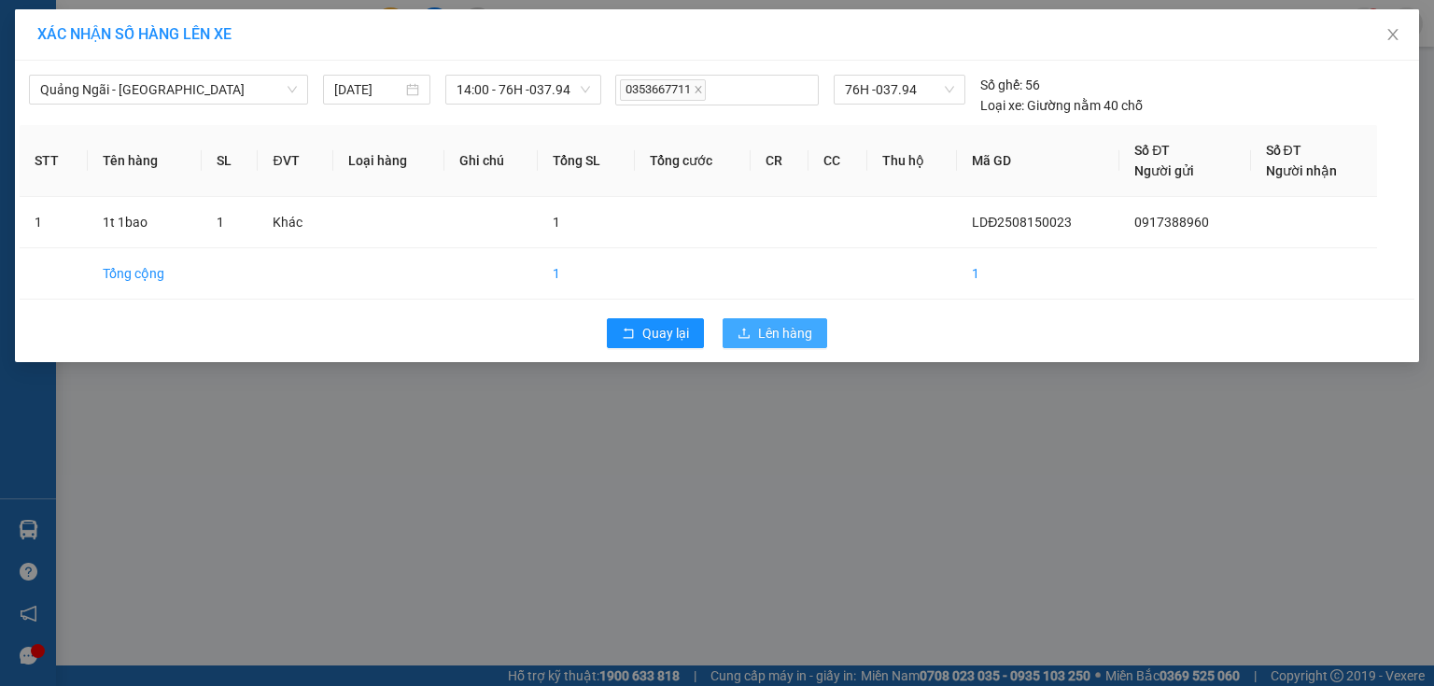
click at [761, 325] on span "Lên hàng" at bounding box center [785, 333] width 54 height 21
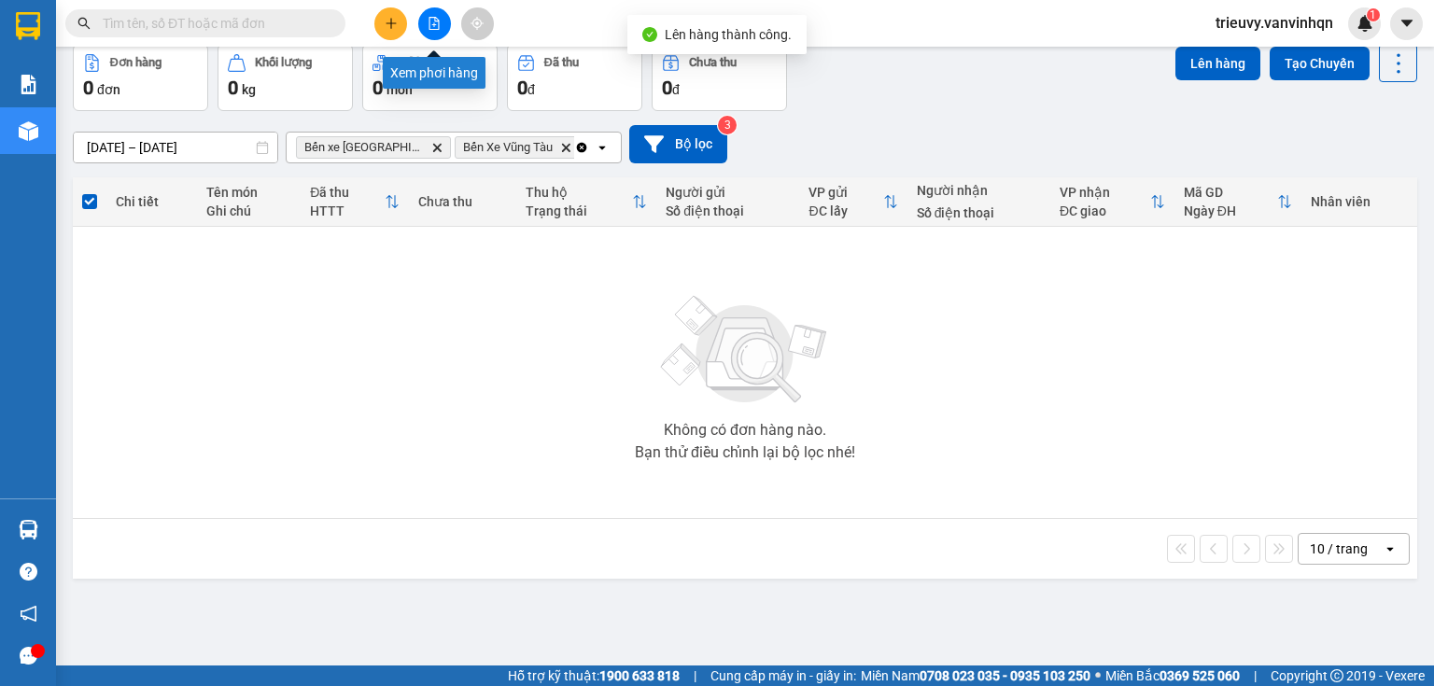
click at [429, 25] on icon "file-add" at bounding box center [434, 23] width 13 height 13
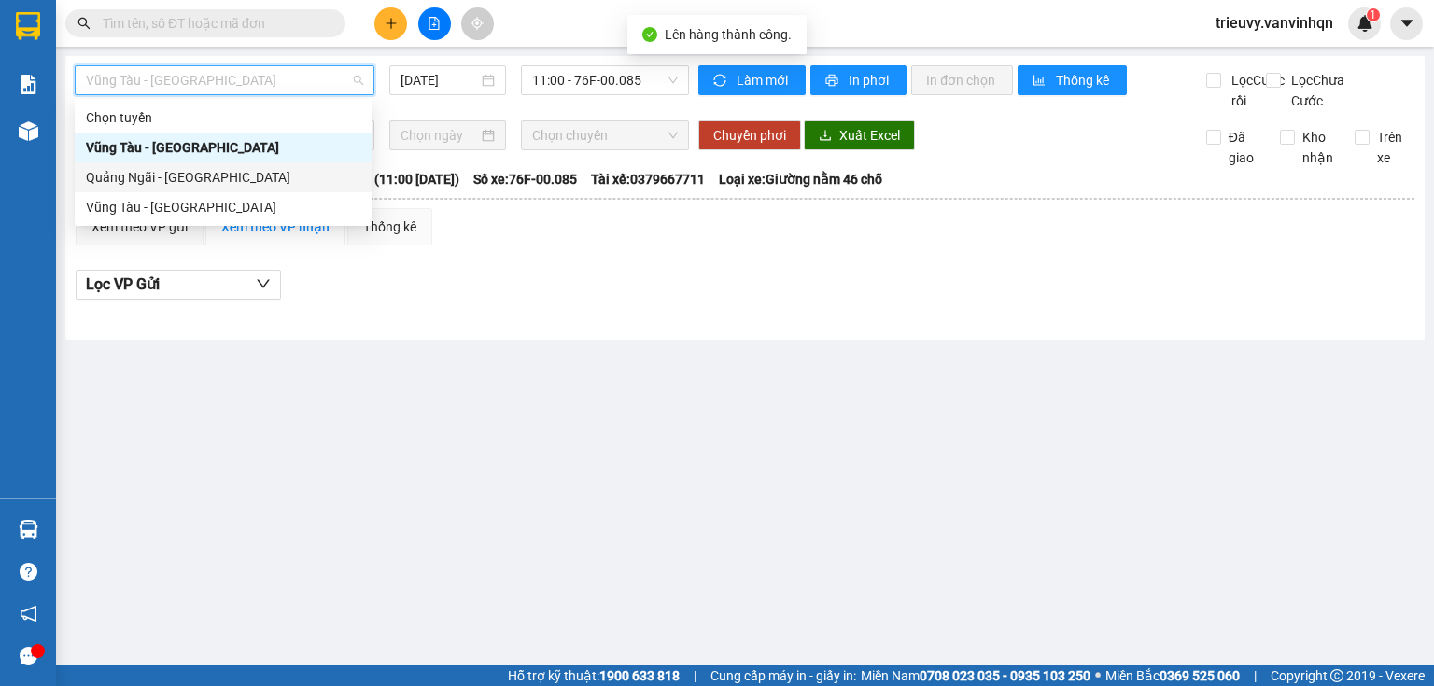
click at [164, 175] on div "Quảng Ngãi - [GEOGRAPHIC_DATA]" at bounding box center [223, 177] width 274 height 21
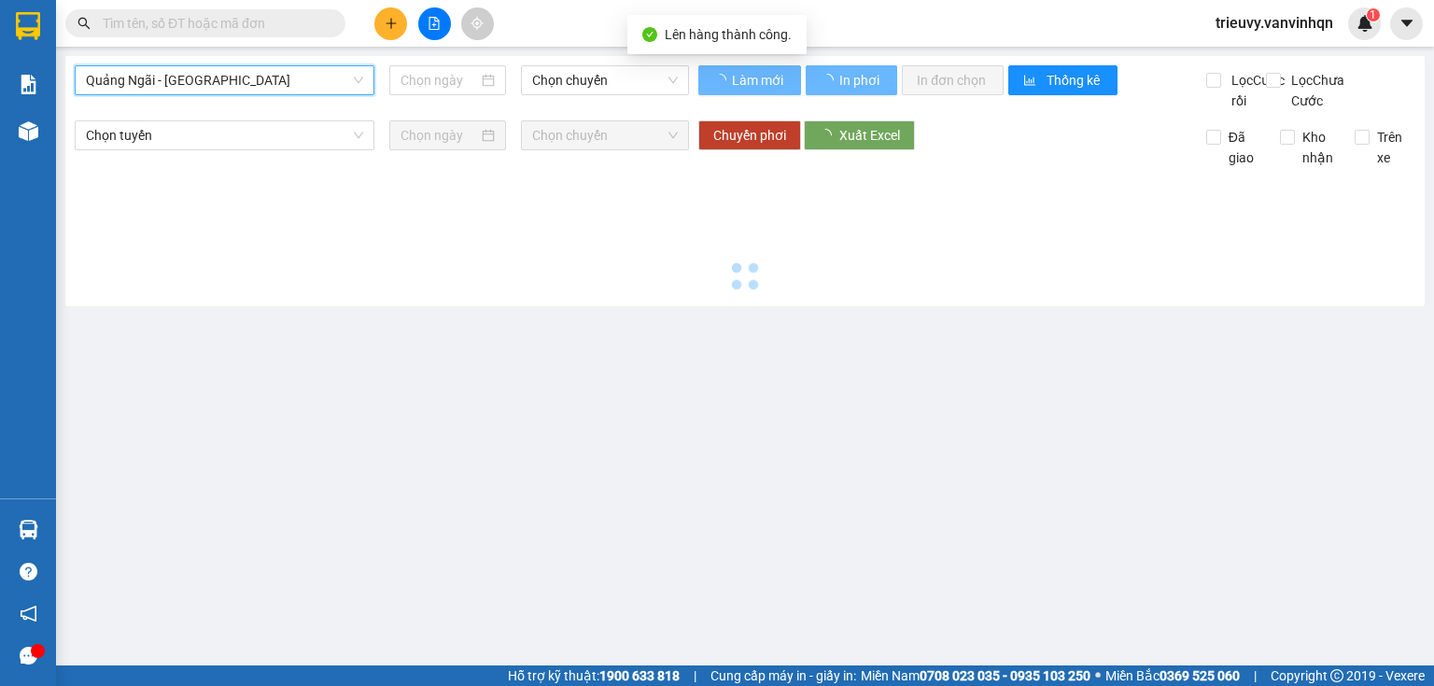
type input "[DATE]"
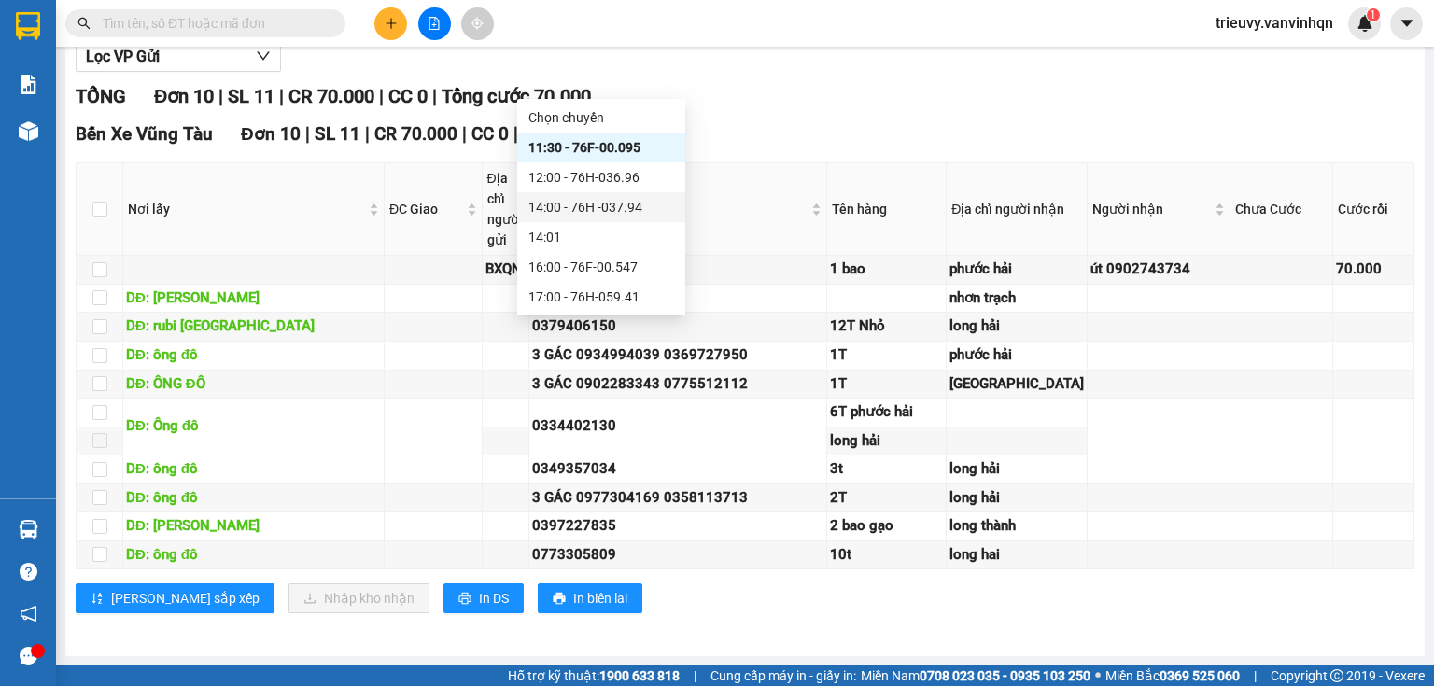
click at [616, 203] on div "14:00 - 76H -037.94" at bounding box center [601, 207] width 146 height 21
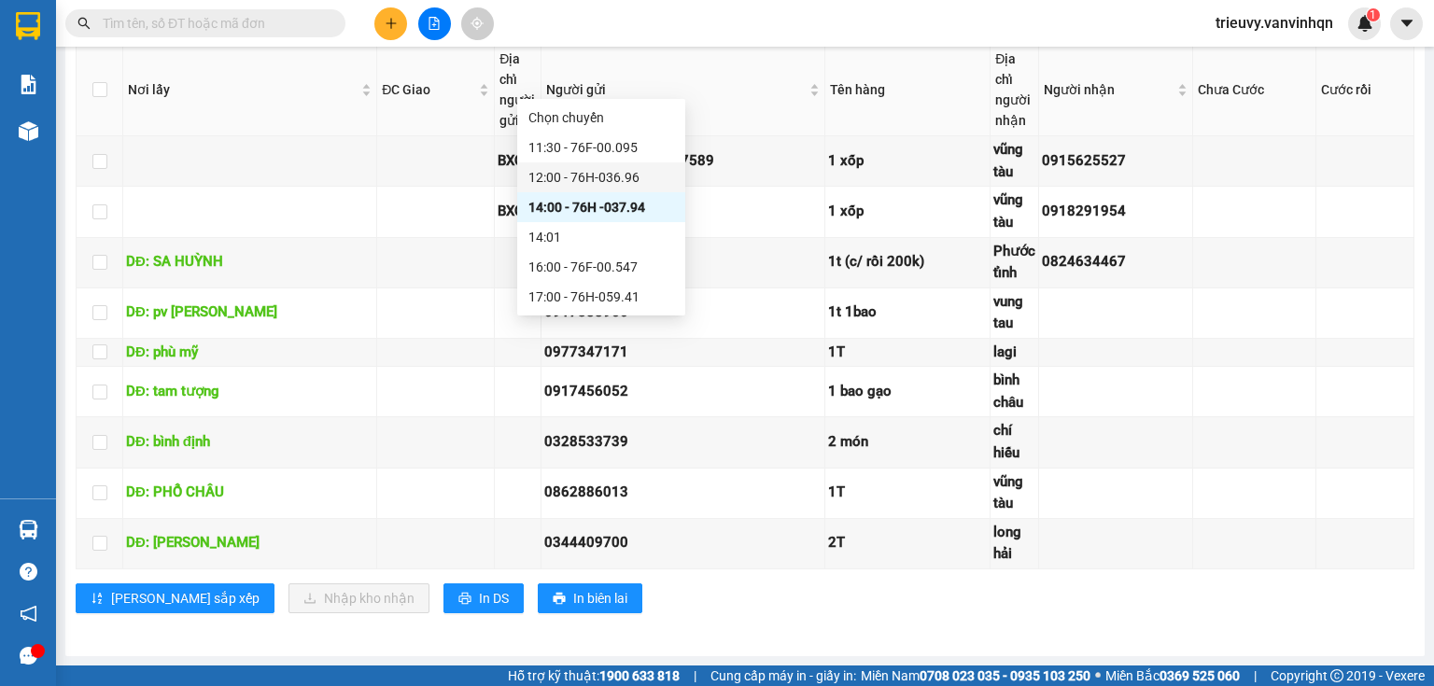
click at [621, 173] on div "12:00 - 76H-036.96" at bounding box center [601, 177] width 146 height 21
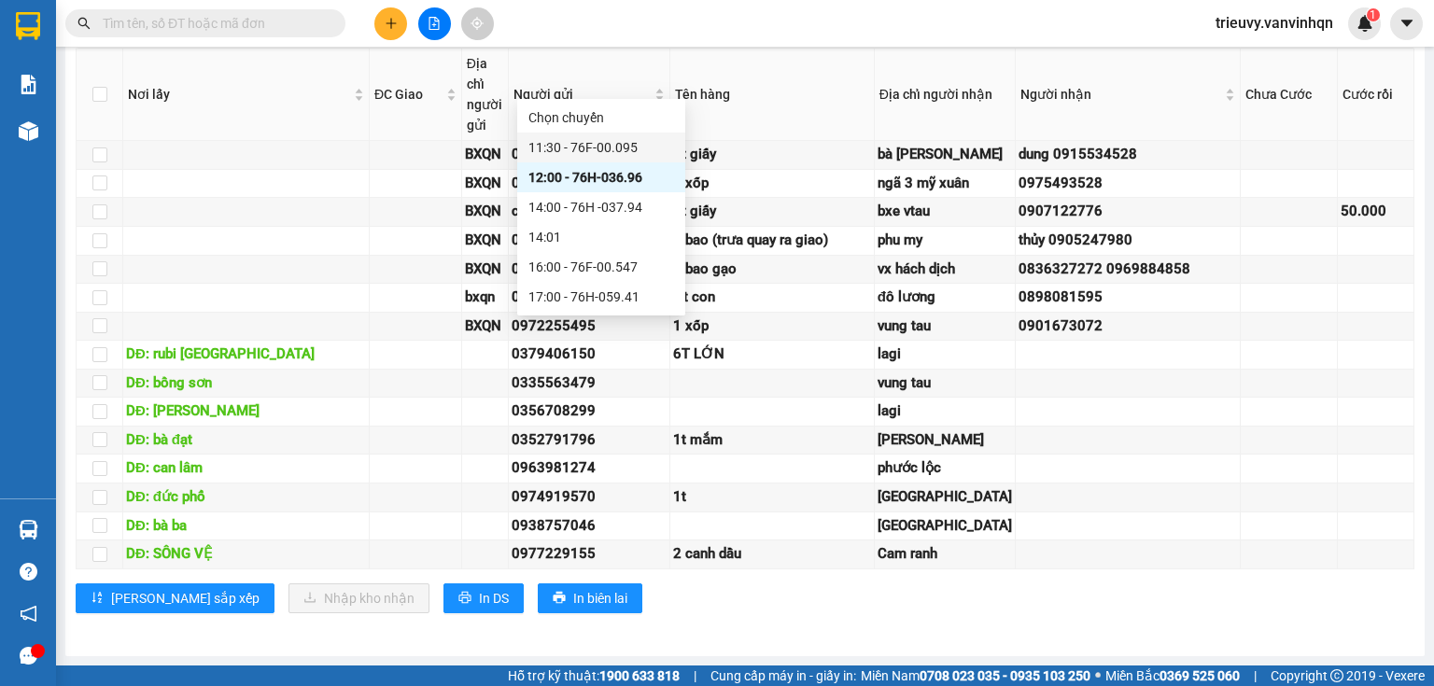
click at [624, 142] on div "11:30 - 76F-00.095" at bounding box center [601, 147] width 146 height 21
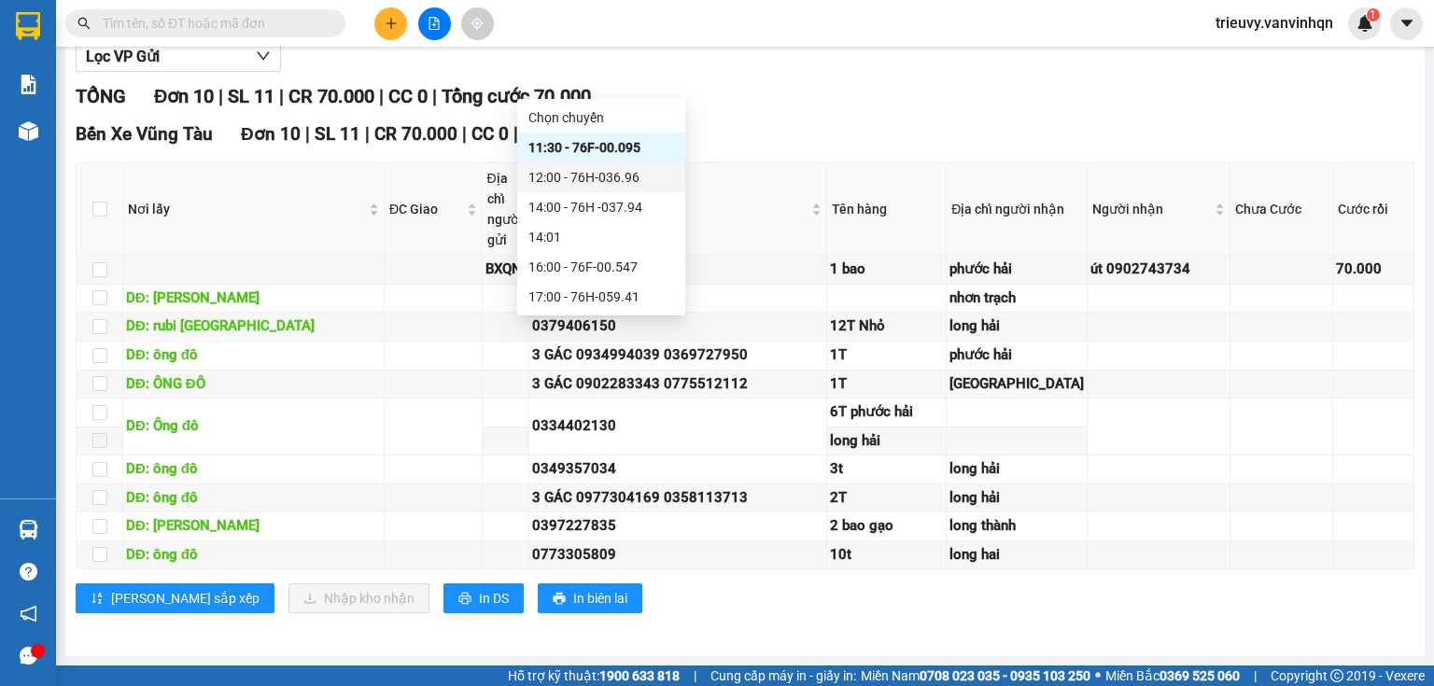
click at [621, 177] on div "12:00 - 76H-036.96" at bounding box center [601, 177] width 146 height 21
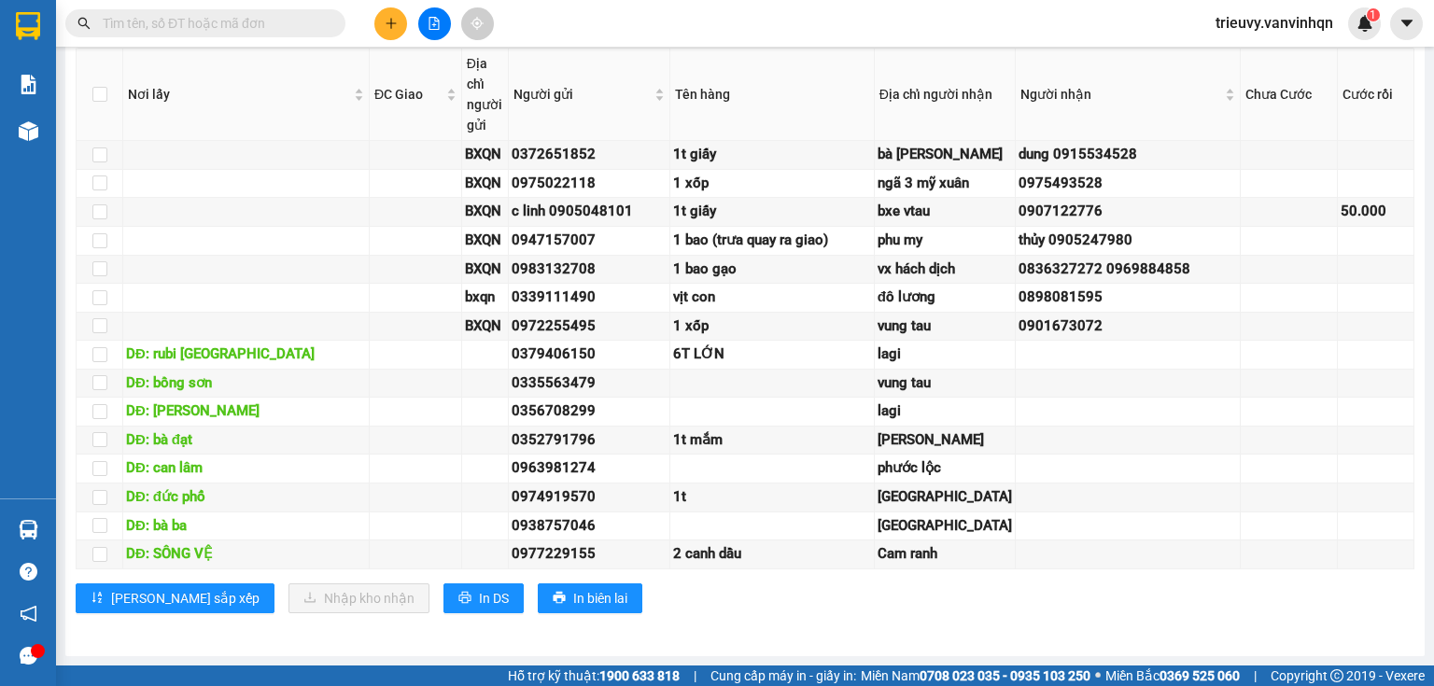
click at [387, 11] on button at bounding box center [390, 23] width 33 height 33
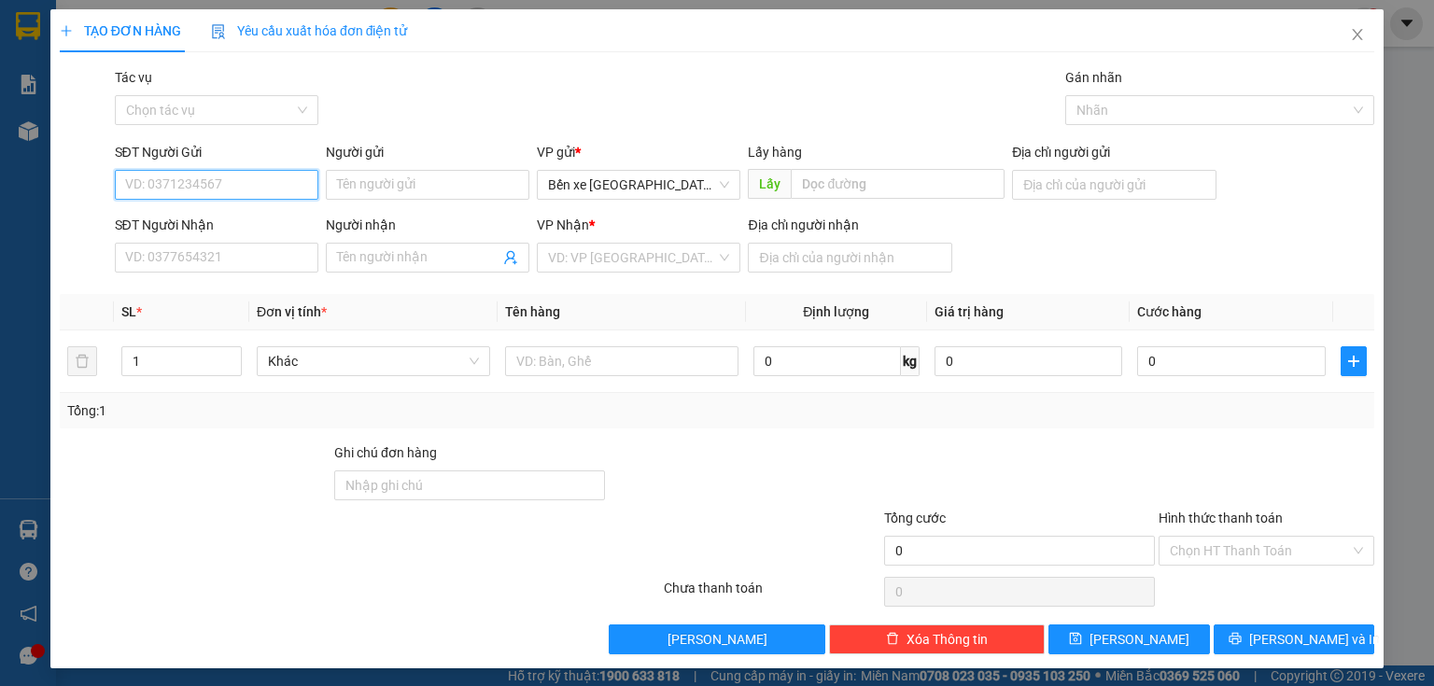
click at [269, 190] on input "SĐT Người Gửi" at bounding box center [216, 185] width 203 height 30
click at [243, 220] on div "0768513179" at bounding box center [214, 222] width 179 height 21
type input "0768513179"
type input "BXQN"
type input "0989367036"
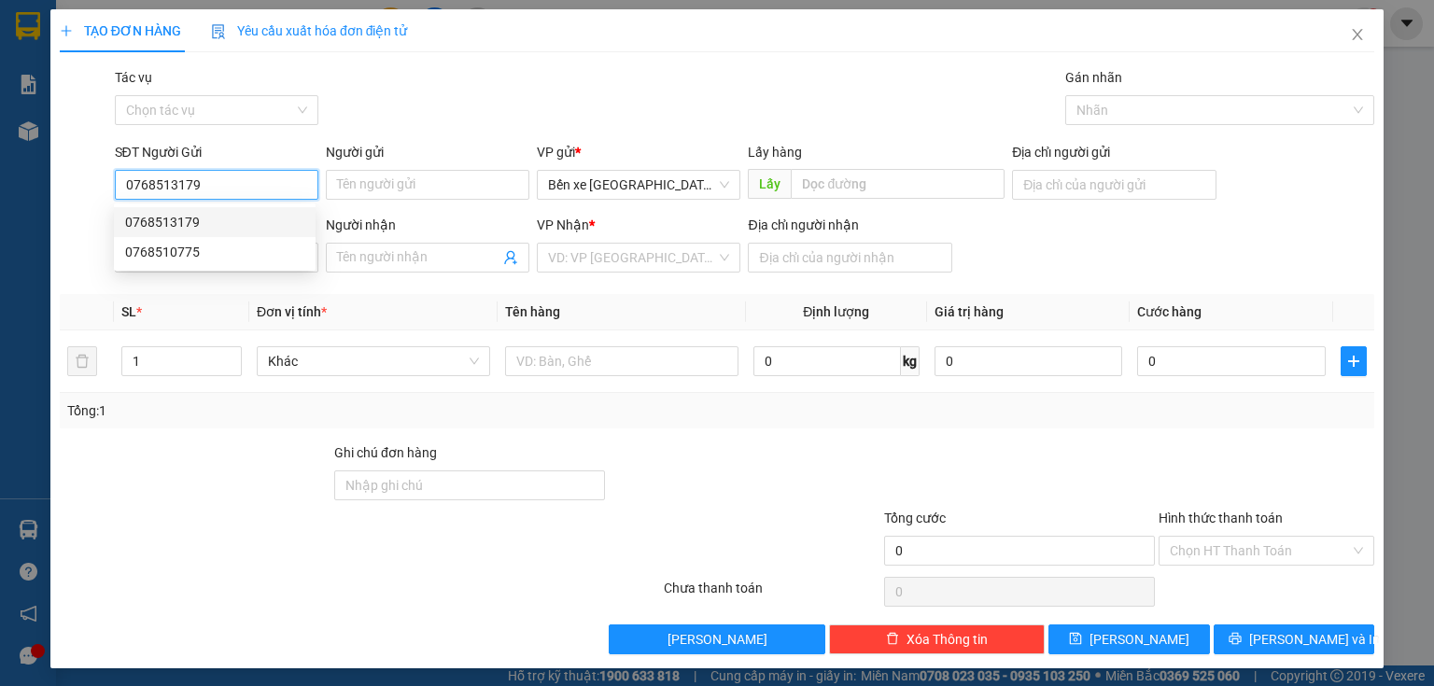
type input "tuấn"
type input "bà rịa"
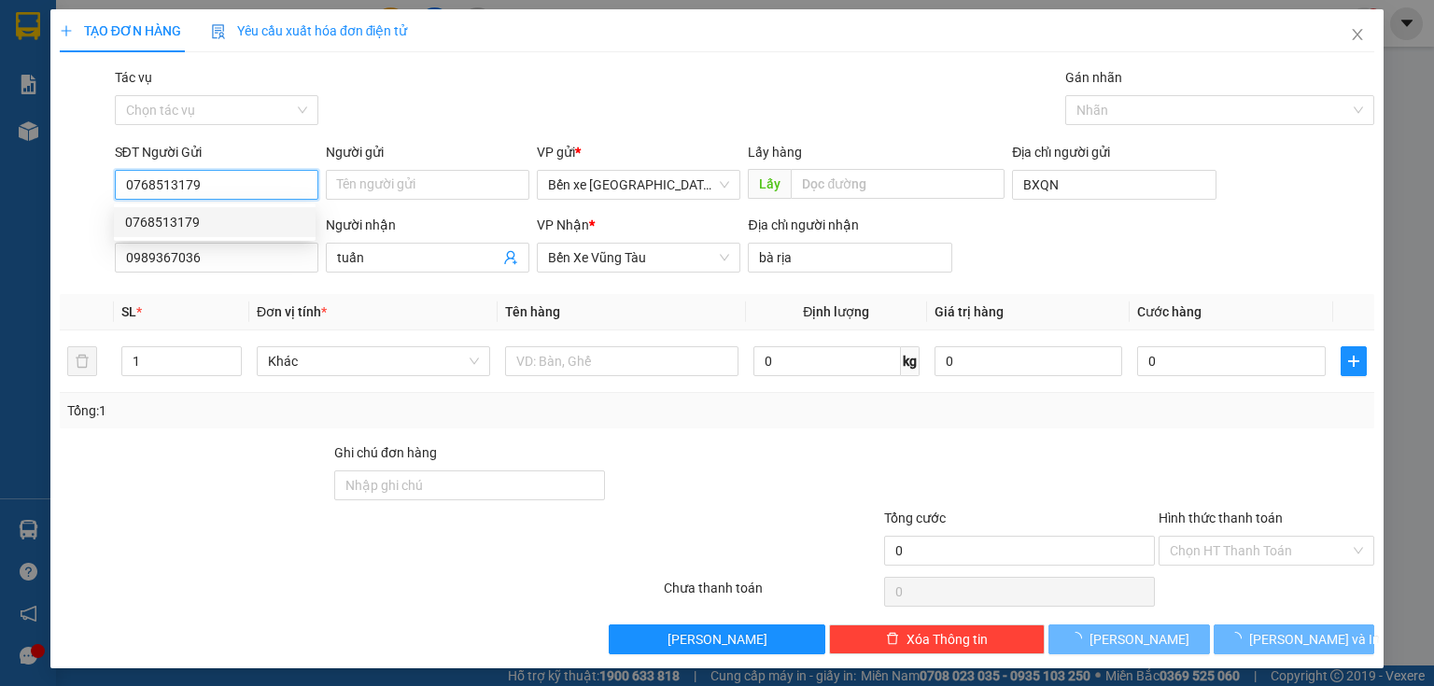
type input "200.000"
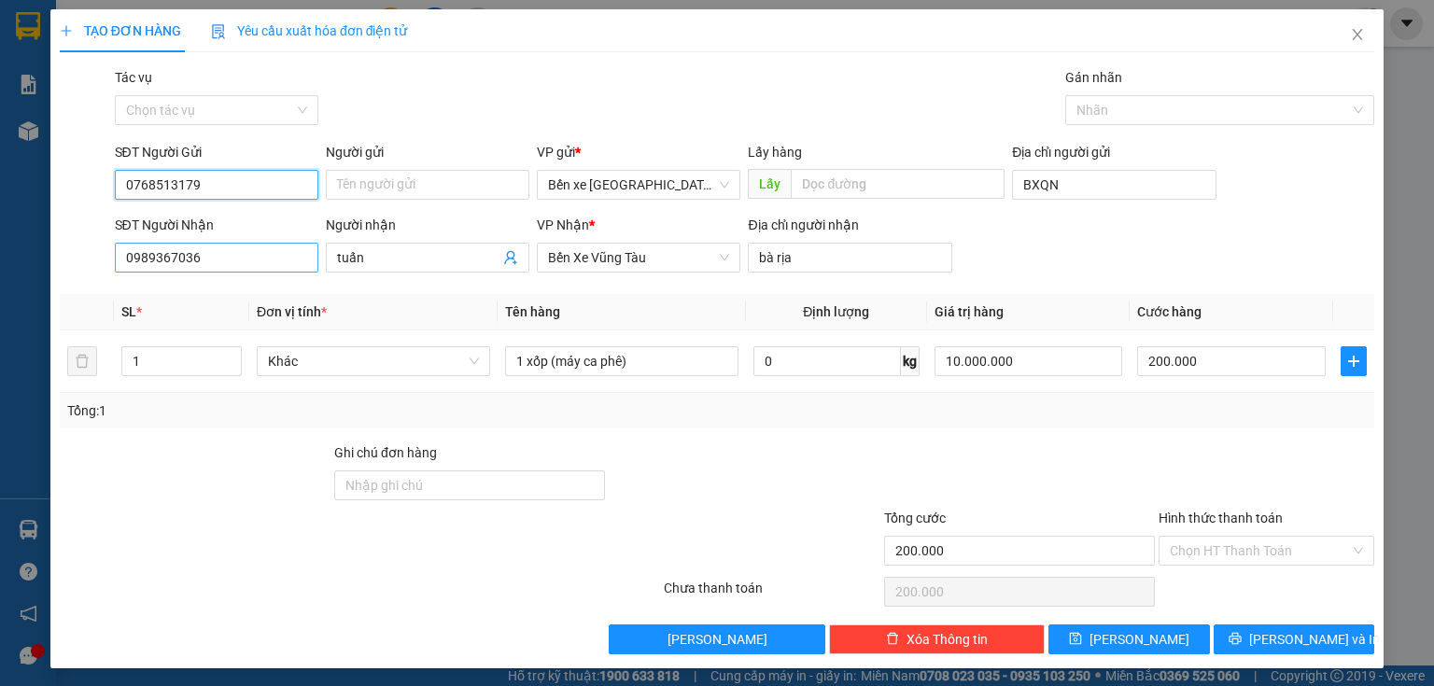
type input "0768513179"
click at [221, 263] on input "0989367036" at bounding box center [216, 258] width 203 height 30
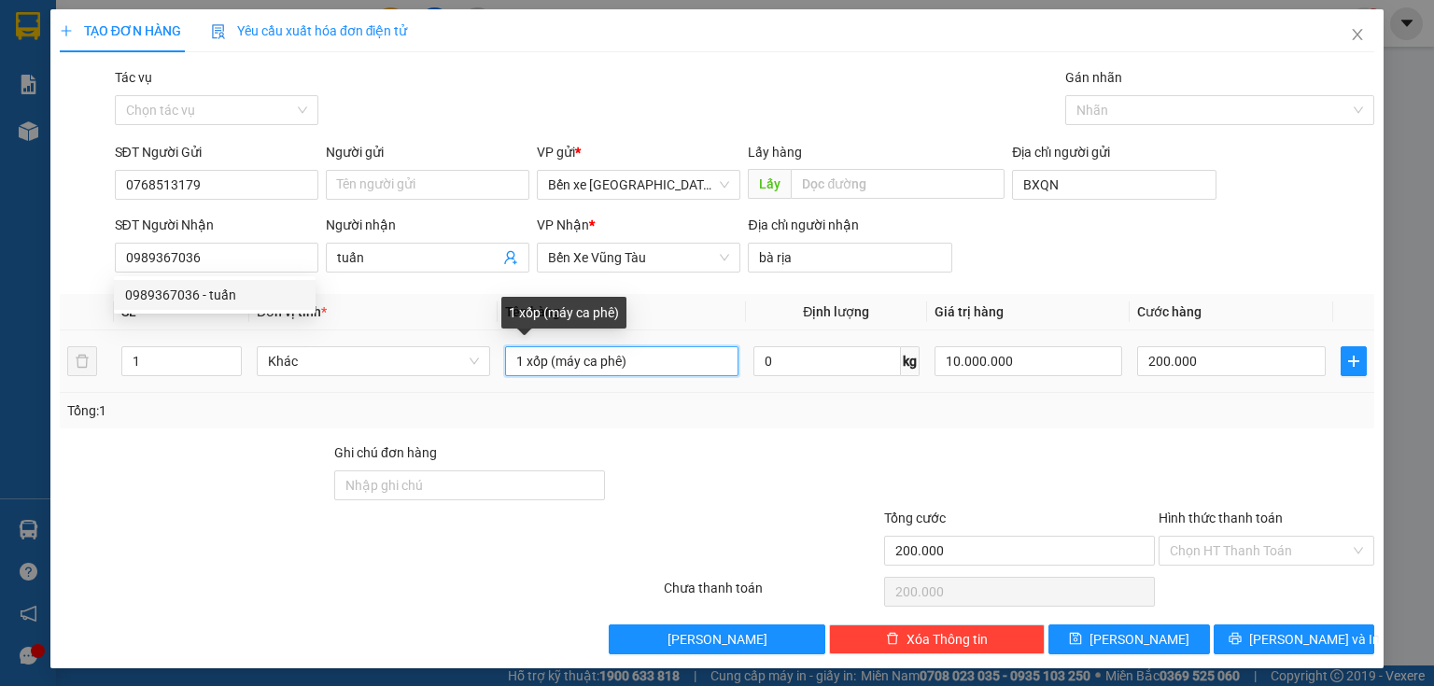
click at [544, 358] on input "1 xốp (máy ca phê)" at bounding box center [621, 361] width 233 height 30
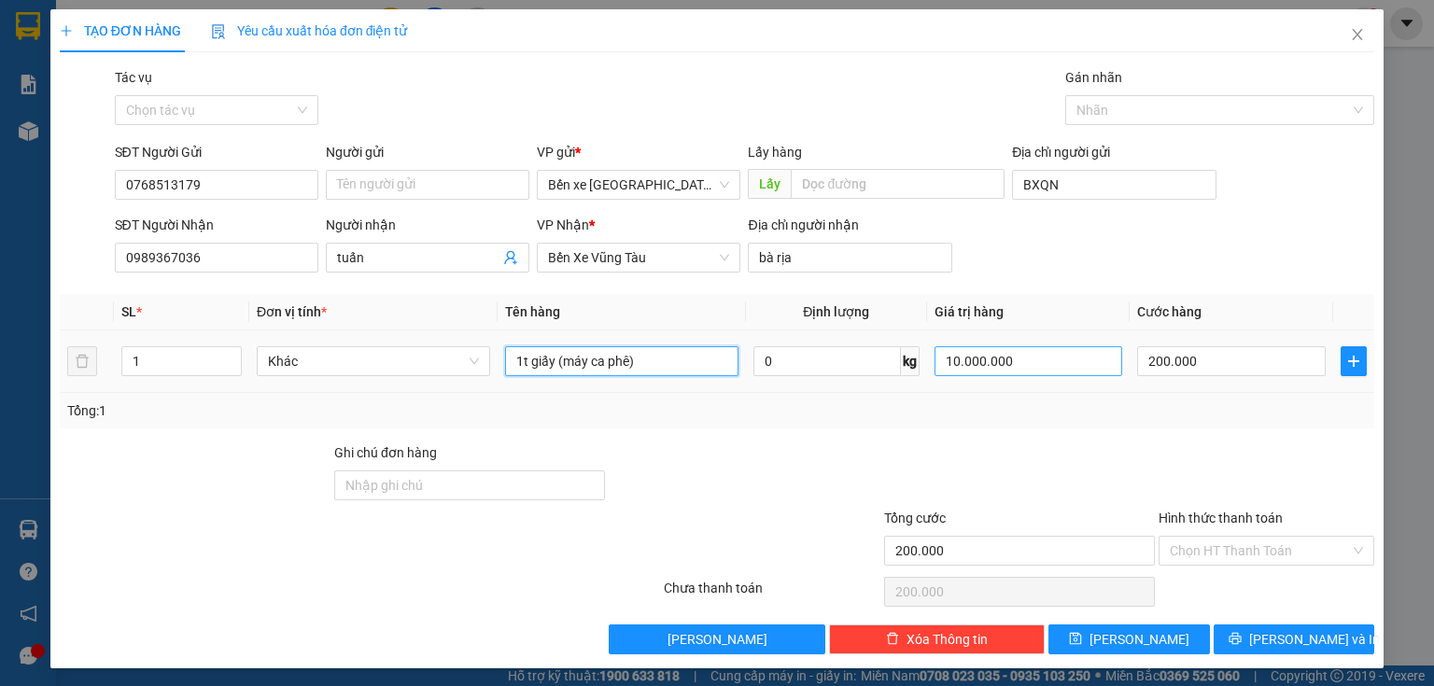
type input "1t giấy (máy ca phê)"
click at [1051, 363] on input "10.000.000" at bounding box center [1028, 361] width 189 height 30
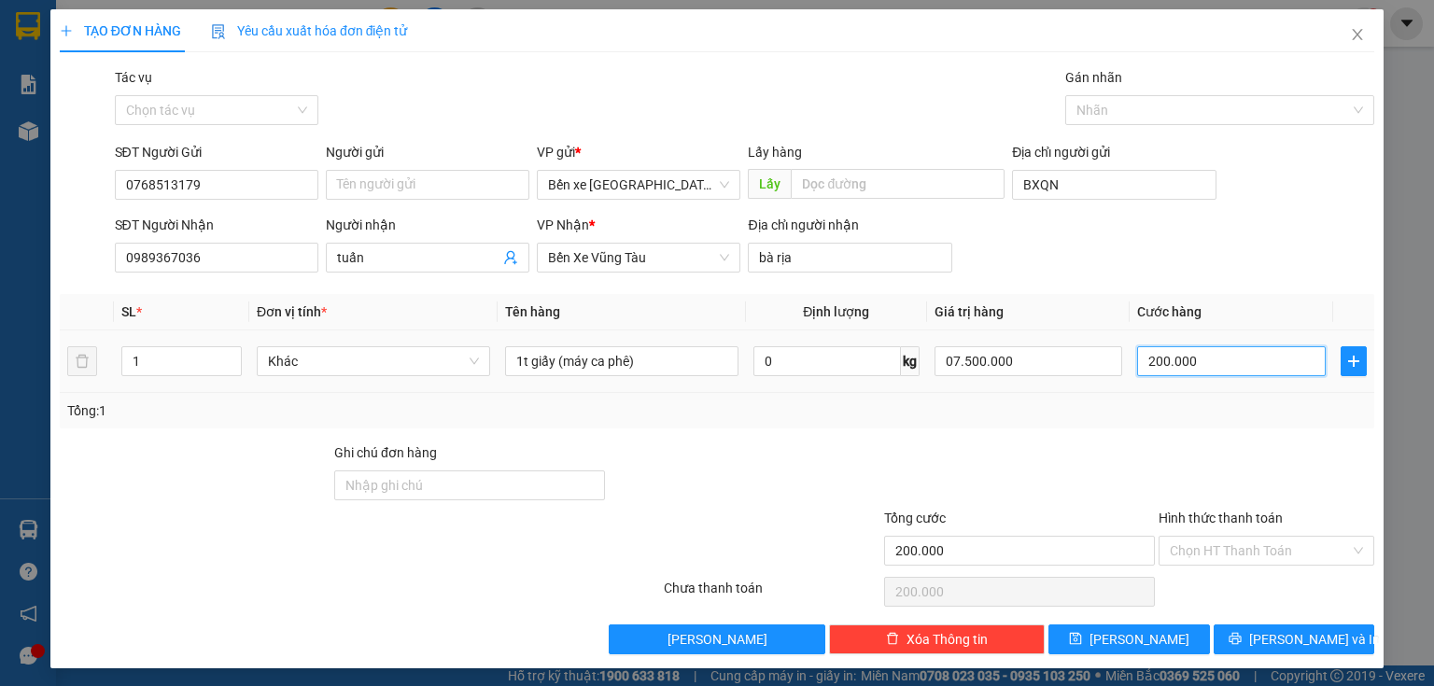
type input "7.500.000"
click at [1244, 367] on input "200.000" at bounding box center [1231, 361] width 189 height 30
type input "0"
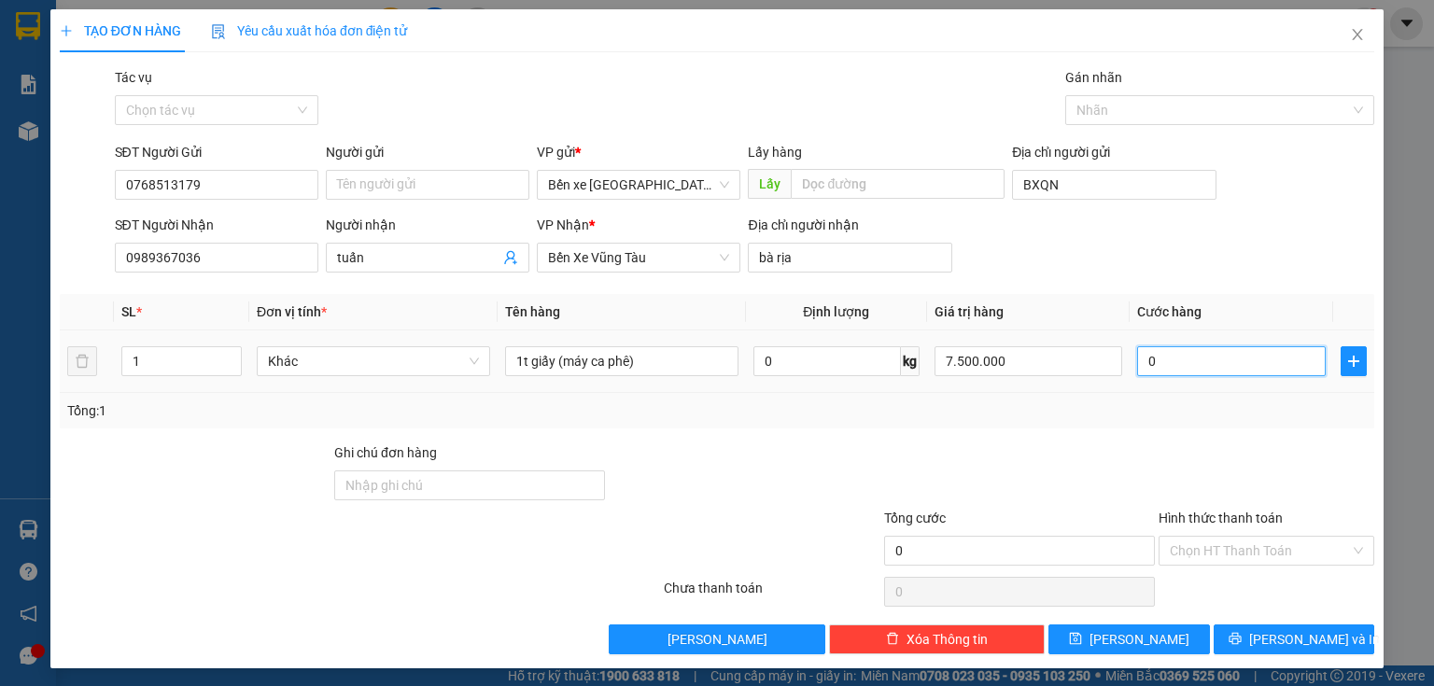
type input "1"
type input "01"
type input "15"
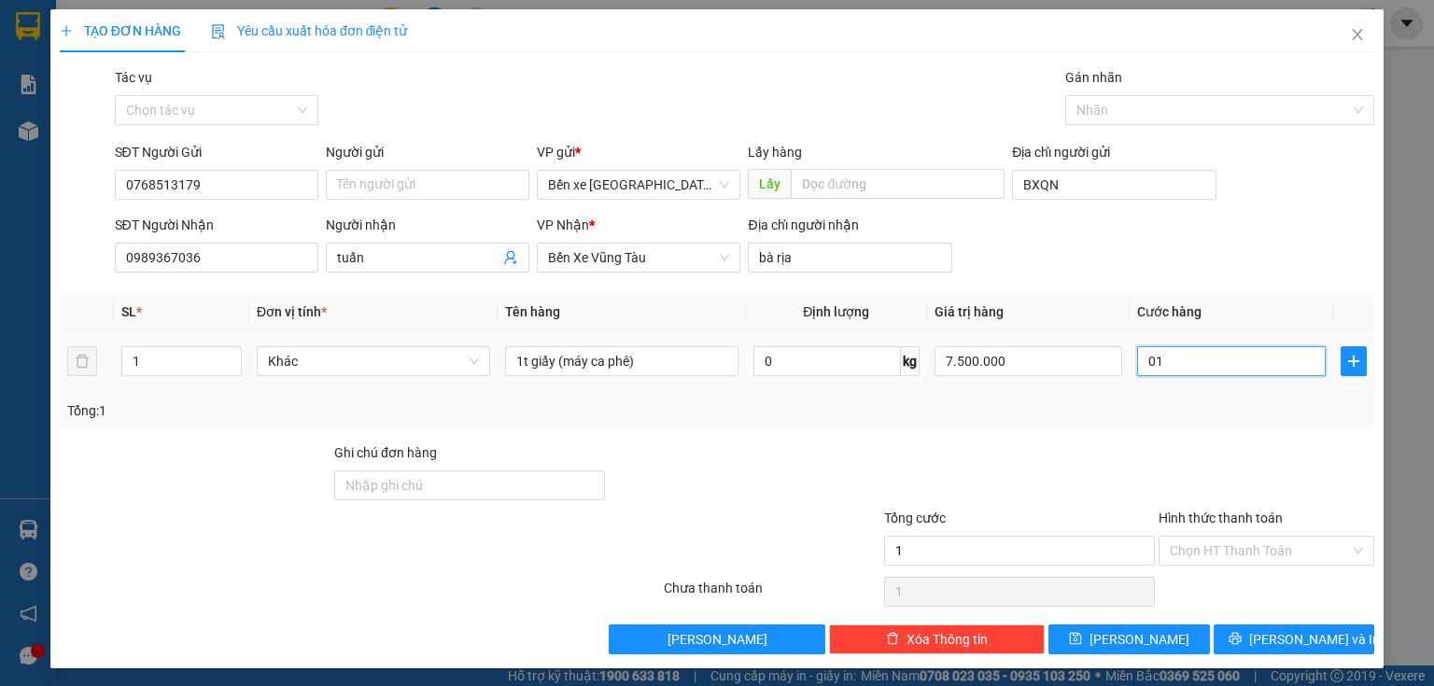
type input "015"
type input "150"
type input "0.150"
click at [1265, 414] on div "Tổng: 1" at bounding box center [716, 410] width 1299 height 21
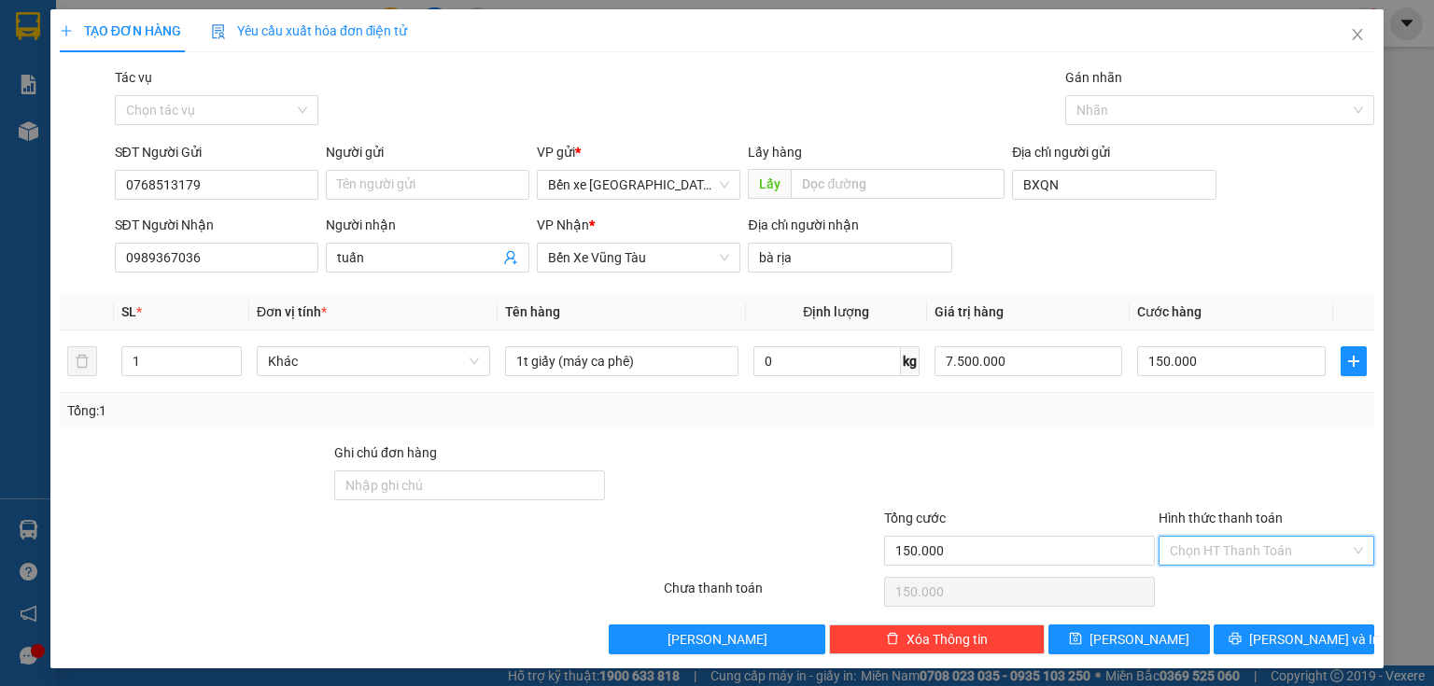
click at [1241, 544] on input "Hình thức thanh toán" at bounding box center [1260, 551] width 180 height 28
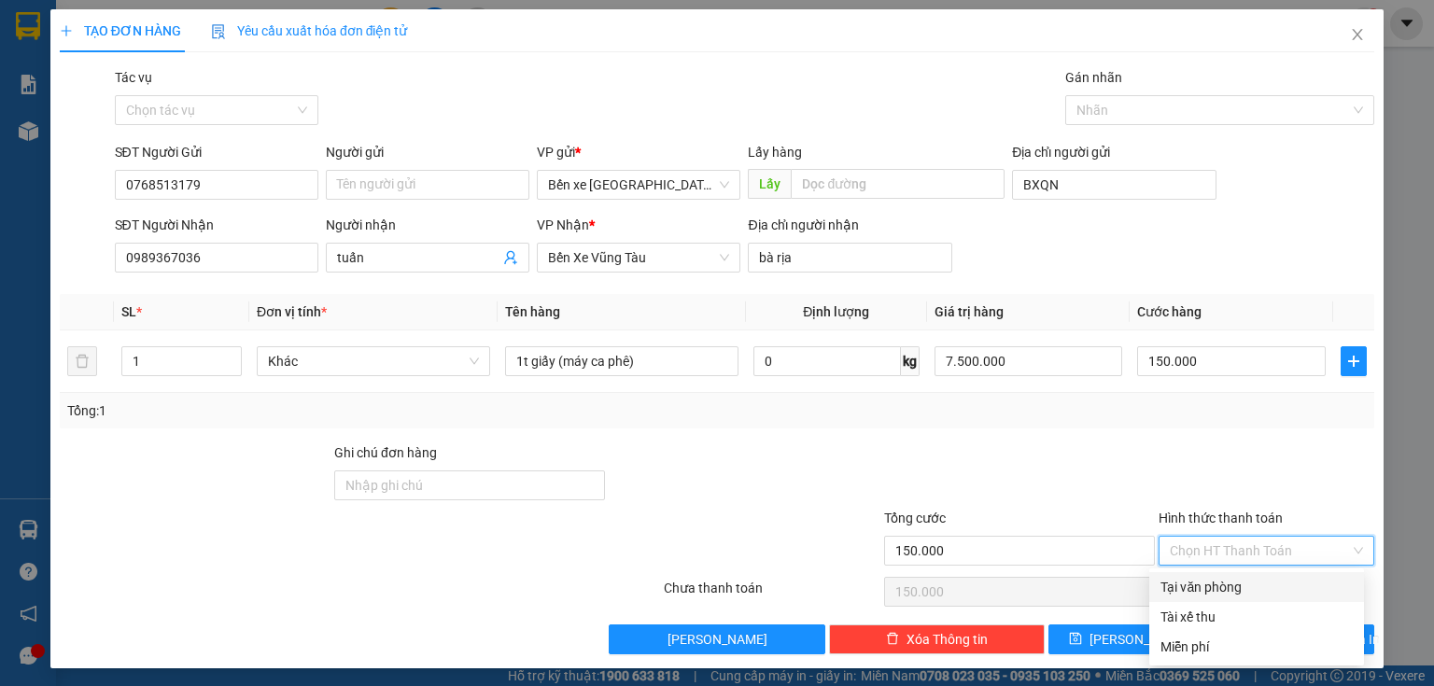
click at [1239, 581] on div "Tại văn phòng" at bounding box center [1256, 587] width 192 height 21
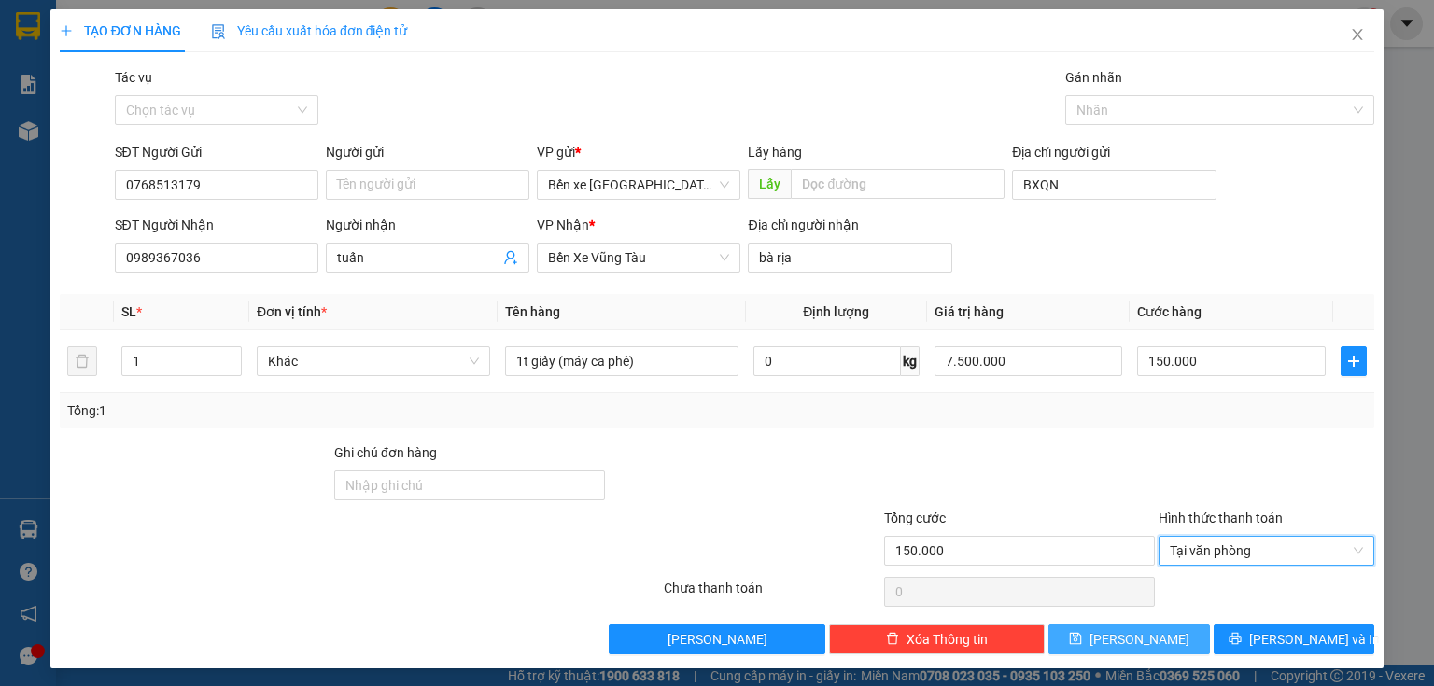
click at [1166, 630] on button "[PERSON_NAME]" at bounding box center [1128, 639] width 161 height 30
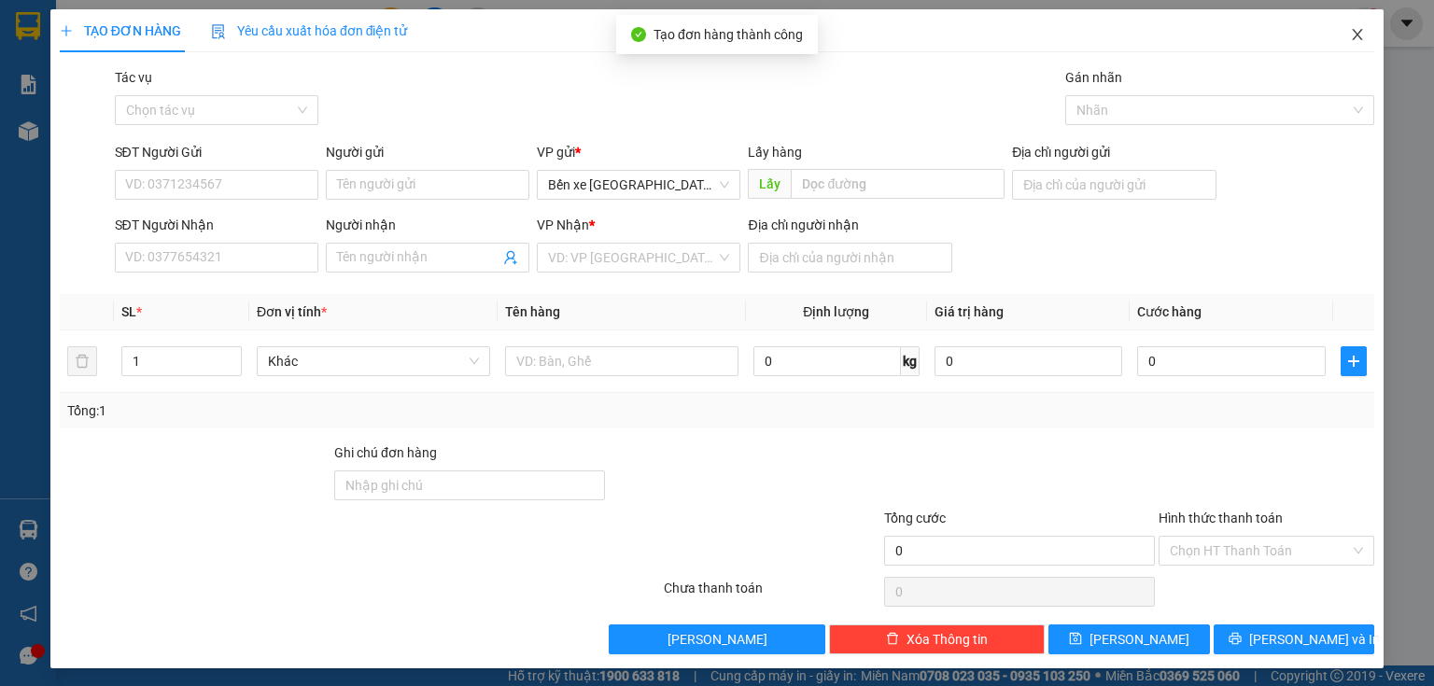
click at [1354, 41] on span "Close" at bounding box center [1357, 35] width 52 height 52
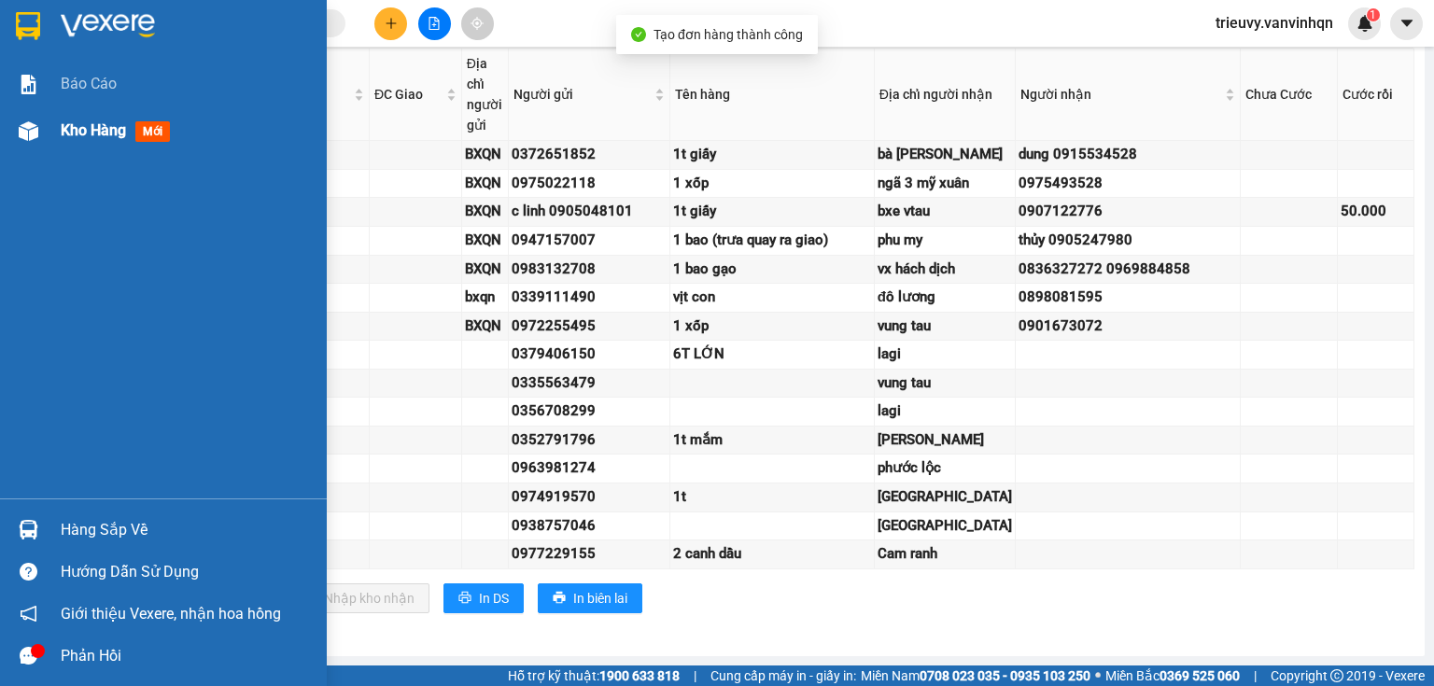
click at [55, 130] on div "Kho hàng mới" at bounding box center [163, 130] width 327 height 47
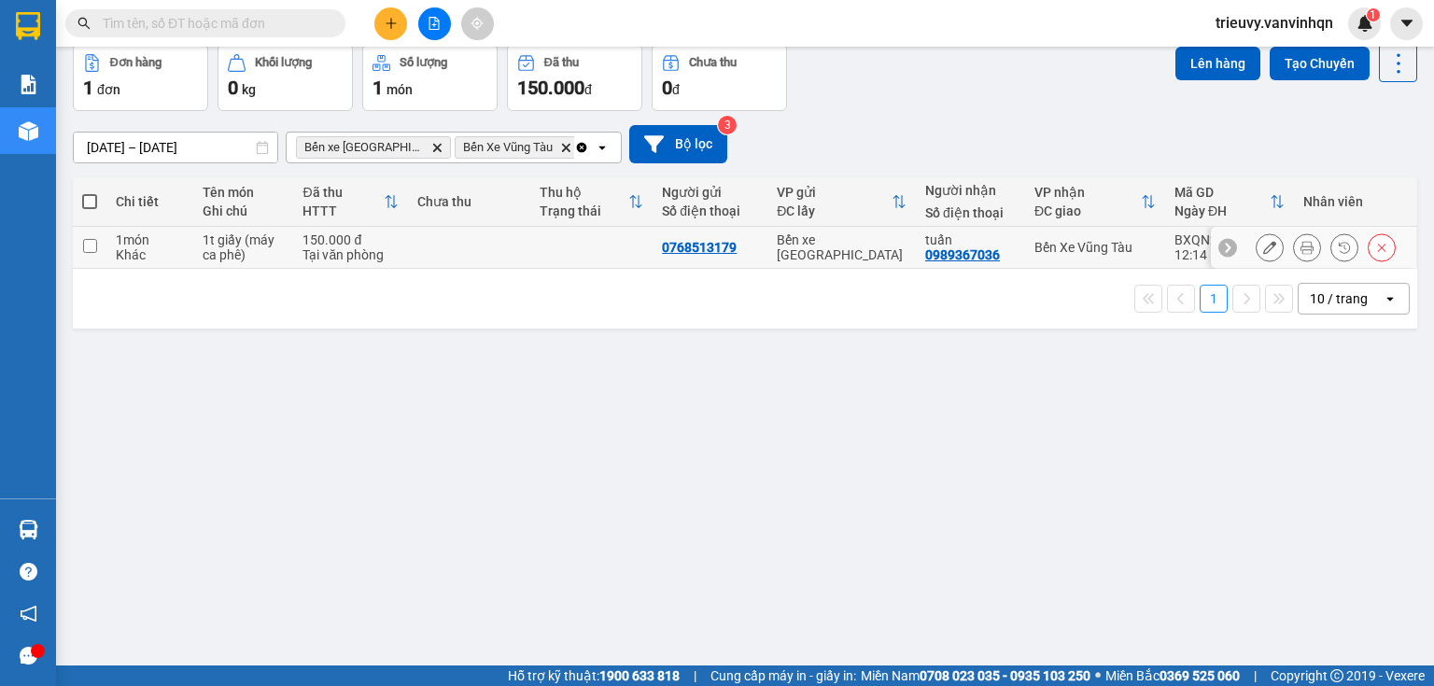
click at [295, 269] on td "150.000 đ Tại văn phòng" at bounding box center [350, 248] width 115 height 42
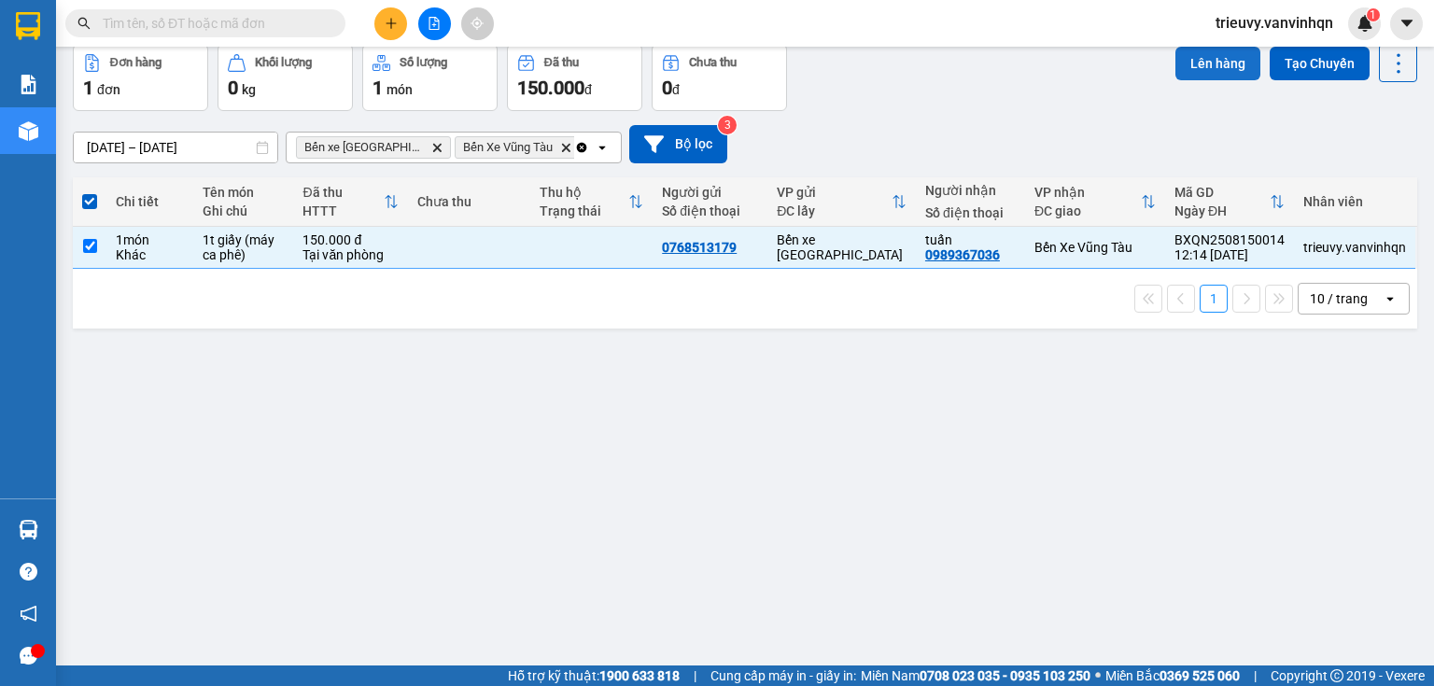
click at [1212, 80] on button "Lên hàng" at bounding box center [1217, 64] width 85 height 34
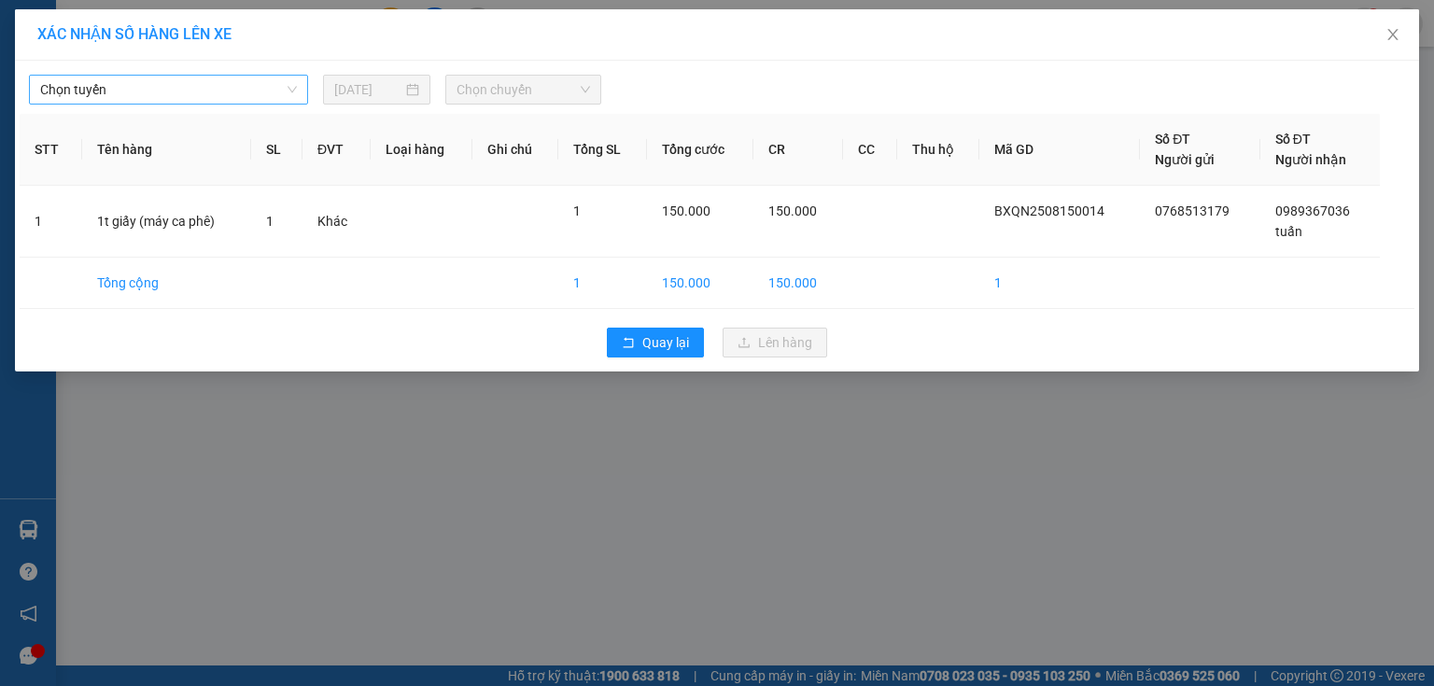
click at [263, 100] on span "Chọn tuyến" at bounding box center [168, 90] width 257 height 28
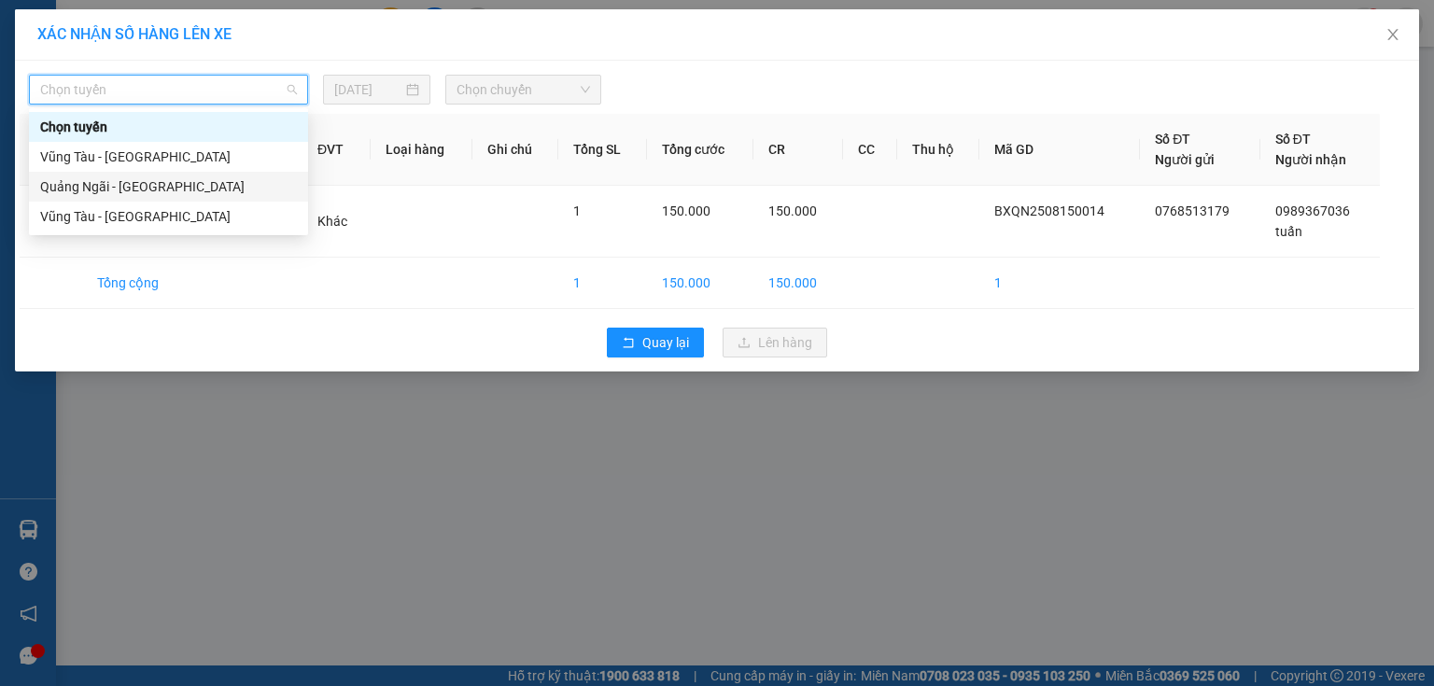
click at [213, 194] on div "Quảng Ngãi - [GEOGRAPHIC_DATA]" at bounding box center [168, 186] width 257 height 21
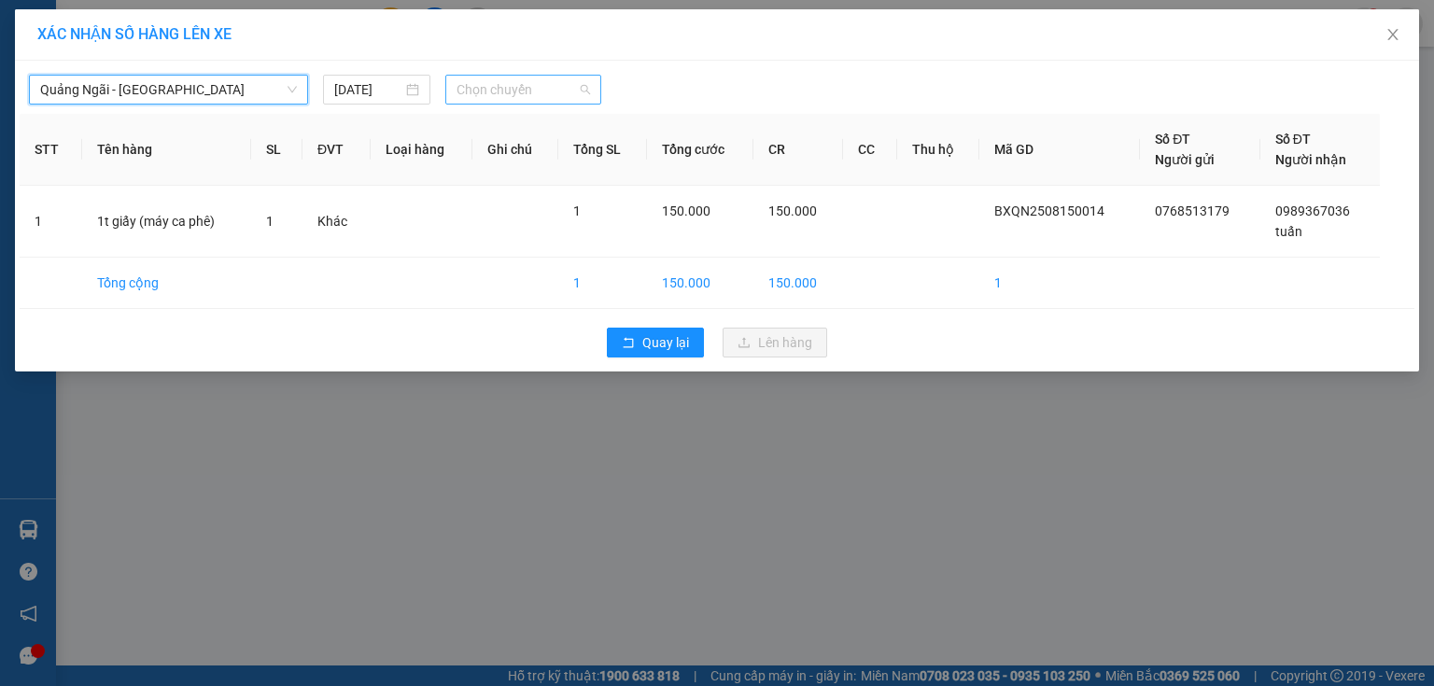
click at [520, 98] on span "Chọn chuyến" at bounding box center [523, 90] width 134 height 28
click at [723, 406] on div "XÁC NHẬN SỐ HÀNG LÊN XE [GEOGRAPHIC_DATA] - [GEOGRAPHIC_DATA] [DATE] Chọn chuyế…" at bounding box center [717, 343] width 1434 height 686
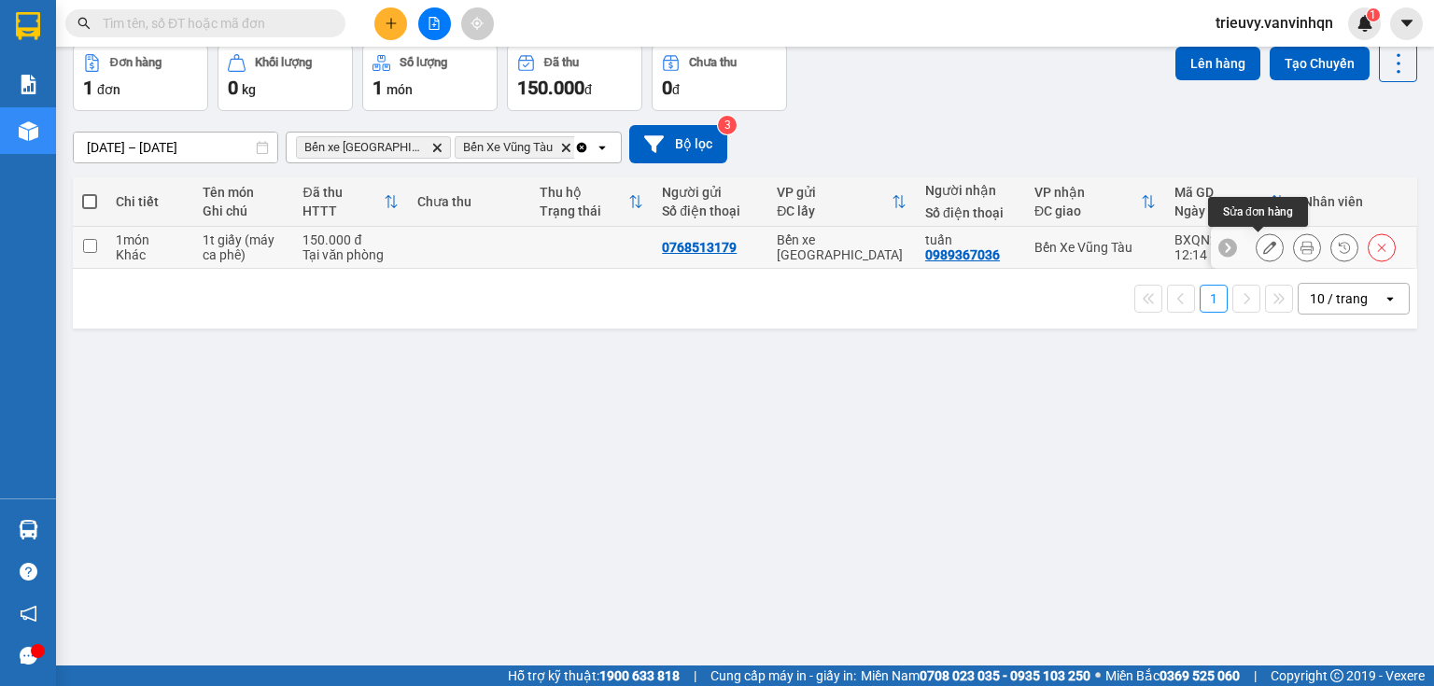
click at [1265, 264] on button at bounding box center [1269, 247] width 26 height 33
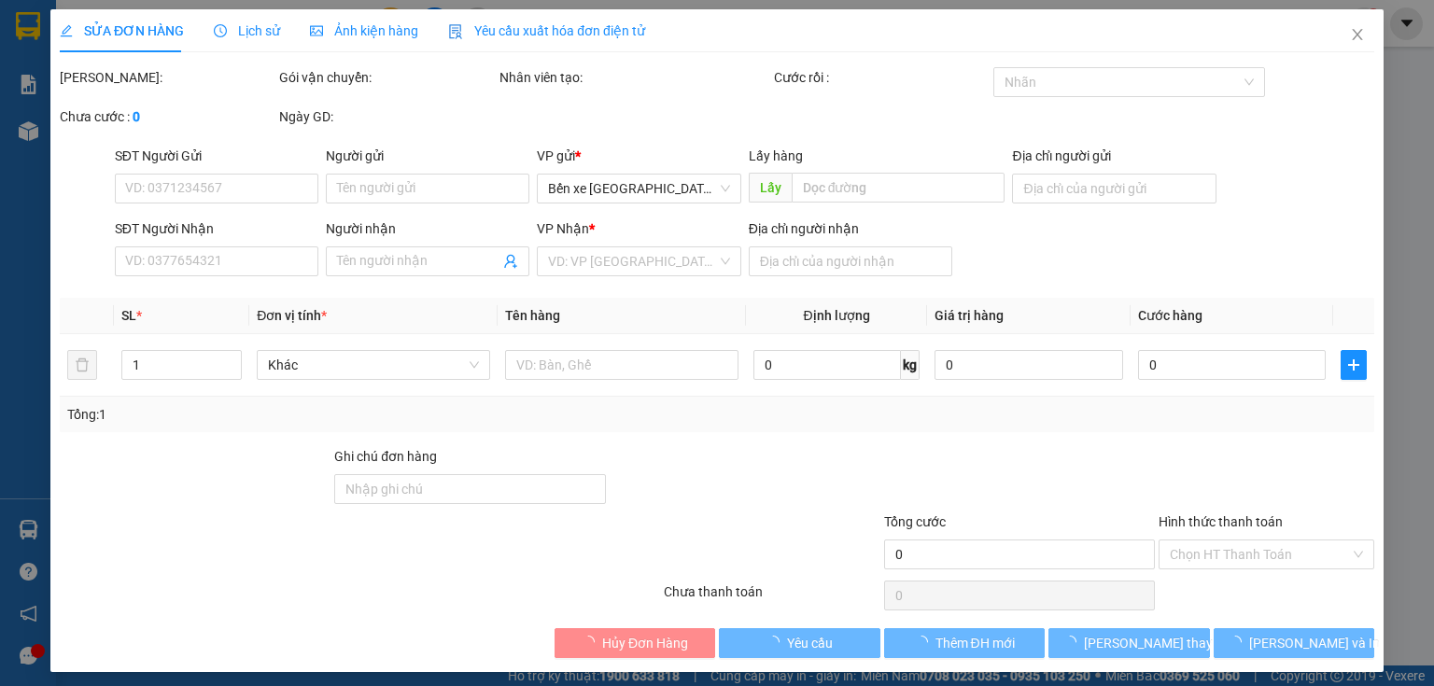
type input "0768513179"
type input "BXQN"
type input "0989367036"
type input "tuấn"
type input "bà rịa"
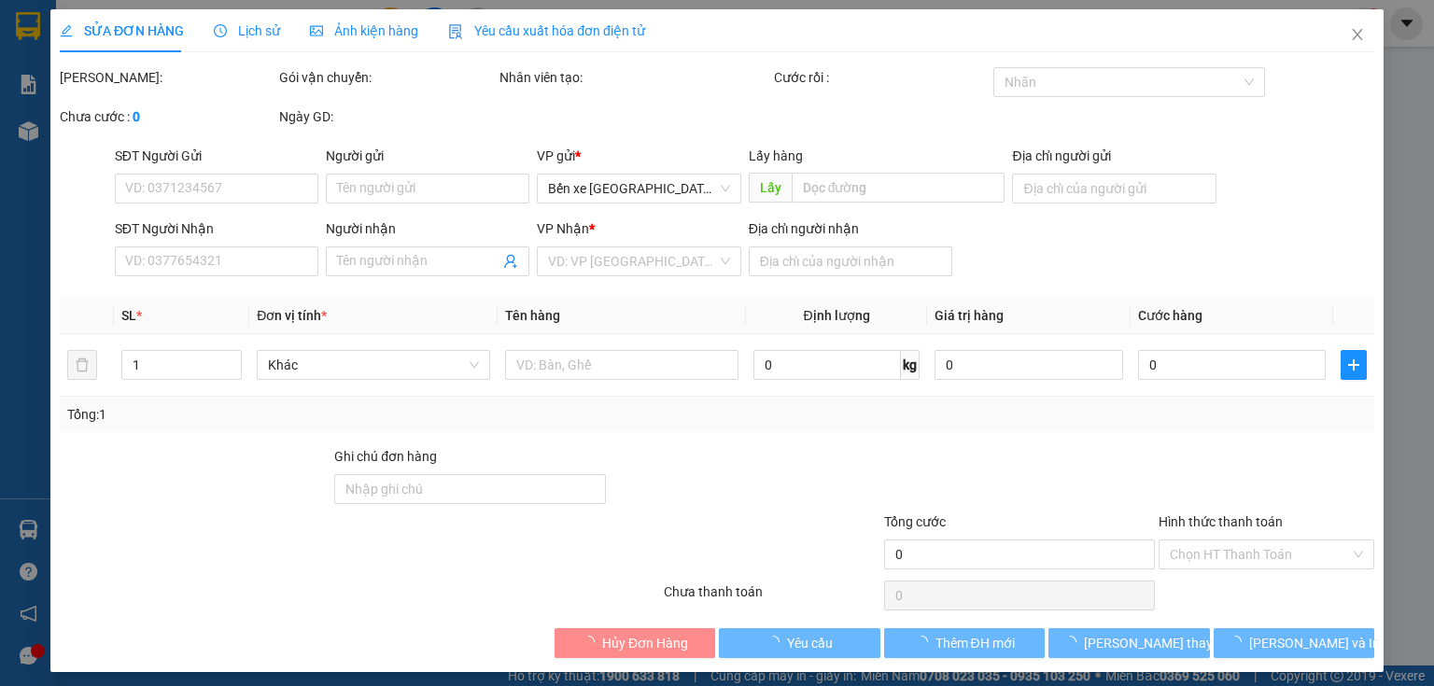
type input "150.000"
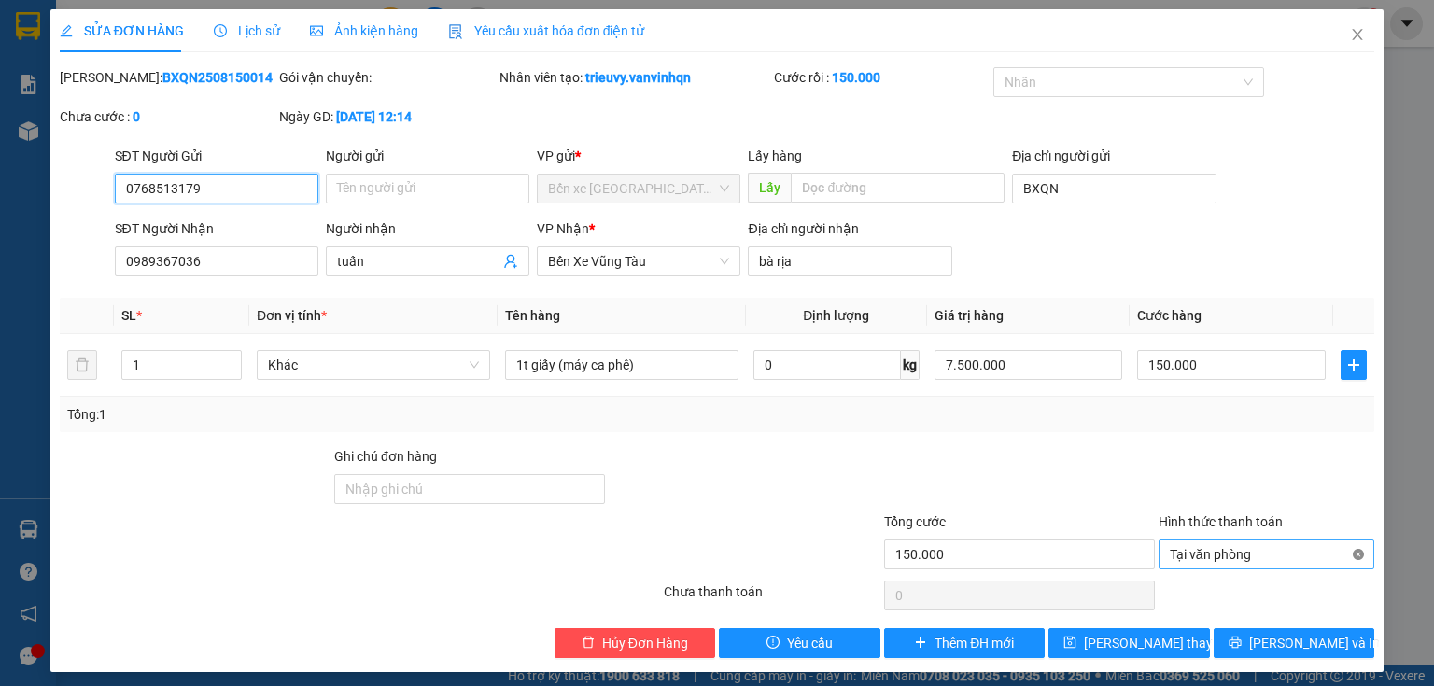
type input "150.000"
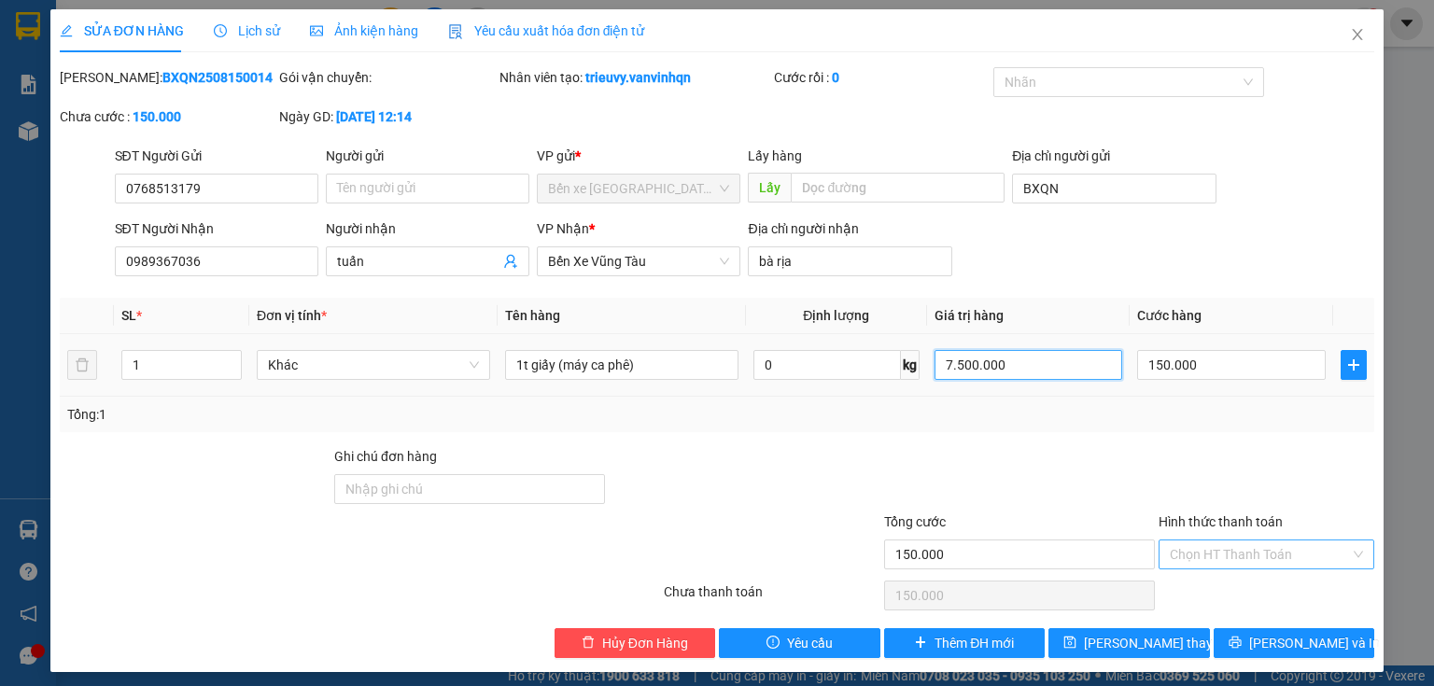
click at [1022, 377] on input "7.500.000" at bounding box center [1028, 365] width 189 height 30
click at [948, 360] on input "7.500.000" at bounding box center [1028, 365] width 189 height 30
type input "1.500.000"
click at [1194, 365] on input "150.000" at bounding box center [1231, 365] width 189 height 30
type input "0"
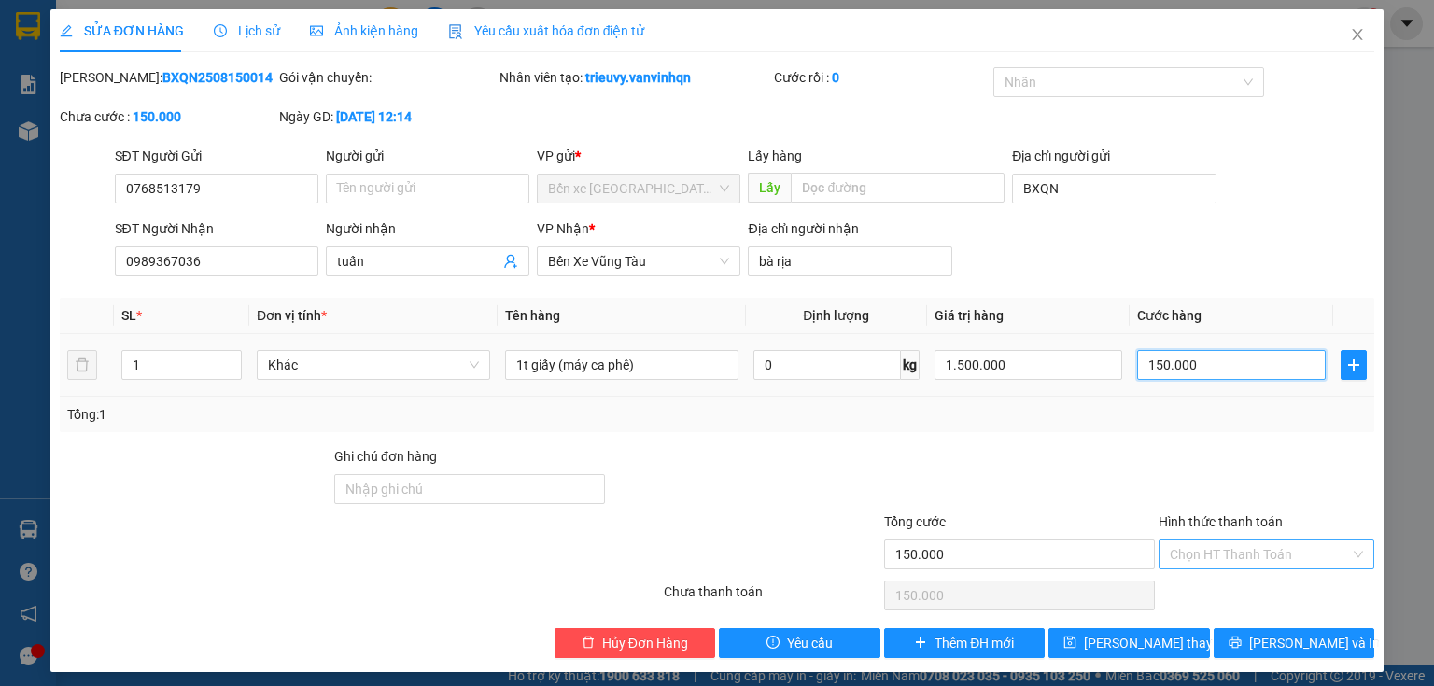
type input "0"
type input "1"
type input "01"
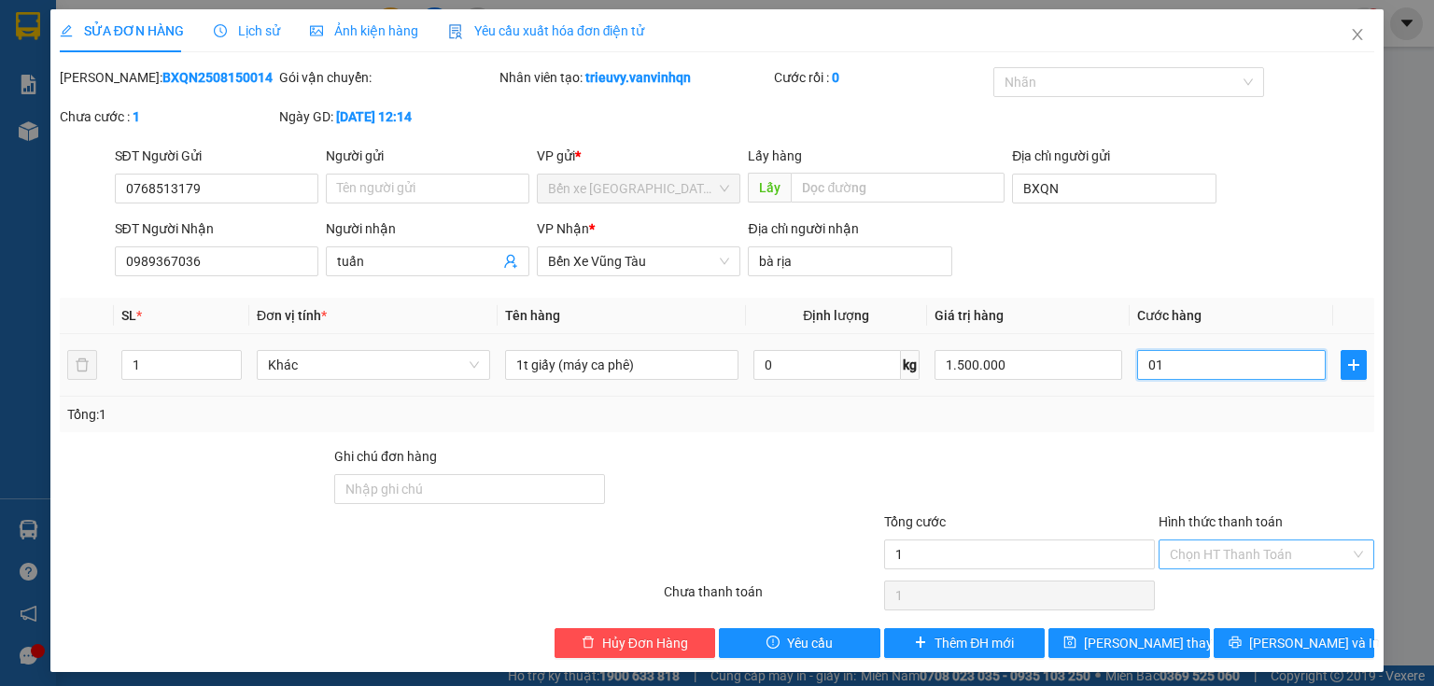
type input "10"
type input "010"
type input "100"
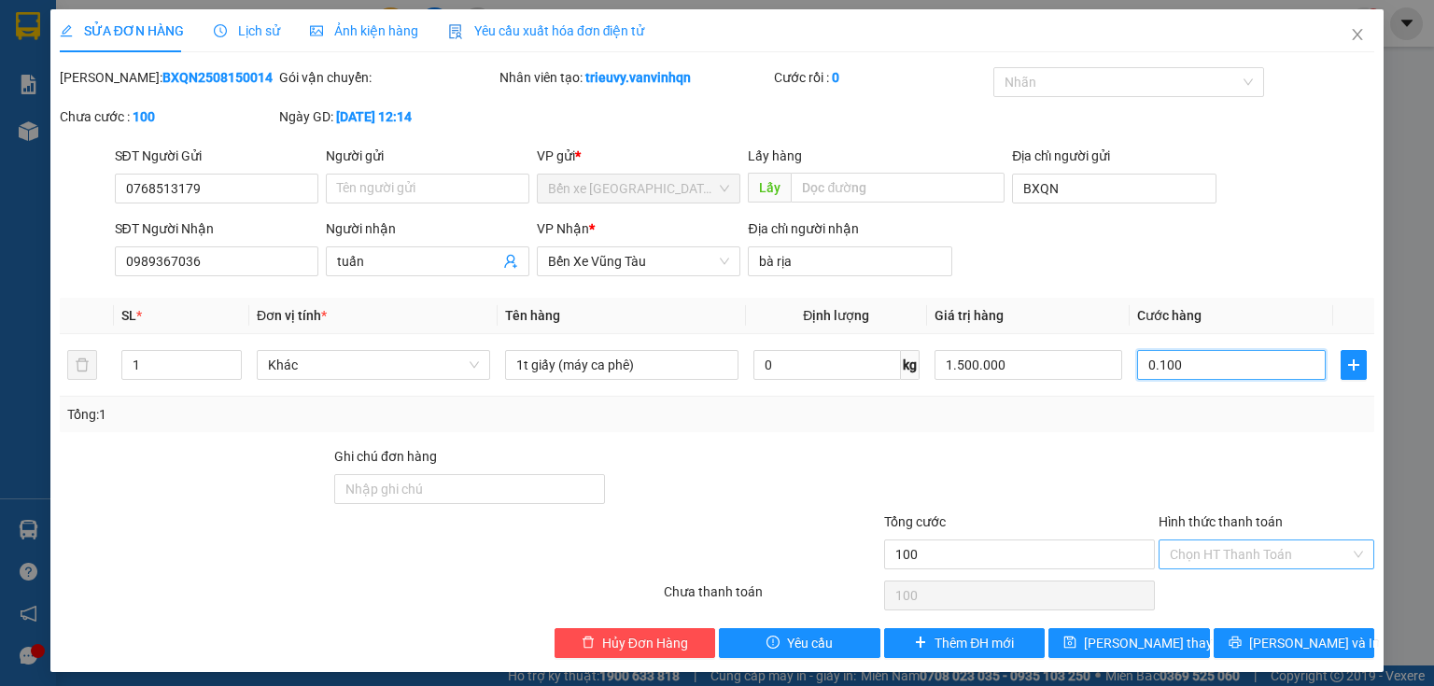
type input "0.100"
type input "100.000"
click at [1125, 473] on div at bounding box center [1019, 478] width 274 height 65
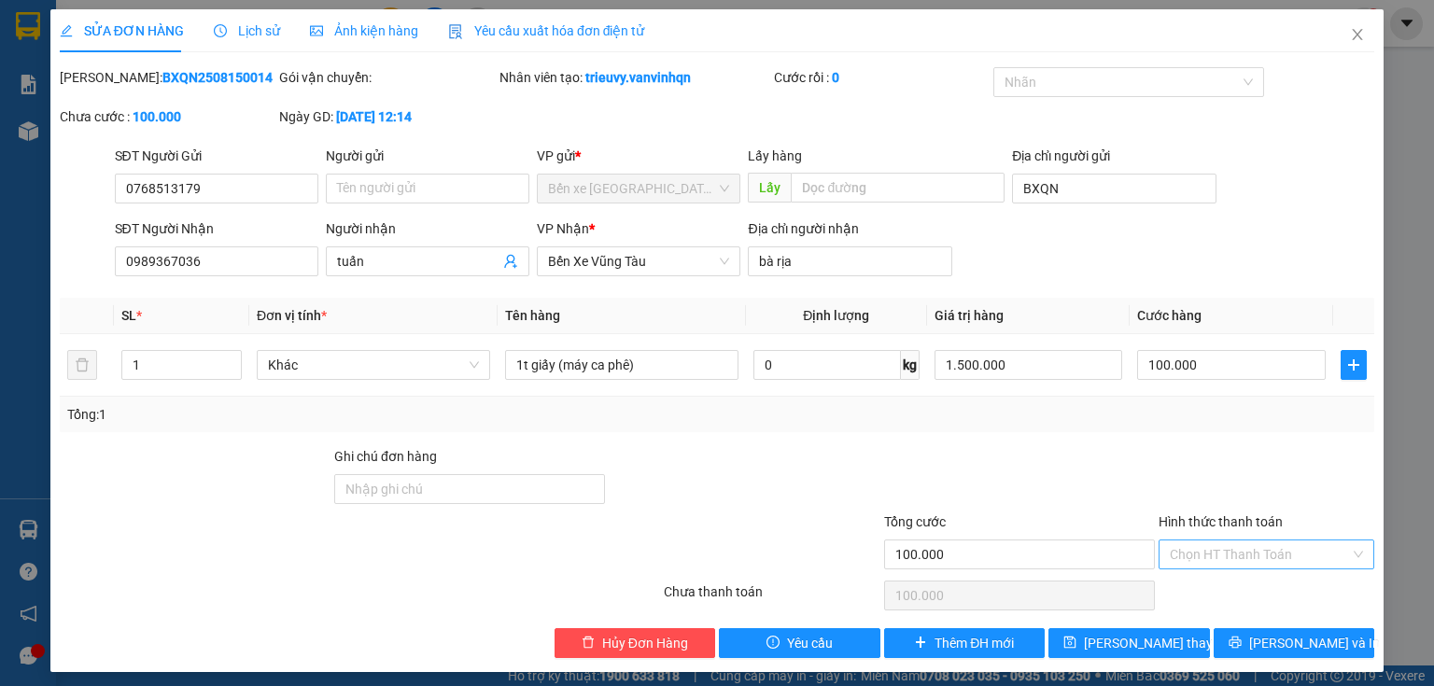
click at [1199, 567] on input "Hình thức thanh toán" at bounding box center [1260, 554] width 180 height 28
click at [1215, 596] on div "Tại văn phòng" at bounding box center [1256, 591] width 192 height 21
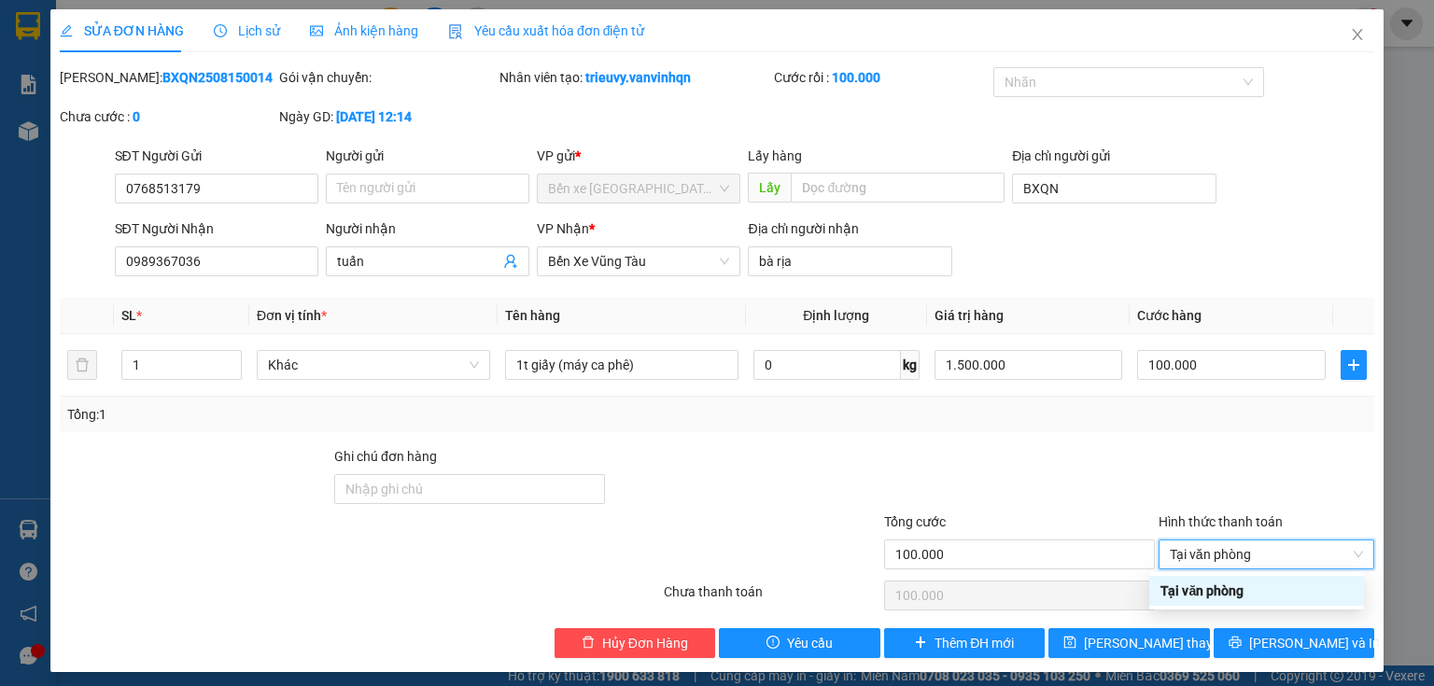
type input "0"
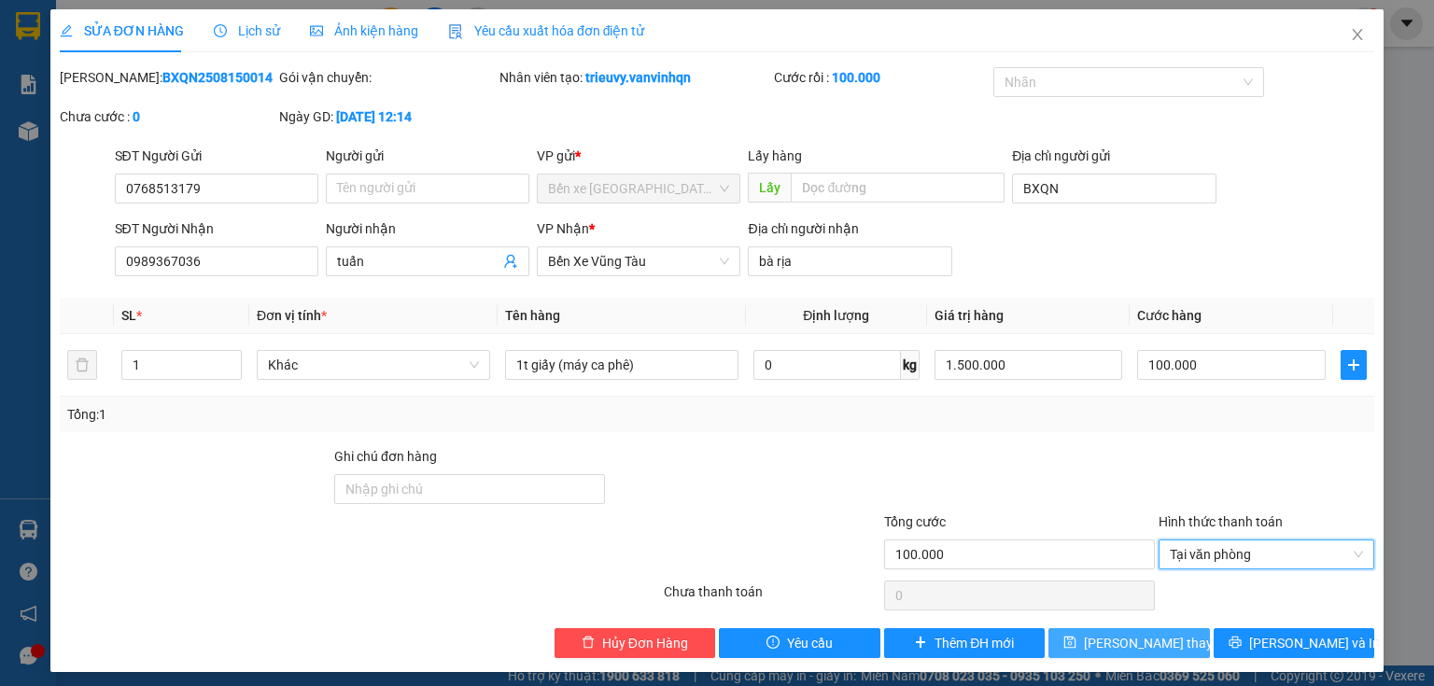
click at [1119, 652] on span "[PERSON_NAME] thay đổi" at bounding box center [1158, 643] width 149 height 21
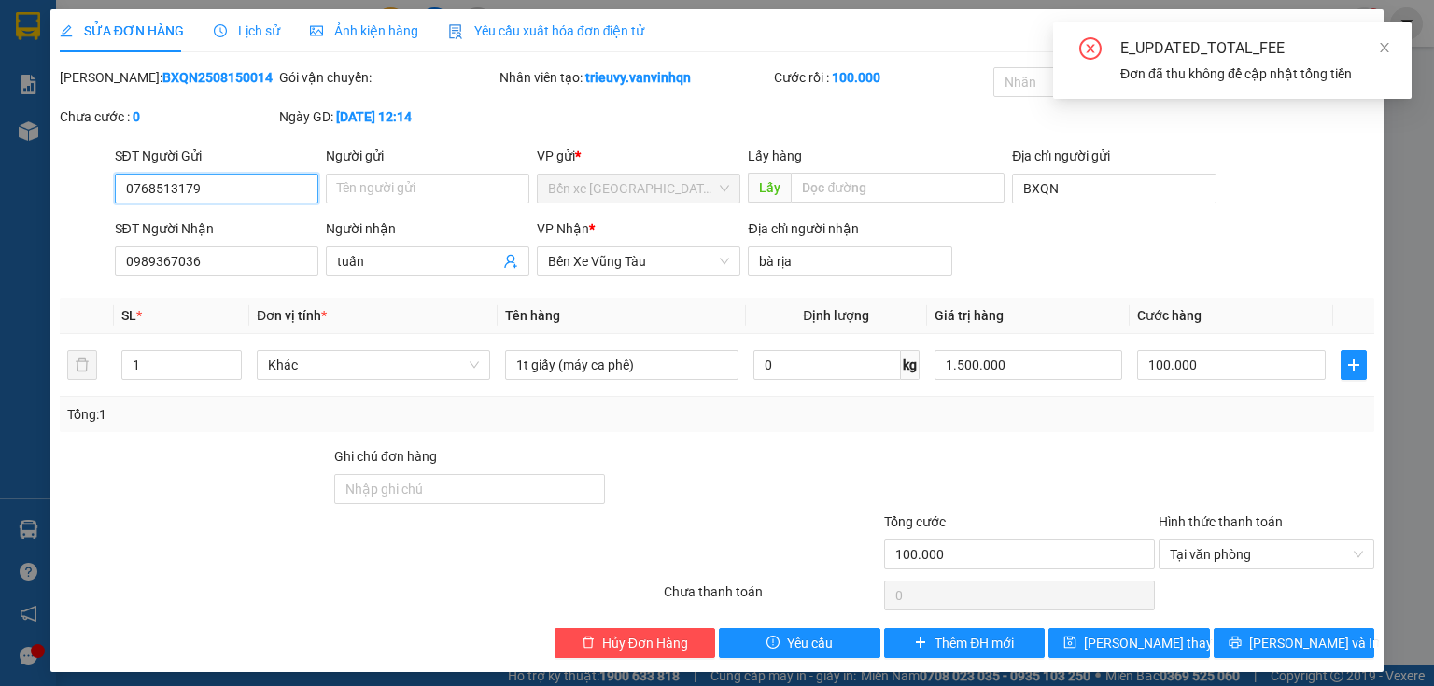
drag, startPoint x: 121, startPoint y: 183, endPoint x: 201, endPoint y: 188, distance: 79.5
click at [201, 188] on input "0768513179" at bounding box center [216, 189] width 203 height 30
click at [1379, 49] on icon "close" at bounding box center [1384, 47] width 13 height 13
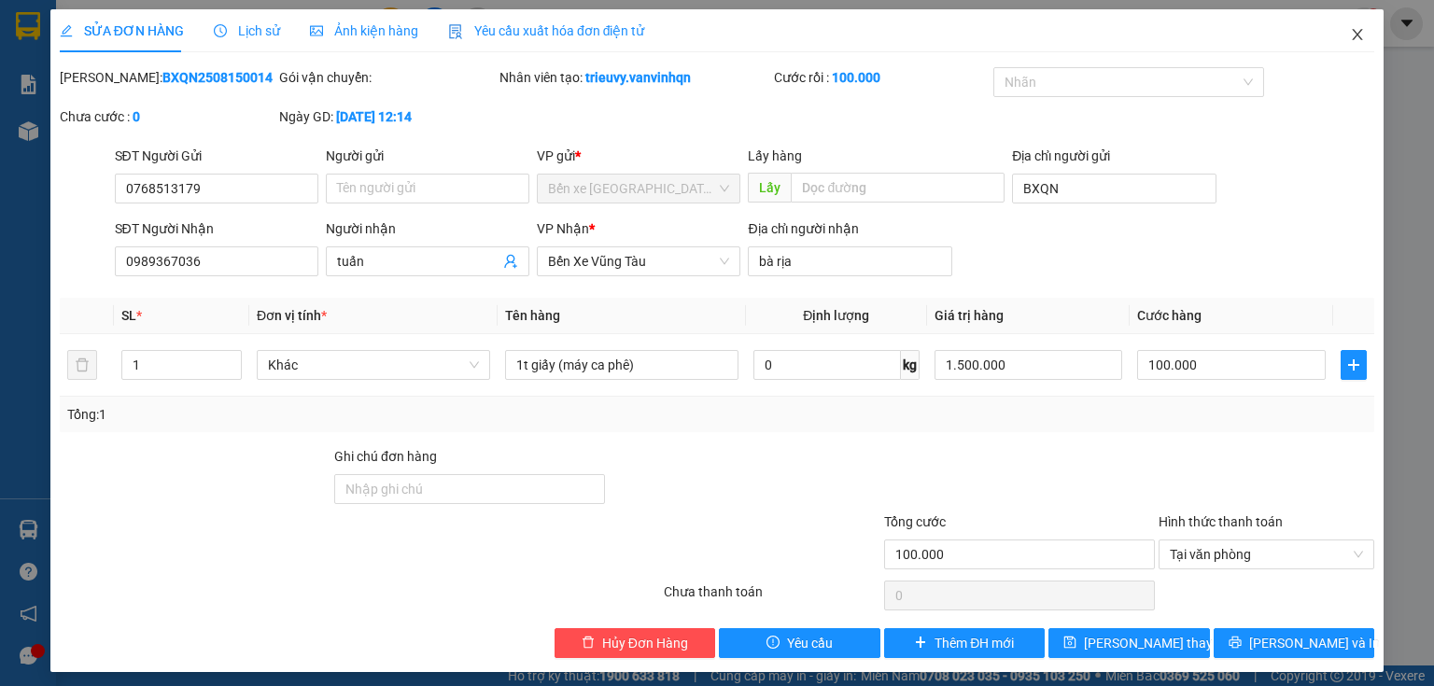
click at [1353, 37] on icon "close" at bounding box center [1358, 34] width 10 height 11
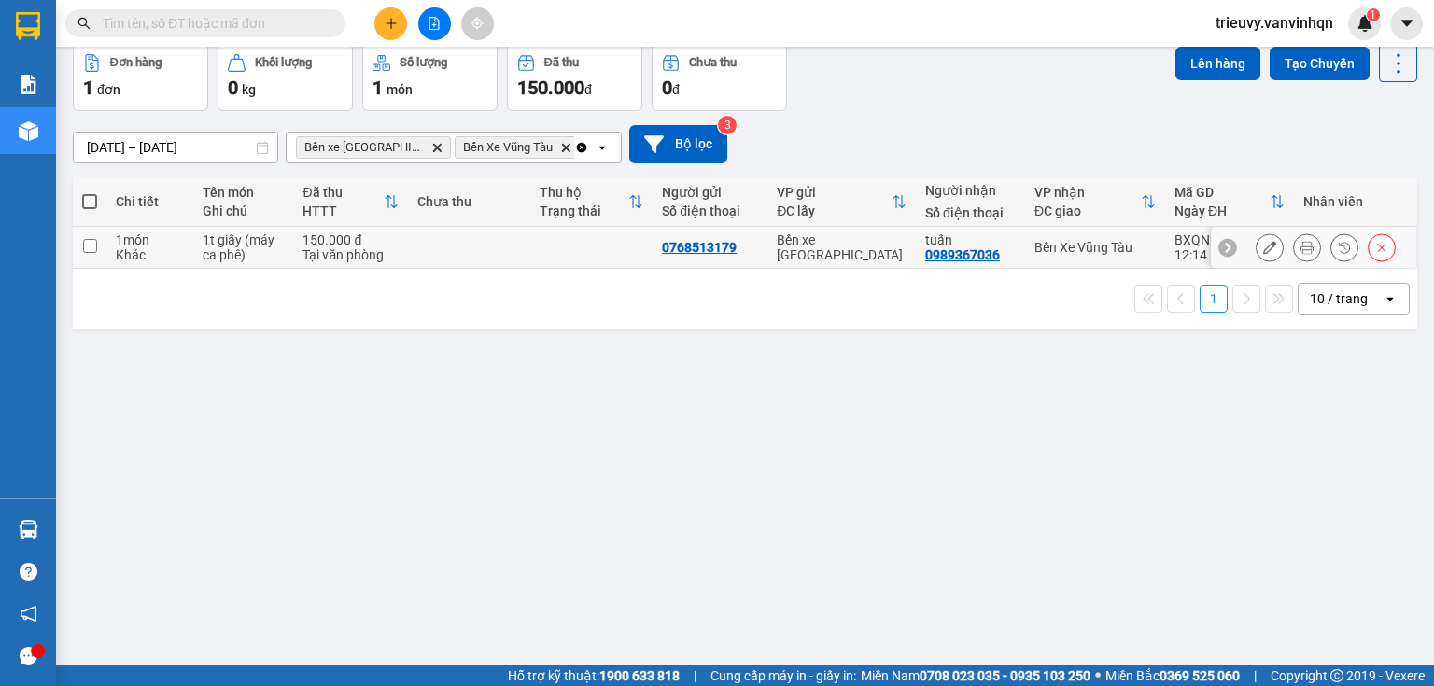
click at [1256, 264] on button at bounding box center [1269, 247] width 26 height 33
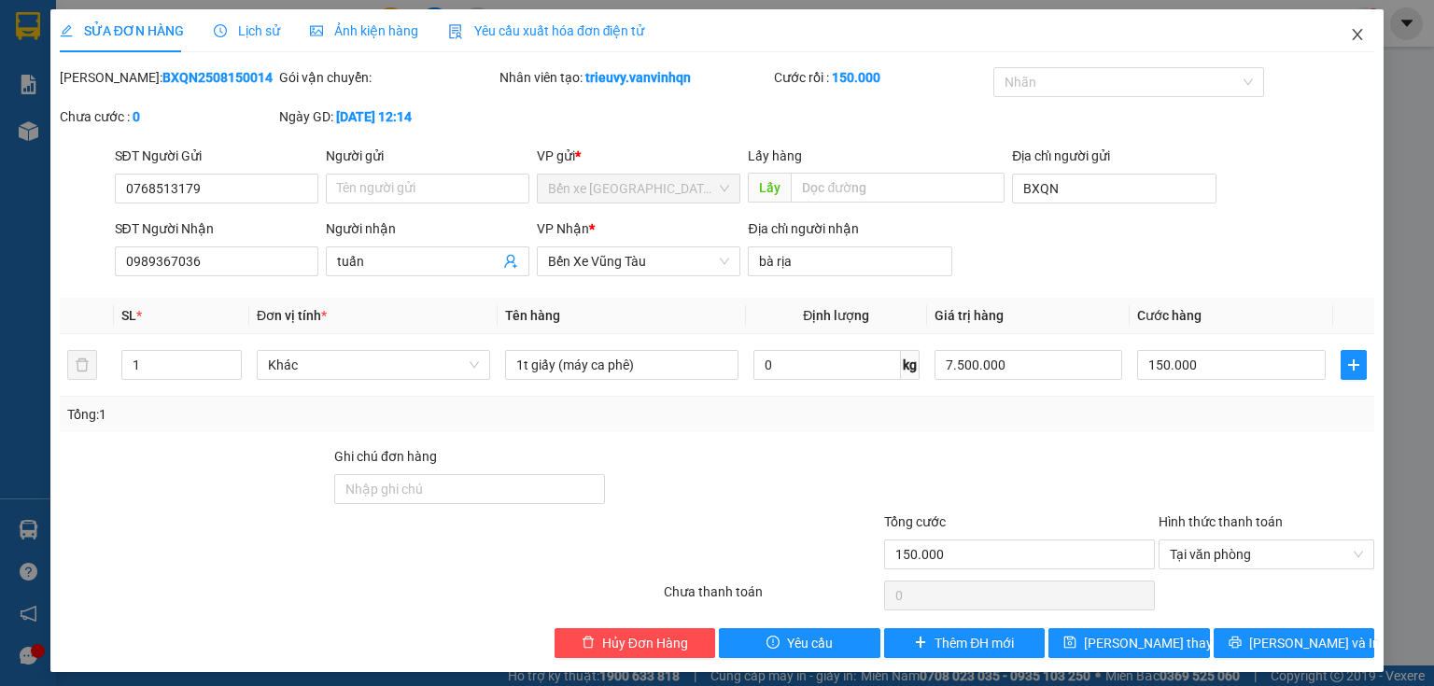
click at [1350, 32] on icon "close" at bounding box center [1357, 34] width 15 height 15
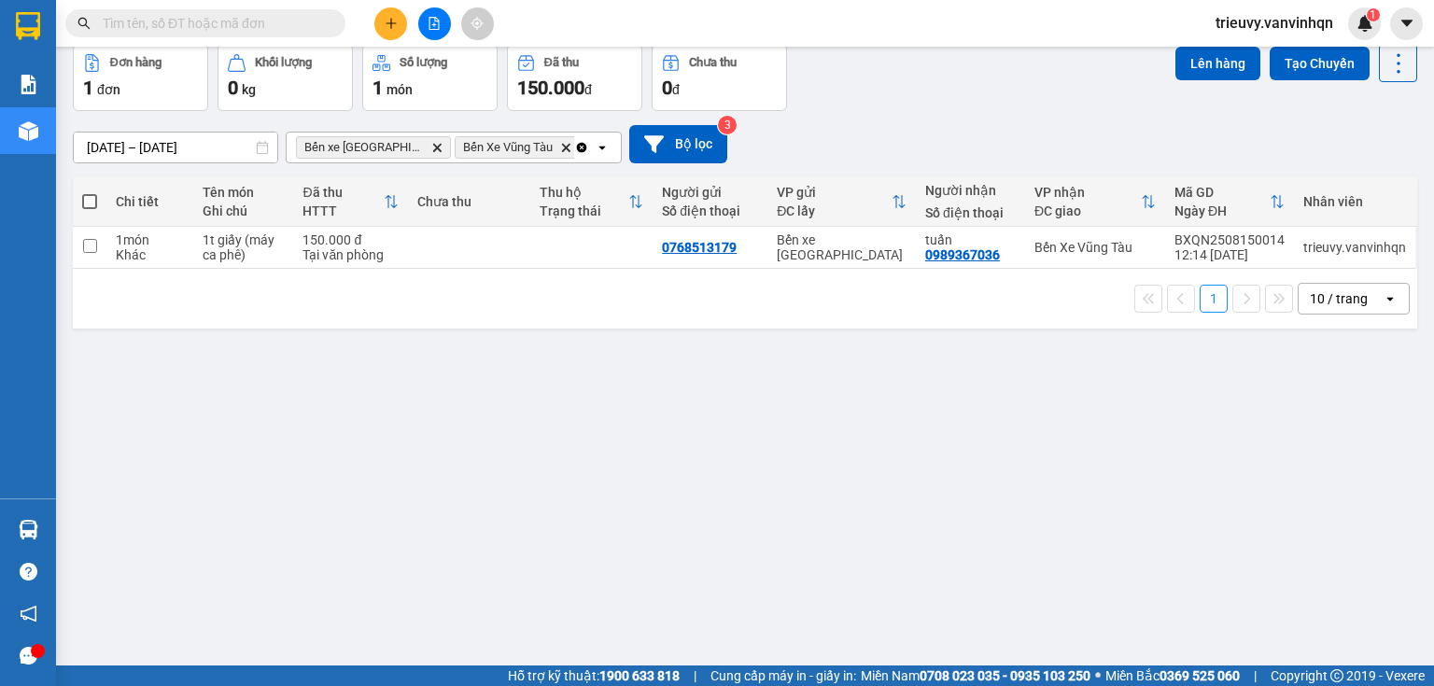
click at [396, 25] on icon "plus" at bounding box center [391, 23] width 13 height 13
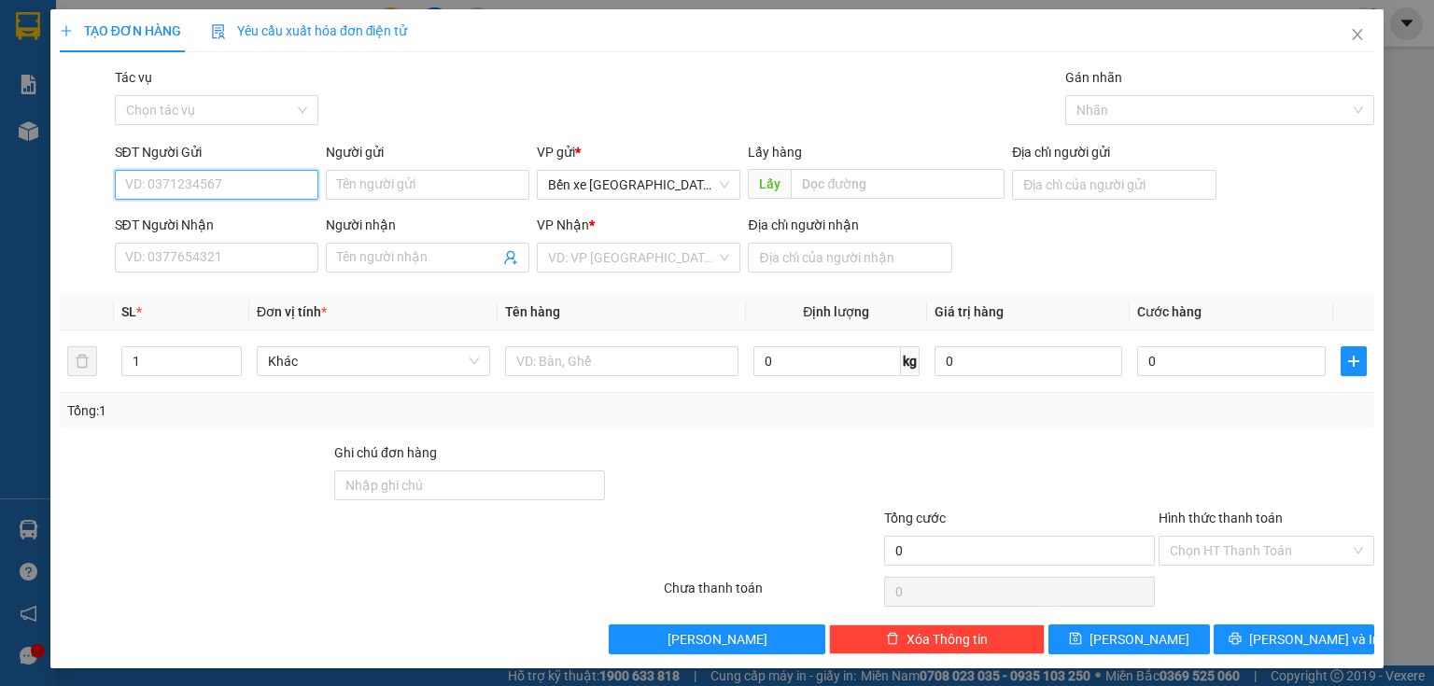
paste input "0768513179"
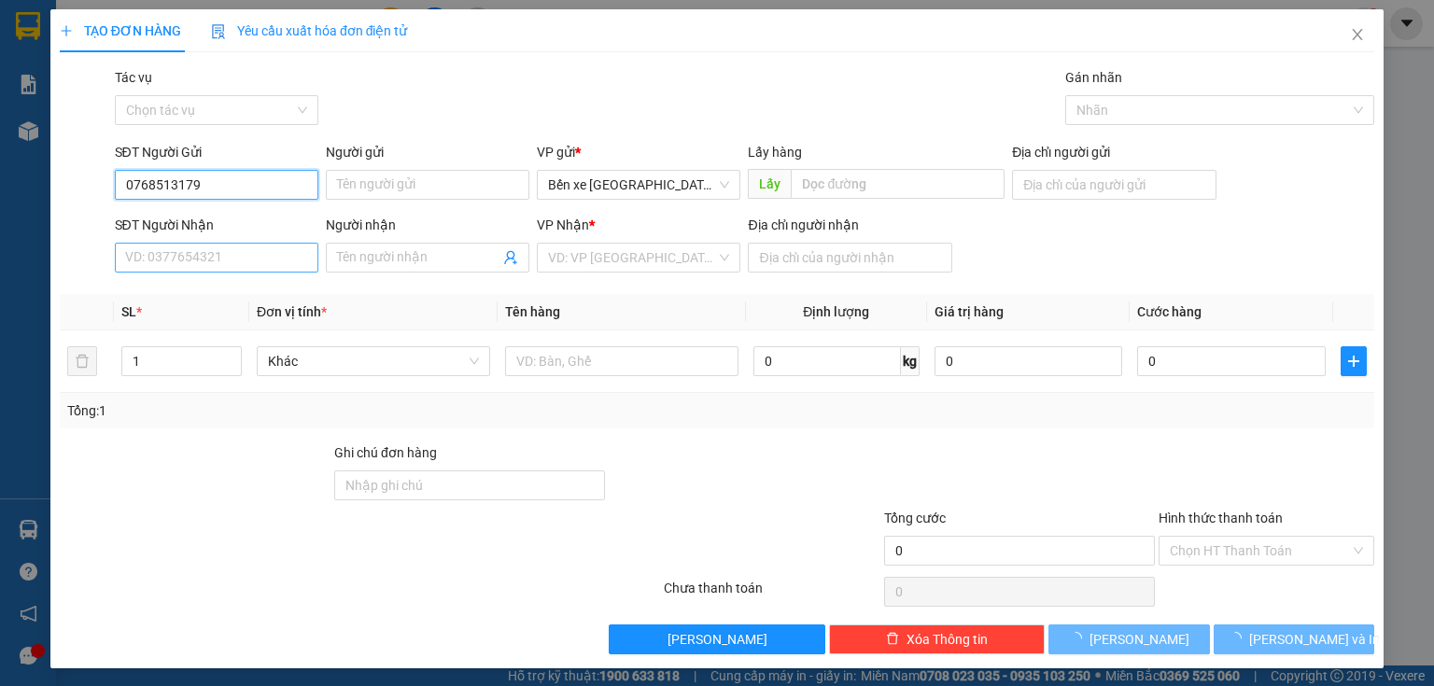
type input "0768513179"
click at [231, 259] on input "SĐT Người Nhận" at bounding box center [216, 258] width 203 height 30
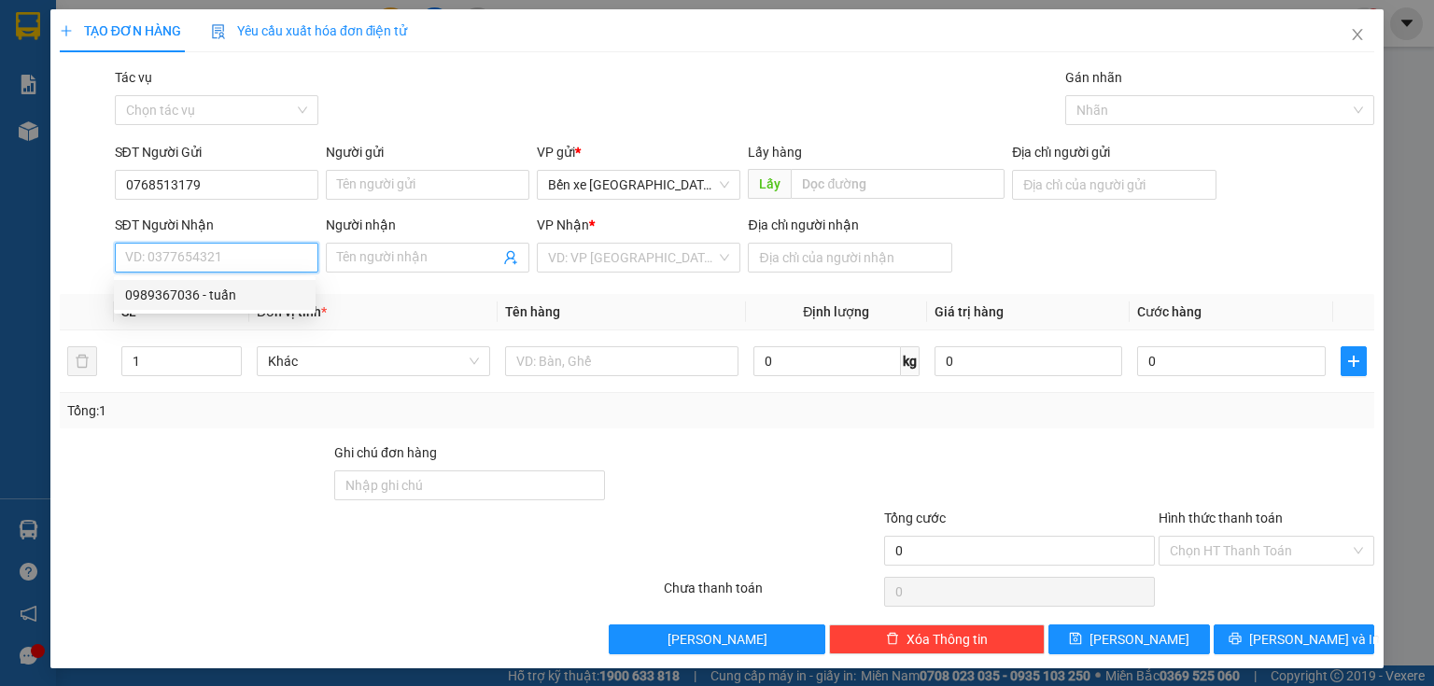
click at [215, 293] on div "0989367036 - tuấn" at bounding box center [214, 295] width 179 height 21
type input "BXQN"
type input "0989367036"
type input "tuấn"
type input "bà rịa"
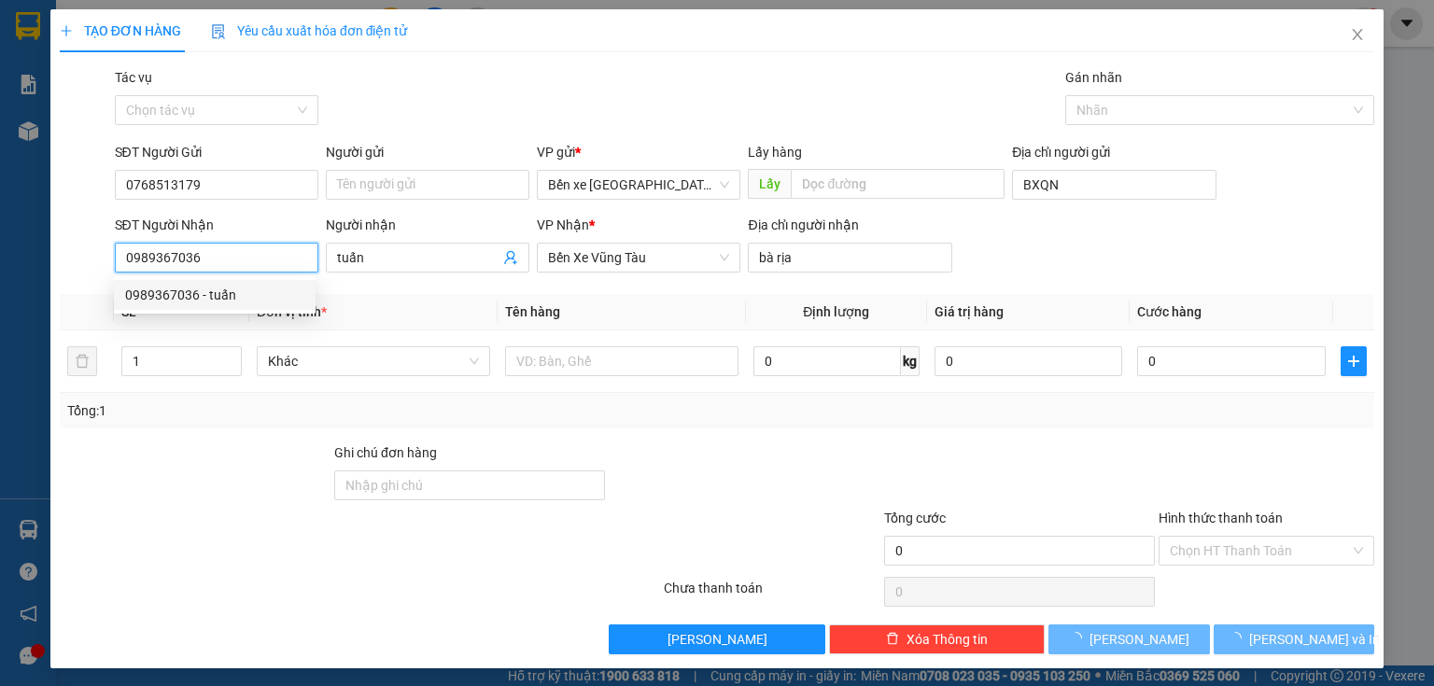
type input "150.000"
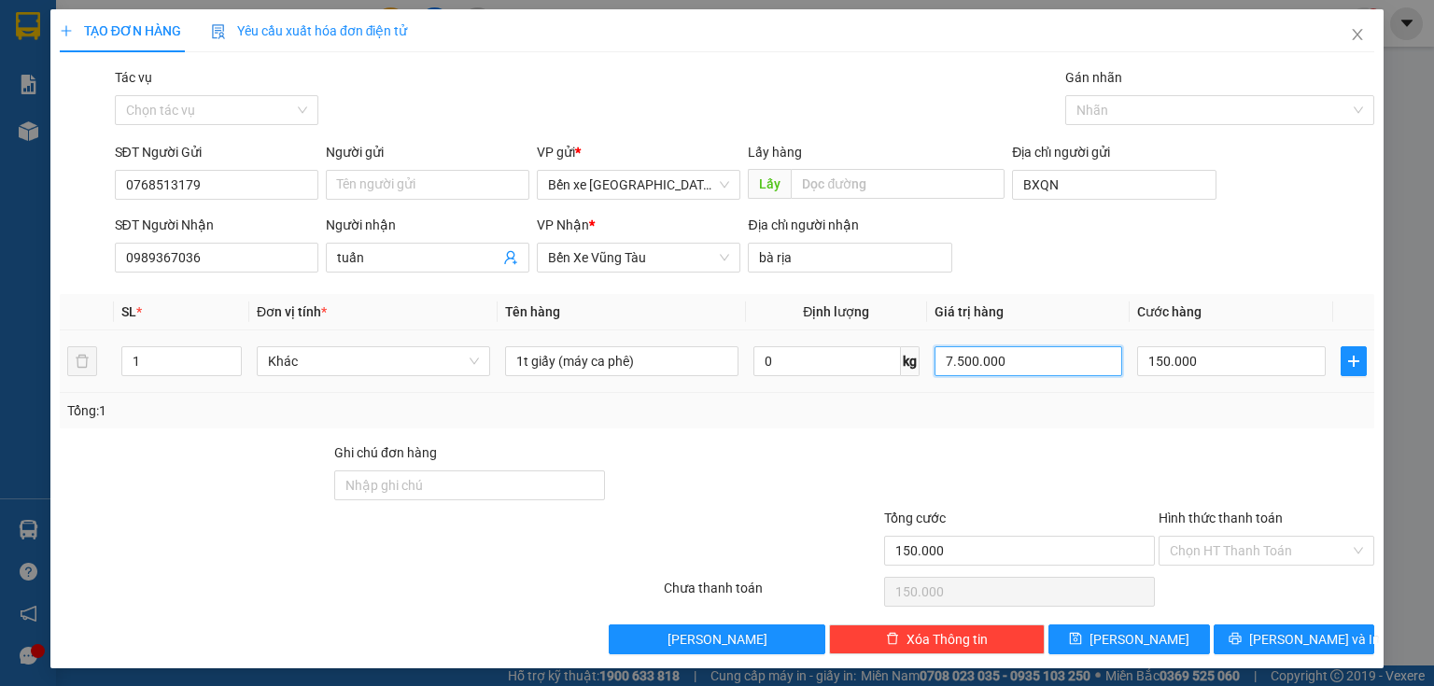
click at [1003, 362] on input "7.500.000" at bounding box center [1028, 361] width 189 height 30
type input "1.500.000"
type input "0"
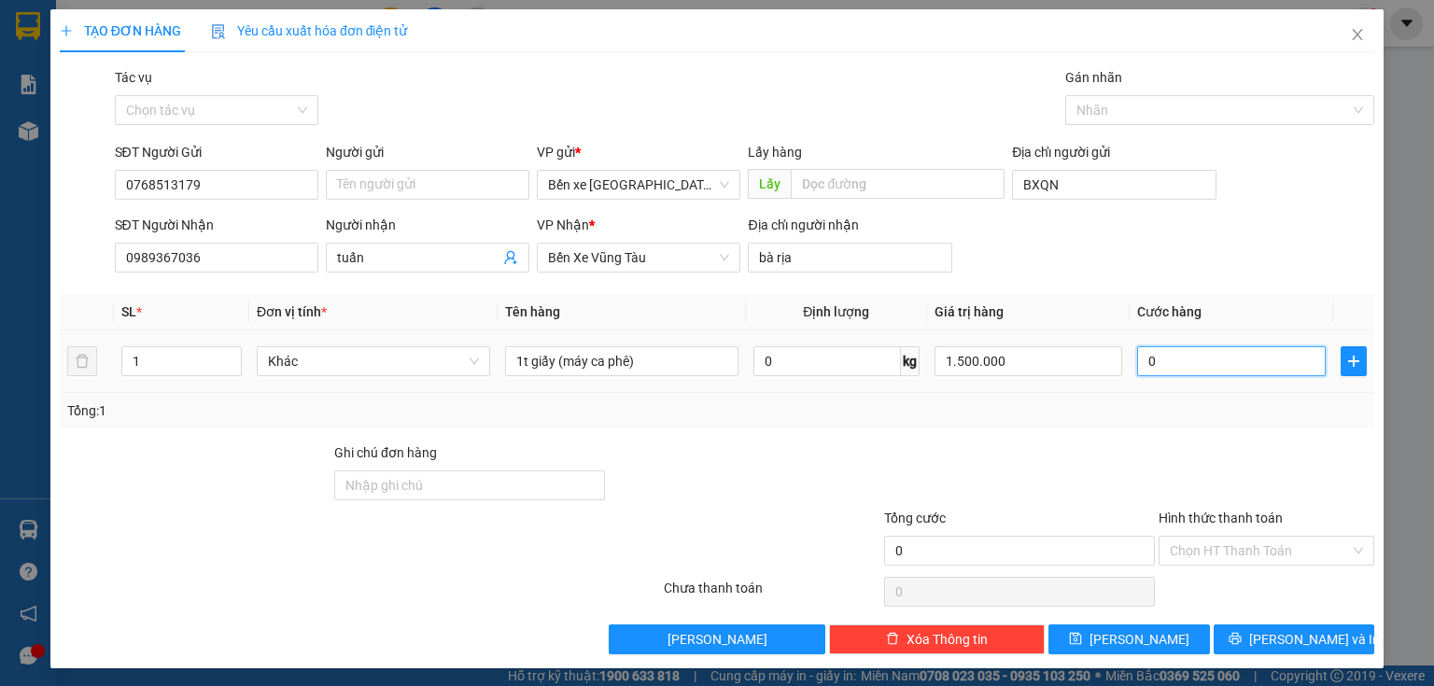
type input "1"
type input "01"
type input "10"
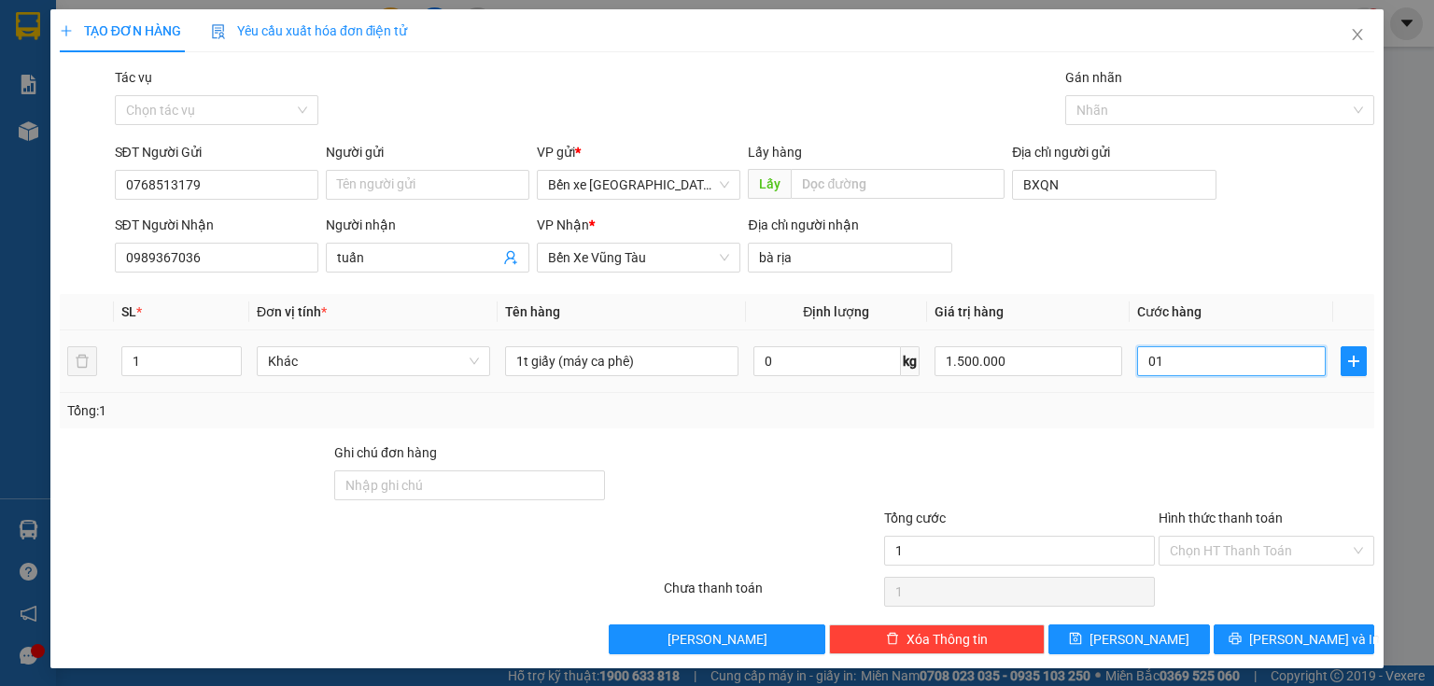
type input "010"
type input "100"
type input "0.100"
type input "100.000"
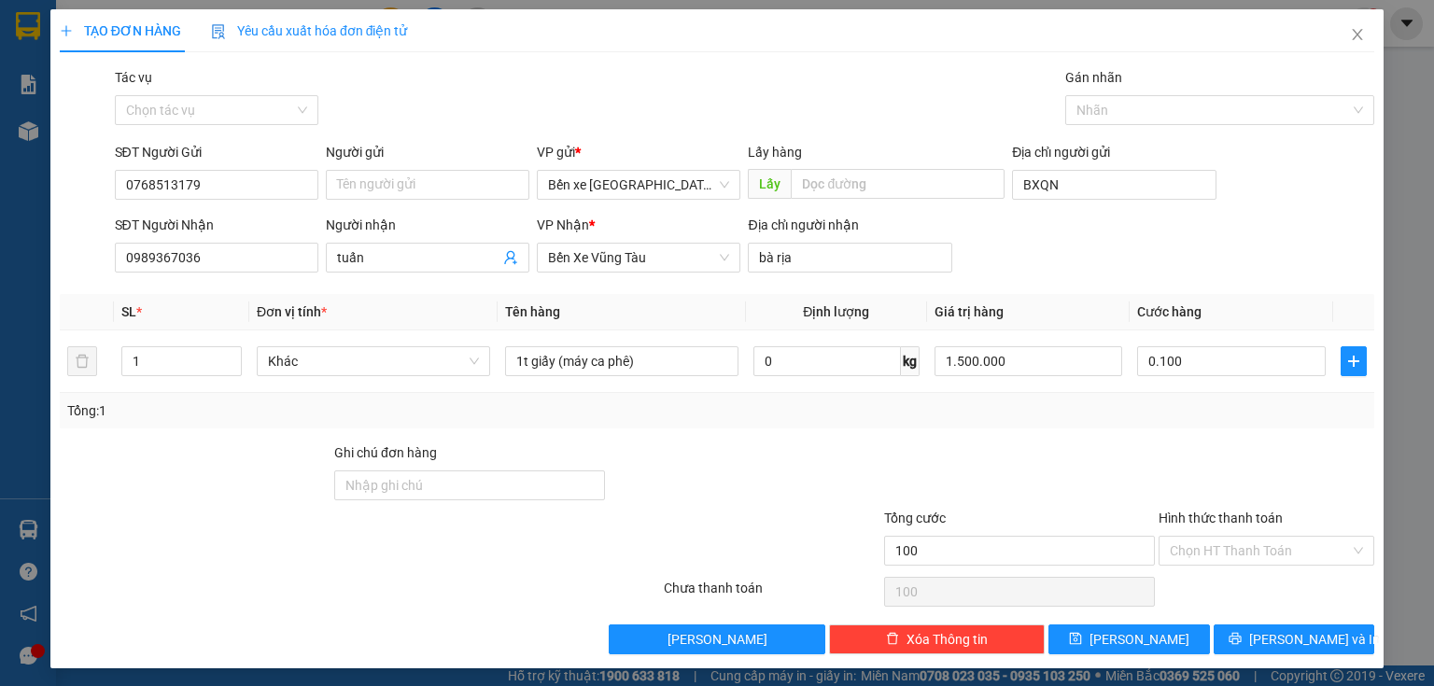
type input "100.000"
click at [1225, 486] on div at bounding box center [1266, 474] width 219 height 65
click at [1157, 638] on button "[PERSON_NAME]" at bounding box center [1128, 639] width 161 height 30
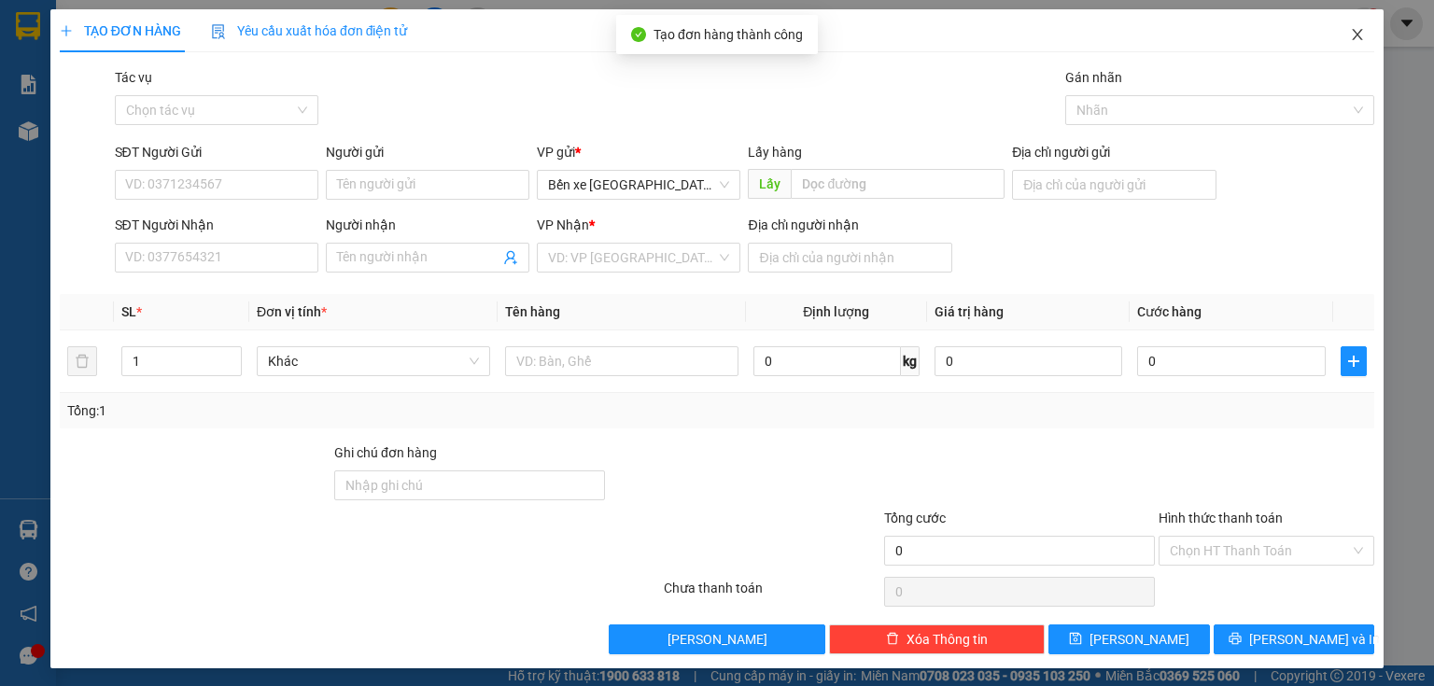
click at [1344, 45] on span "Close" at bounding box center [1357, 35] width 52 height 52
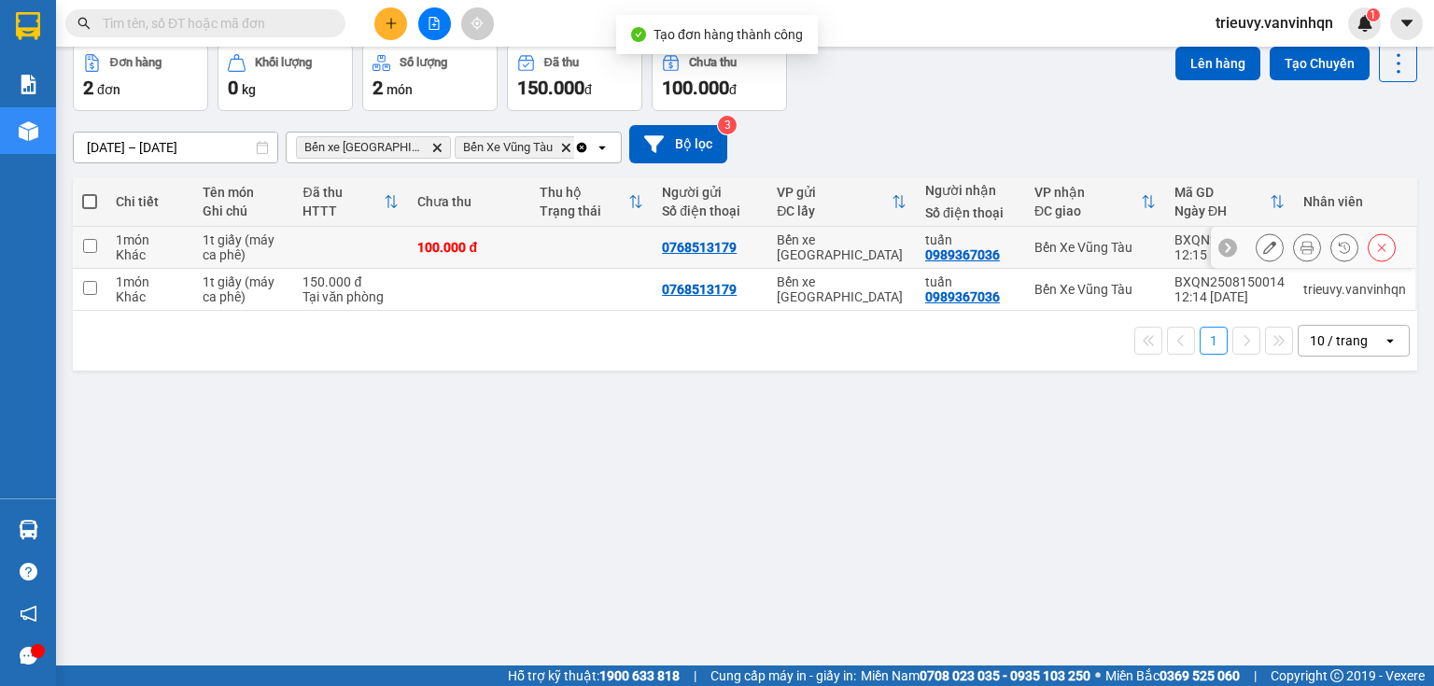
click at [371, 269] on td at bounding box center [350, 248] width 115 height 42
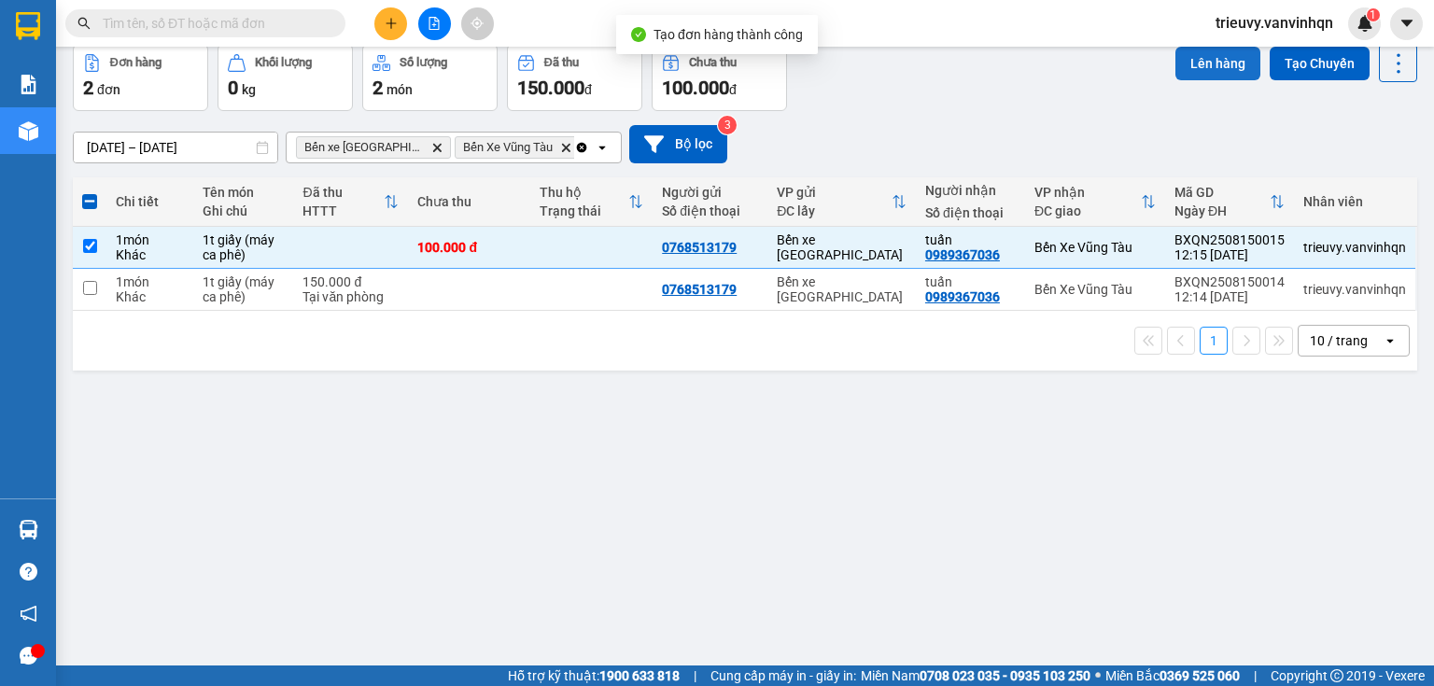
click at [1191, 80] on button "Lên hàng" at bounding box center [1217, 64] width 85 height 34
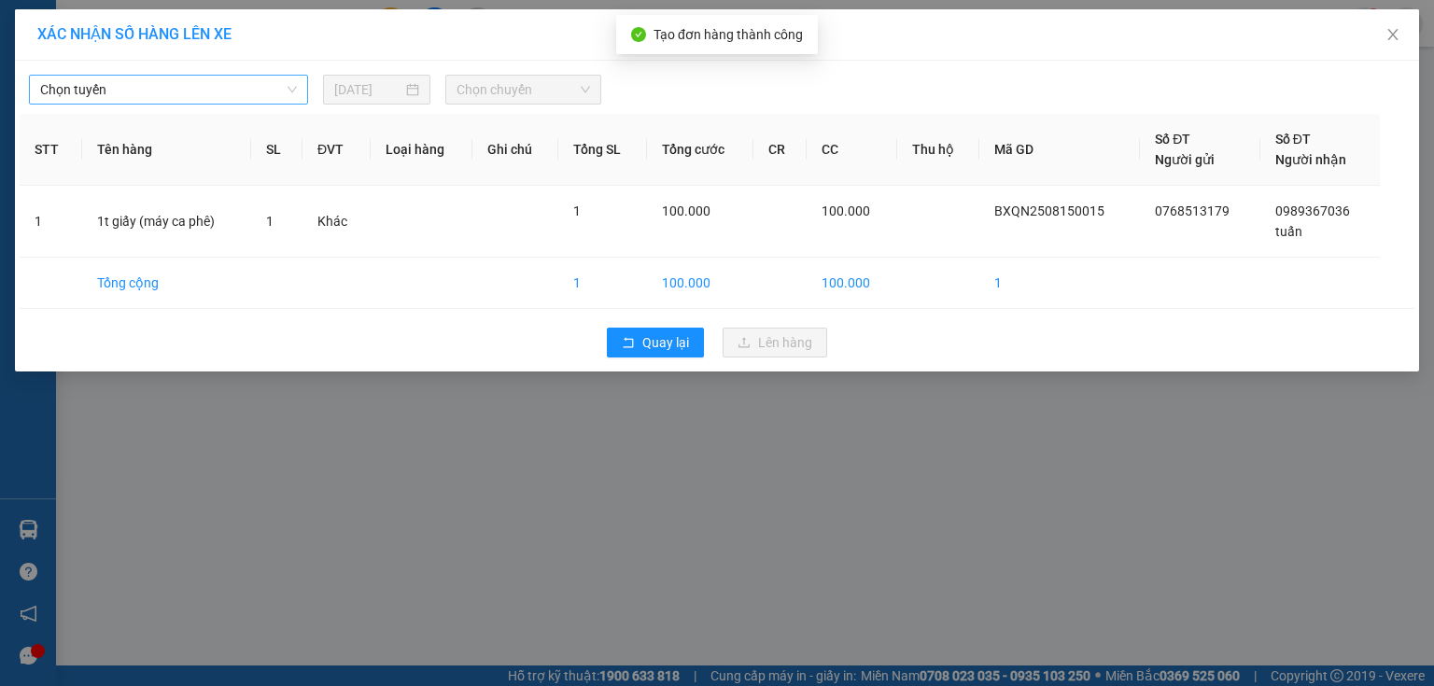
click at [273, 91] on span "Chọn tuyến" at bounding box center [168, 90] width 257 height 28
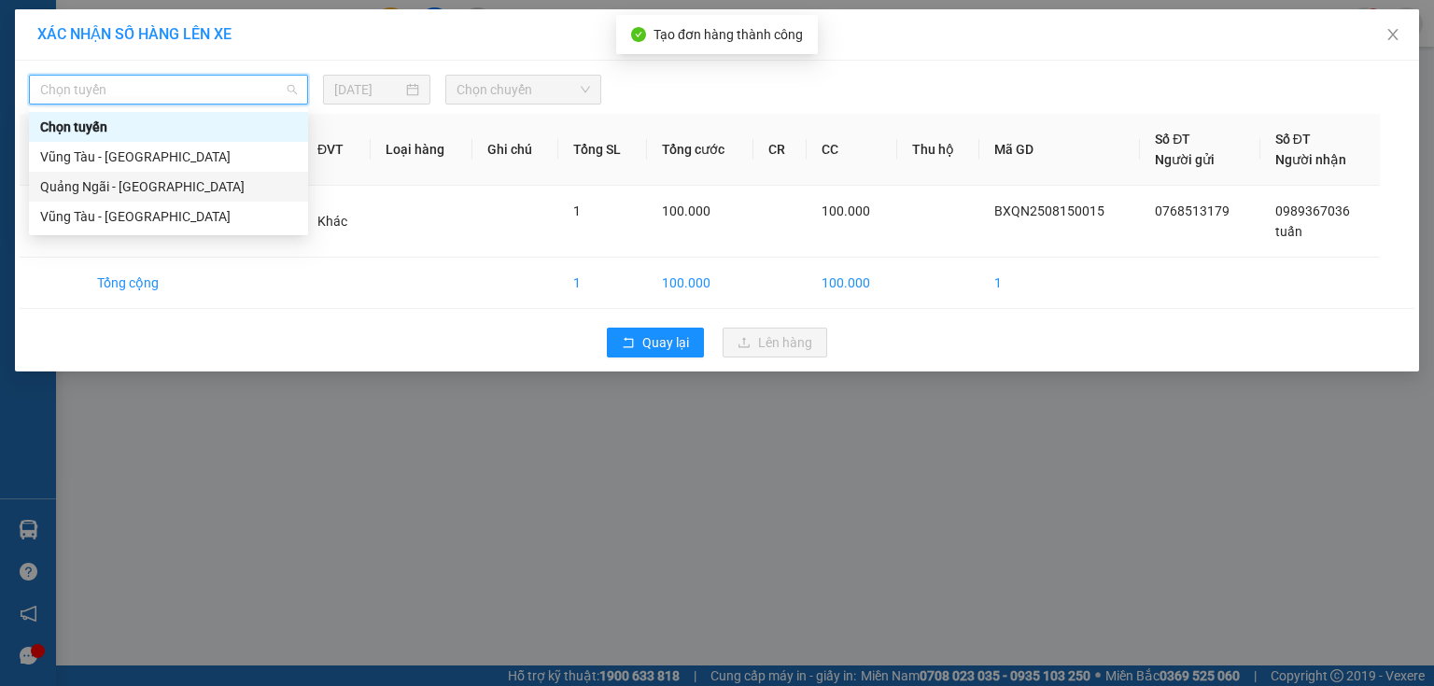
click at [146, 187] on div "Quảng Ngãi - [GEOGRAPHIC_DATA]" at bounding box center [168, 186] width 257 height 21
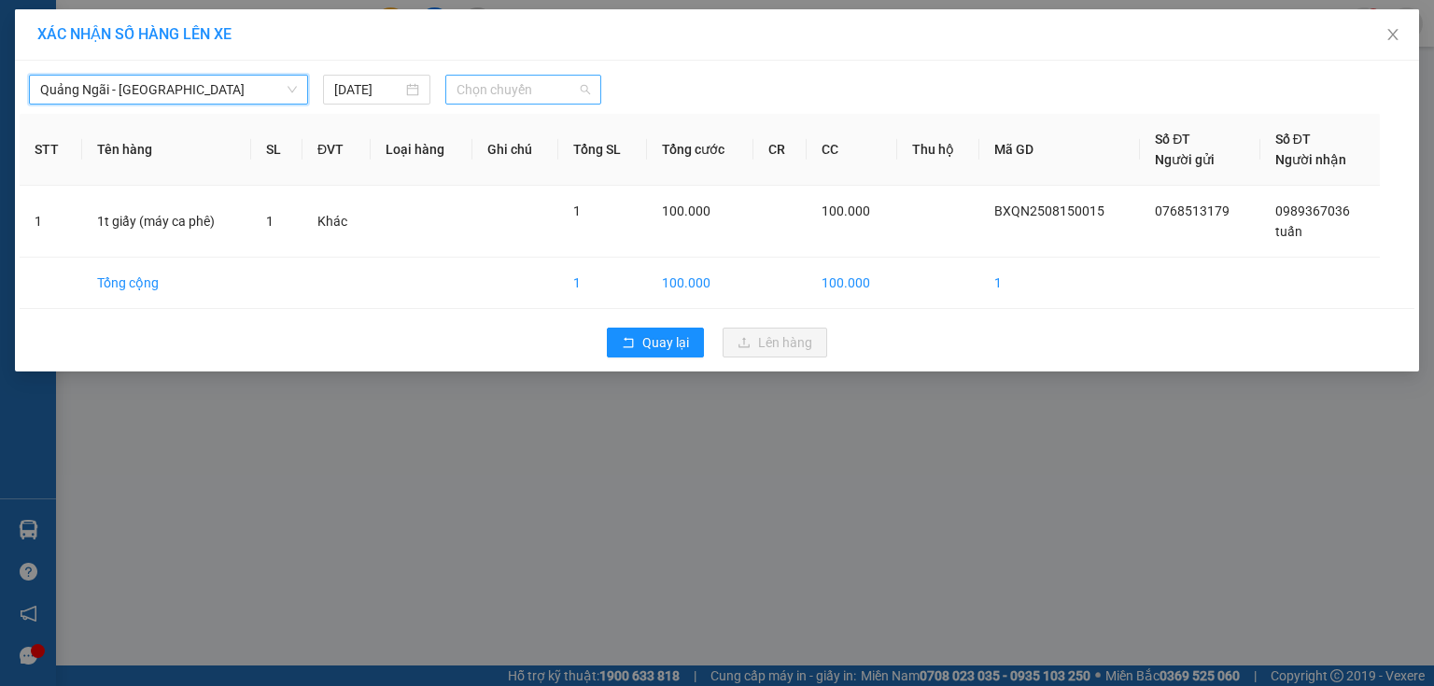
click at [545, 91] on span "Chọn chuyến" at bounding box center [523, 90] width 134 height 28
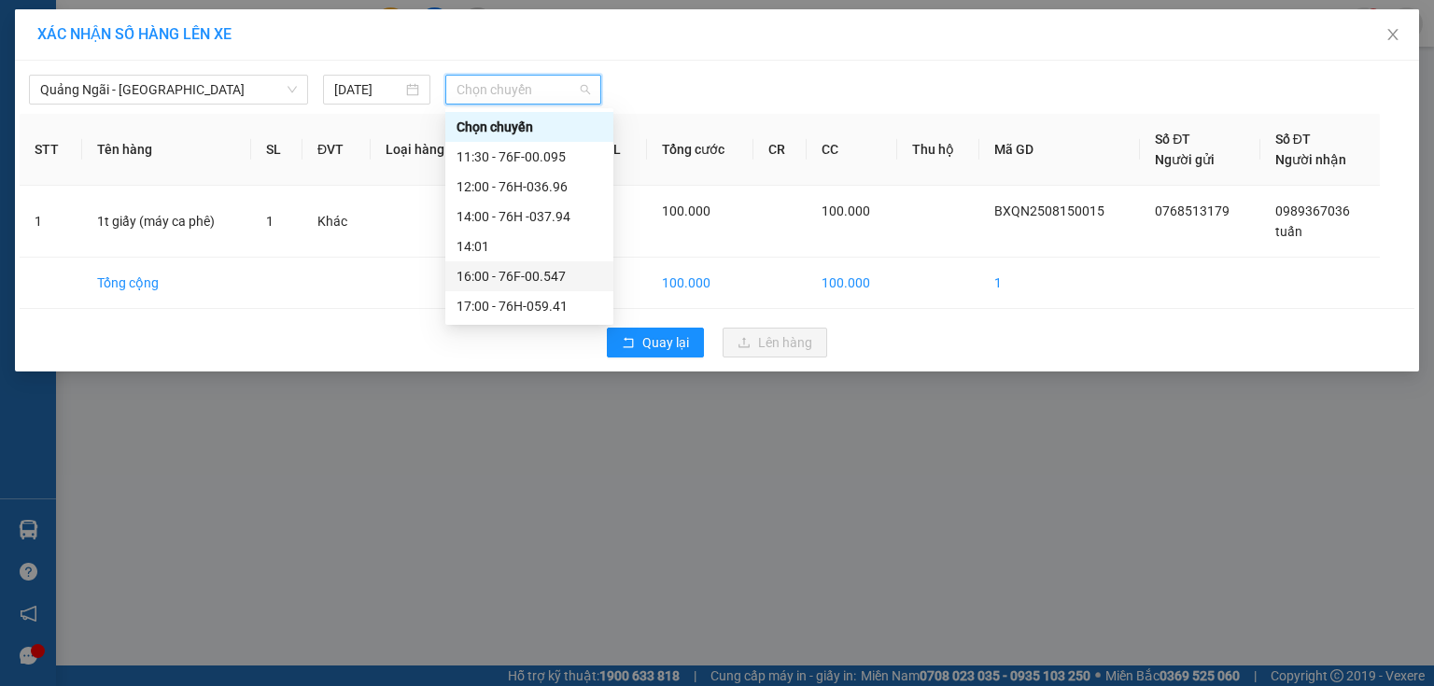
click at [568, 276] on div "16:00 - 76F-00.547" at bounding box center [529, 276] width 146 height 21
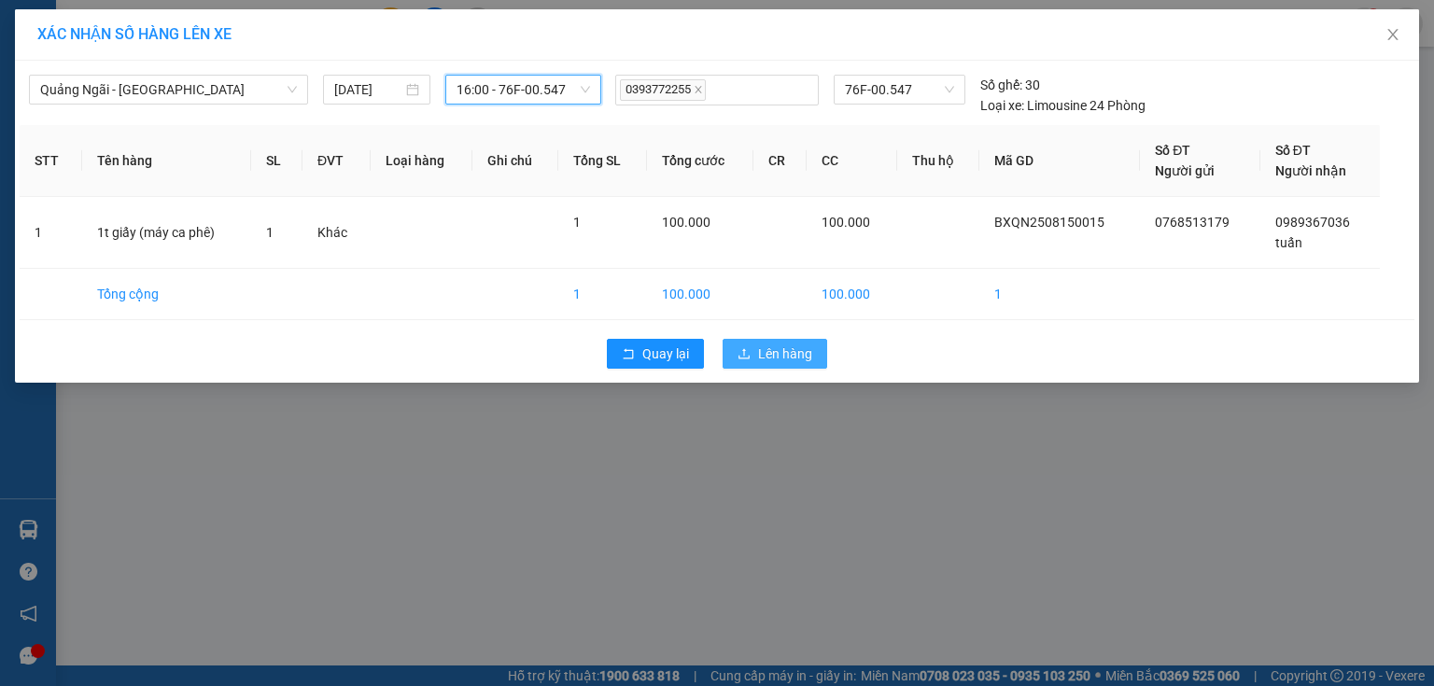
click at [750, 347] on icon "upload" at bounding box center [743, 353] width 13 height 13
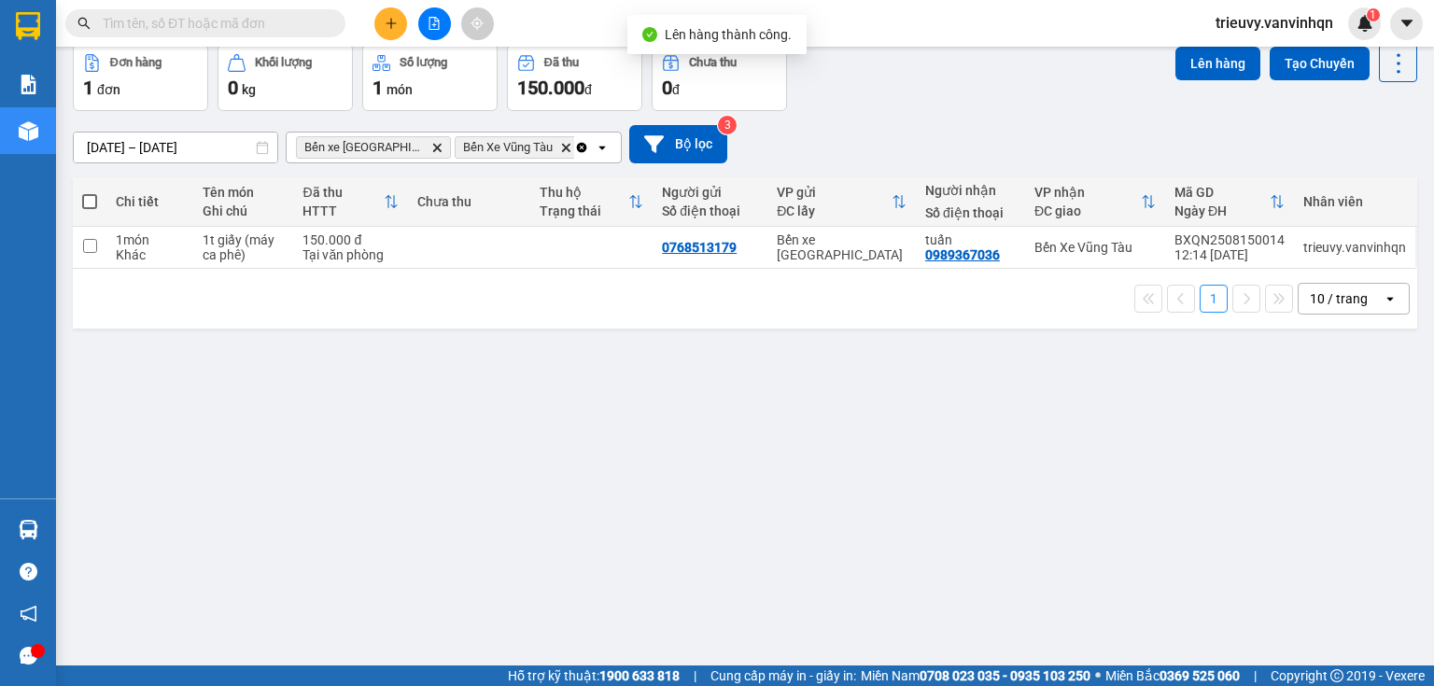
click at [188, 22] on button "Trên xe" at bounding box center [185, 0] width 75 height 45
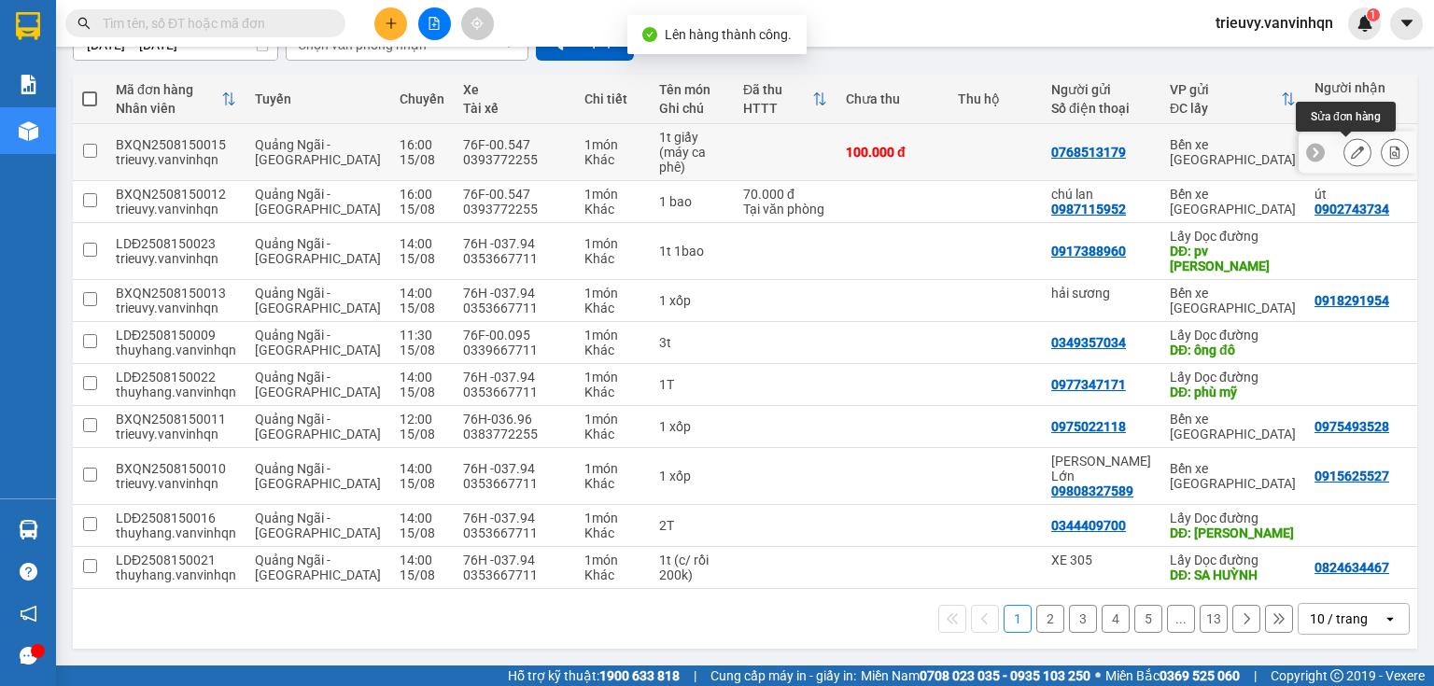
click at [1344, 169] on button at bounding box center [1357, 152] width 26 height 33
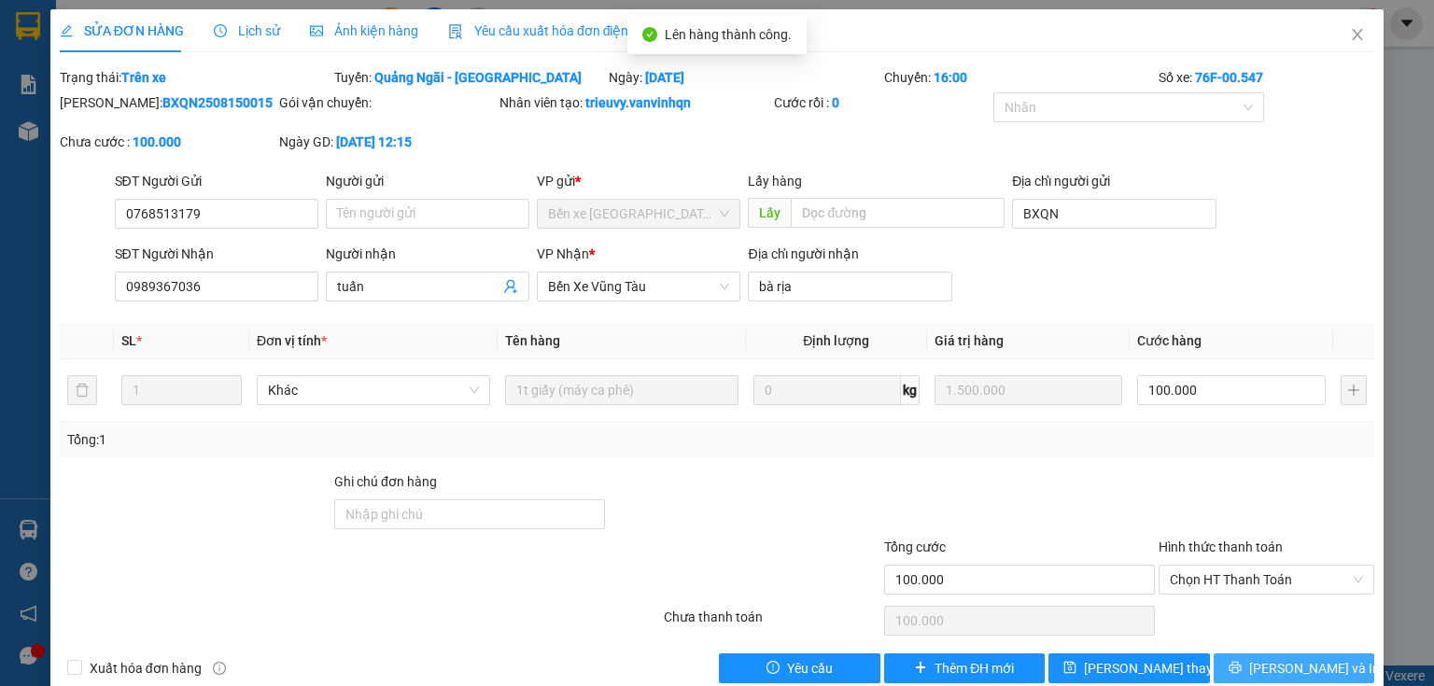
click at [1280, 663] on span "[PERSON_NAME] và In" at bounding box center [1314, 668] width 131 height 21
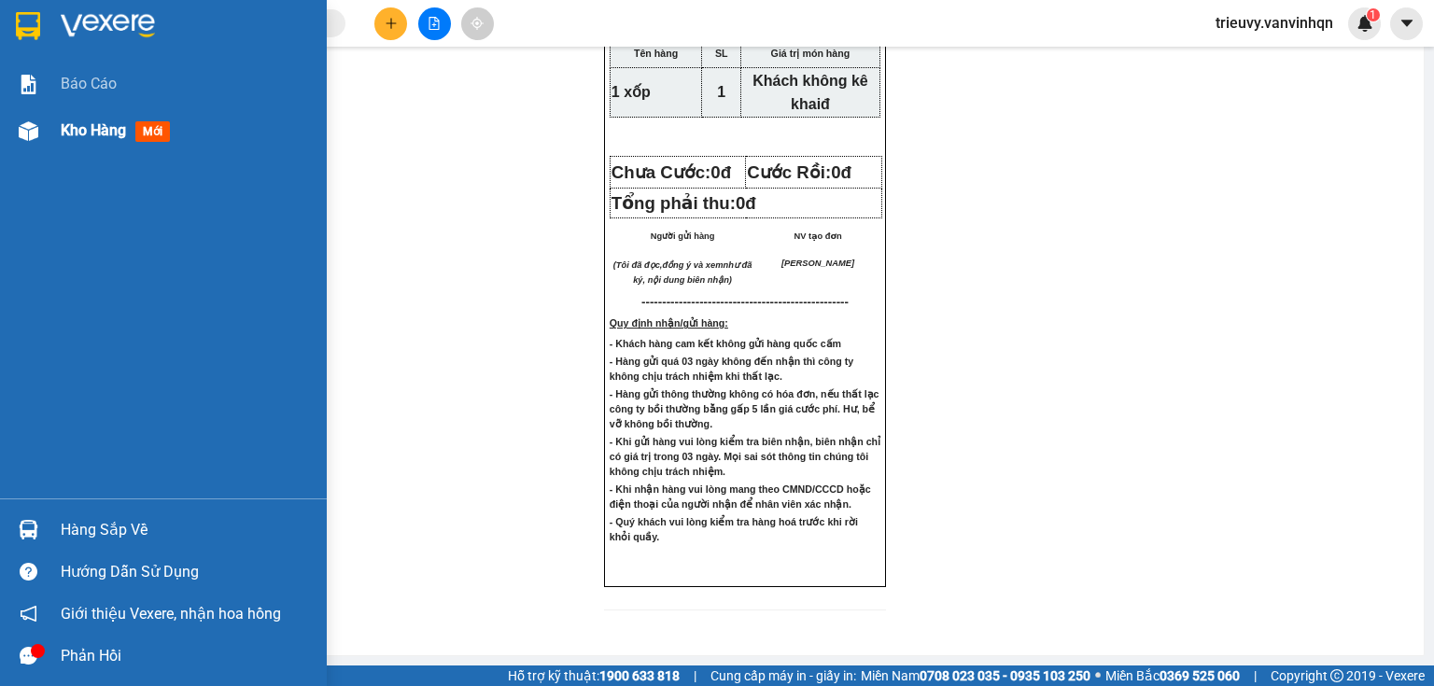
click at [87, 128] on span "Kho hàng" at bounding box center [93, 130] width 65 height 18
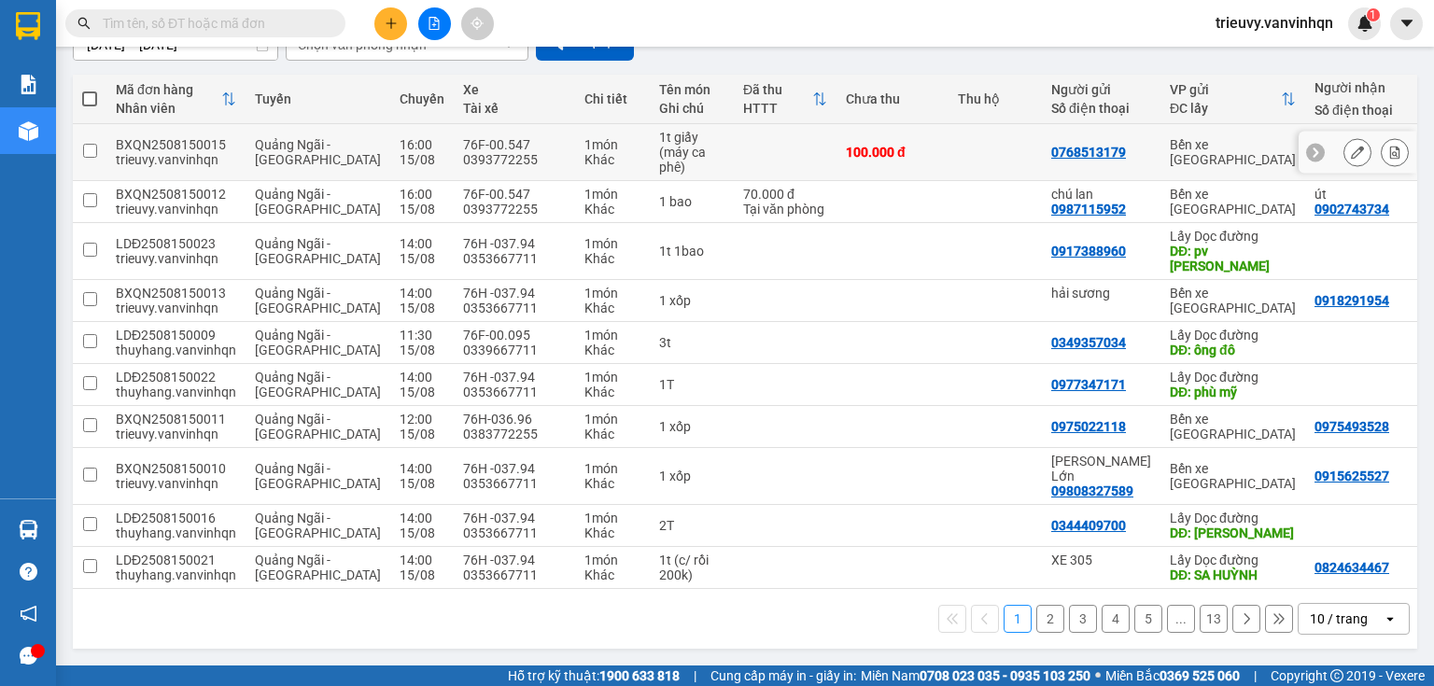
click at [1344, 169] on button at bounding box center [1357, 152] width 26 height 33
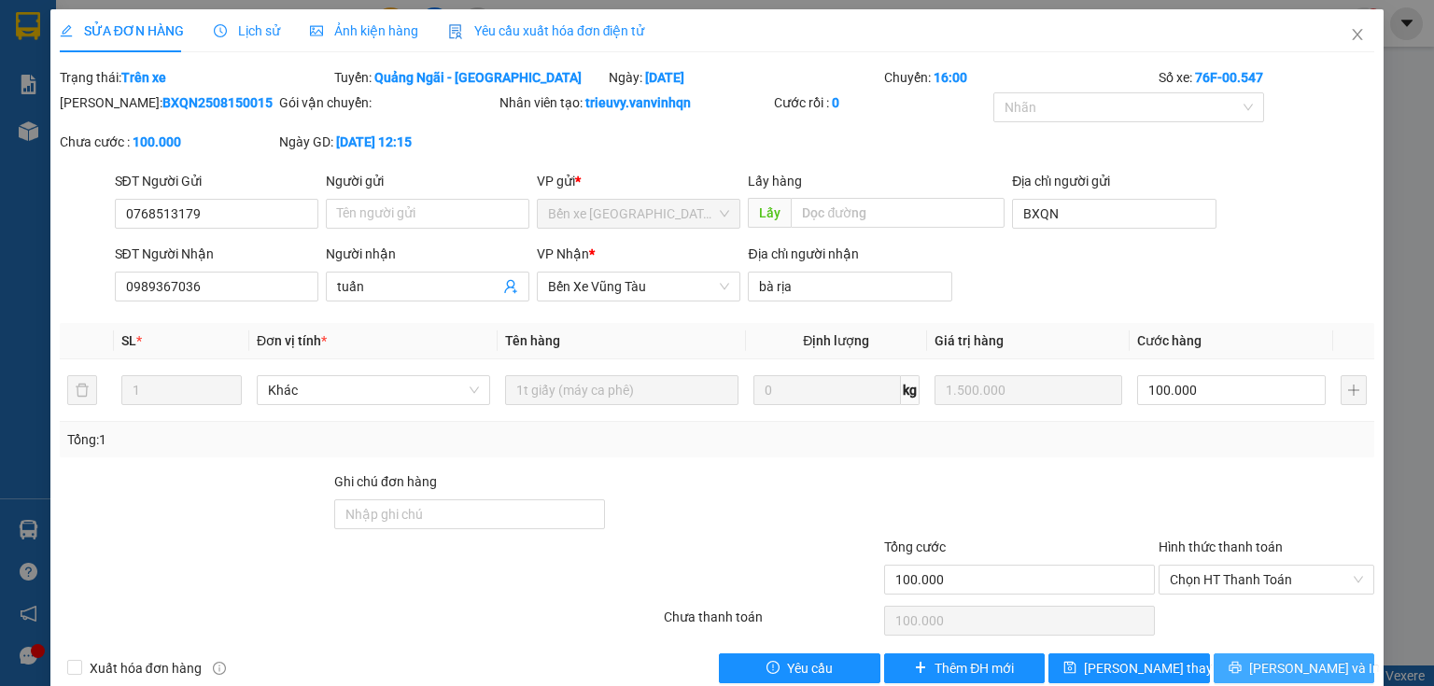
click at [1307, 665] on span "[PERSON_NAME] và In" at bounding box center [1314, 668] width 131 height 21
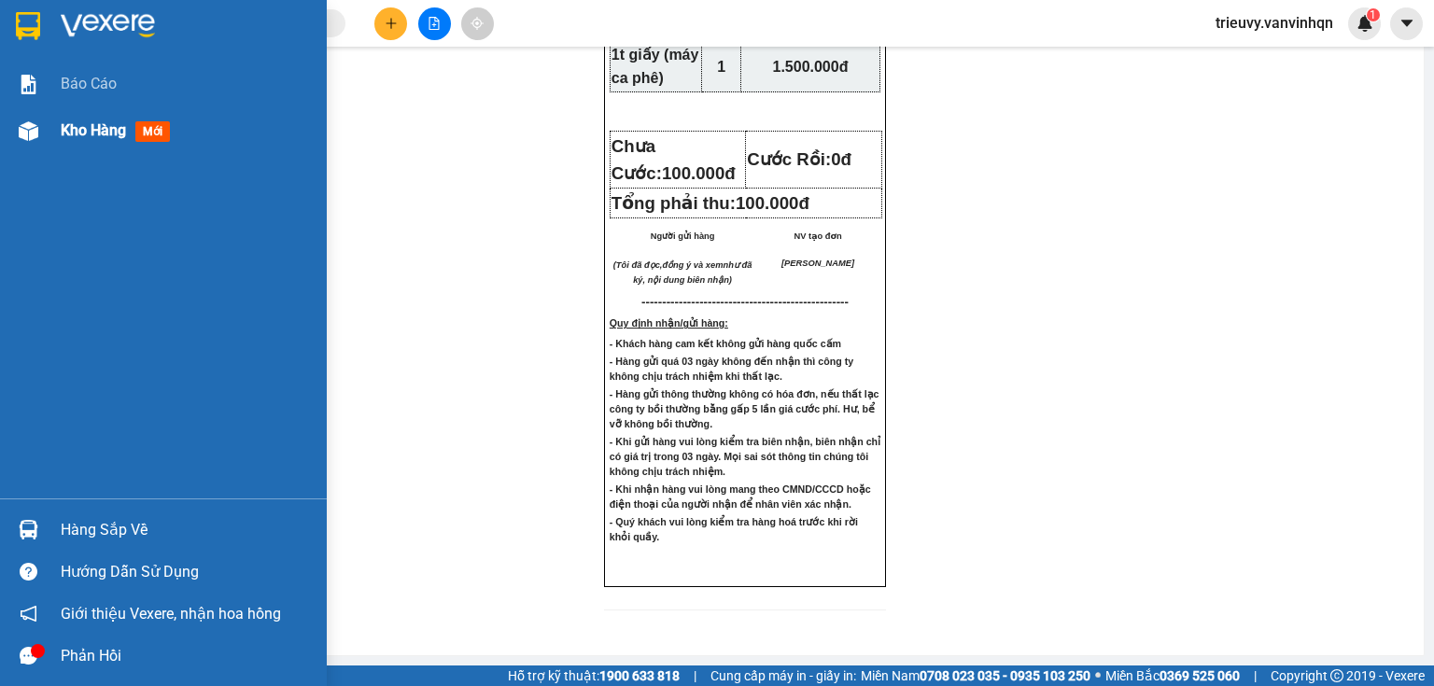
click at [60, 124] on div "Kho hàng mới" at bounding box center [163, 130] width 327 height 47
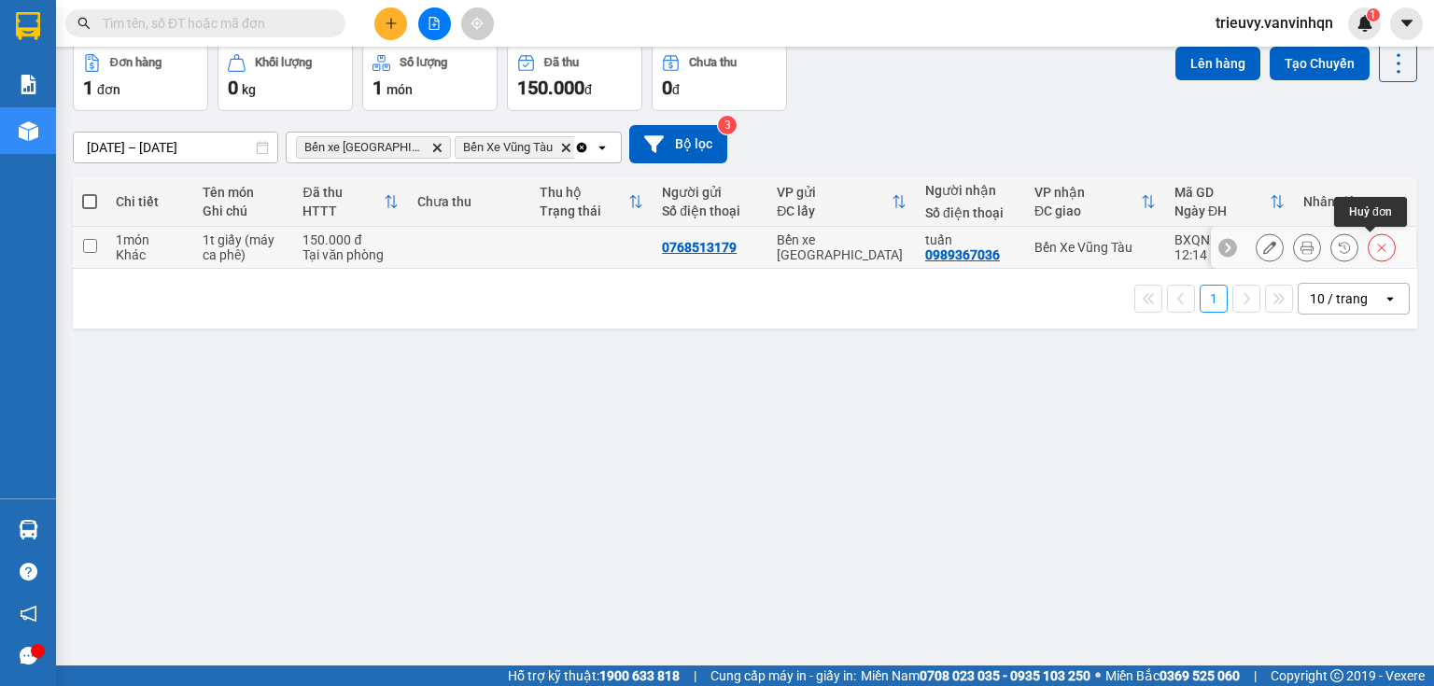
click at [1375, 254] on icon at bounding box center [1381, 247] width 13 height 13
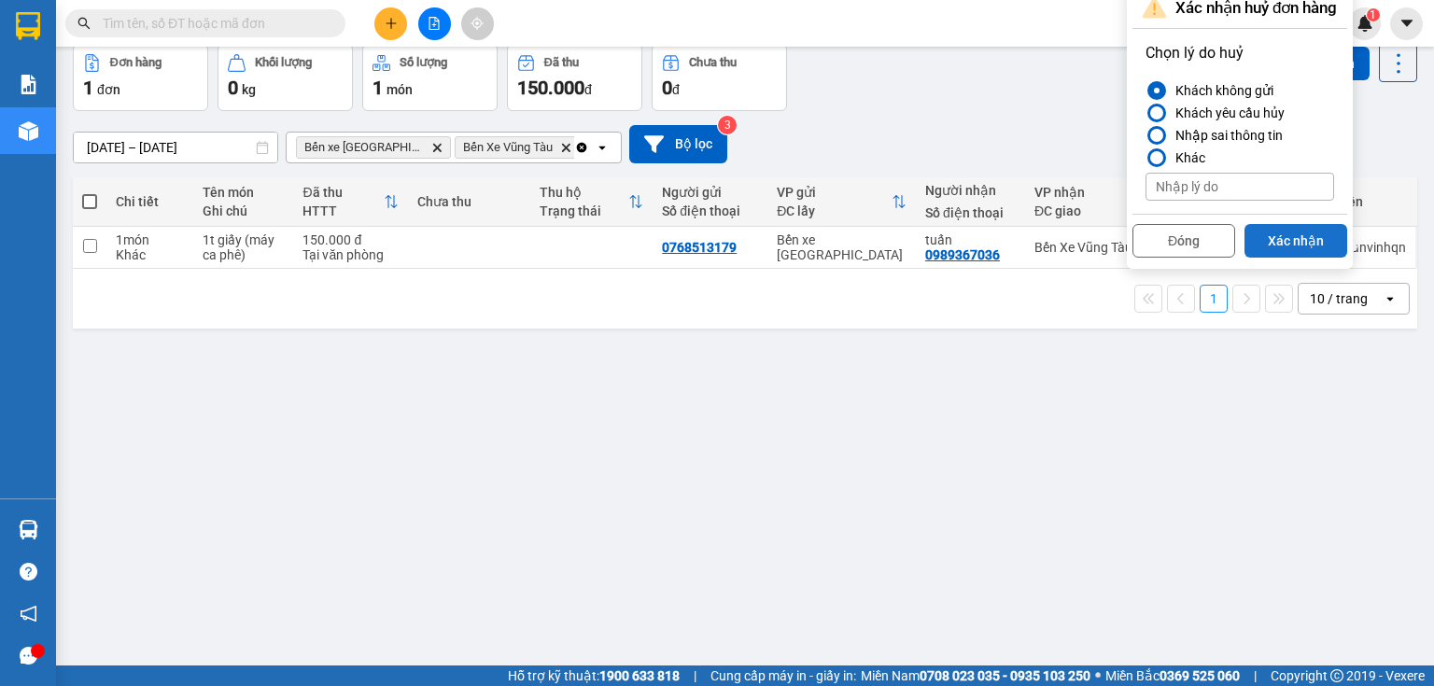
click at [1305, 258] on button "Xác nhận" at bounding box center [1295, 241] width 103 height 34
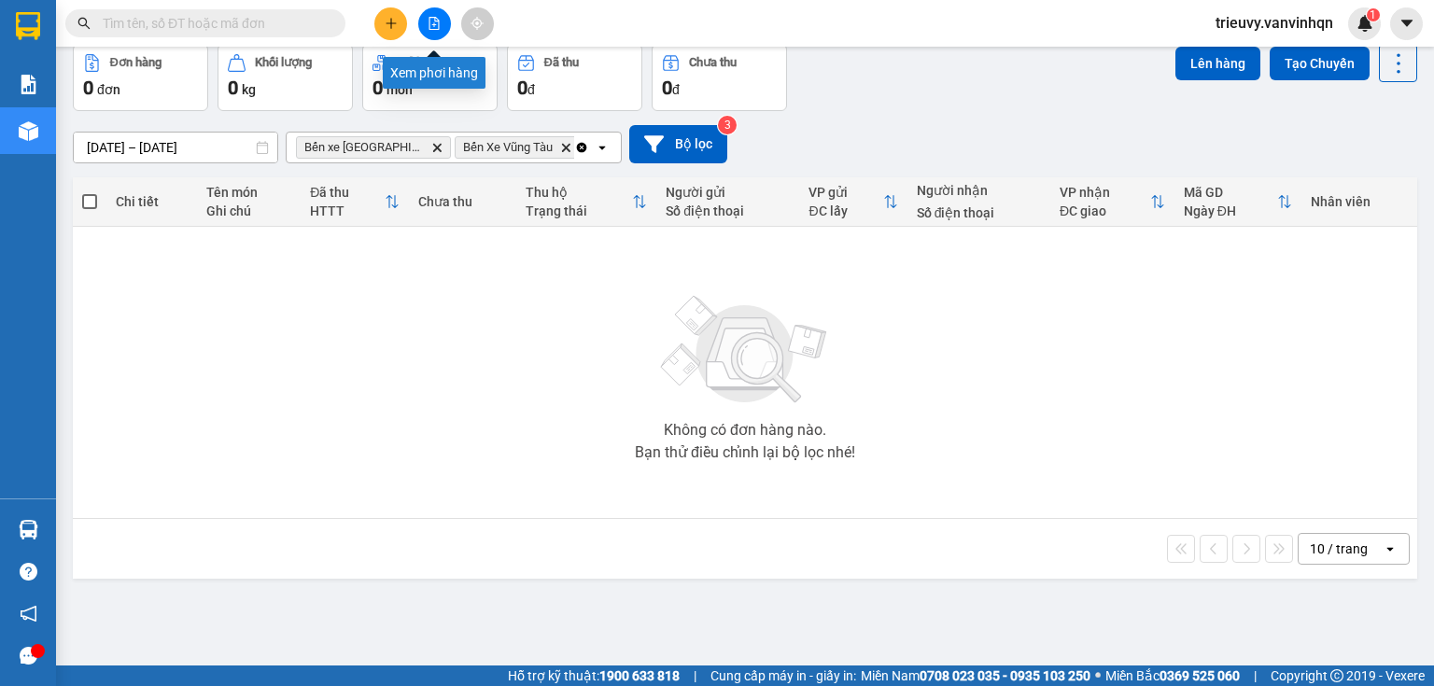
click at [423, 23] on button at bounding box center [434, 23] width 33 height 33
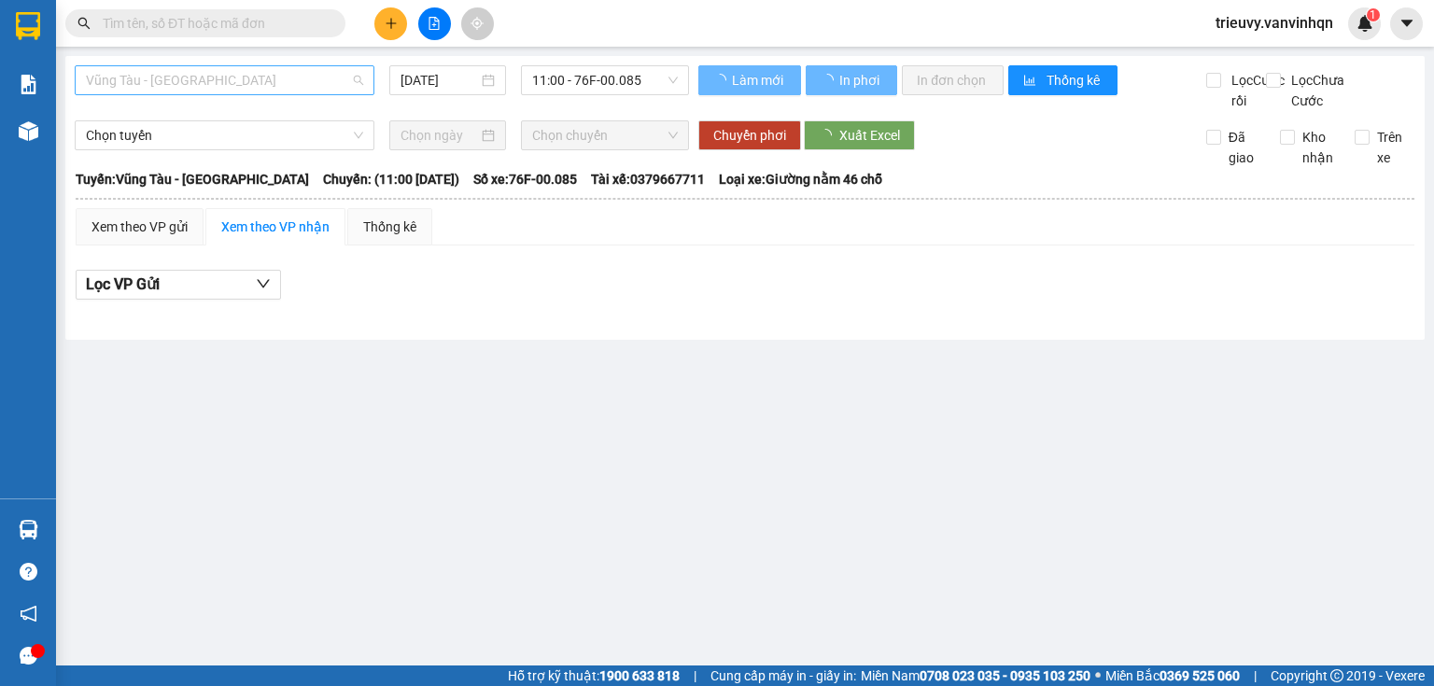
click at [295, 89] on span "Vũng Tàu - [GEOGRAPHIC_DATA]" at bounding box center [224, 80] width 277 height 28
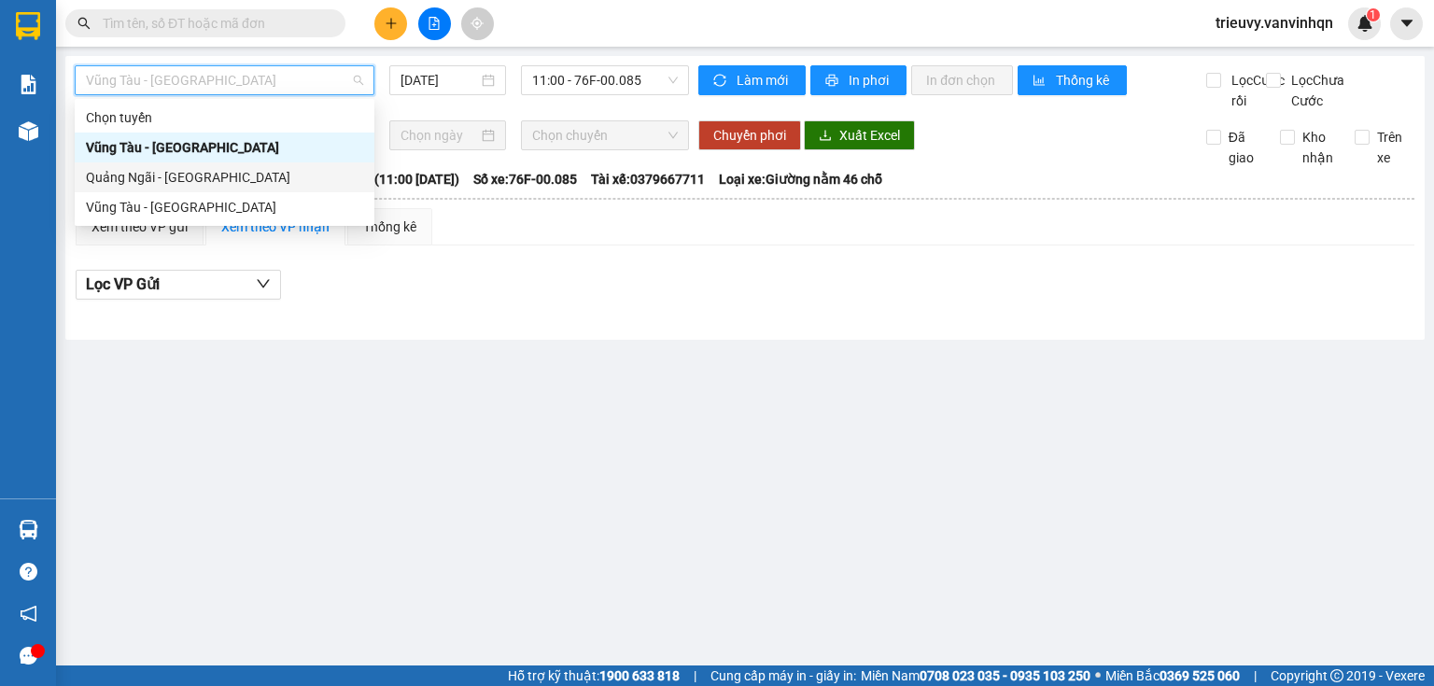
click at [242, 168] on div "Quảng Ngãi - [GEOGRAPHIC_DATA]" at bounding box center [224, 177] width 277 height 21
type input "[DATE]"
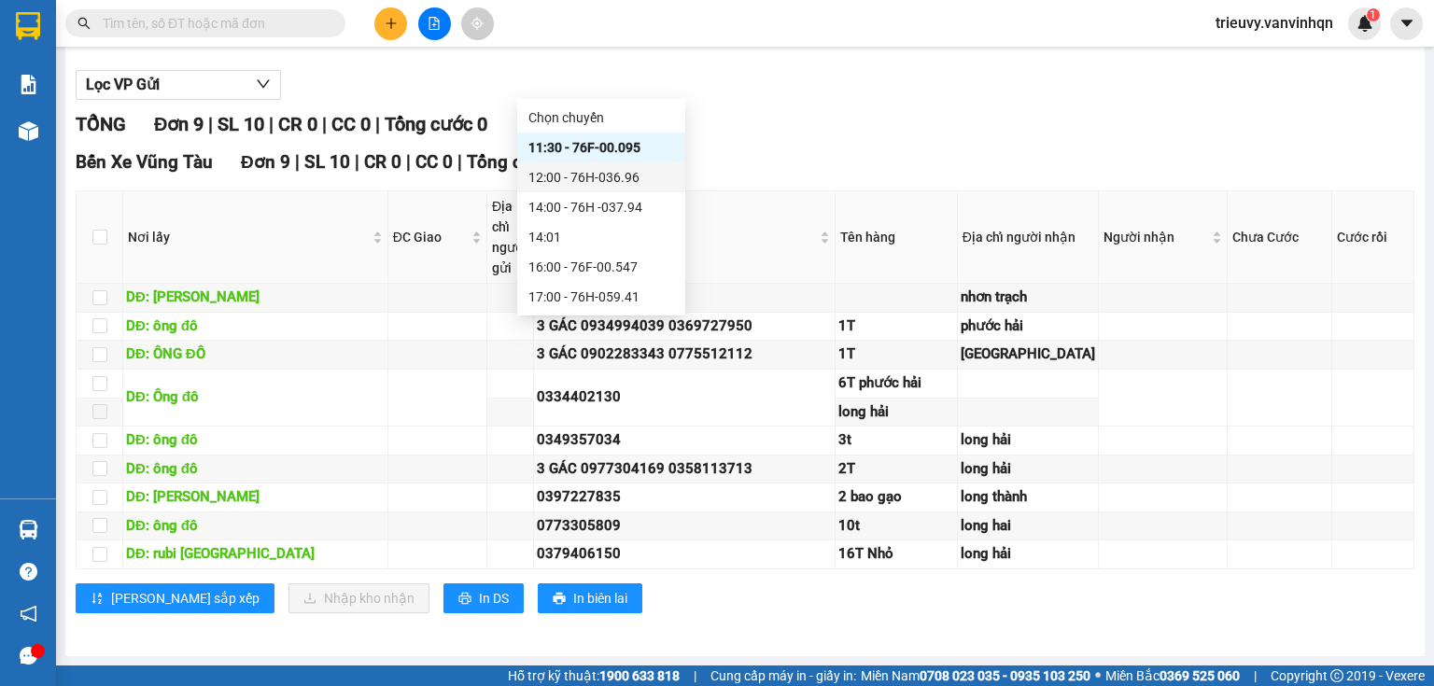
click at [581, 183] on div "12:00 - 76H-036.96" at bounding box center [601, 177] width 146 height 21
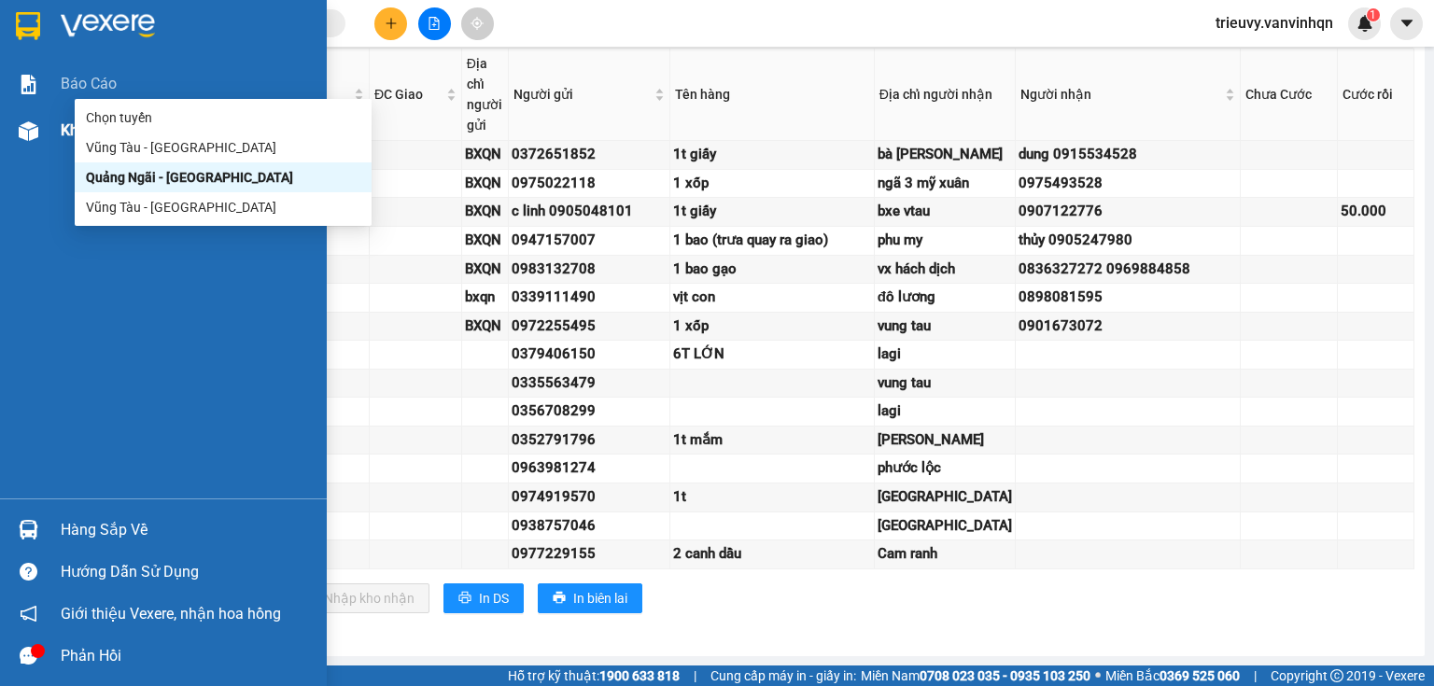
click at [51, 127] on div "Kho hàng mới" at bounding box center [163, 130] width 327 height 47
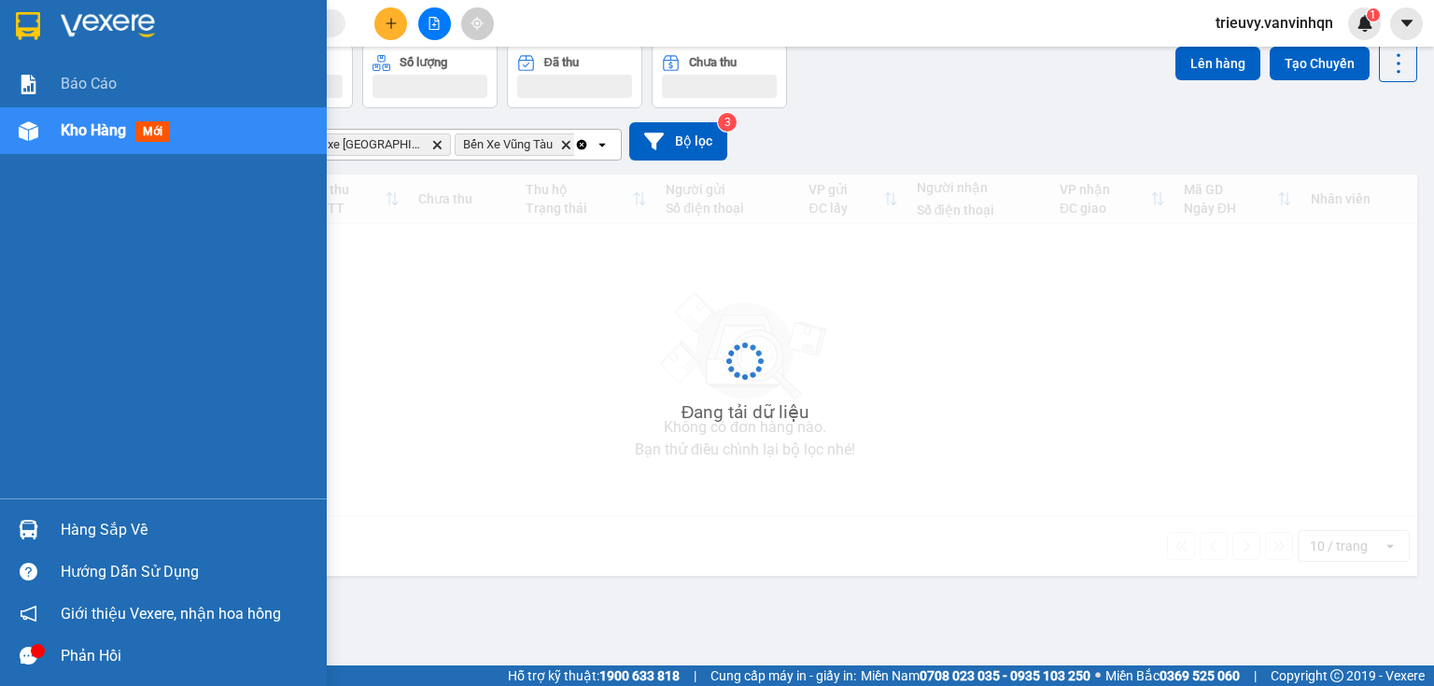
click at [51, 127] on div "Kho hàng mới" at bounding box center [163, 130] width 327 height 47
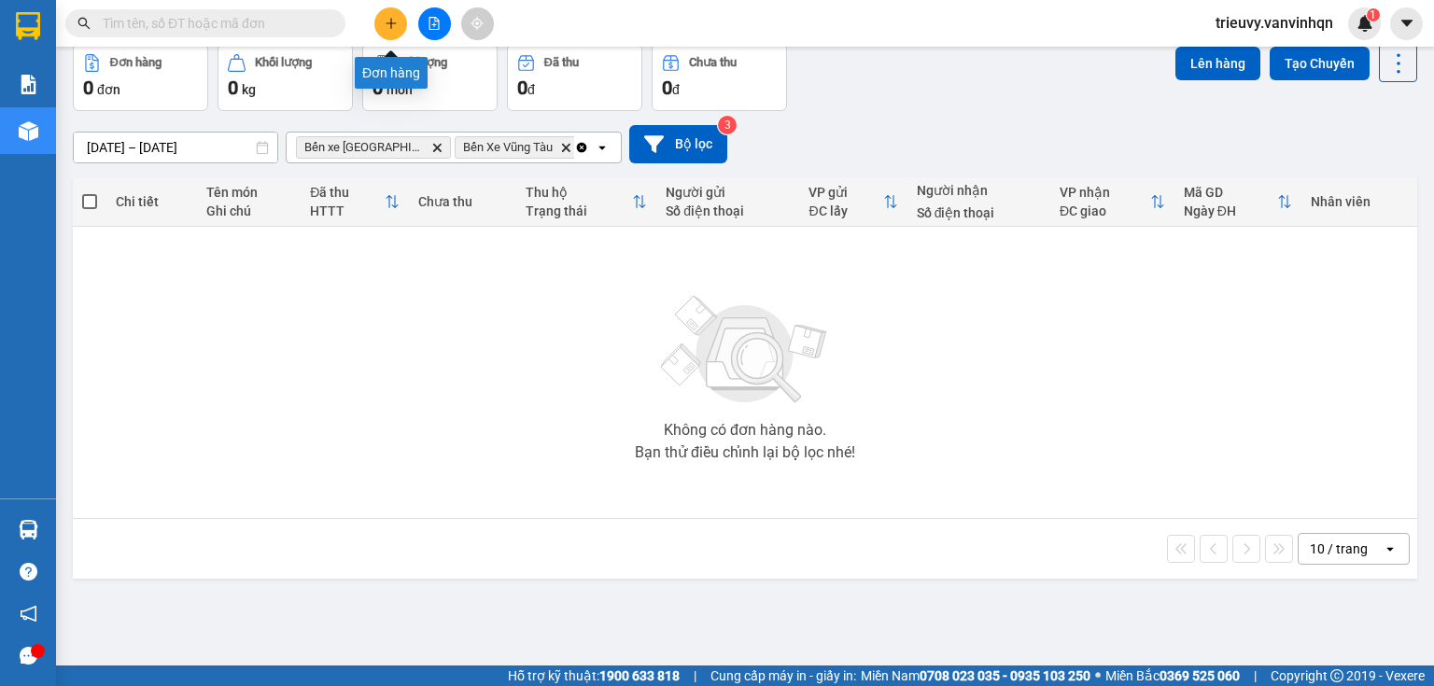
click at [389, 26] on icon "plus" at bounding box center [391, 23] width 13 height 13
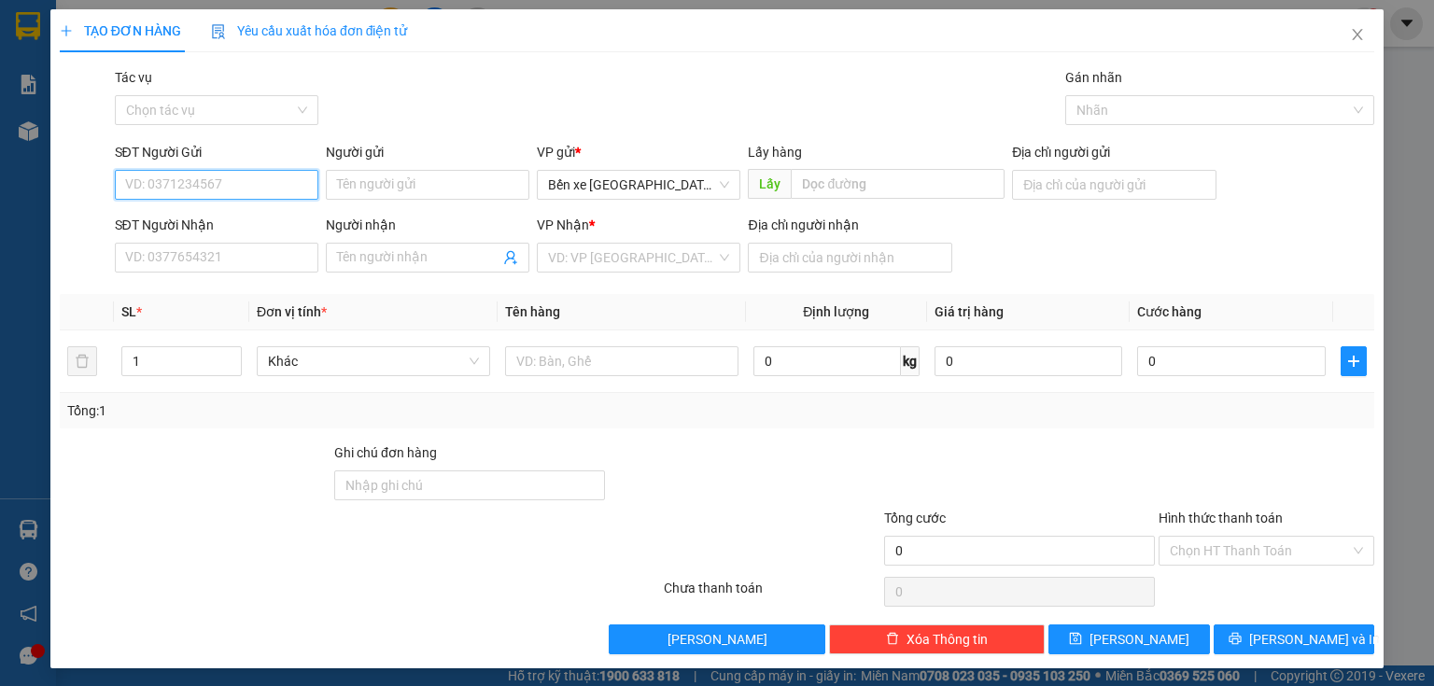
click at [288, 185] on input "SĐT Người Gửi" at bounding box center [216, 185] width 203 height 30
click at [133, 178] on input "0765087071" at bounding box center [216, 185] width 203 height 30
click at [137, 178] on input "0765087071" at bounding box center [216, 185] width 203 height 30
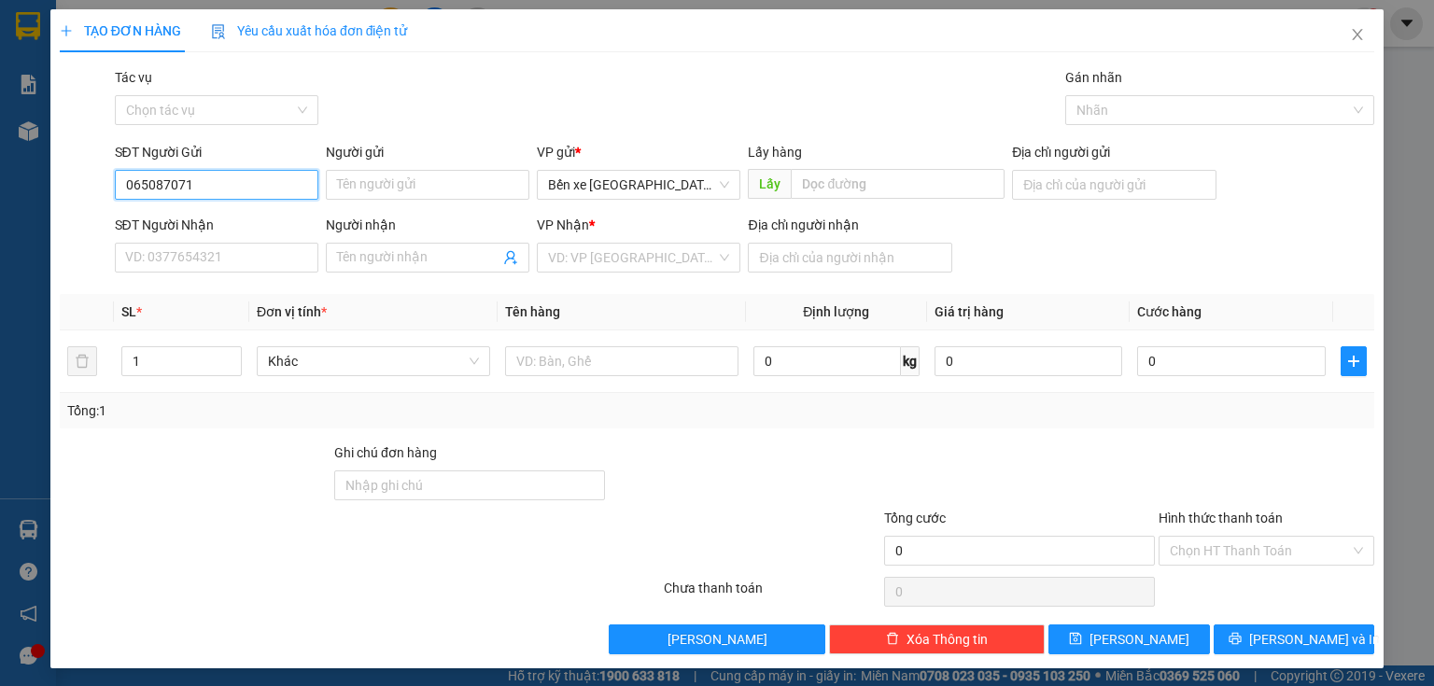
type input "0865087071"
click at [159, 226] on div "0865087071" at bounding box center [214, 222] width 179 height 21
type input "BXQN"
type input "0933508228"
type input "bà tô"
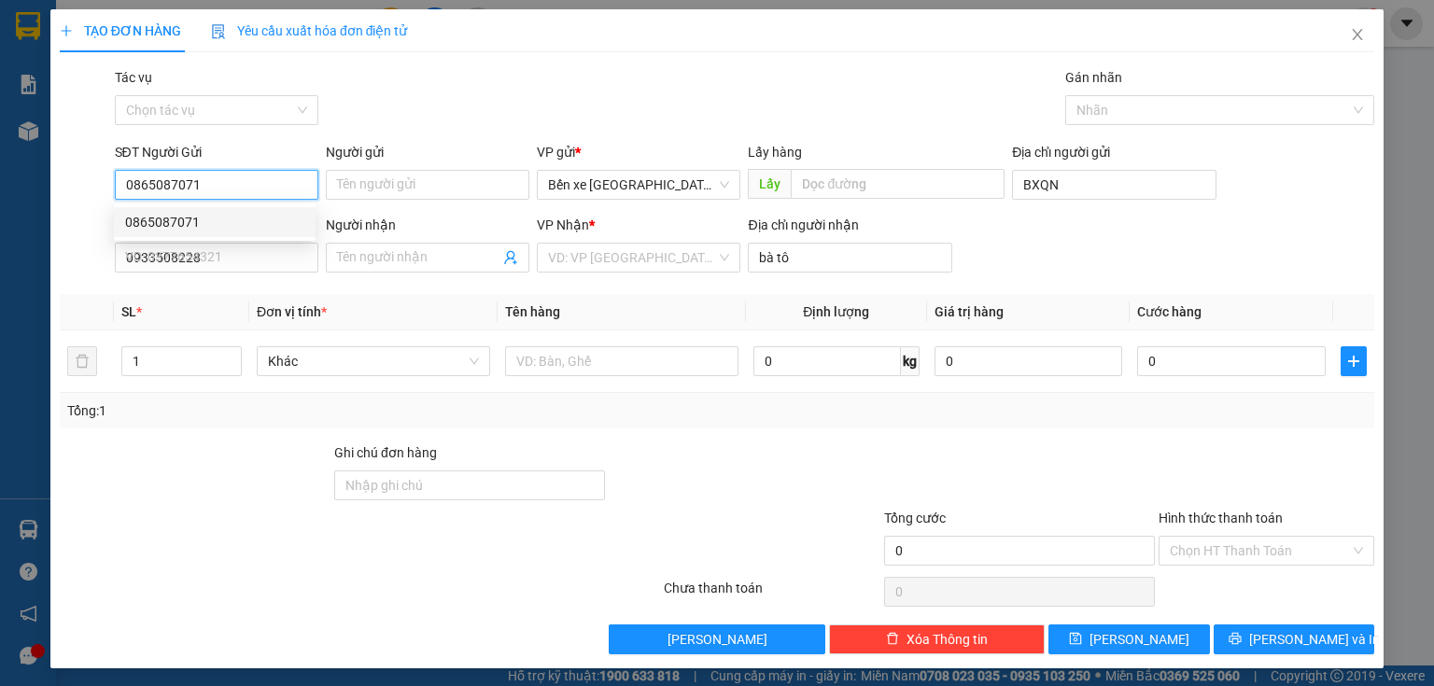
type input "200.000"
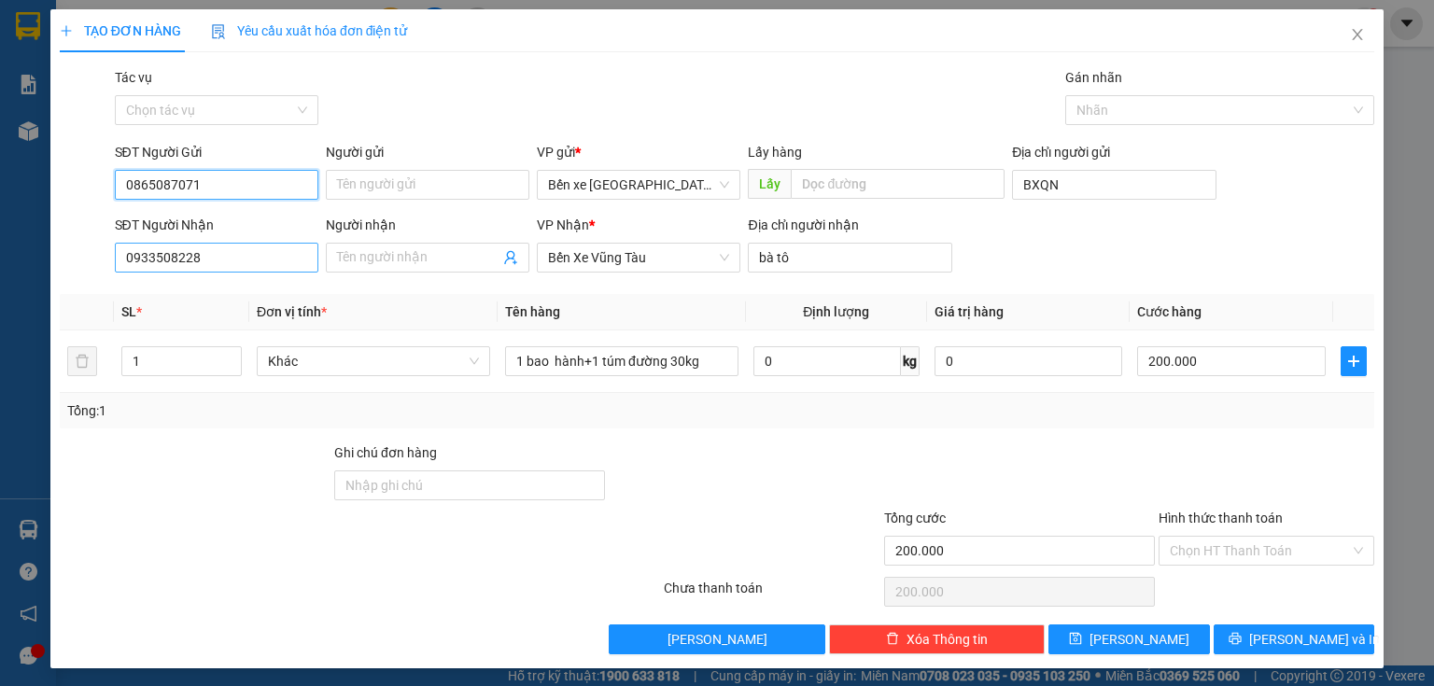
type input "0865087071"
click at [213, 255] on input "0933508228" at bounding box center [216, 258] width 203 height 30
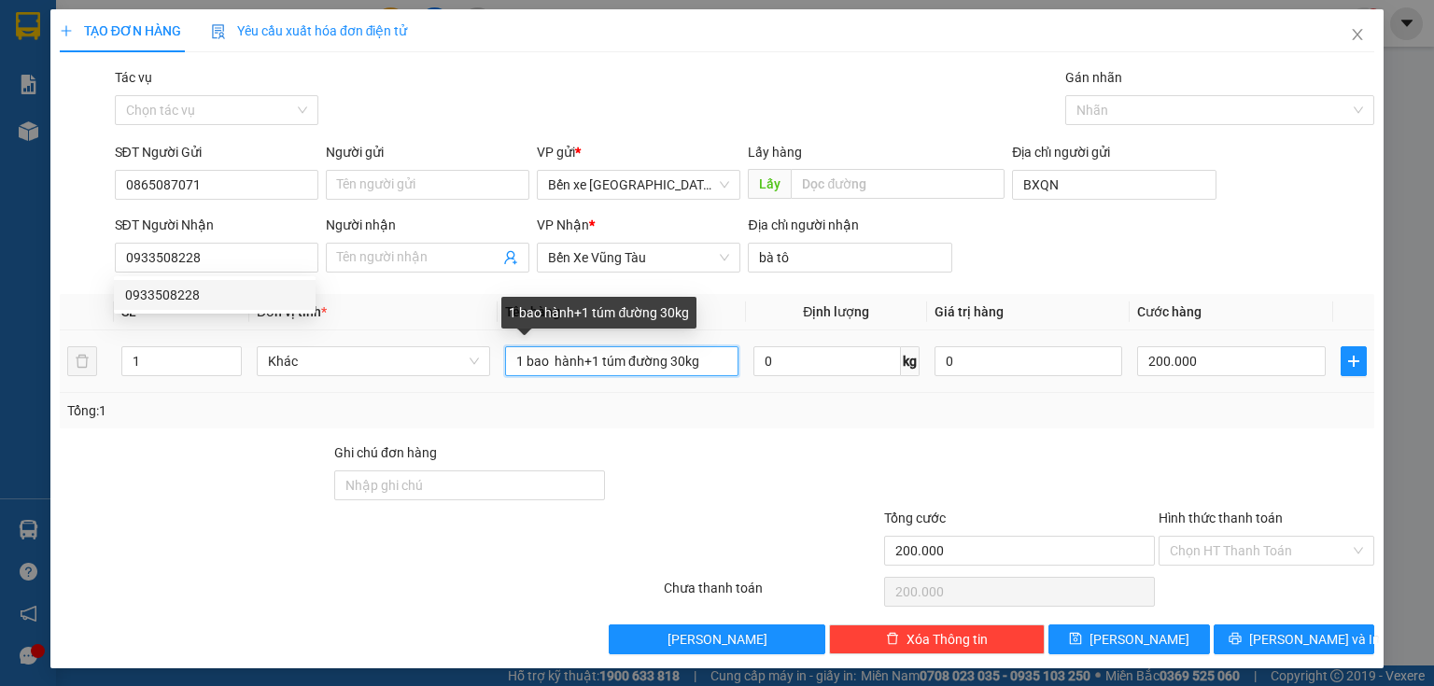
click at [703, 370] on input "1 bao hành+1 túm đường 30kg" at bounding box center [621, 361] width 233 height 30
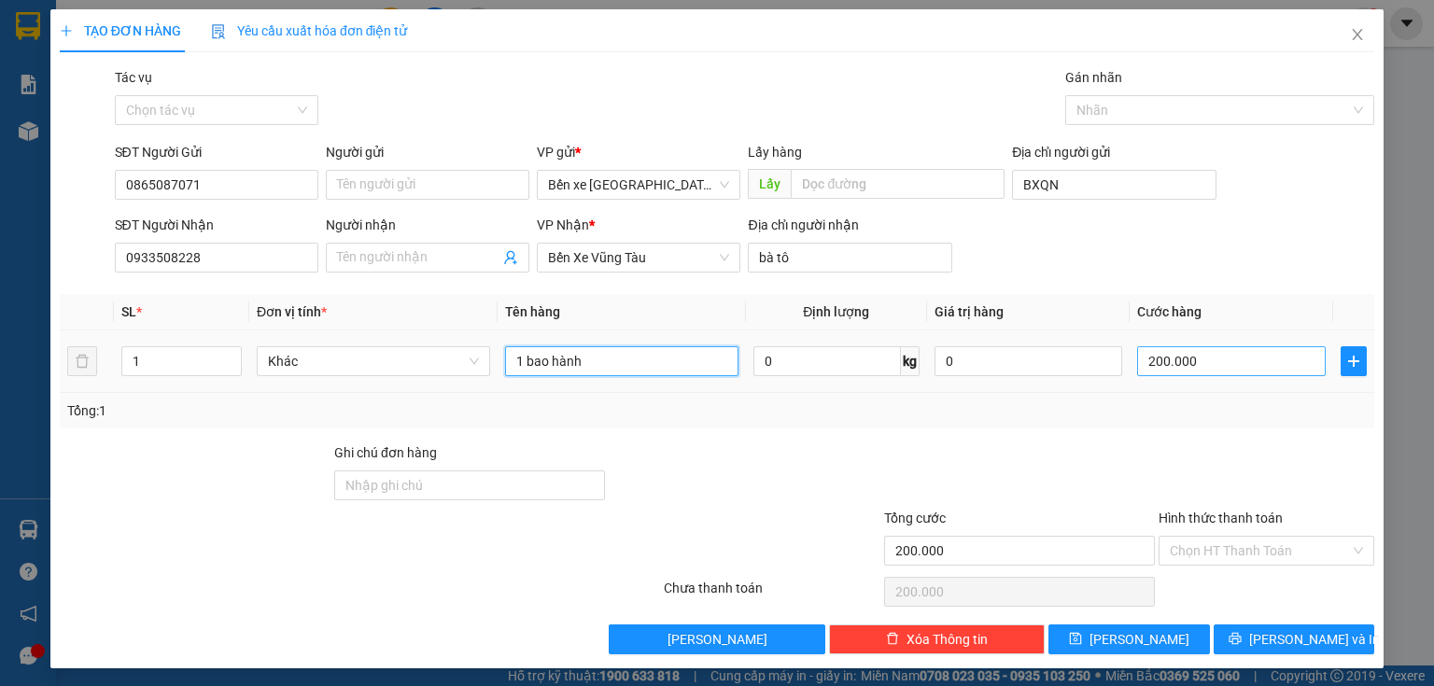
type input "1 bao hành"
click at [1201, 363] on input "200.000" at bounding box center [1231, 361] width 189 height 30
type input "0"
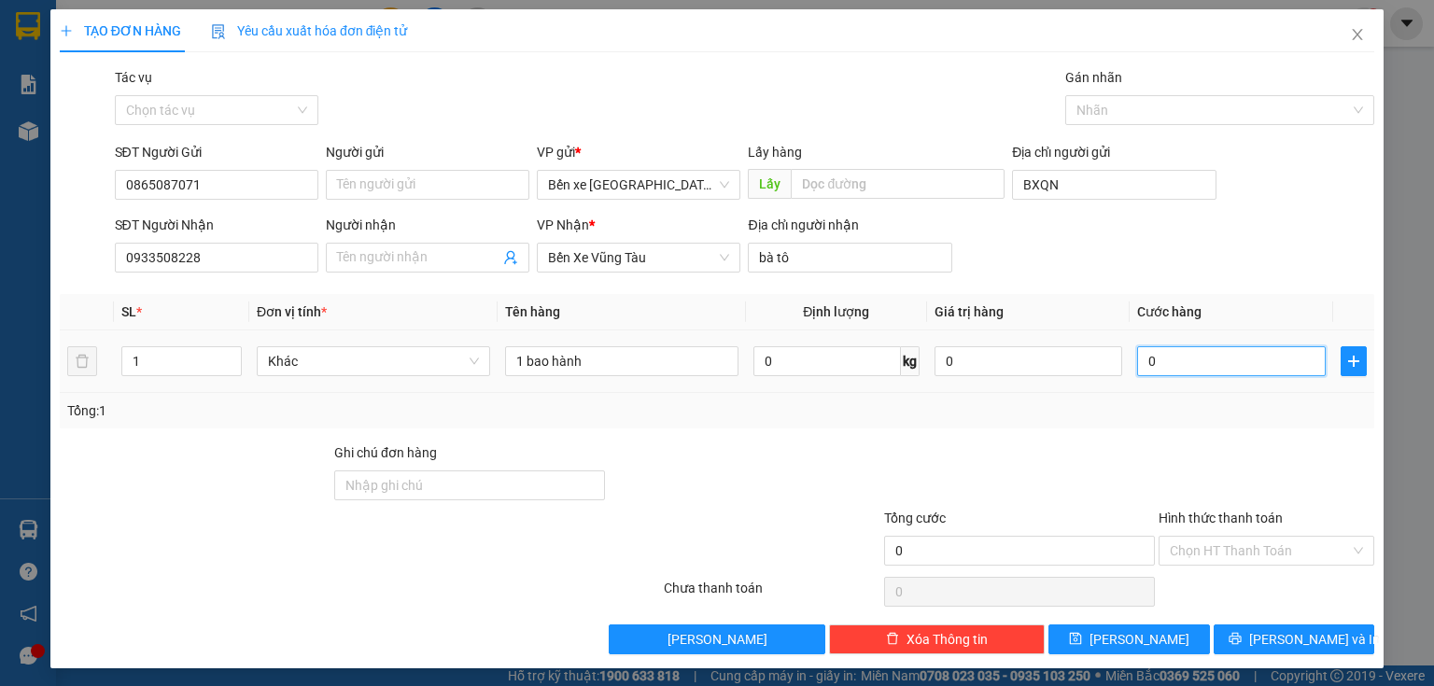
type input "1"
type input "01"
type input "12"
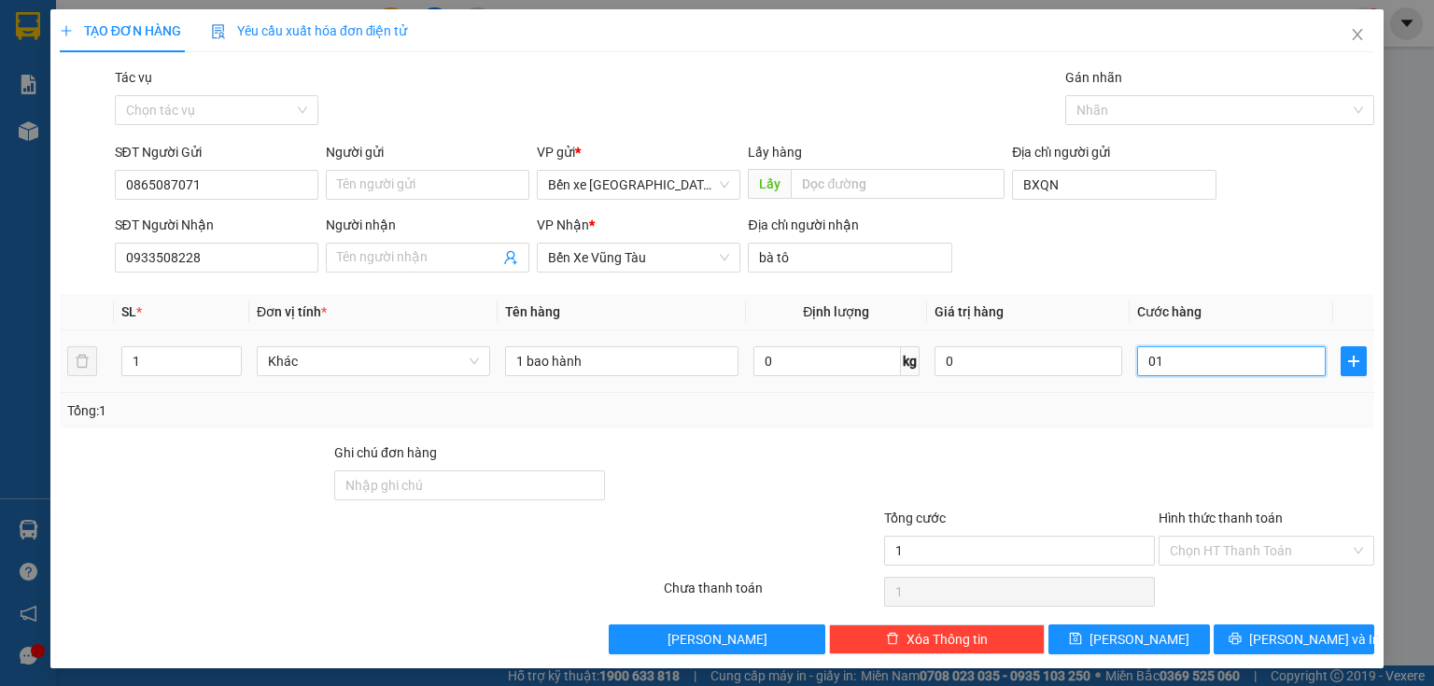
type input "012"
type input "120"
type input "0.120"
type input "120.000"
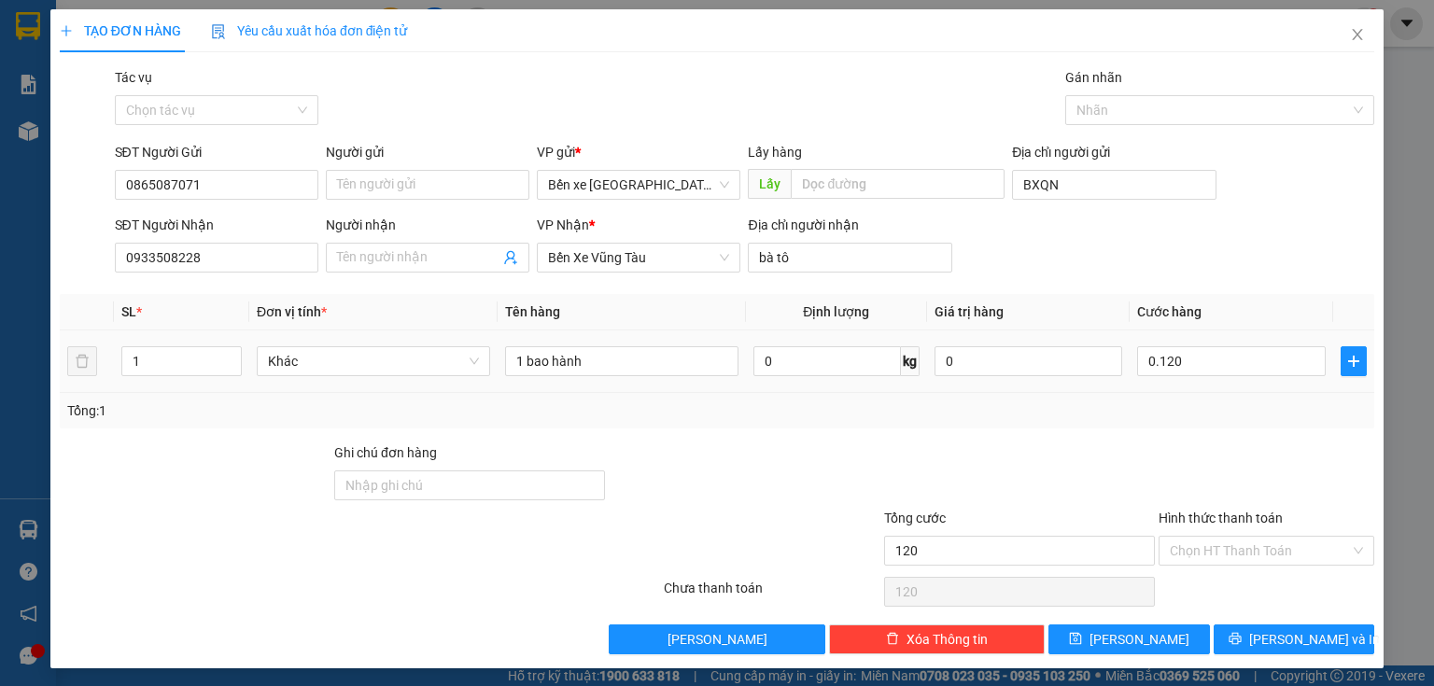
type input "120.000"
click at [1199, 420] on div "Tổng: 1" at bounding box center [717, 410] width 1314 height 35
click at [1203, 362] on input "120.000" at bounding box center [1231, 361] width 189 height 30
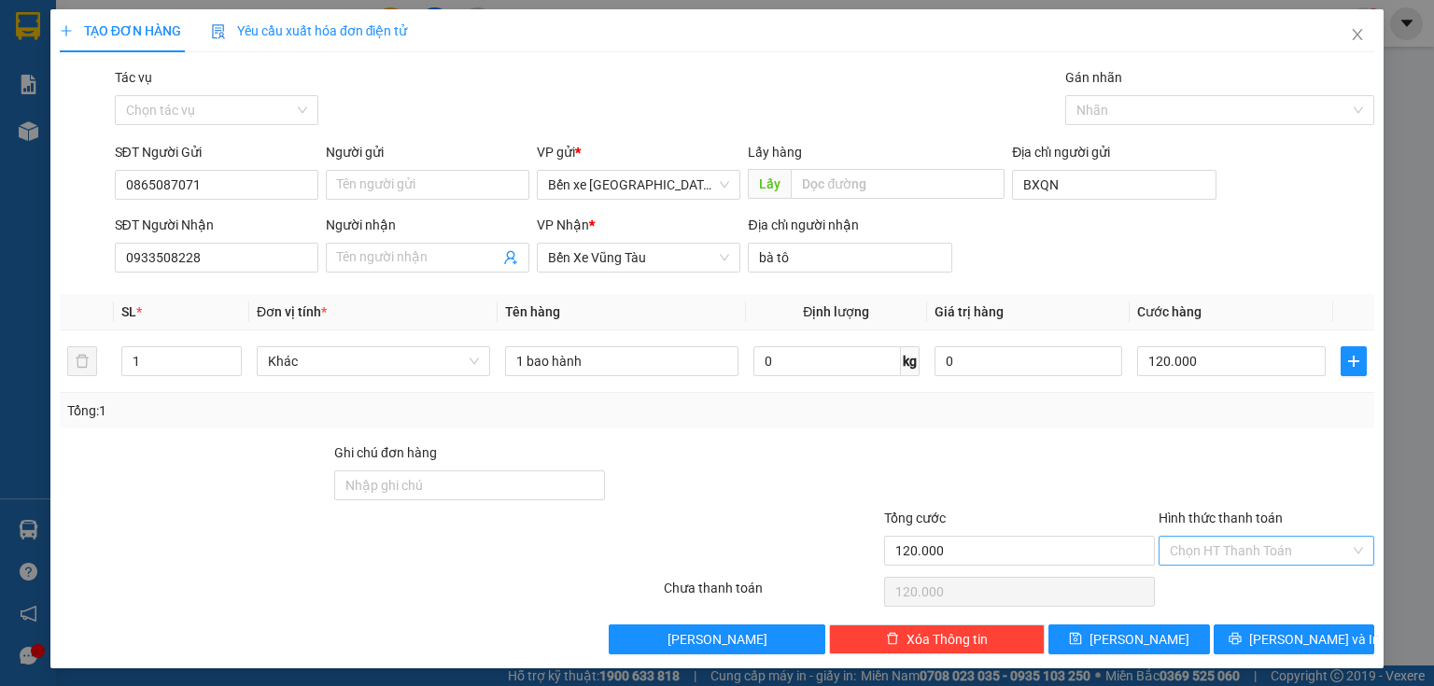
click at [1221, 554] on input "Hình thức thanh toán" at bounding box center [1260, 551] width 180 height 28
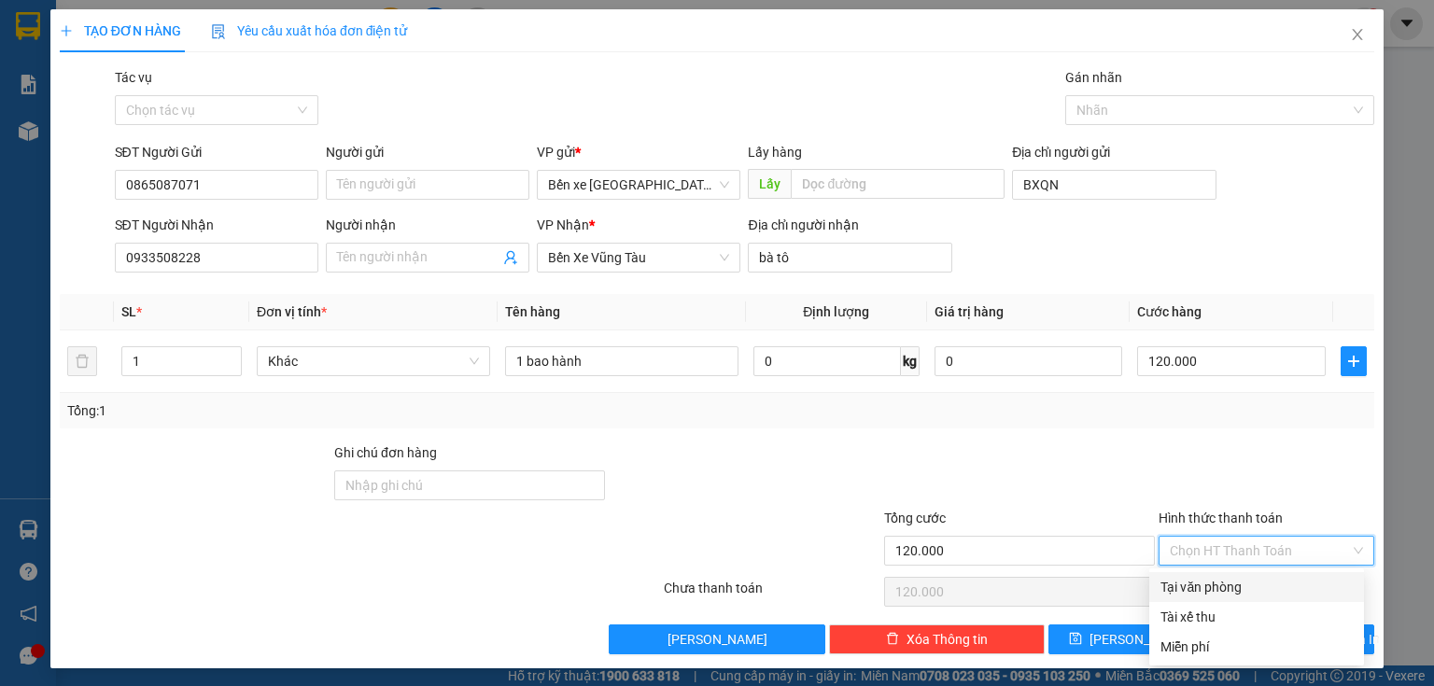
click at [1221, 582] on div "Tại văn phòng" at bounding box center [1256, 587] width 192 height 21
type input "0"
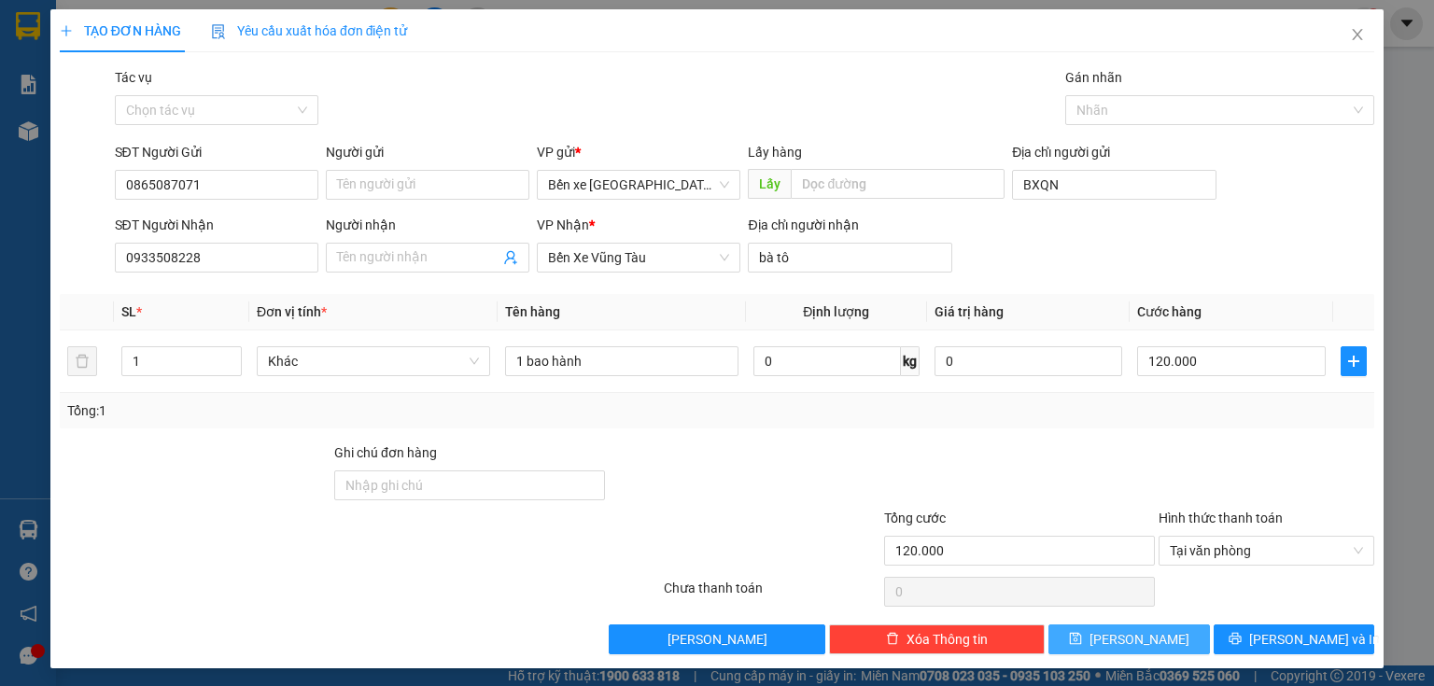
click at [1102, 628] on button "[PERSON_NAME]" at bounding box center [1128, 639] width 161 height 30
type input "0"
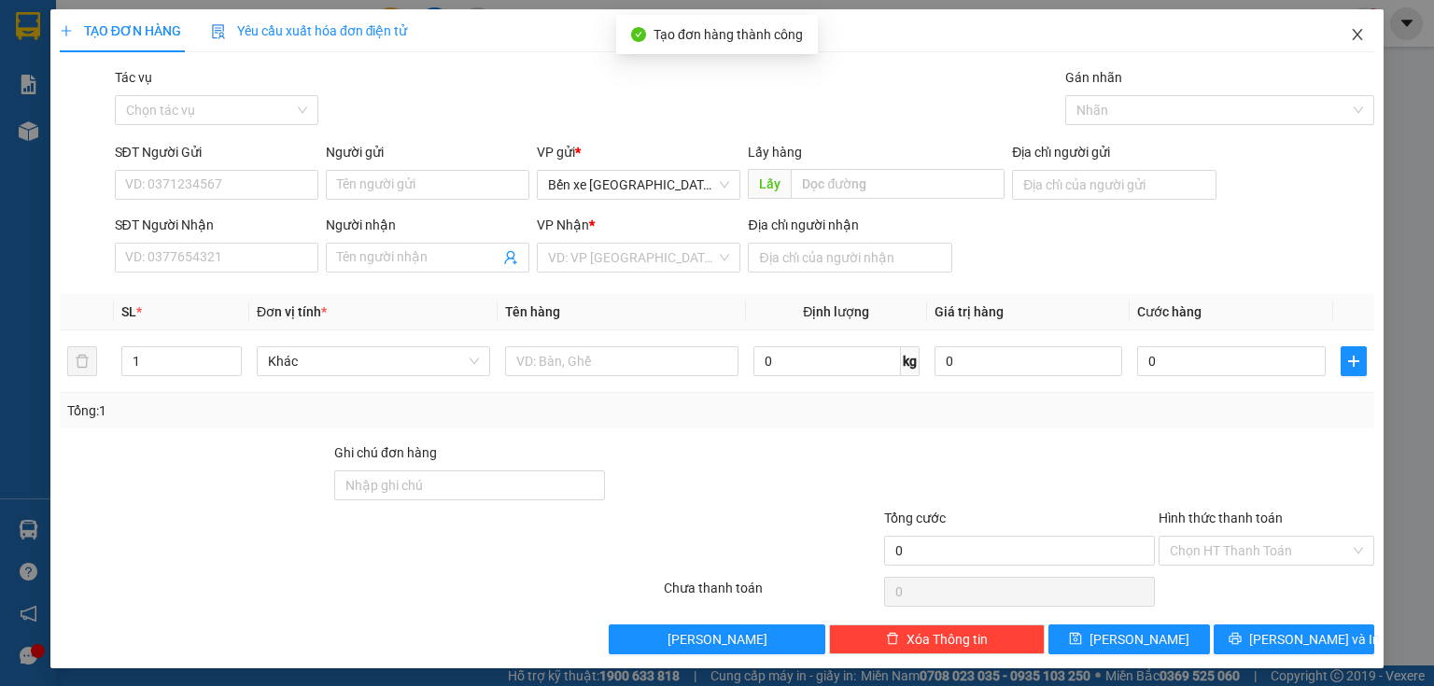
drag, startPoint x: 1348, startPoint y: 27, endPoint x: 1217, endPoint y: 41, distance: 131.4
click at [1348, 29] on span "Close" at bounding box center [1357, 35] width 52 height 52
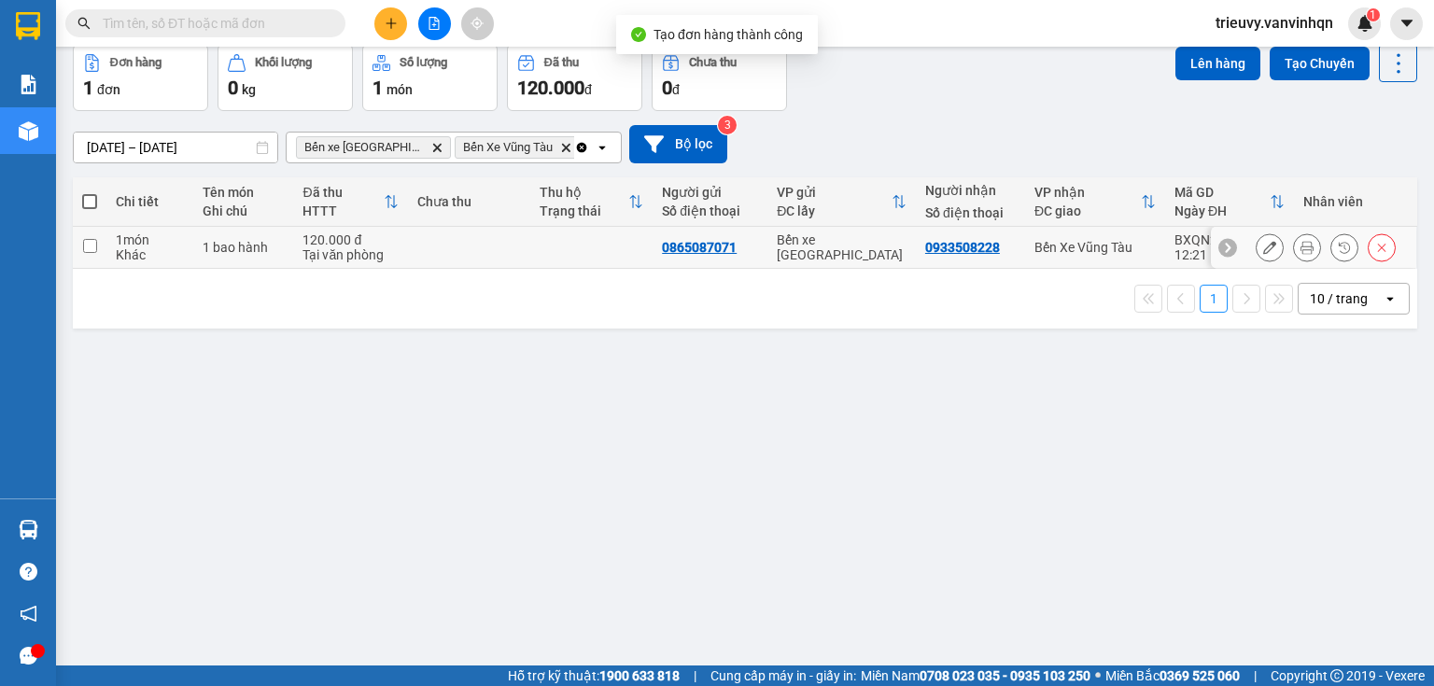
click at [427, 269] on td at bounding box center [469, 248] width 122 height 42
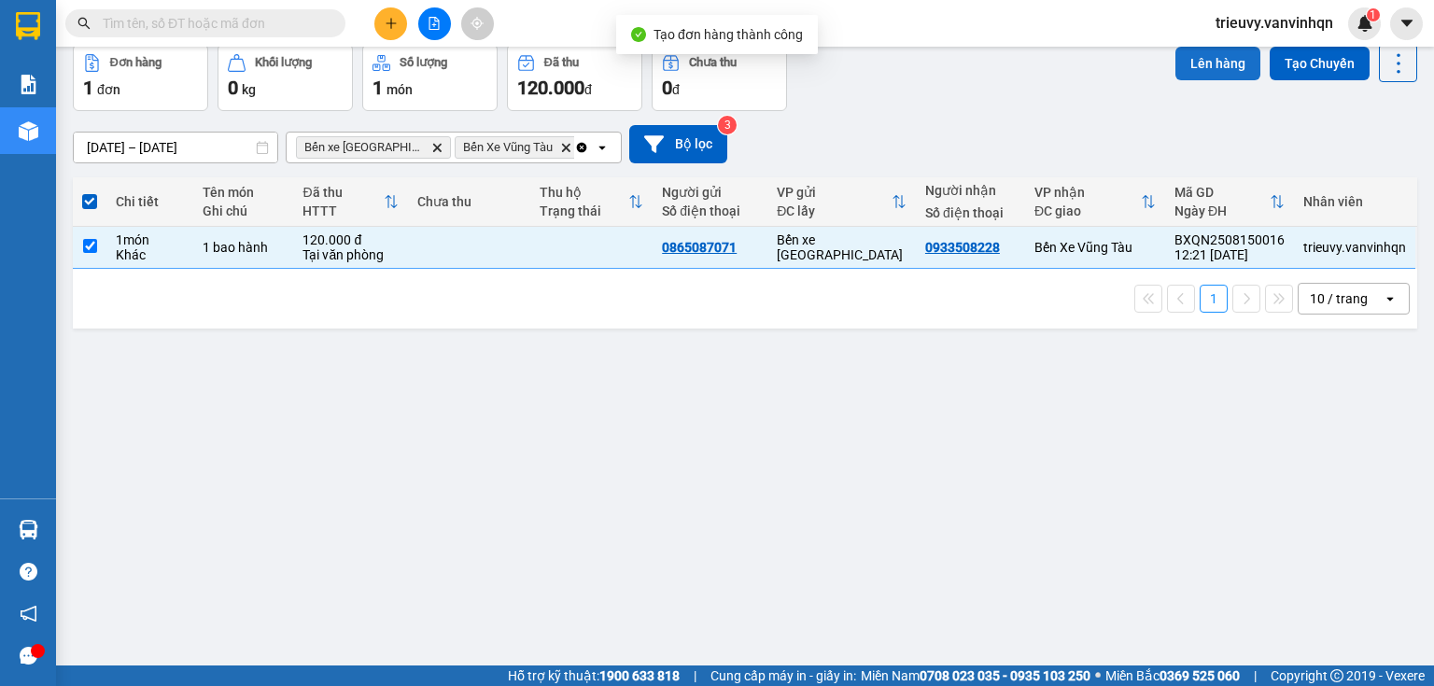
click at [1201, 80] on button "Lên hàng" at bounding box center [1217, 64] width 85 height 34
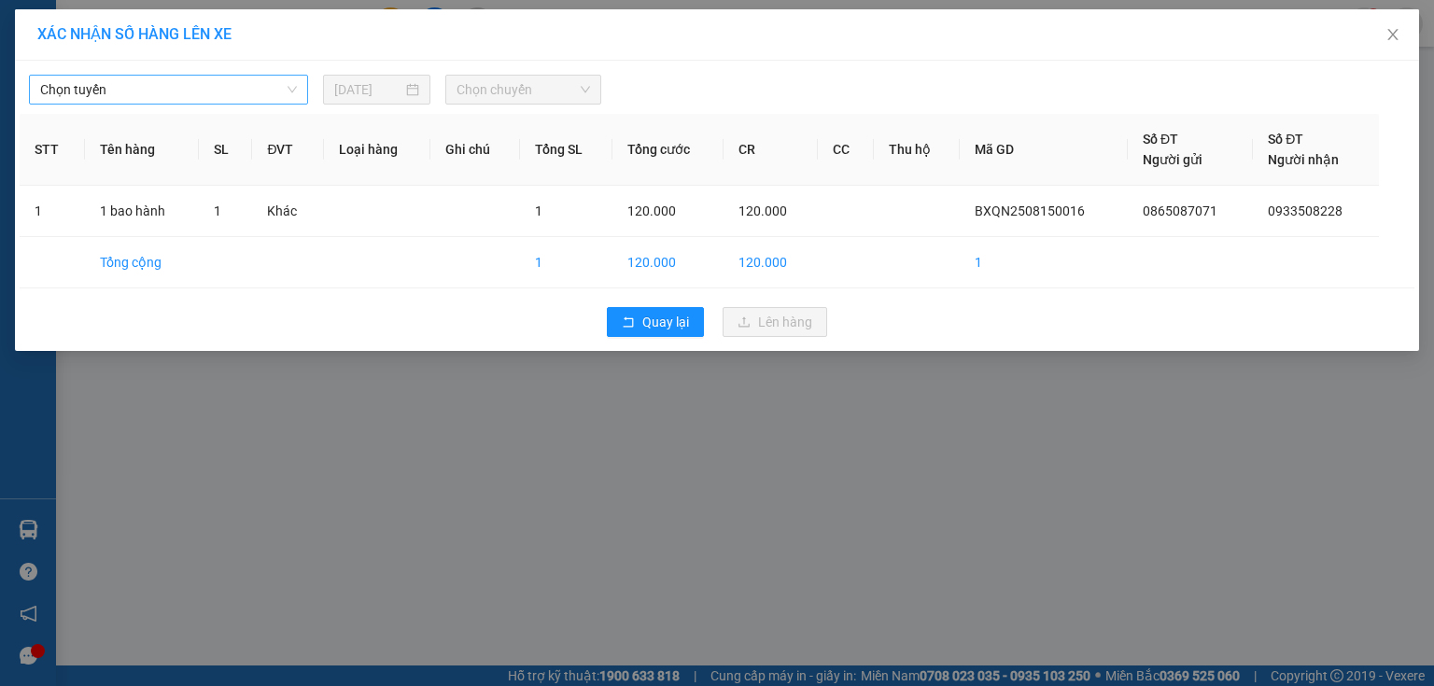
click at [284, 97] on span "Chọn tuyến" at bounding box center [168, 90] width 257 height 28
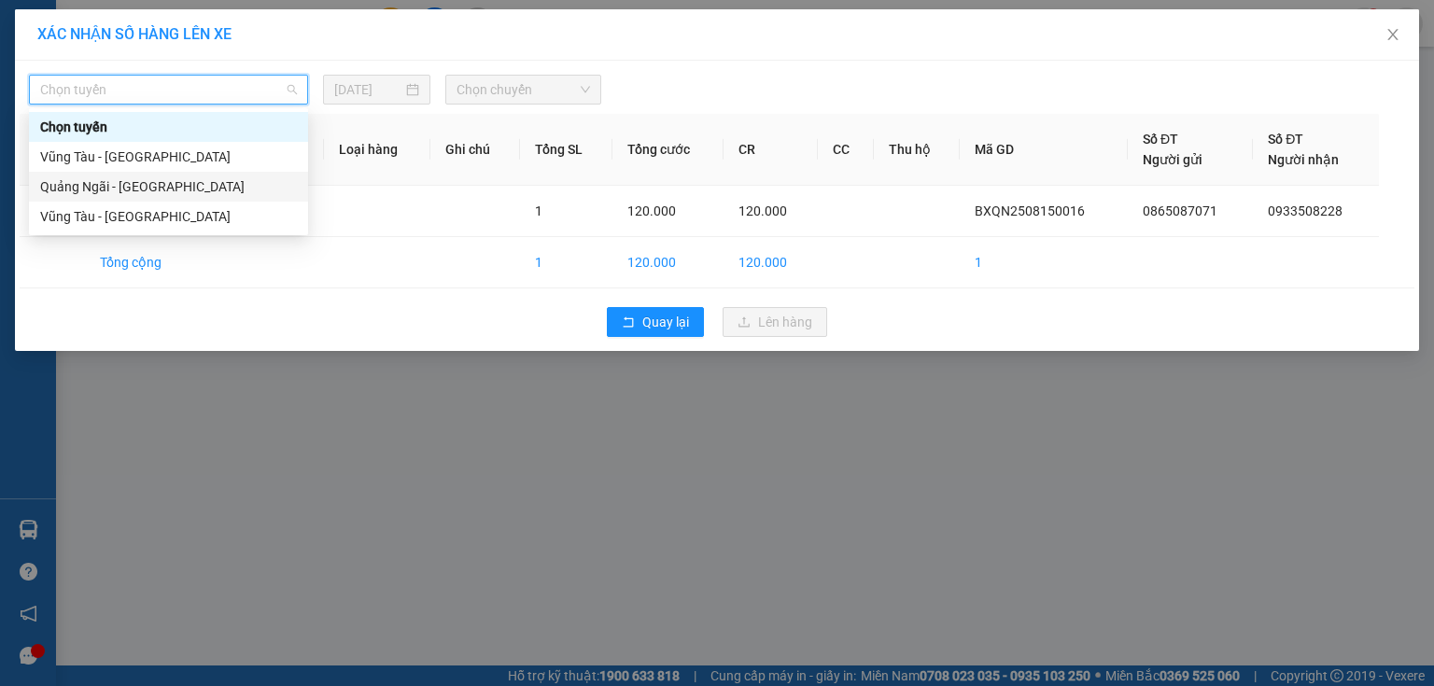
drag, startPoint x: 168, startPoint y: 178, endPoint x: 162, endPoint y: 189, distance: 11.7
click at [162, 189] on div "Quảng Ngãi - [GEOGRAPHIC_DATA]" at bounding box center [168, 186] width 257 height 21
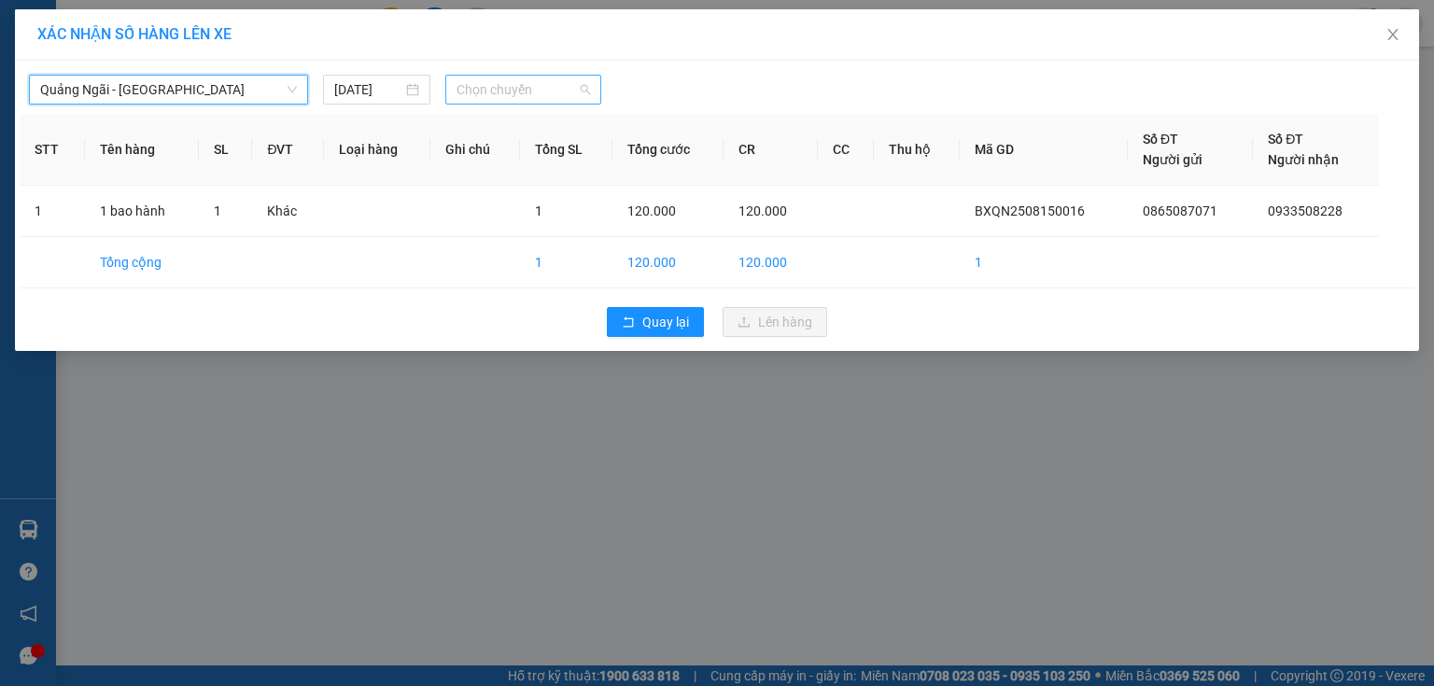
drag, startPoint x: 575, startPoint y: 93, endPoint x: 549, endPoint y: 189, distance: 98.7
click at [575, 93] on span "Chọn chuyến" at bounding box center [523, 90] width 134 height 28
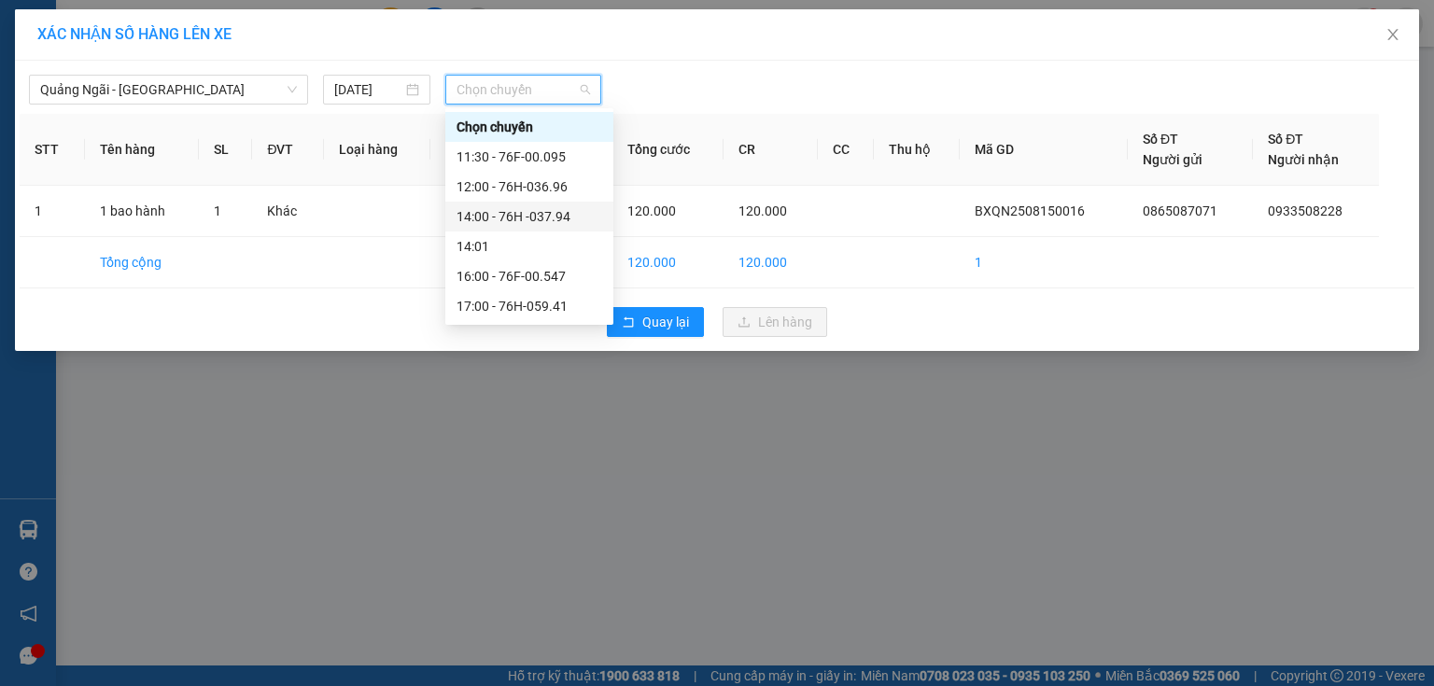
click at [547, 213] on div "14:00 - 76H -037.94" at bounding box center [529, 216] width 146 height 21
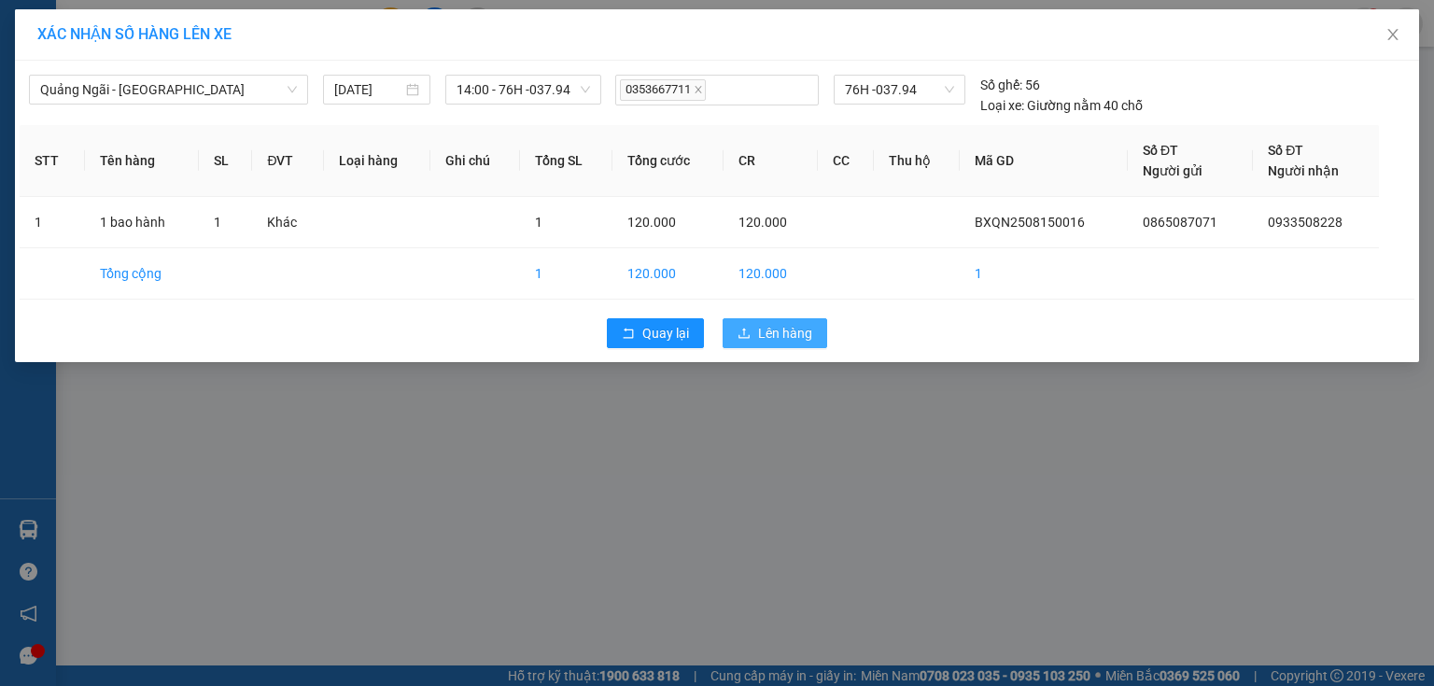
click at [762, 336] on span "Lên hàng" at bounding box center [785, 333] width 54 height 21
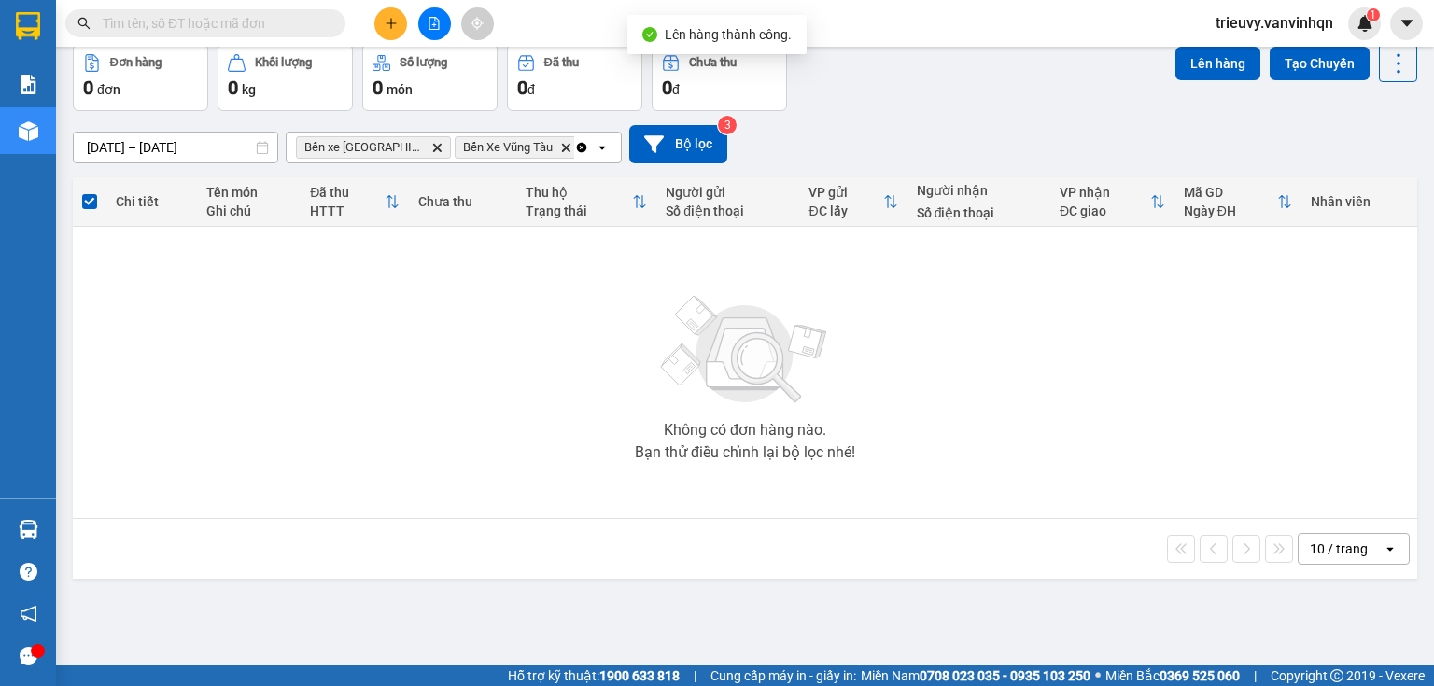
click at [184, 22] on button "Trên xe" at bounding box center [185, 0] width 75 height 45
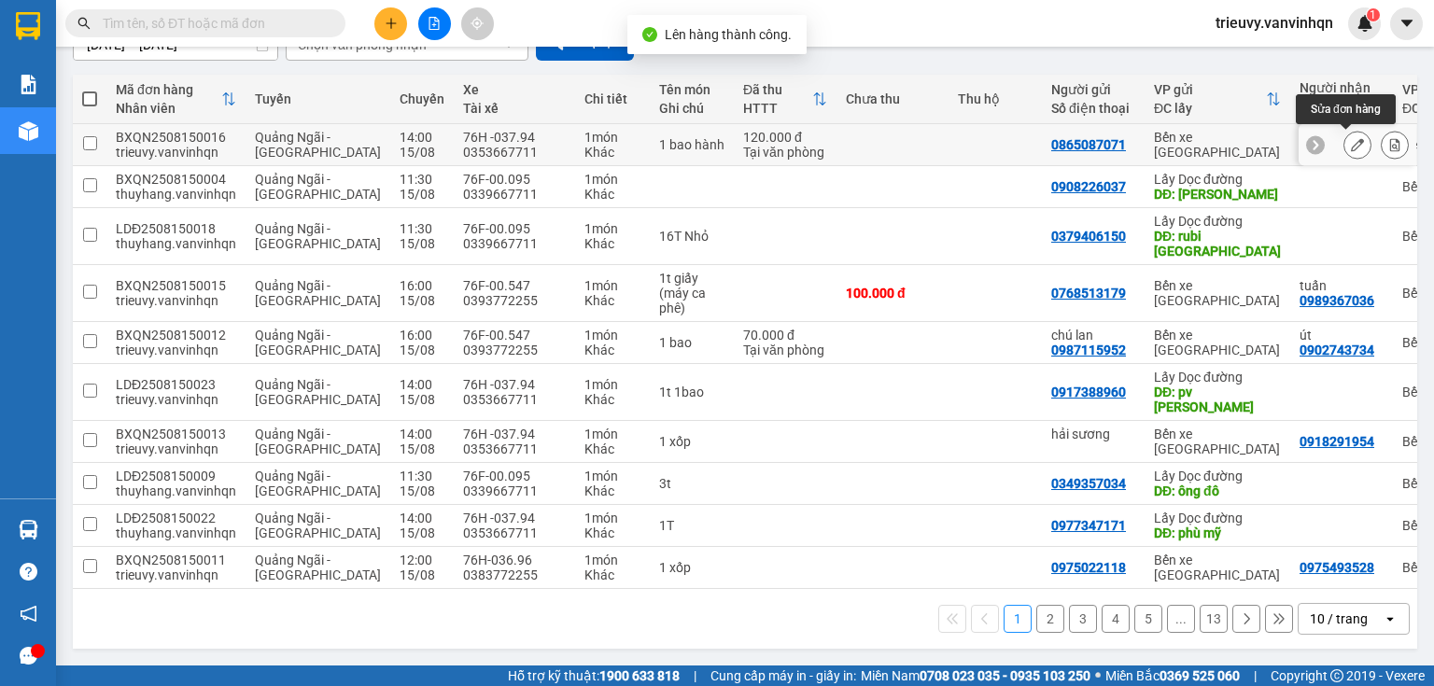
click at [1351, 151] on icon at bounding box center [1357, 144] width 13 height 13
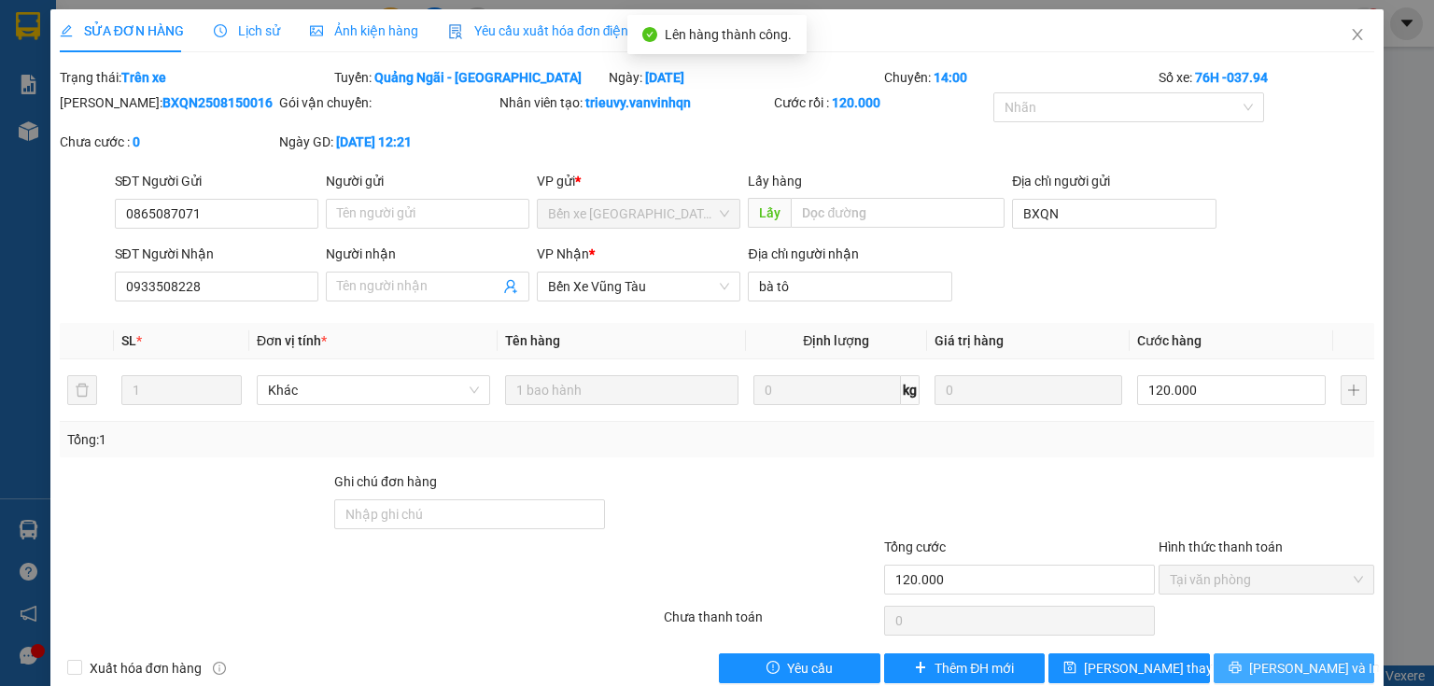
click at [1312, 663] on span "[PERSON_NAME] và In" at bounding box center [1314, 668] width 131 height 21
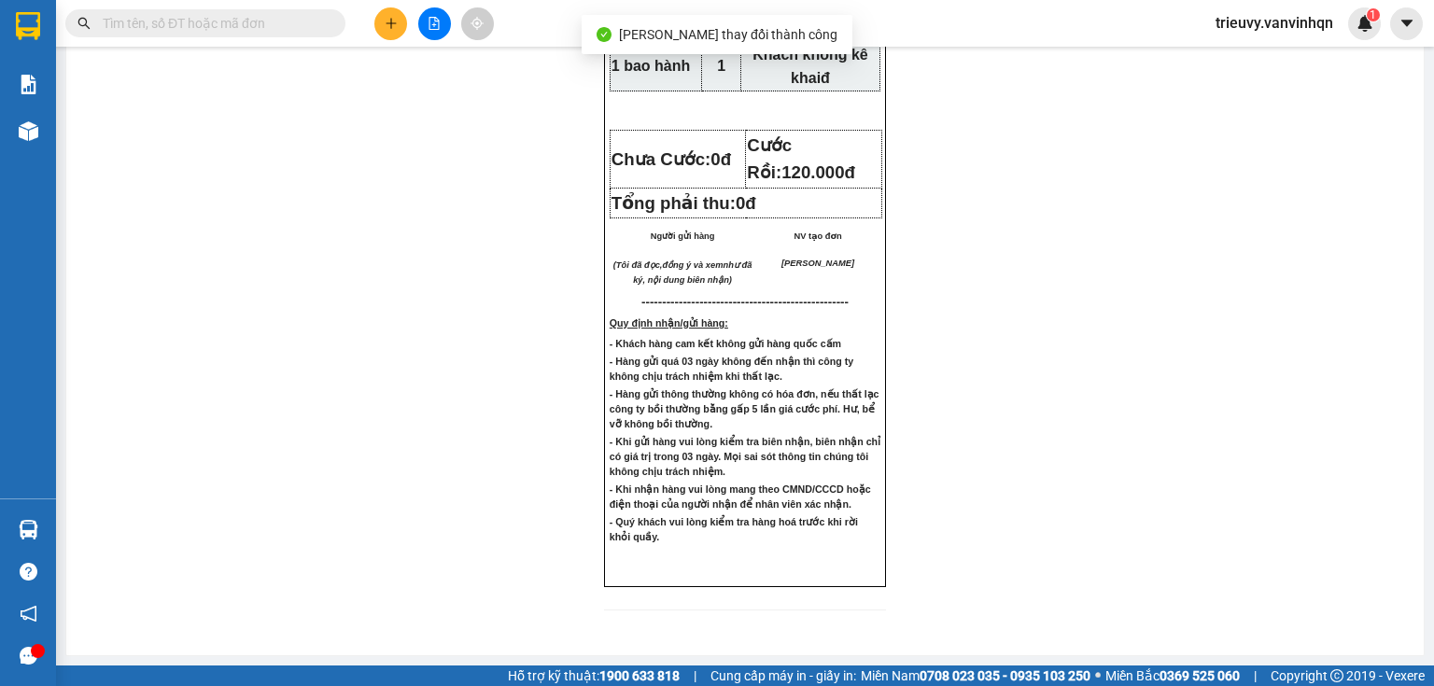
drag, startPoint x: 933, startPoint y: 83, endPoint x: 930, endPoint y: 94, distance: 11.5
drag, startPoint x: 1076, startPoint y: 626, endPoint x: 1077, endPoint y: 105, distance: 521.8
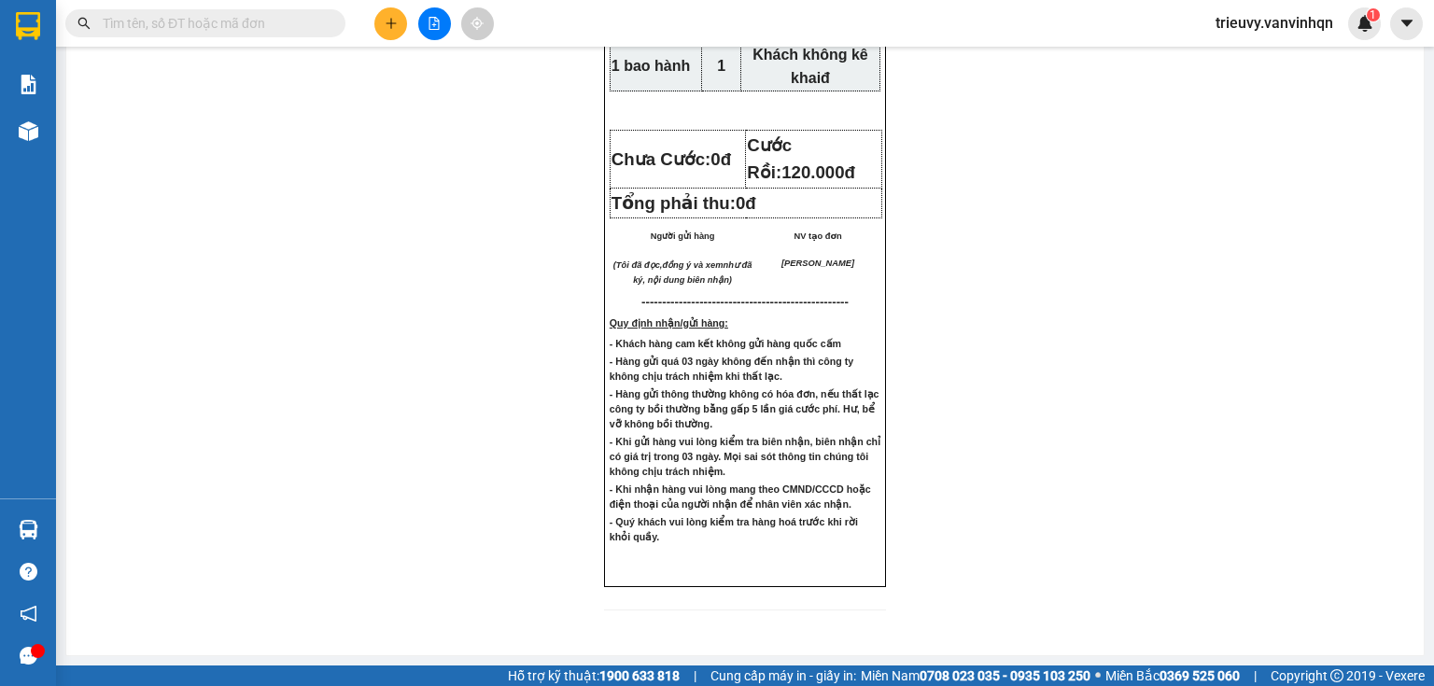
click at [433, 19] on icon "file-add" at bounding box center [434, 23] width 13 height 13
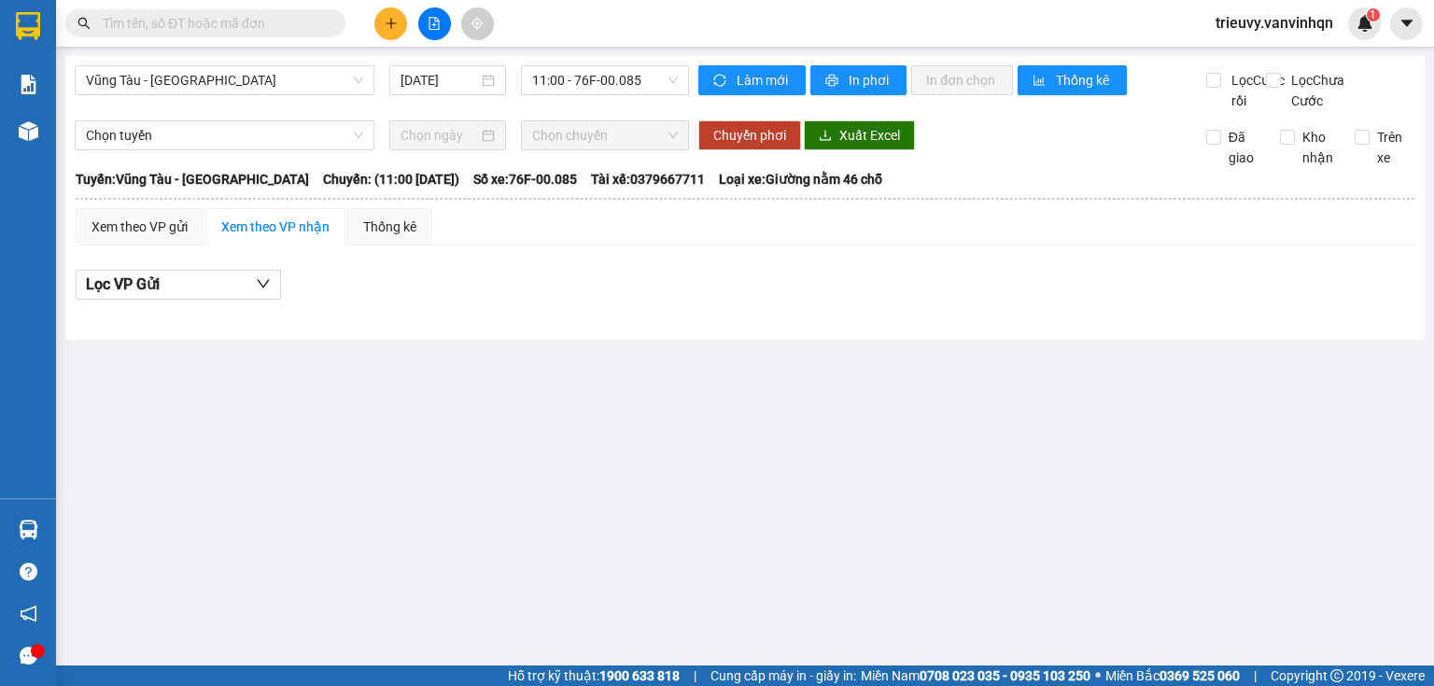
click at [247, 22] on input "text" at bounding box center [213, 23] width 220 height 21
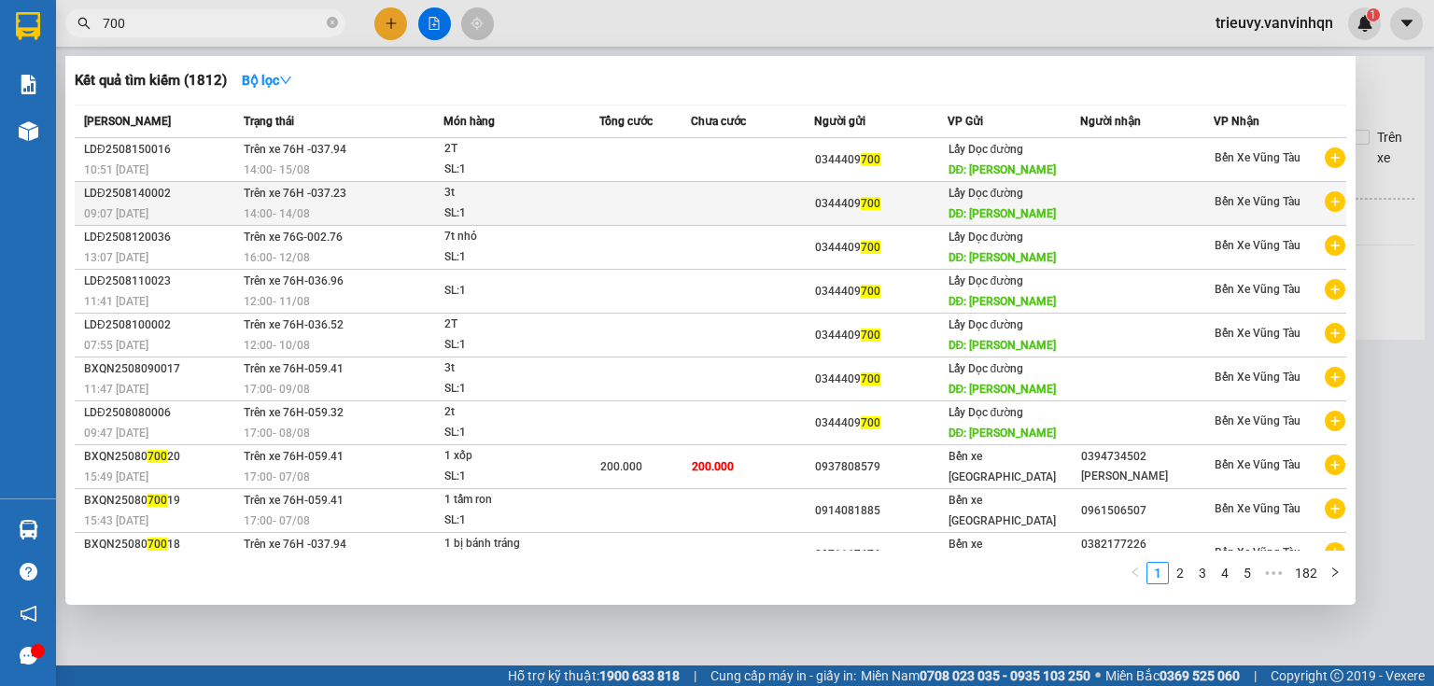
type input "700"
click at [589, 205] on span "3t SL: 1" at bounding box center [521, 203] width 154 height 40
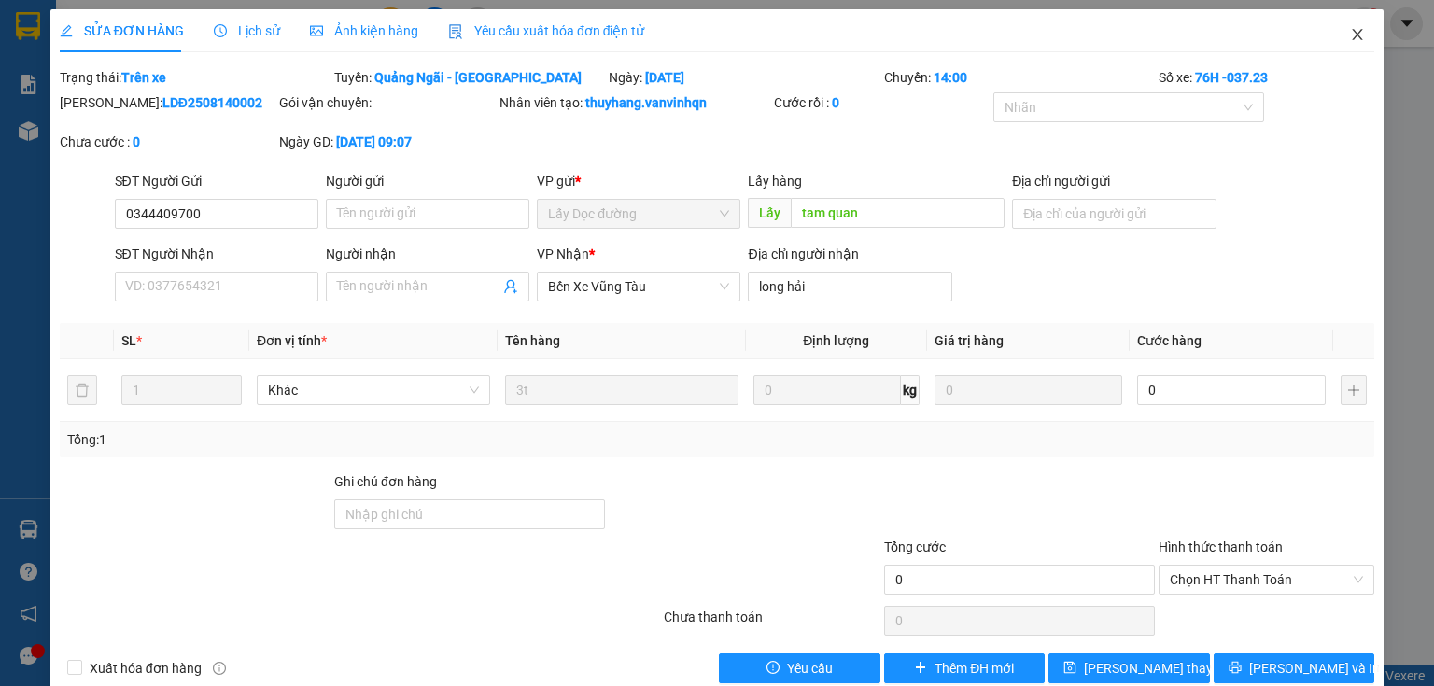
click at [1333, 37] on span "Close" at bounding box center [1357, 35] width 52 height 52
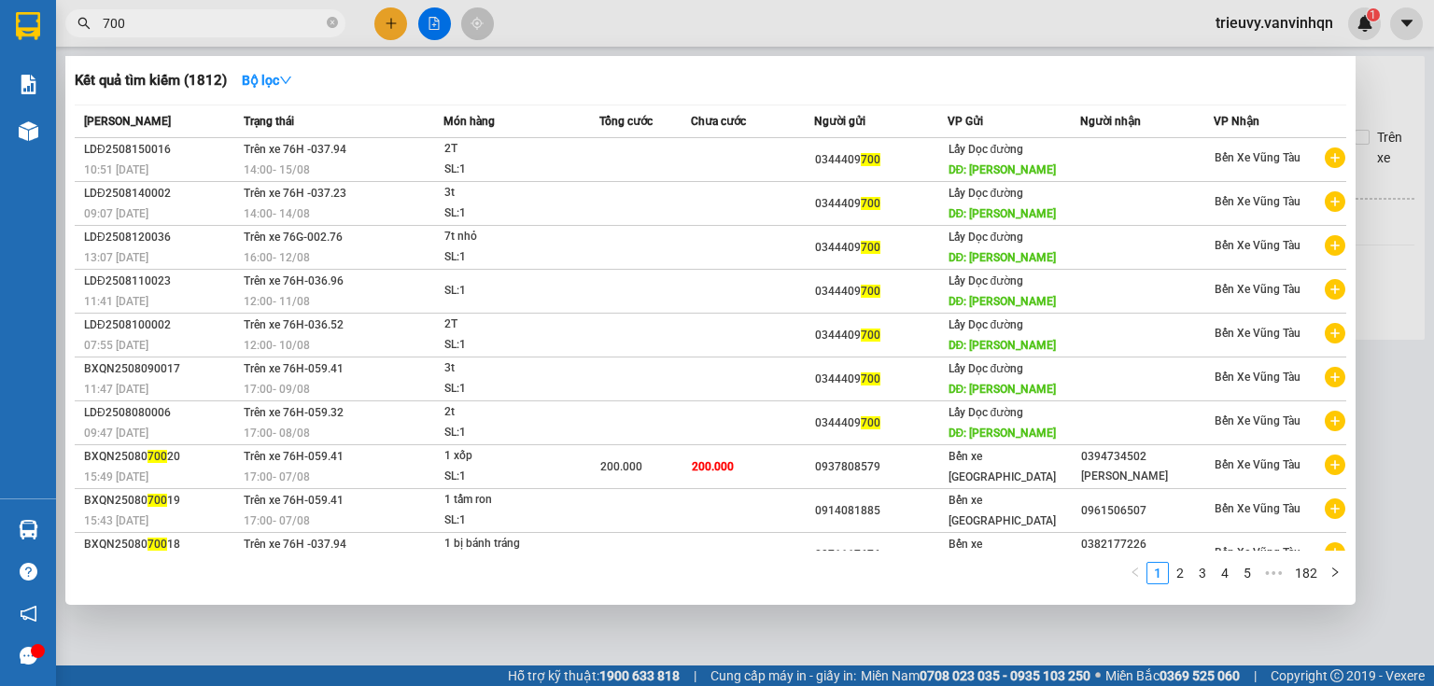
click at [175, 30] on input "700" at bounding box center [213, 23] width 220 height 21
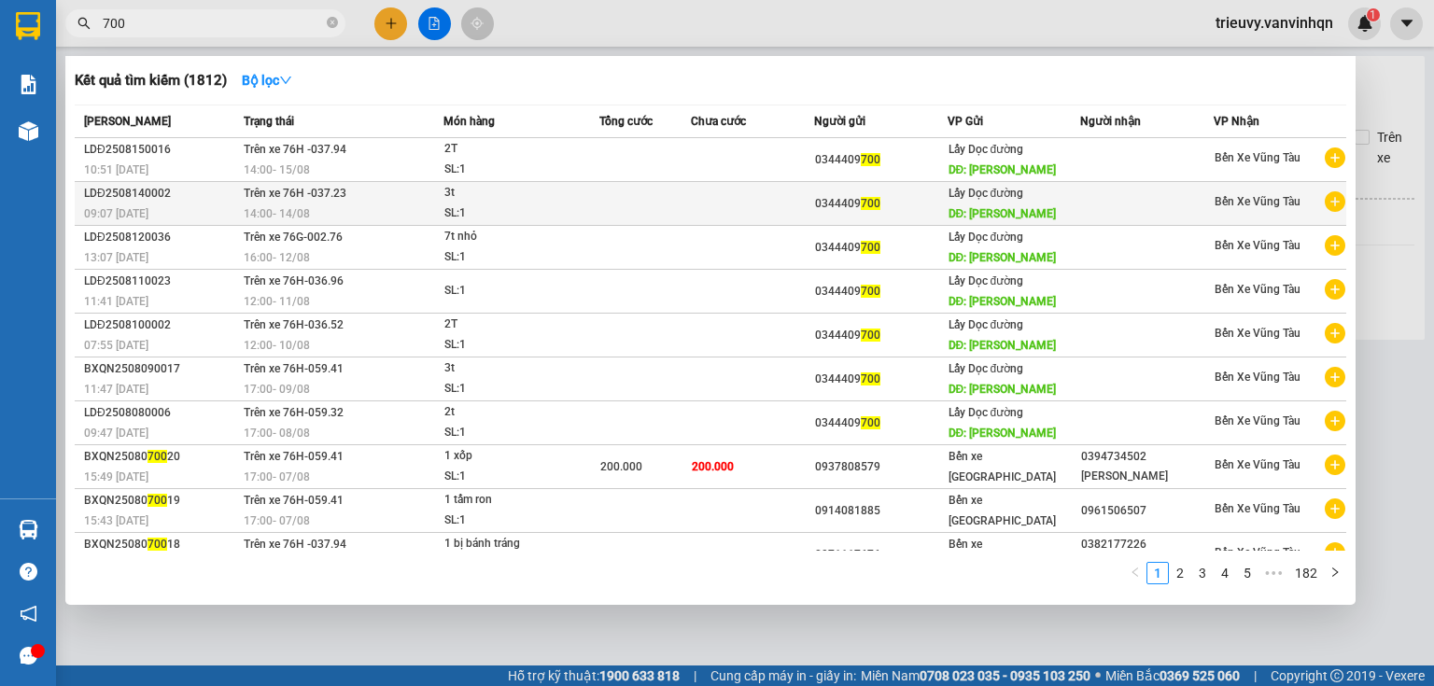
click at [351, 203] on div "14:00 [DATE]" at bounding box center [343, 213] width 199 height 21
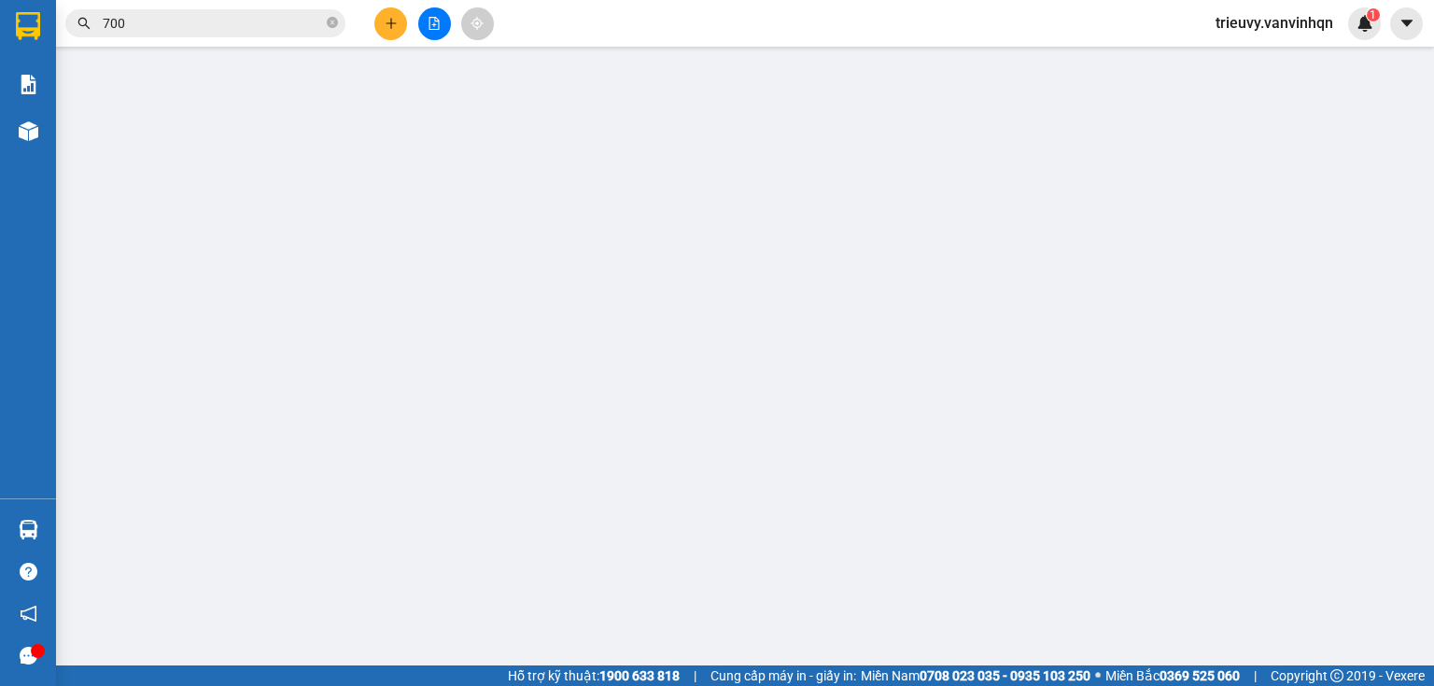
type input "0344409700"
type input "tam quan"
type input "long hải"
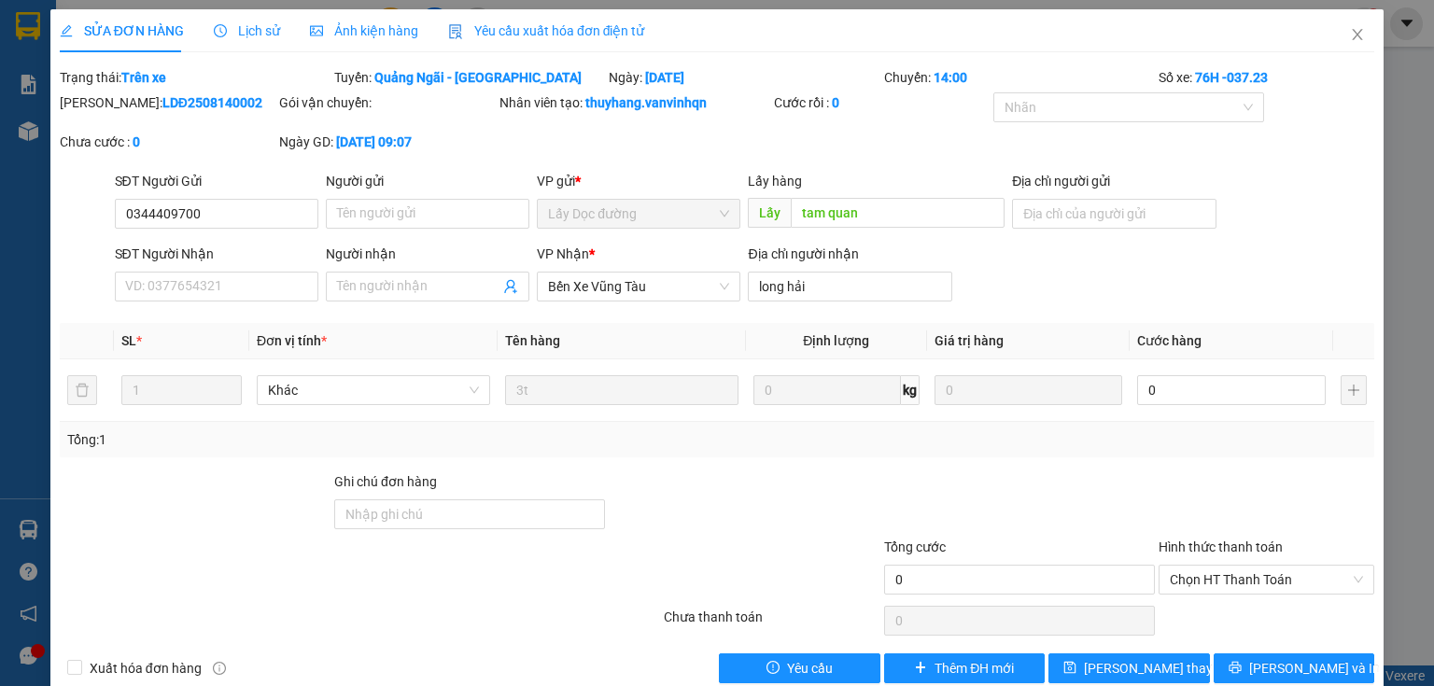
click at [261, 40] on div "Lịch sử" at bounding box center [247, 31] width 66 height 21
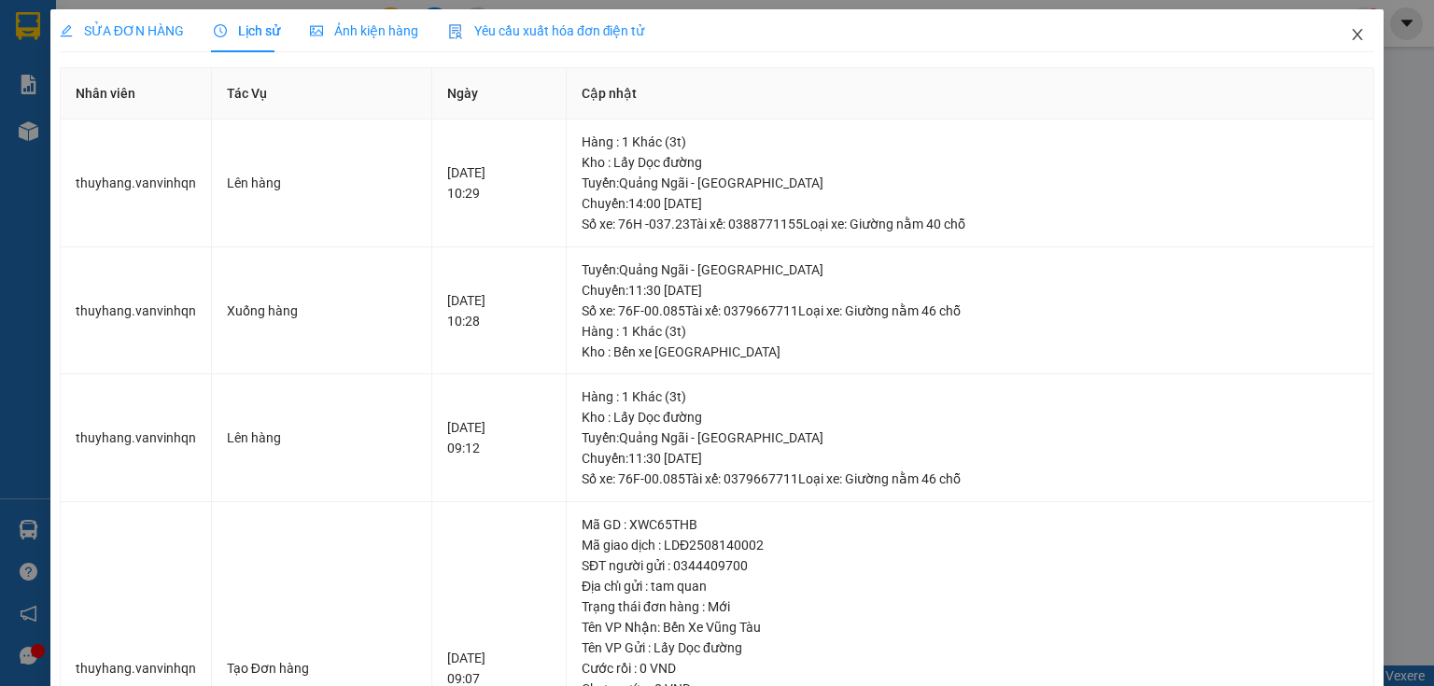
click at [1353, 41] on icon "close" at bounding box center [1357, 34] width 15 height 15
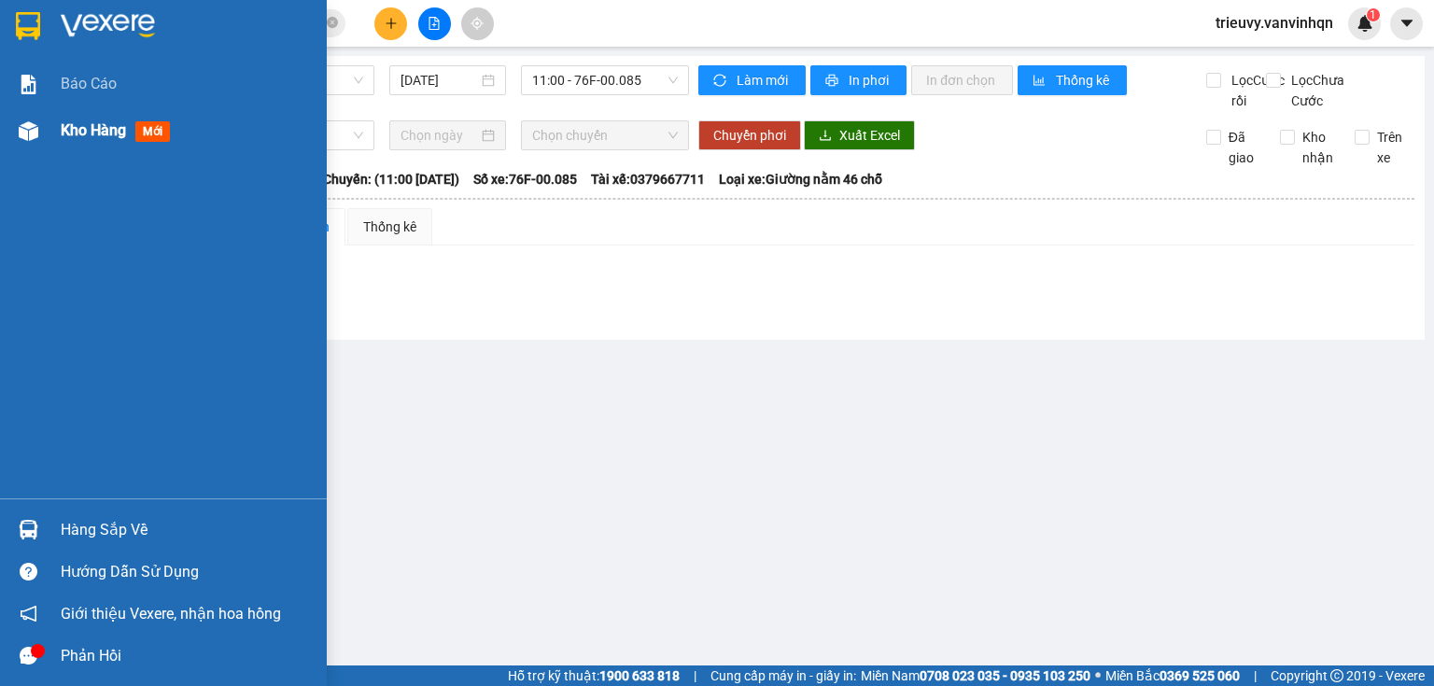
click at [75, 129] on span "Kho hàng" at bounding box center [93, 130] width 65 height 18
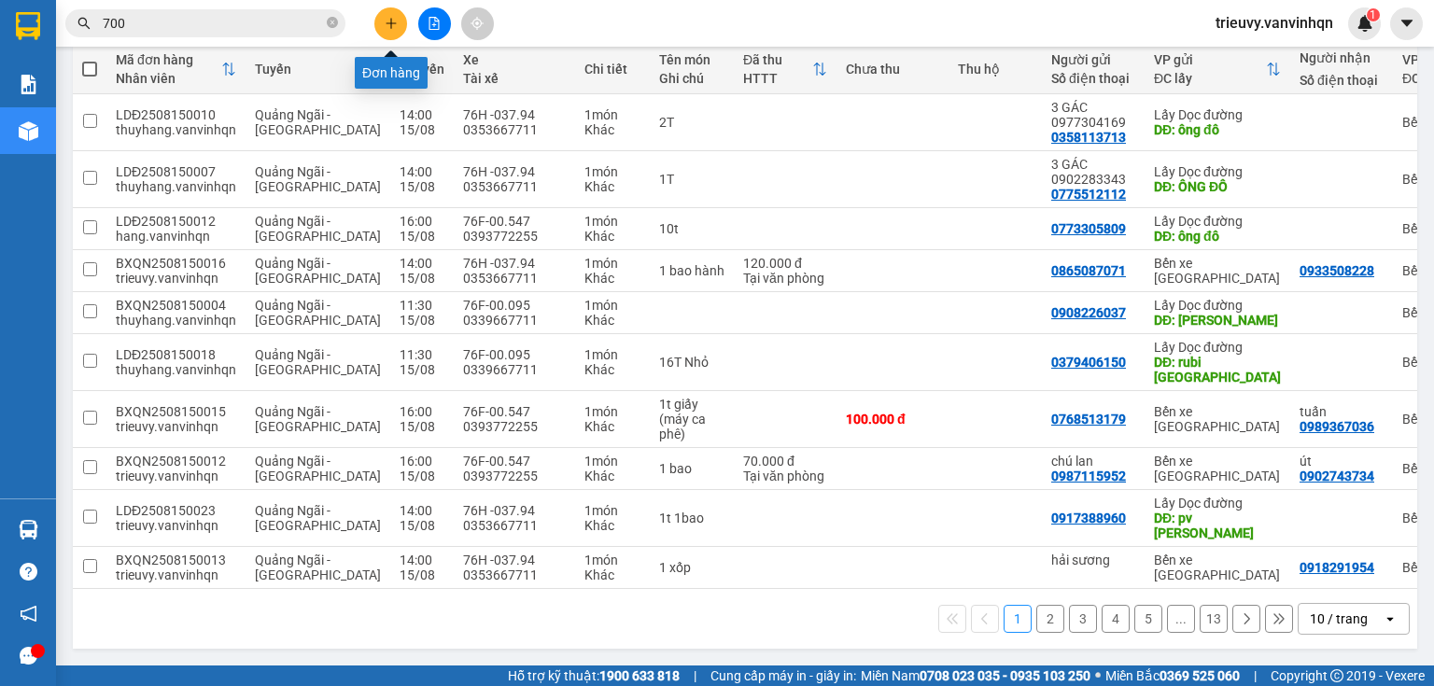
click at [388, 27] on icon "plus" at bounding box center [391, 23] width 13 height 13
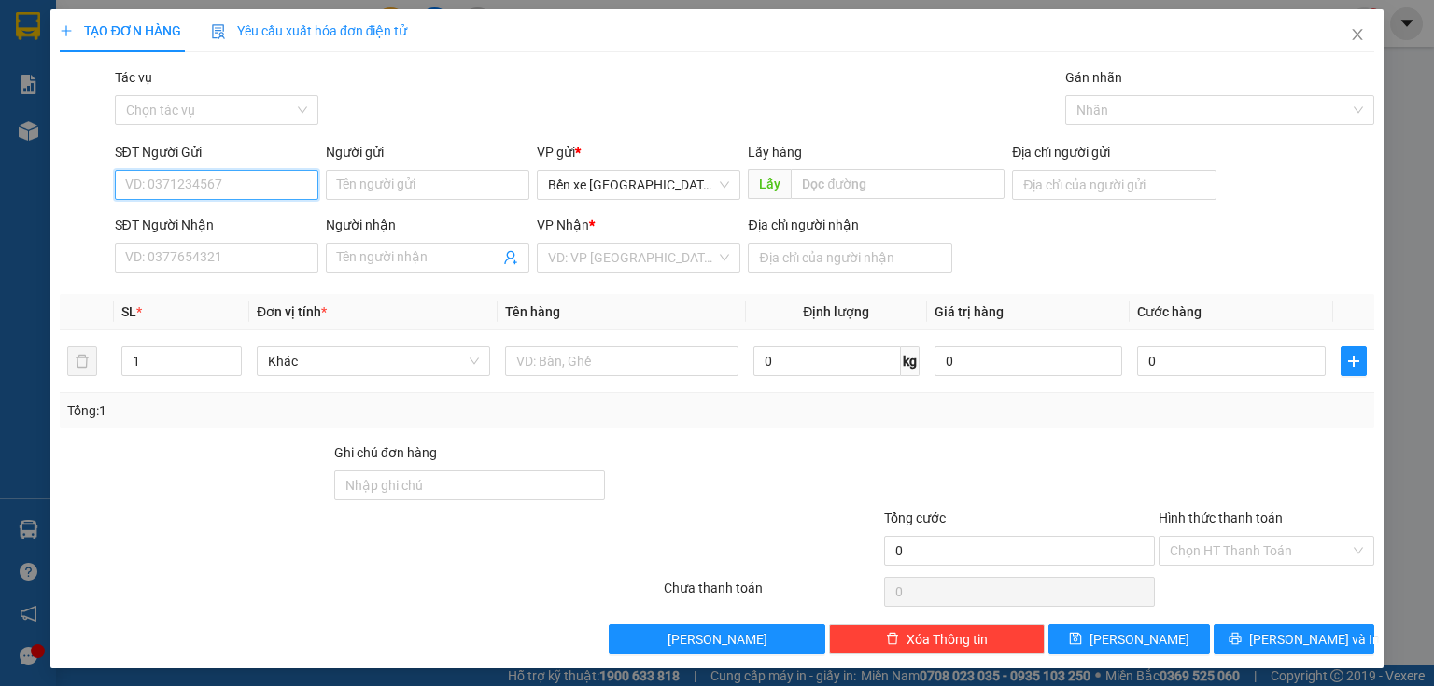
click at [133, 185] on input "SĐT Người Gửi" at bounding box center [216, 185] width 203 height 30
type input "097506"
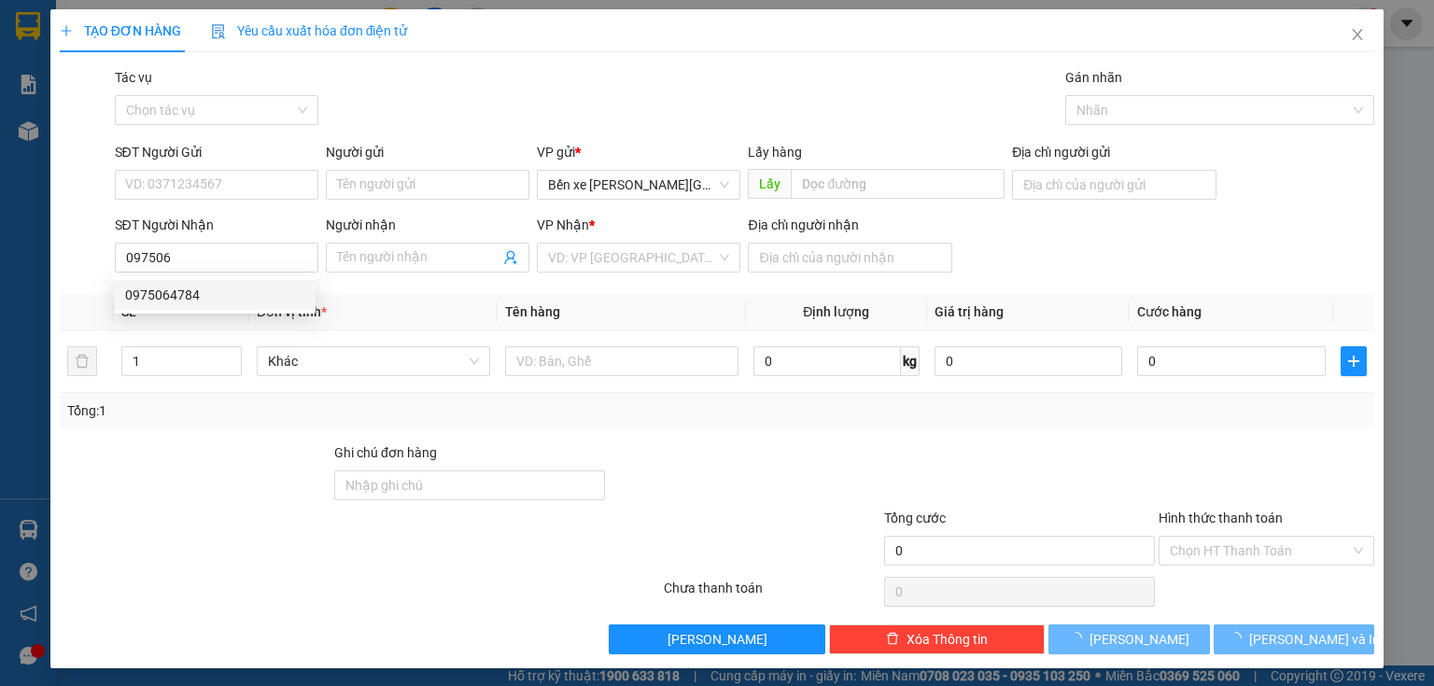
click at [162, 289] on div "0975064784" at bounding box center [214, 295] width 179 height 21
type input "BXQN"
type input "0975064784"
type input "lagi"
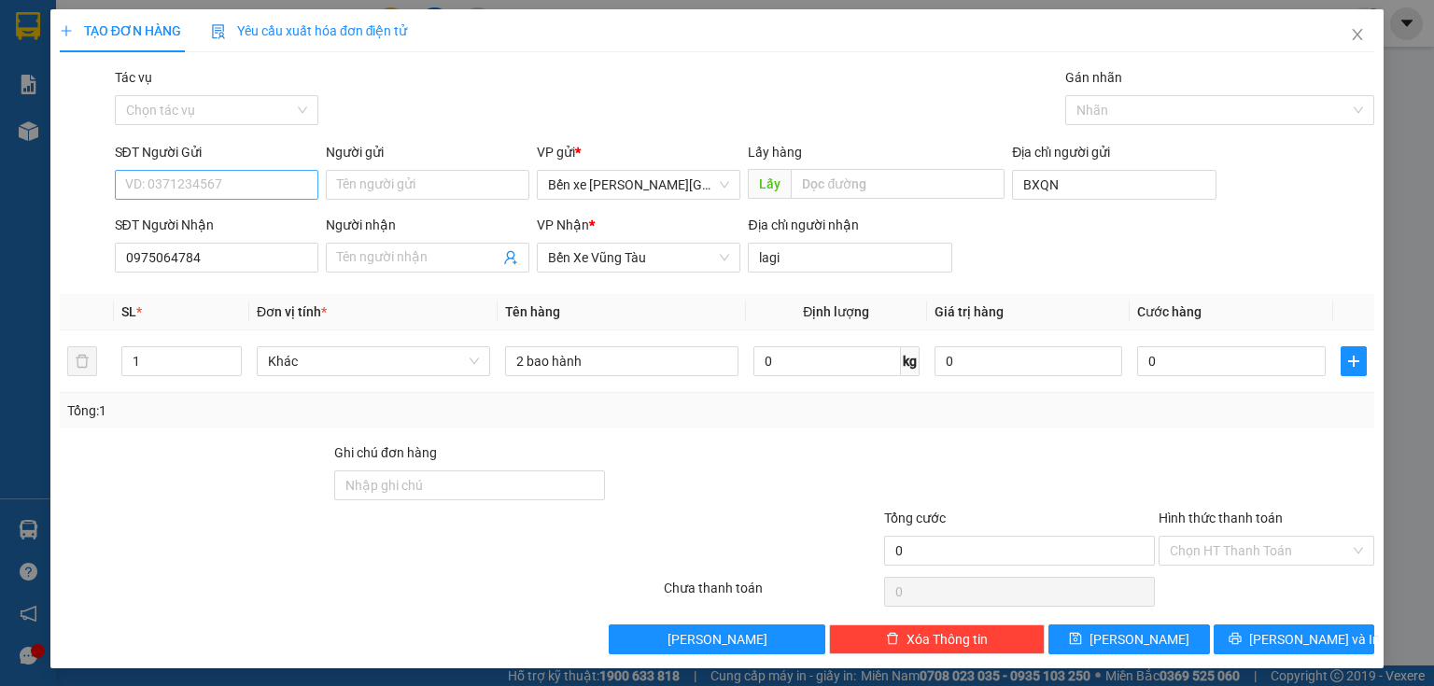
type input "0975064784"
click at [168, 189] on input "SĐT Người Gửi" at bounding box center [216, 185] width 203 height 30
click at [222, 282] on div "0914026723 - xe tuân huê" at bounding box center [225, 282] width 200 height 21
type input "0914026723"
type input "xe tuân huê"
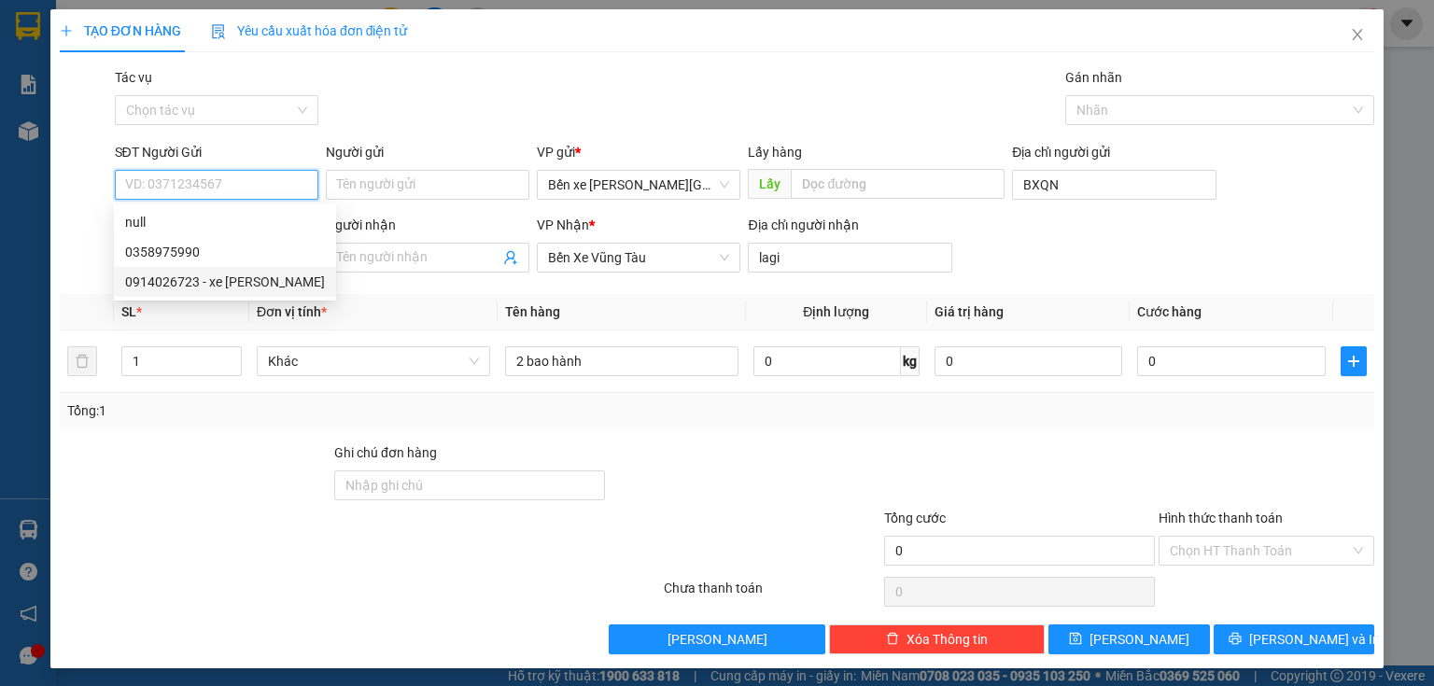
type input "bxe"
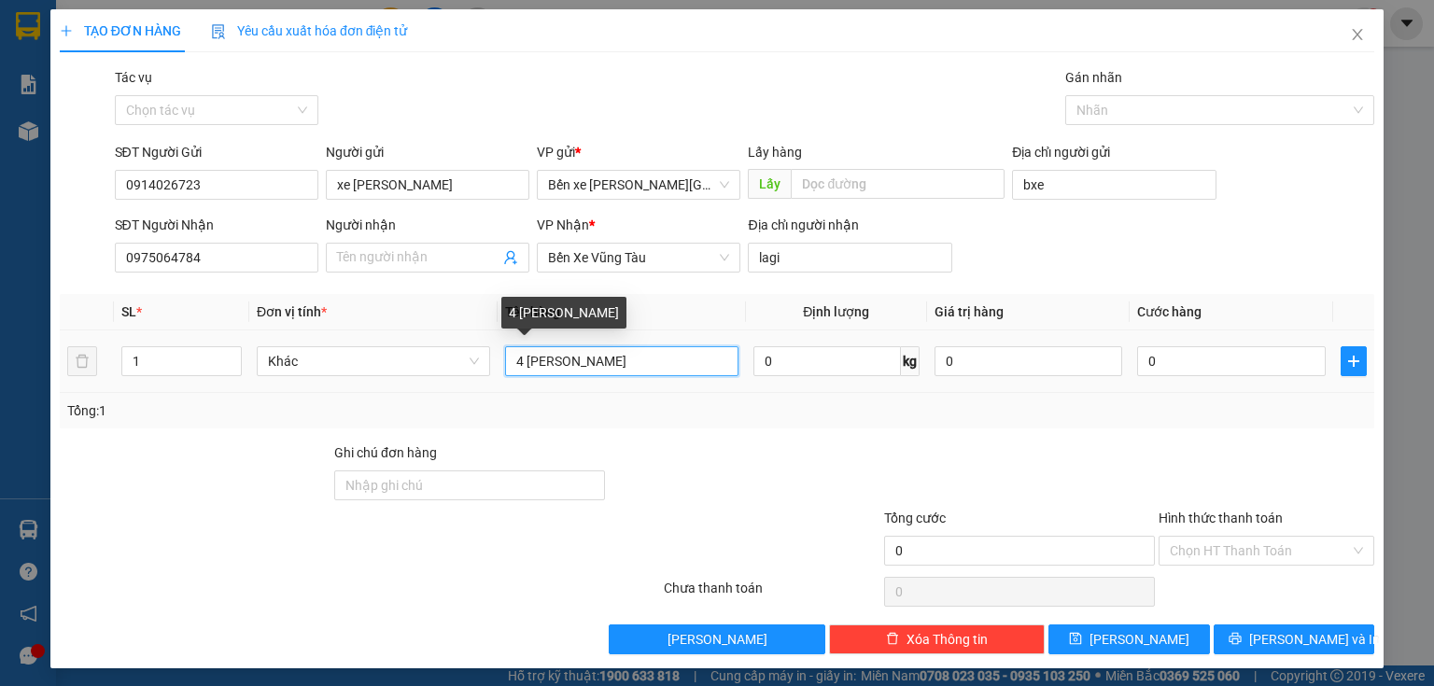
click at [519, 362] on input "4 bao hành" at bounding box center [621, 361] width 233 height 30
type input "2 bao hành"
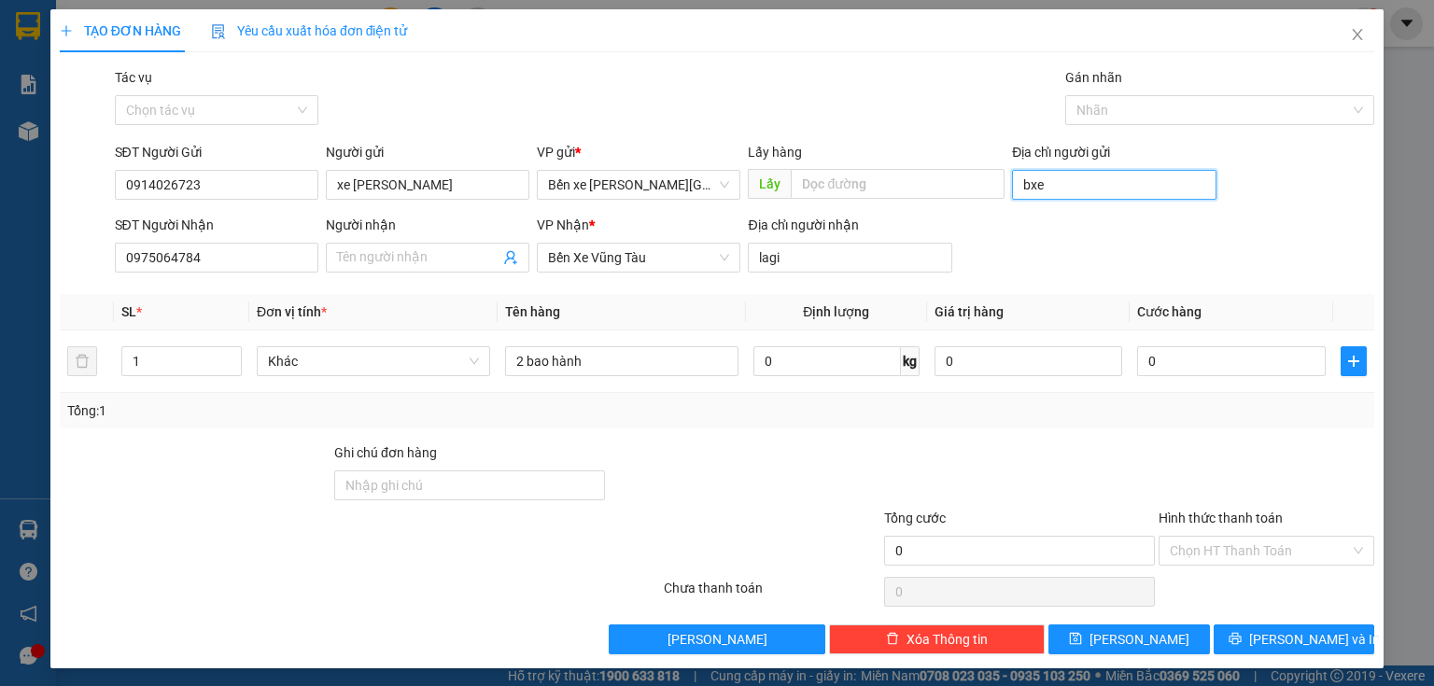
click at [1061, 192] on input "bxe" at bounding box center [1113, 185] width 203 height 30
click at [1061, 192] on input "Địa chỉ người gửi" at bounding box center [1113, 185] width 203 height 30
type input "BXQN"
click at [1082, 642] on icon "save" at bounding box center [1076, 639] width 12 height 12
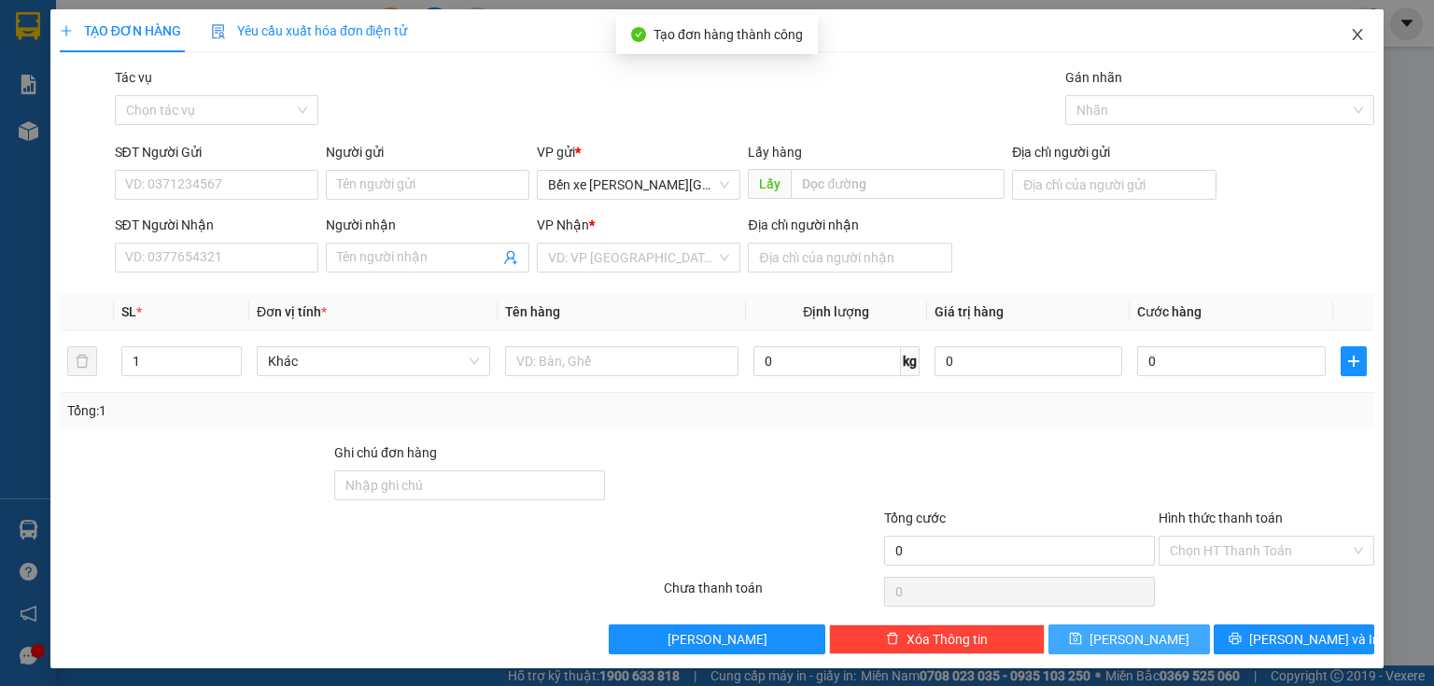
click at [1350, 41] on icon "close" at bounding box center [1357, 34] width 15 height 15
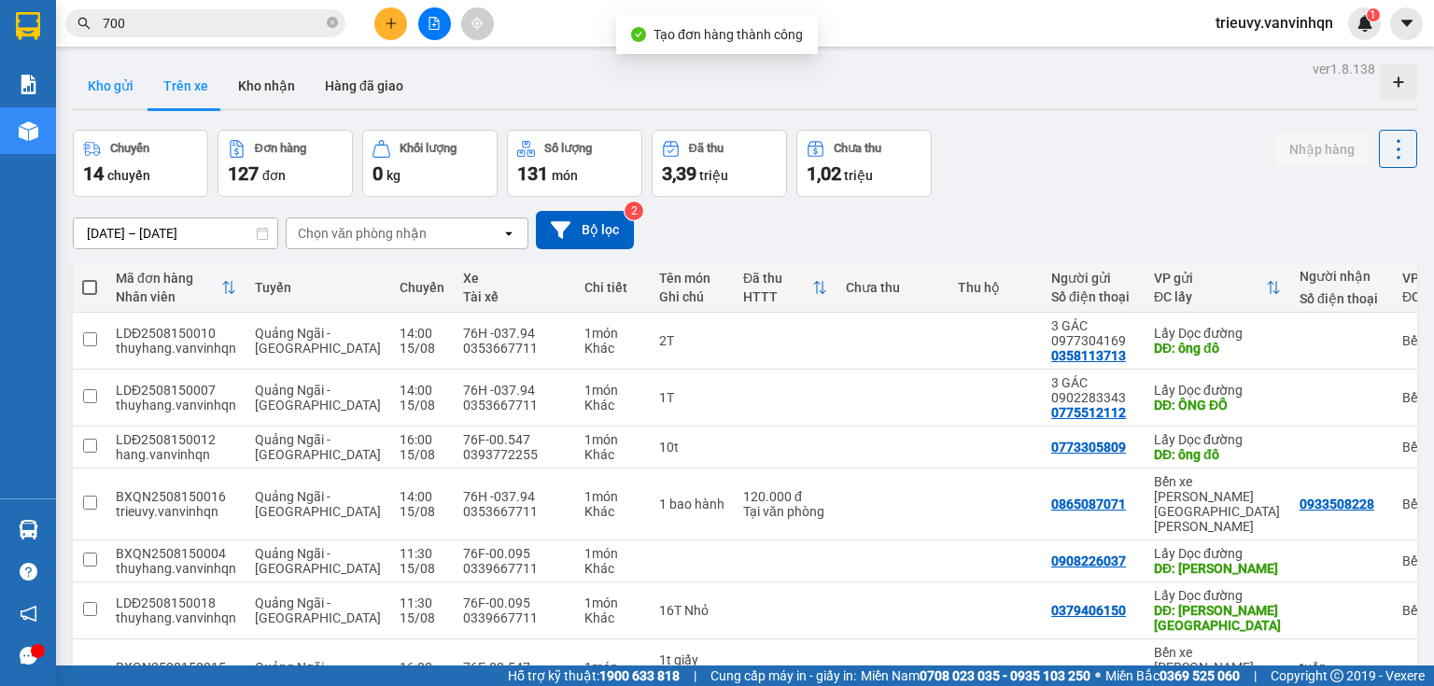
click at [117, 77] on button "Kho gửi" at bounding box center [111, 85] width 76 height 45
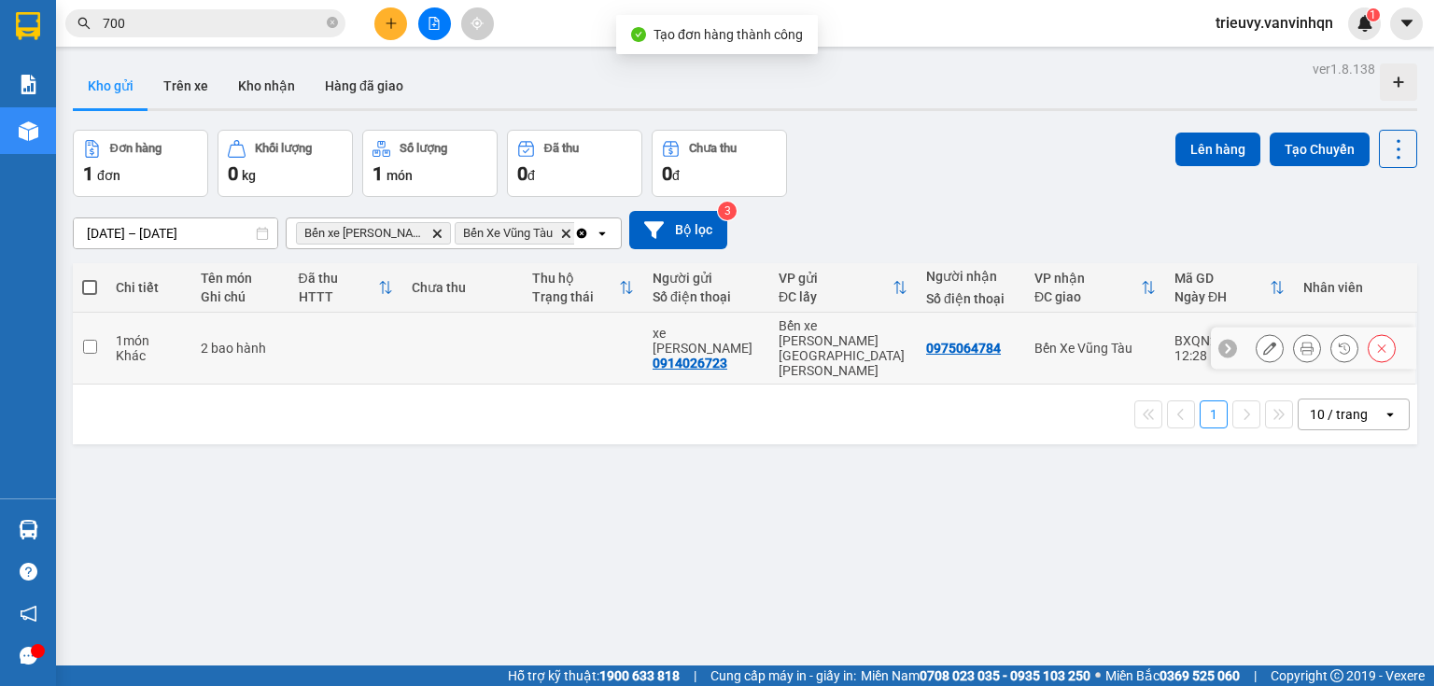
click at [228, 343] on td "2 bao hành" at bounding box center [239, 349] width 97 height 72
checkbox input "true"
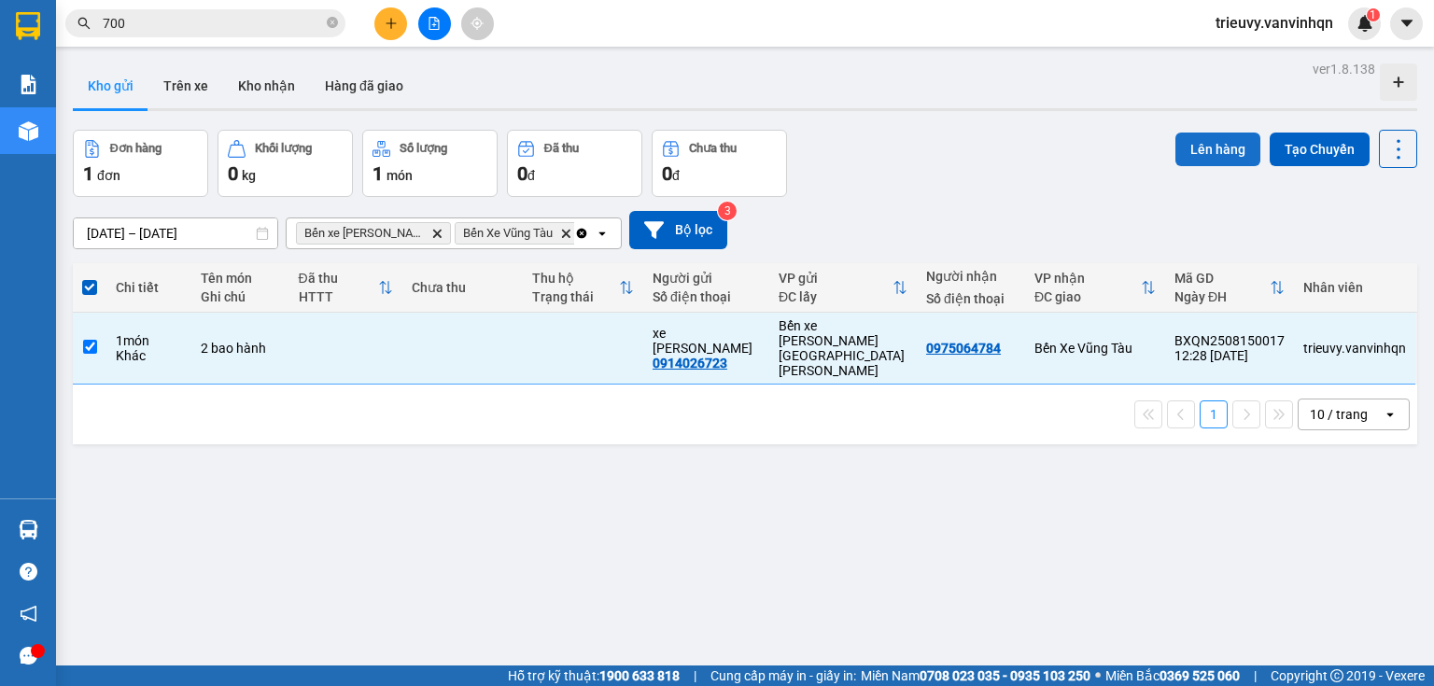
click at [1223, 141] on button "Lên hàng" at bounding box center [1217, 150] width 85 height 34
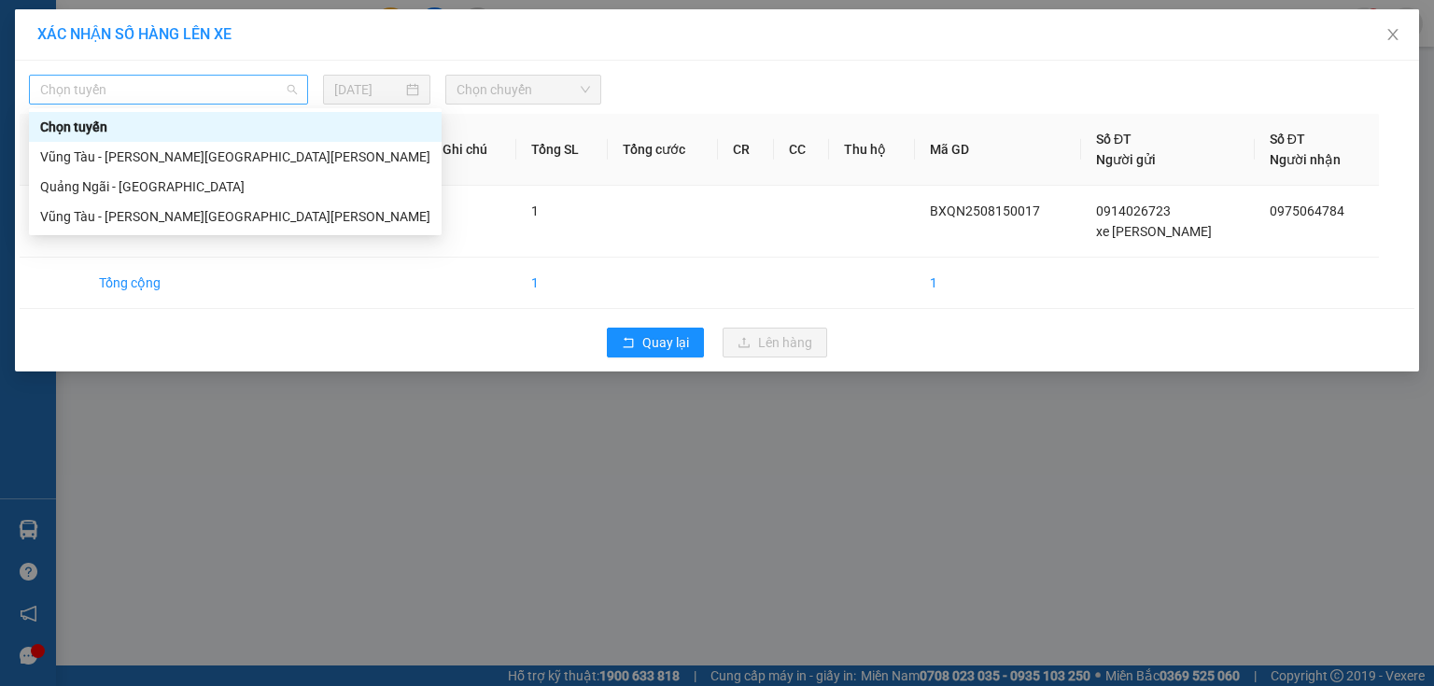
click at [288, 91] on span "Chọn tuyến" at bounding box center [168, 90] width 257 height 28
click at [134, 181] on div "Quảng Ngãi - [GEOGRAPHIC_DATA]" at bounding box center [235, 186] width 390 height 21
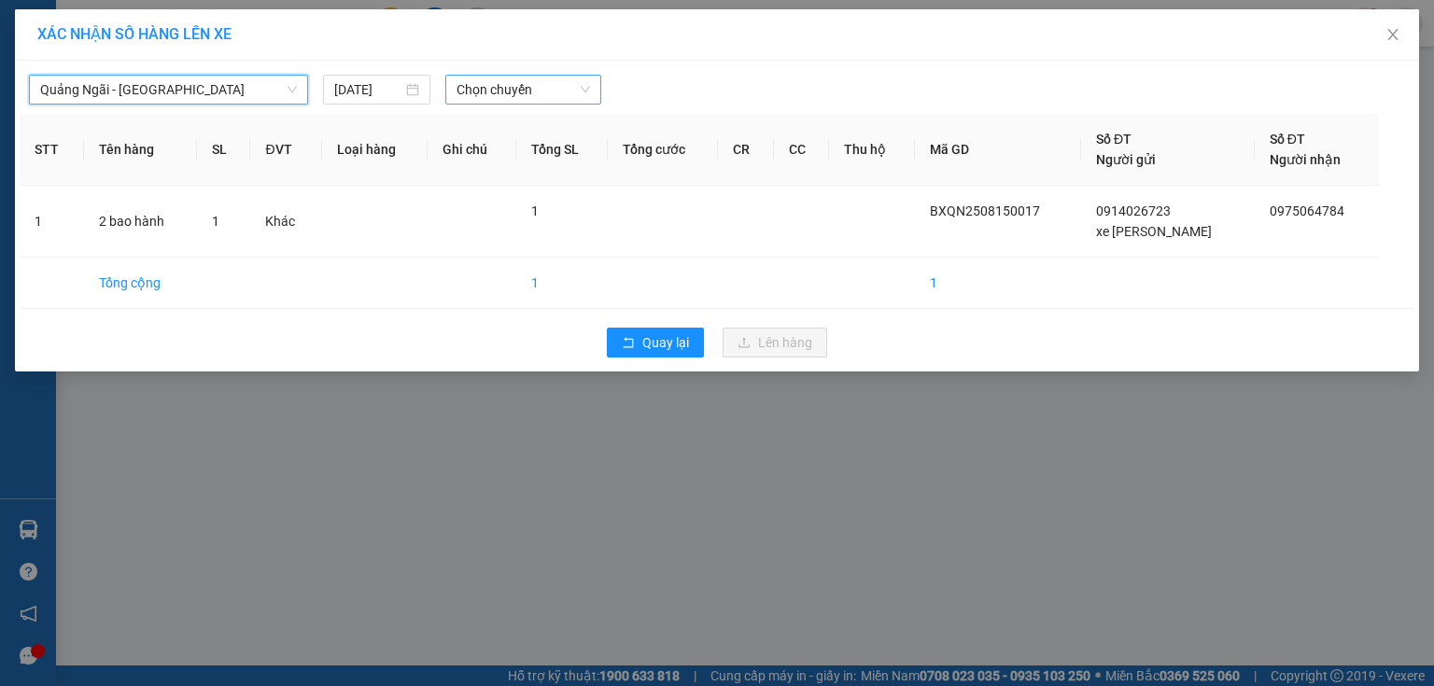
click at [495, 97] on span "Chọn chuyến" at bounding box center [523, 90] width 134 height 28
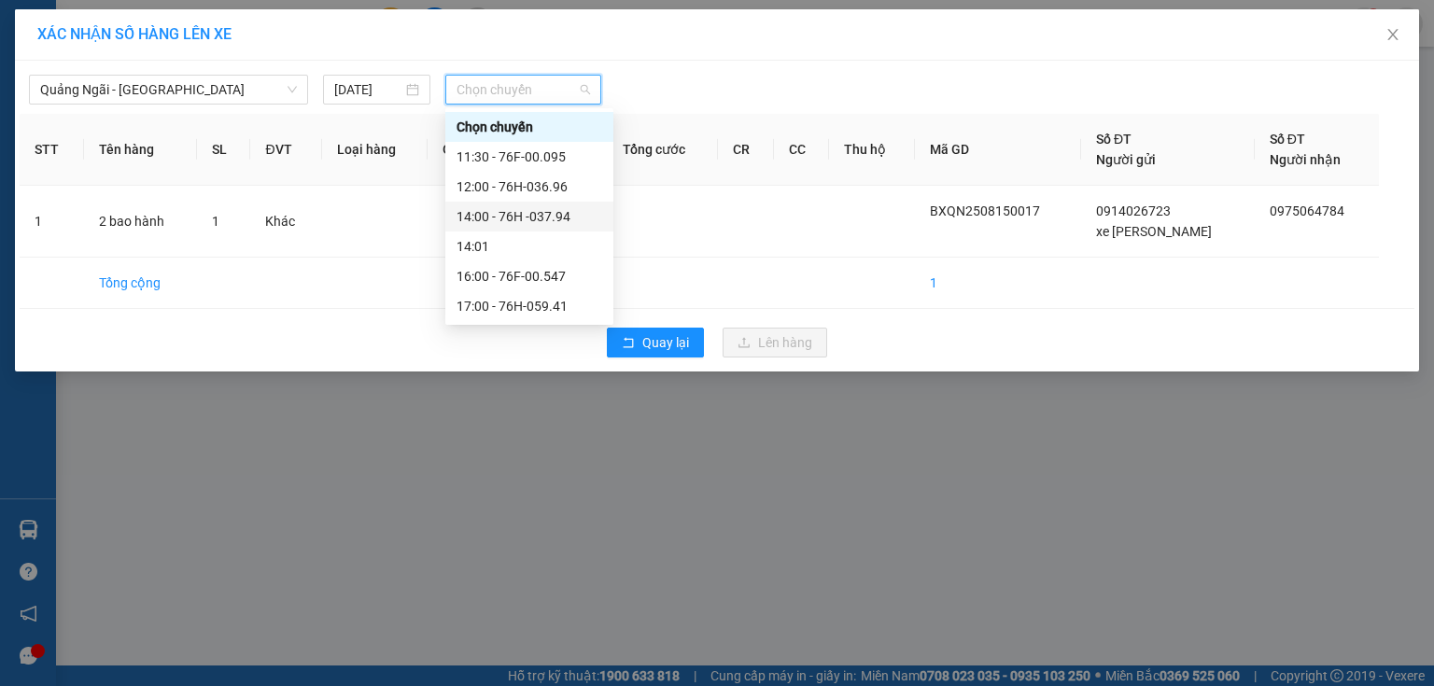
click at [542, 228] on div "14:00 - 76H -037.94" at bounding box center [529, 217] width 168 height 30
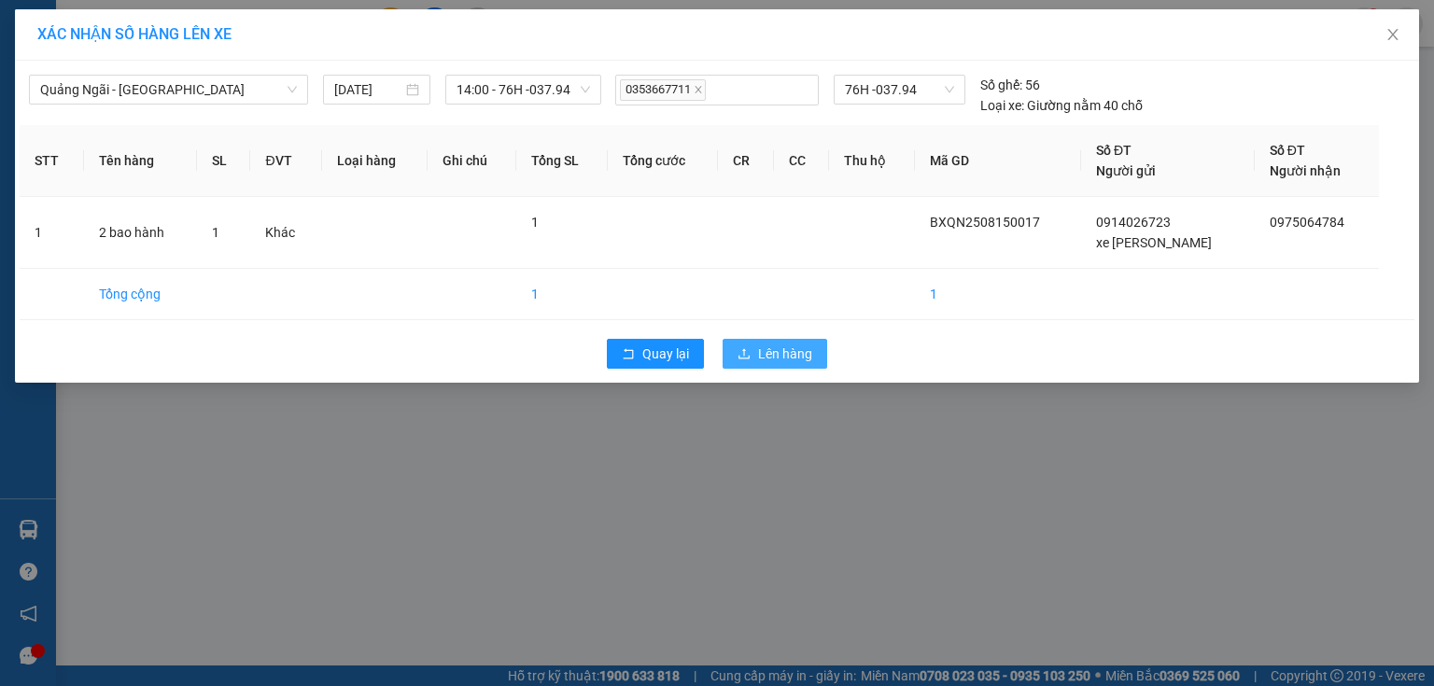
click at [750, 350] on icon "upload" at bounding box center [743, 353] width 13 height 13
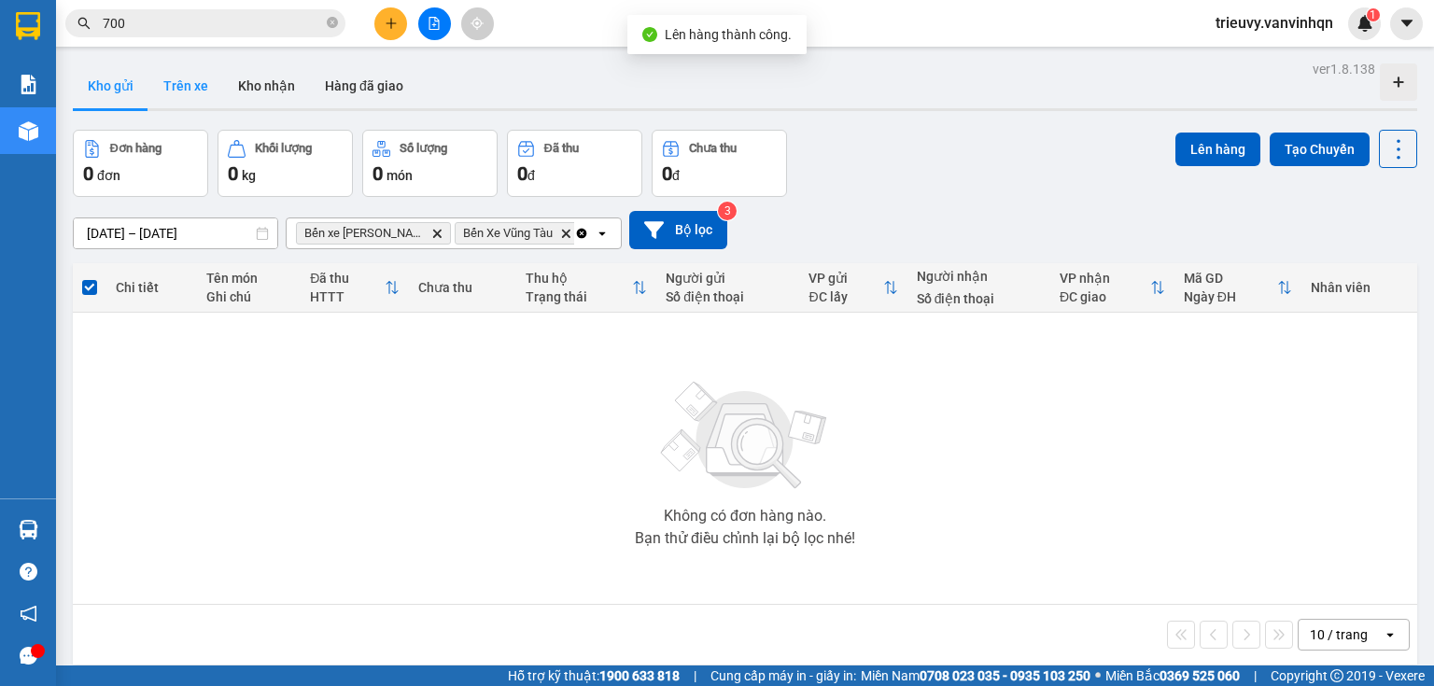
click at [195, 91] on button "Trên xe" at bounding box center [185, 85] width 75 height 45
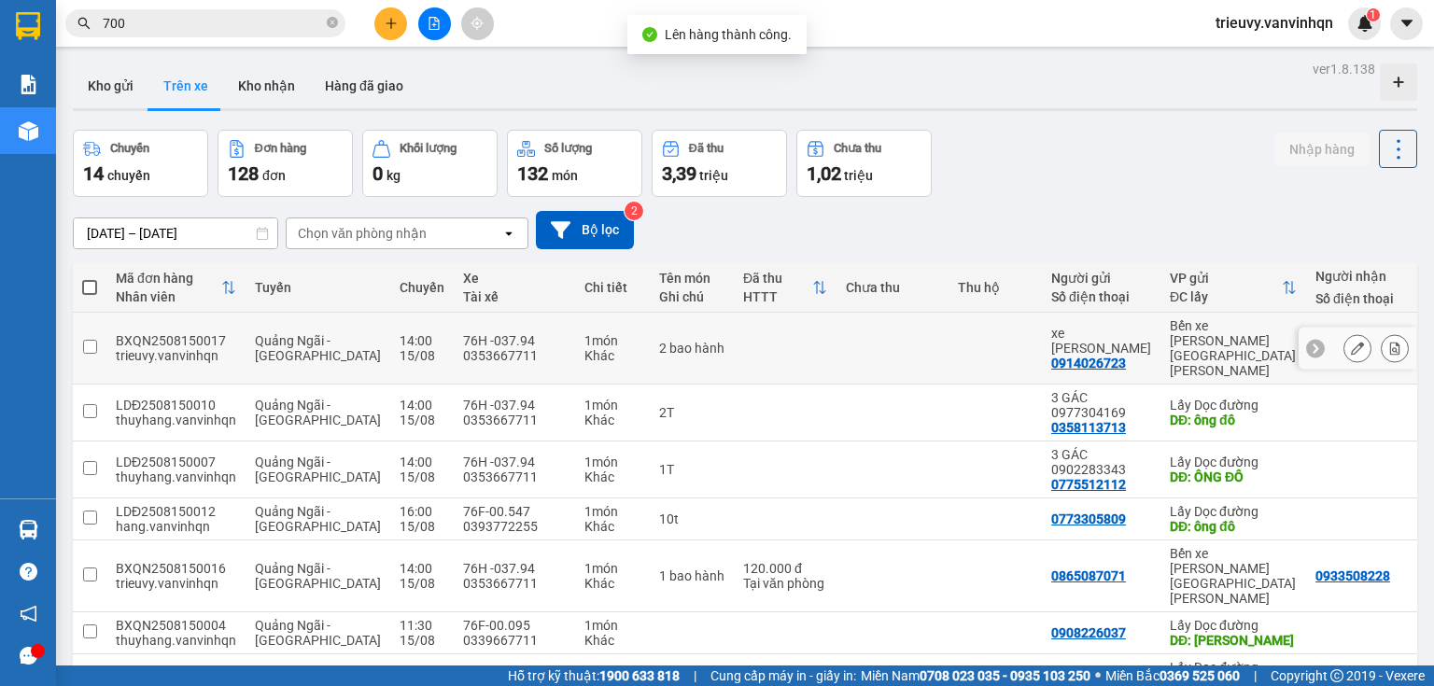
click at [1351, 342] on icon at bounding box center [1357, 348] width 13 height 13
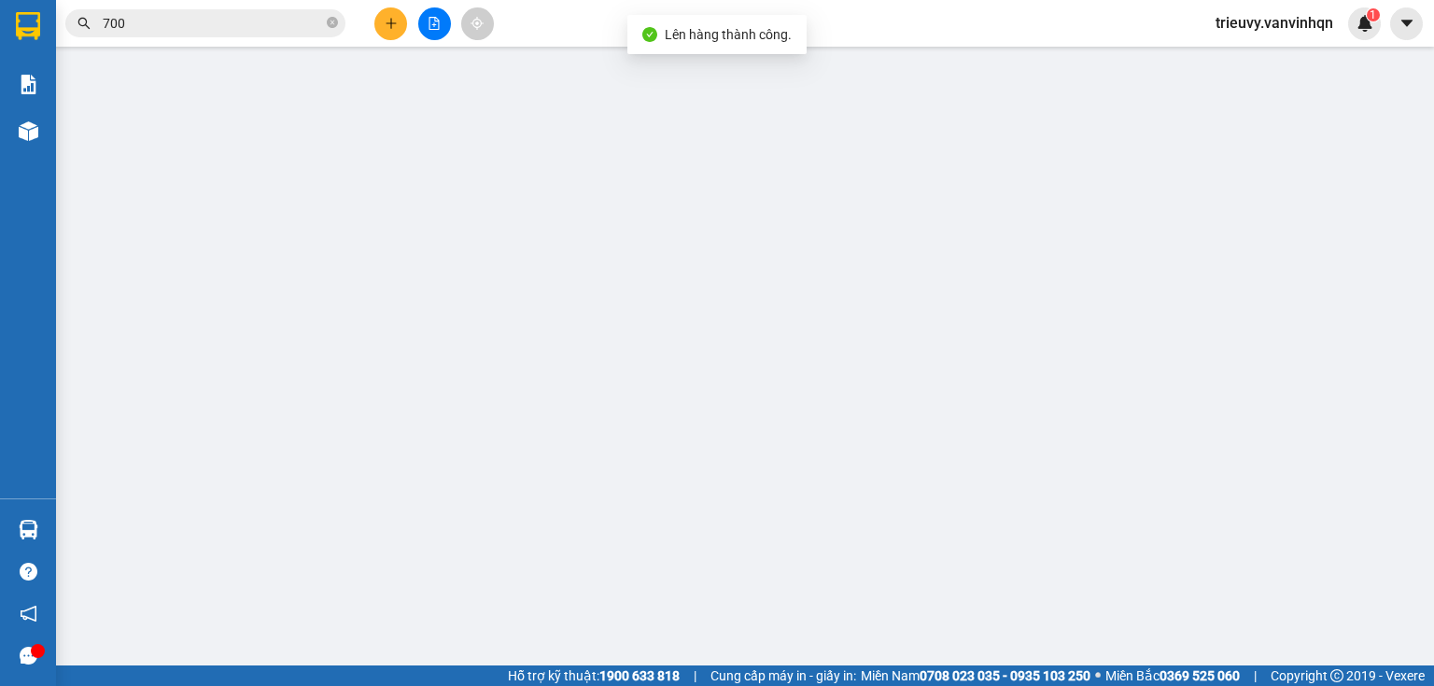
type input "0914026723"
type input "xe tuân huê"
type input "BXQN"
type input "0975064784"
type input "lagi"
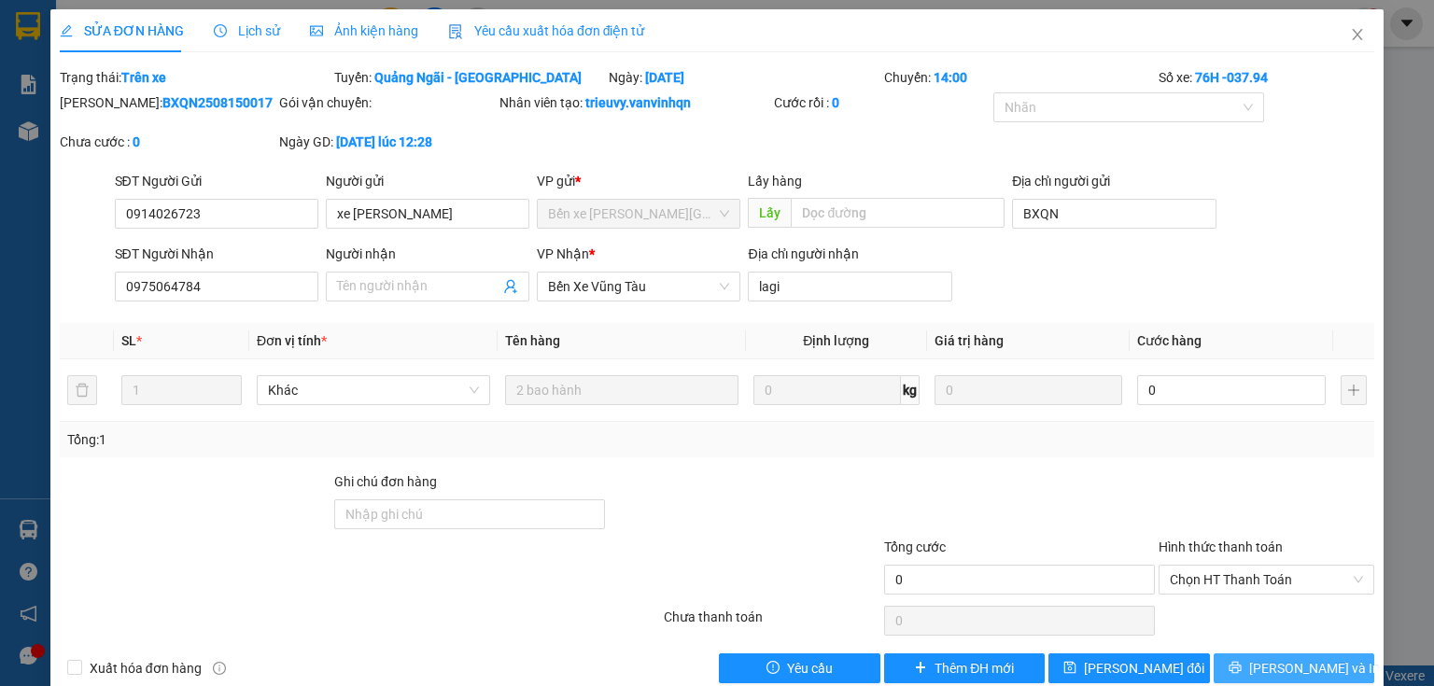
click at [1266, 670] on button "[PERSON_NAME] và In" at bounding box center [1293, 668] width 161 height 30
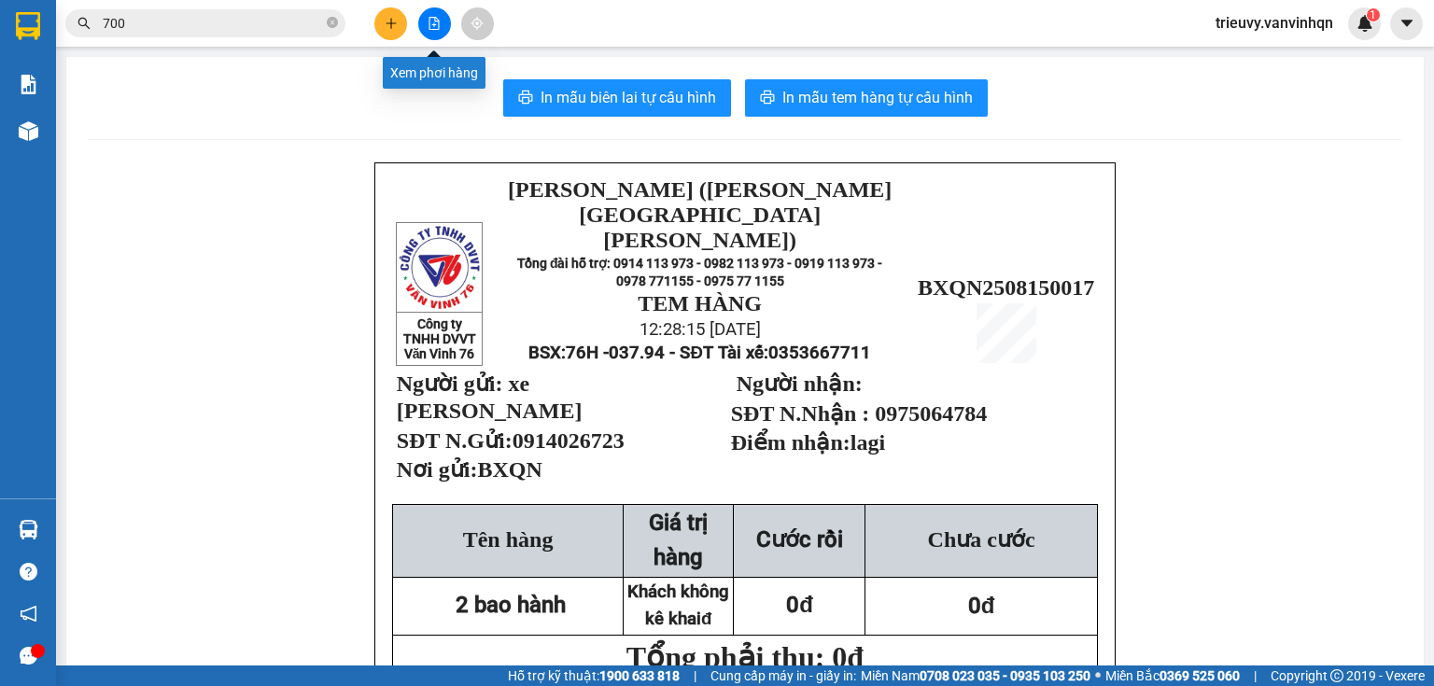
click at [431, 23] on icon "file-add" at bounding box center [434, 23] width 13 height 13
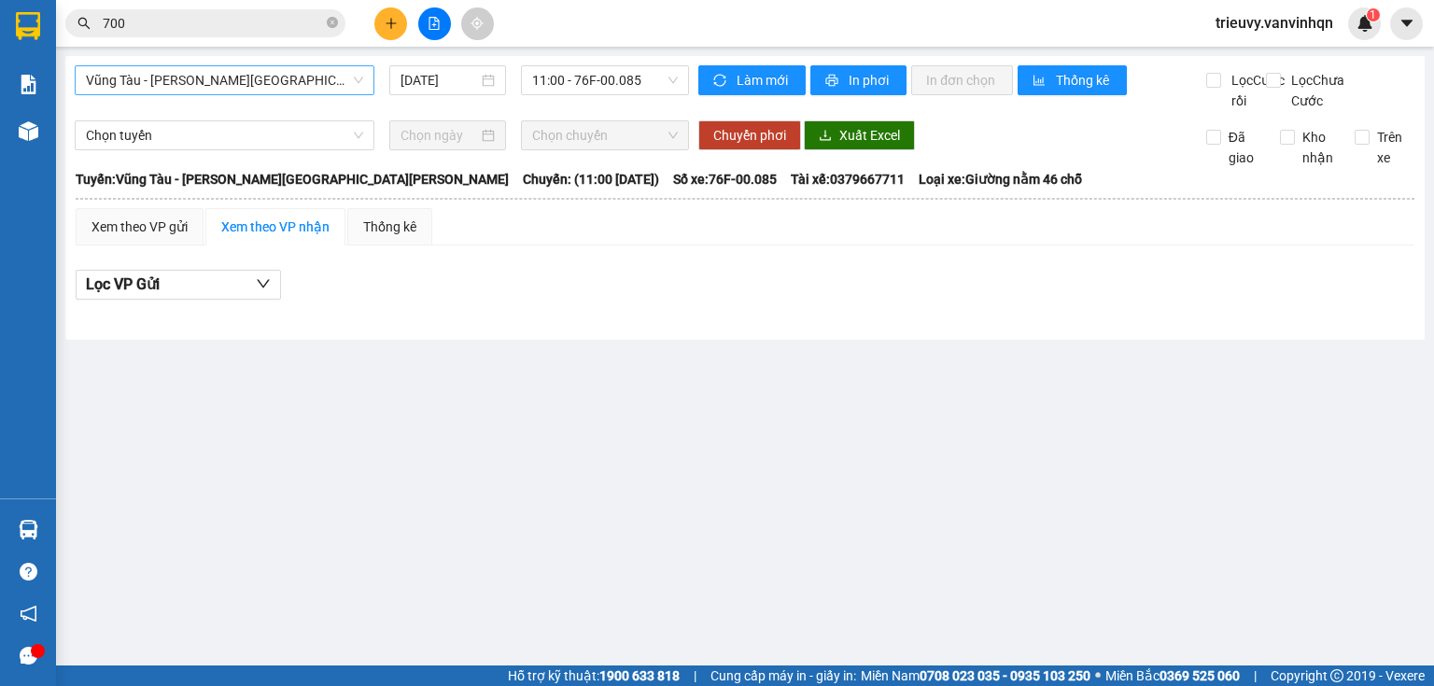
drag, startPoint x: 148, startPoint y: 68, endPoint x: 147, endPoint y: 93, distance: 25.2
click at [148, 75] on span "Vũng Tàu - [GEOGRAPHIC_DATA]" at bounding box center [224, 80] width 277 height 28
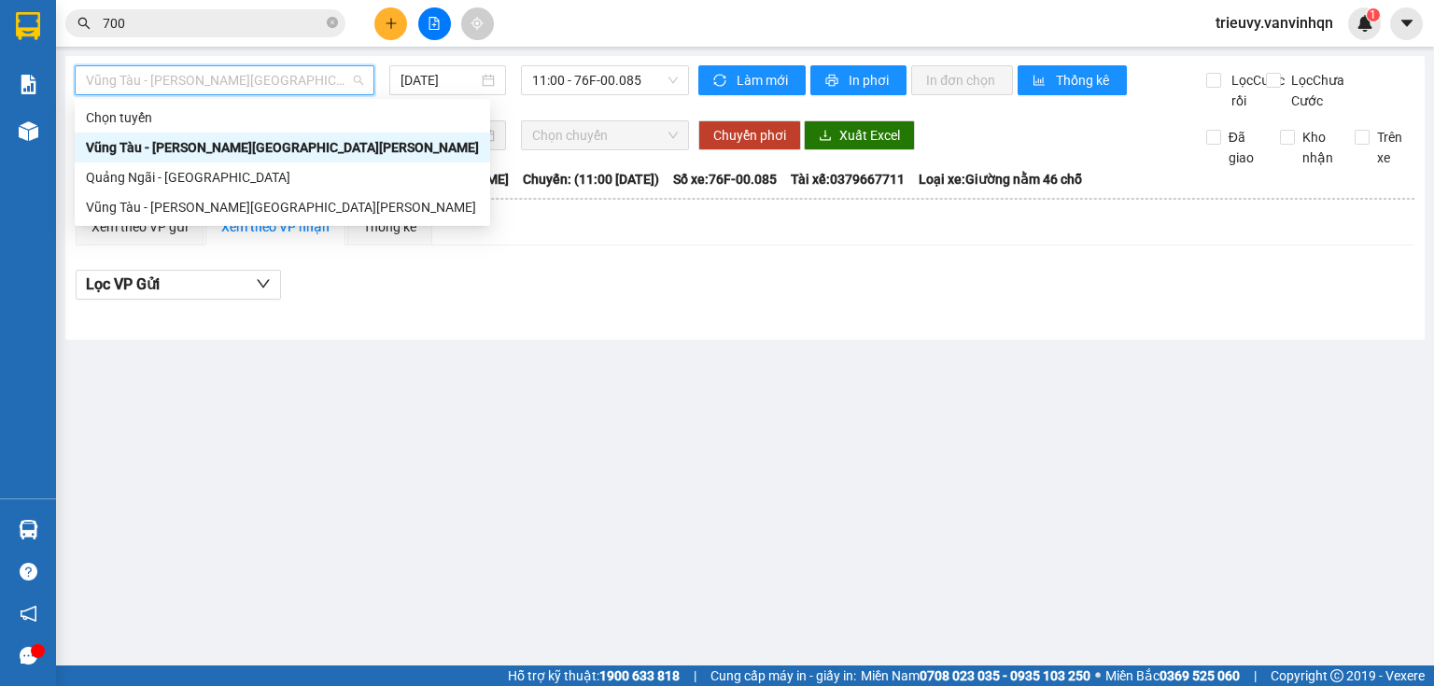
click at [134, 172] on div "Quảng Ngãi - [GEOGRAPHIC_DATA]" at bounding box center [282, 177] width 393 height 21
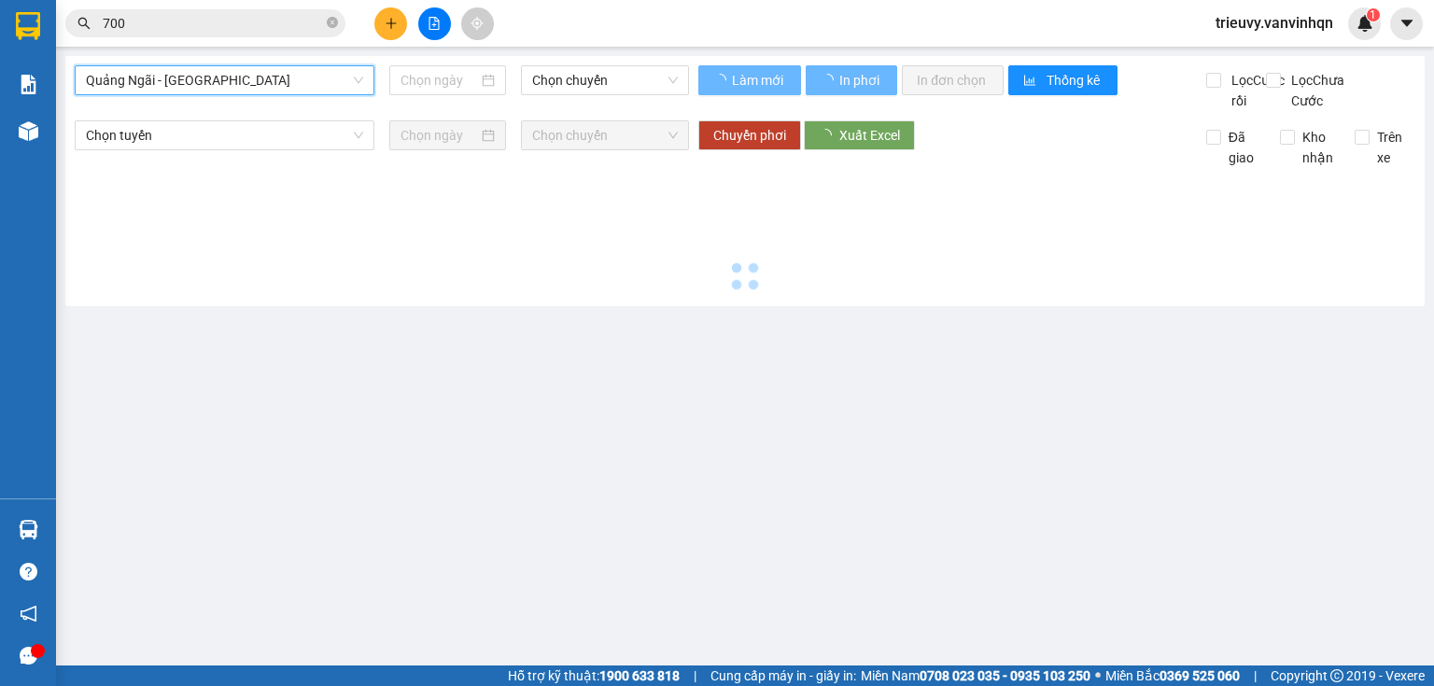
type input "[DATE]"
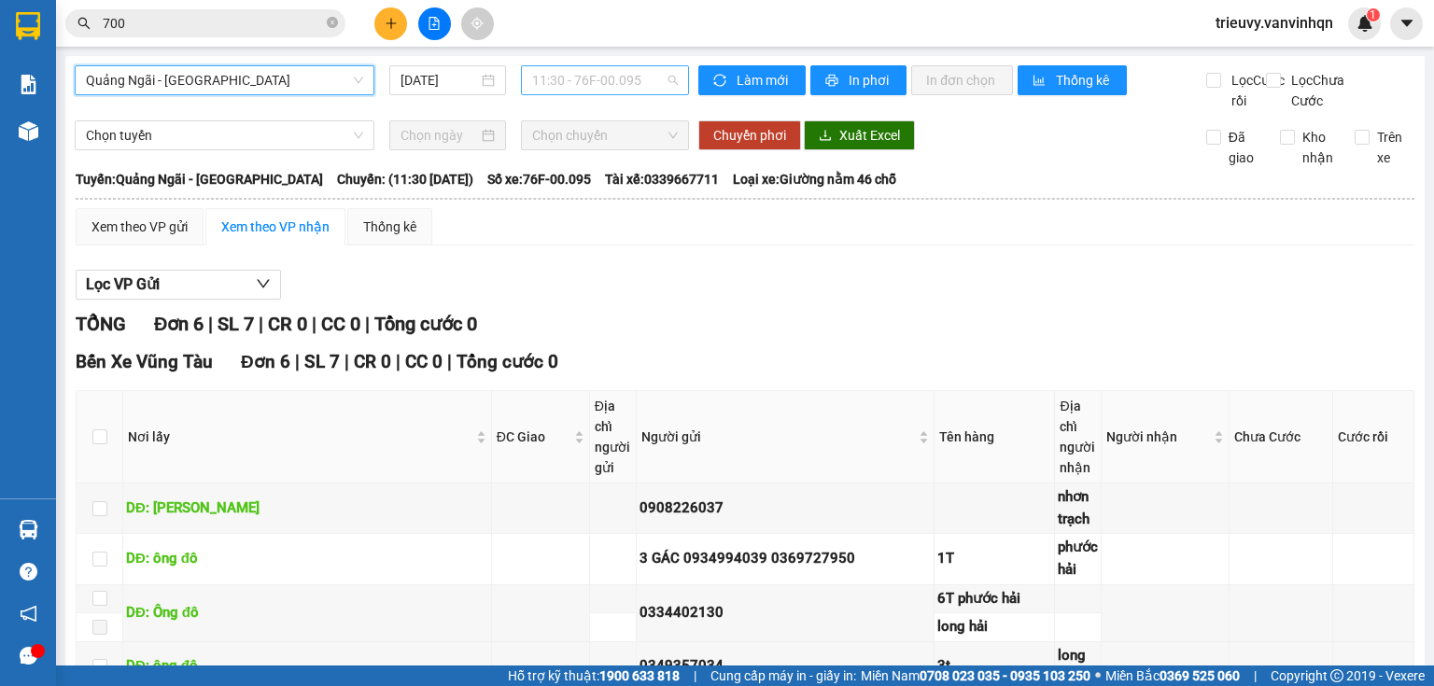
click at [592, 75] on span "11:30 - 76F-00.095" at bounding box center [605, 80] width 147 height 28
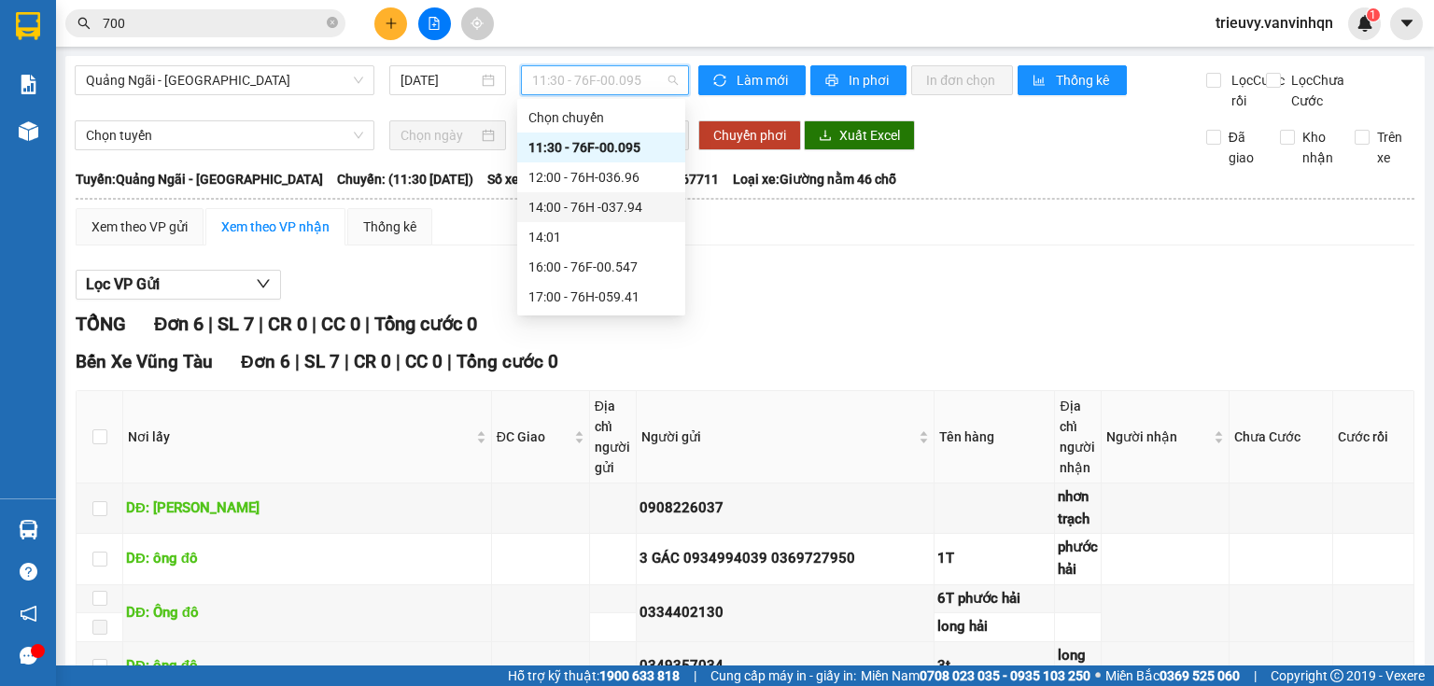
click at [637, 199] on div "14:00 - 76H -037.94" at bounding box center [601, 207] width 146 height 21
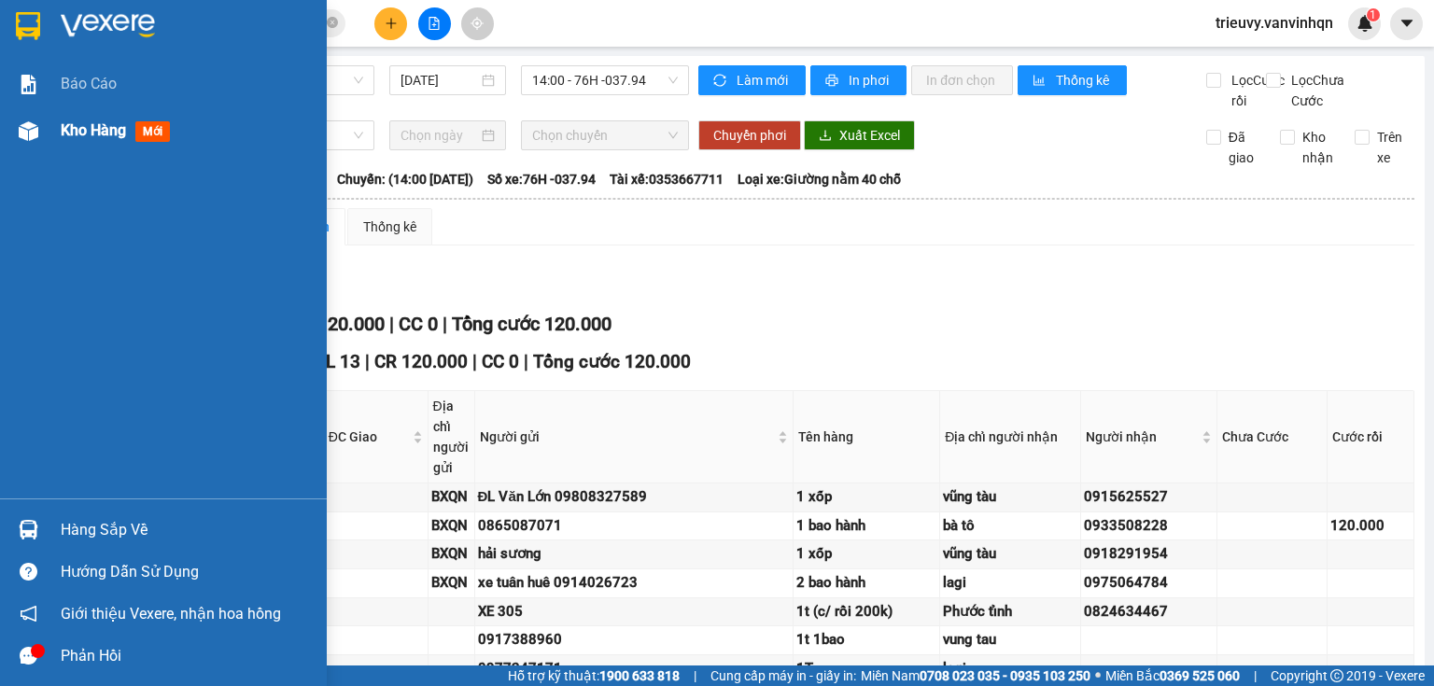
click at [63, 127] on span "Kho hàng" at bounding box center [93, 130] width 65 height 18
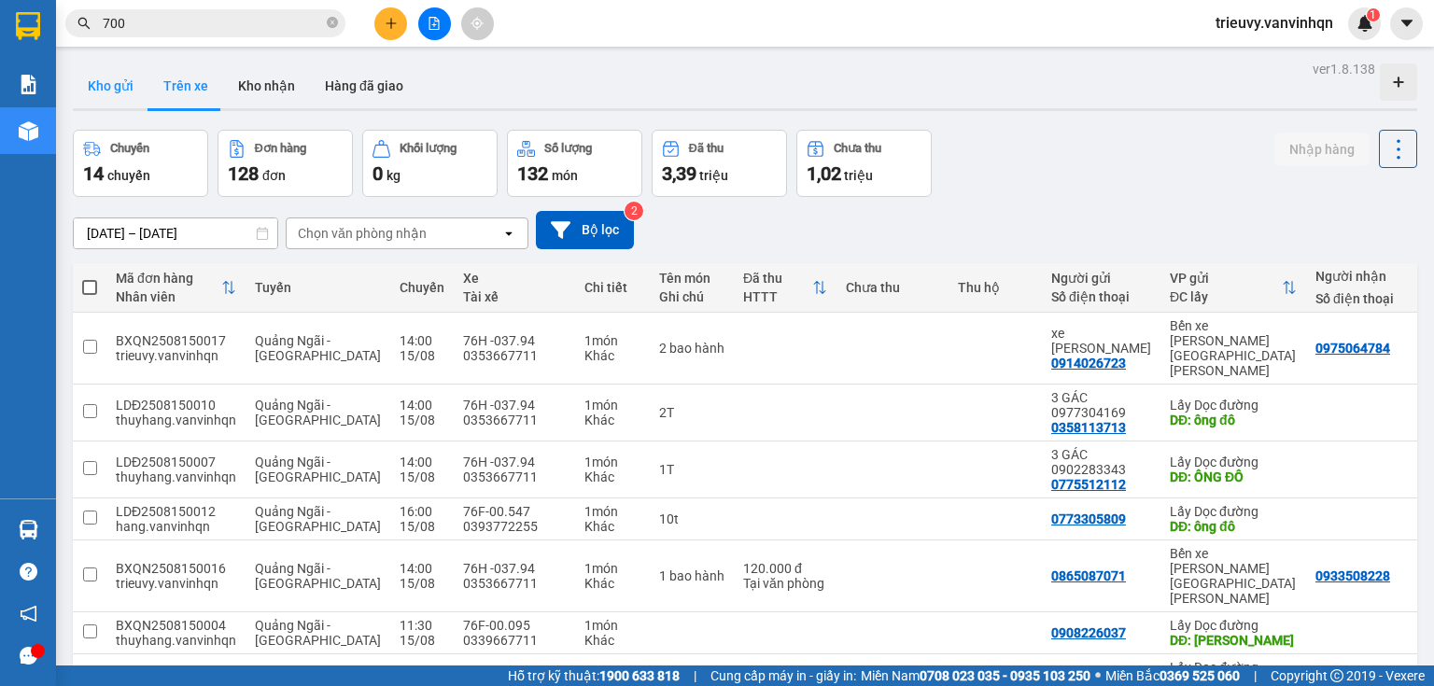
click at [124, 101] on button "Kho gửi" at bounding box center [111, 85] width 76 height 45
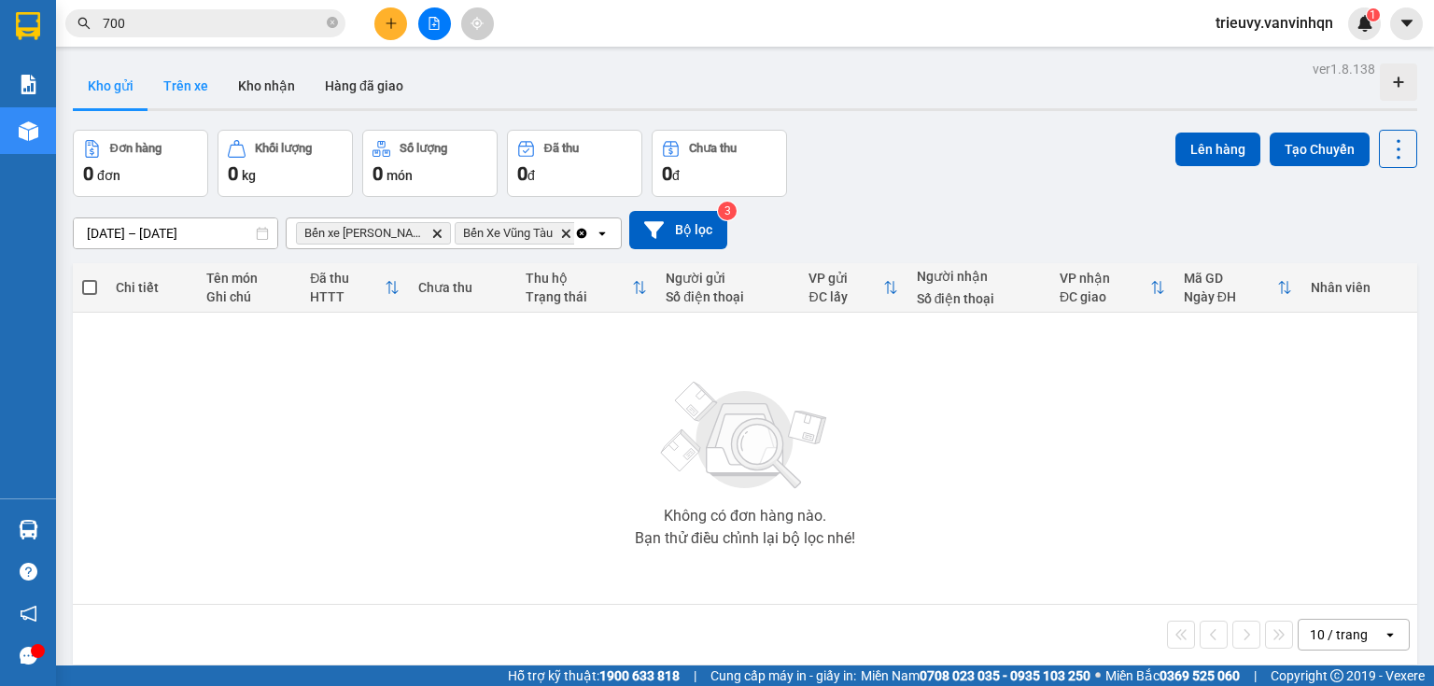
click at [179, 88] on button "Trên xe" at bounding box center [185, 85] width 75 height 45
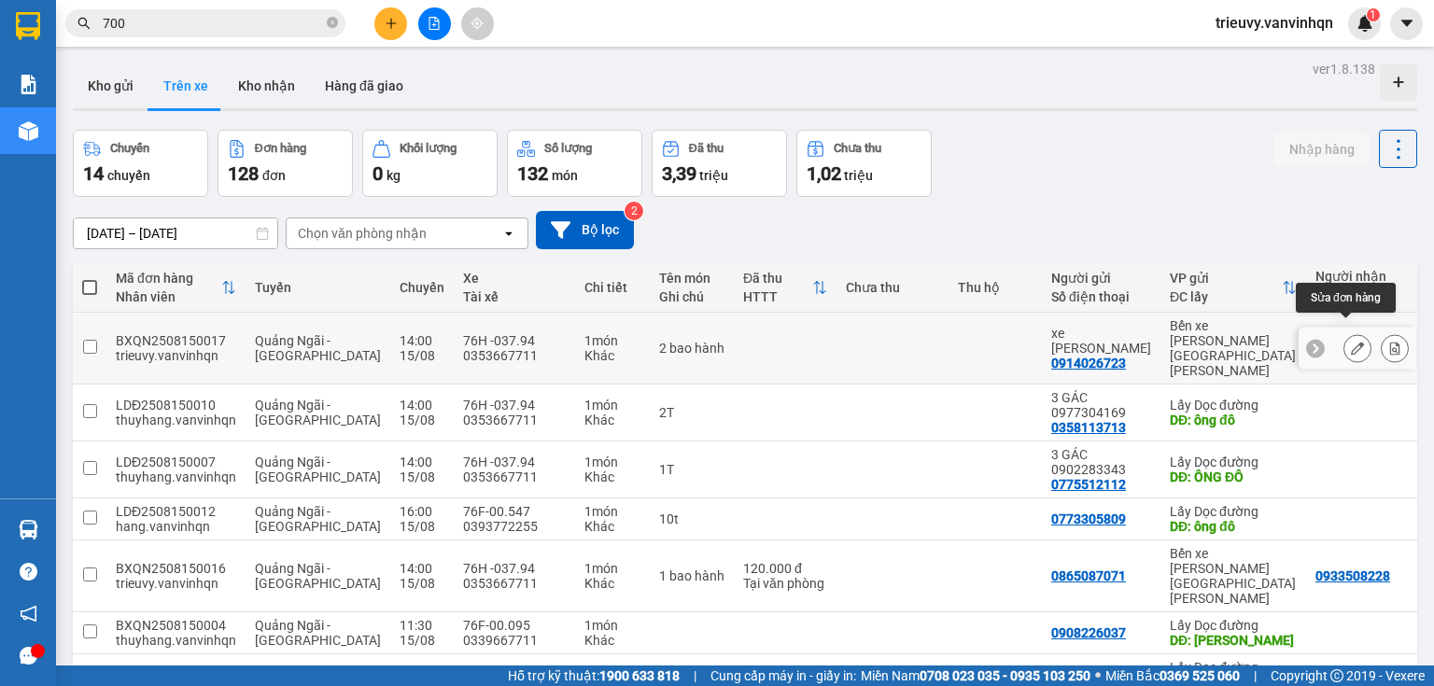
click at [1352, 342] on icon at bounding box center [1357, 348] width 13 height 13
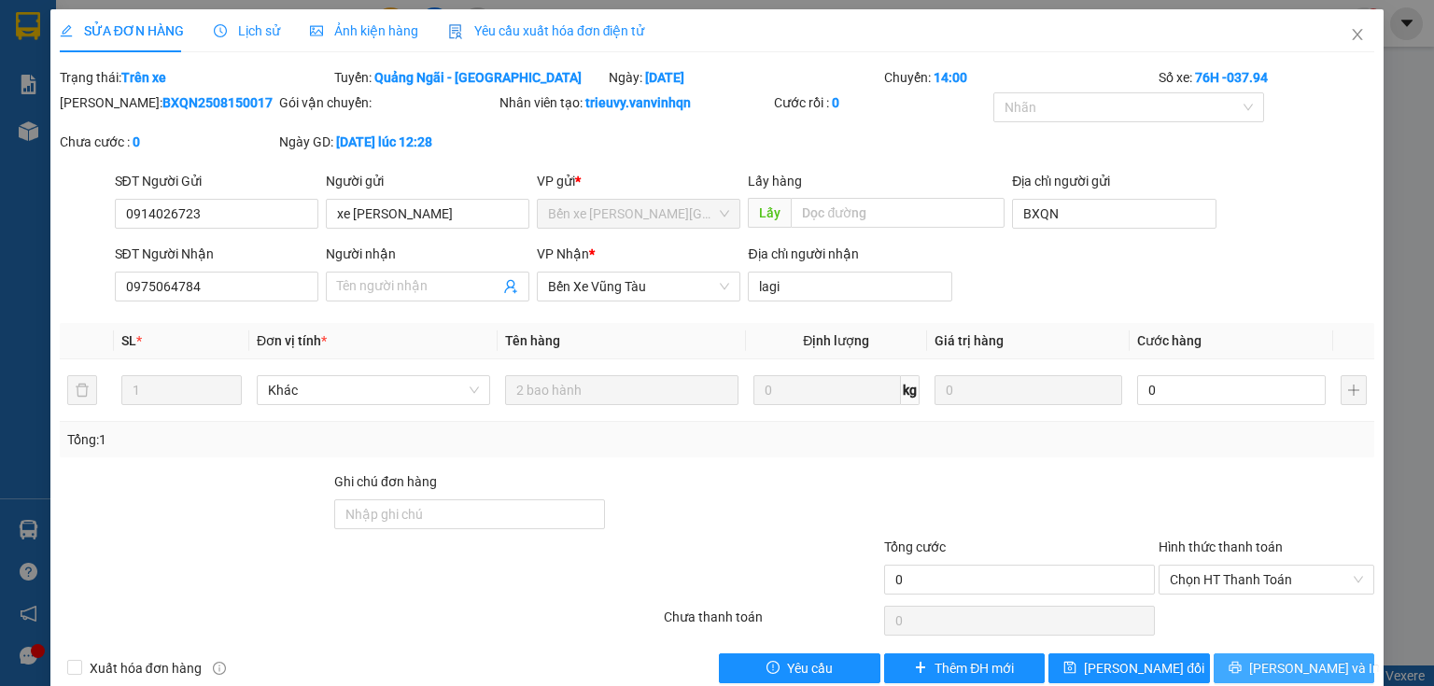
click at [1287, 661] on span "[PERSON_NAME] và In" at bounding box center [1314, 668] width 131 height 21
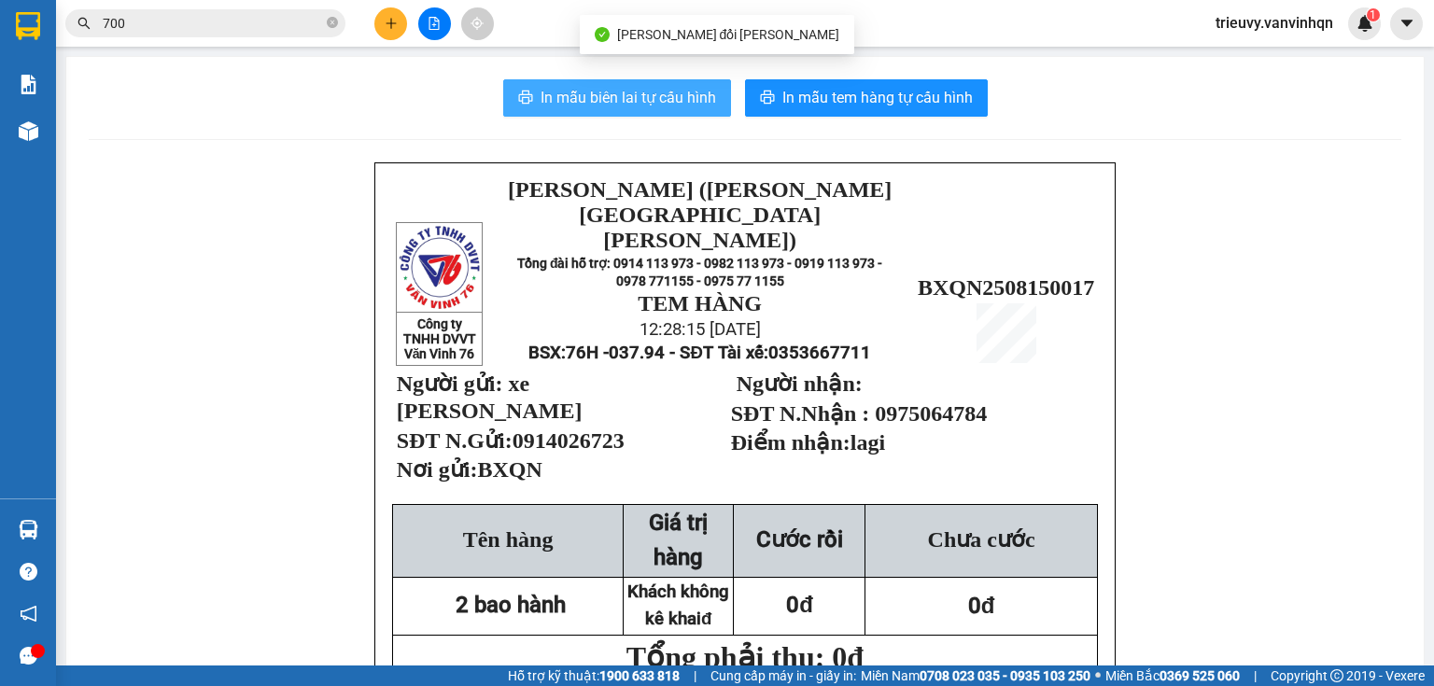
click at [655, 103] on span "In mẫu biên lai tự cấu hình" at bounding box center [627, 97] width 175 height 23
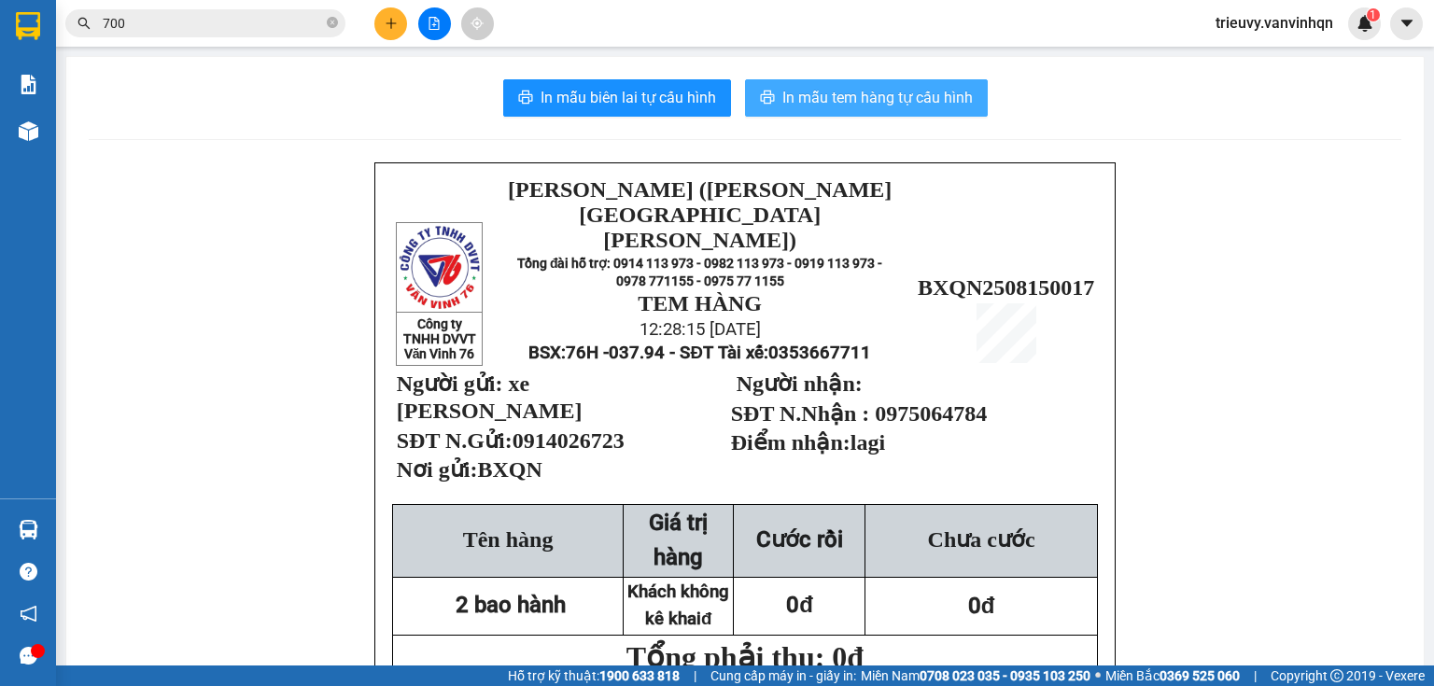
click at [803, 103] on span "In mẫu tem hàng tự cấu hình" at bounding box center [877, 97] width 190 height 23
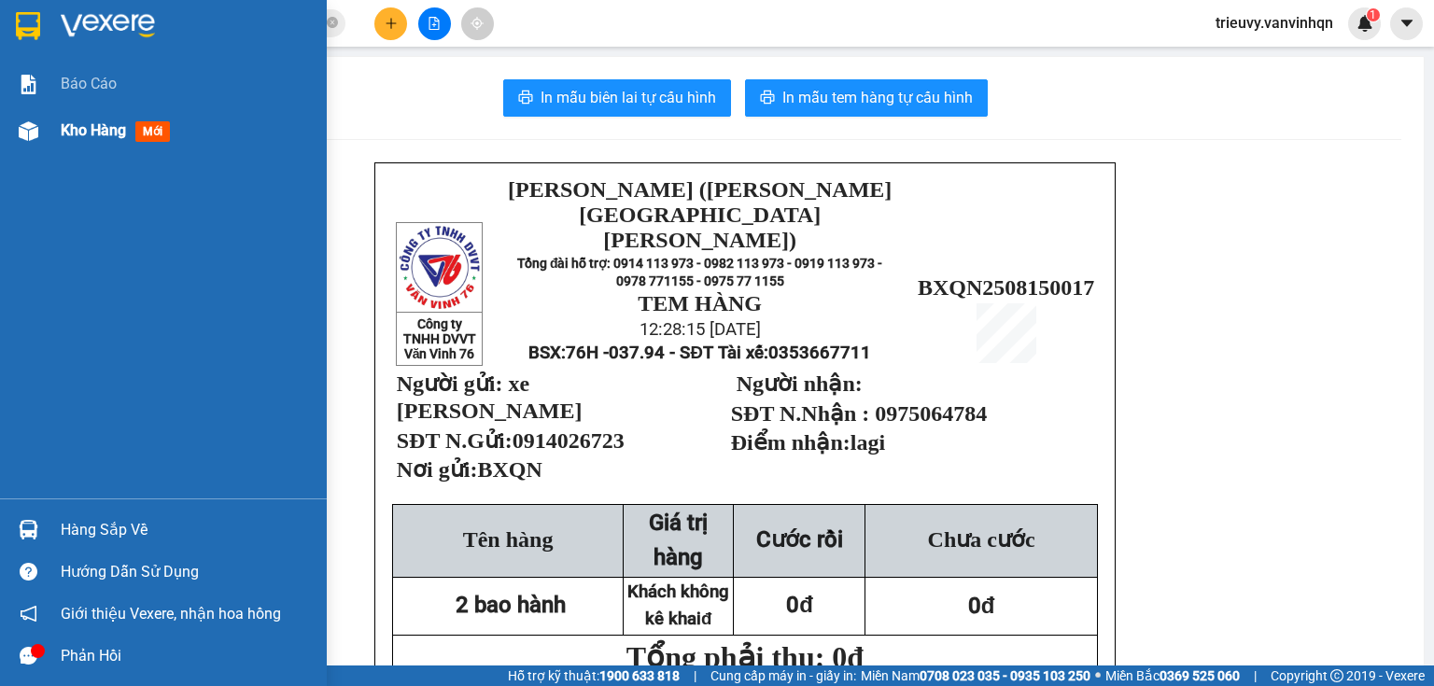
click at [45, 123] on div "Kho hàng mới" at bounding box center [163, 130] width 327 height 47
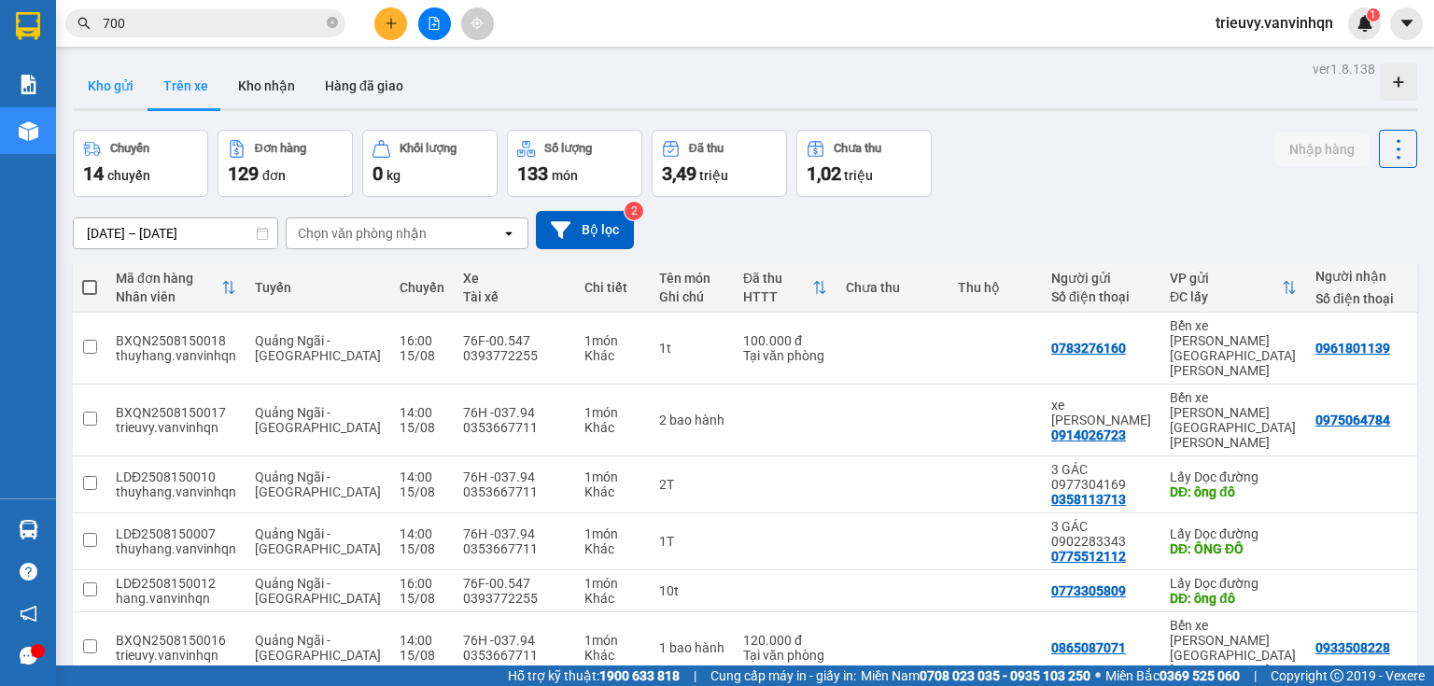
click at [119, 91] on button "Kho gửi" at bounding box center [111, 85] width 76 height 45
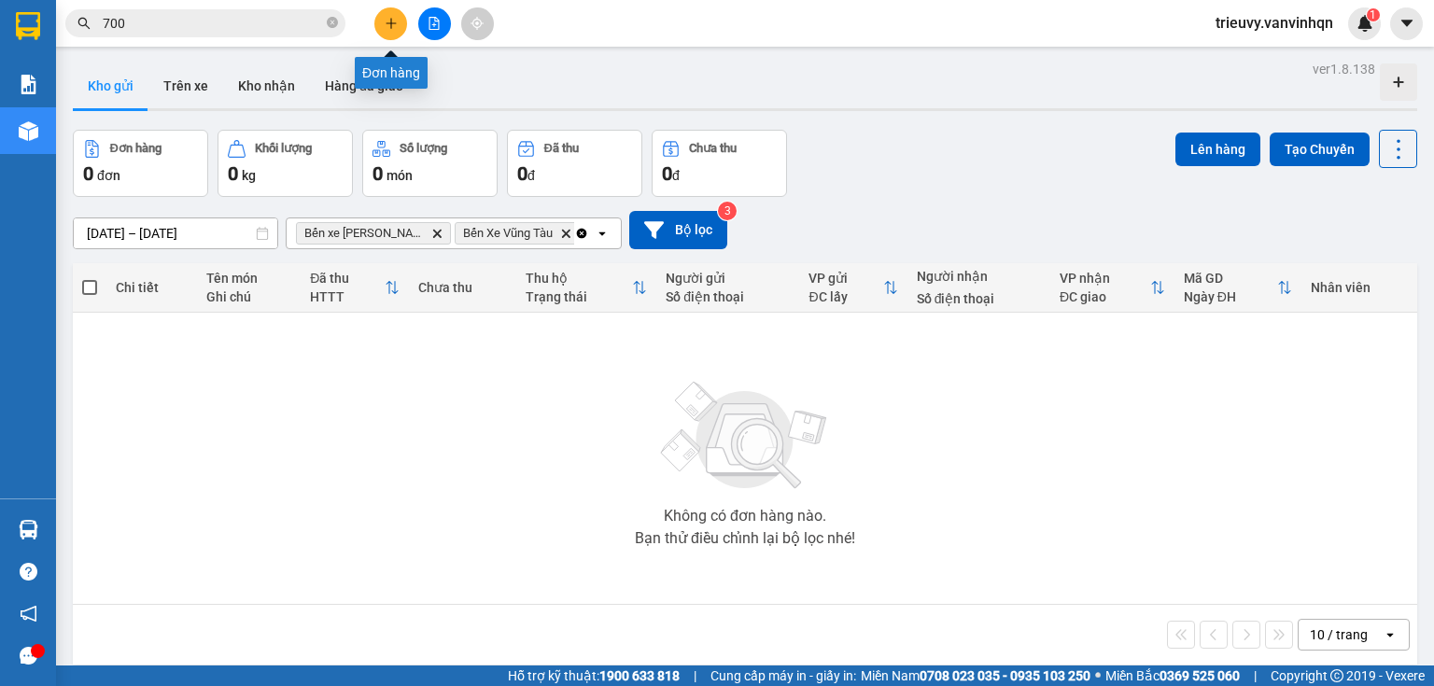
click at [380, 26] on button at bounding box center [390, 23] width 33 height 33
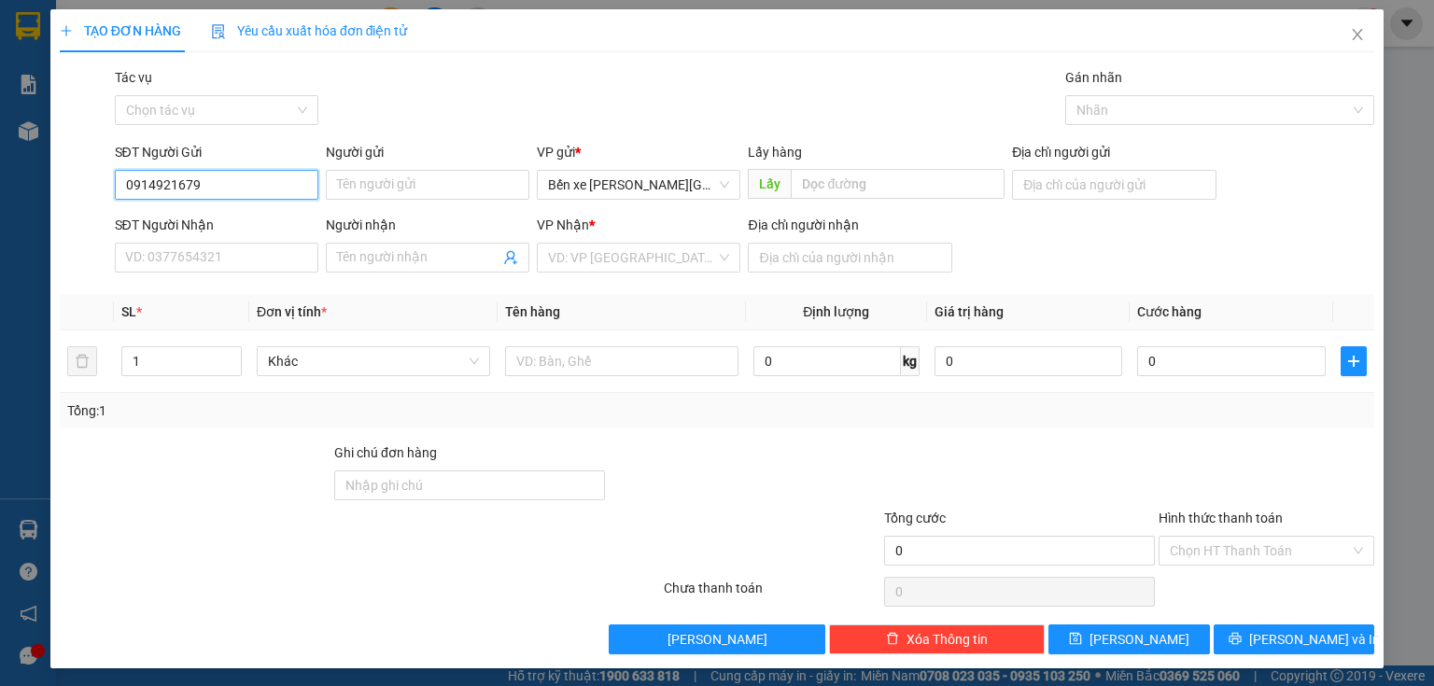
click at [154, 175] on input "0914921679" at bounding box center [216, 185] width 203 height 30
click at [609, 198] on span "Bến xe [GEOGRAPHIC_DATA]" at bounding box center [638, 185] width 181 height 28
type input "0914921679"
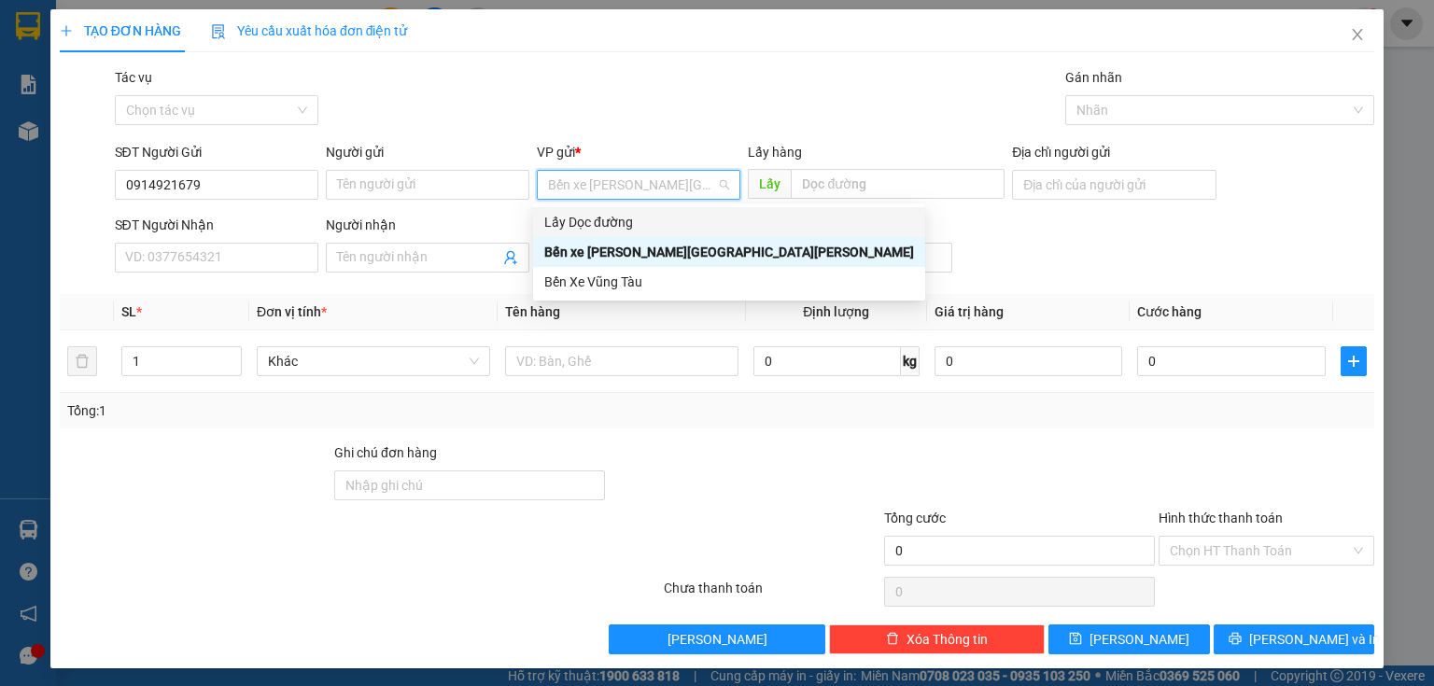
click at [600, 217] on div "Lấy Dọc đường" at bounding box center [729, 222] width 370 height 21
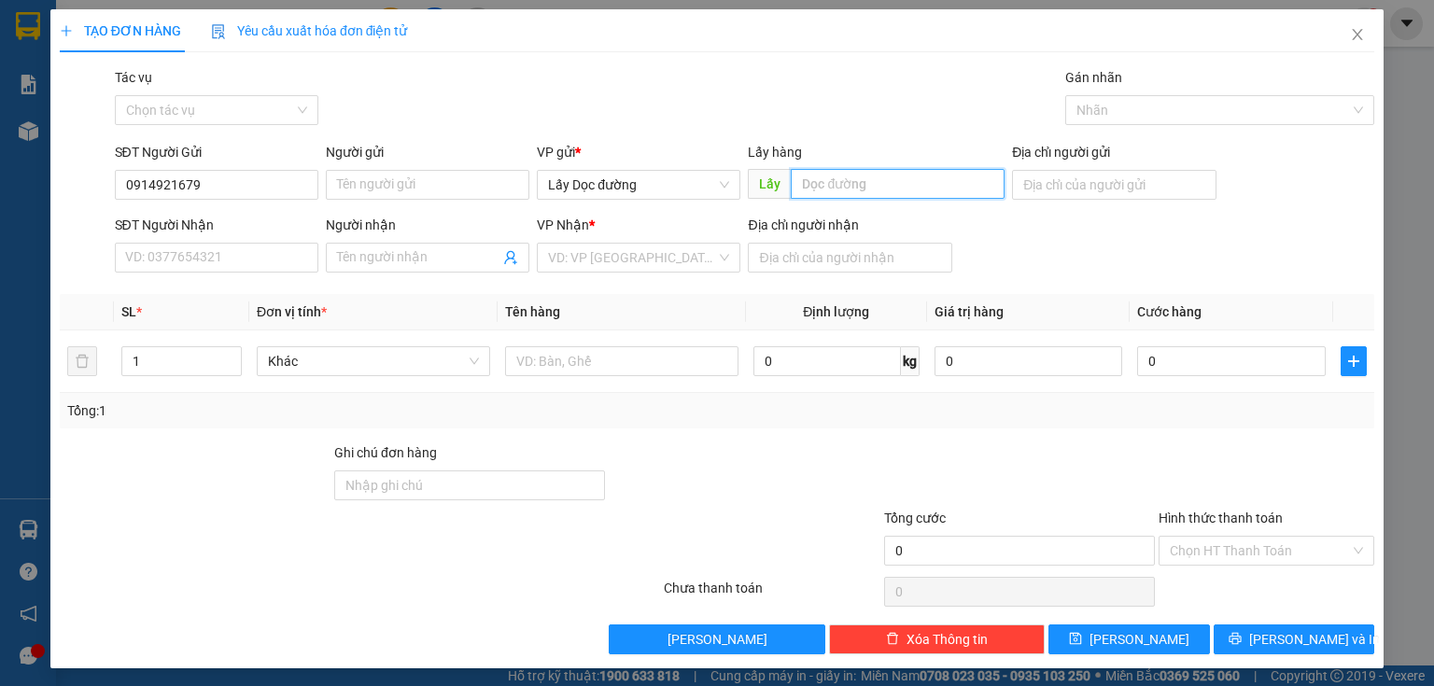
click at [816, 189] on input "text" at bounding box center [898, 184] width 214 height 30
click at [694, 243] on div "VD: VP [GEOGRAPHIC_DATA]" at bounding box center [638, 258] width 203 height 30
type input "thy phổ"
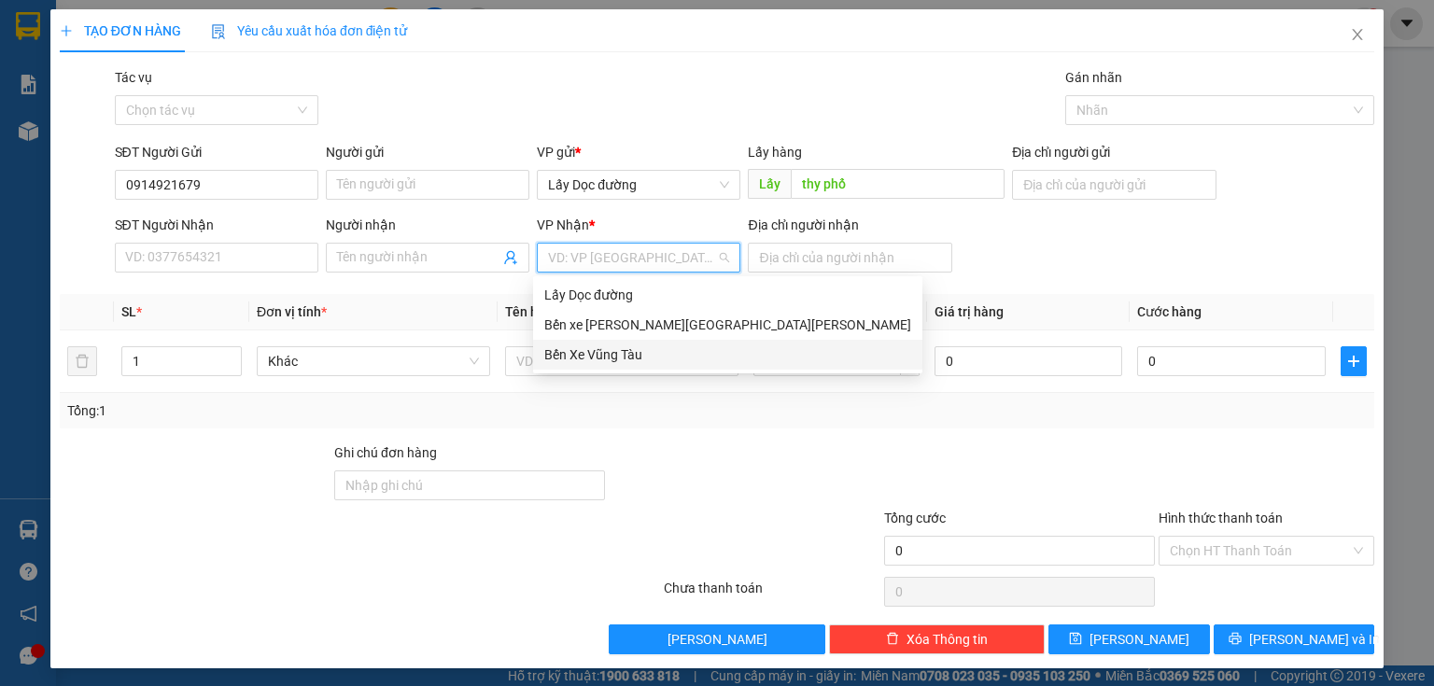
drag, startPoint x: 609, startPoint y: 358, endPoint x: 613, endPoint y: 350, distance: 9.6
click at [609, 357] on div "Bến Xe Vũng Tàu" at bounding box center [727, 354] width 367 height 21
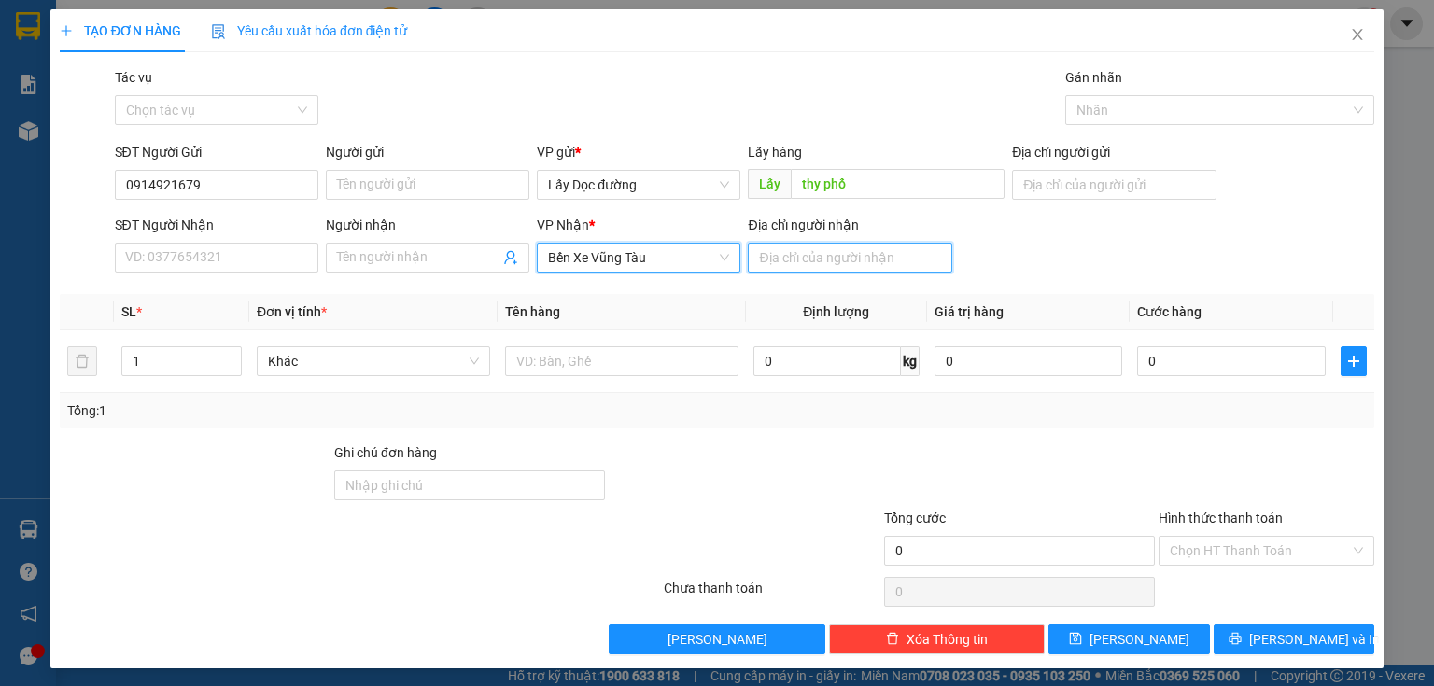
click at [816, 258] on input "Địa chỉ người nhận" at bounding box center [849, 258] width 203 height 30
type input "long thành"
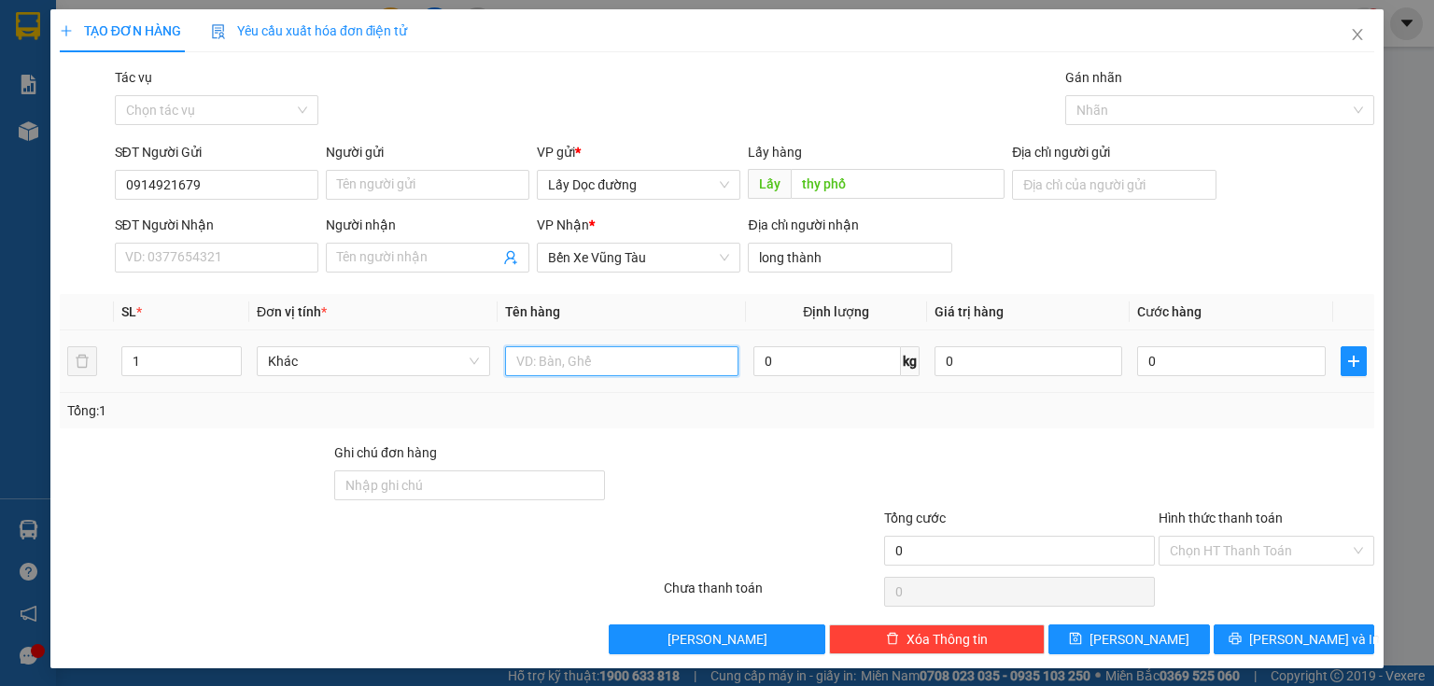
click at [691, 362] on input "text" at bounding box center [621, 361] width 233 height 30
type input "2 món"
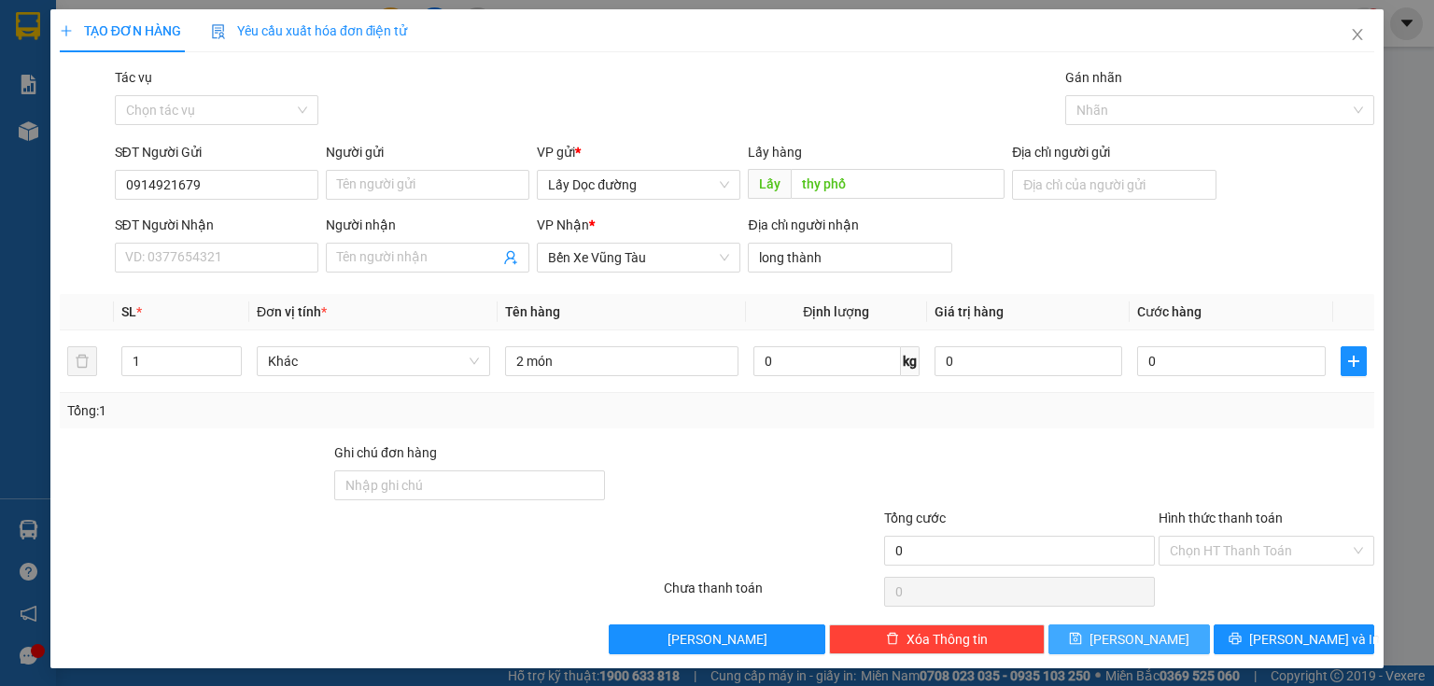
click at [1105, 624] on button "[PERSON_NAME]" at bounding box center [1128, 639] width 161 height 30
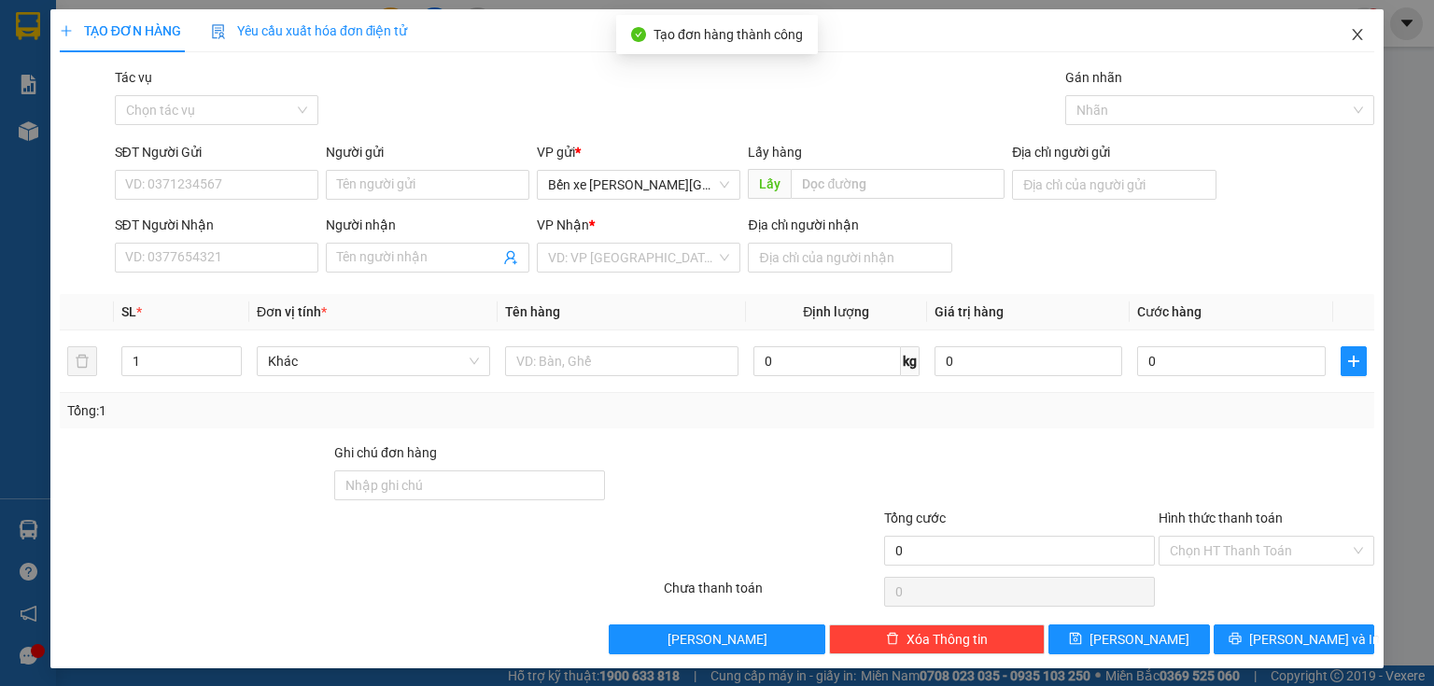
click at [1353, 37] on icon "close" at bounding box center [1358, 34] width 10 height 11
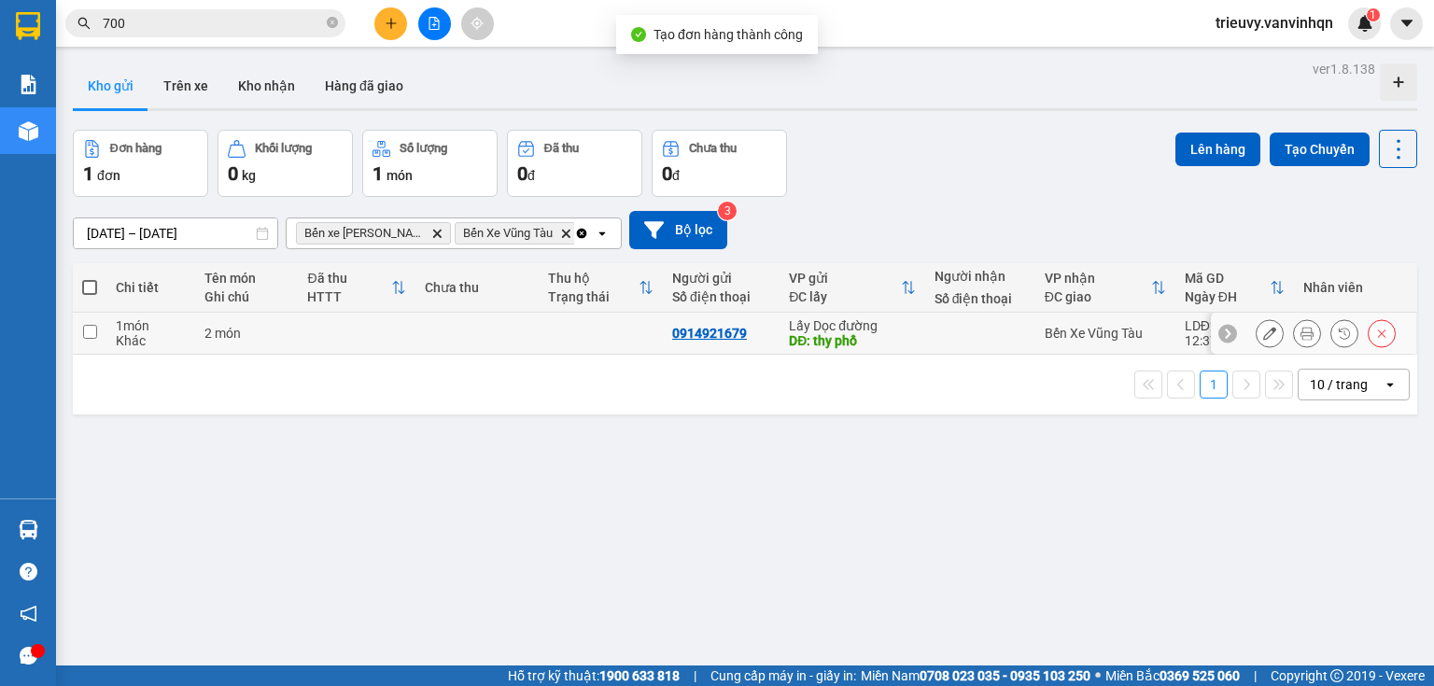
drag, startPoint x: 270, startPoint y: 325, endPoint x: 294, endPoint y: 324, distance: 24.3
click at [273, 326] on div "2 món" at bounding box center [246, 333] width 84 height 15
checkbox input "true"
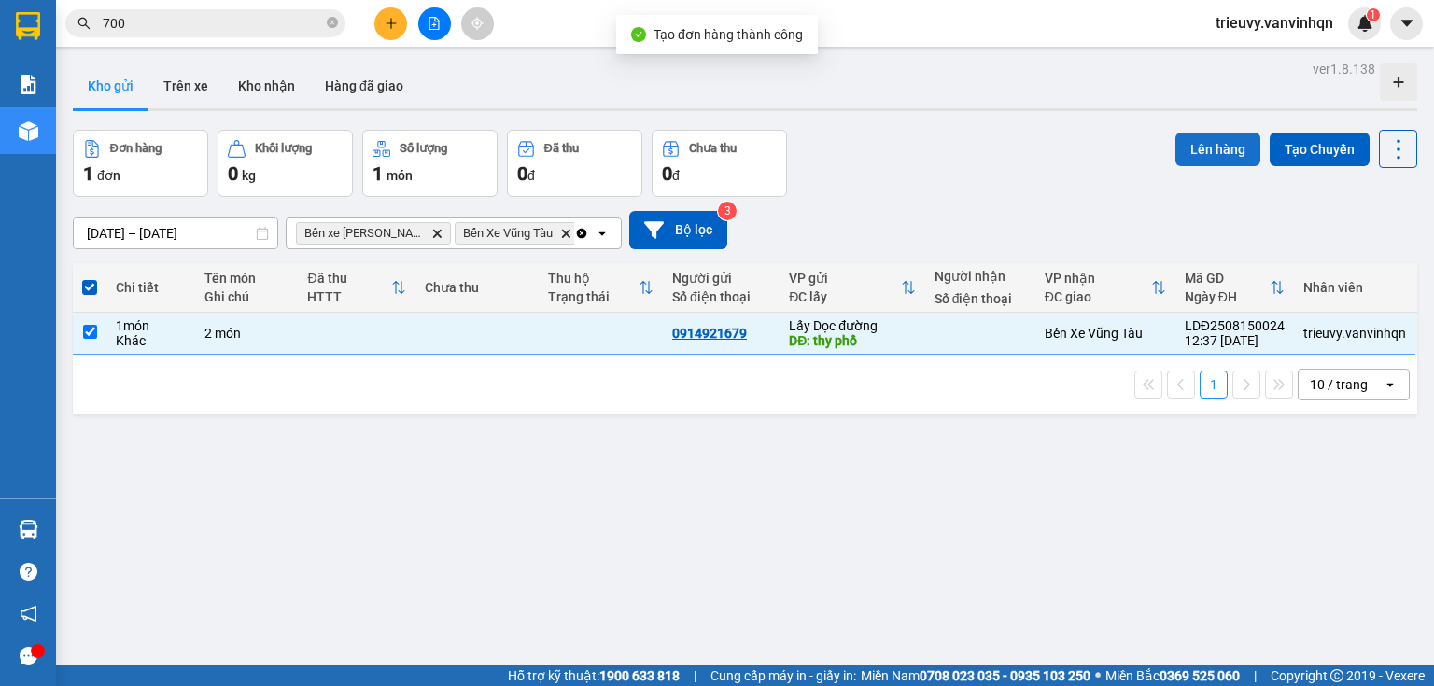
click at [1185, 142] on button "Lên hàng" at bounding box center [1217, 150] width 85 height 34
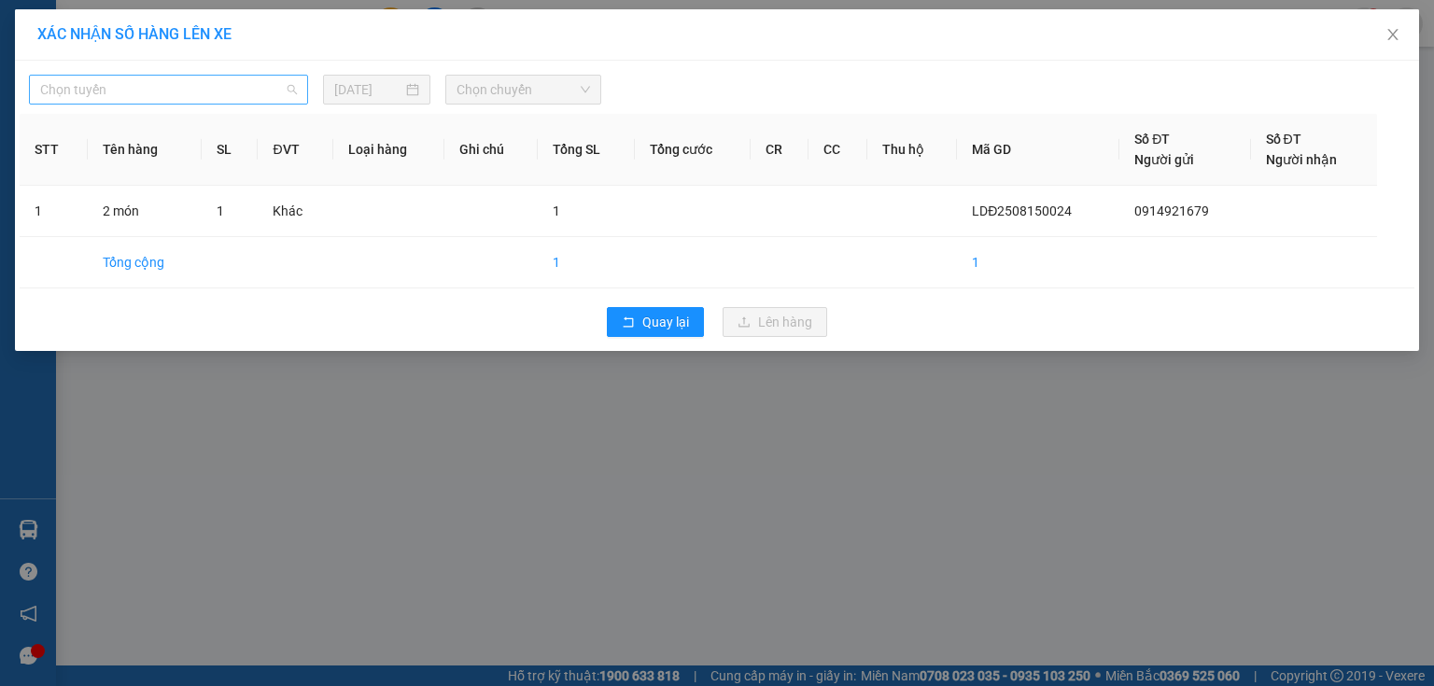
click at [244, 89] on span "Chọn tuyến" at bounding box center [168, 90] width 257 height 28
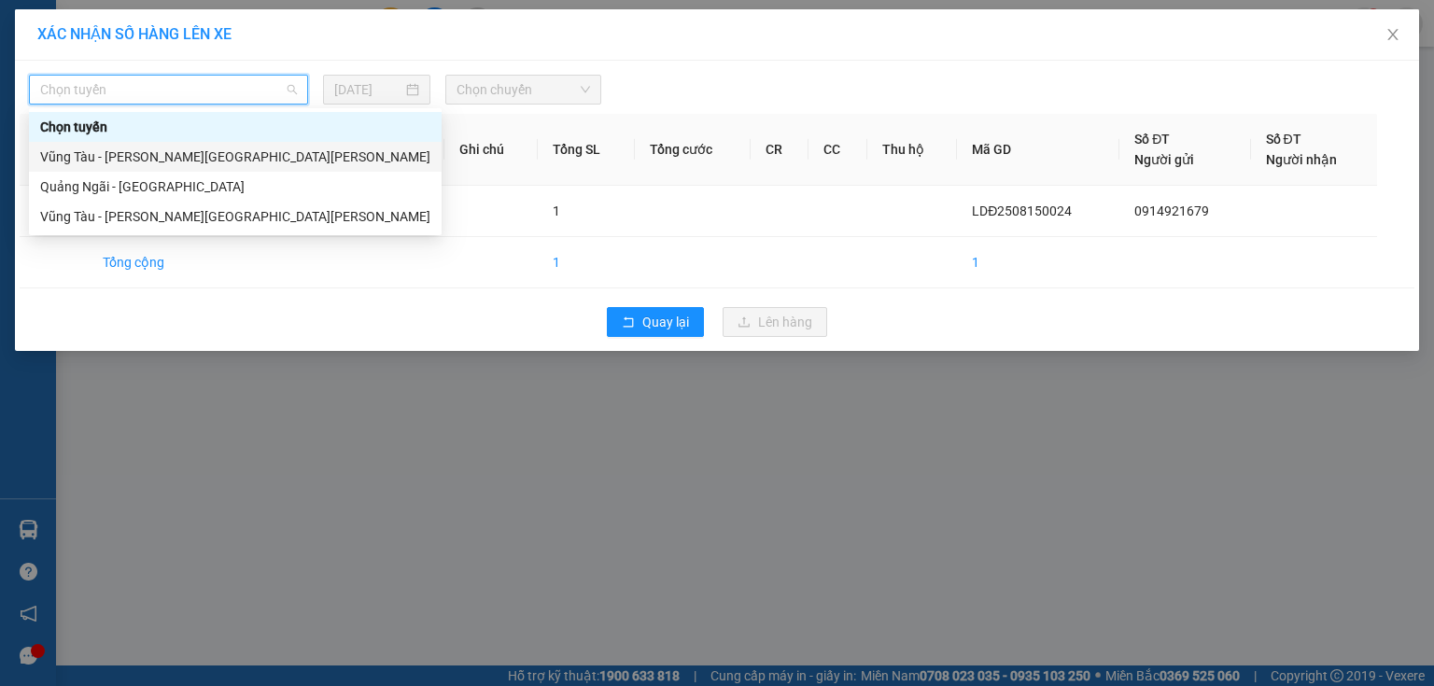
click at [147, 182] on div "Quảng Ngãi - [GEOGRAPHIC_DATA]" at bounding box center [235, 186] width 390 height 21
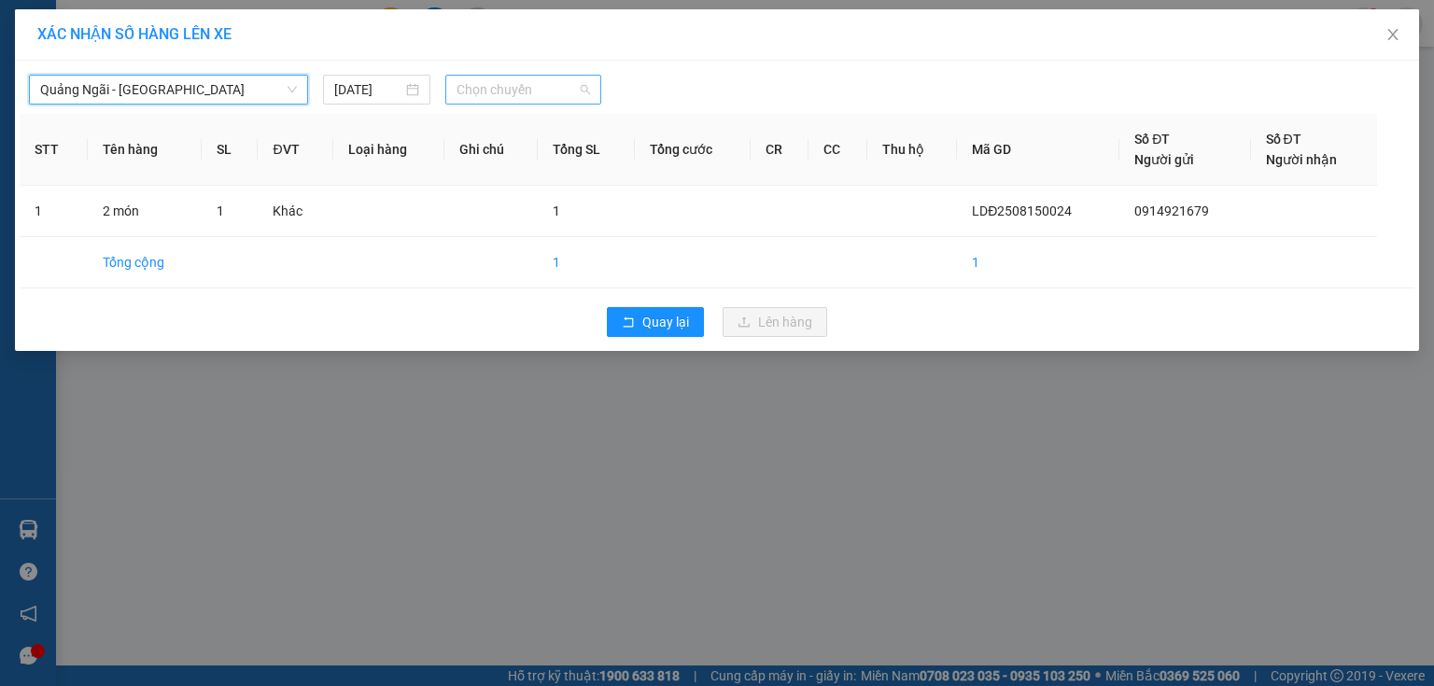
click at [530, 94] on span "Chọn chuyến" at bounding box center [523, 90] width 134 height 28
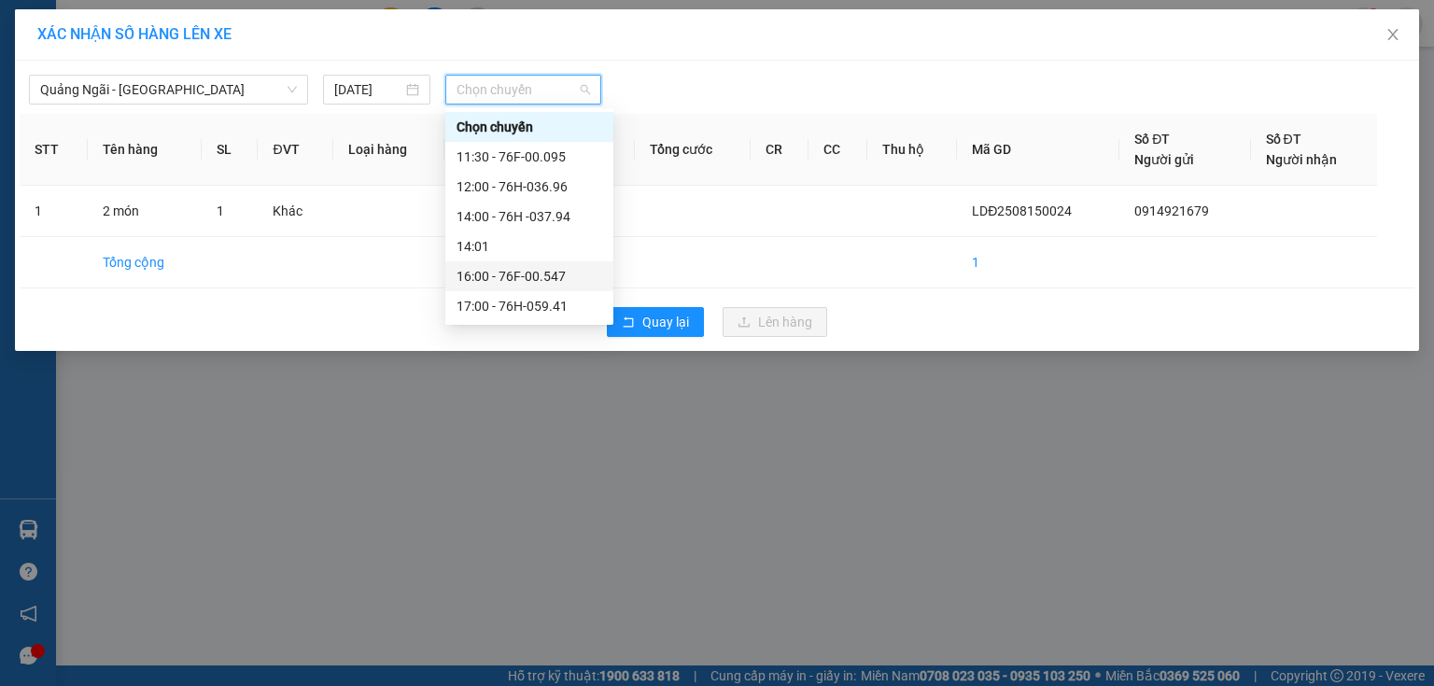
click at [571, 274] on div "16:00 - 76F-00.547" at bounding box center [529, 276] width 146 height 21
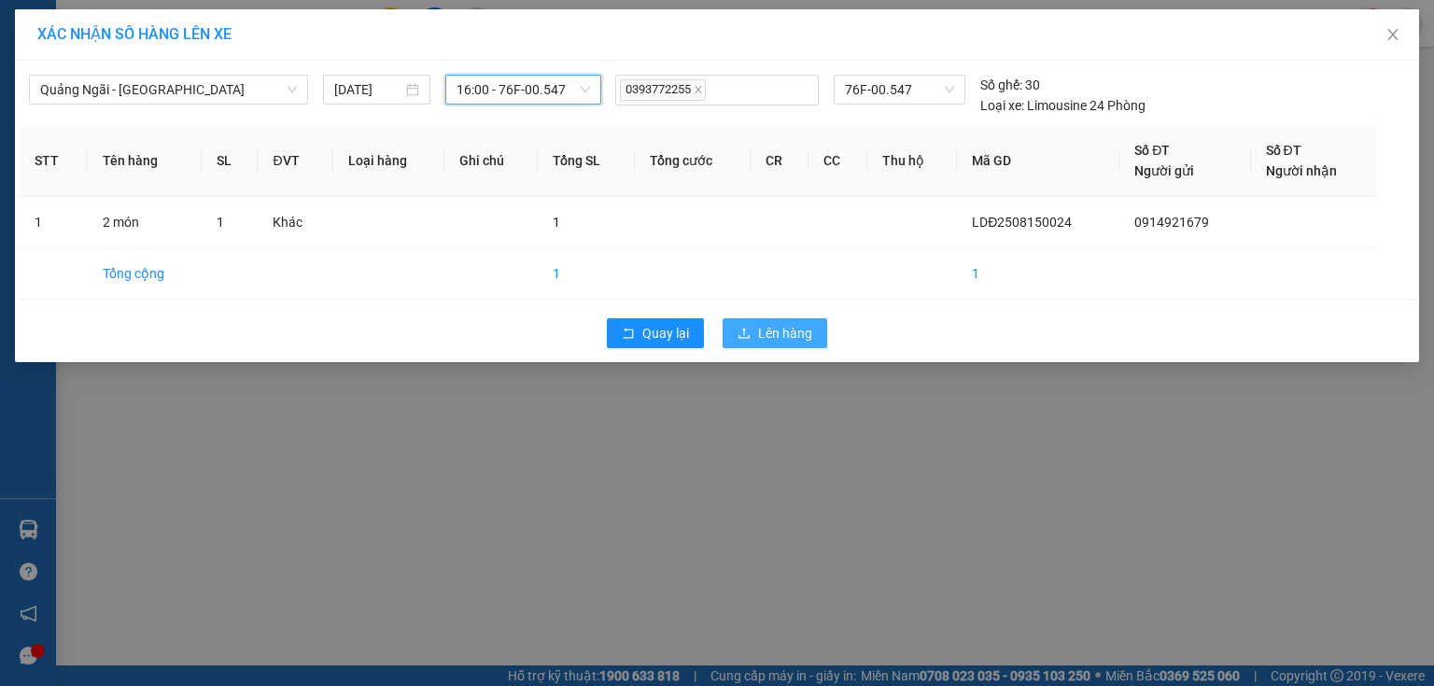
click at [734, 336] on button "Lên hàng" at bounding box center [774, 333] width 105 height 30
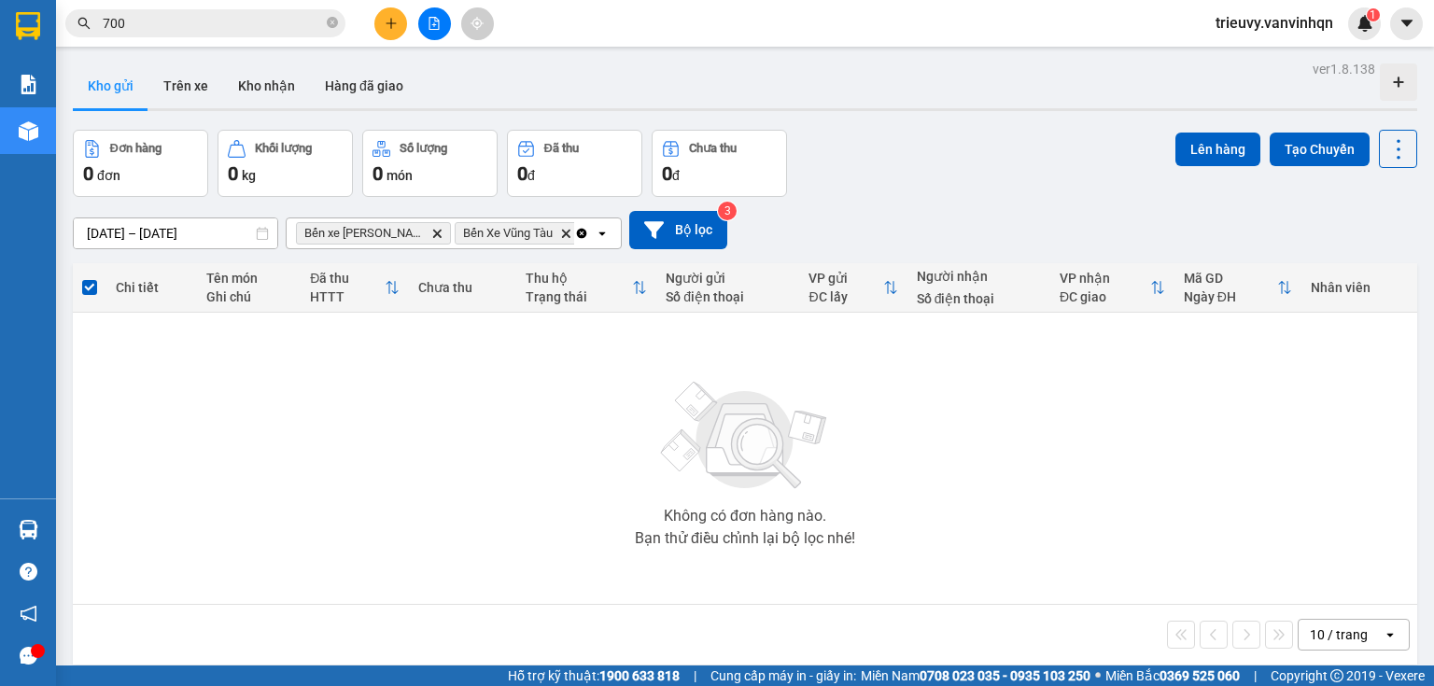
click at [380, 37] on div at bounding box center [434, 23] width 140 height 33
click at [382, 35] on button at bounding box center [390, 23] width 33 height 33
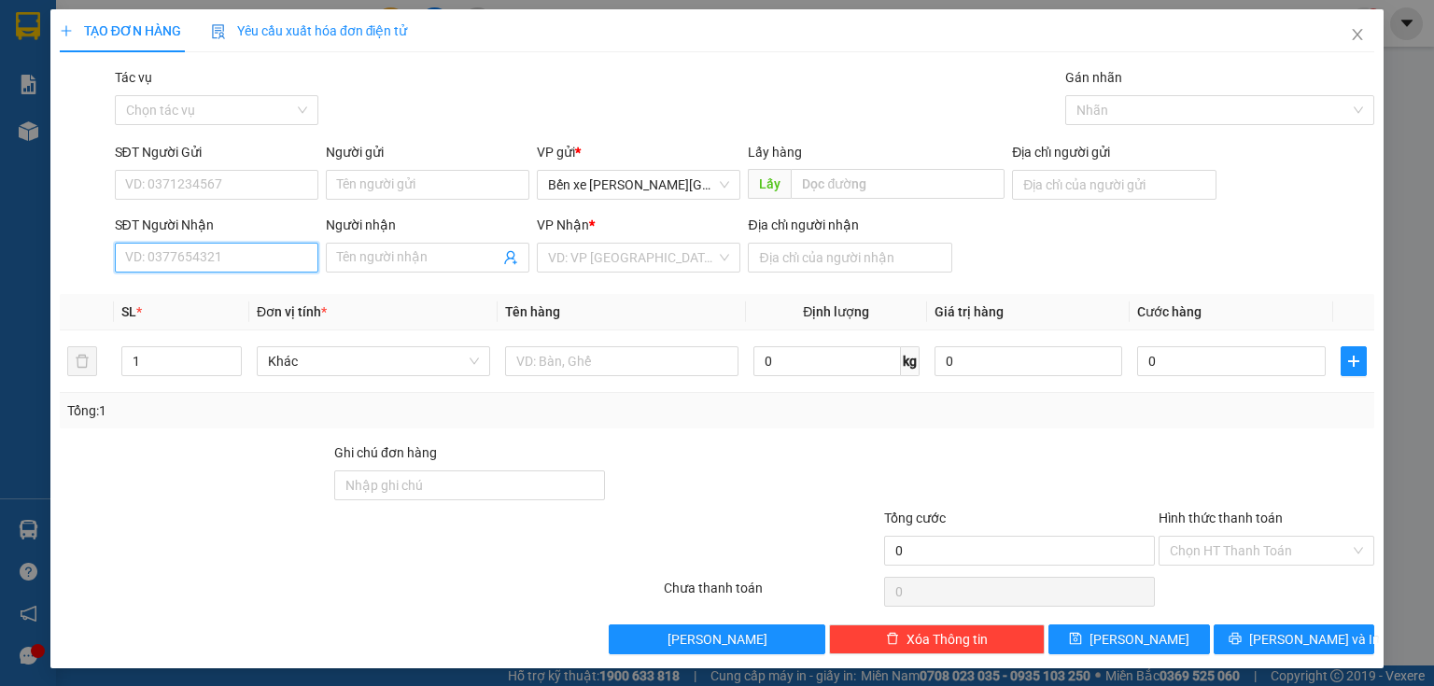
click at [211, 265] on input "SĐT Người Nhận" at bounding box center [216, 258] width 203 height 30
click at [158, 184] on input "SĐT Người Gửi" at bounding box center [216, 185] width 203 height 30
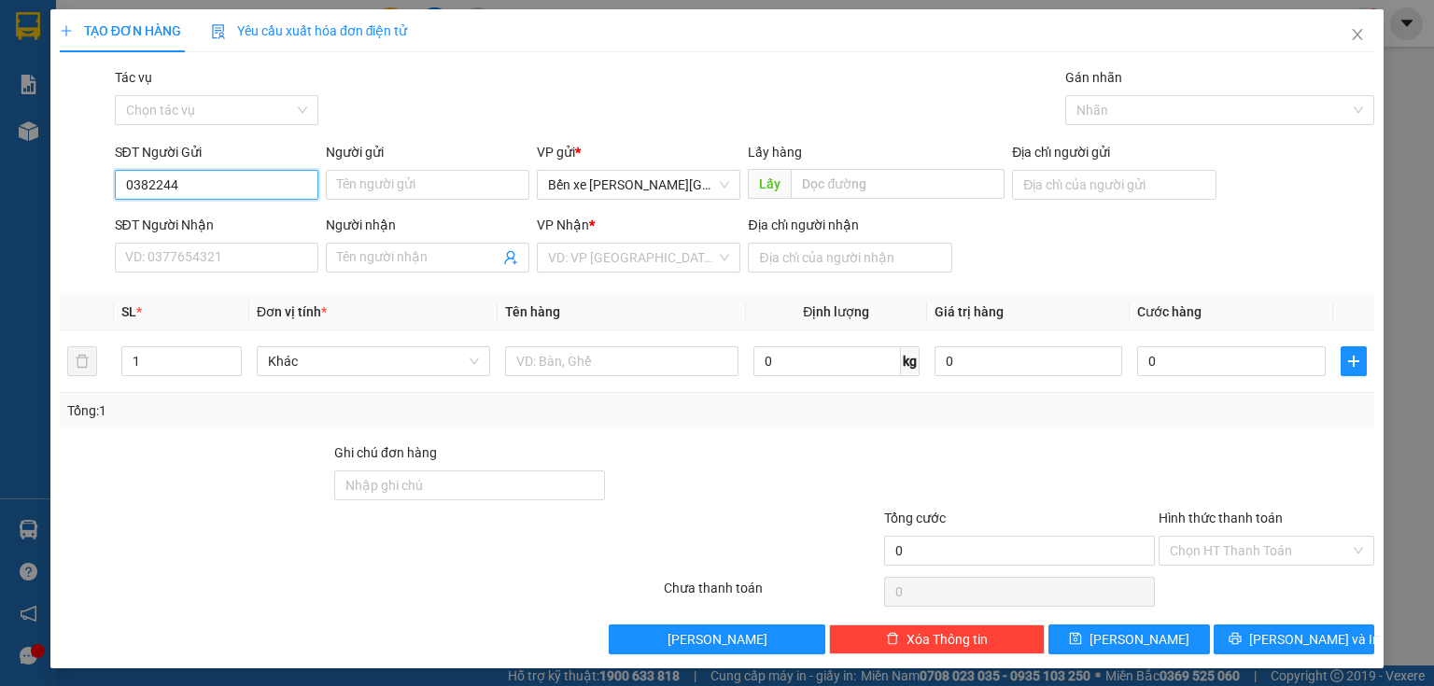
click at [154, 183] on input "0382244" at bounding box center [216, 185] width 203 height 30
click at [166, 183] on input "0382244" at bounding box center [216, 185] width 203 height 30
click at [177, 183] on input "0382244" at bounding box center [216, 185] width 203 height 30
click at [153, 178] on input "0382244846" at bounding box center [216, 185] width 203 height 30
click at [175, 178] on input "0382244846" at bounding box center [216, 185] width 203 height 30
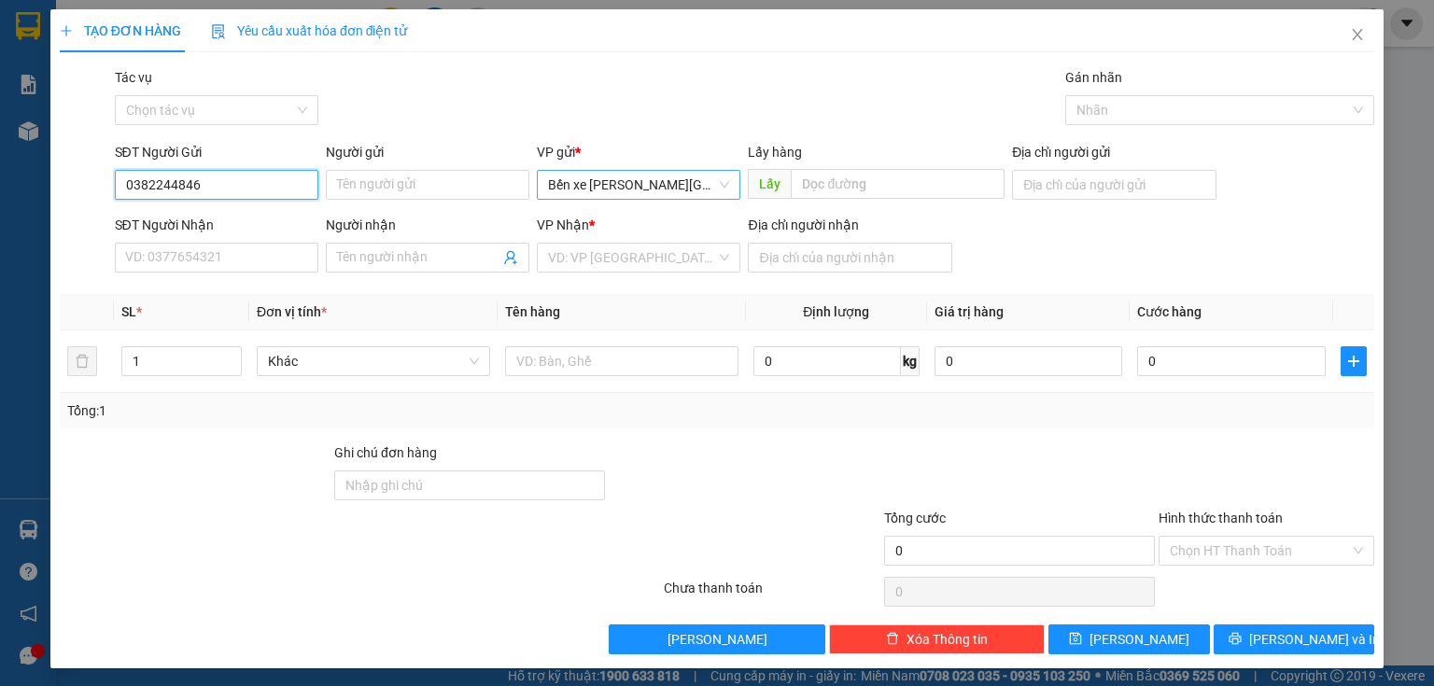
click at [602, 187] on span "Bến xe [GEOGRAPHIC_DATA]" at bounding box center [638, 185] width 181 height 28
type input "0382244846"
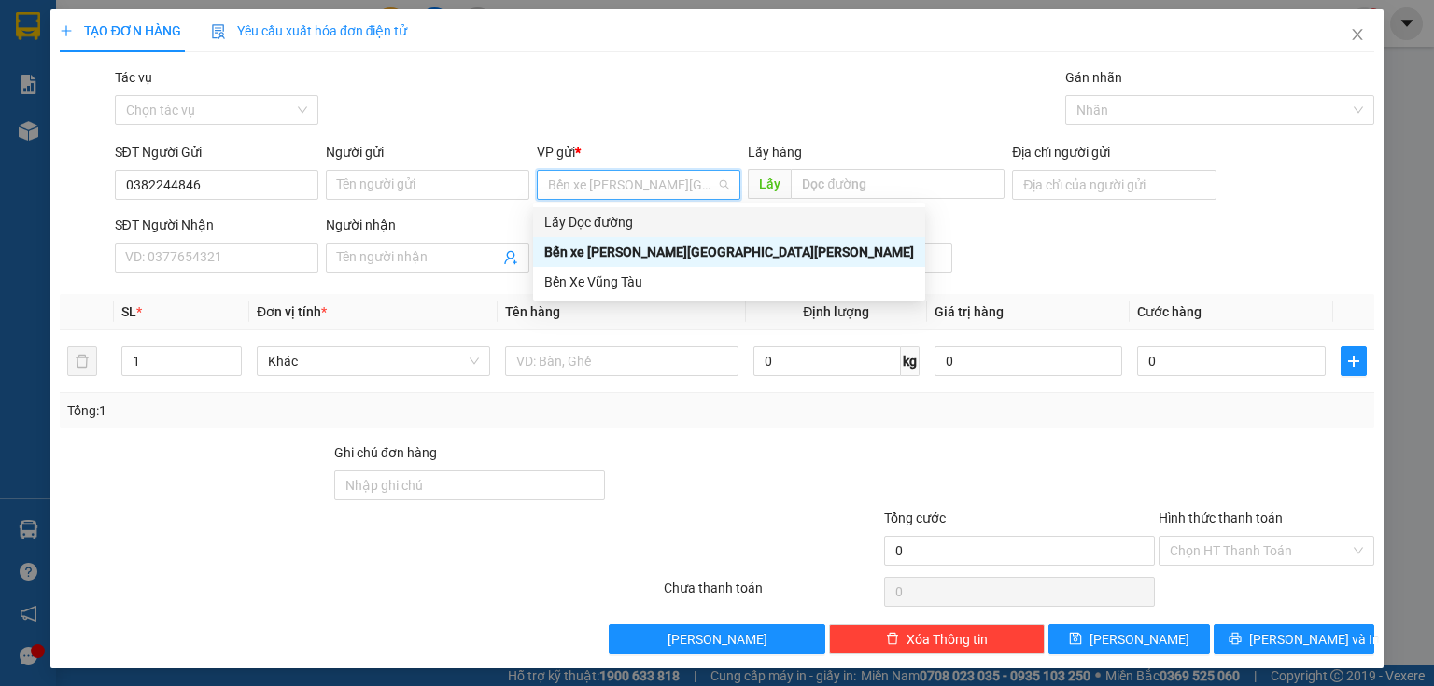
click at [595, 217] on div "Lấy Dọc đường" at bounding box center [729, 222] width 370 height 21
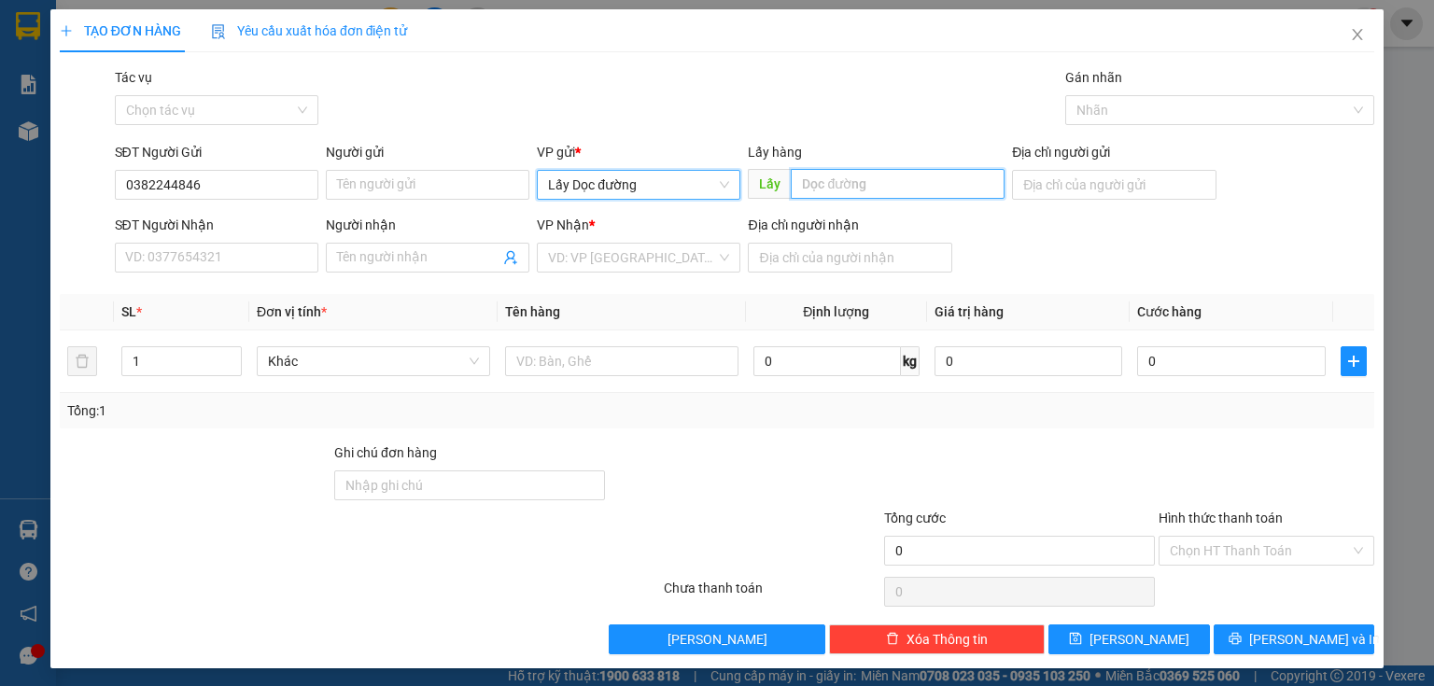
click at [821, 183] on input "text" at bounding box center [898, 184] width 214 height 30
type input "quy nhơn"
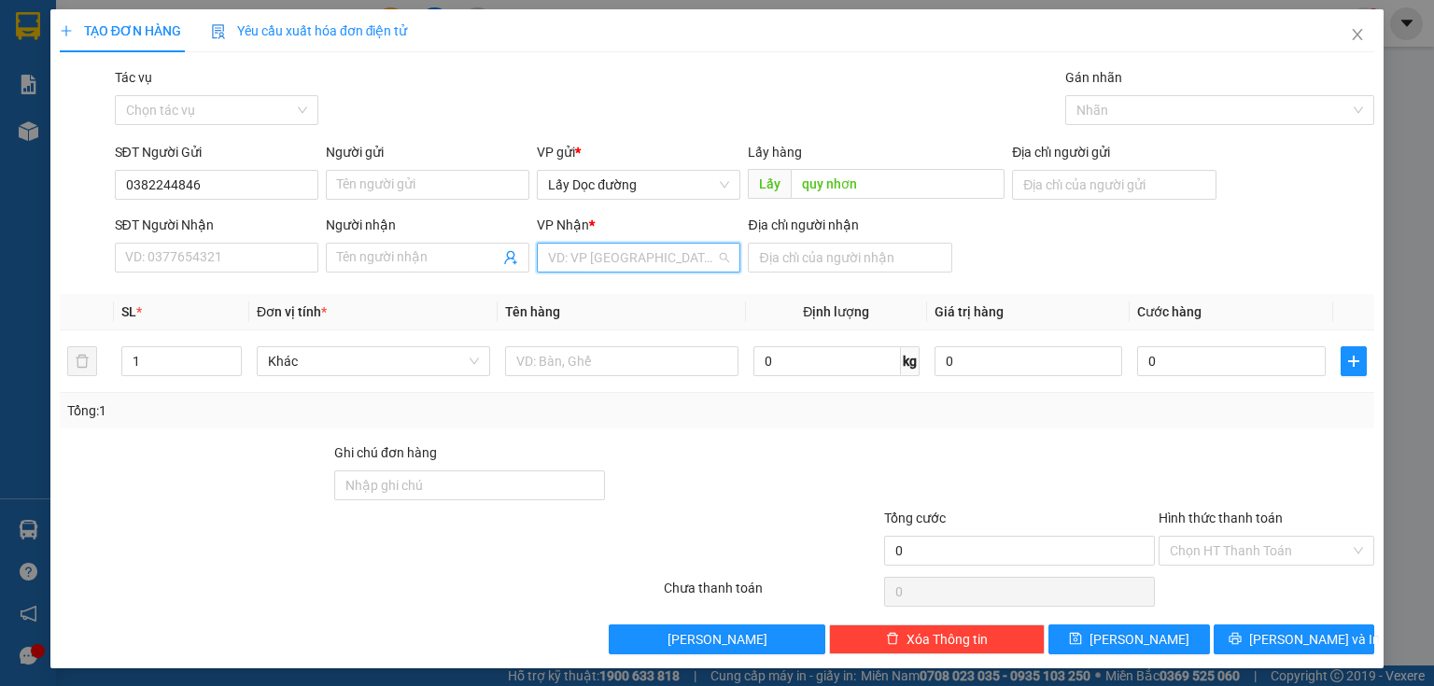
click at [652, 257] on input "search" at bounding box center [632, 258] width 168 height 28
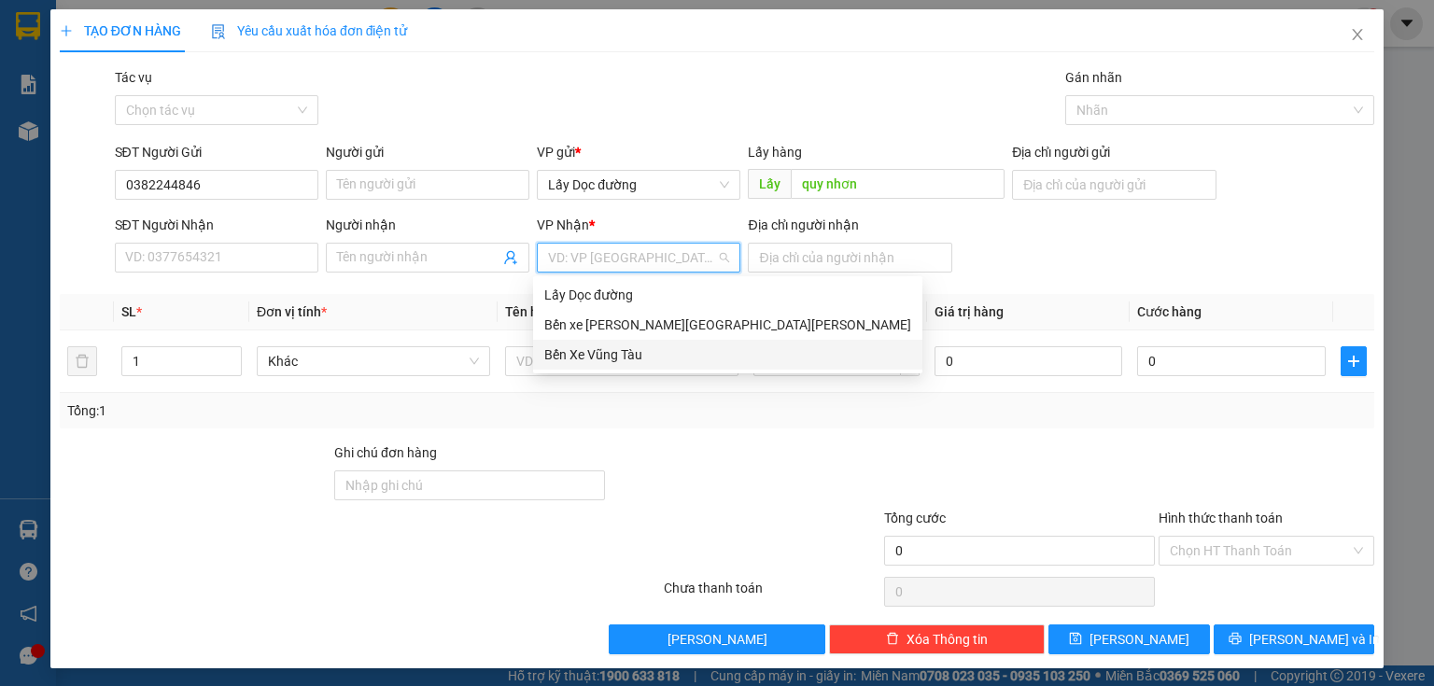
drag, startPoint x: 603, startPoint y: 351, endPoint x: 680, endPoint y: 297, distance: 93.8
click at [605, 347] on div "Bến Xe Vũng Tàu" at bounding box center [727, 354] width 367 height 21
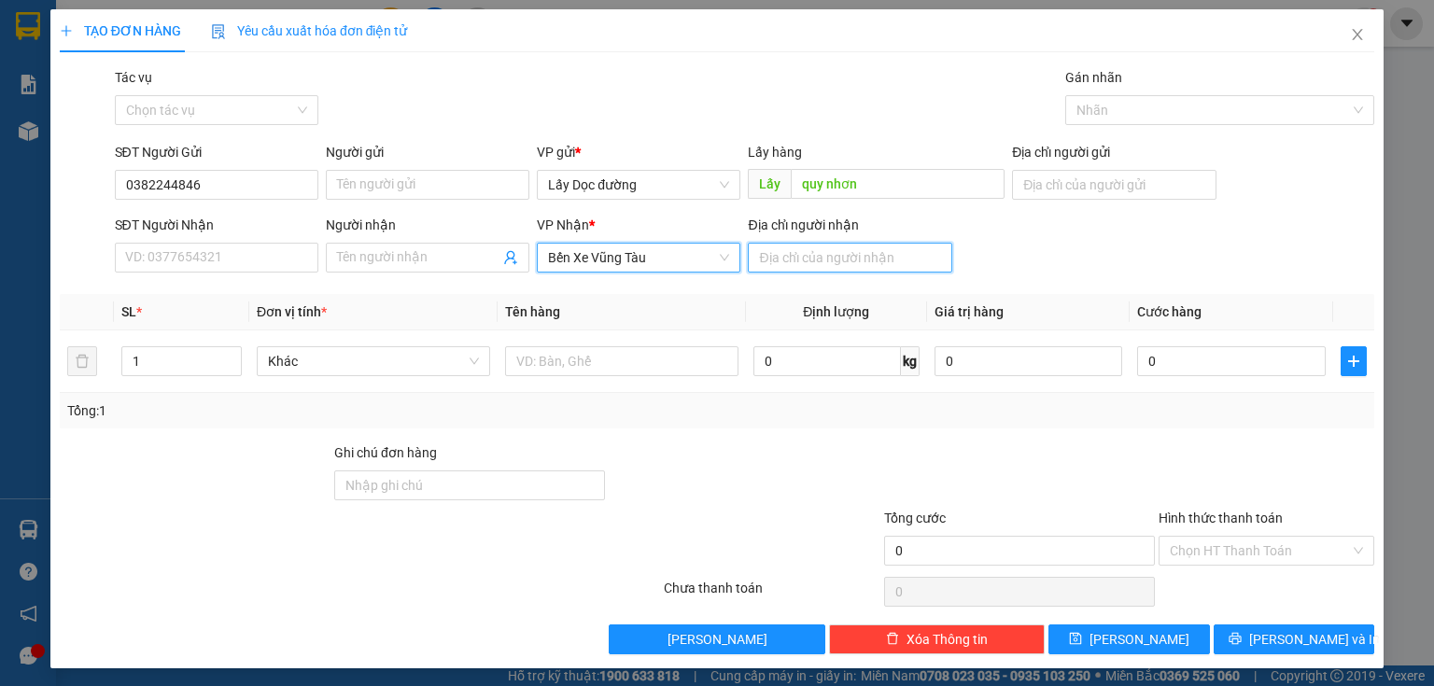
click at [781, 247] on input "Địa chỉ người nhận" at bounding box center [849, 258] width 203 height 30
click at [797, 258] on input "Địa chỉ người nhận" at bounding box center [849, 258] width 203 height 30
type input "vung tau"
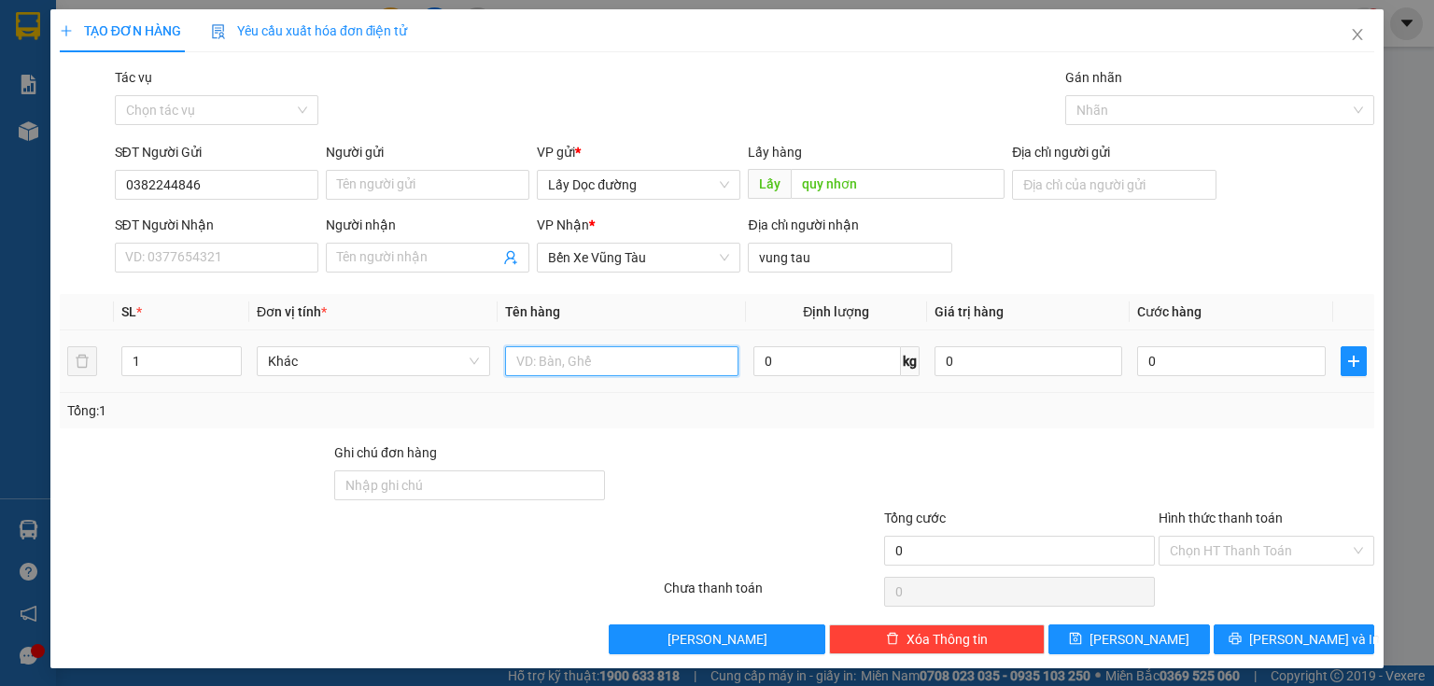
click at [713, 366] on input "text" at bounding box center [621, 361] width 233 height 30
type input "4 bao"
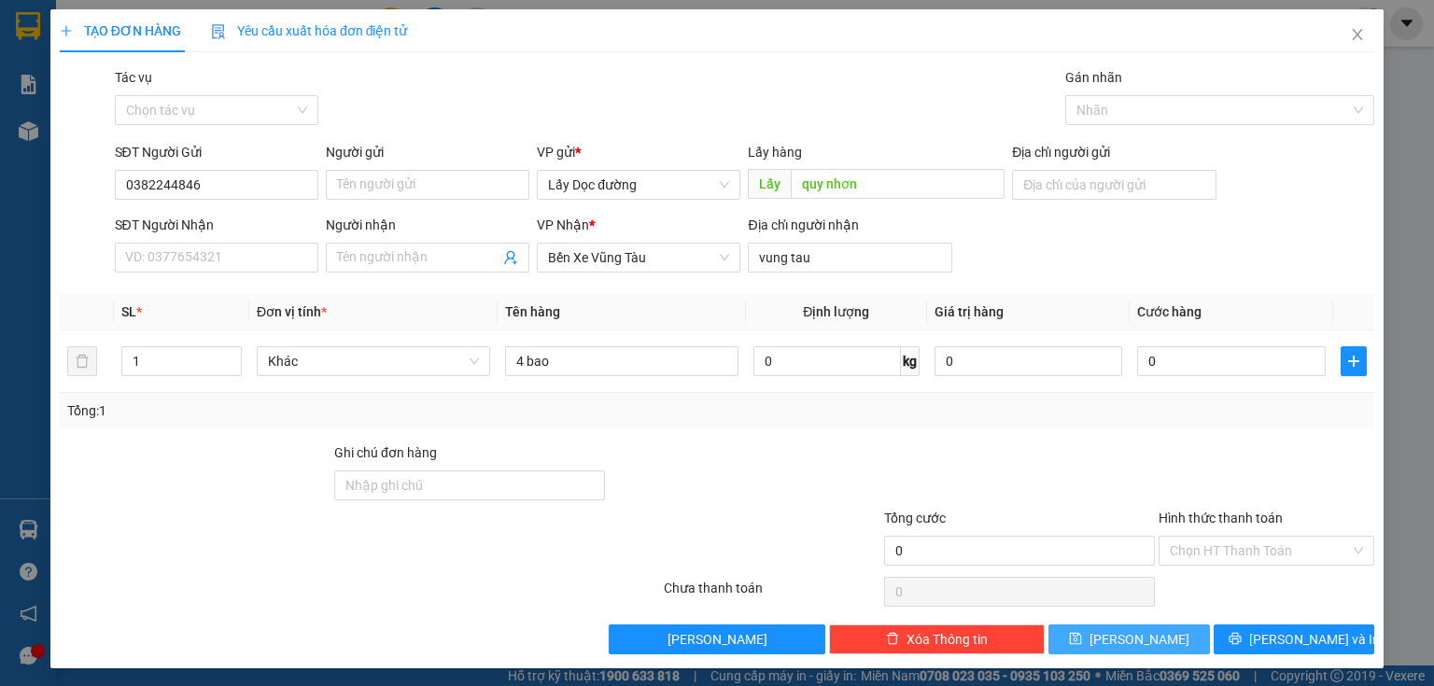
click at [1164, 635] on button "[PERSON_NAME]" at bounding box center [1128, 639] width 161 height 30
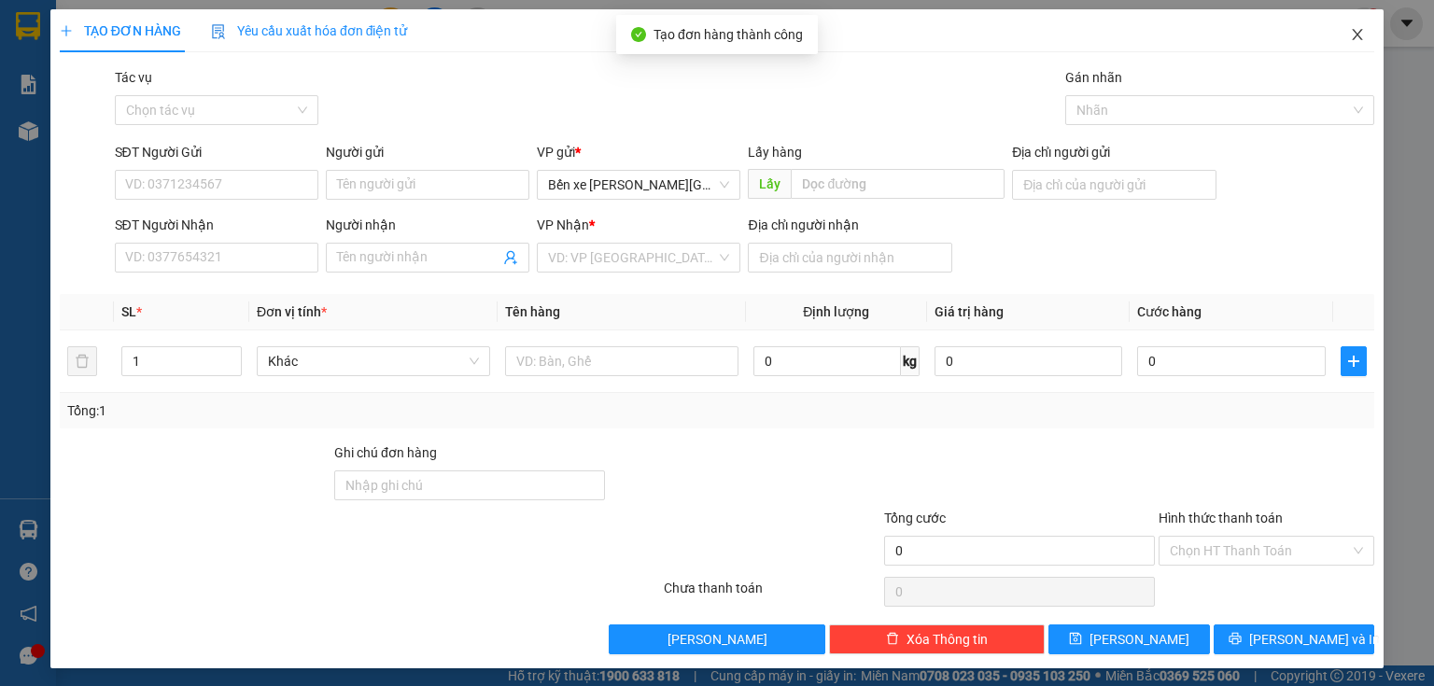
click at [1334, 34] on span "Close" at bounding box center [1357, 35] width 52 height 52
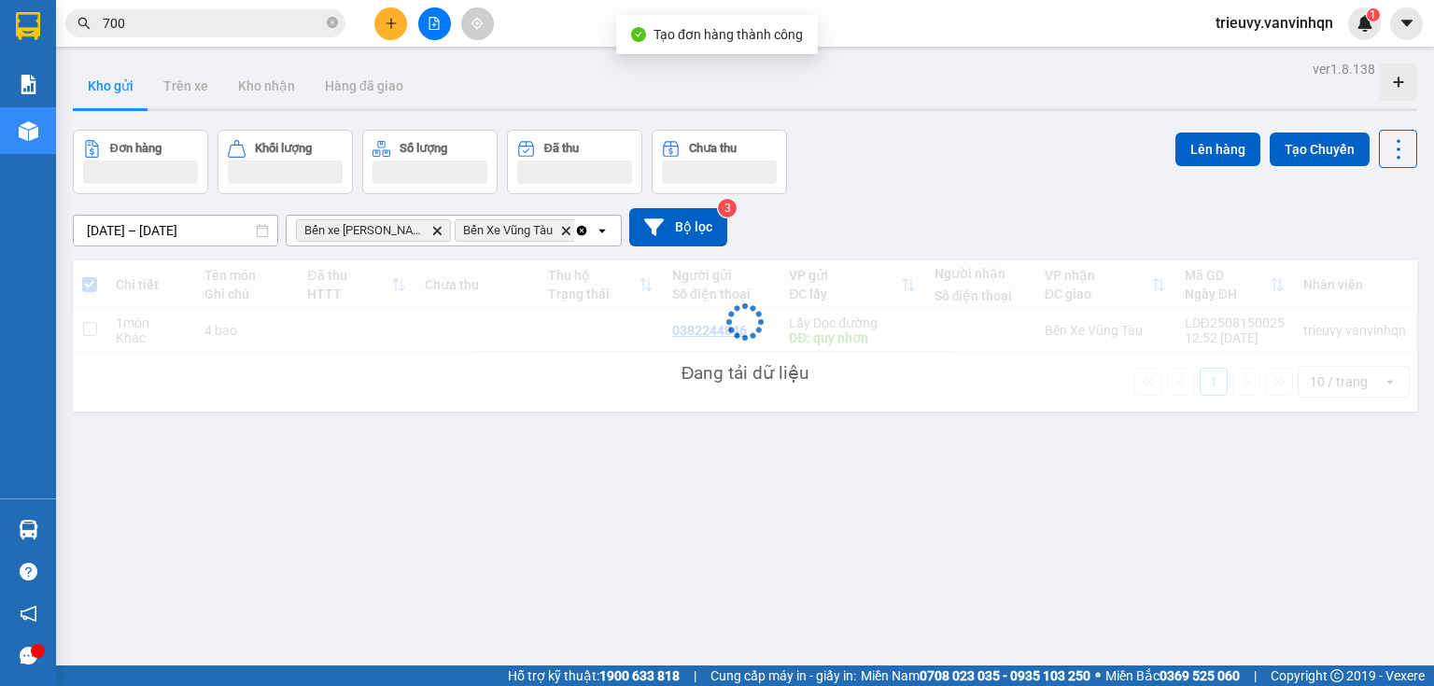
click at [285, 343] on td "4 bao" at bounding box center [246, 331] width 103 height 42
checkbox input "true"
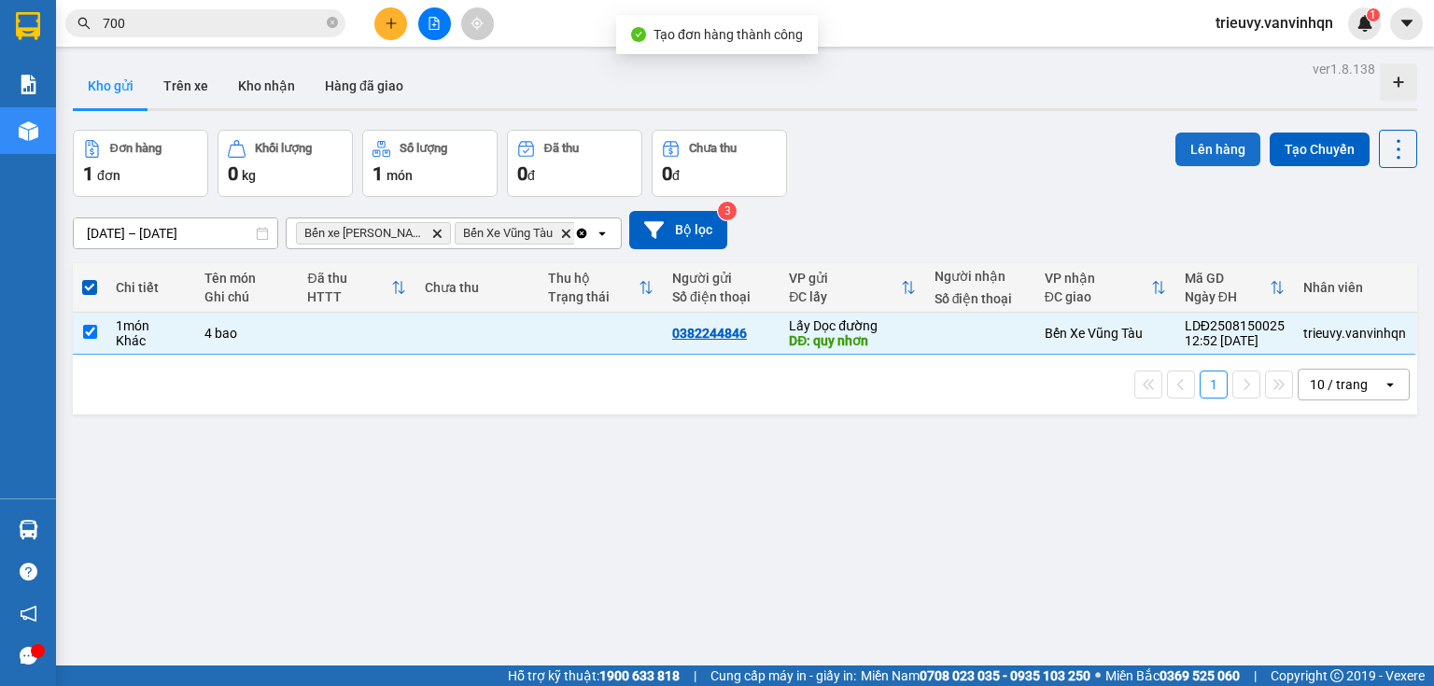
click at [1212, 145] on button "Lên hàng" at bounding box center [1217, 150] width 85 height 34
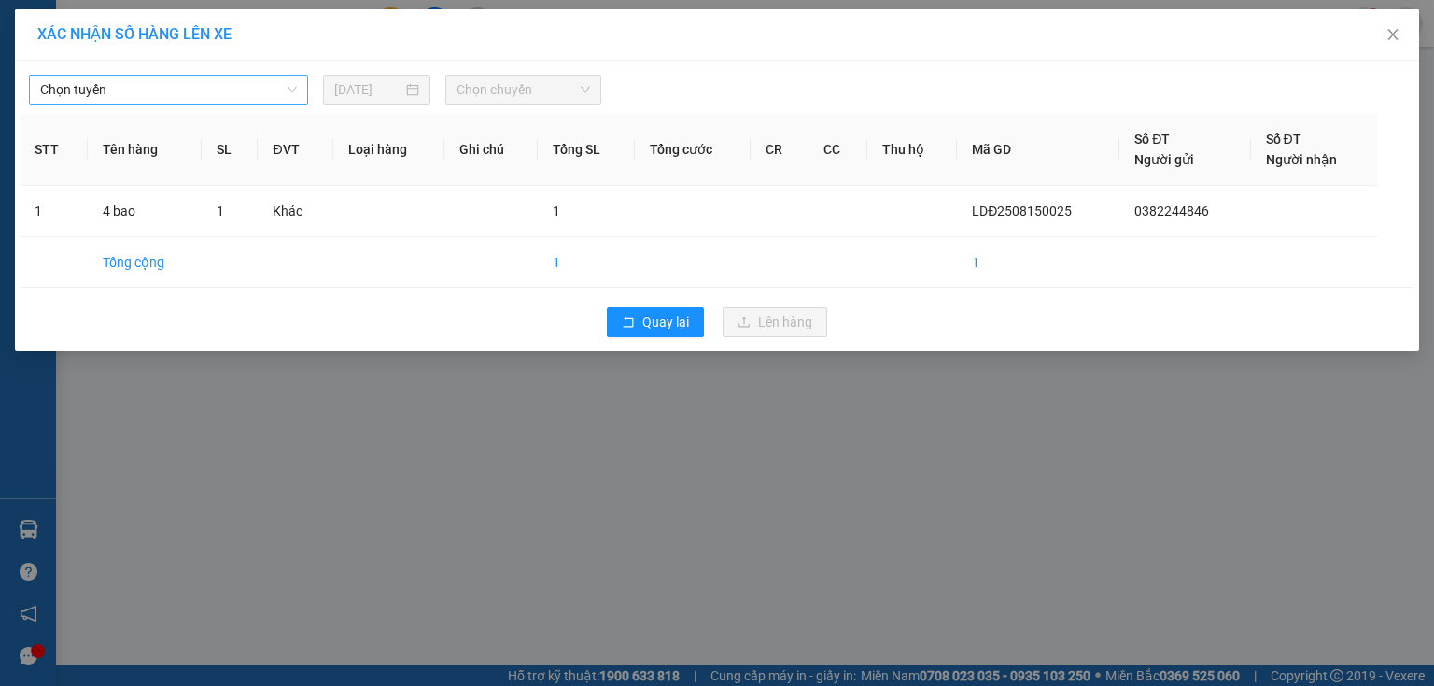
click at [294, 87] on span "Chọn tuyến" at bounding box center [168, 90] width 257 height 28
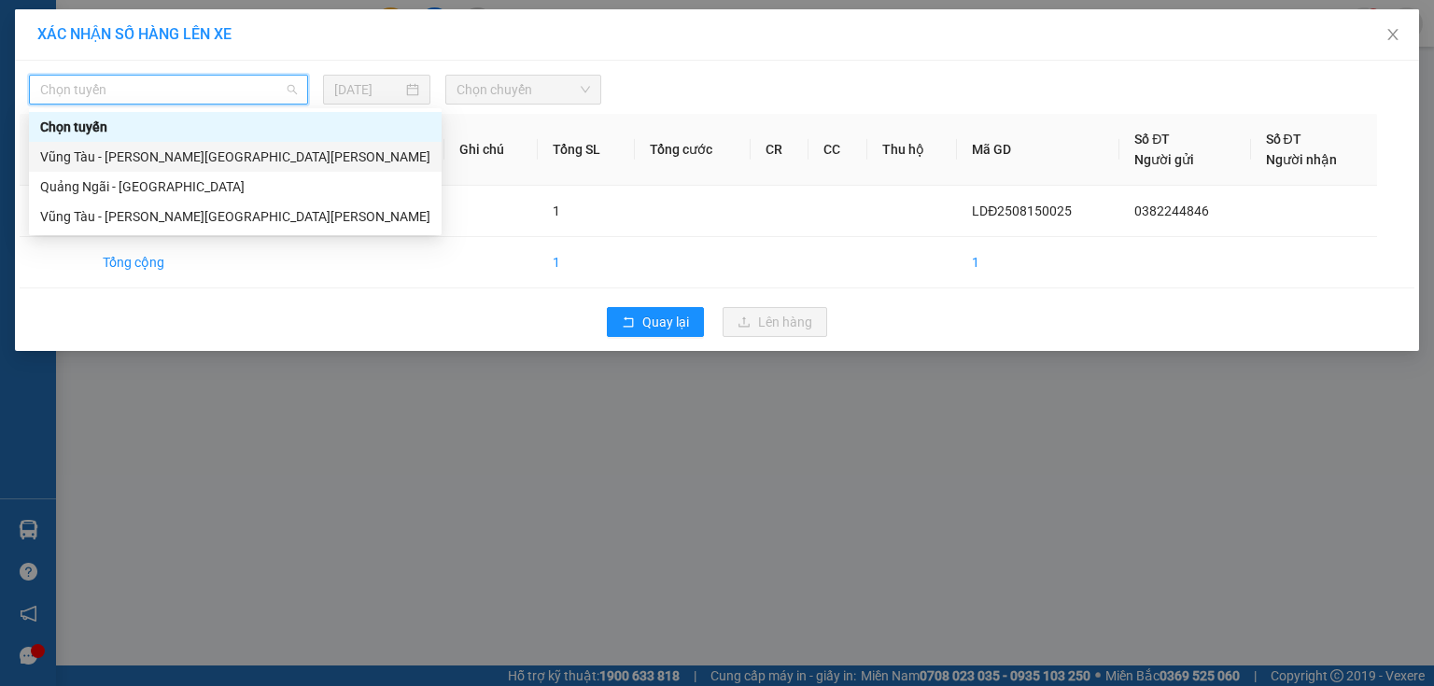
click at [138, 193] on div "Quảng Ngãi - [GEOGRAPHIC_DATA]" at bounding box center [235, 186] width 390 height 21
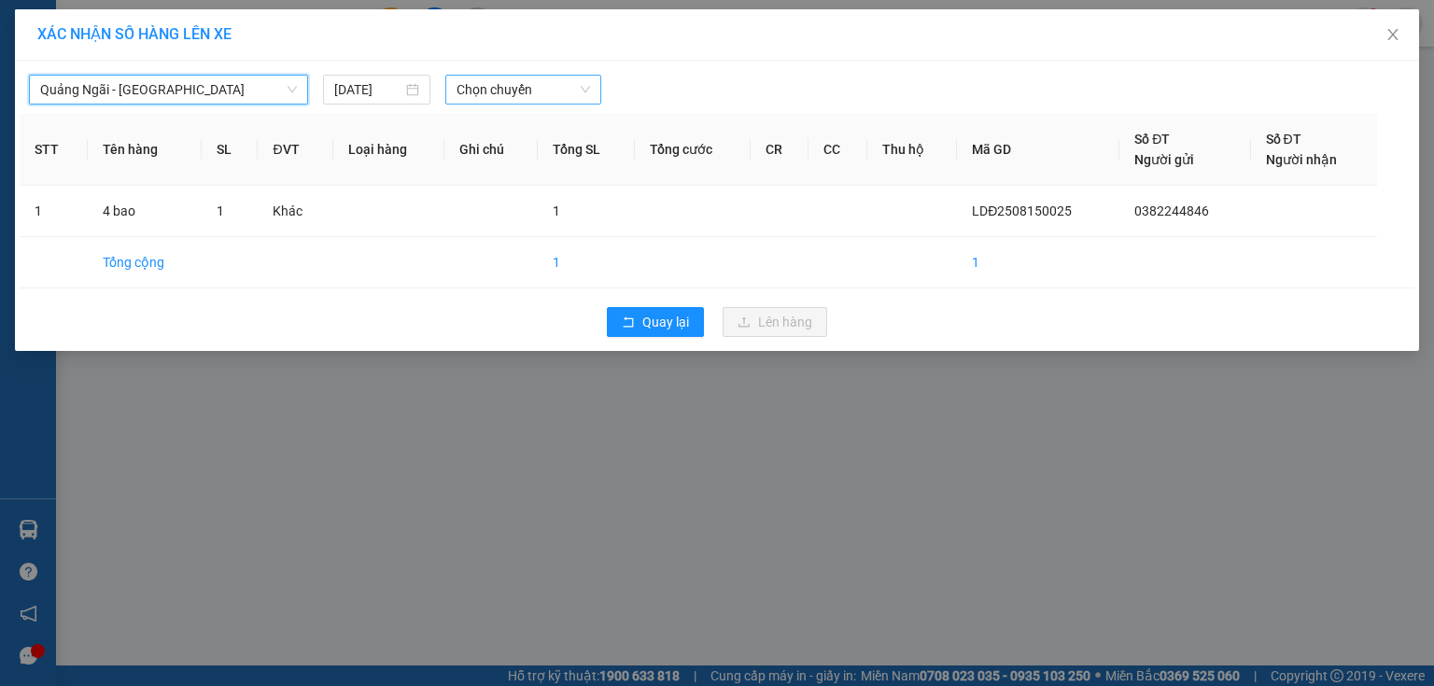
click at [506, 91] on span "Chọn chuyến" at bounding box center [523, 90] width 134 height 28
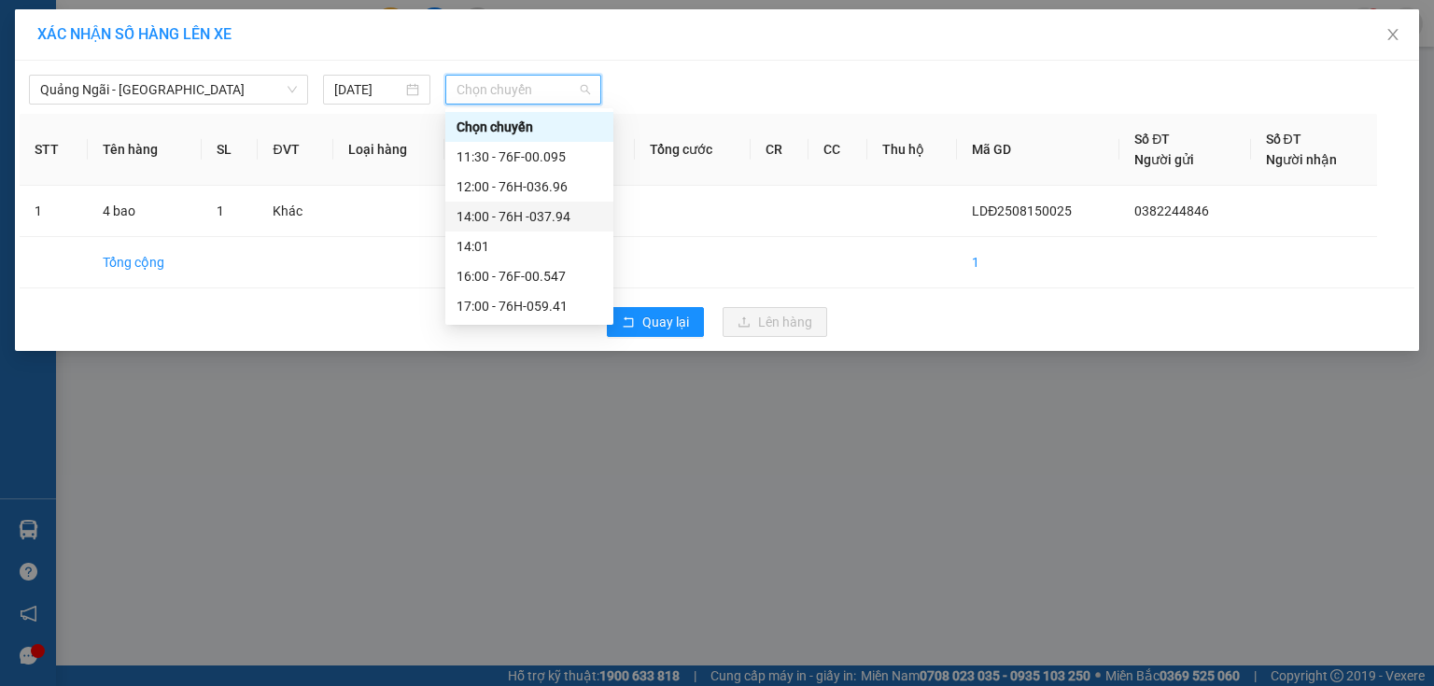
click at [554, 209] on div "14:00 - 76H -037.94" at bounding box center [529, 216] width 146 height 21
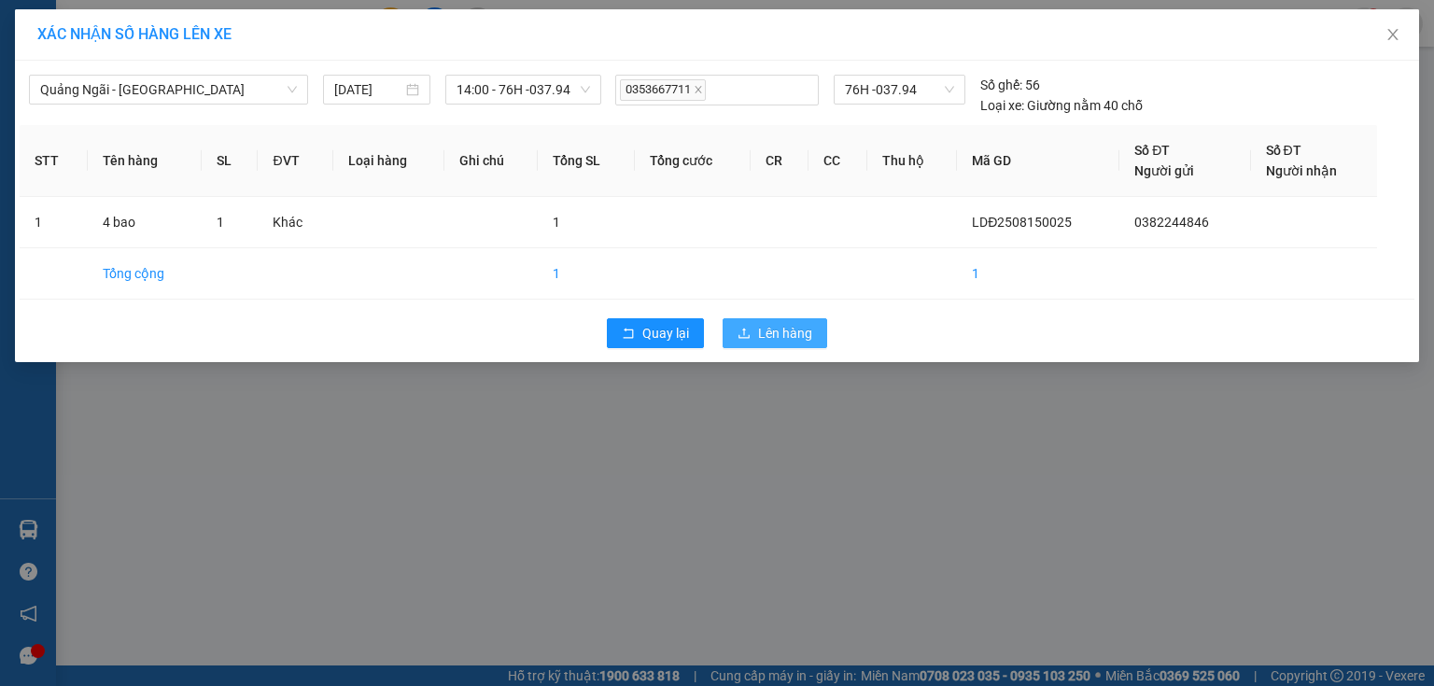
click at [751, 337] on button "Lên hàng" at bounding box center [774, 333] width 105 height 30
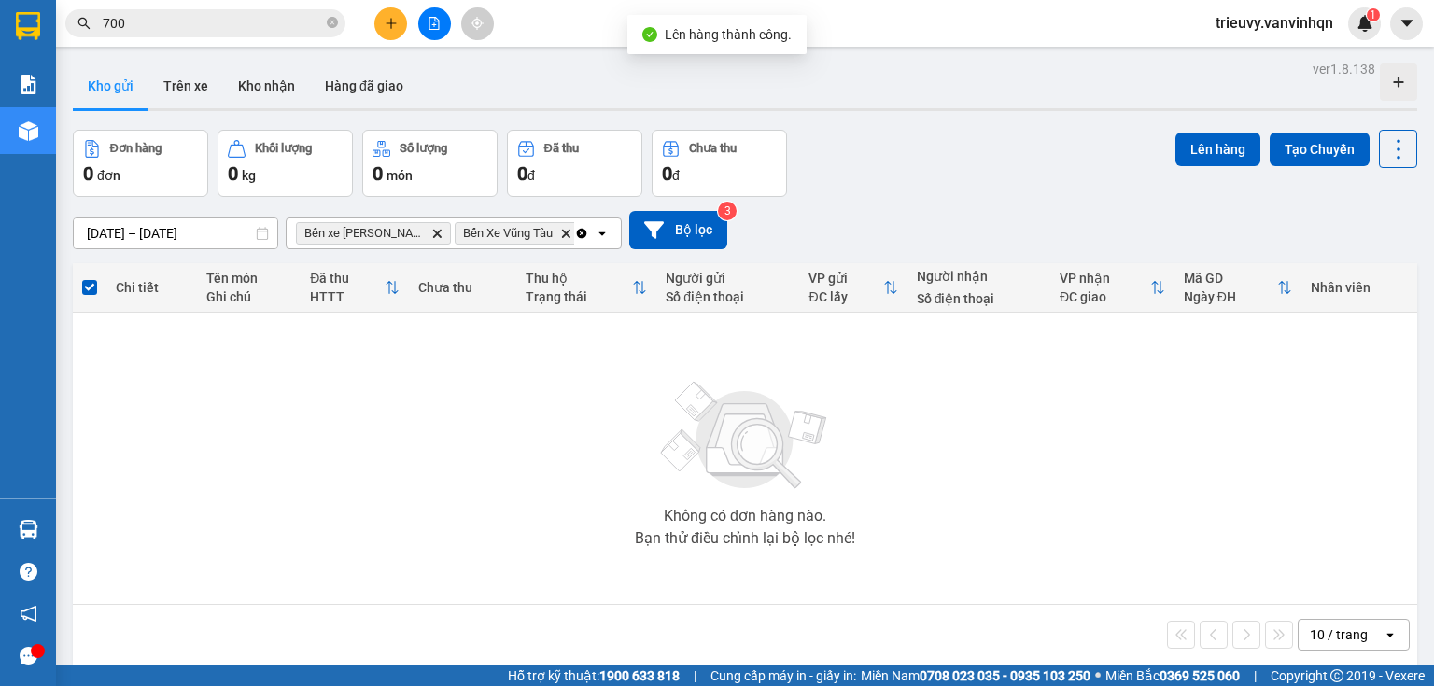
click at [861, 164] on div "Đơn hàng 0 đơn Khối lượng 0 kg Số lượng 0 món Đã thu 0 đ Chưa thu 0 đ Lên hàng …" at bounding box center [745, 163] width 1344 height 67
click at [860, 165] on div "Đơn hàng 0 đơn Khối lượng 0 kg Số lượng 0 món Đã thu 0 đ Chưa thu 0 đ Lên hàng …" at bounding box center [745, 163] width 1344 height 67
click at [161, 79] on button "Trên xe" at bounding box center [185, 85] width 75 height 45
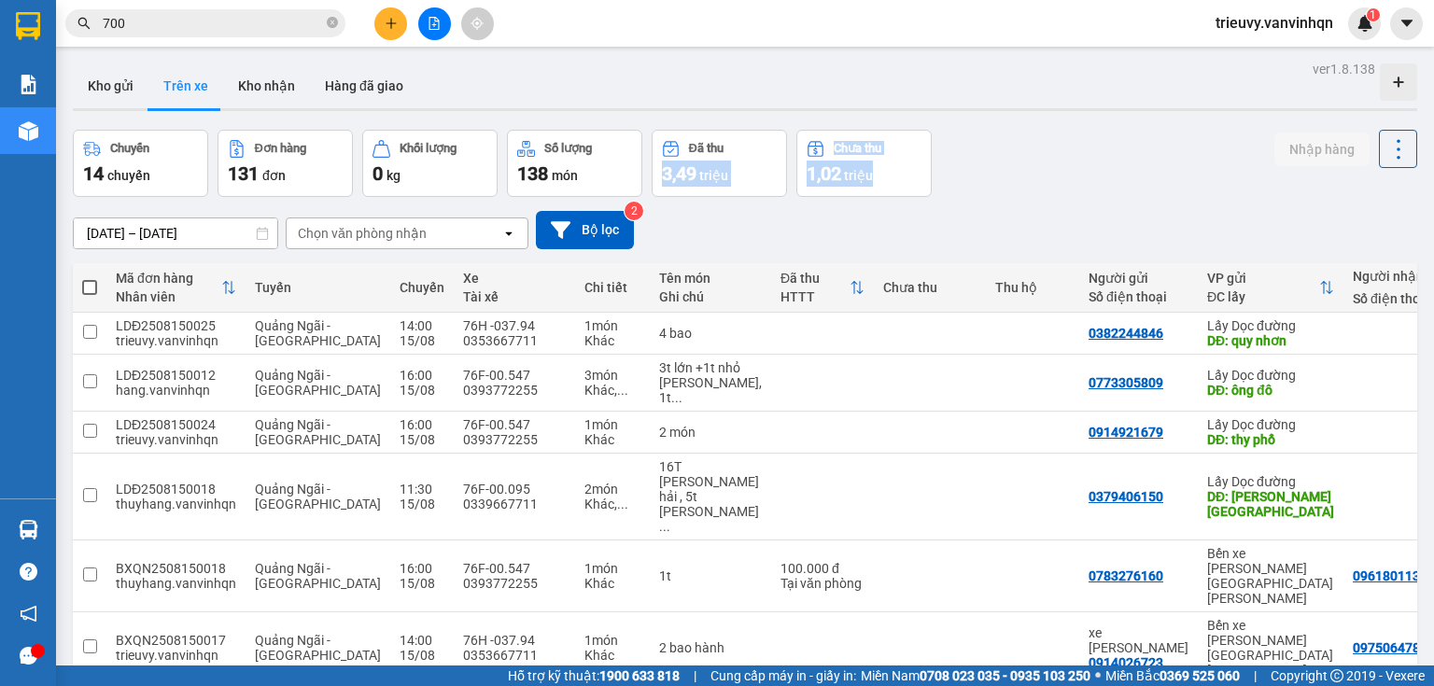
click at [434, 28] on icon "file-add" at bounding box center [434, 23] width 13 height 13
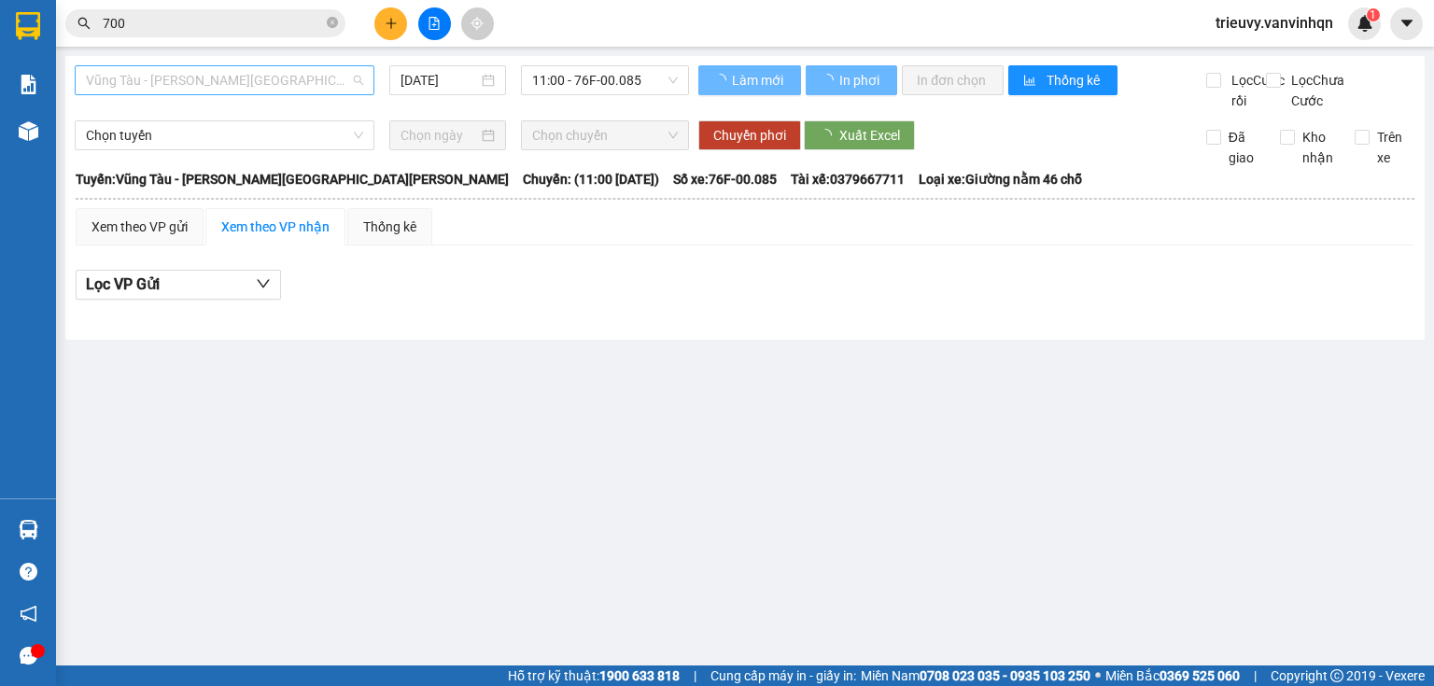
drag, startPoint x: 319, startPoint y: 81, endPoint x: 207, endPoint y: 178, distance: 148.2
click at [315, 82] on span "Vũng Tàu - [GEOGRAPHIC_DATA]" at bounding box center [224, 80] width 277 height 28
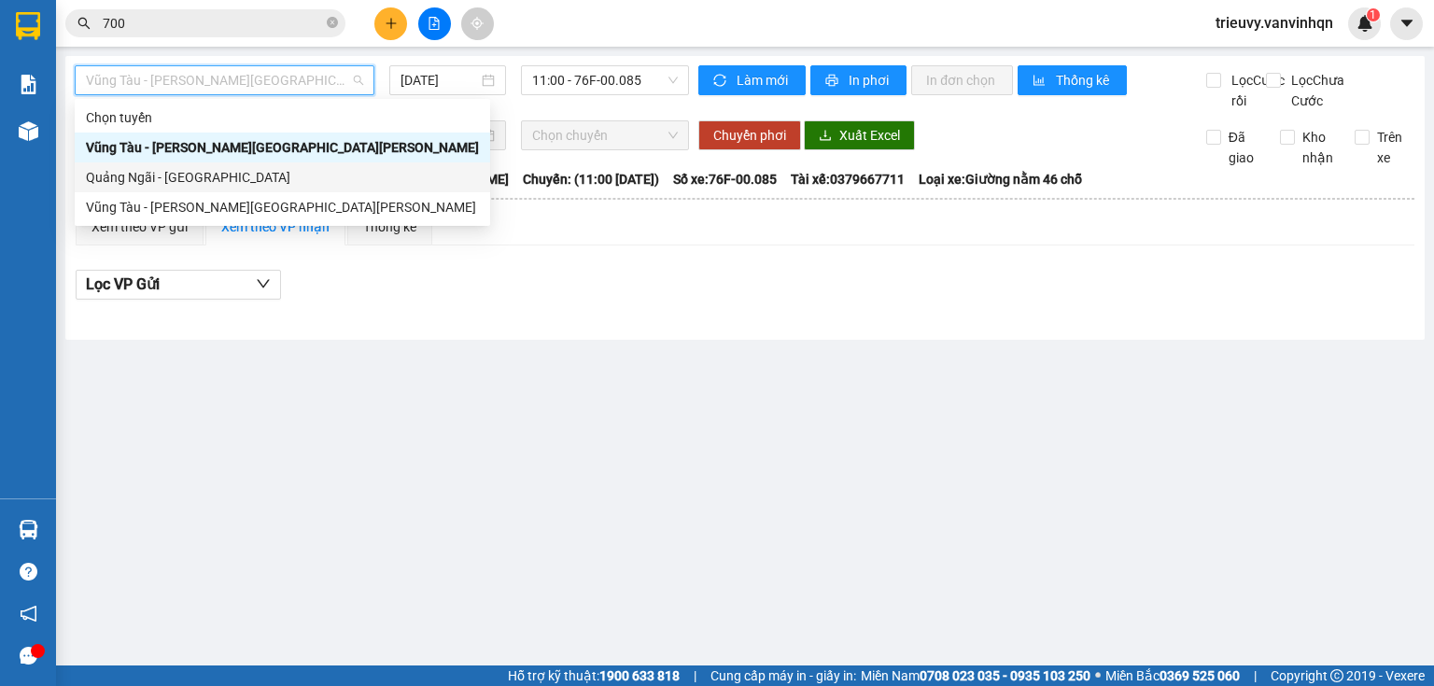
click at [208, 175] on div "Quảng Ngãi - [GEOGRAPHIC_DATA]" at bounding box center [282, 177] width 393 height 21
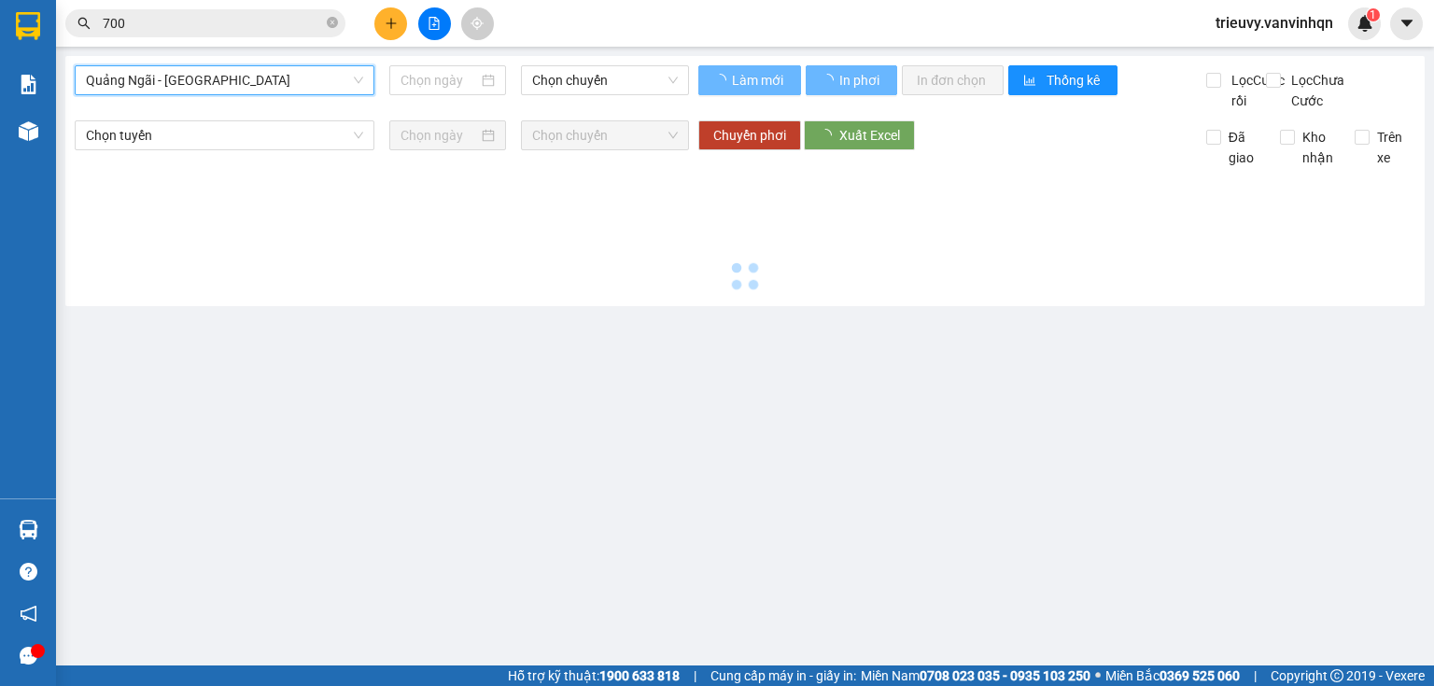
type input "[DATE]"
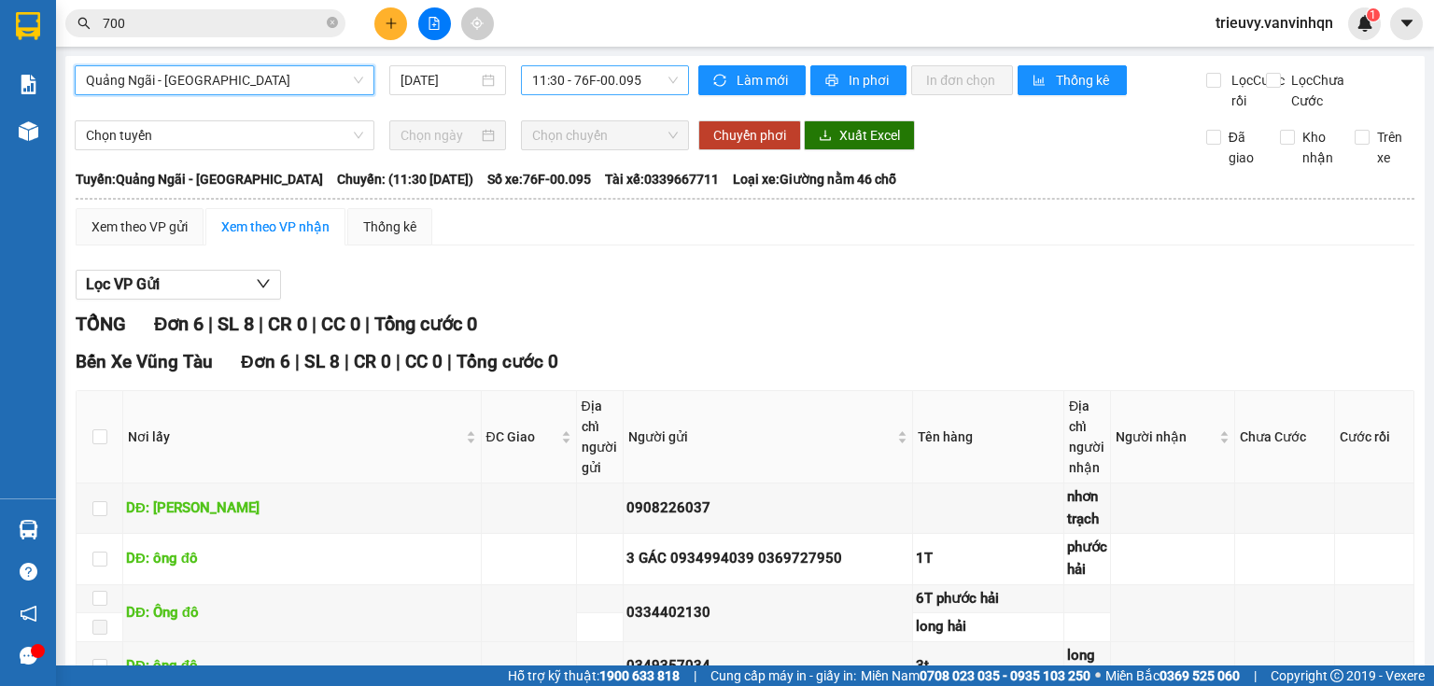
click at [643, 87] on span "11:30 - 76F-00.095" at bounding box center [605, 80] width 147 height 28
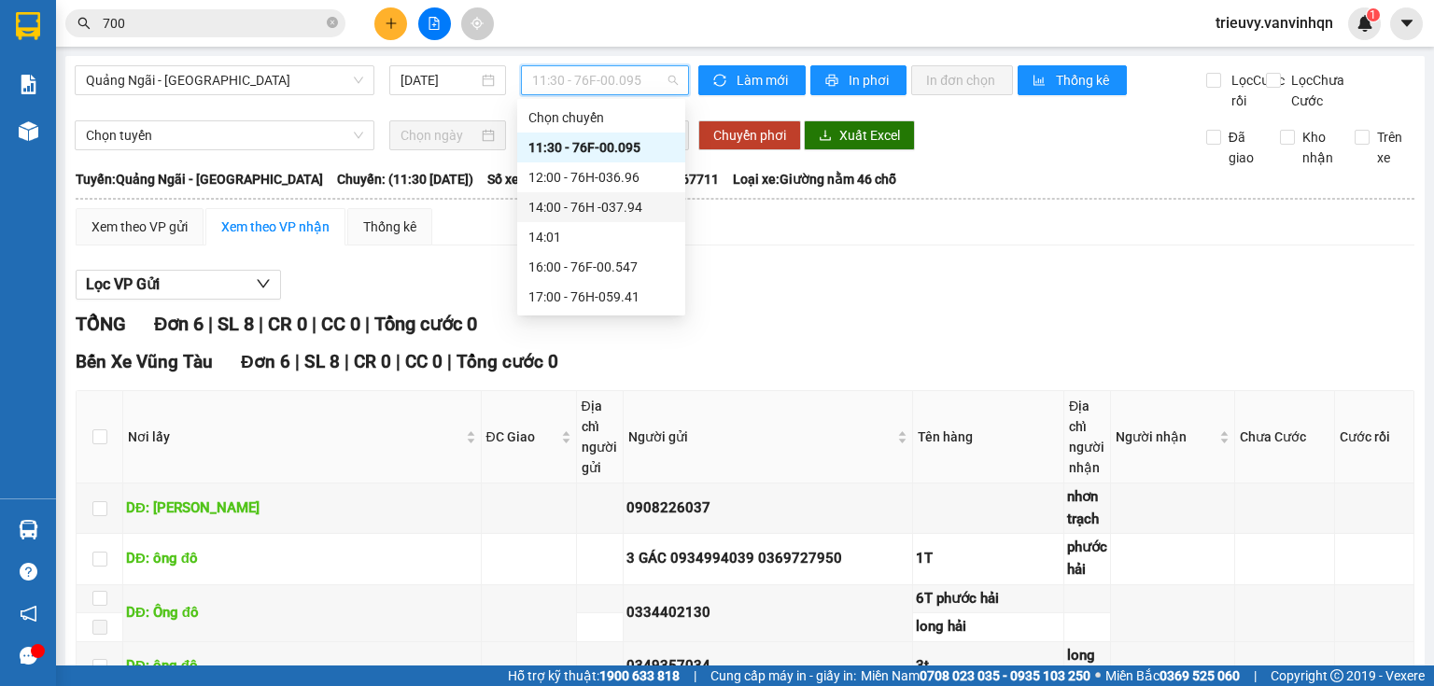
click at [641, 209] on div "14:00 - 76H -037.94" at bounding box center [601, 207] width 146 height 21
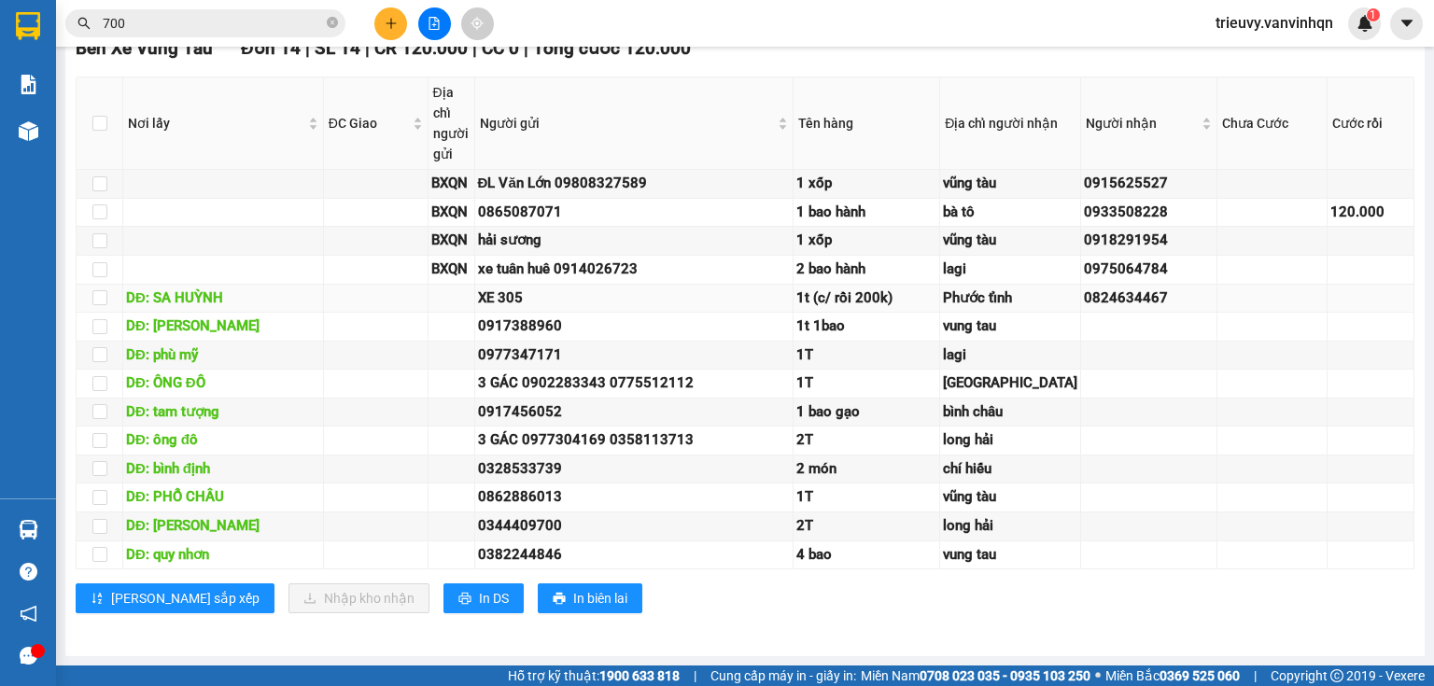
scroll to position [273, 0]
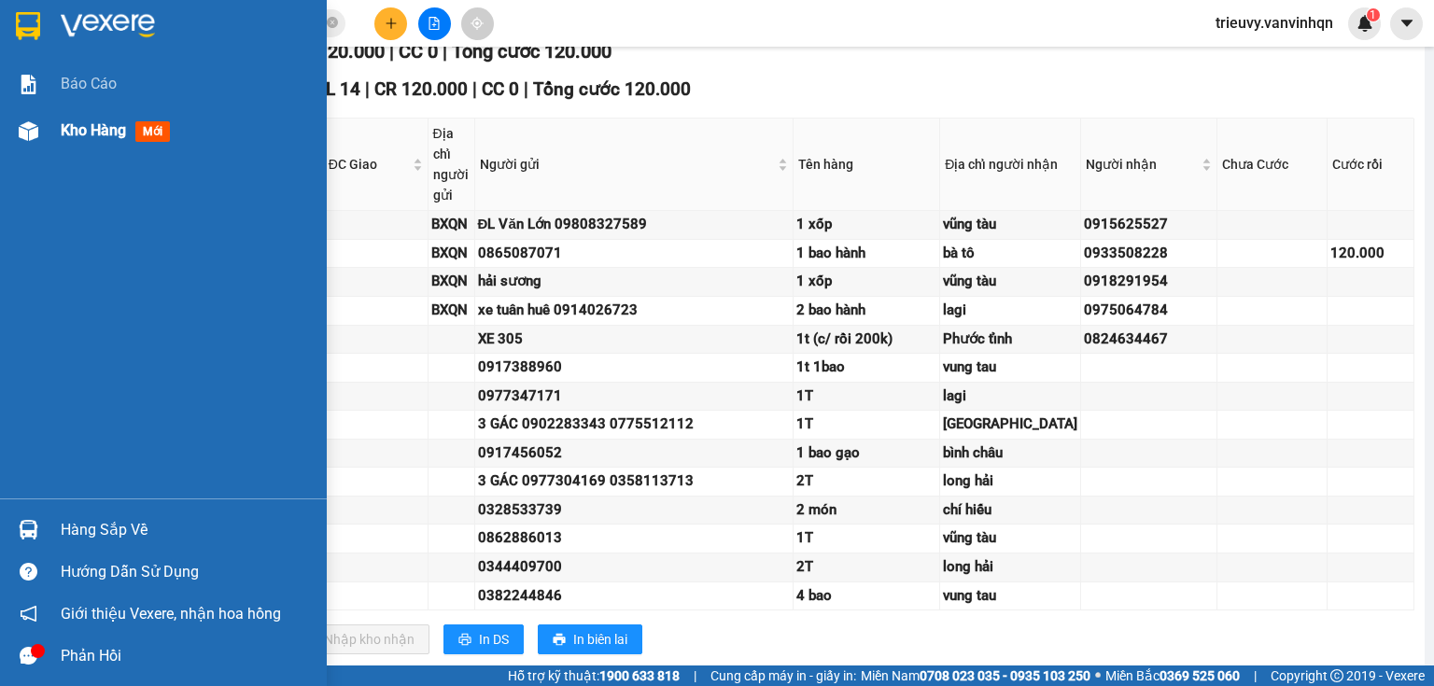
click at [67, 119] on div "Kho hàng mới" at bounding box center [119, 130] width 117 height 23
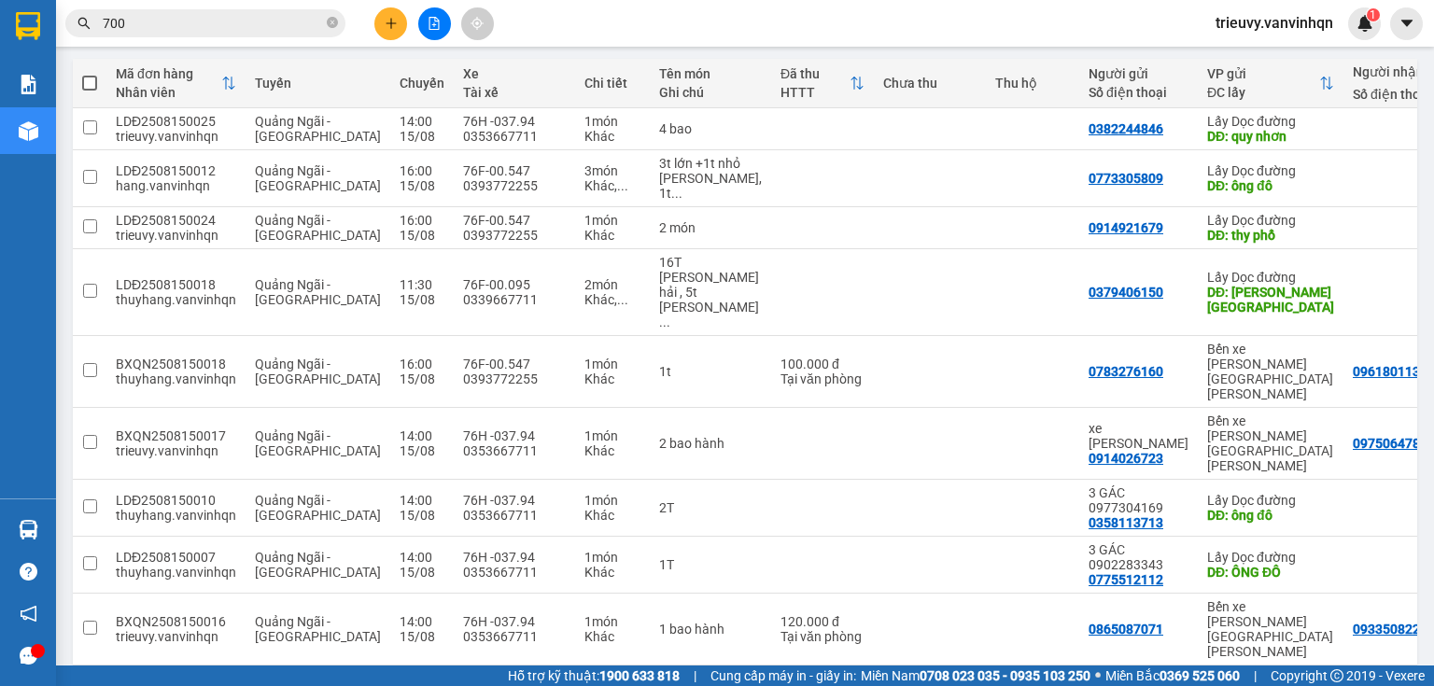
scroll to position [207, 0]
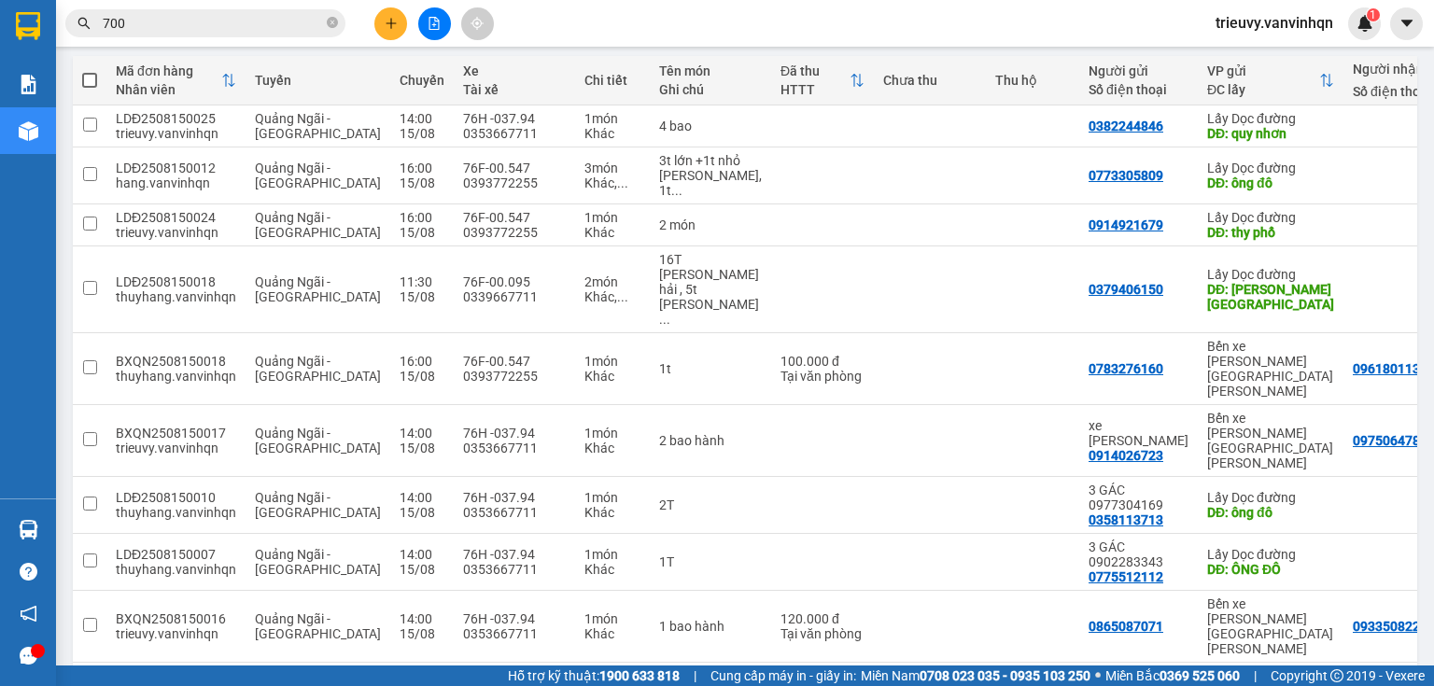
click at [392, 20] on icon "plus" at bounding box center [391, 23] width 13 height 13
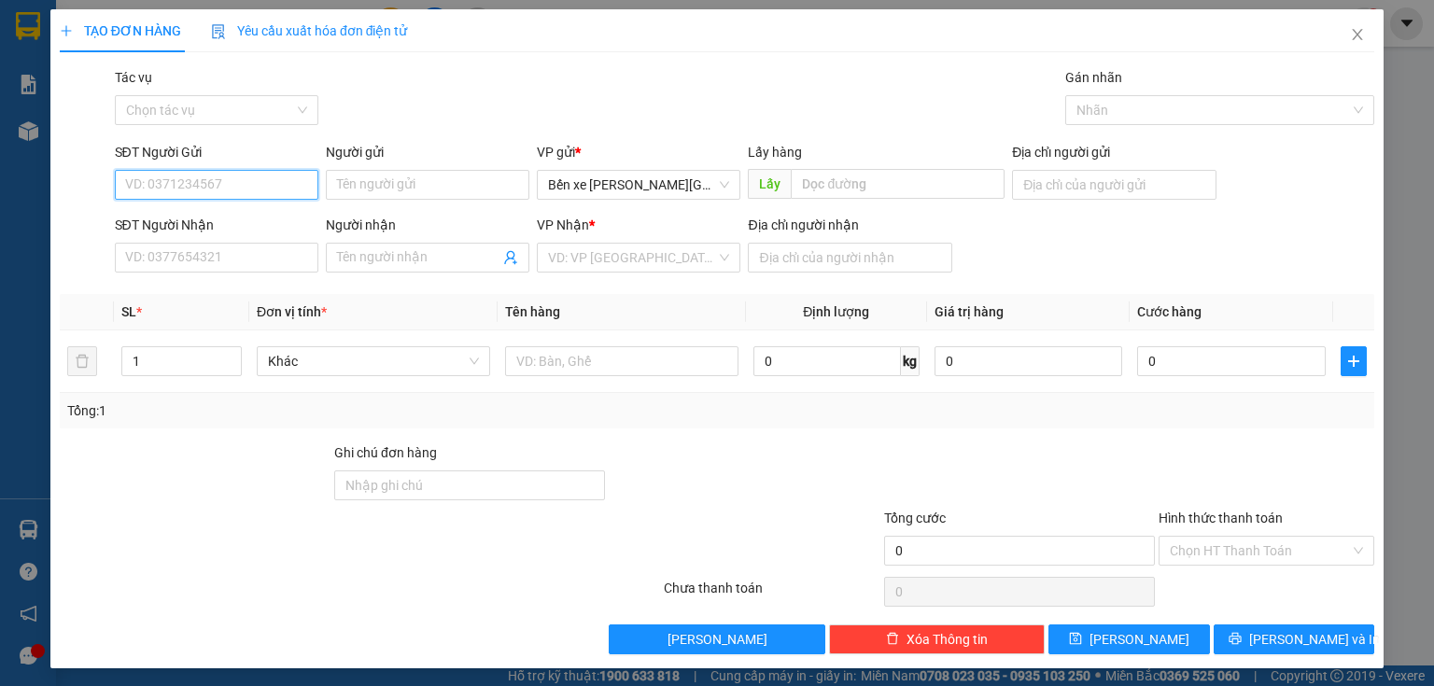
click at [246, 177] on input "SĐT Người Gửi" at bounding box center [216, 185] width 203 height 30
click at [250, 222] on div "0972132979 - thưc" at bounding box center [217, 222] width 184 height 21
type input "0972132979"
type input "thưc"
type input "bxe"
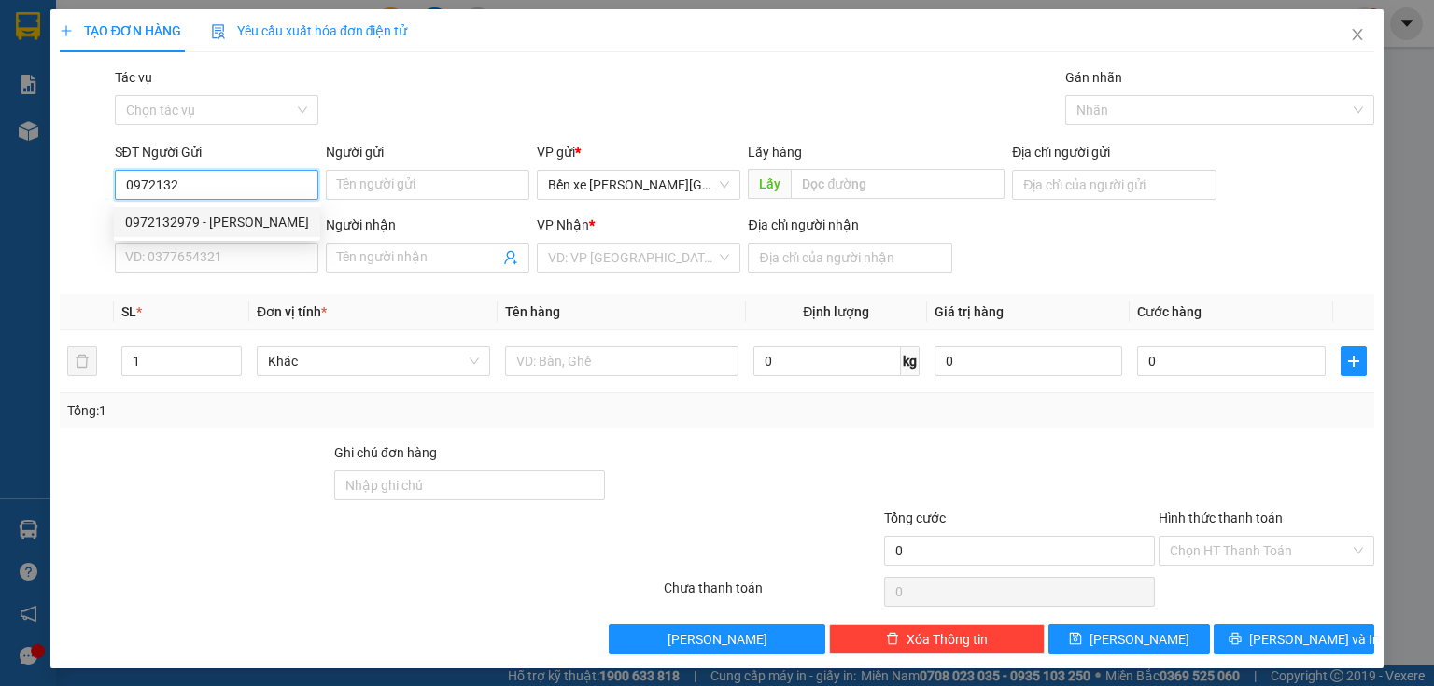
type input "0792306252"
type input "dầu khí"
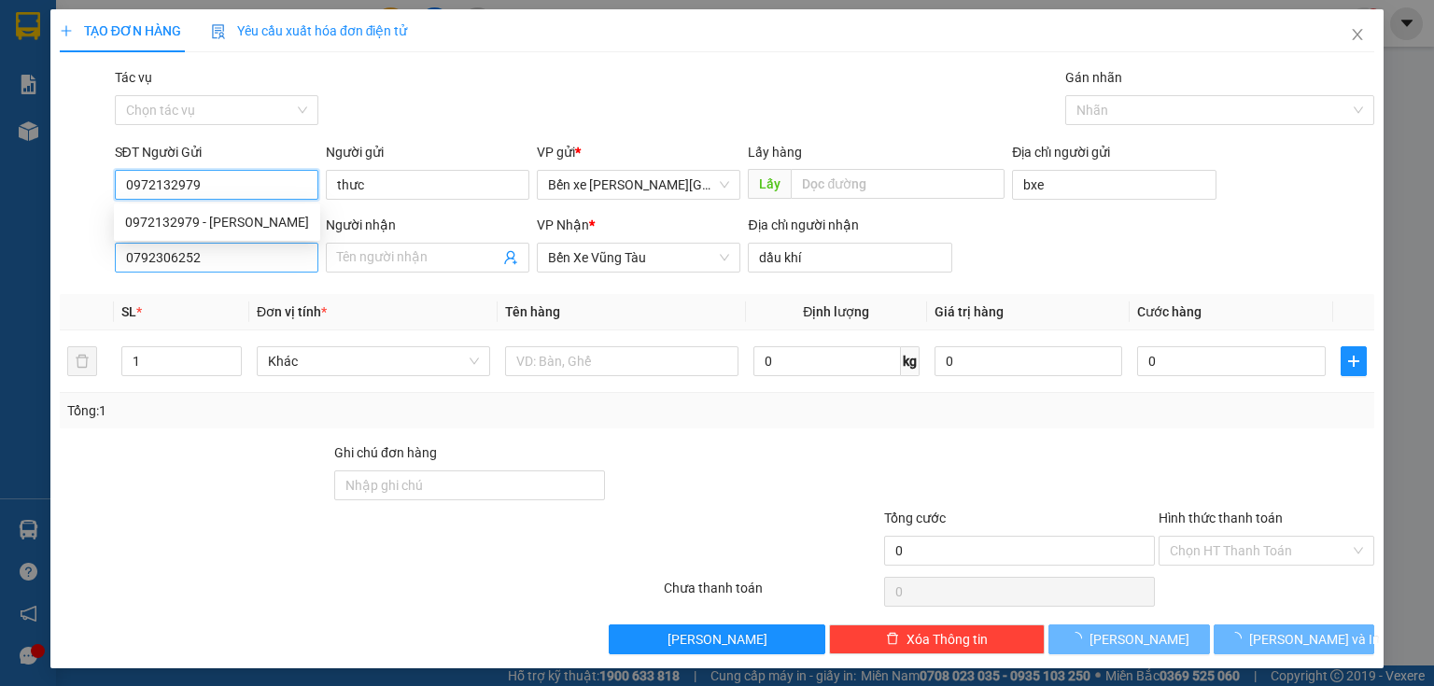
type input "50.000"
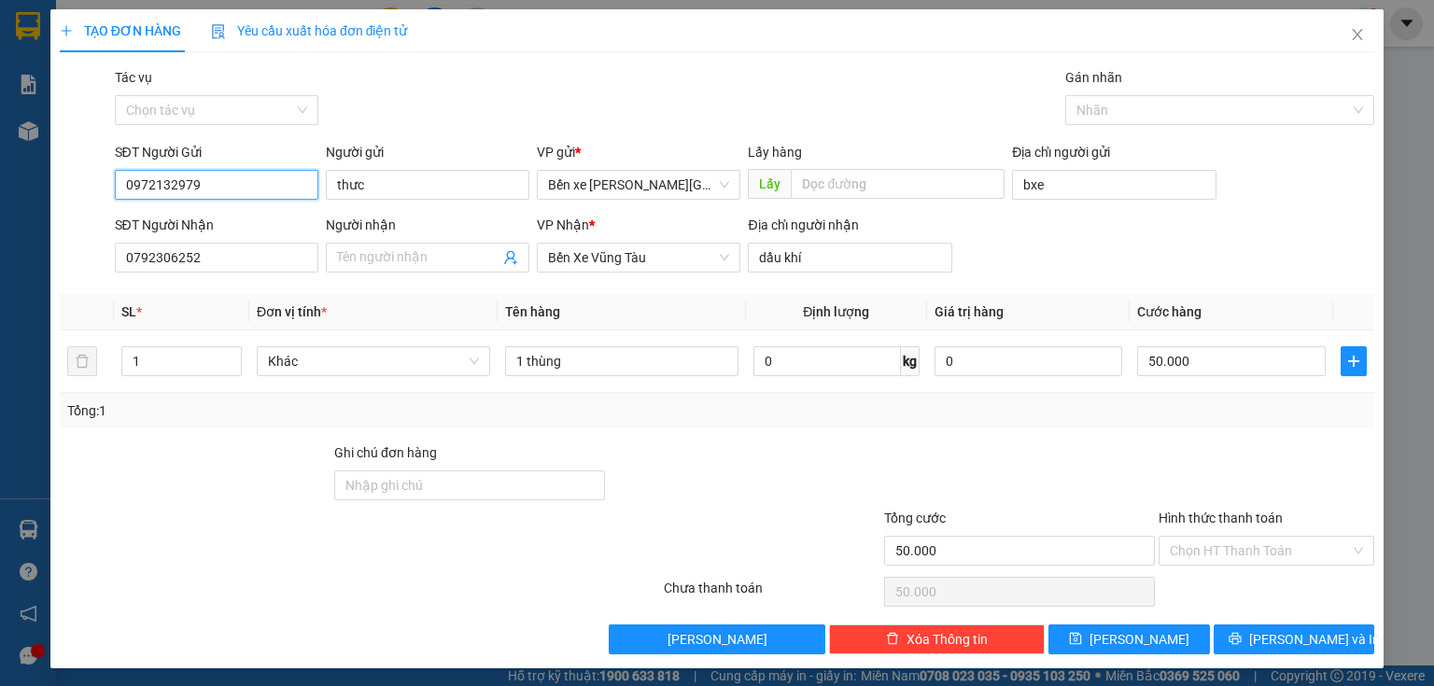
type input "0972132979"
drag, startPoint x: 1040, startPoint y: 168, endPoint x: 1049, endPoint y: 179, distance: 14.6
click at [1044, 173] on div "Địa chỉ người gửi bxe" at bounding box center [1113, 174] width 203 height 65
click at [1050, 181] on input "bxe" at bounding box center [1113, 185] width 203 height 30
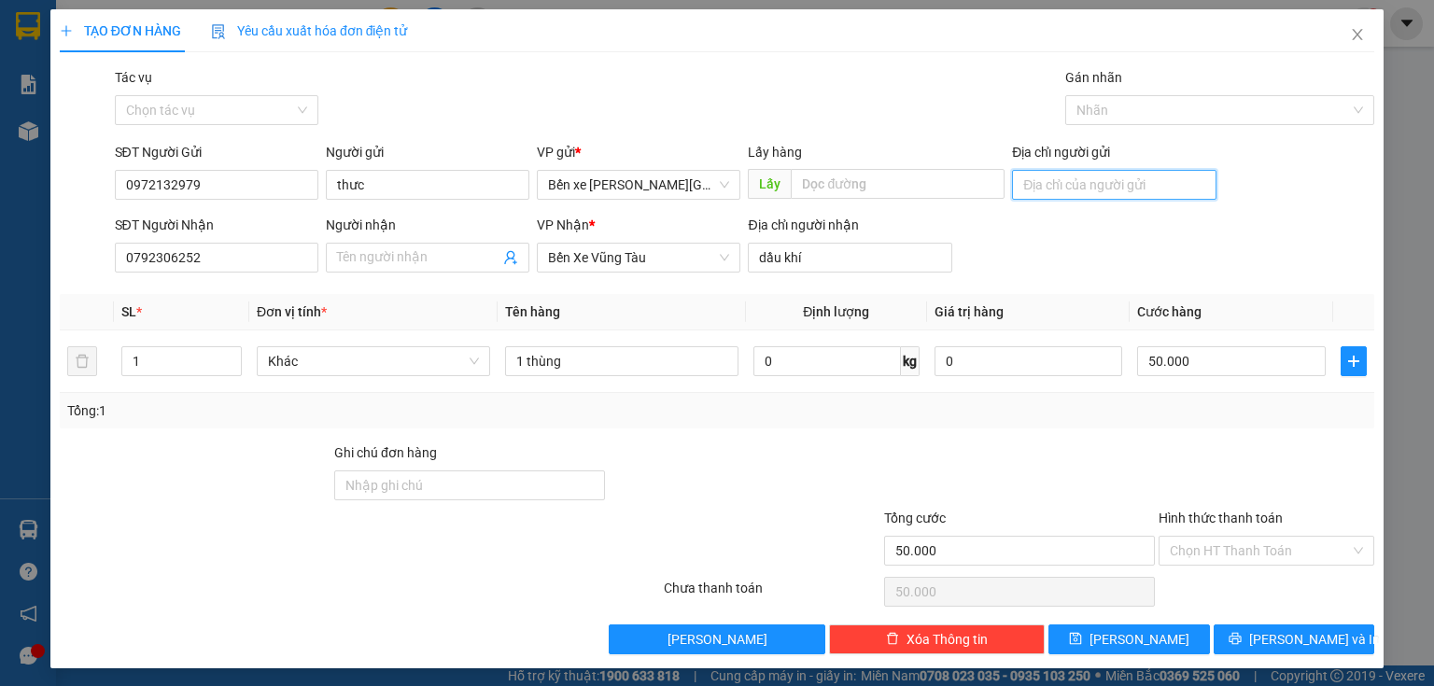
click at [1053, 183] on input "Địa chỉ người gửi" at bounding box center [1113, 185] width 203 height 30
type input "BXQN"
click at [1210, 377] on div "50.000" at bounding box center [1231, 361] width 189 height 37
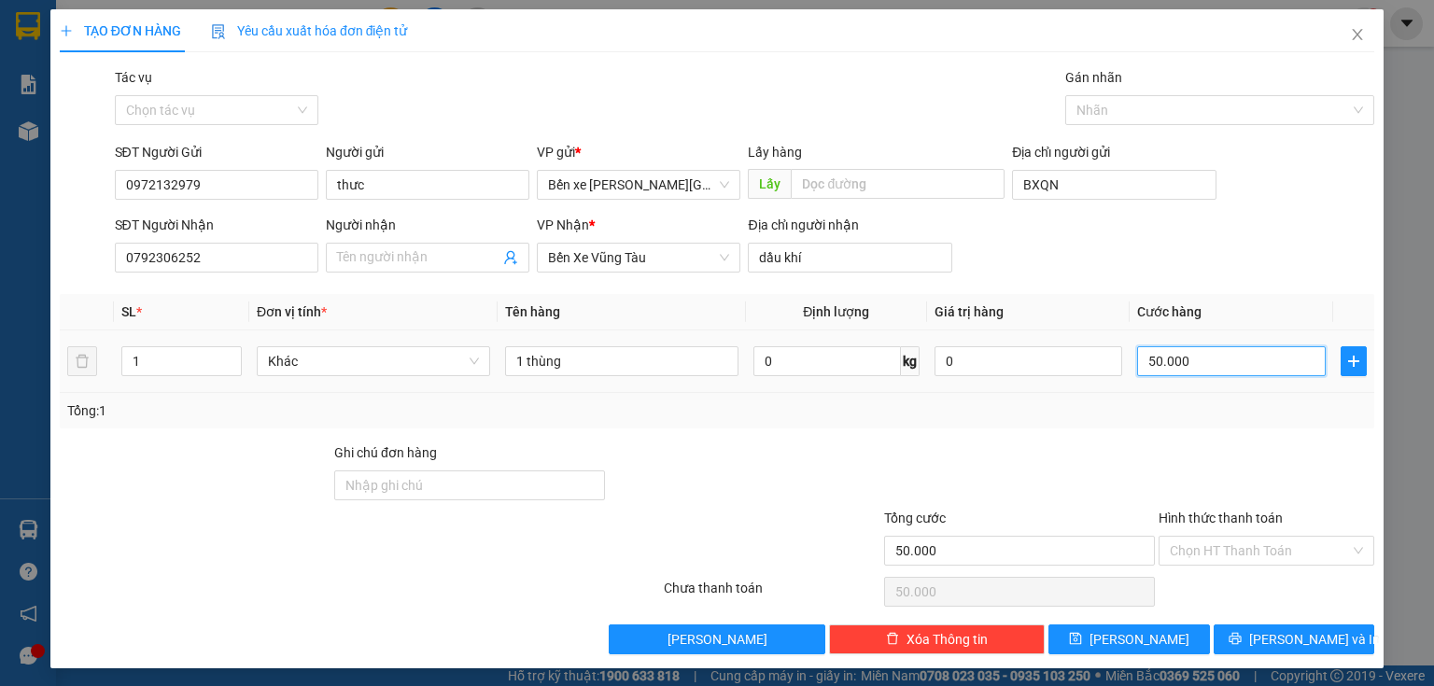
click at [1213, 366] on input "50.000" at bounding box center [1231, 361] width 189 height 30
type input "0"
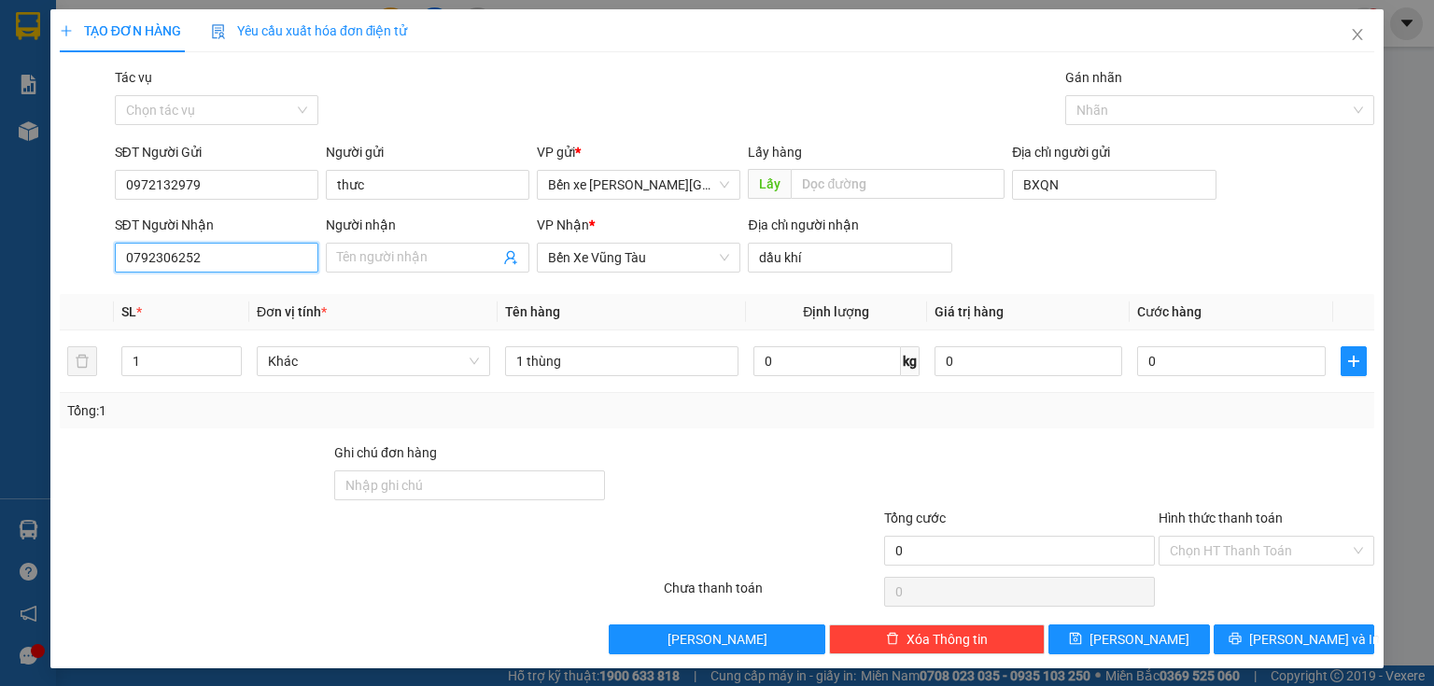
click at [276, 249] on input "0792306252" at bounding box center [216, 258] width 203 height 30
type input "0"
type input "0843454677"
click at [870, 259] on input "dầu khí" at bounding box center [849, 258] width 203 height 30
type input "vung tau"
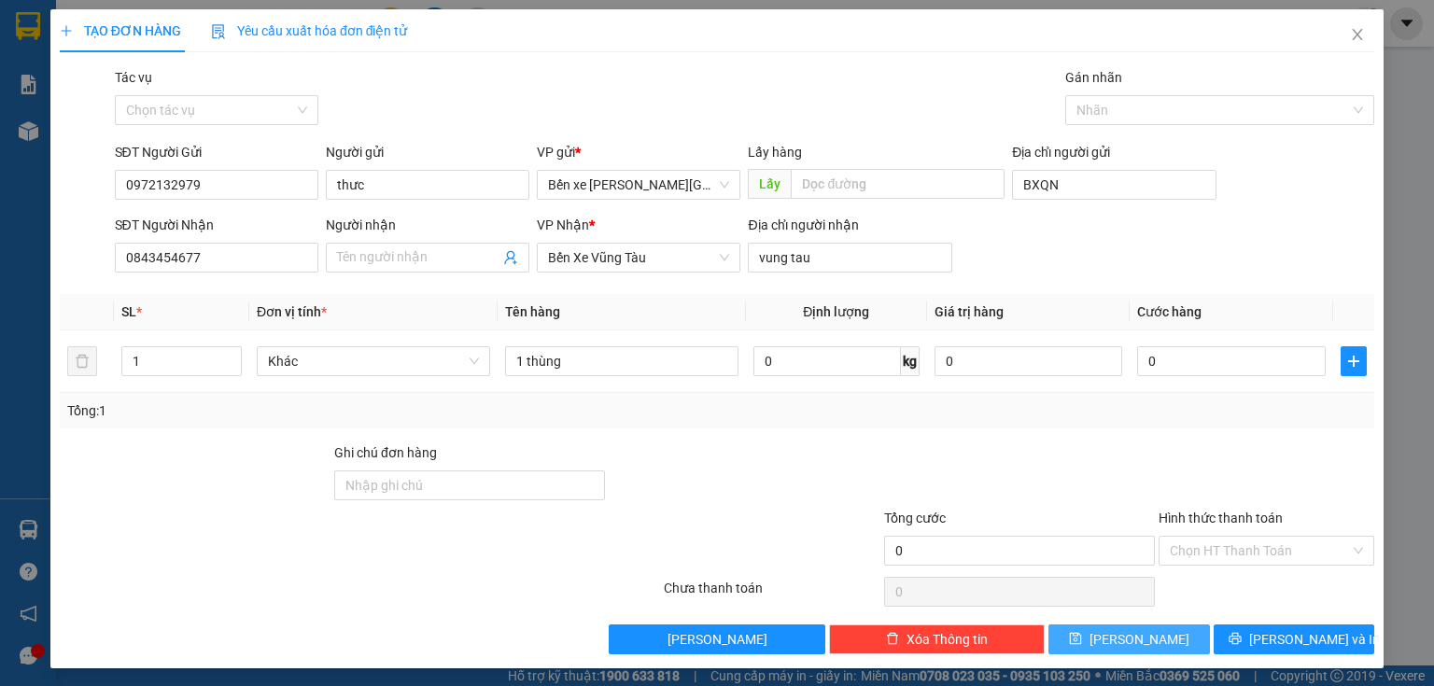
click at [1156, 632] on button "[PERSON_NAME]" at bounding box center [1128, 639] width 161 height 30
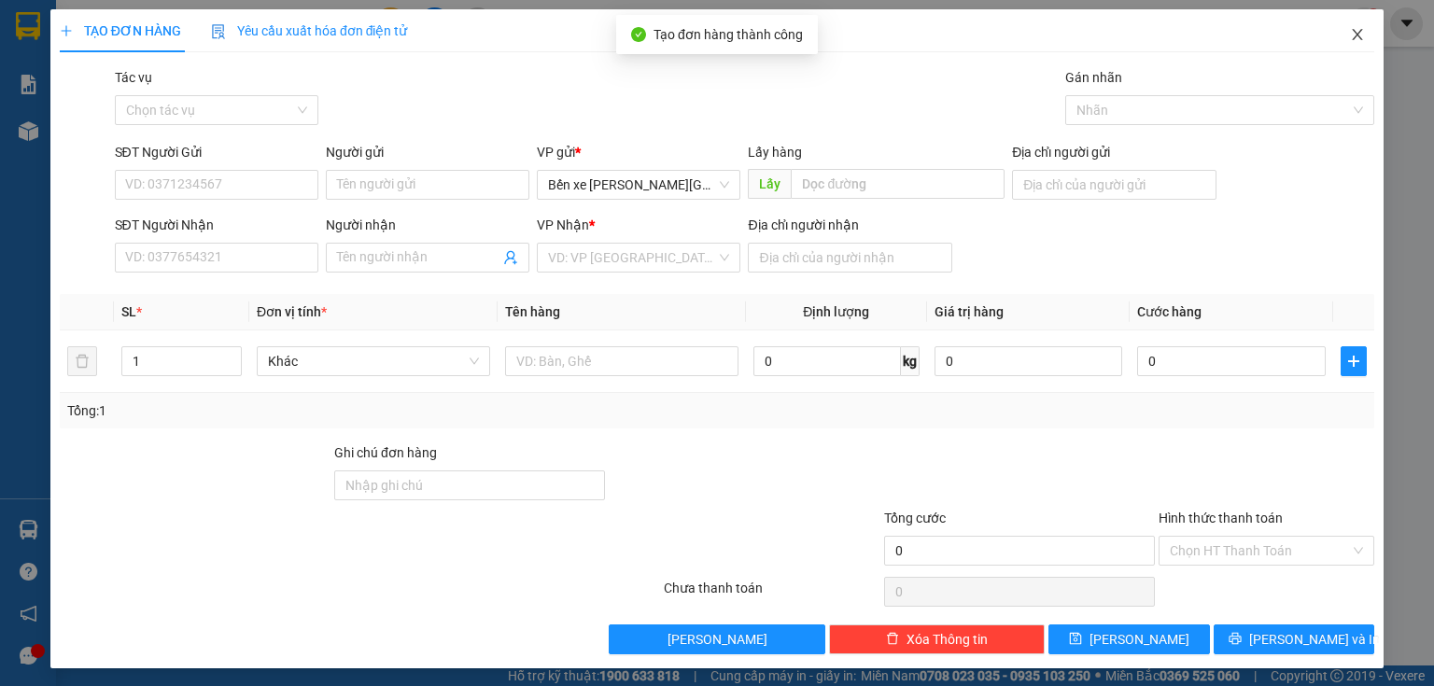
click at [1350, 39] on icon "close" at bounding box center [1357, 34] width 15 height 15
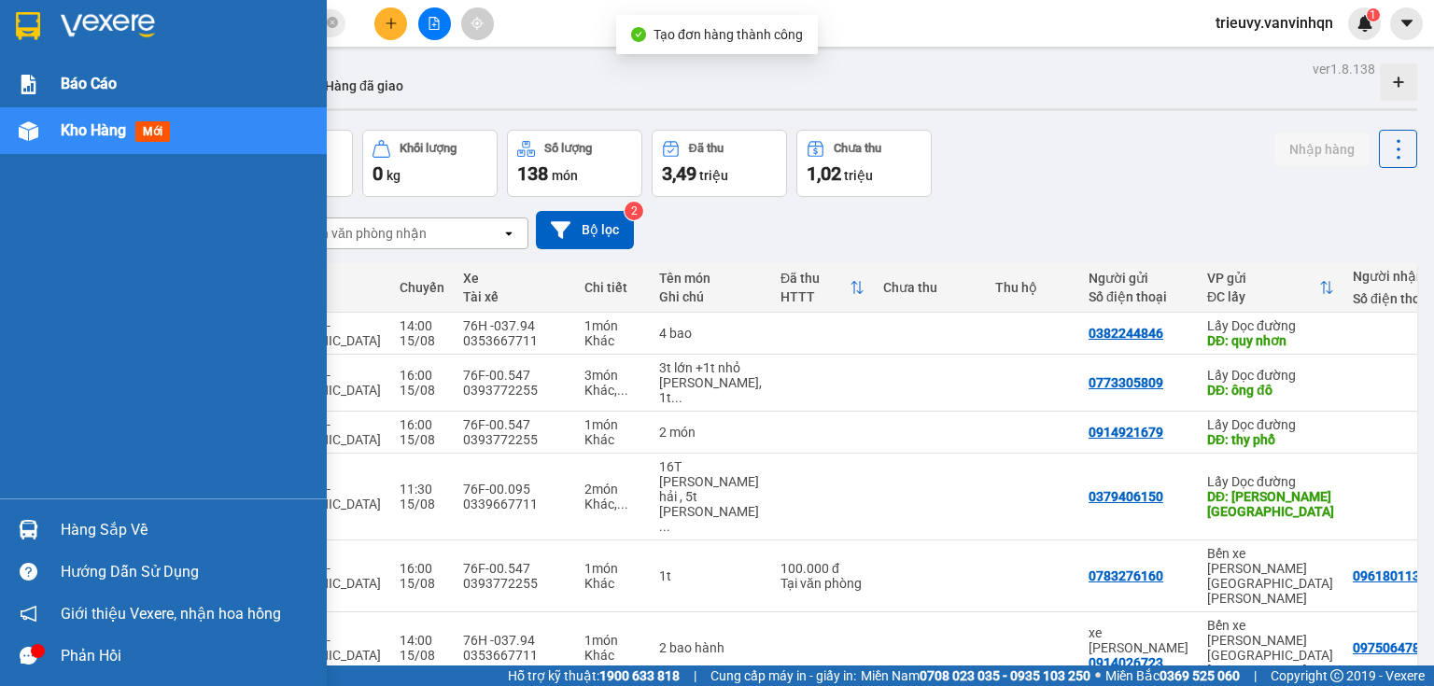
click at [113, 80] on span "Báo cáo" at bounding box center [89, 83] width 56 height 23
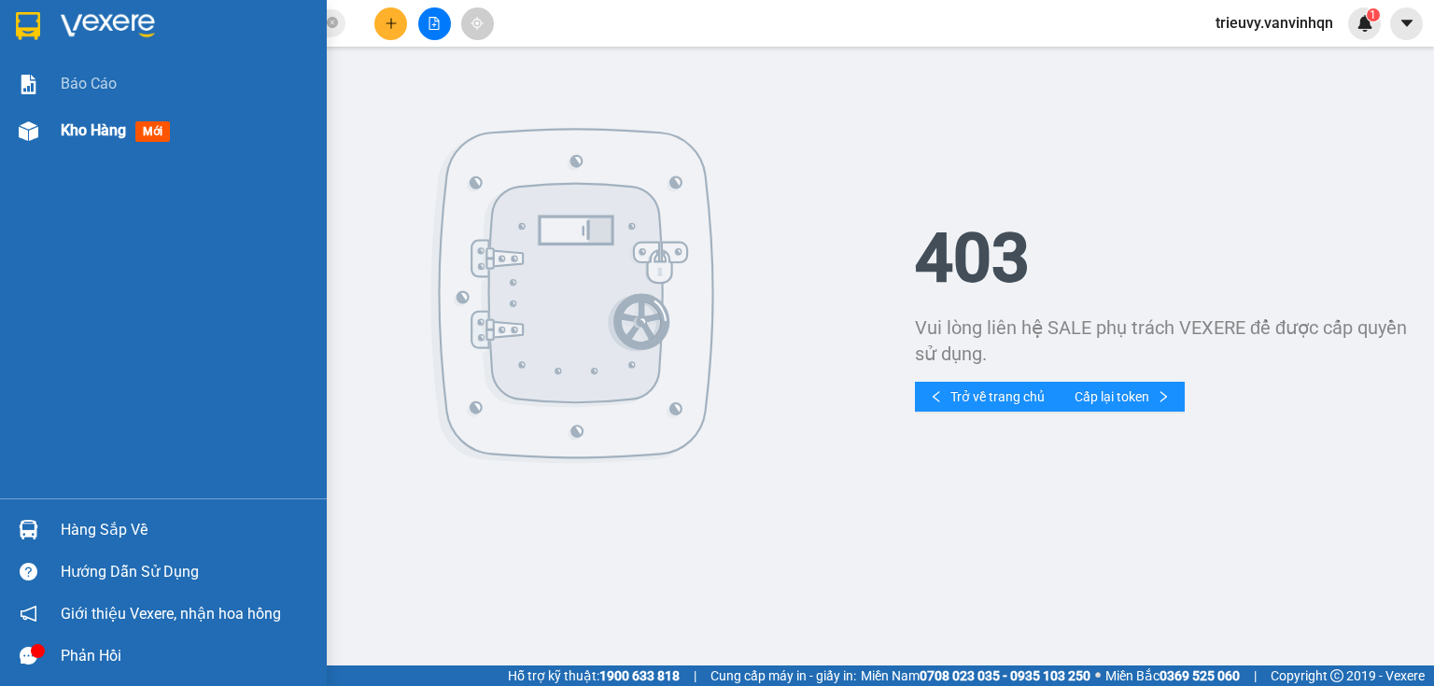
drag, startPoint x: 52, startPoint y: 126, endPoint x: 84, endPoint y: 128, distance: 31.8
click at [59, 128] on div "Kho hàng mới" at bounding box center [163, 130] width 327 height 47
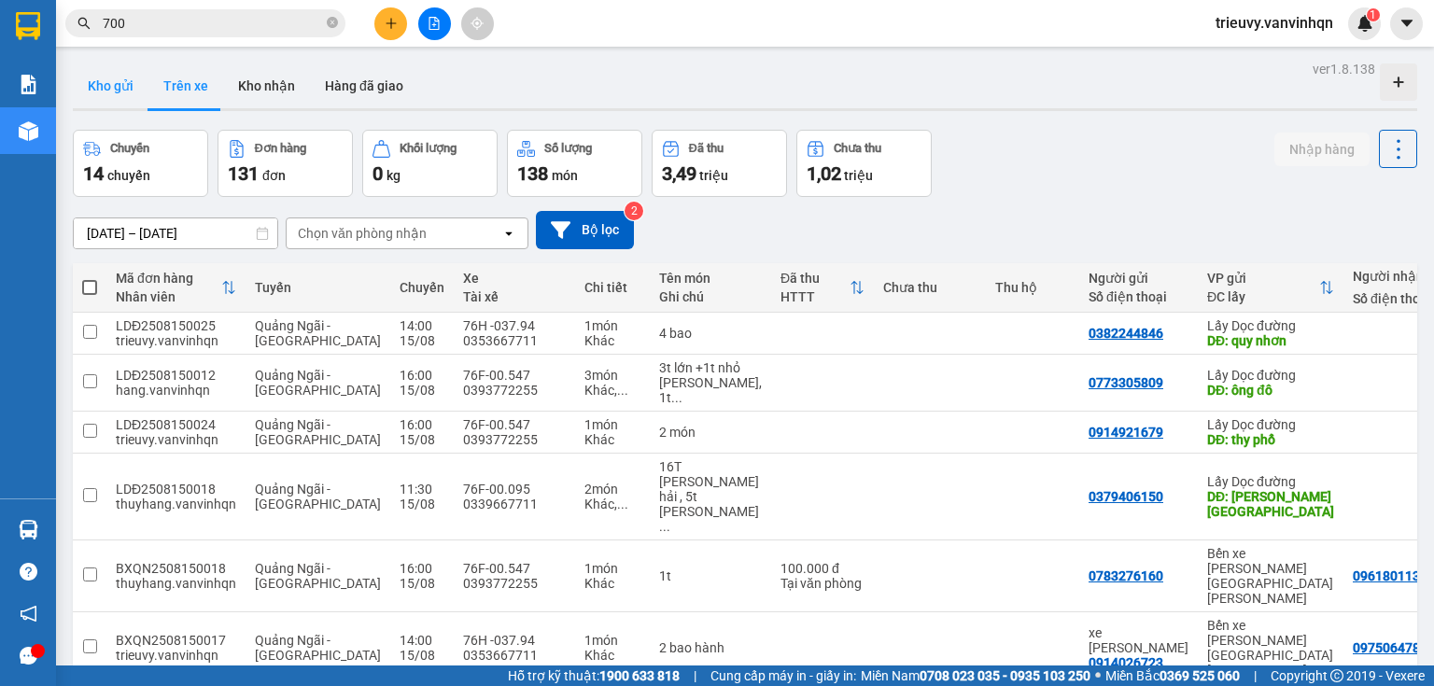
click at [112, 72] on button "Kho gửi" at bounding box center [111, 85] width 76 height 45
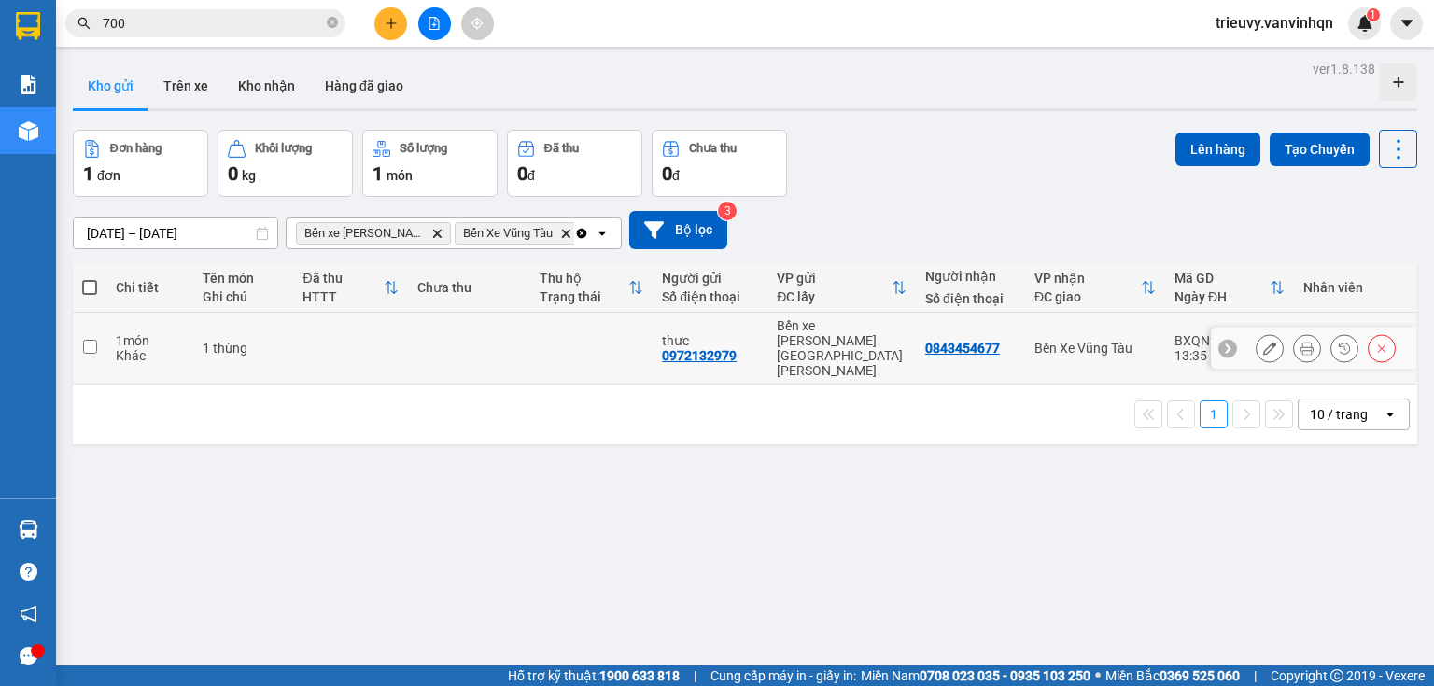
click at [391, 335] on td at bounding box center [350, 349] width 115 height 72
checkbox input "true"
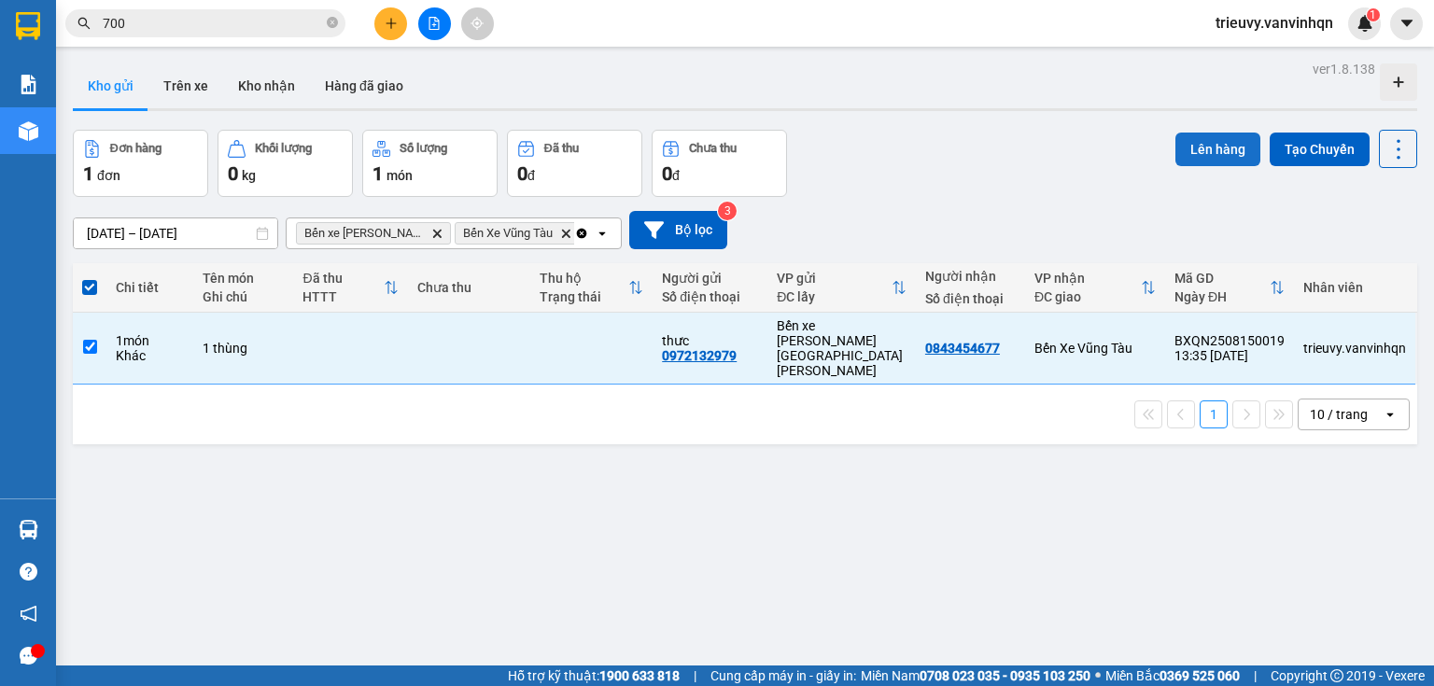
click at [1208, 143] on button "Lên hàng" at bounding box center [1217, 150] width 85 height 34
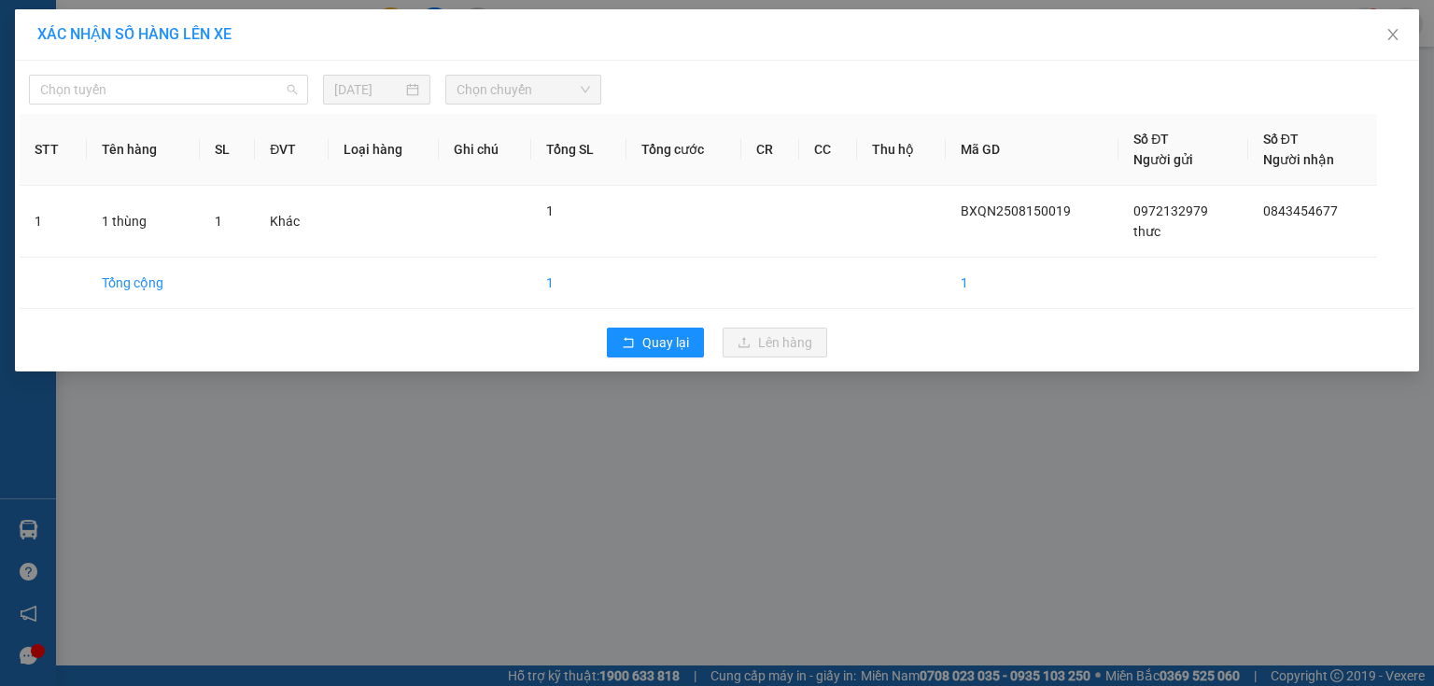
drag, startPoint x: 273, startPoint y: 84, endPoint x: 188, endPoint y: 175, distance: 124.2
click at [262, 94] on span "Chọn tuyến" at bounding box center [168, 90] width 257 height 28
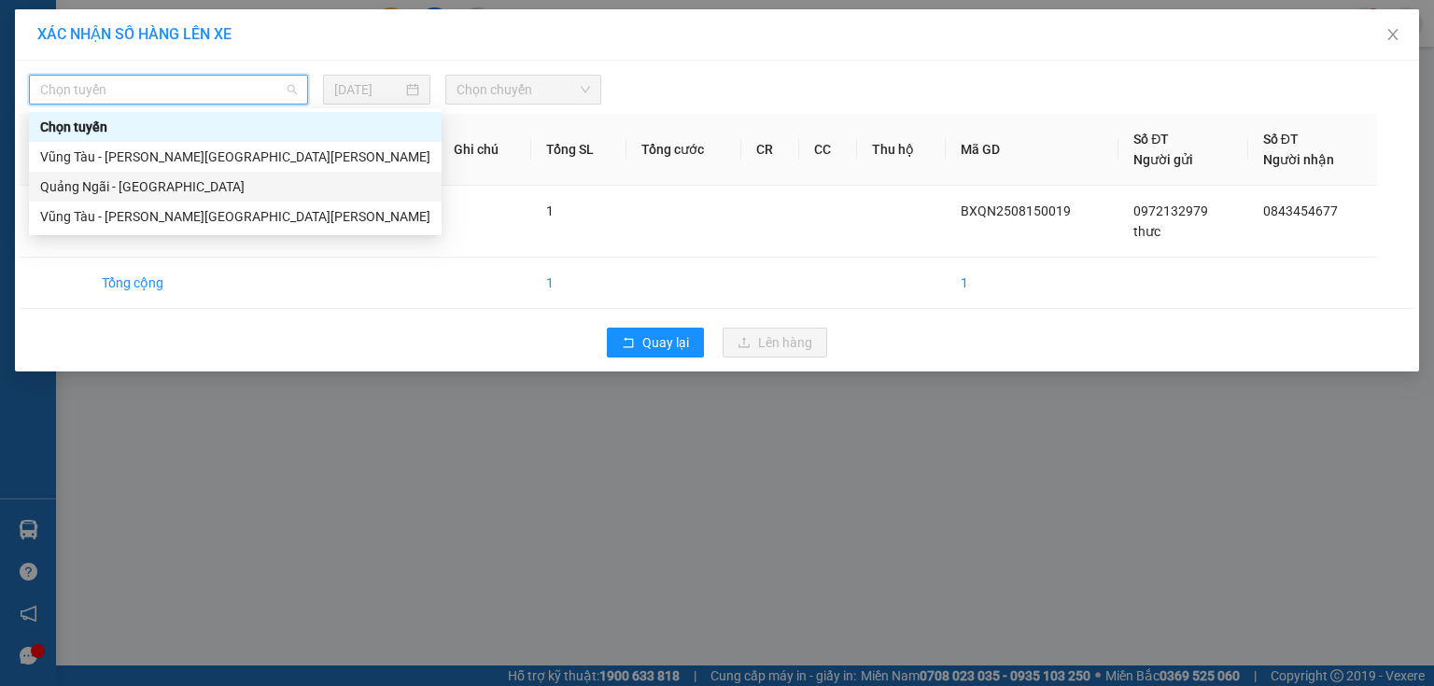
click at [174, 198] on div "Quảng Ngãi - [GEOGRAPHIC_DATA]" at bounding box center [235, 187] width 413 height 30
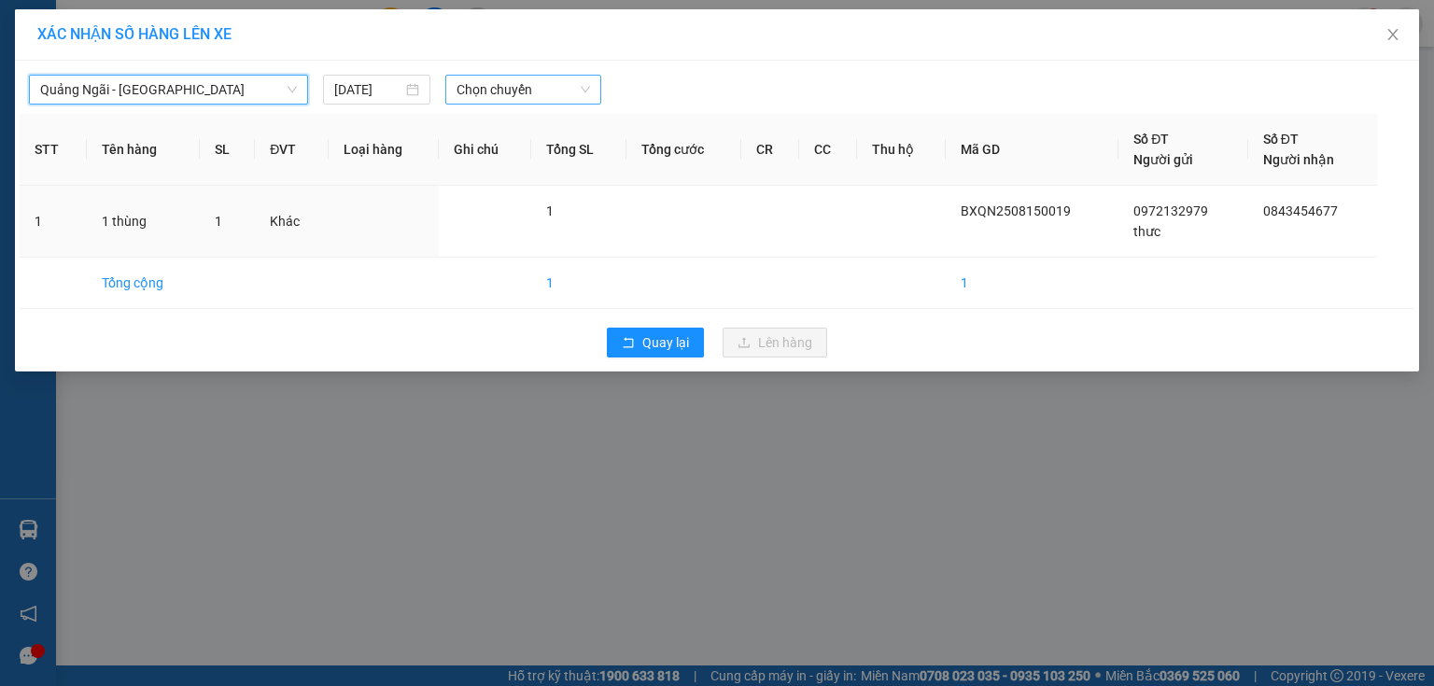
click at [530, 94] on span "Chọn chuyến" at bounding box center [523, 90] width 134 height 28
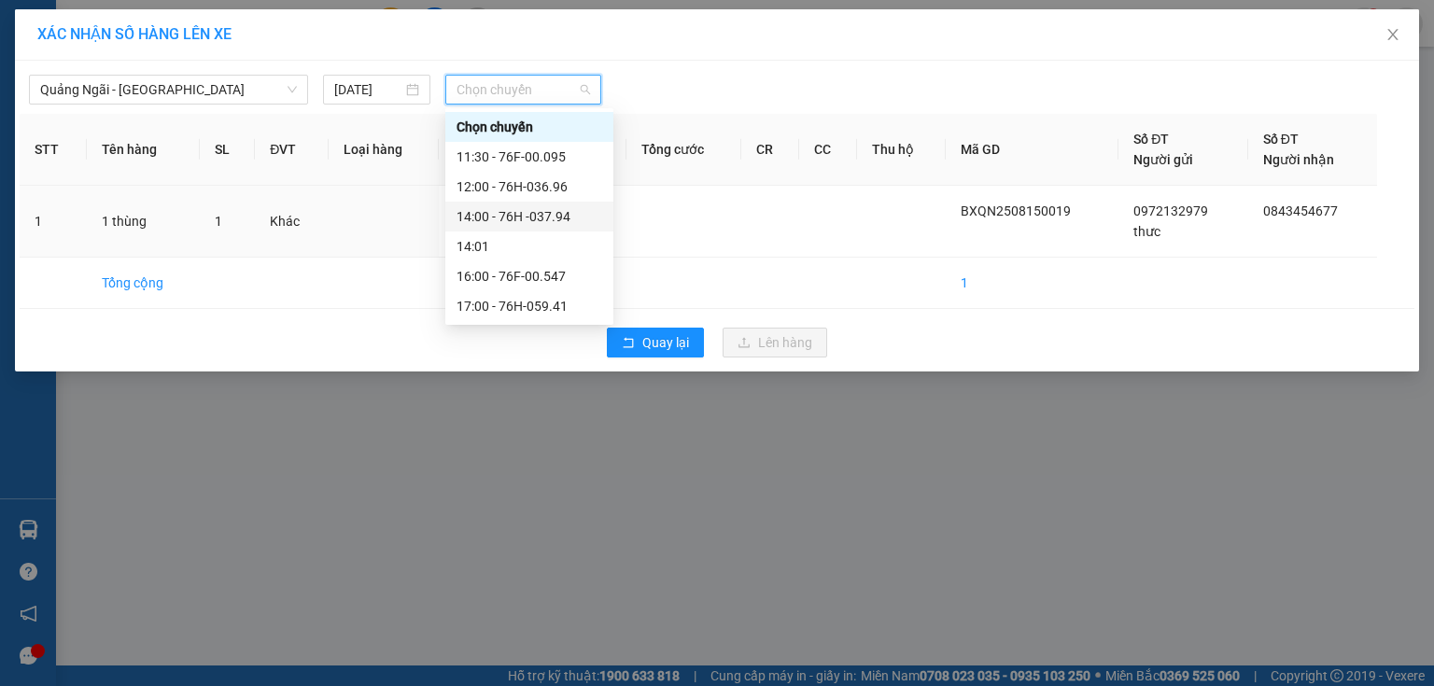
click at [568, 220] on div "14:00 - 76H -037.94" at bounding box center [529, 216] width 146 height 21
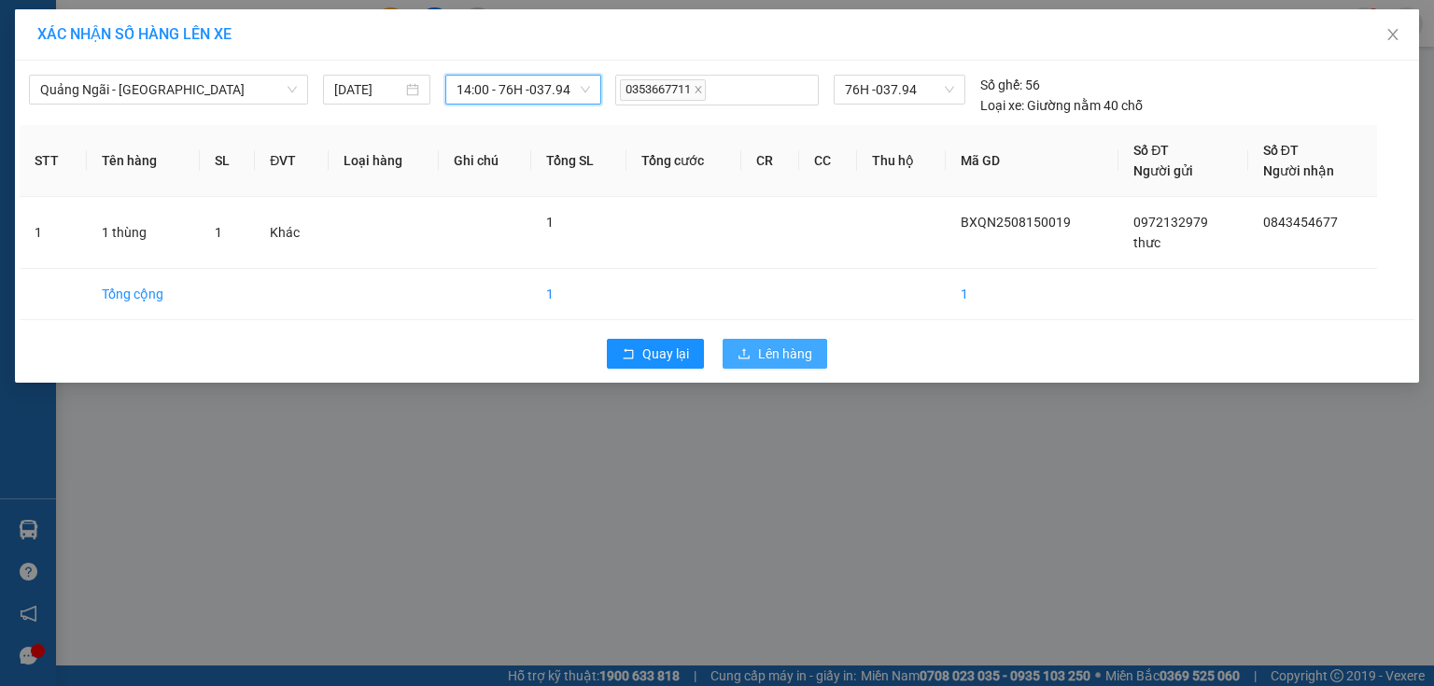
click at [770, 351] on span "Lên hàng" at bounding box center [785, 354] width 54 height 21
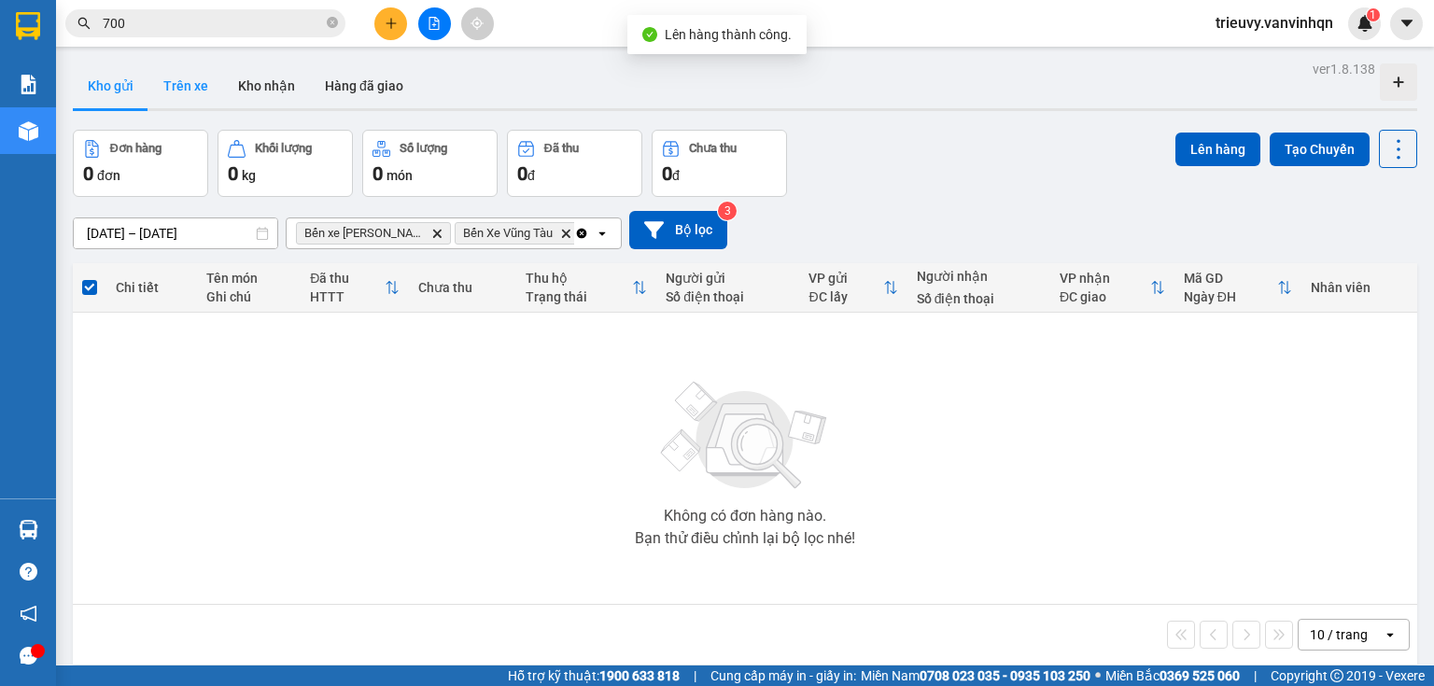
click at [192, 93] on button "Trên xe" at bounding box center [185, 85] width 75 height 45
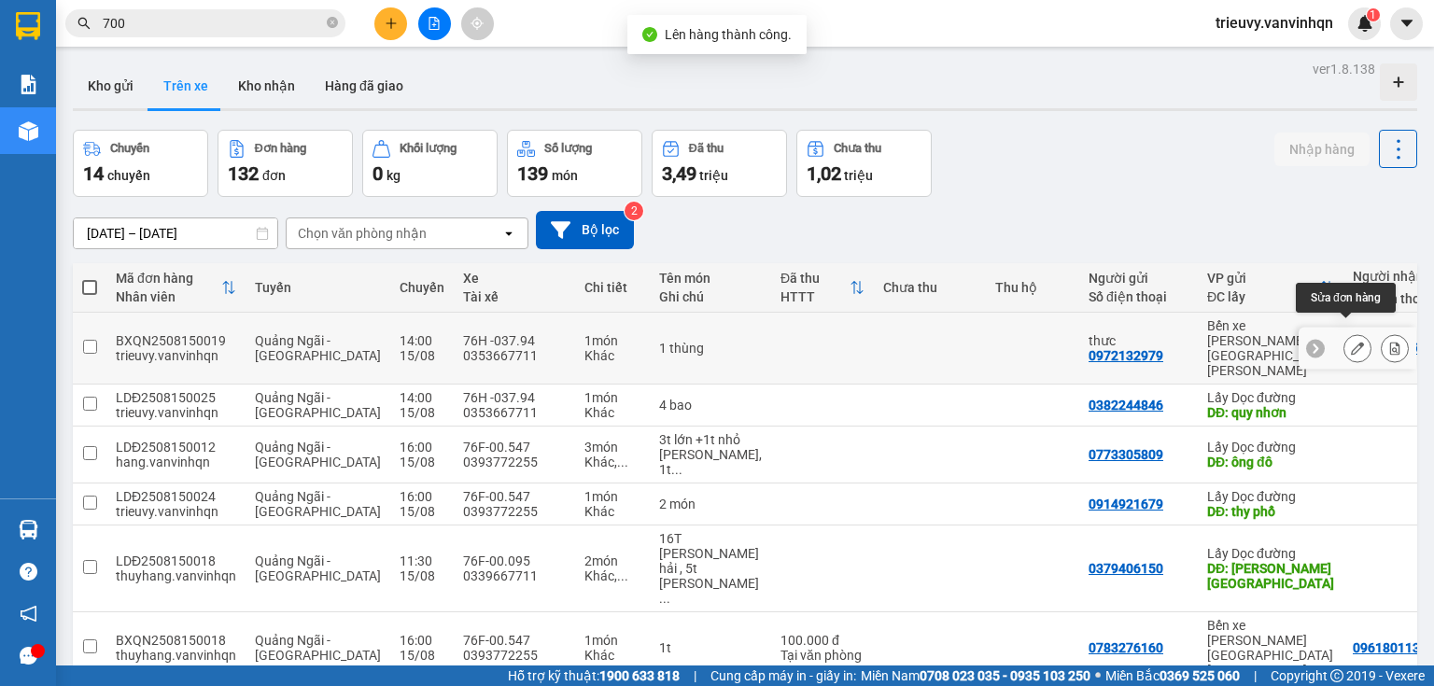
click at [1355, 332] on button at bounding box center [1357, 348] width 26 height 33
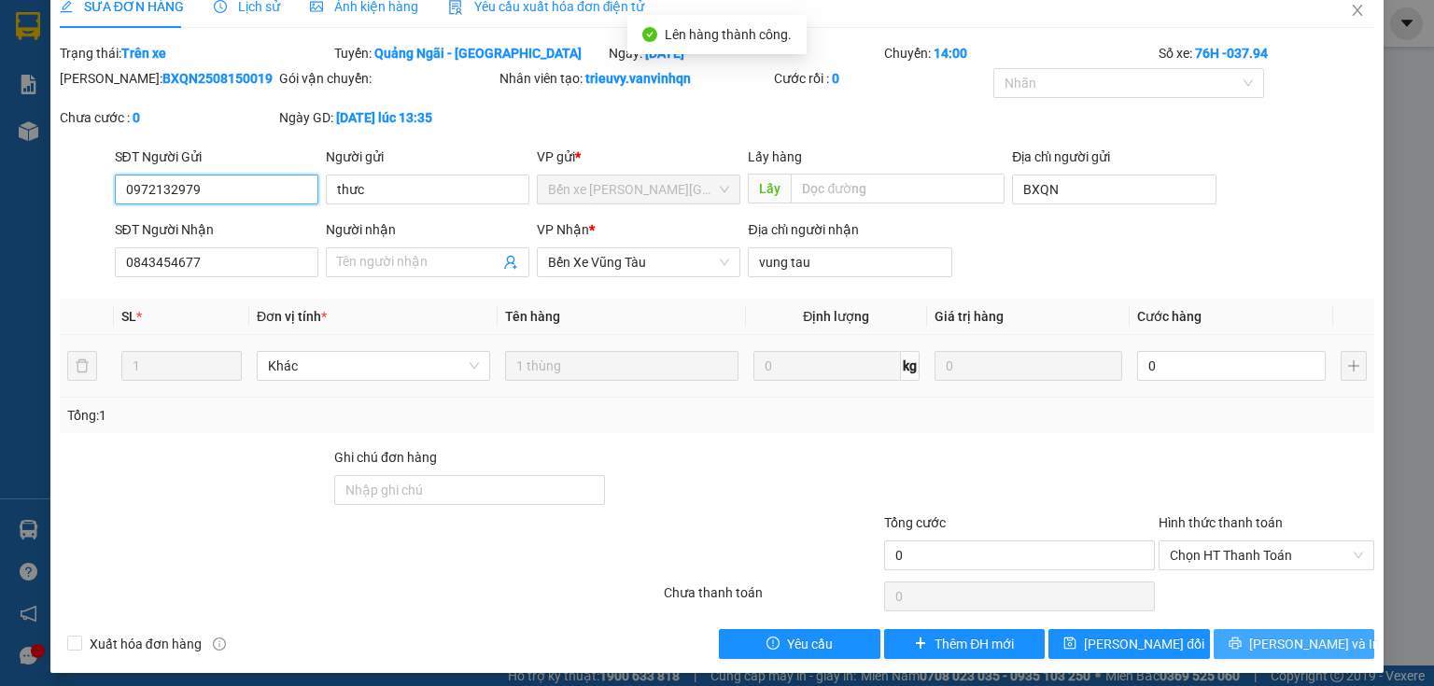
scroll to position [32, 0]
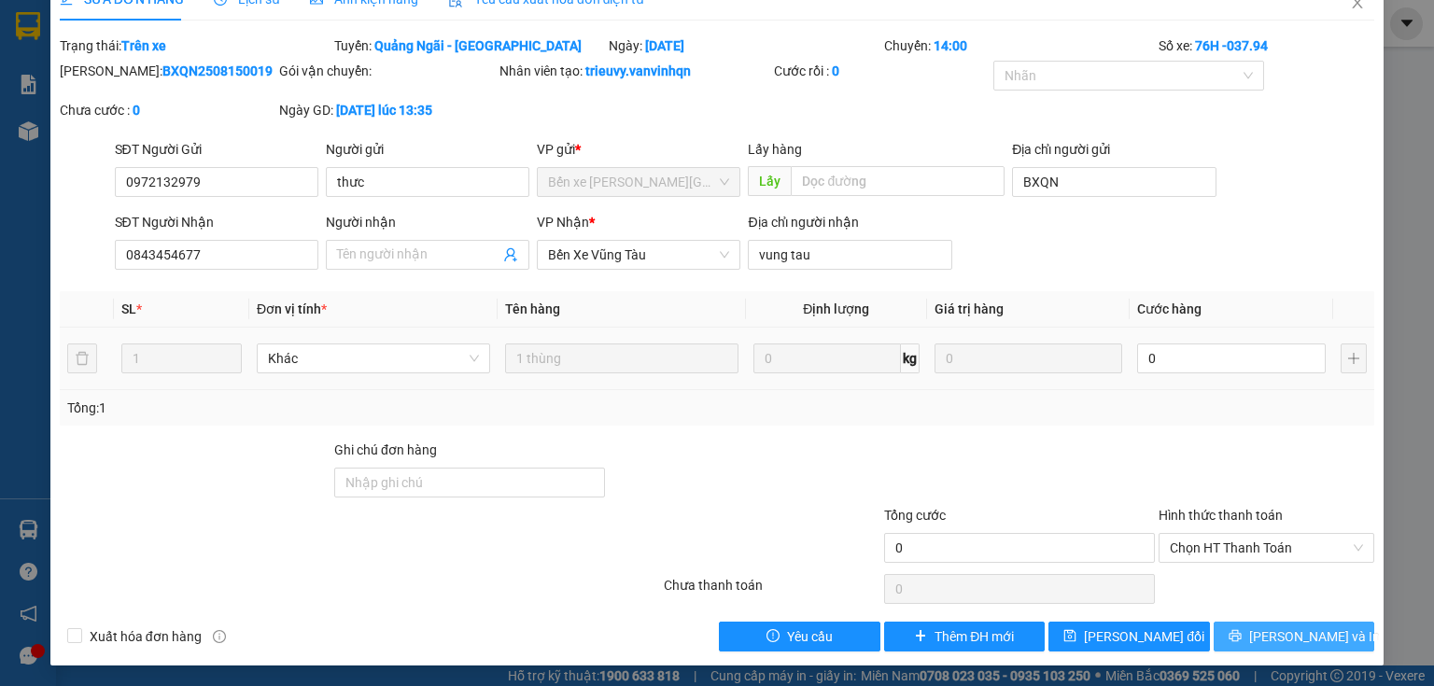
click at [1351, 638] on button "[PERSON_NAME] và In" at bounding box center [1293, 637] width 161 height 30
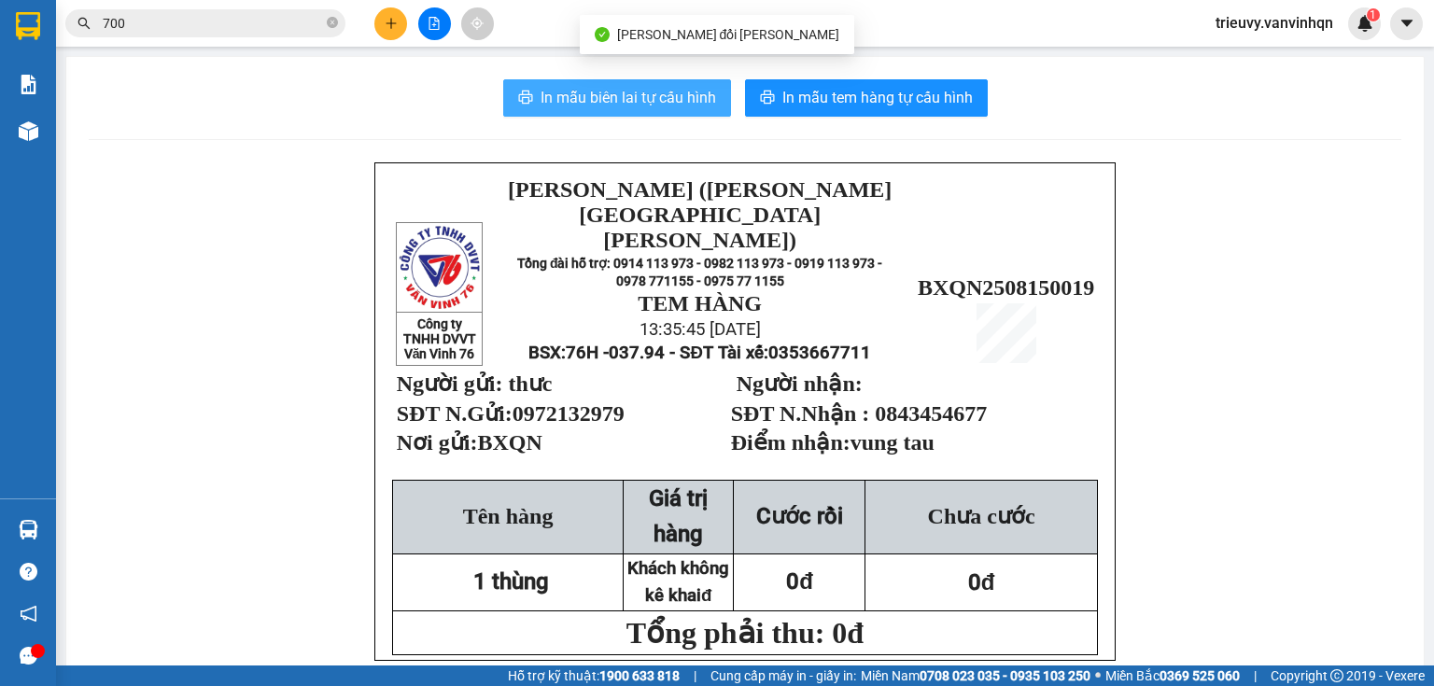
click at [682, 93] on span "In mẫu biên lai tự cấu hình" at bounding box center [627, 97] width 175 height 23
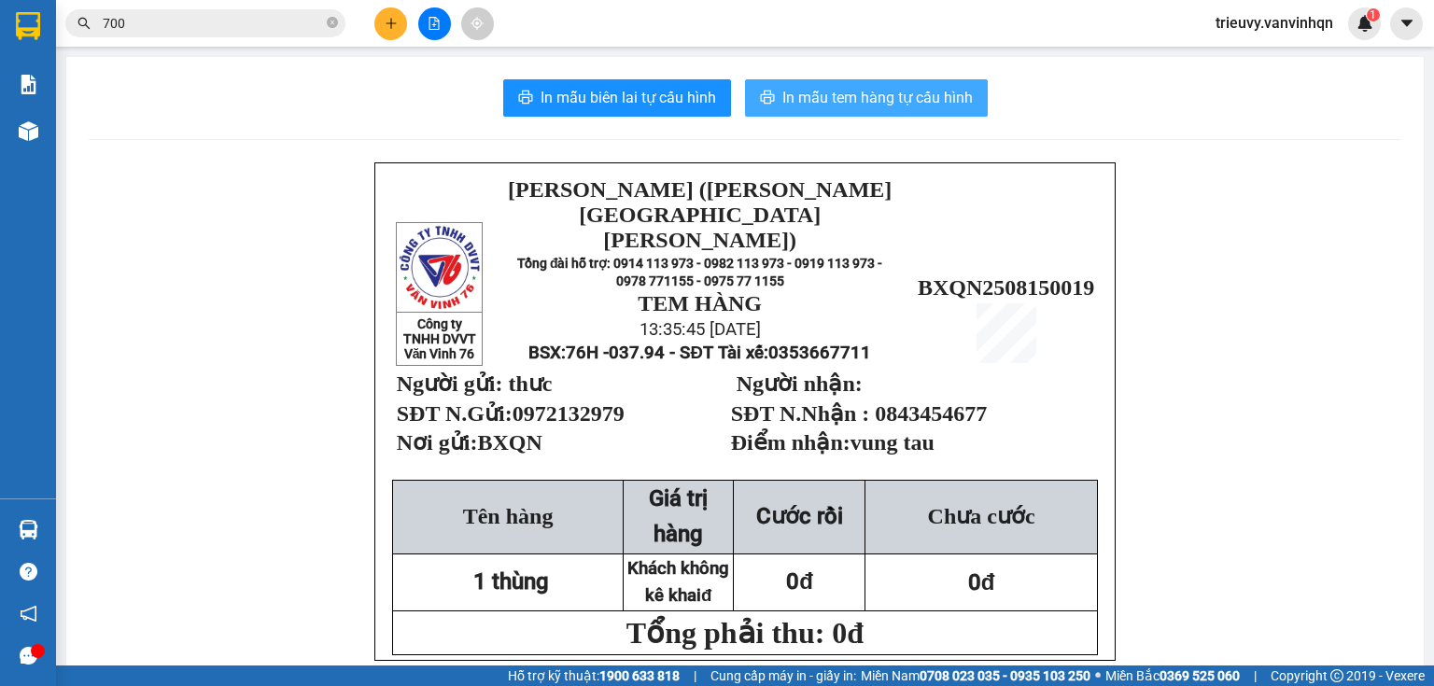
click at [807, 105] on span "In mẫu tem hàng tự cấu hình" at bounding box center [877, 97] width 190 height 23
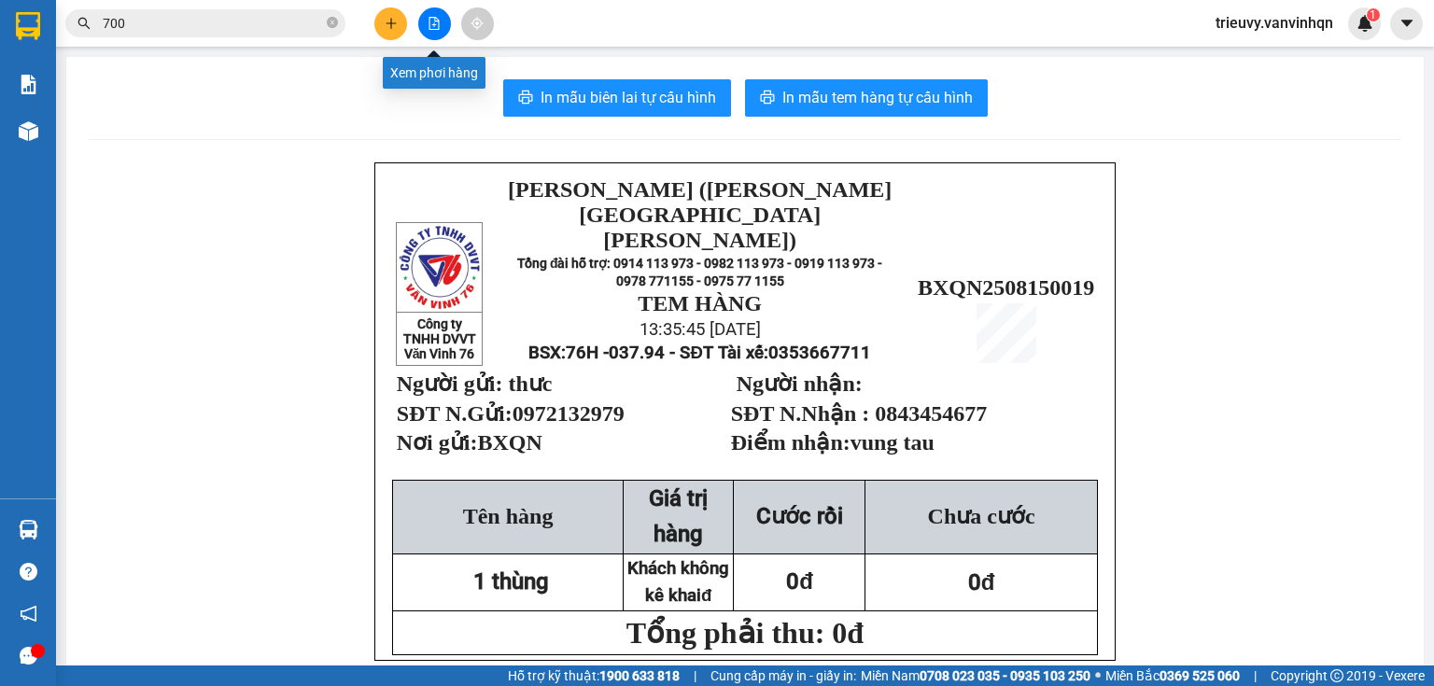
click at [426, 22] on button at bounding box center [434, 23] width 33 height 33
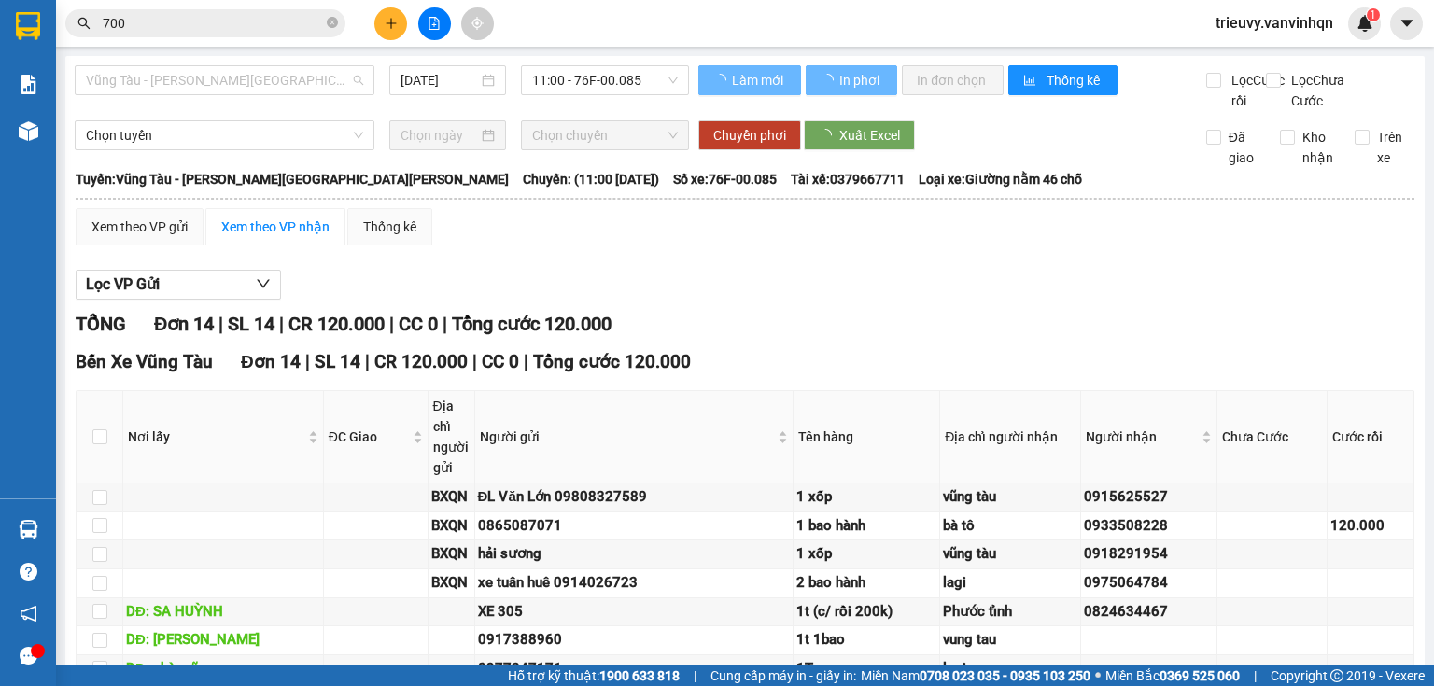
drag, startPoint x: 306, startPoint y: 79, endPoint x: 254, endPoint y: 135, distance: 76.6
click at [296, 85] on span "Vũng Tàu - [GEOGRAPHIC_DATA]" at bounding box center [224, 80] width 277 height 28
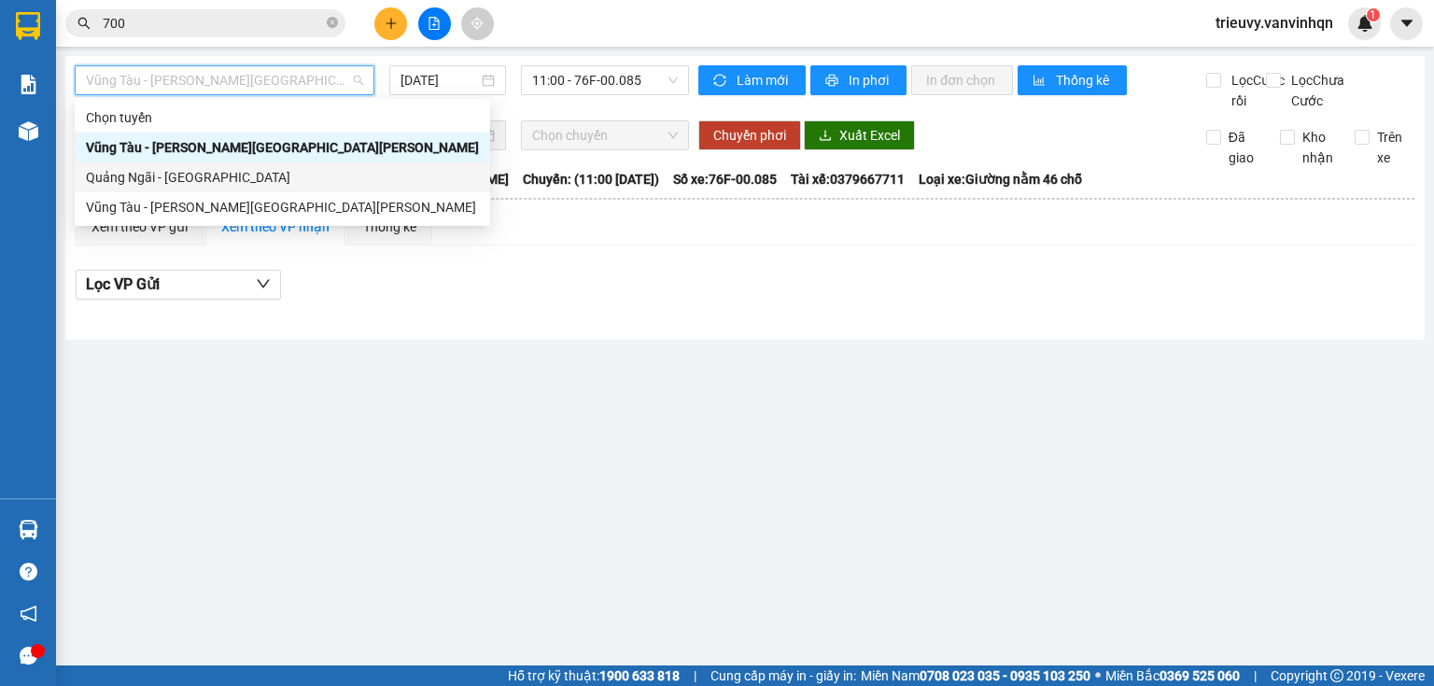
click at [246, 175] on div "Quảng Ngãi - [GEOGRAPHIC_DATA]" at bounding box center [282, 177] width 415 height 30
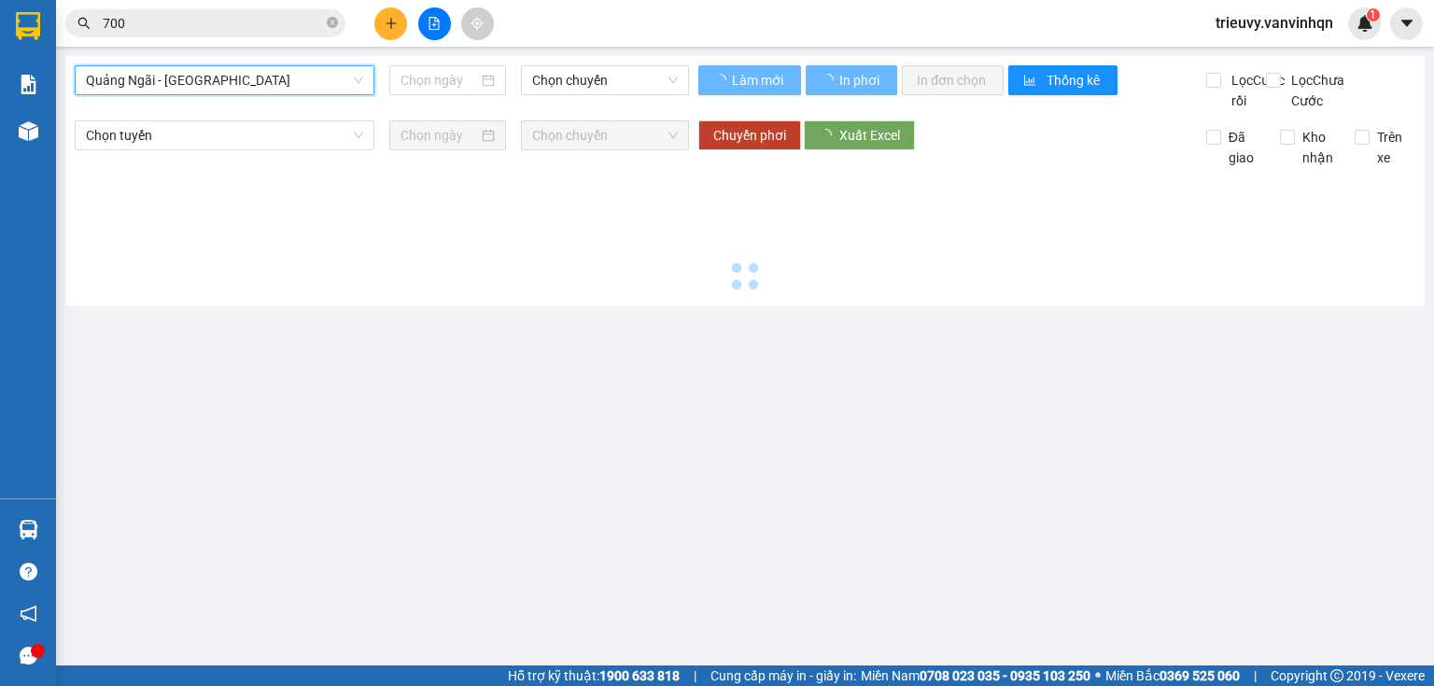
type input "[DATE]"
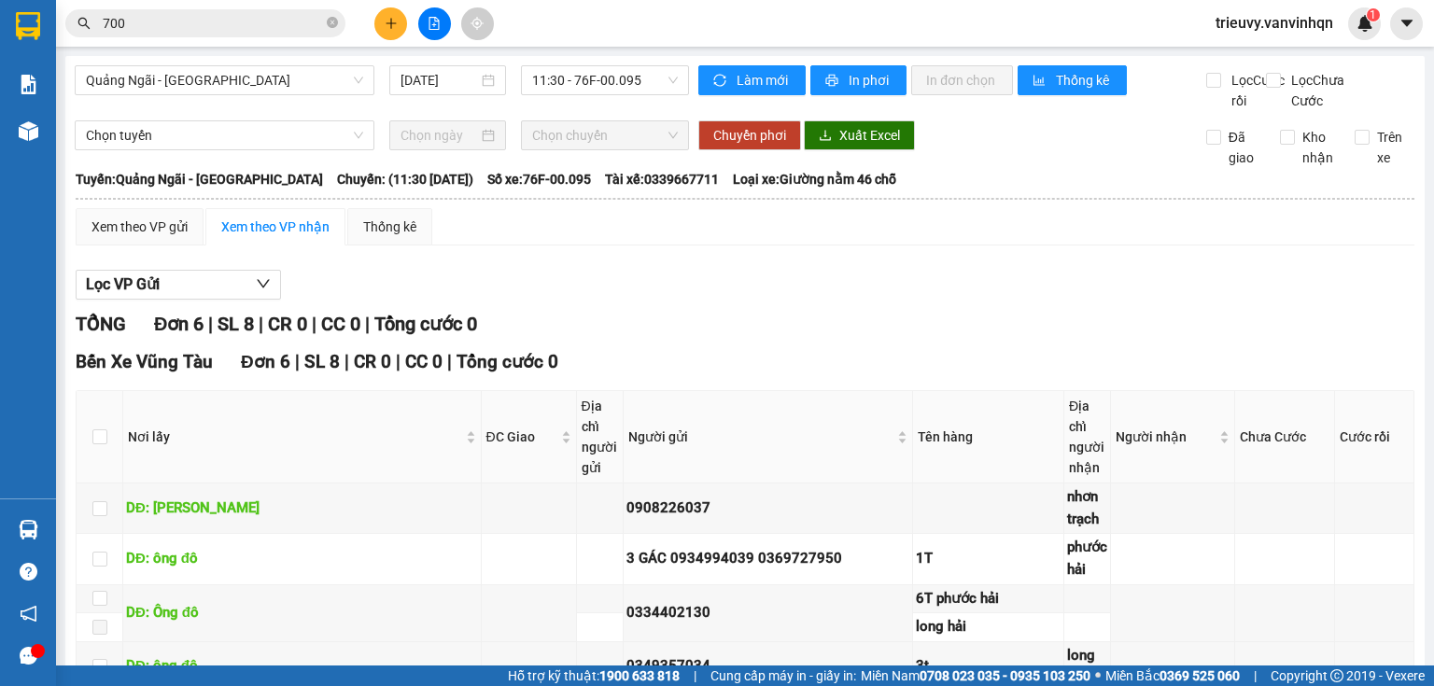
click at [554, 63] on div "Quảng Ngãi - Vũng Tàu 15/08/2025 11:30 - 76F-00.095 Làm mới In phơi In đơn chọn…" at bounding box center [744, 471] width 1359 height 831
drag, startPoint x: 620, startPoint y: 61, endPoint x: 623, endPoint y: 87, distance: 26.3
click at [621, 72] on div "Quảng Ngãi - Vũng Tàu 15/08/2025 11:30 - 76F-00.095 Làm mới In phơi In đơn chọn…" at bounding box center [744, 471] width 1359 height 831
click at [623, 90] on span "11:30 - 76F-00.095" at bounding box center [605, 80] width 147 height 28
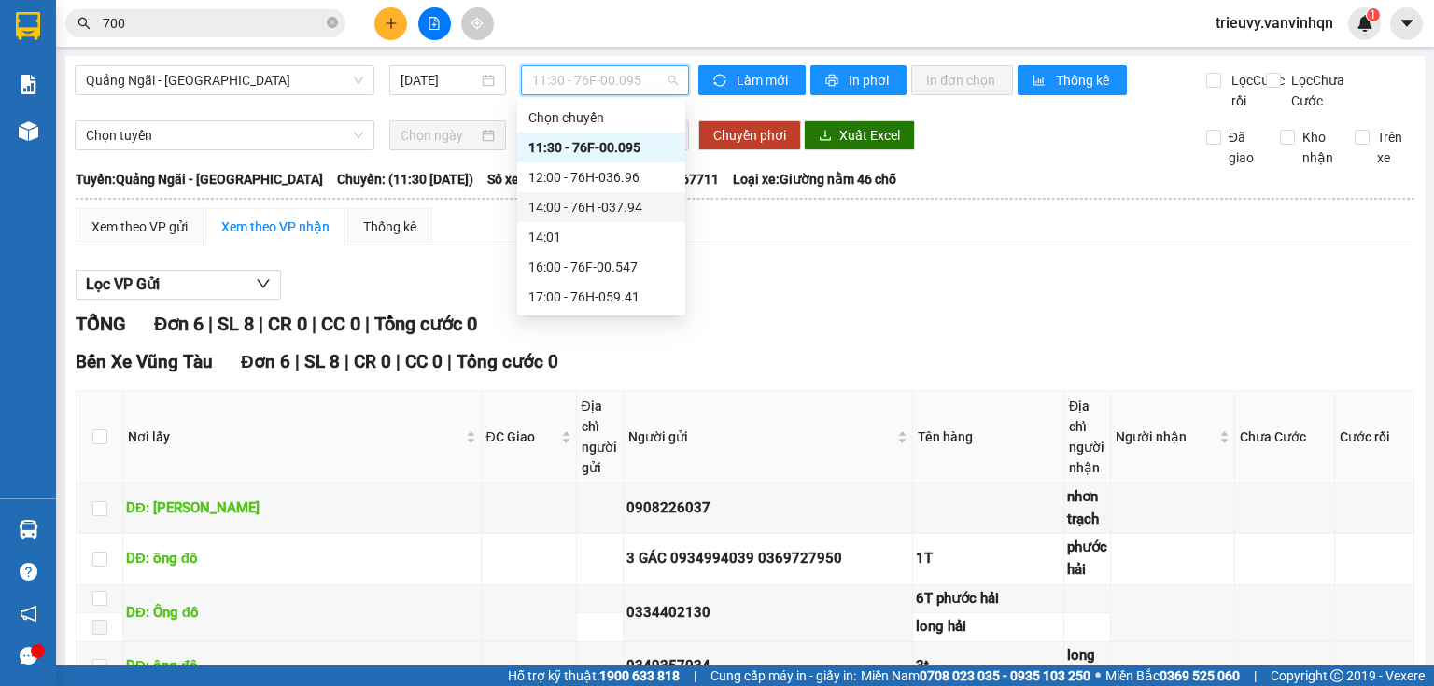
click at [631, 198] on div "14:00 - 76H -037.94" at bounding box center [601, 207] width 146 height 21
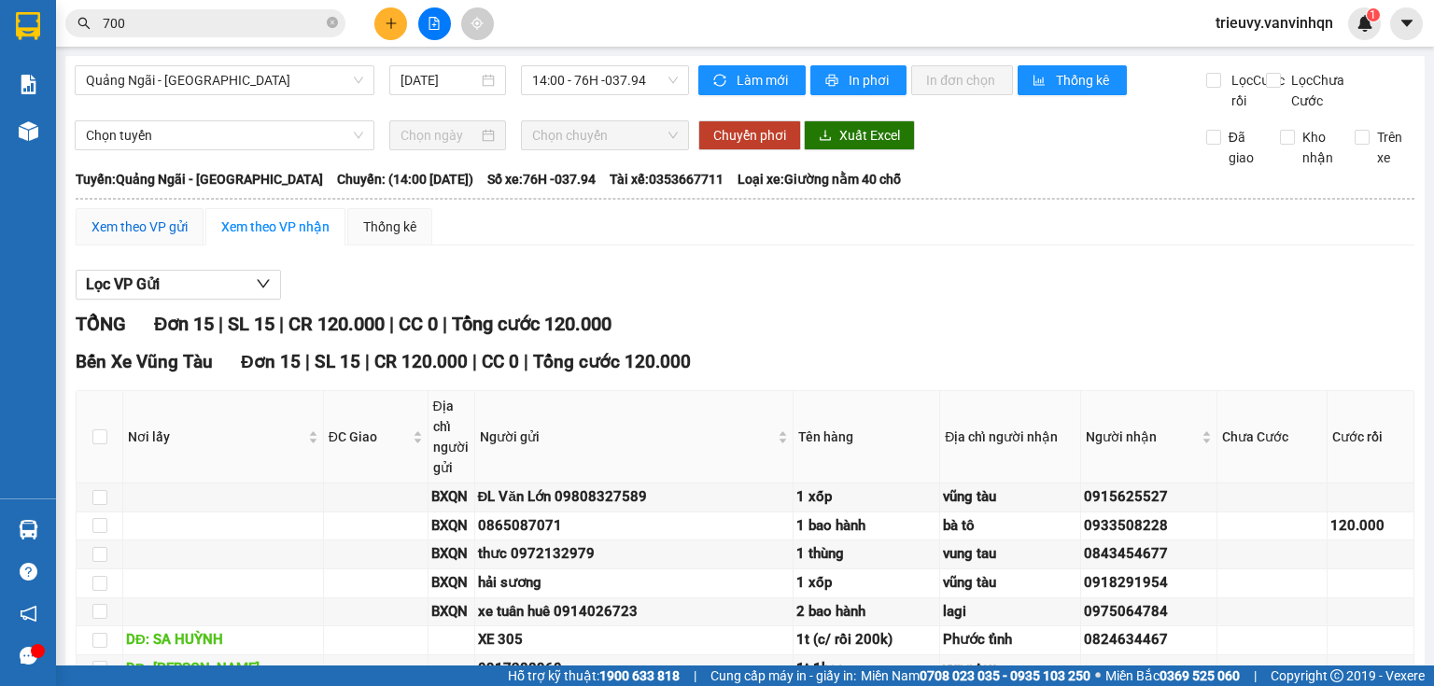
click at [153, 237] on div "Xem theo VP gửi" at bounding box center [139, 227] width 96 height 21
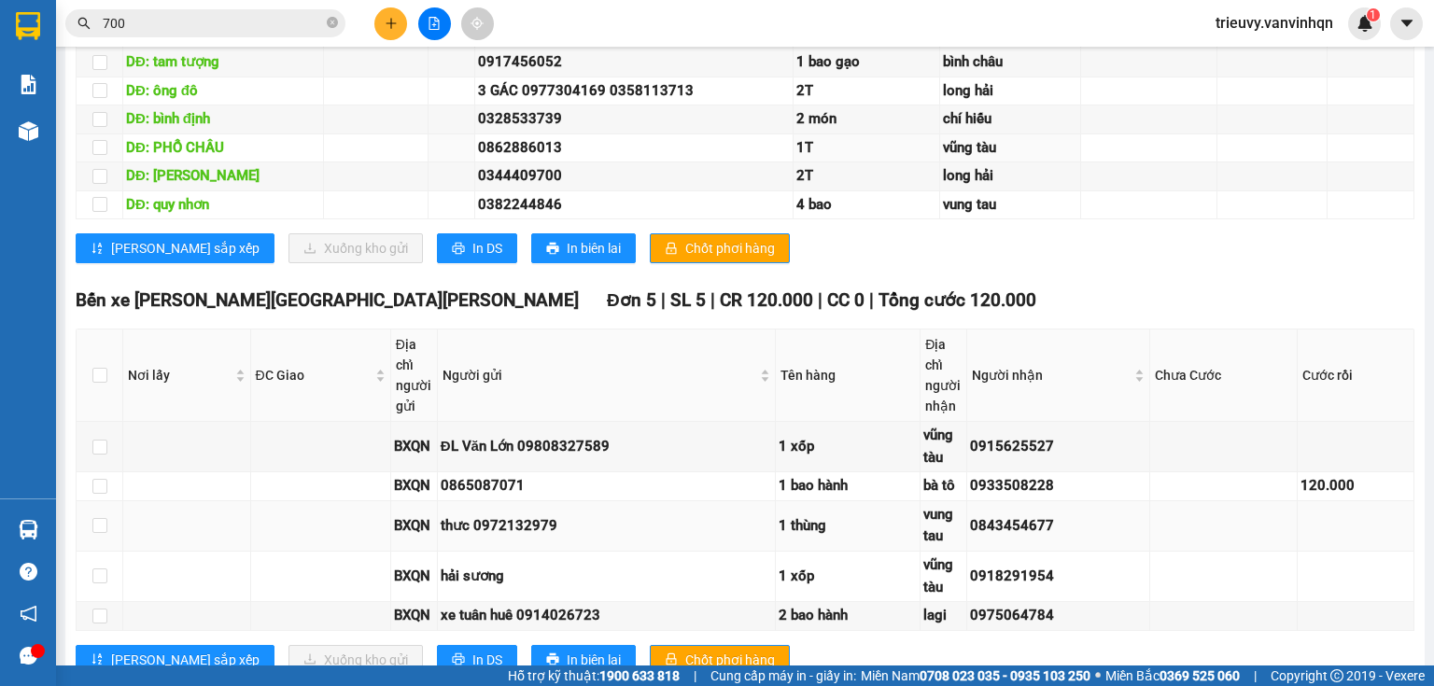
scroll to position [1516, 0]
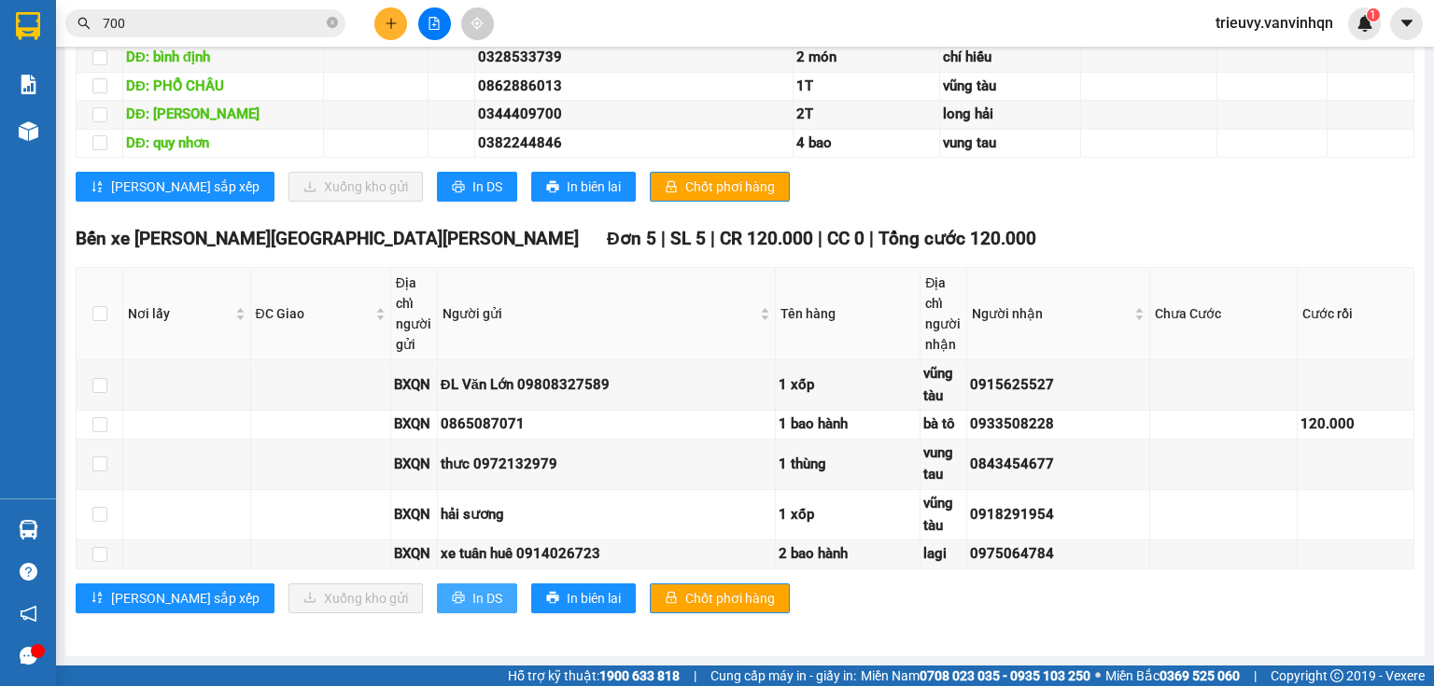
click at [472, 606] on span "In DS" at bounding box center [487, 598] width 30 height 21
click at [472, 194] on span "In DS" at bounding box center [487, 186] width 30 height 21
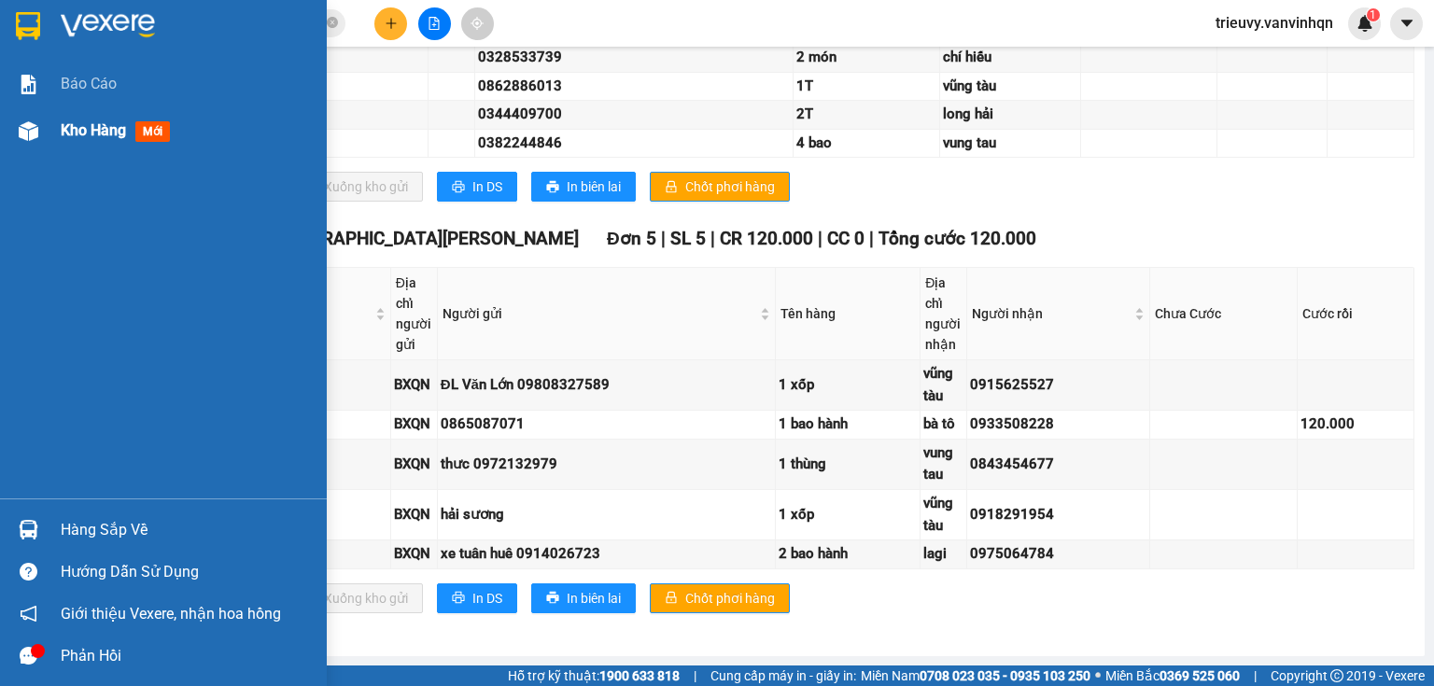
click at [105, 128] on span "Kho hàng" at bounding box center [93, 130] width 65 height 18
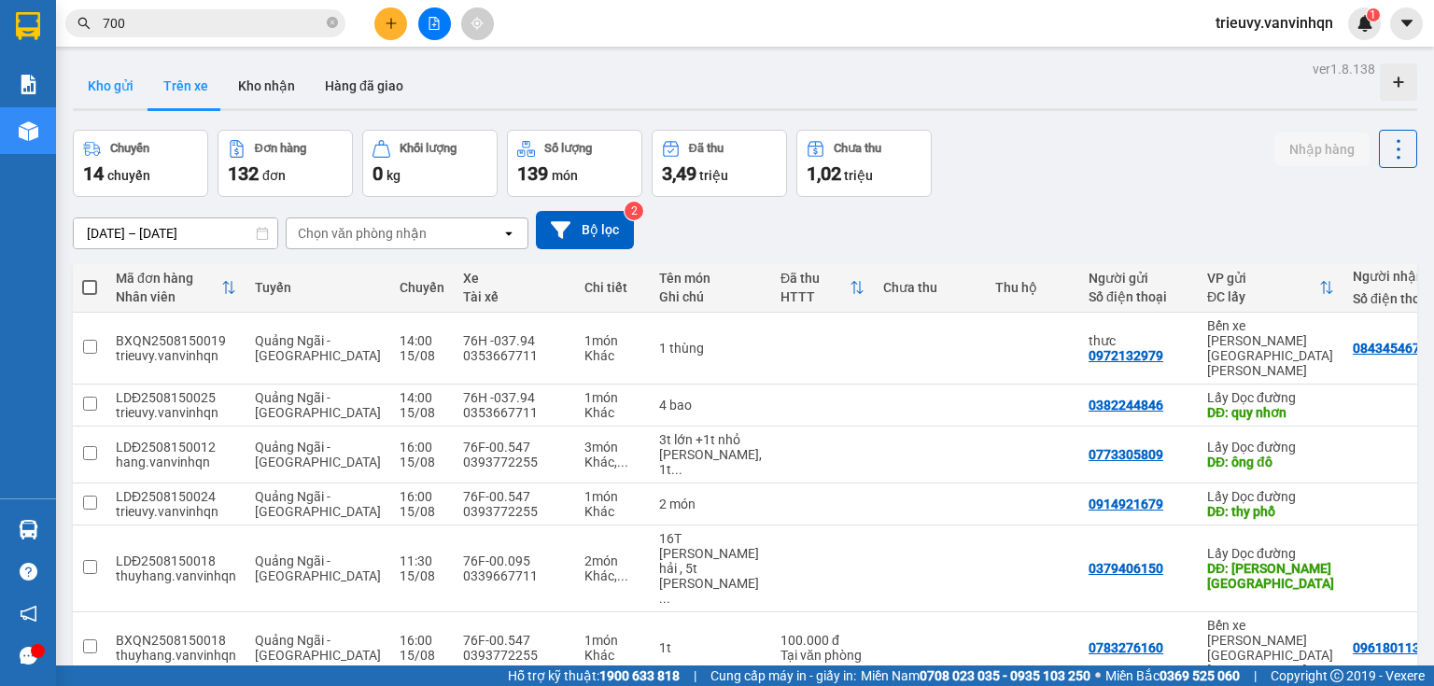
click at [114, 97] on button "Kho gửi" at bounding box center [111, 85] width 76 height 45
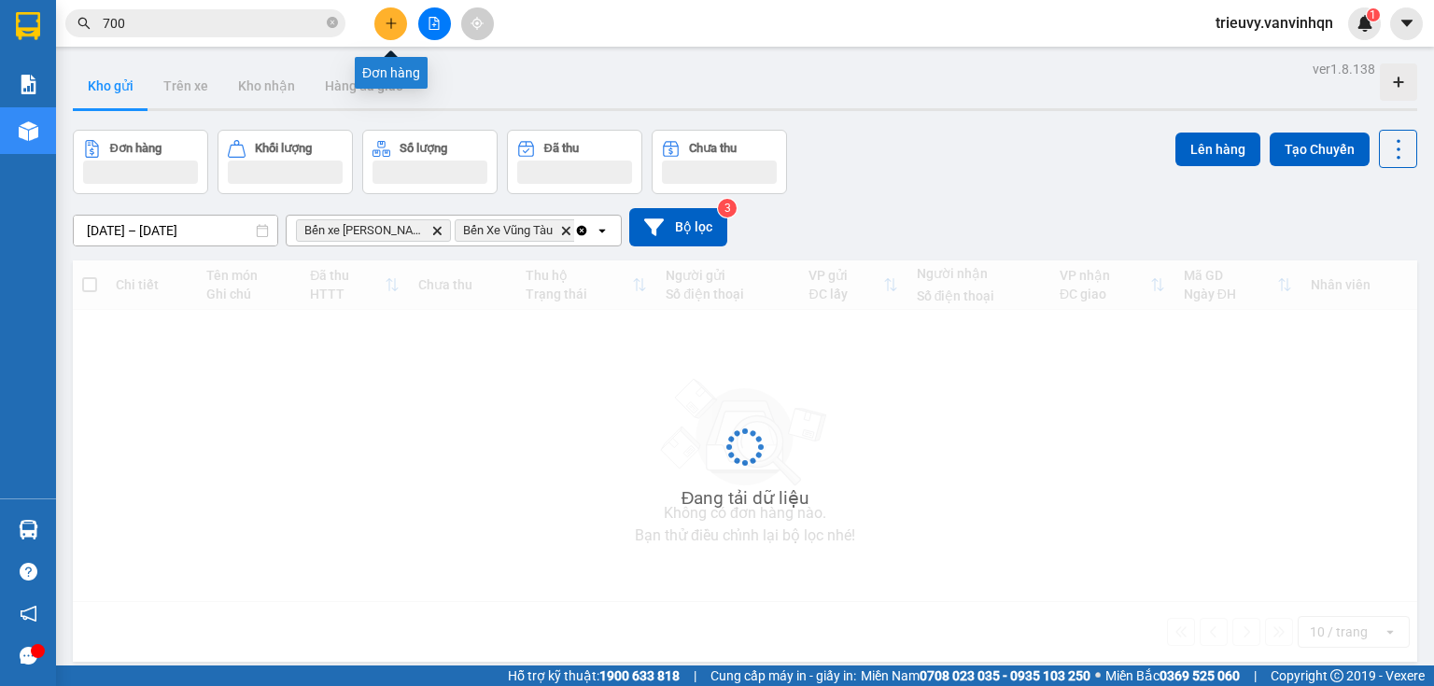
click at [388, 35] on button at bounding box center [390, 23] width 33 height 33
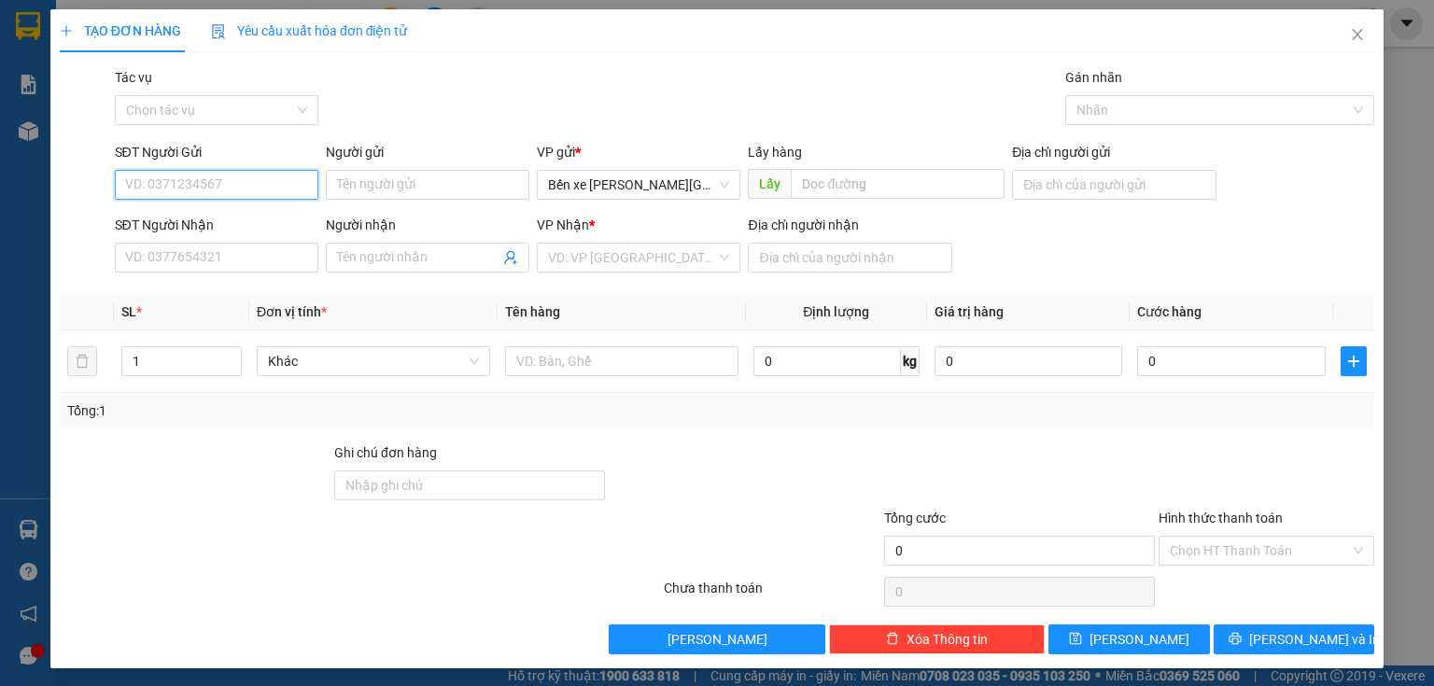
click at [245, 179] on input "SĐT Người Gửi" at bounding box center [216, 185] width 203 height 30
click at [151, 176] on input "0983030879" at bounding box center [216, 185] width 203 height 30
drag, startPoint x: 676, startPoint y: 174, endPoint x: 666, endPoint y: 189, distance: 17.6
click at [669, 183] on span "Bến xe [GEOGRAPHIC_DATA]" at bounding box center [638, 185] width 181 height 28
type input "0983030879"
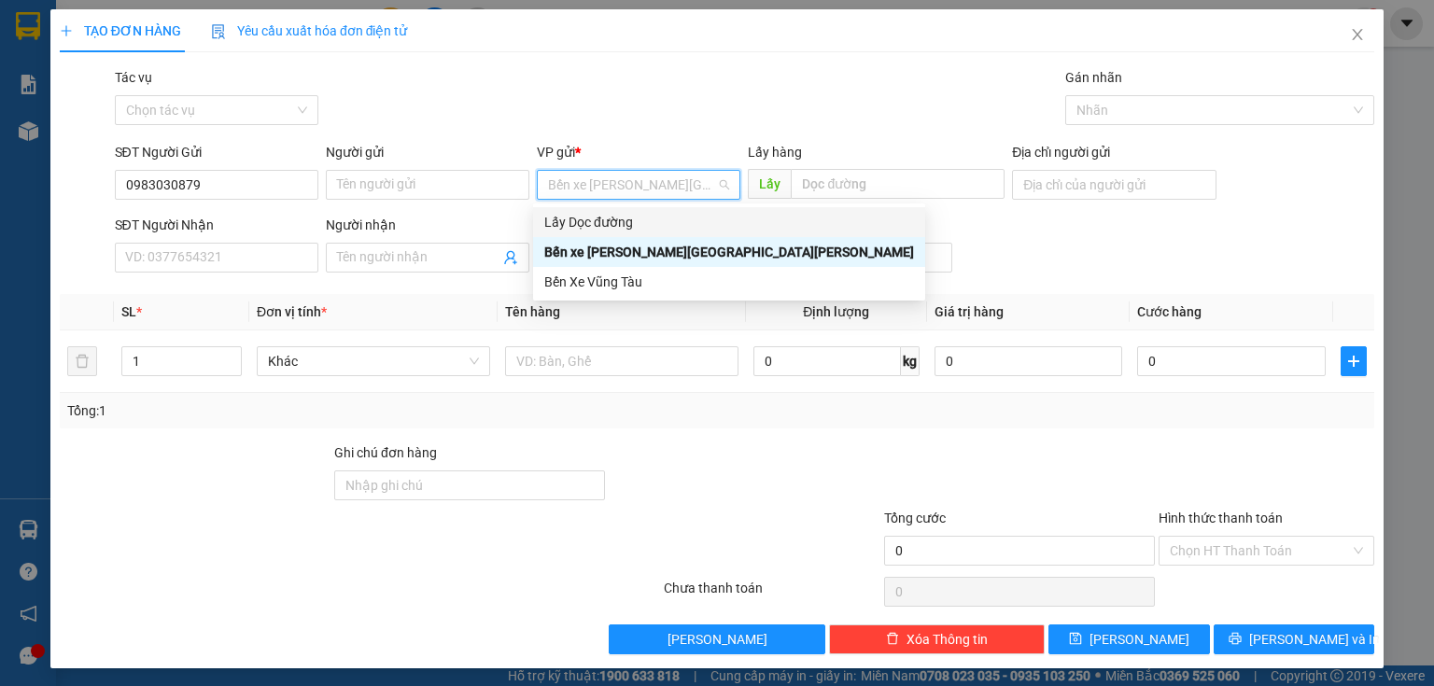
click at [636, 224] on div "Lấy Dọc đường" at bounding box center [729, 222] width 370 height 21
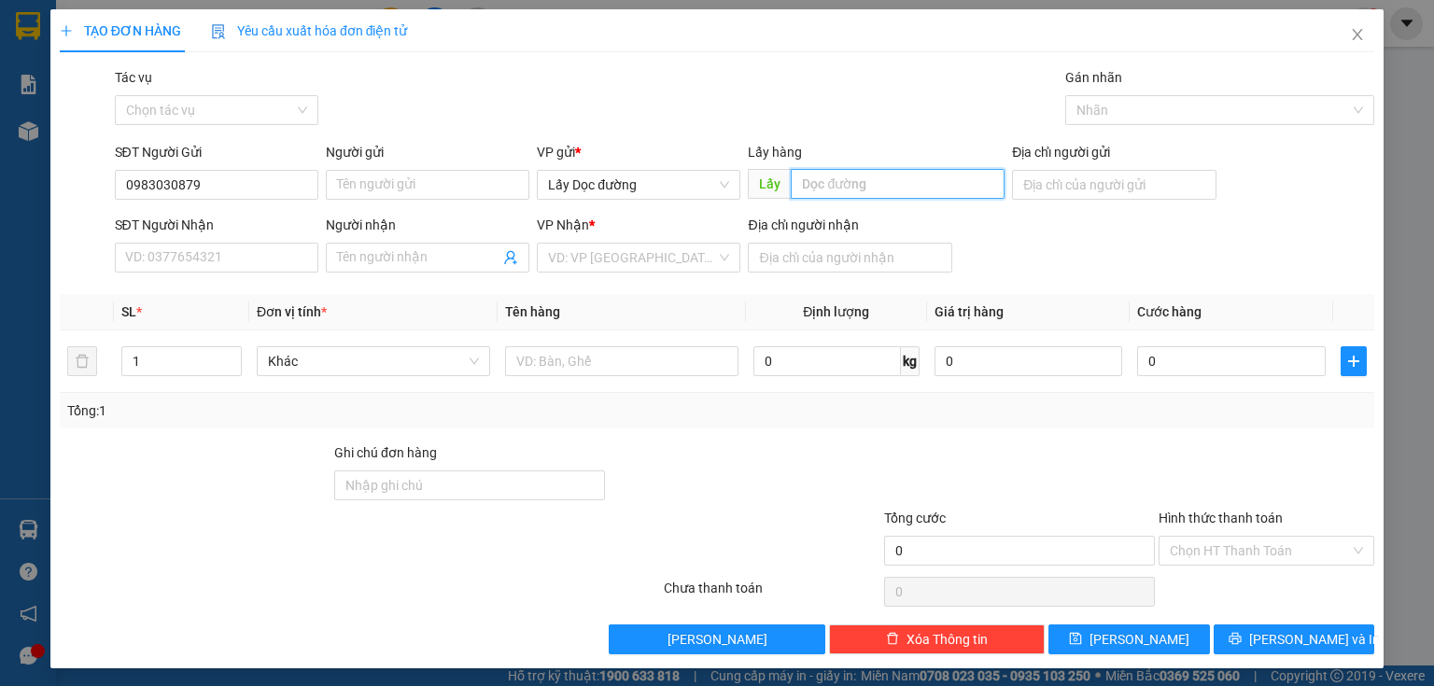
click at [864, 190] on input "text" at bounding box center [898, 184] width 214 height 30
click at [714, 254] on div "VD: VP [GEOGRAPHIC_DATA]" at bounding box center [638, 258] width 203 height 30
type input "mỏ cày"
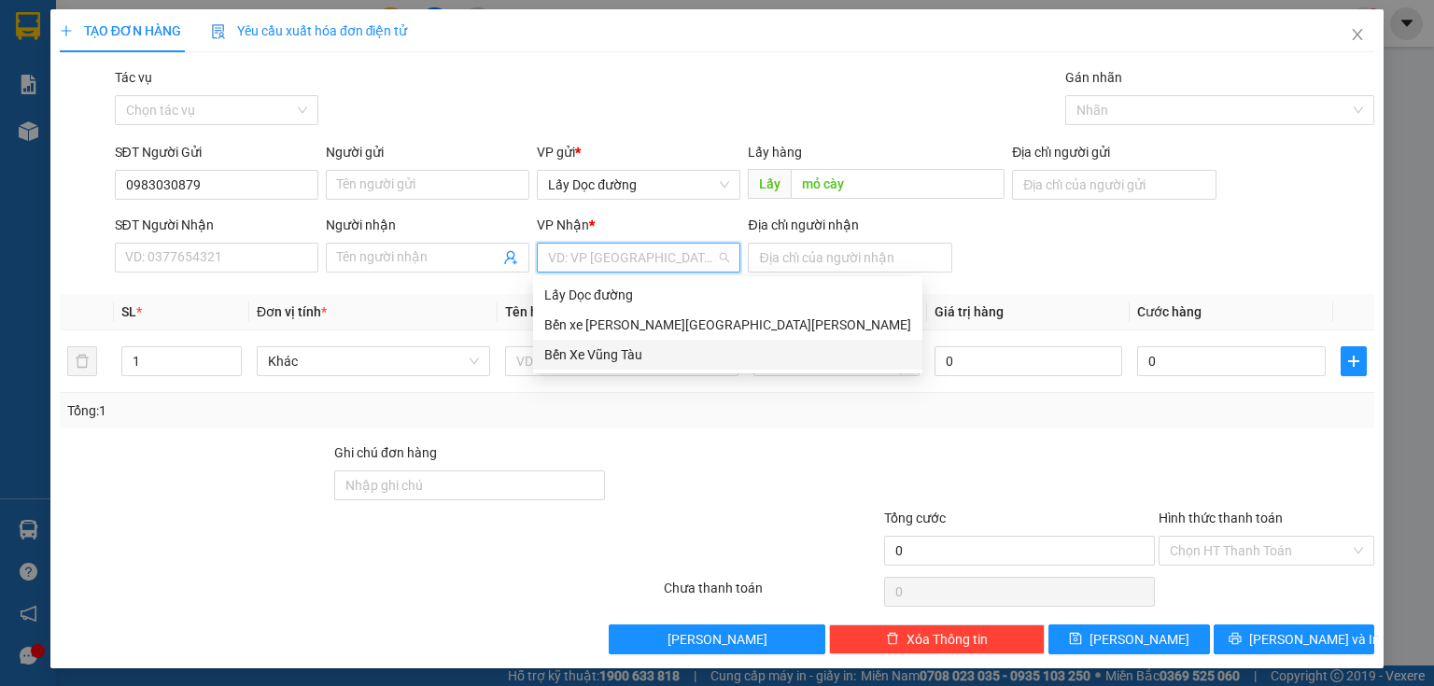
click at [613, 349] on div "Bến Xe Vũng Tàu" at bounding box center [727, 354] width 367 height 21
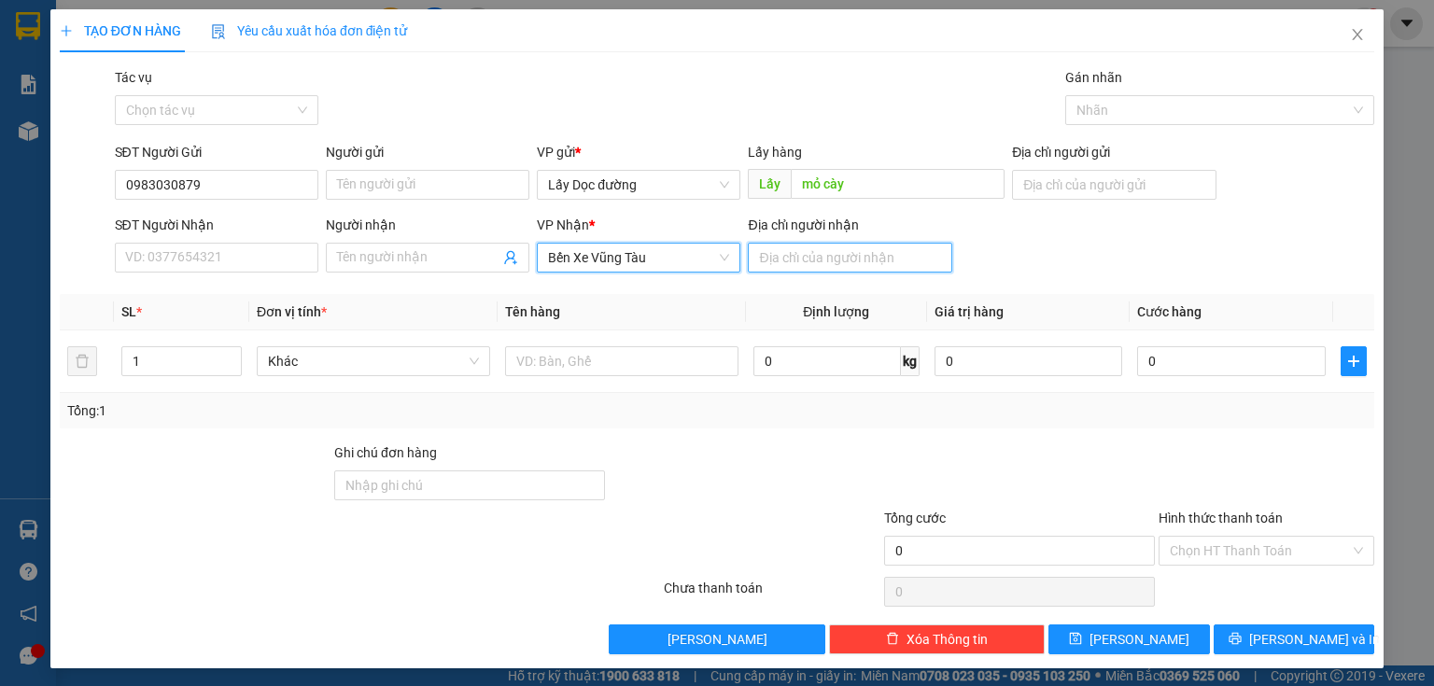
click at [849, 261] on input "Địa chỉ người nhận" at bounding box center [849, 258] width 203 height 30
type input "long thành"
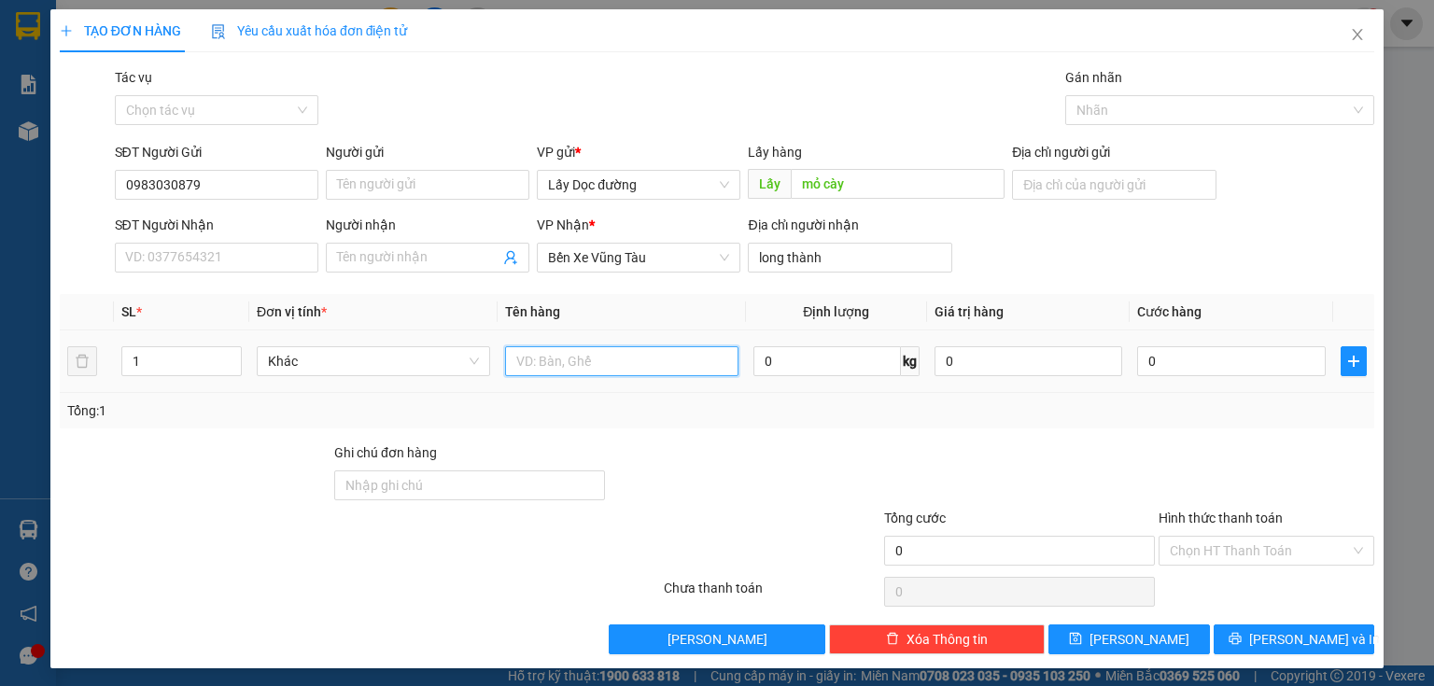
click at [620, 359] on input "text" at bounding box center [621, 361] width 233 height 30
type input "2 bao"
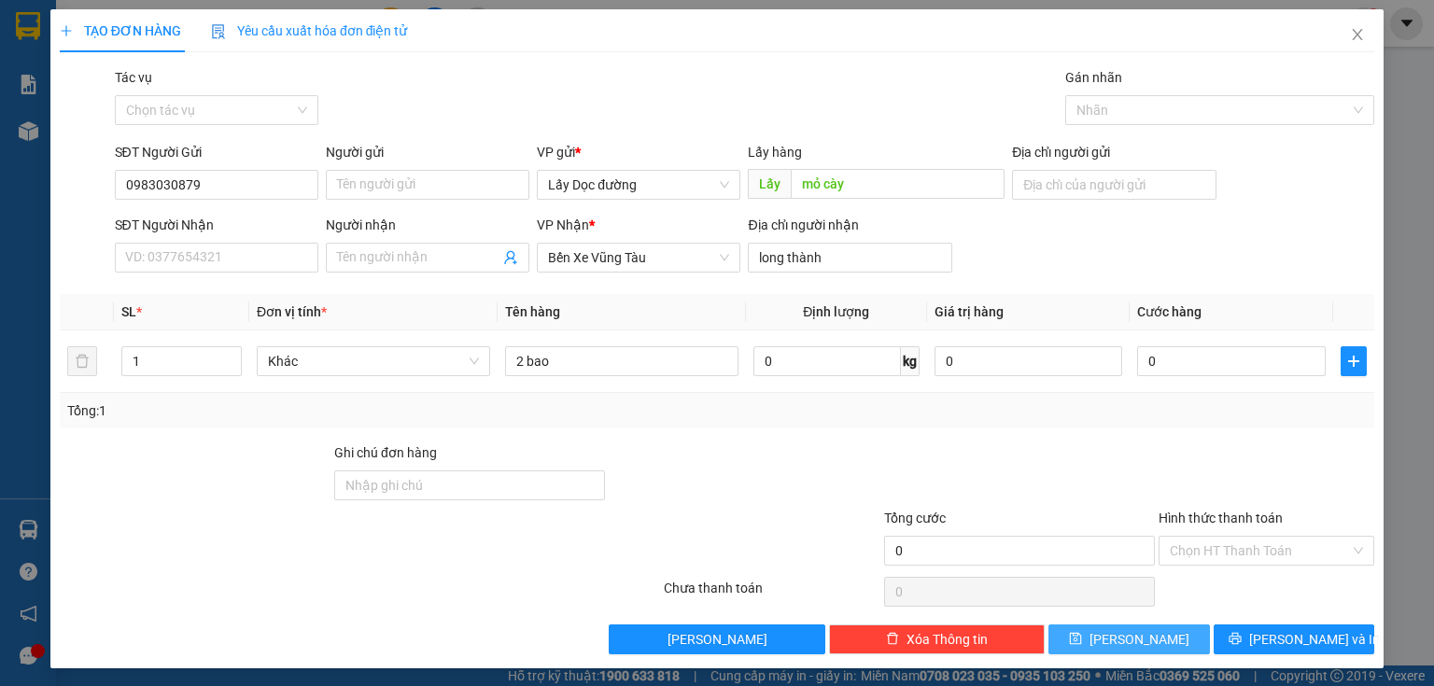
click at [1076, 638] on button "[PERSON_NAME]" at bounding box center [1128, 639] width 161 height 30
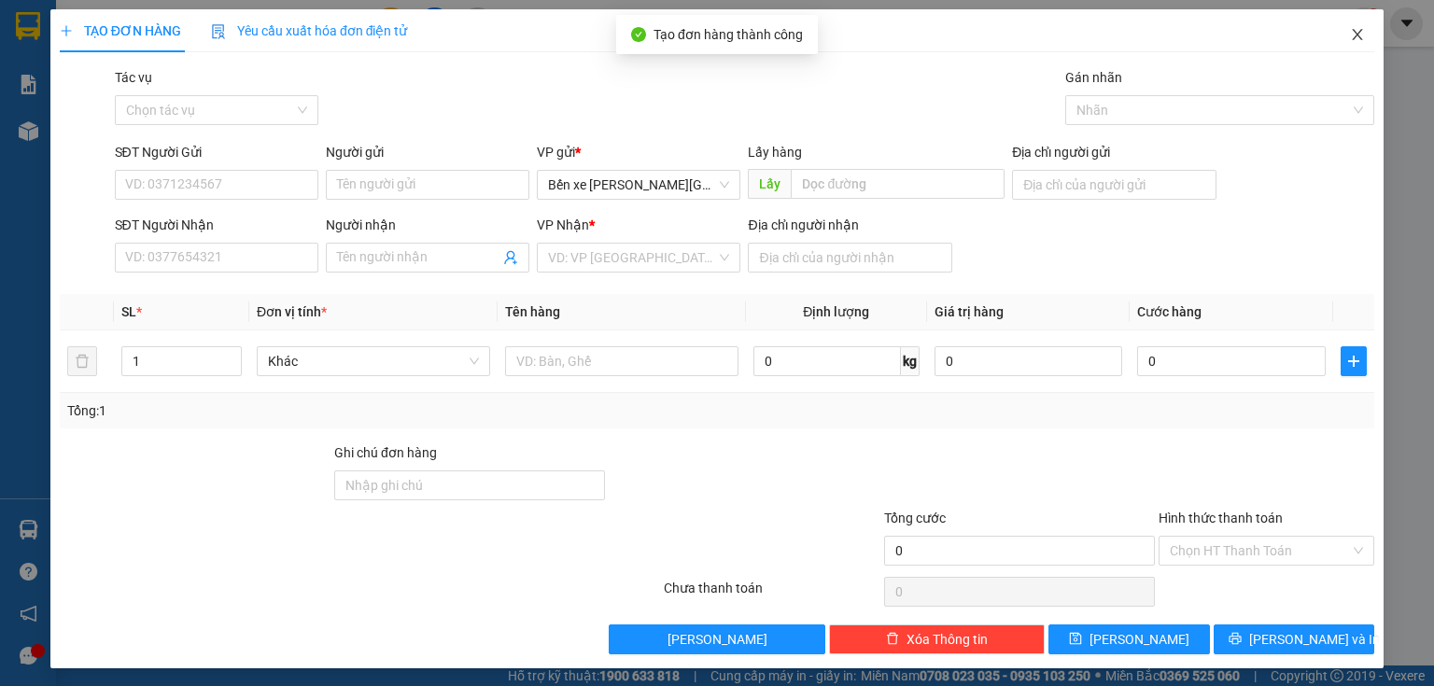
click at [1350, 37] on icon "close" at bounding box center [1357, 34] width 15 height 15
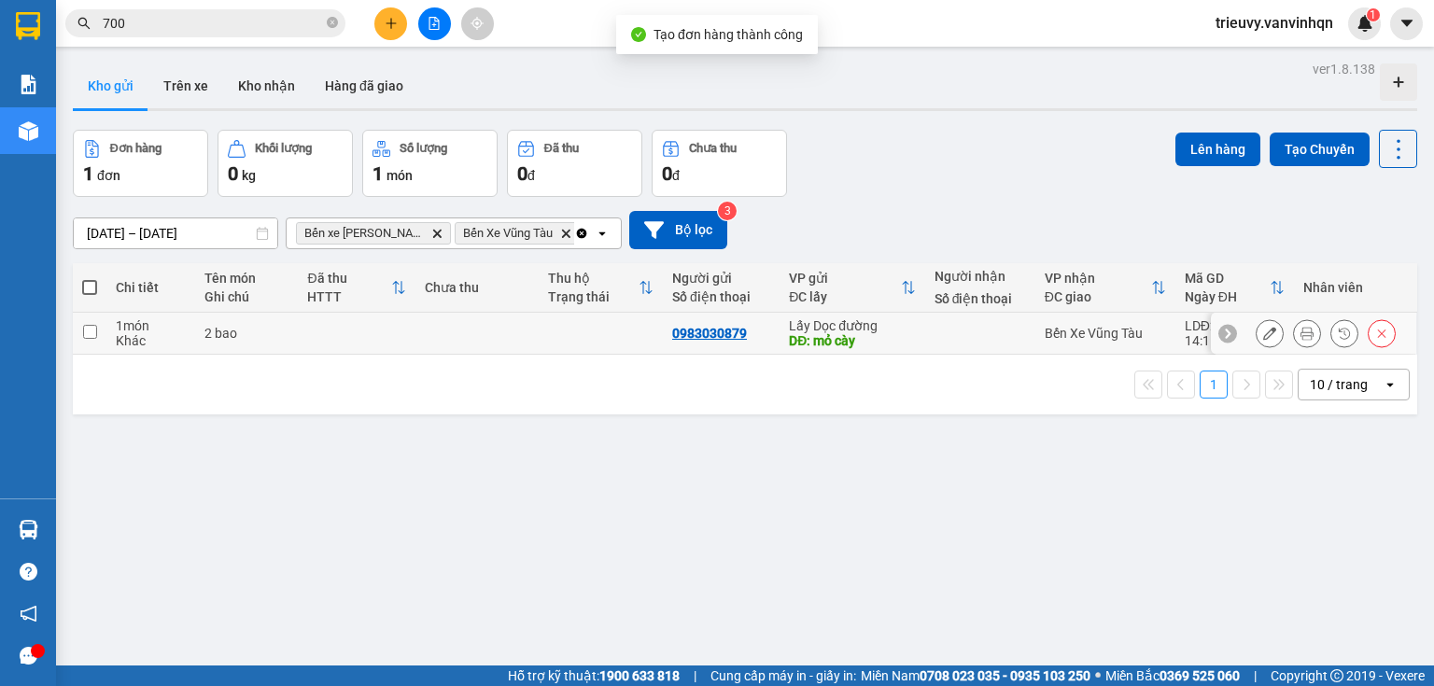
click at [344, 344] on td at bounding box center [356, 334] width 117 height 42
checkbox input "true"
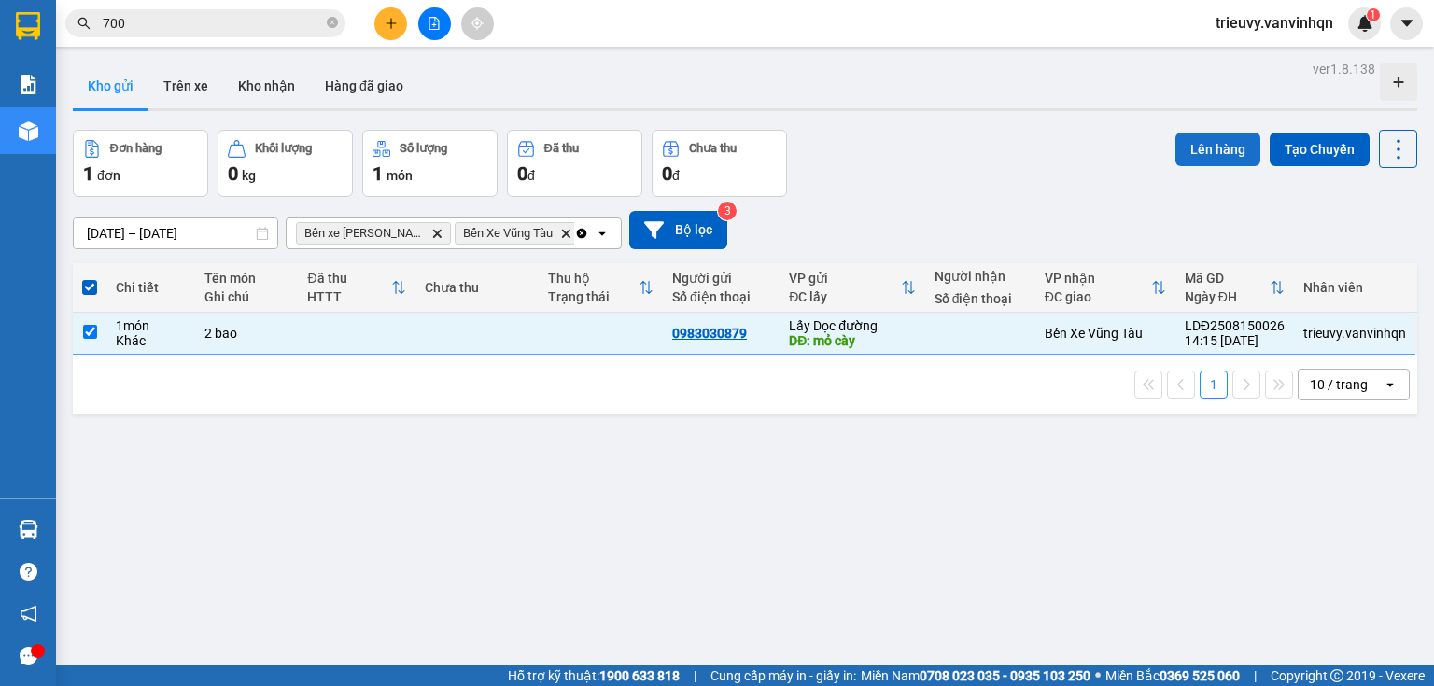
click at [1213, 138] on button "Lên hàng" at bounding box center [1217, 150] width 85 height 34
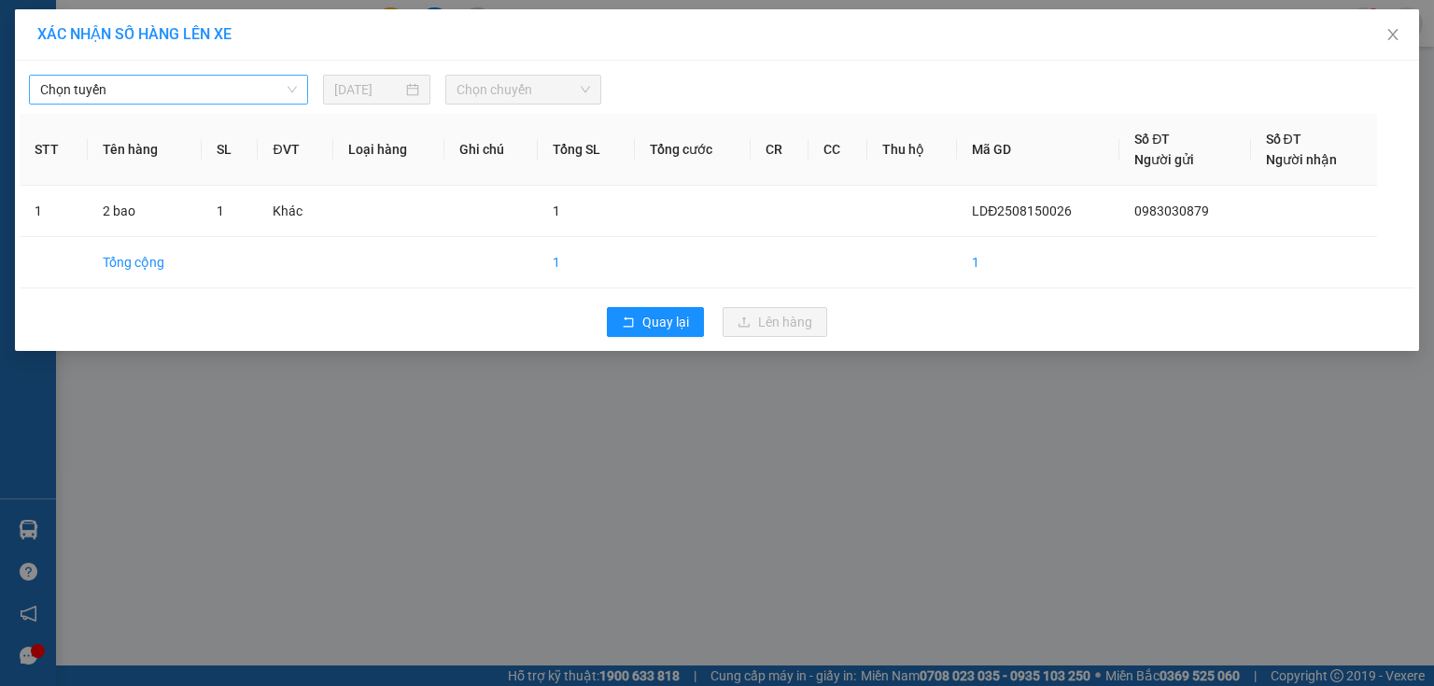
click at [123, 84] on span "Chọn tuyến" at bounding box center [168, 90] width 257 height 28
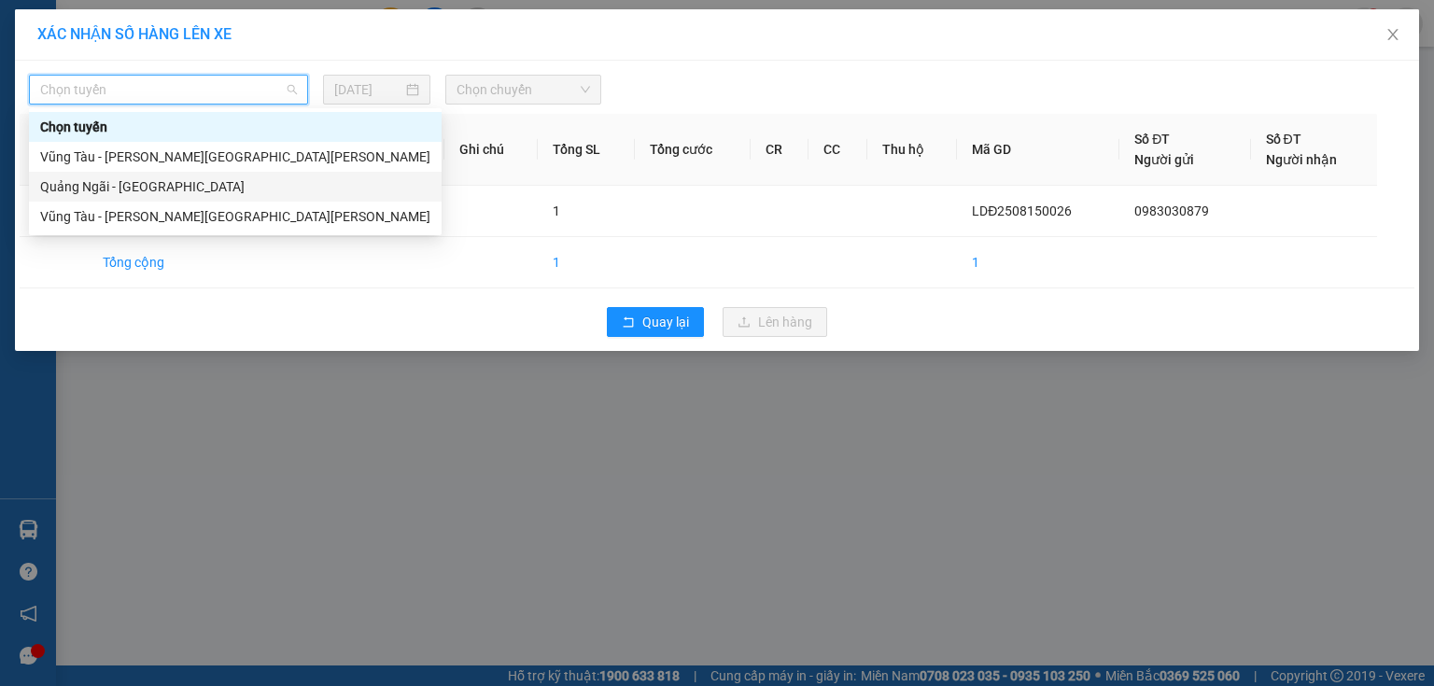
click at [90, 197] on div "Quảng Ngãi - [GEOGRAPHIC_DATA]" at bounding box center [235, 187] width 413 height 30
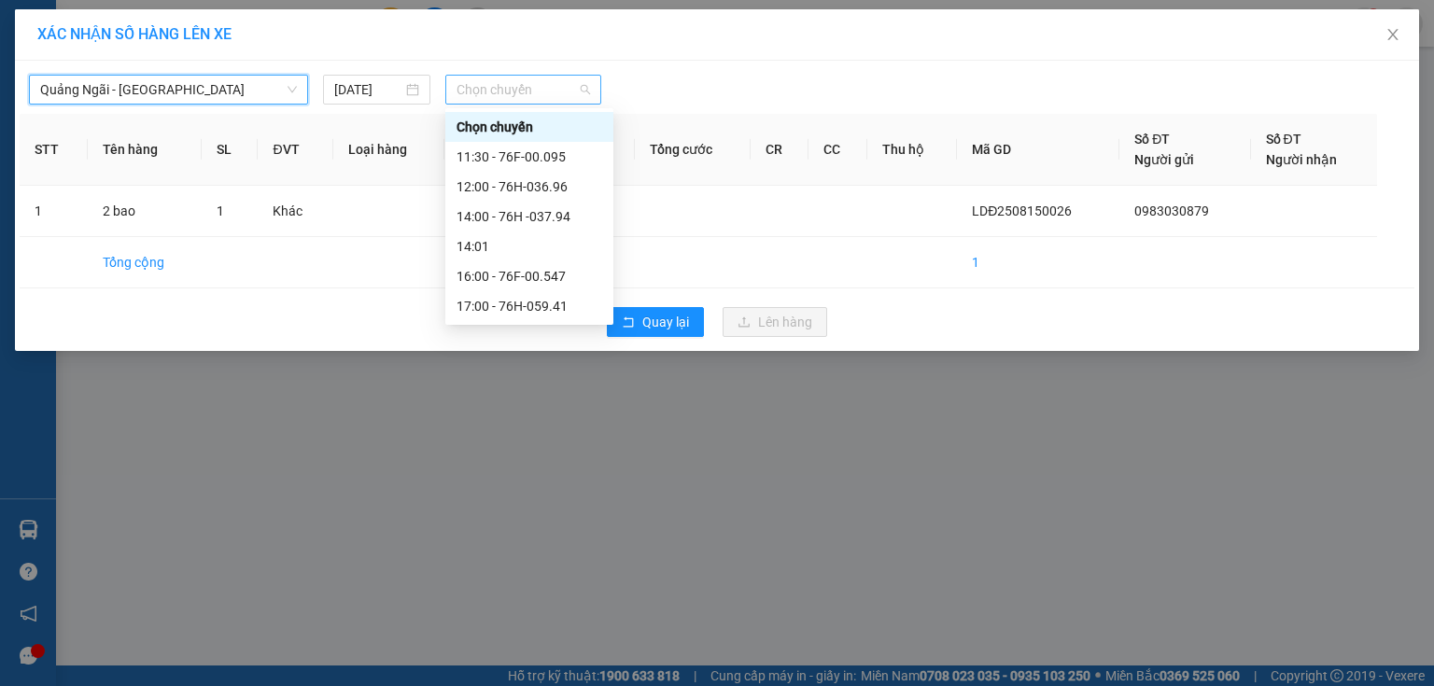
click at [504, 94] on span "Chọn chuyến" at bounding box center [523, 90] width 134 height 28
click at [567, 262] on div "16:00 - 76F-00.547" at bounding box center [529, 276] width 168 height 30
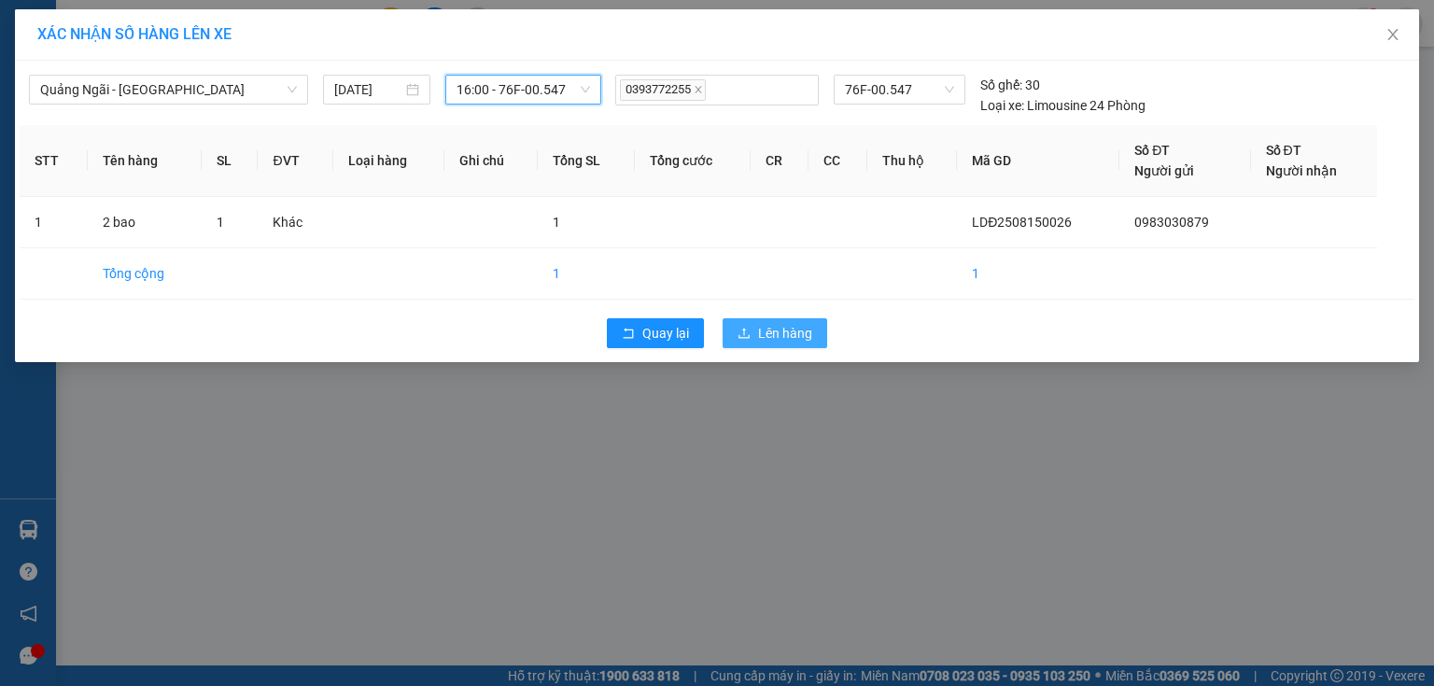
click at [759, 342] on span "Lên hàng" at bounding box center [785, 333] width 54 height 21
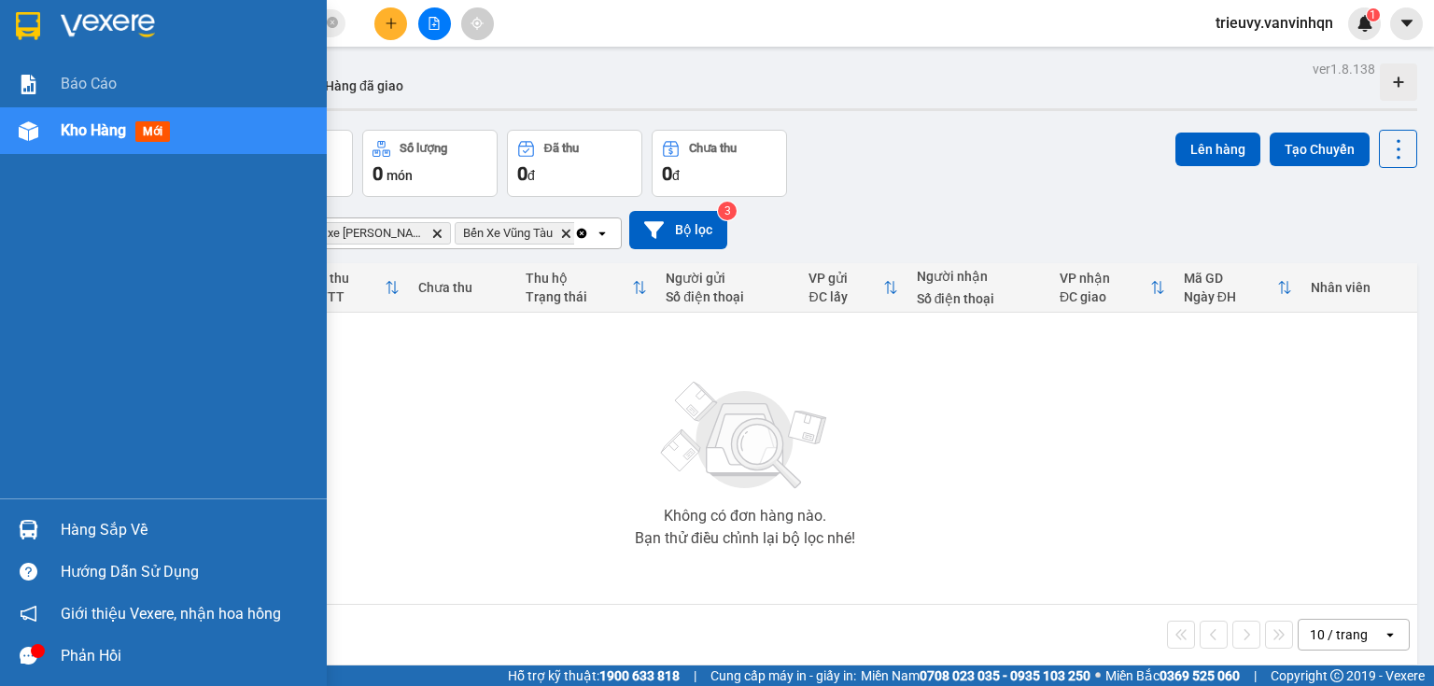
drag, startPoint x: 42, startPoint y: 134, endPoint x: 239, endPoint y: 65, distance: 208.7
click at [52, 129] on div "Kho hàng mới" at bounding box center [163, 130] width 327 height 47
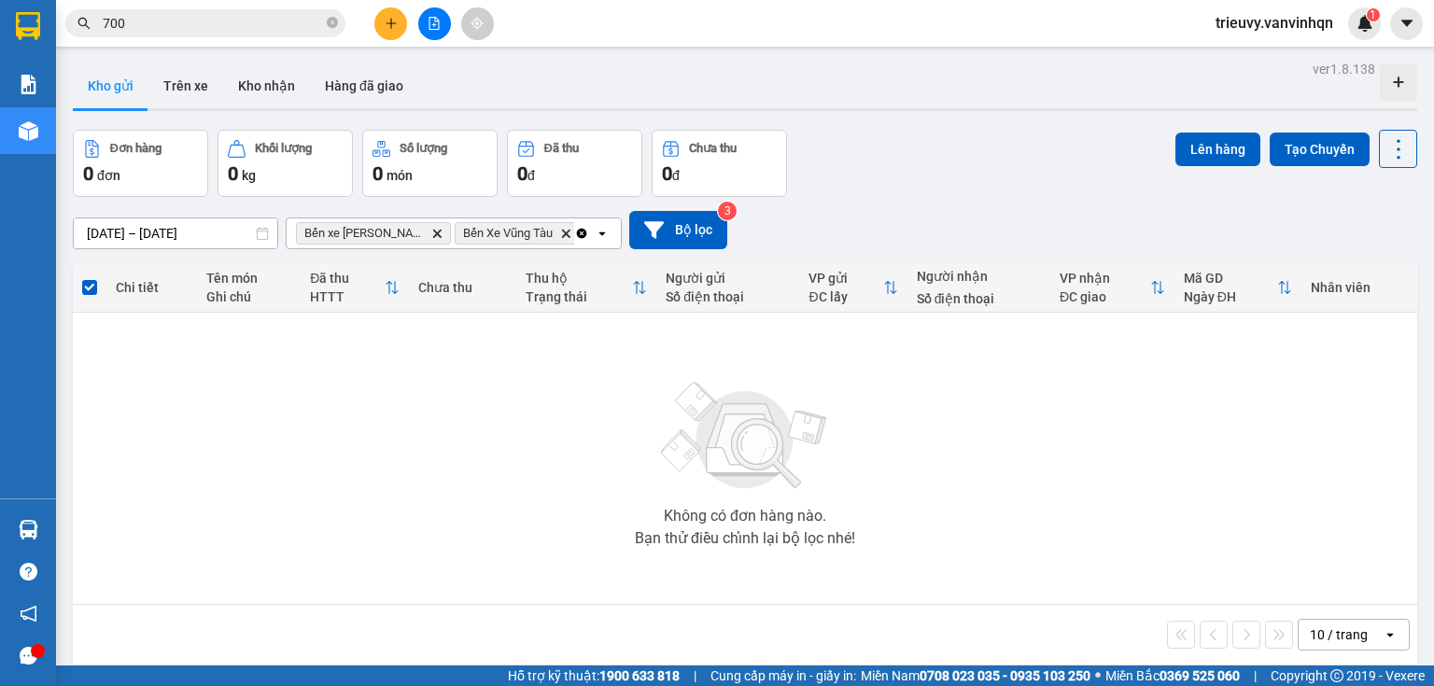
click at [383, 21] on button at bounding box center [390, 23] width 33 height 33
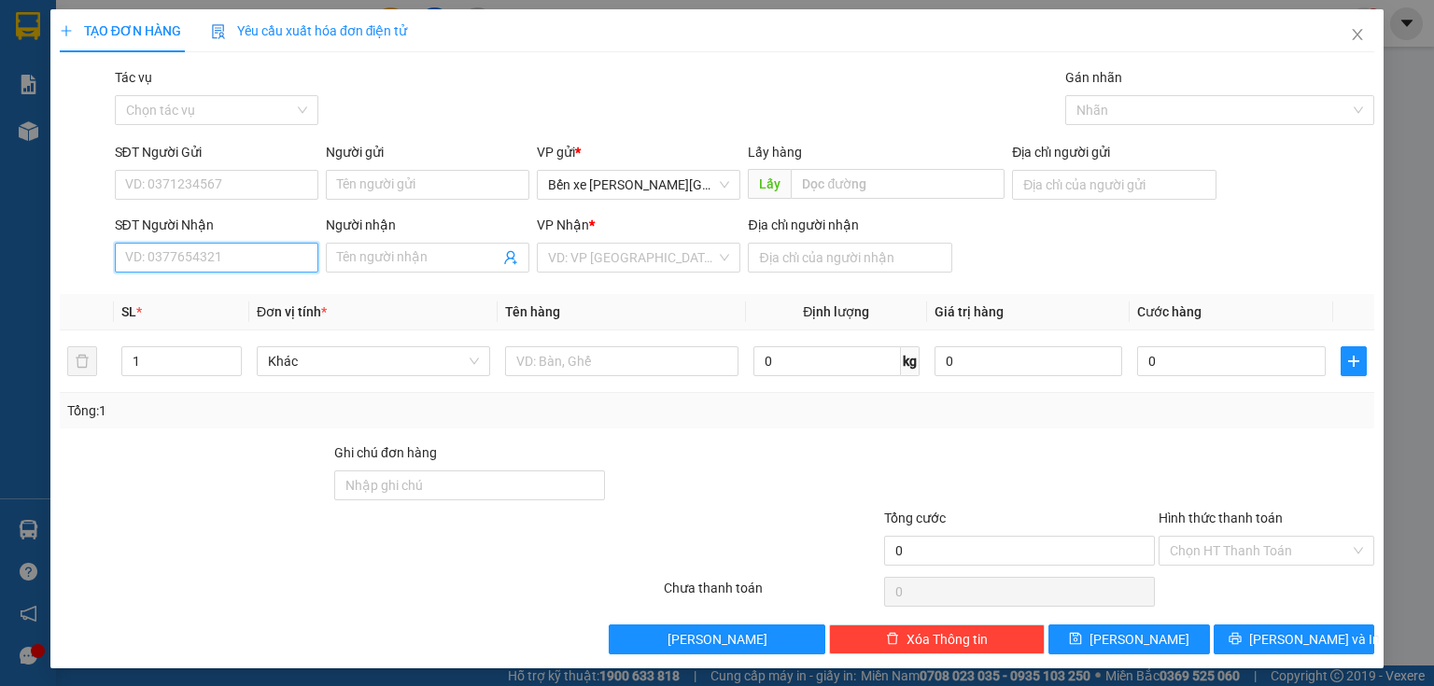
click at [189, 266] on input "SĐT Người Nhận" at bounding box center [216, 258] width 203 height 30
type input "0915078"
click at [187, 289] on div "0915078175" at bounding box center [214, 295] width 179 height 21
type input "BXQN"
type input "0915078175"
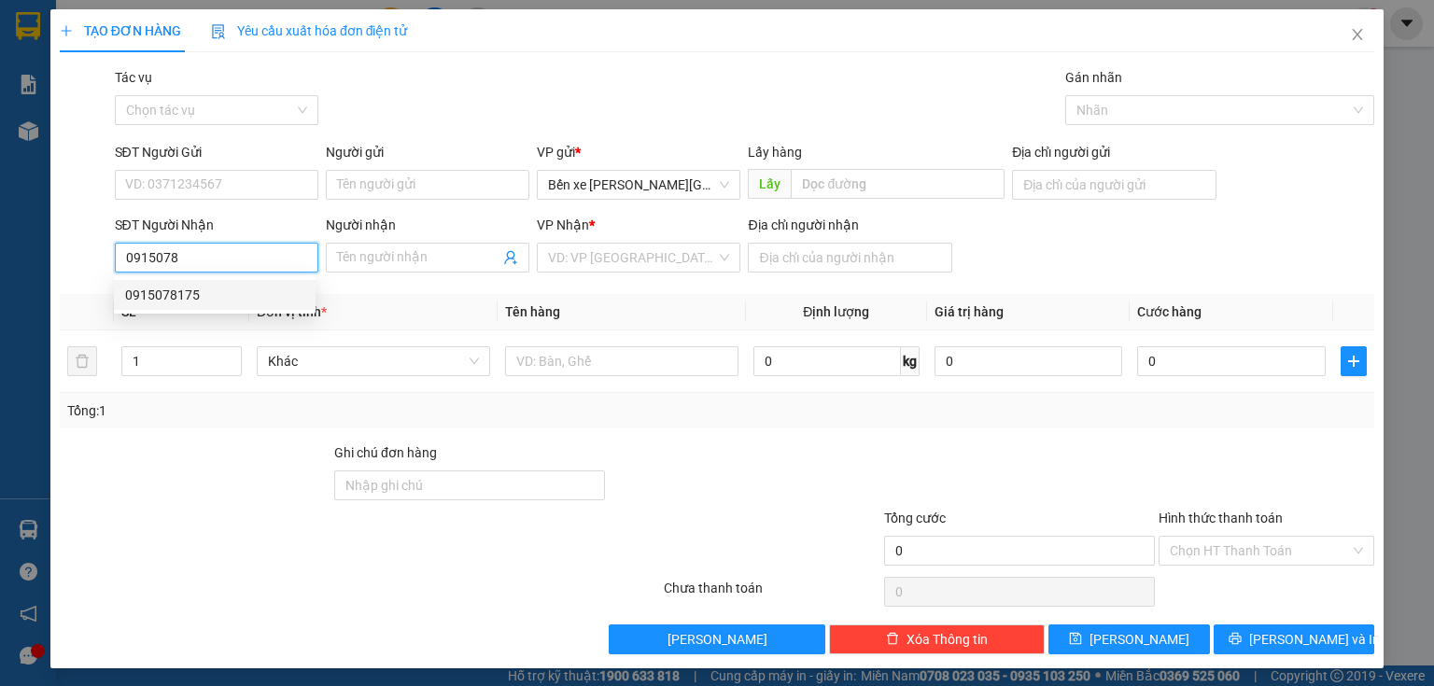
type input "vũng tàu"
type input "50.000"
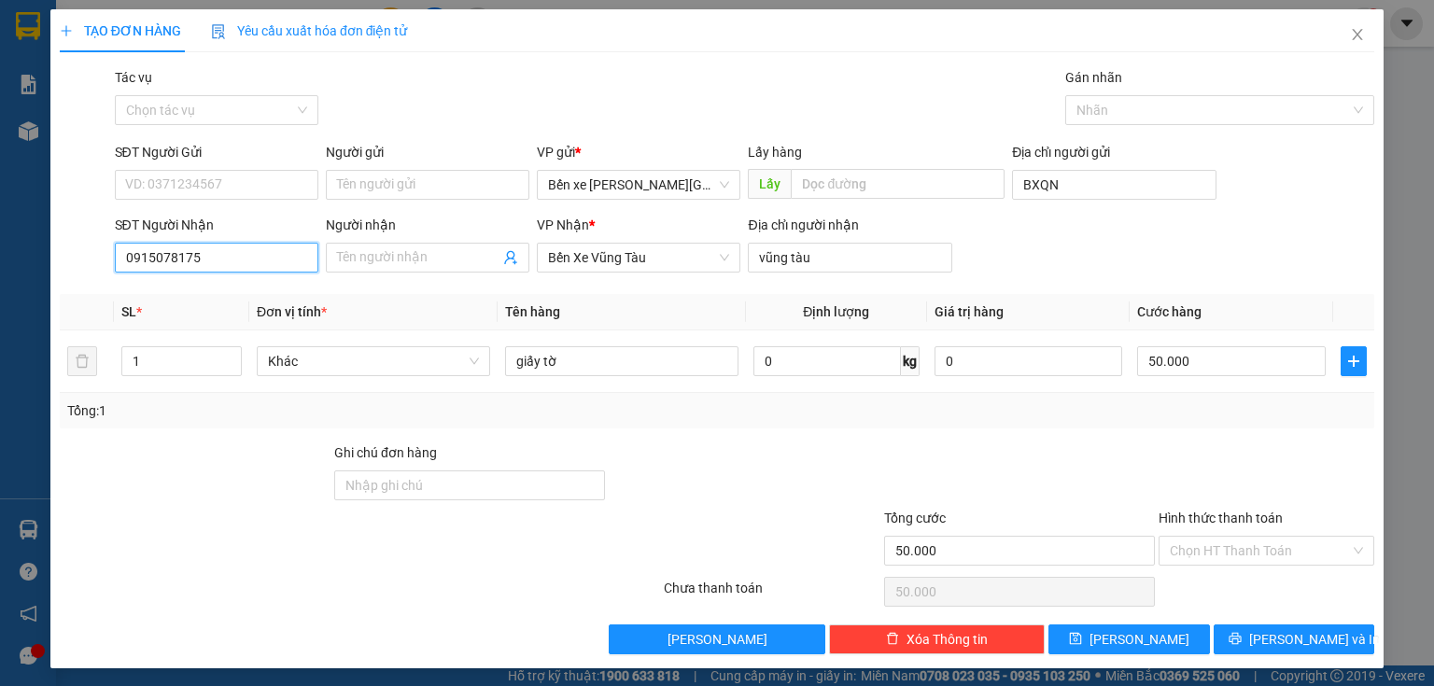
type input "0915078175"
click at [191, 163] on div "SĐT Người Gửi" at bounding box center [216, 156] width 203 height 28
click at [213, 187] on input "SĐT Người Gửi" at bounding box center [216, 185] width 203 height 30
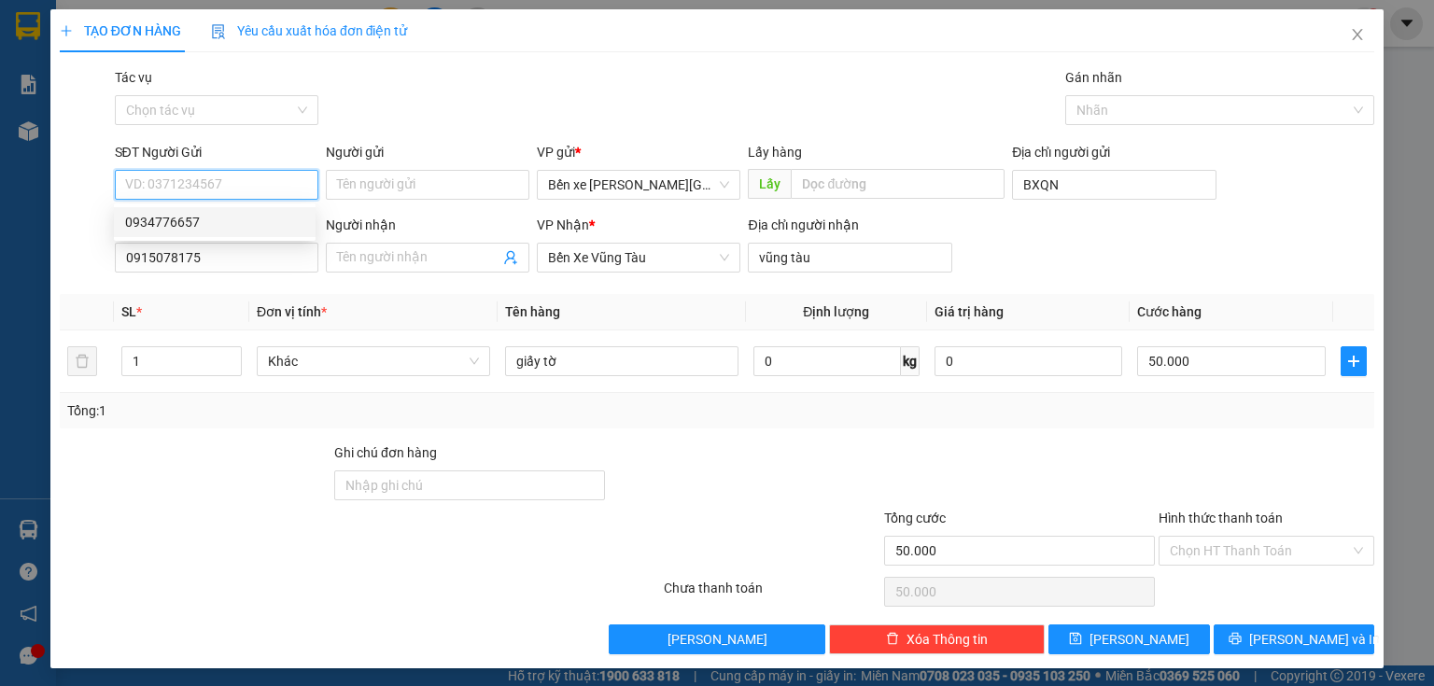
click at [209, 213] on div "0934776657" at bounding box center [214, 222] width 179 height 21
type input "0934776657"
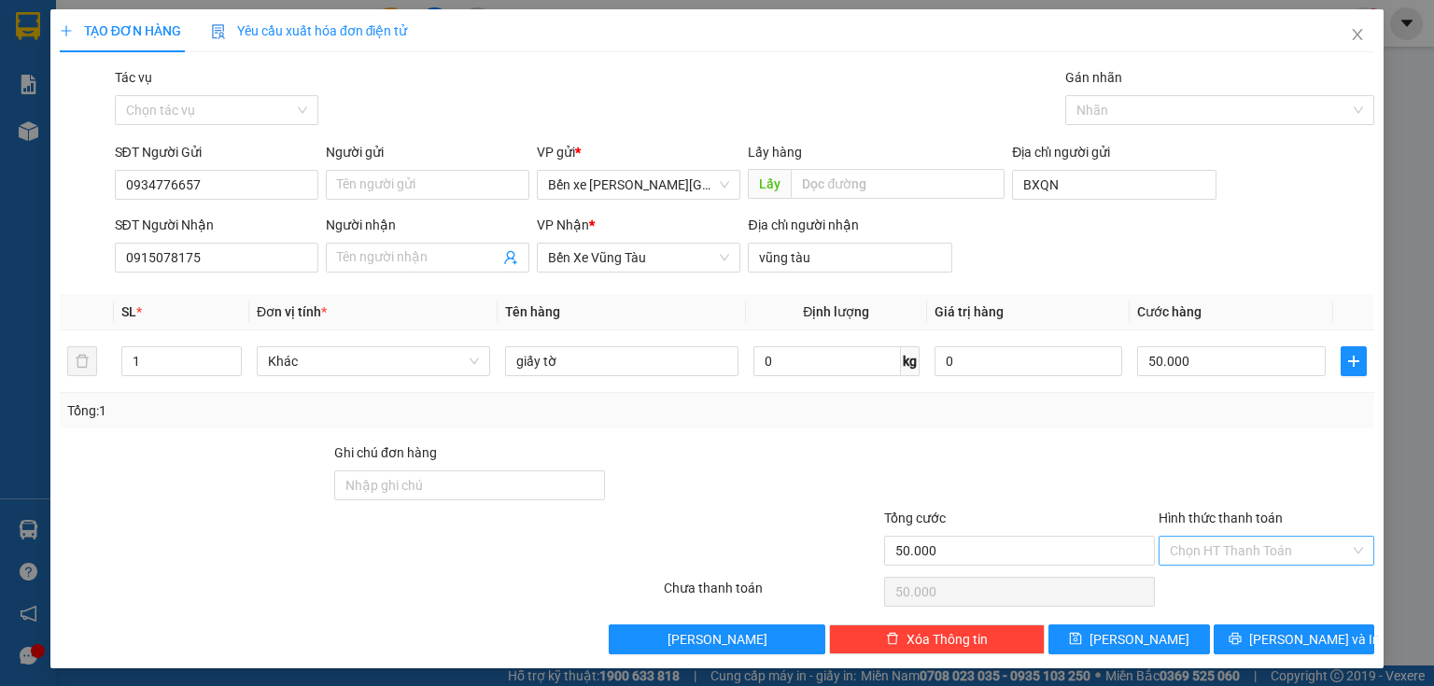
click at [1191, 554] on input "Hình thức thanh toán" at bounding box center [1260, 551] width 180 height 28
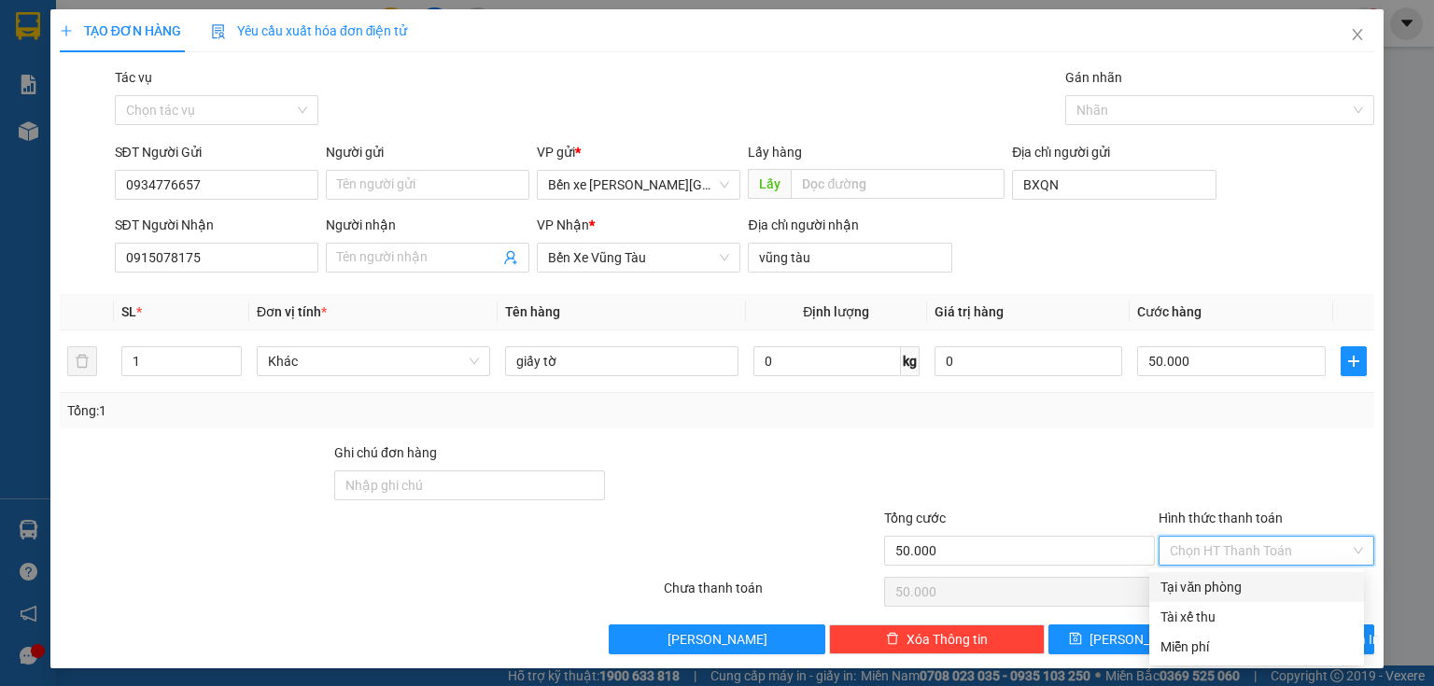
click at [1195, 582] on div "Tại văn phòng" at bounding box center [1256, 587] width 192 height 21
type input "0"
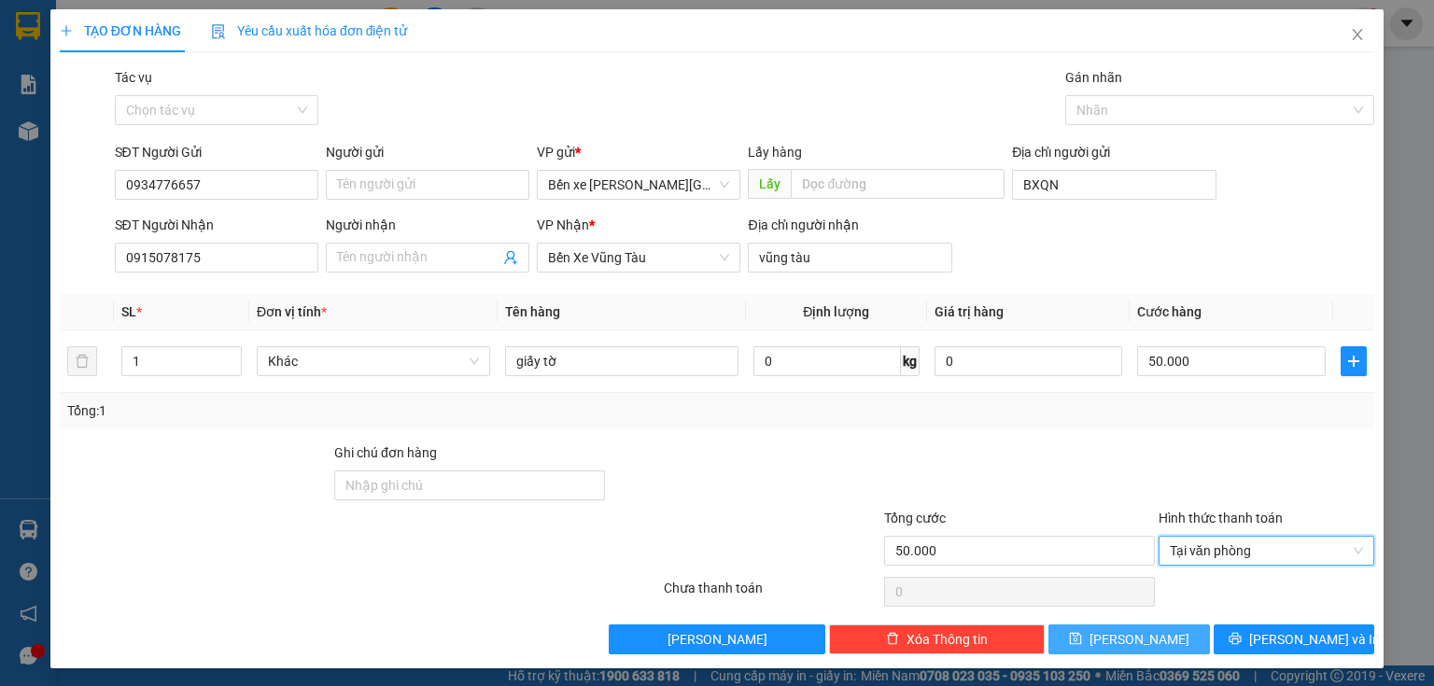
click at [1171, 631] on button "[PERSON_NAME]" at bounding box center [1128, 639] width 161 height 30
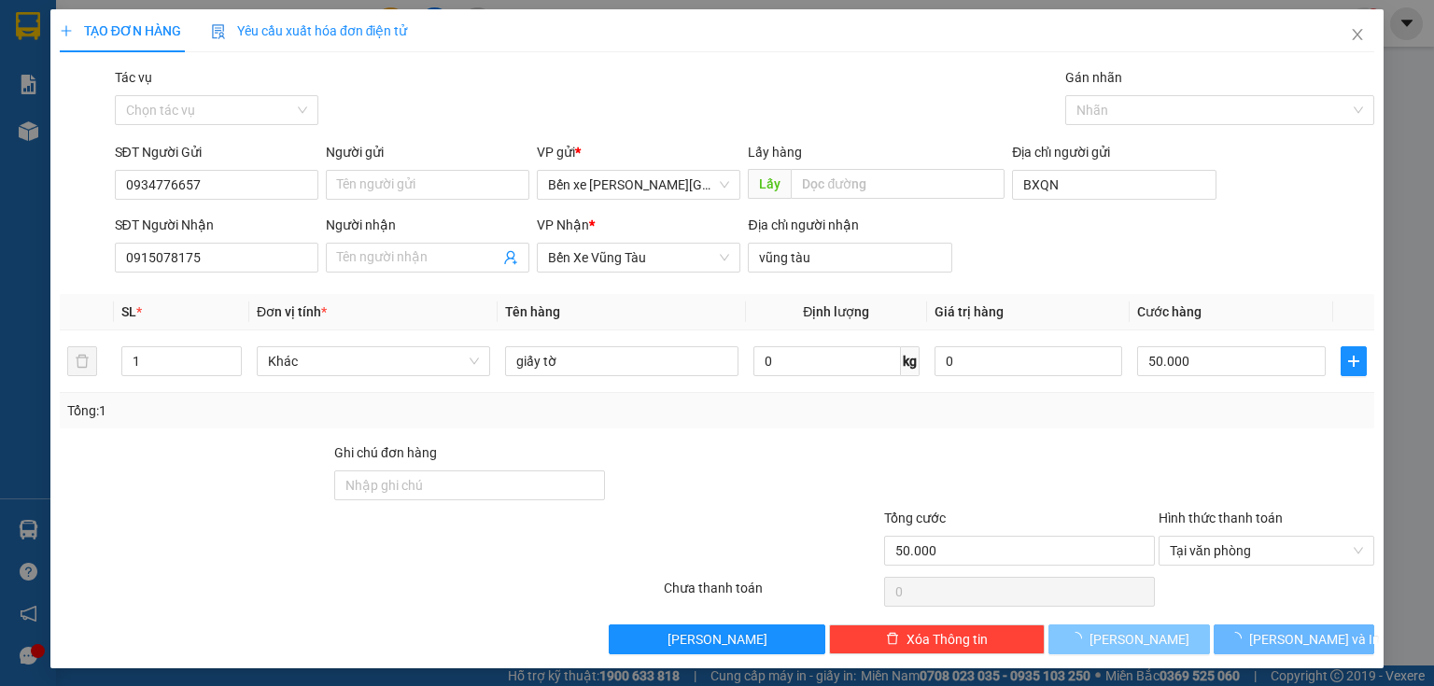
type input "0"
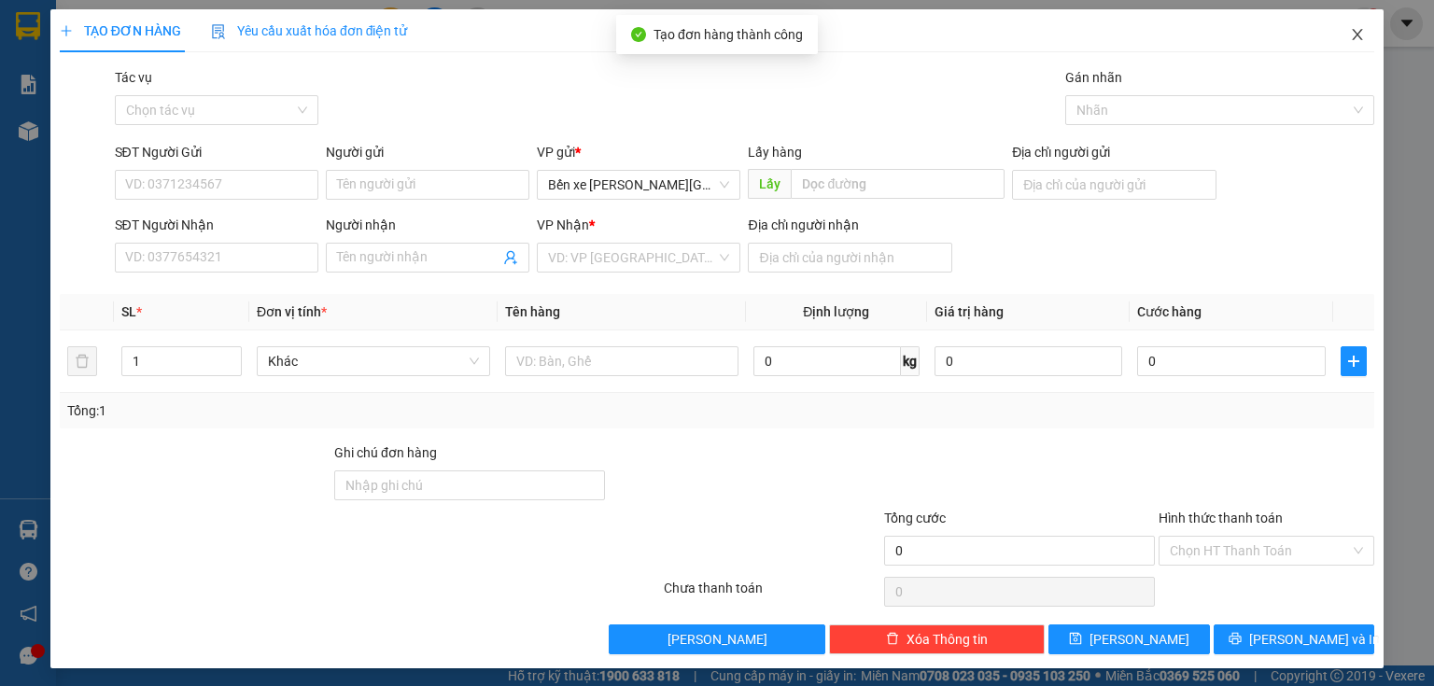
click at [1352, 44] on span "Close" at bounding box center [1357, 35] width 52 height 52
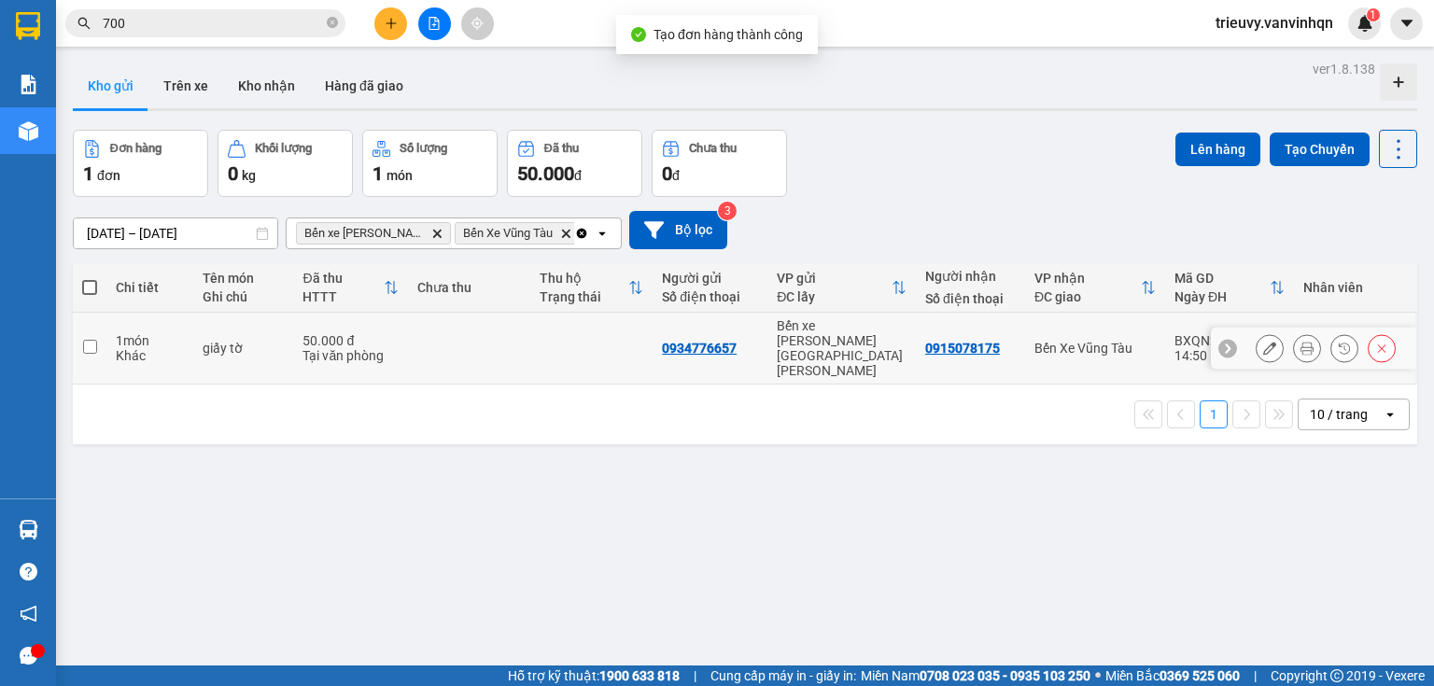
click at [424, 340] on td at bounding box center [469, 349] width 122 height 72
checkbox input "true"
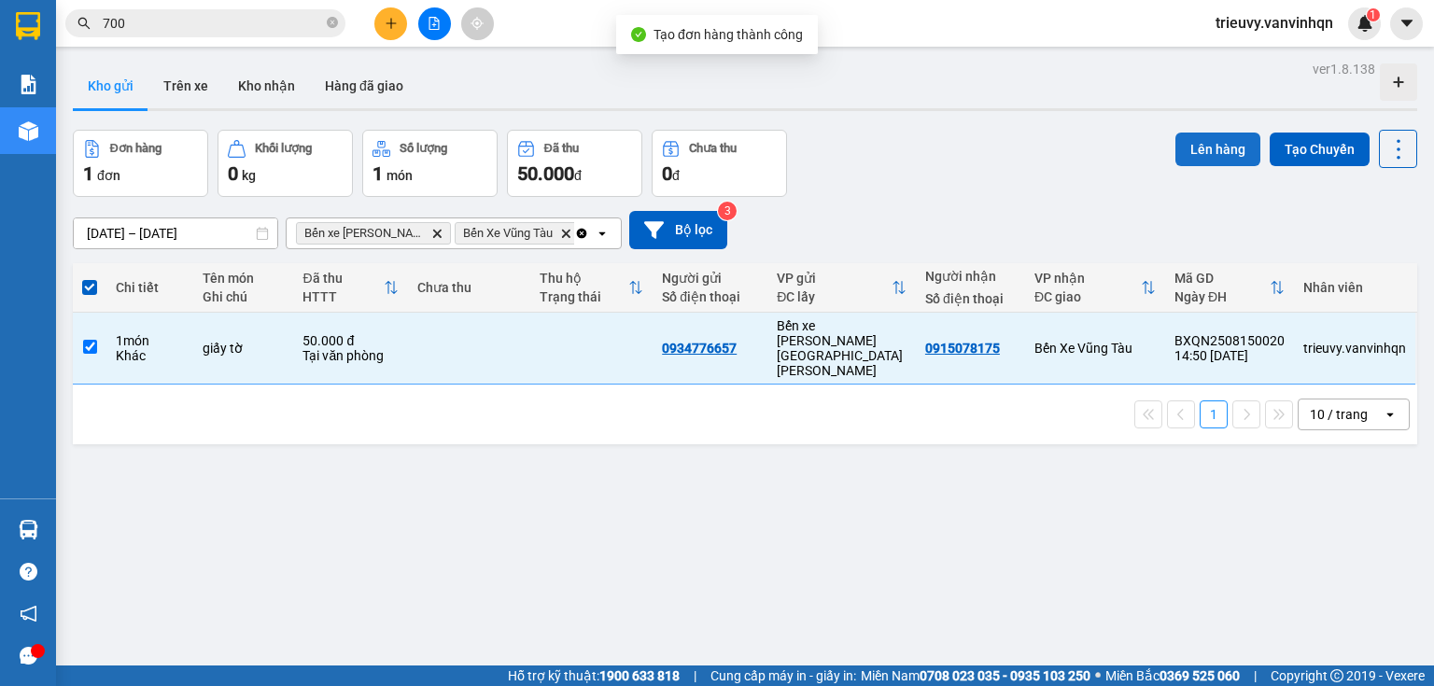
click at [1201, 157] on button "Lên hàng" at bounding box center [1217, 150] width 85 height 34
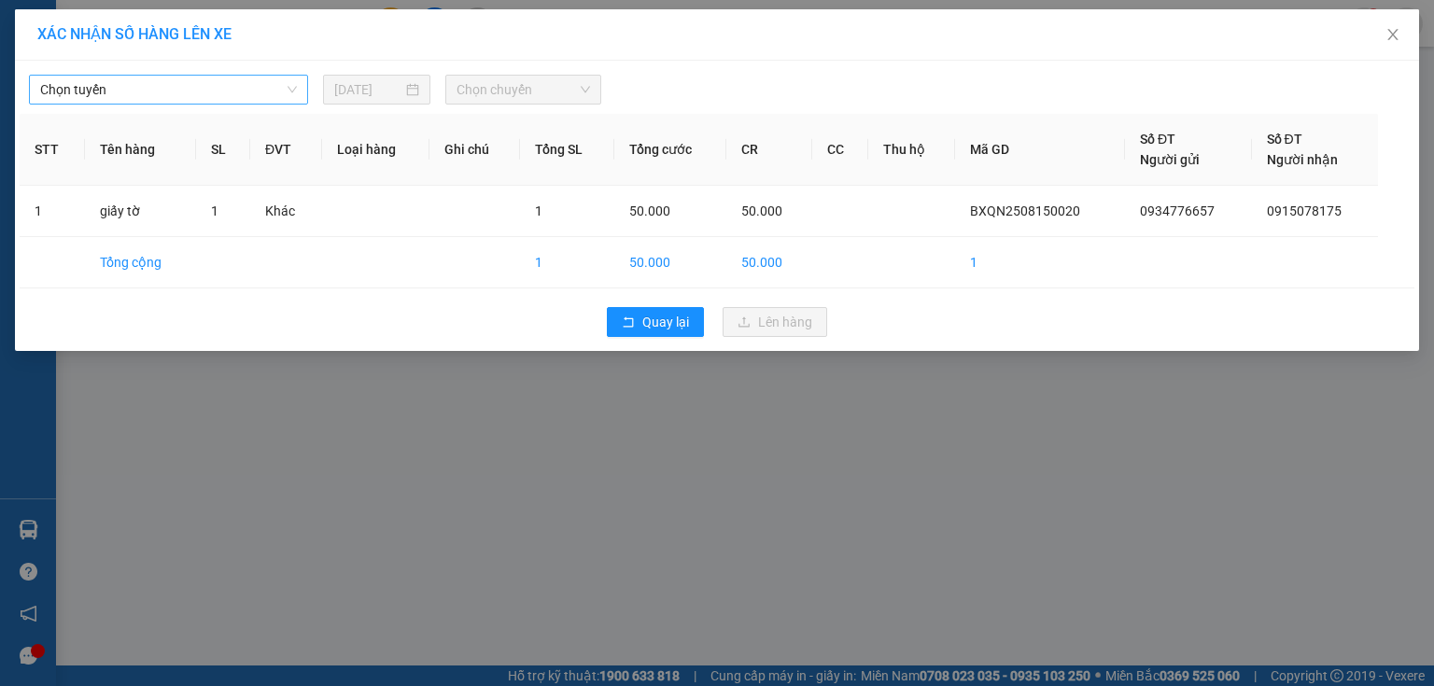
drag, startPoint x: 214, startPoint y: 87, endPoint x: 207, endPoint y: 99, distance: 13.8
click at [215, 87] on span "Chọn tuyến" at bounding box center [168, 90] width 257 height 28
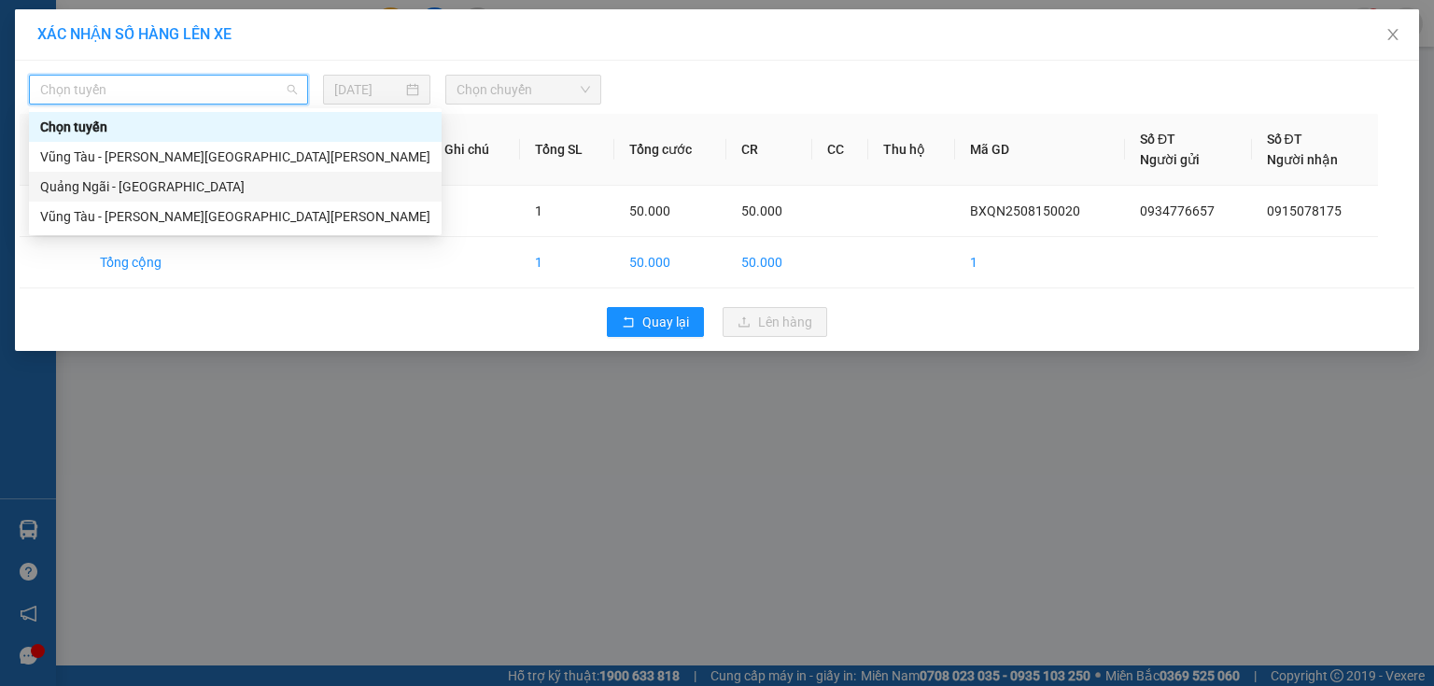
drag, startPoint x: 119, startPoint y: 186, endPoint x: 340, endPoint y: 127, distance: 228.0
click at [120, 185] on div "Quảng Ngãi - [GEOGRAPHIC_DATA]" at bounding box center [235, 186] width 390 height 21
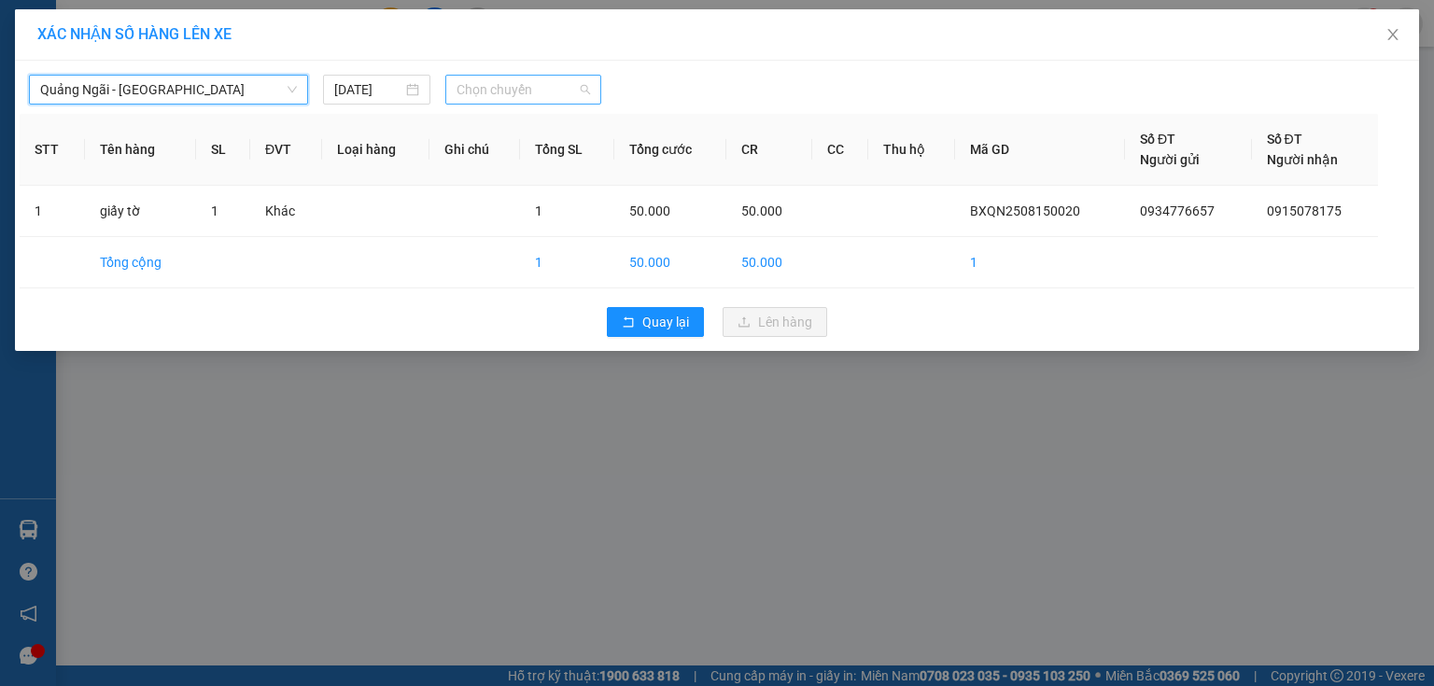
click at [561, 87] on span "Chọn chuyến" at bounding box center [523, 90] width 134 height 28
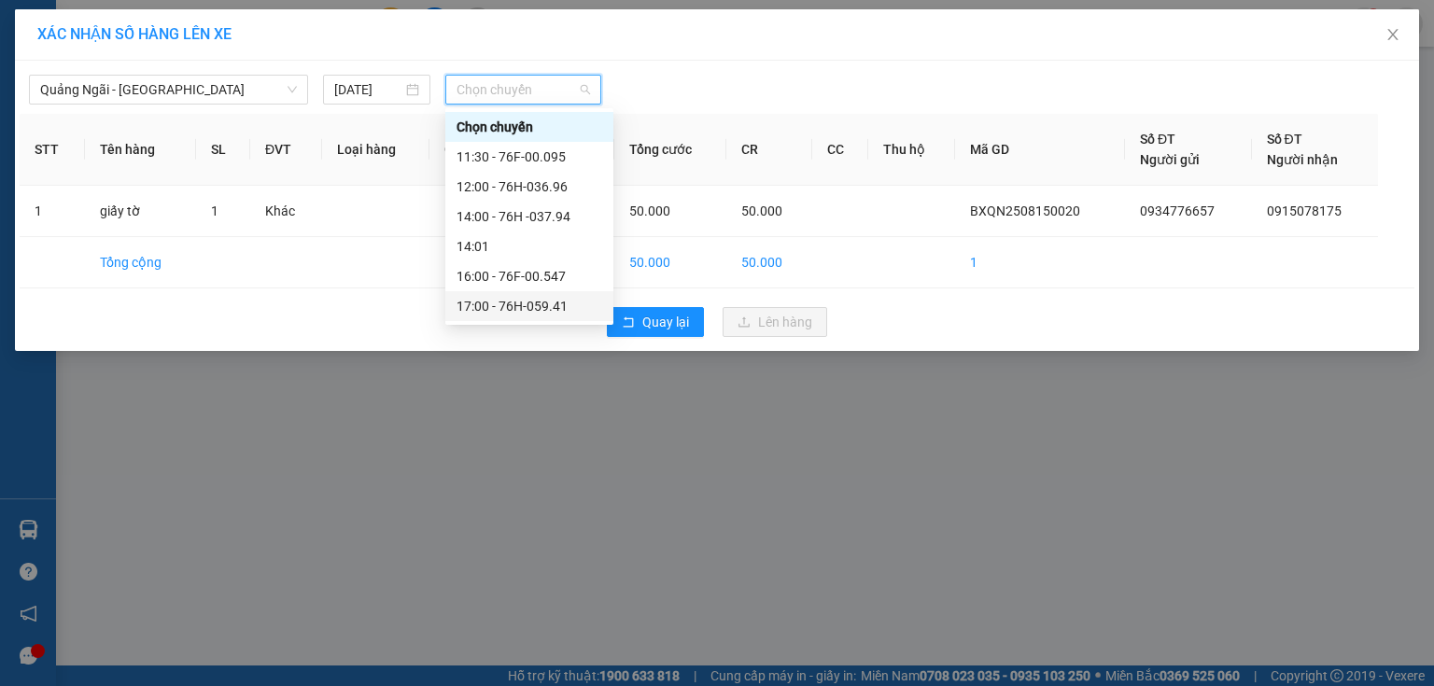
click at [569, 303] on div "17:00 - 76H-059.41" at bounding box center [529, 306] width 146 height 21
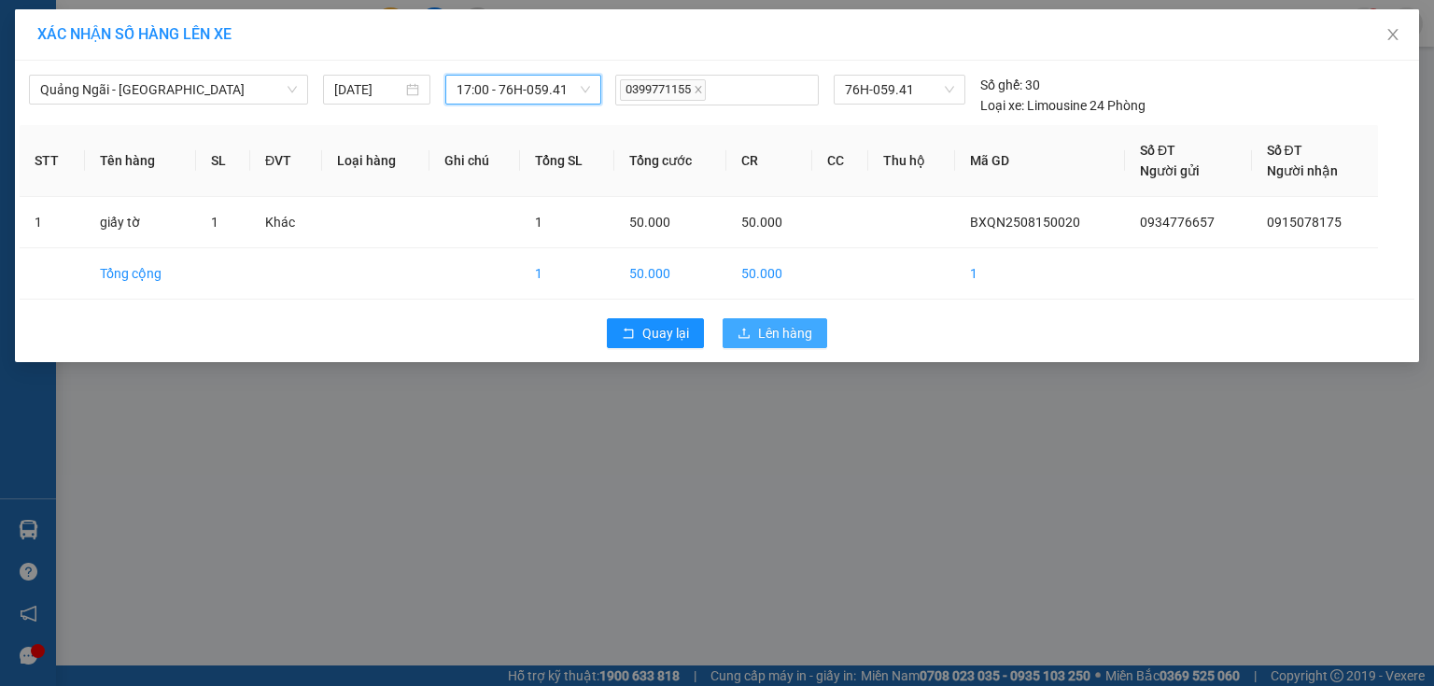
click at [789, 344] on button "Lên hàng" at bounding box center [774, 333] width 105 height 30
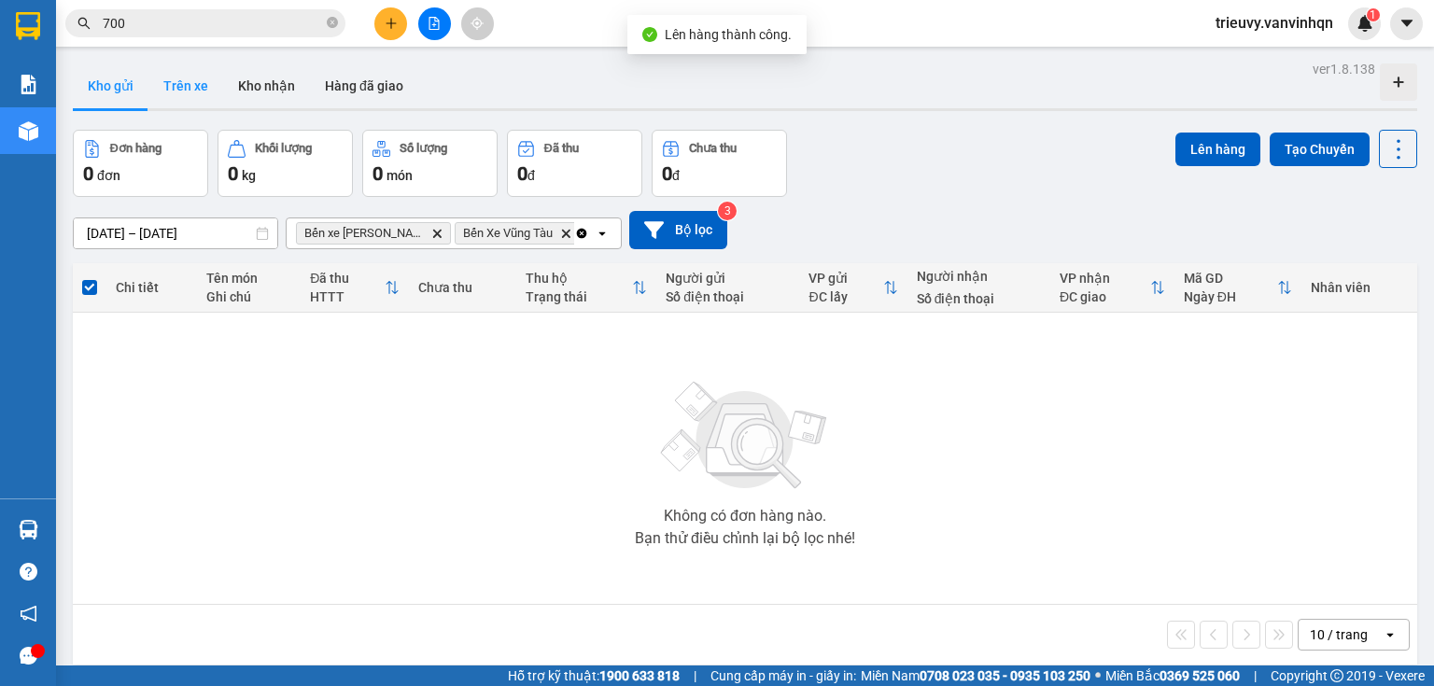
click at [195, 97] on button "Trên xe" at bounding box center [185, 85] width 75 height 45
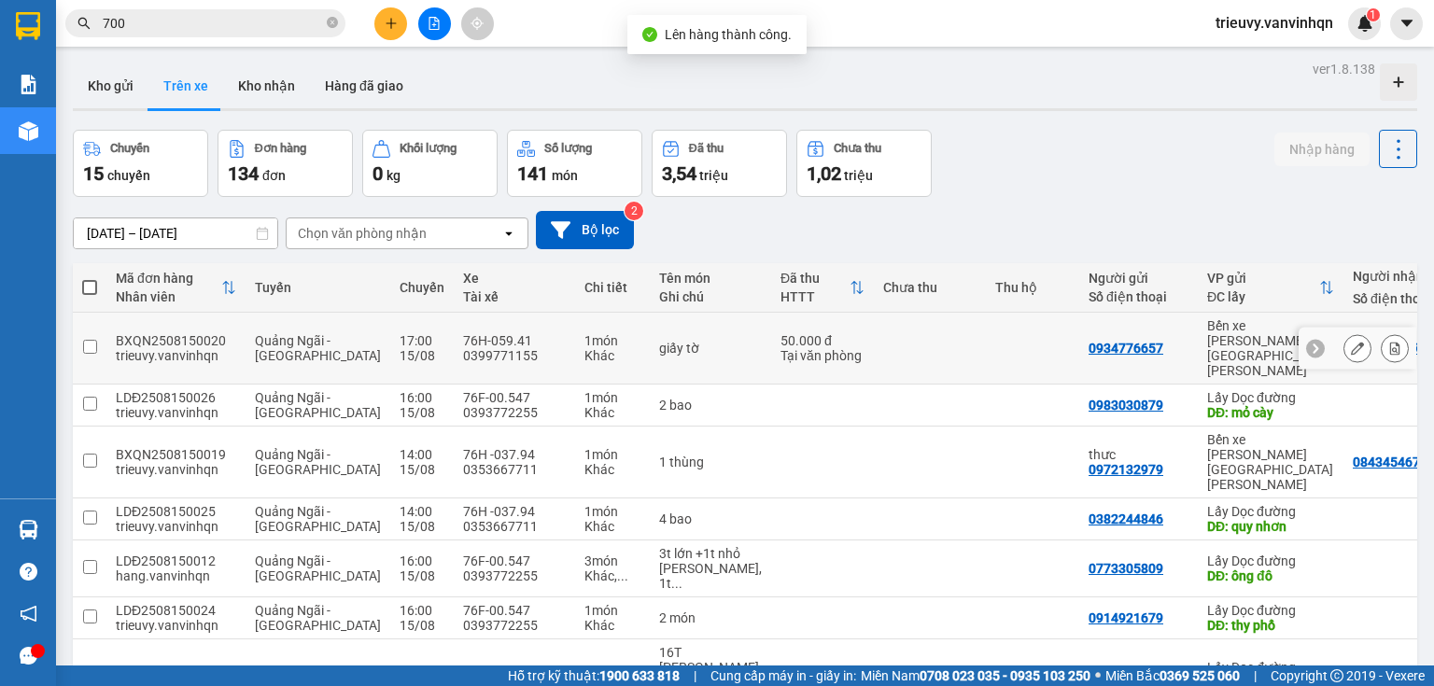
click at [1351, 342] on icon at bounding box center [1357, 348] width 13 height 13
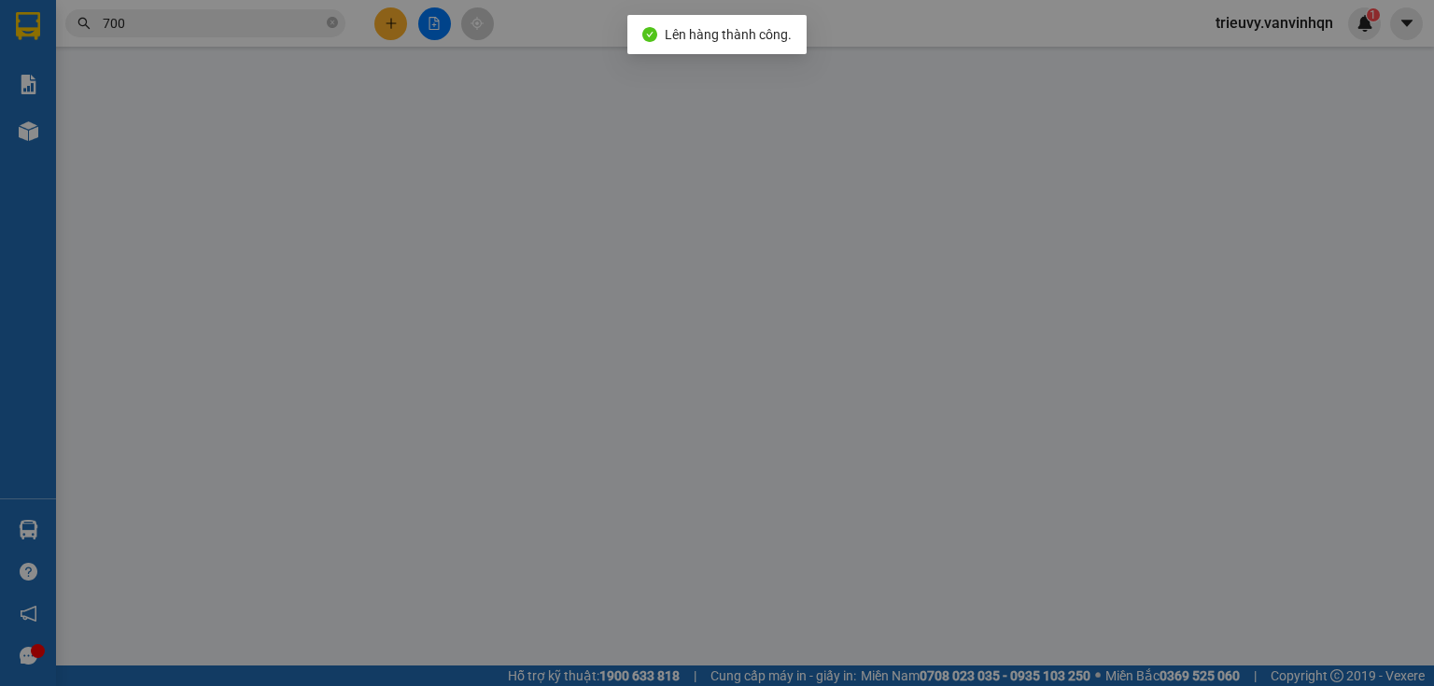
type input "0934776657"
type input "BXQN"
type input "0915078175"
type input "vũng tàu"
type input "50.000"
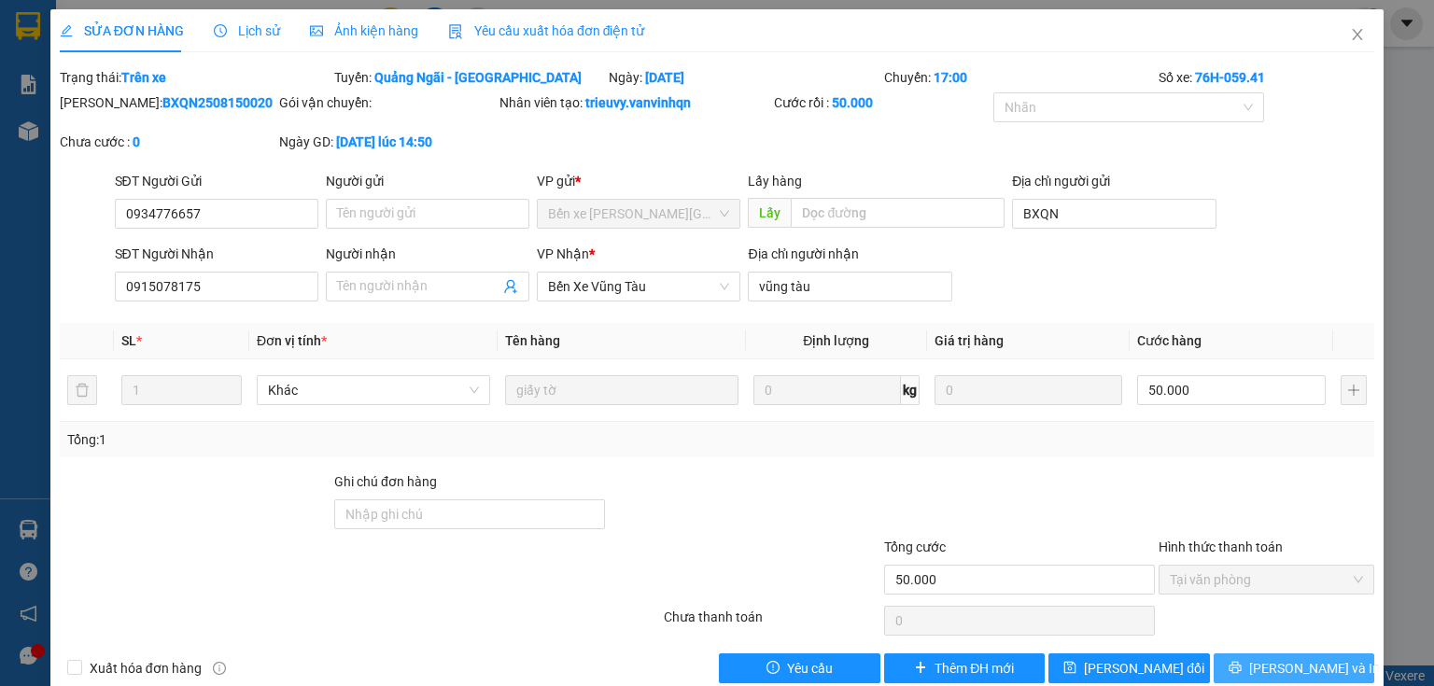
click at [1326, 661] on button "[PERSON_NAME] và In" at bounding box center [1293, 668] width 161 height 30
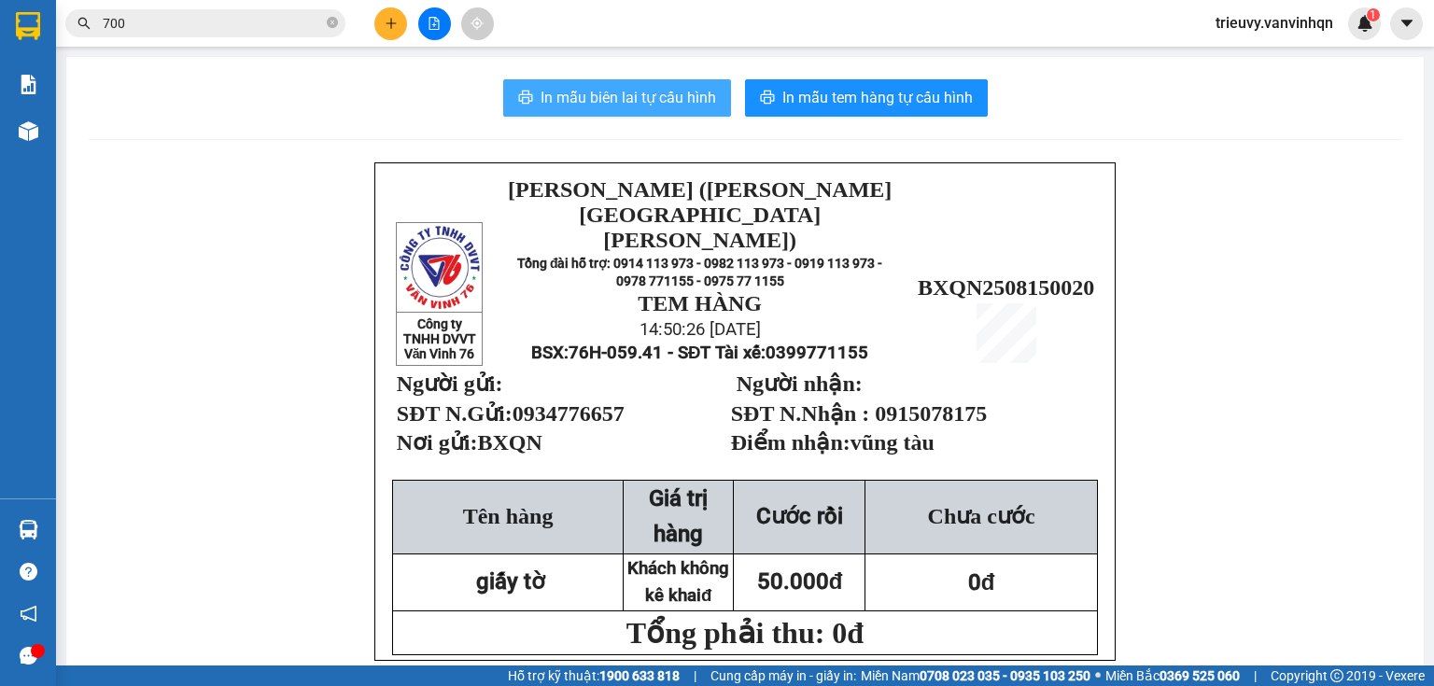
click at [676, 93] on span "In mẫu biên lai tự cấu hình" at bounding box center [627, 97] width 175 height 23
click at [432, 21] on icon "file-add" at bounding box center [434, 23] width 13 height 13
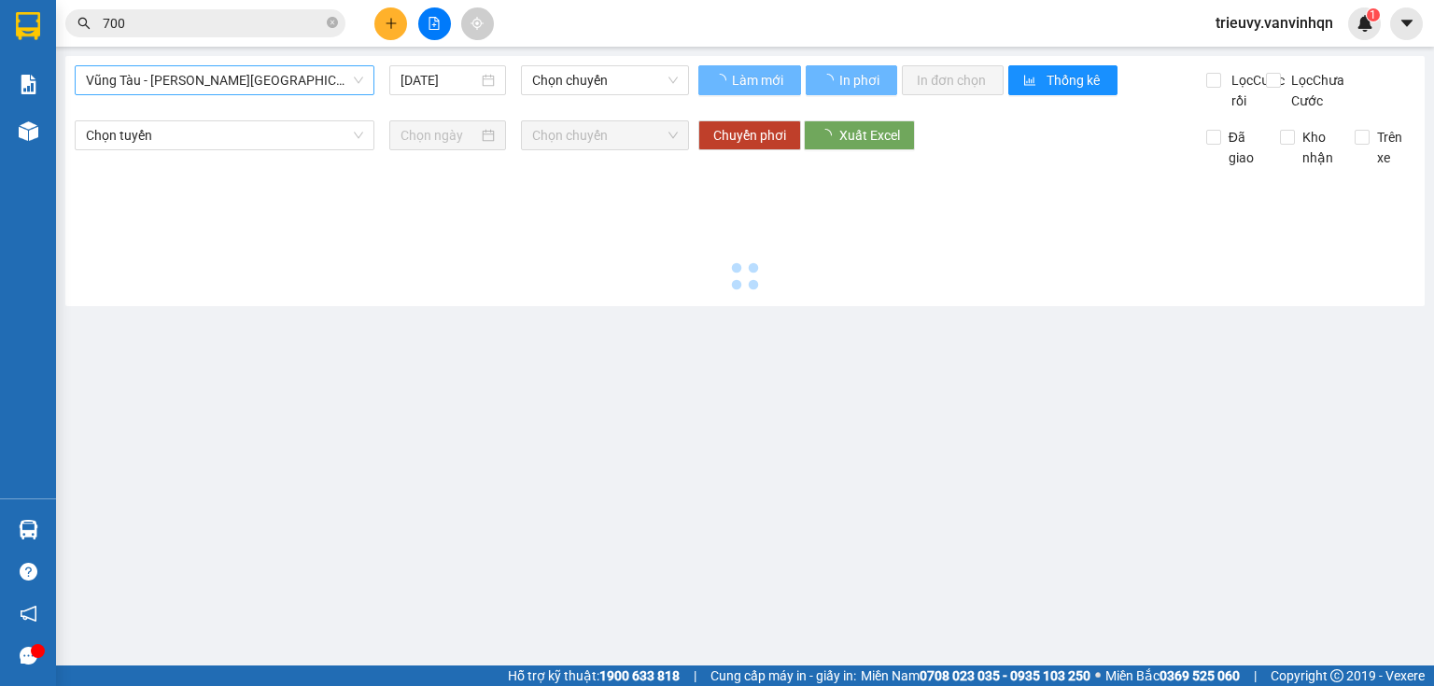
click at [298, 76] on span "Vũng Tàu - [GEOGRAPHIC_DATA]" at bounding box center [224, 80] width 277 height 28
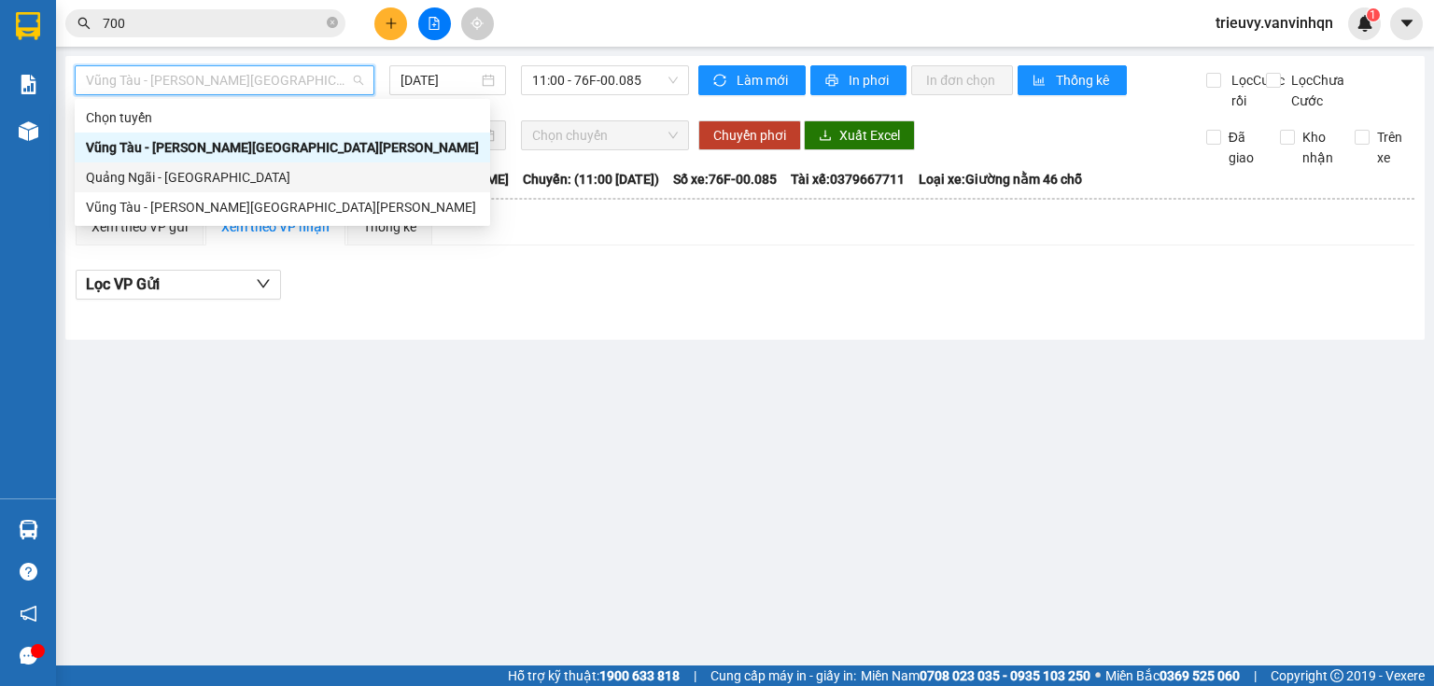
click at [201, 185] on div "Quảng Ngãi - [GEOGRAPHIC_DATA]" at bounding box center [282, 177] width 393 height 21
type input "[DATE]"
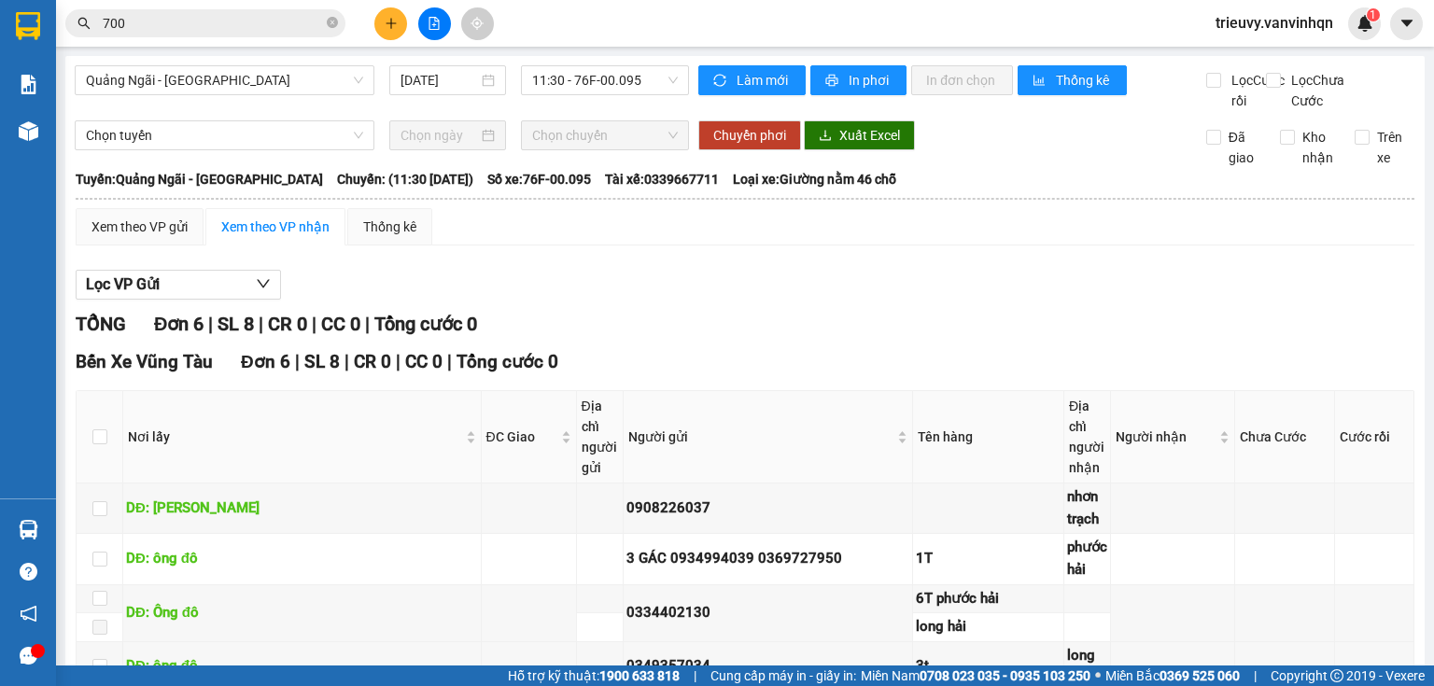
click at [588, 97] on div "Quảng Ngãi - Vũng Tàu 15/08/2025 11:30 - 76F-00.095" at bounding box center [382, 88] width 614 height 46
click at [655, 80] on span "11:30 - 76F-00.095" at bounding box center [605, 80] width 147 height 28
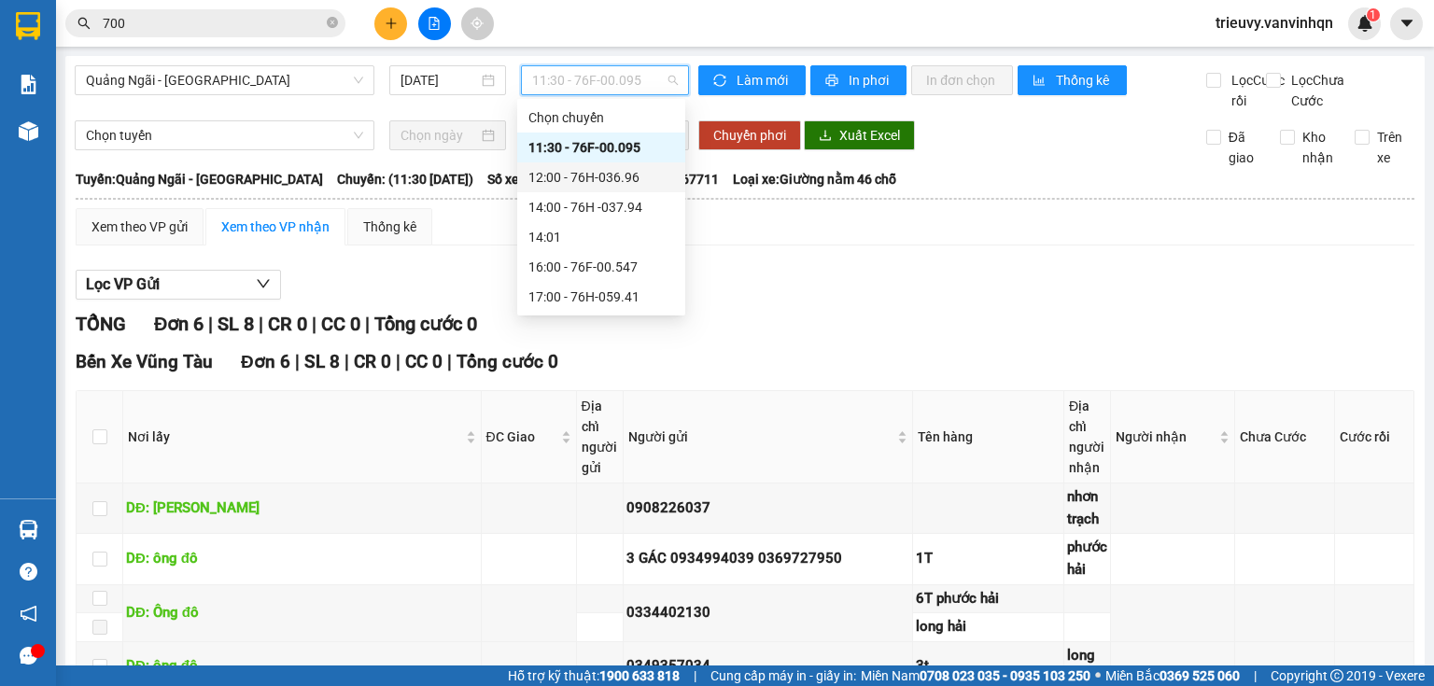
click at [651, 203] on div "14:00 - 76H -037.94" at bounding box center [601, 207] width 146 height 21
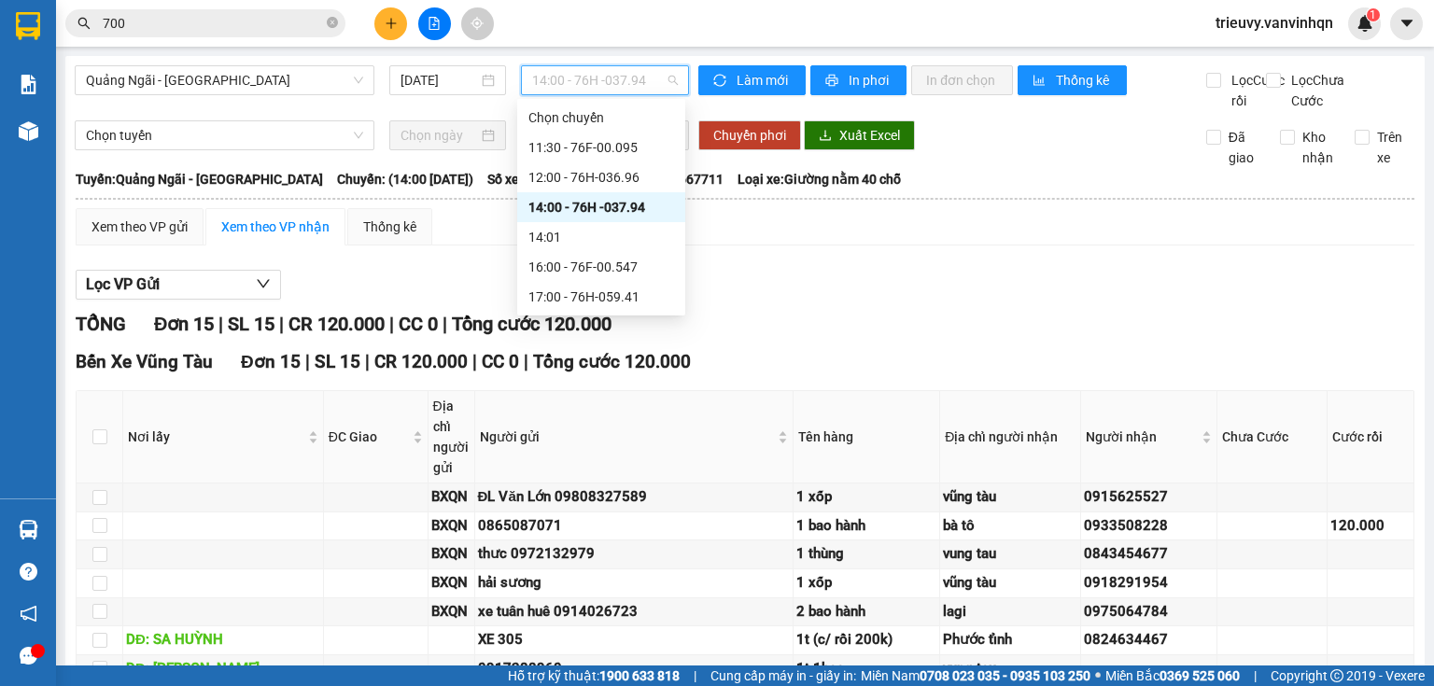
drag, startPoint x: 623, startPoint y: 79, endPoint x: 616, endPoint y: 138, distance: 59.2
click at [620, 80] on span "14:00 - 76H -037.94" at bounding box center [605, 80] width 147 height 28
click at [616, 254] on div "16:00 - 76F-00.547" at bounding box center [601, 267] width 168 height 30
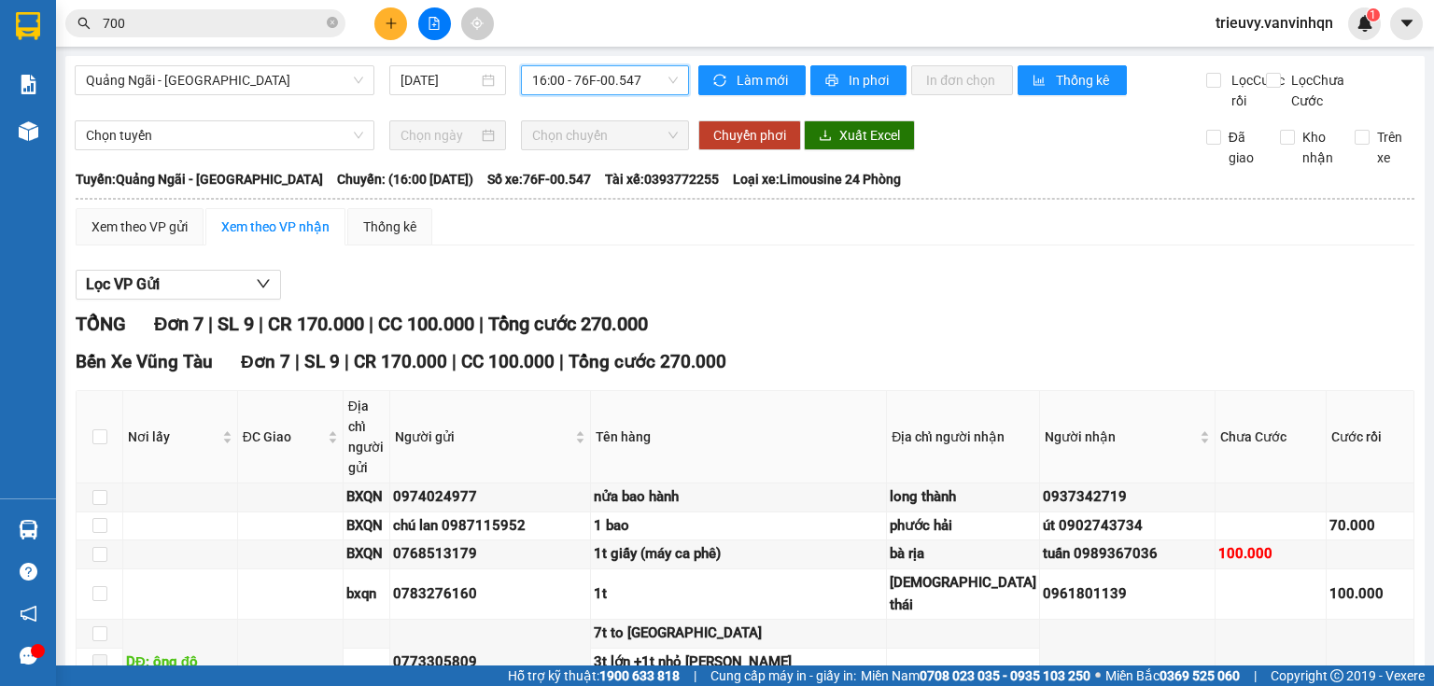
click at [635, 85] on span "16:00 - 76F-00.547" at bounding box center [605, 80] width 147 height 28
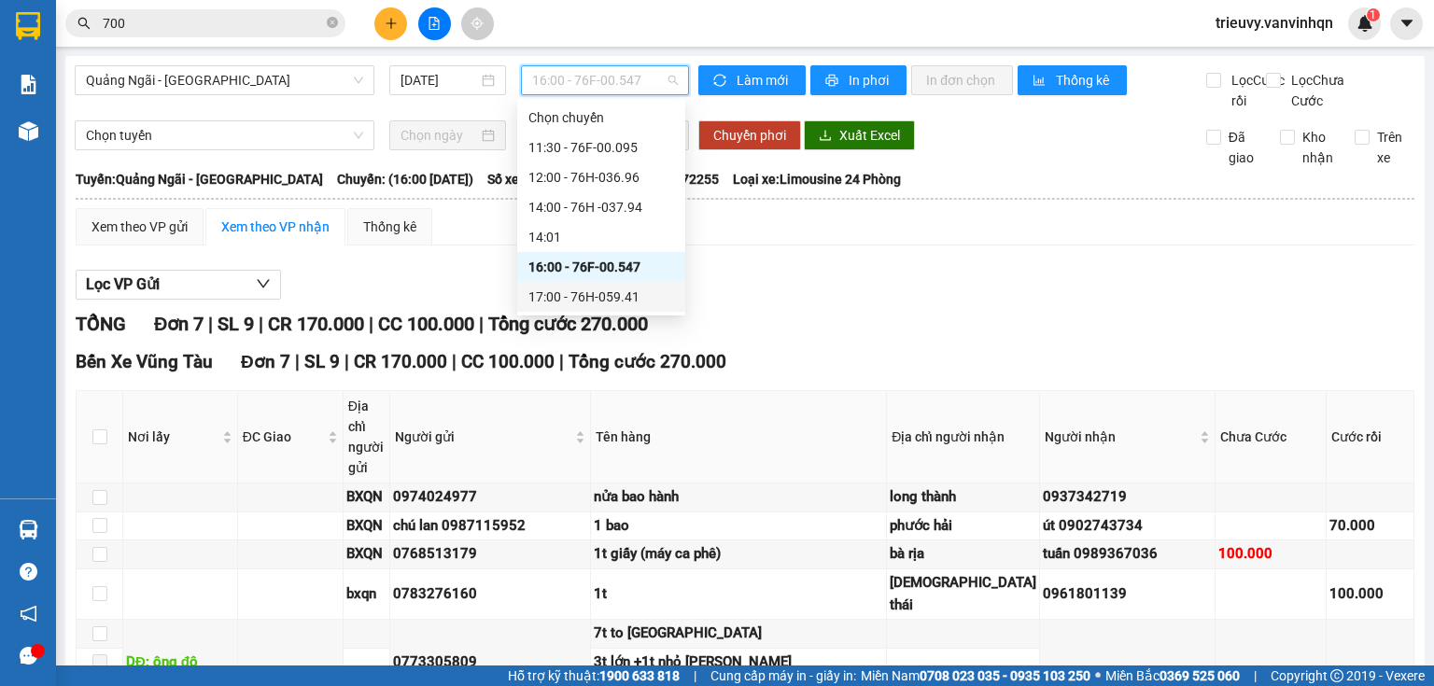
click at [611, 294] on div "17:00 - 76H-059.41" at bounding box center [601, 297] width 146 height 21
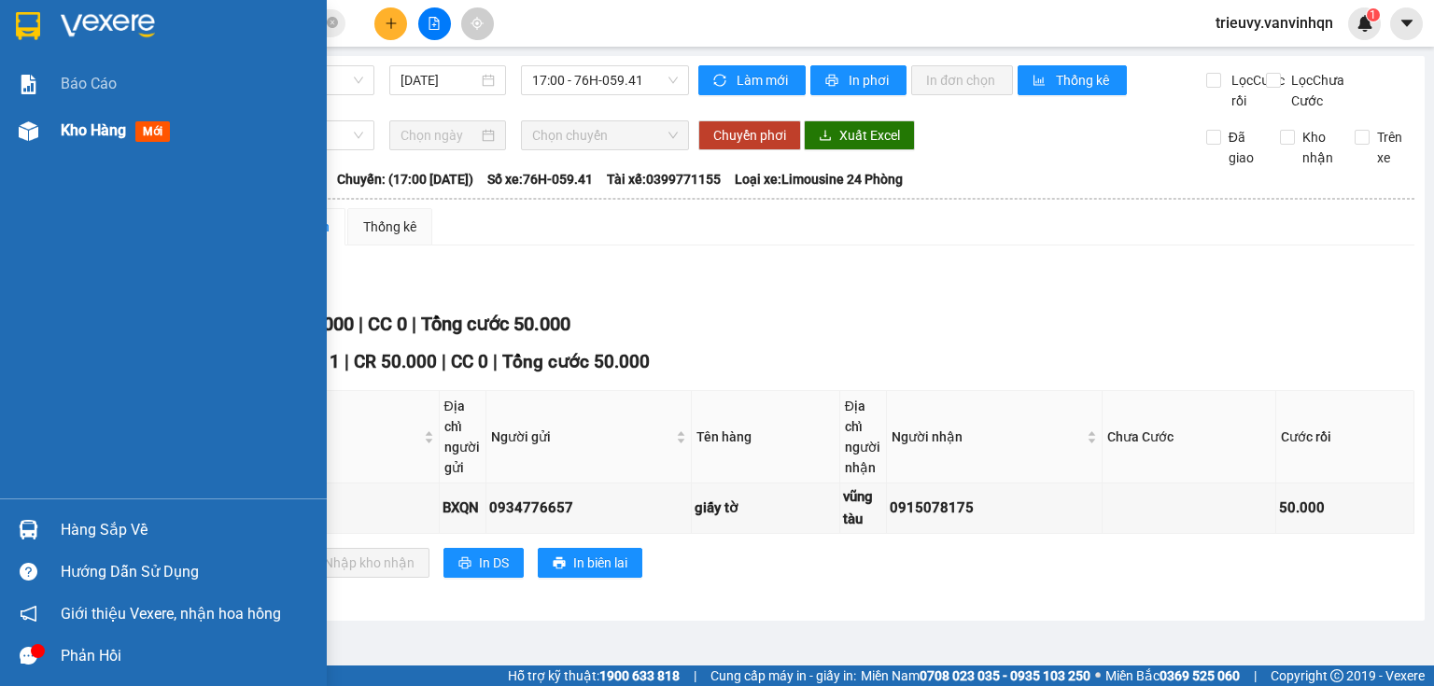
click at [71, 130] on span "Kho hàng" at bounding box center [93, 130] width 65 height 18
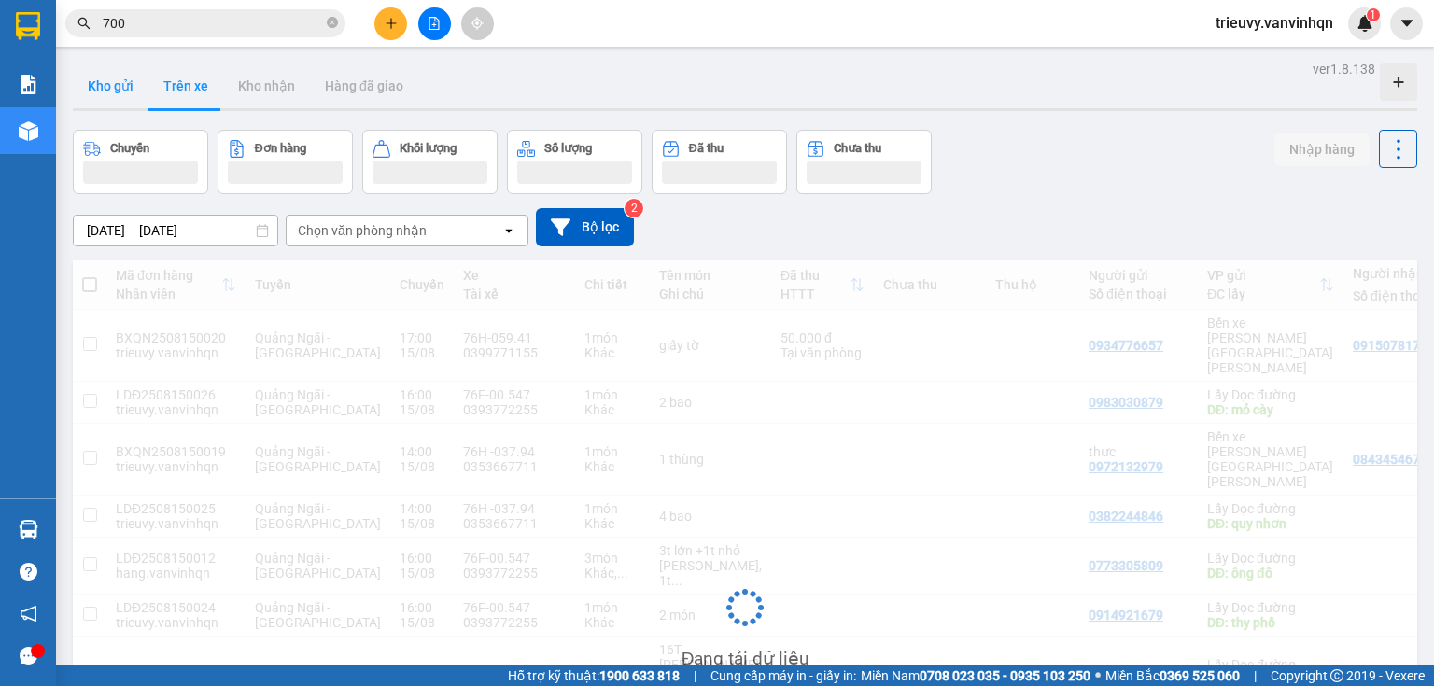
click at [133, 84] on button "Kho gửi" at bounding box center [111, 85] width 76 height 45
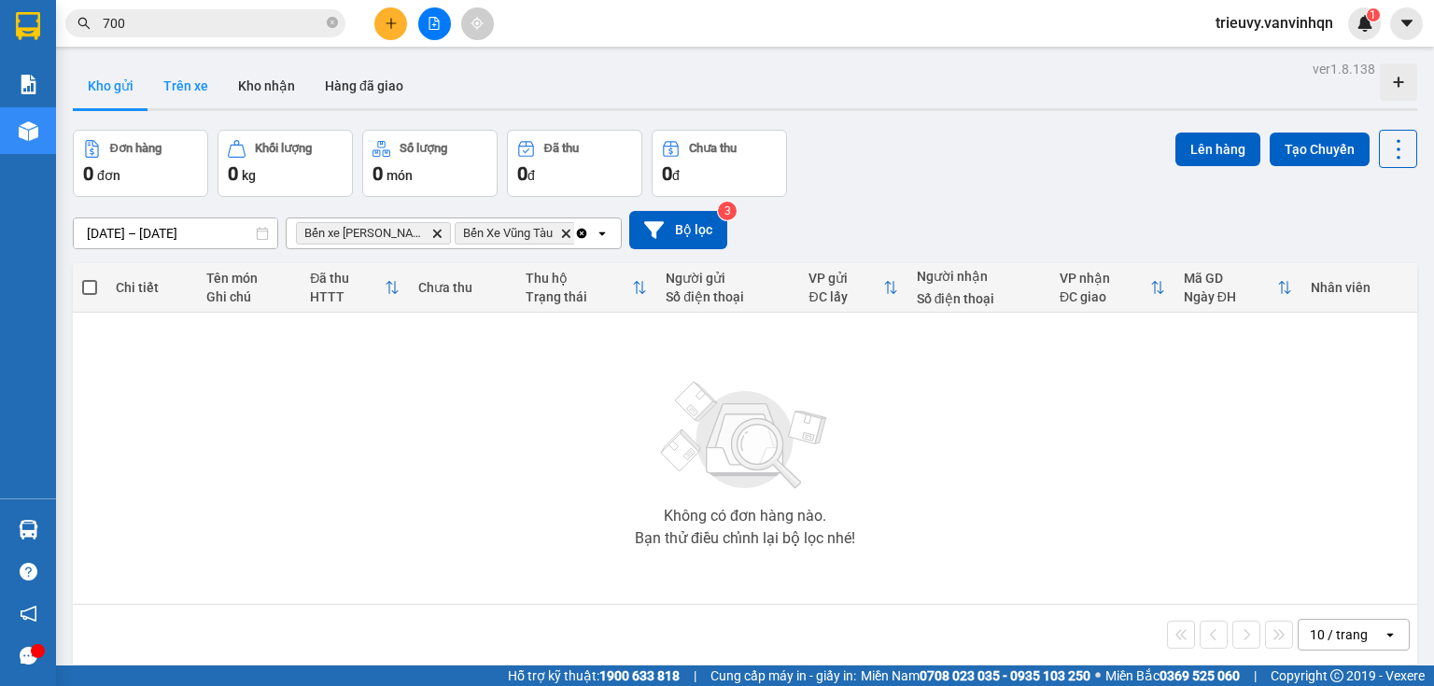
click at [194, 101] on button "Trên xe" at bounding box center [185, 85] width 75 height 45
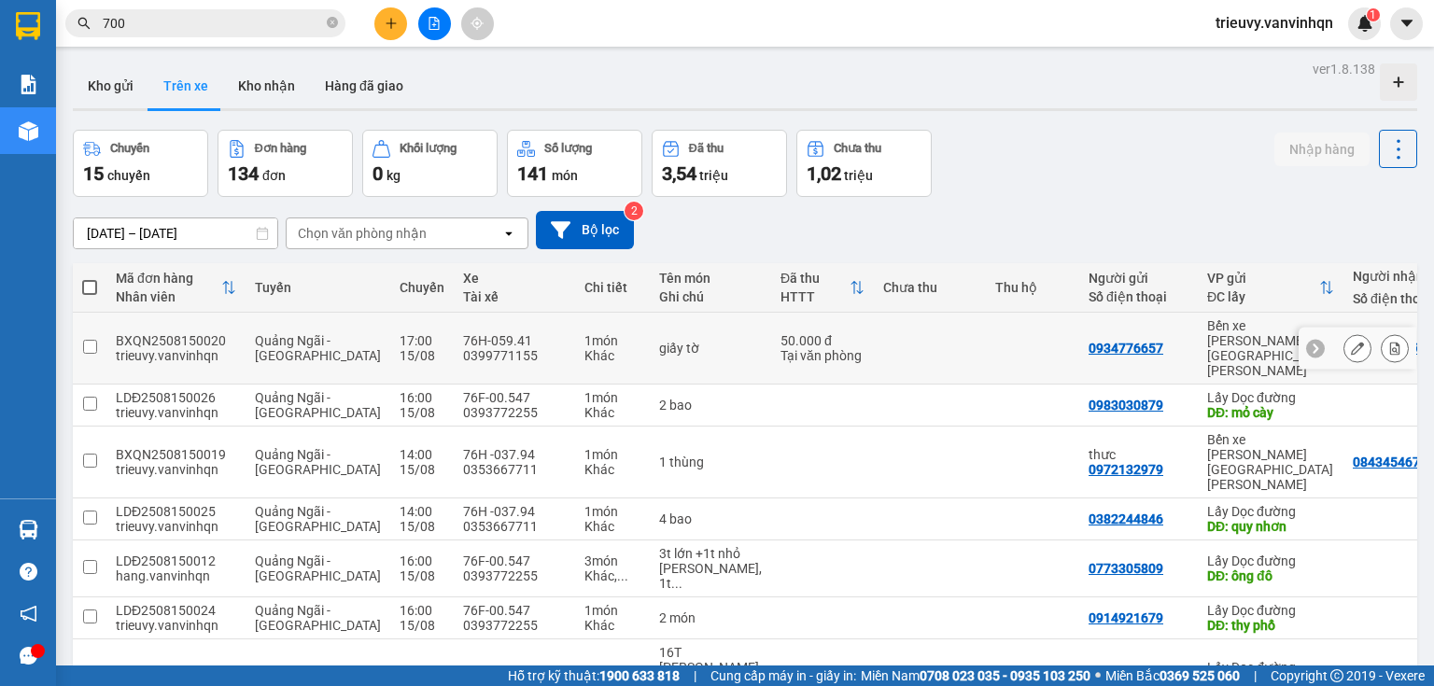
click at [1352, 342] on icon at bounding box center [1357, 348] width 13 height 13
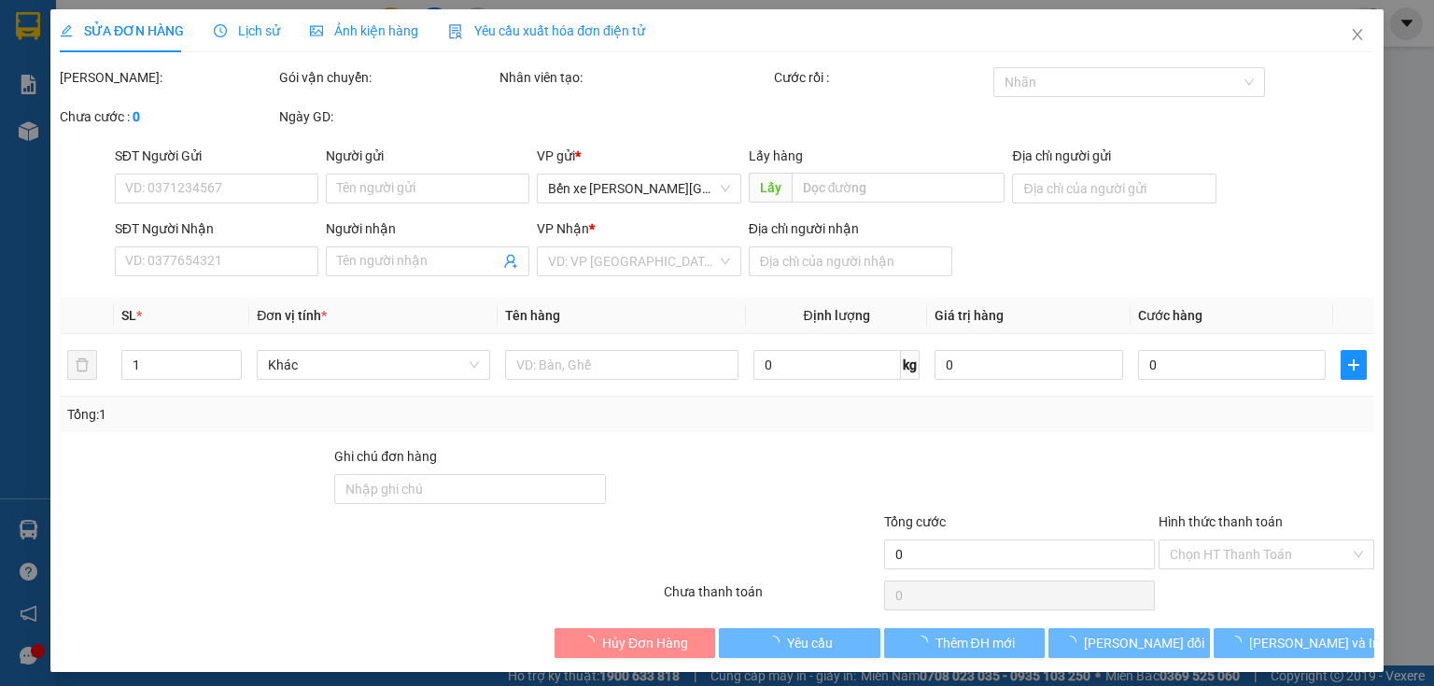
type input "0934776657"
type input "BXQN"
type input "0915078175"
type input "vũng tàu"
type input "50.000"
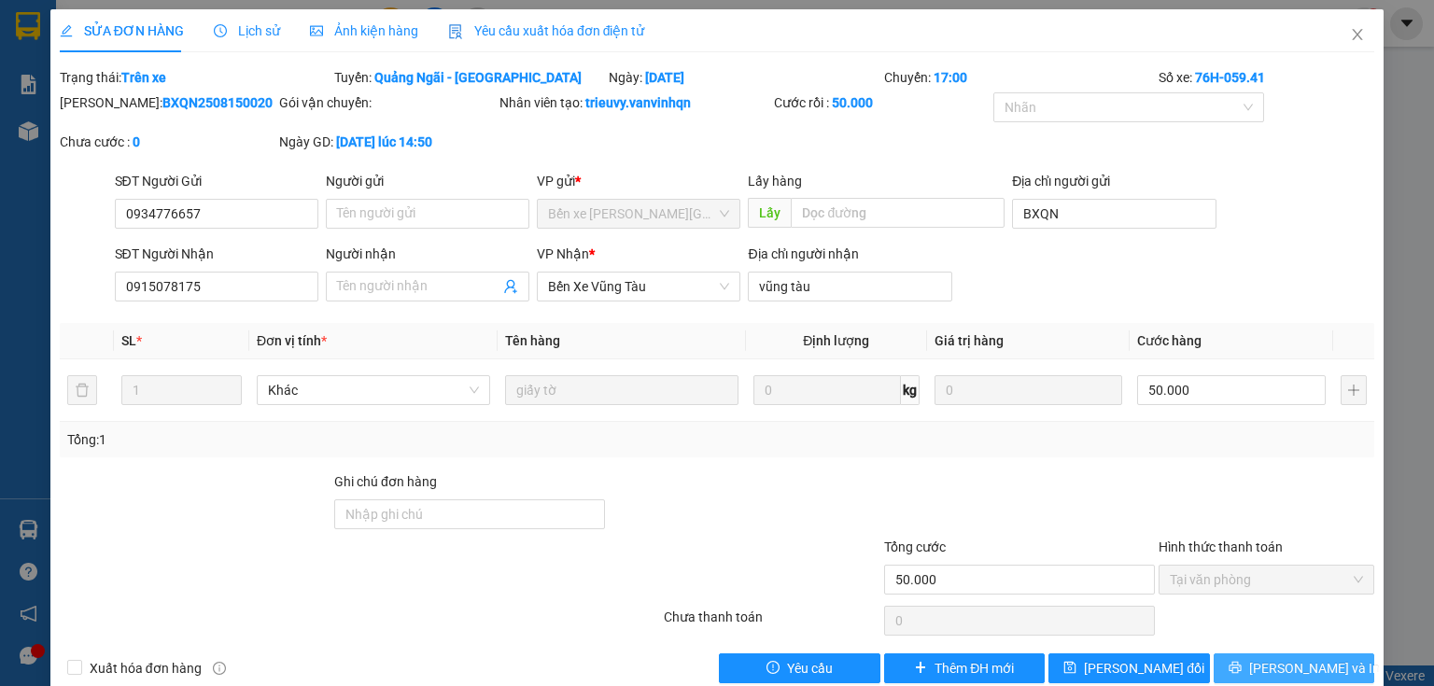
click at [1338, 663] on button "[PERSON_NAME] và In" at bounding box center [1293, 668] width 161 height 30
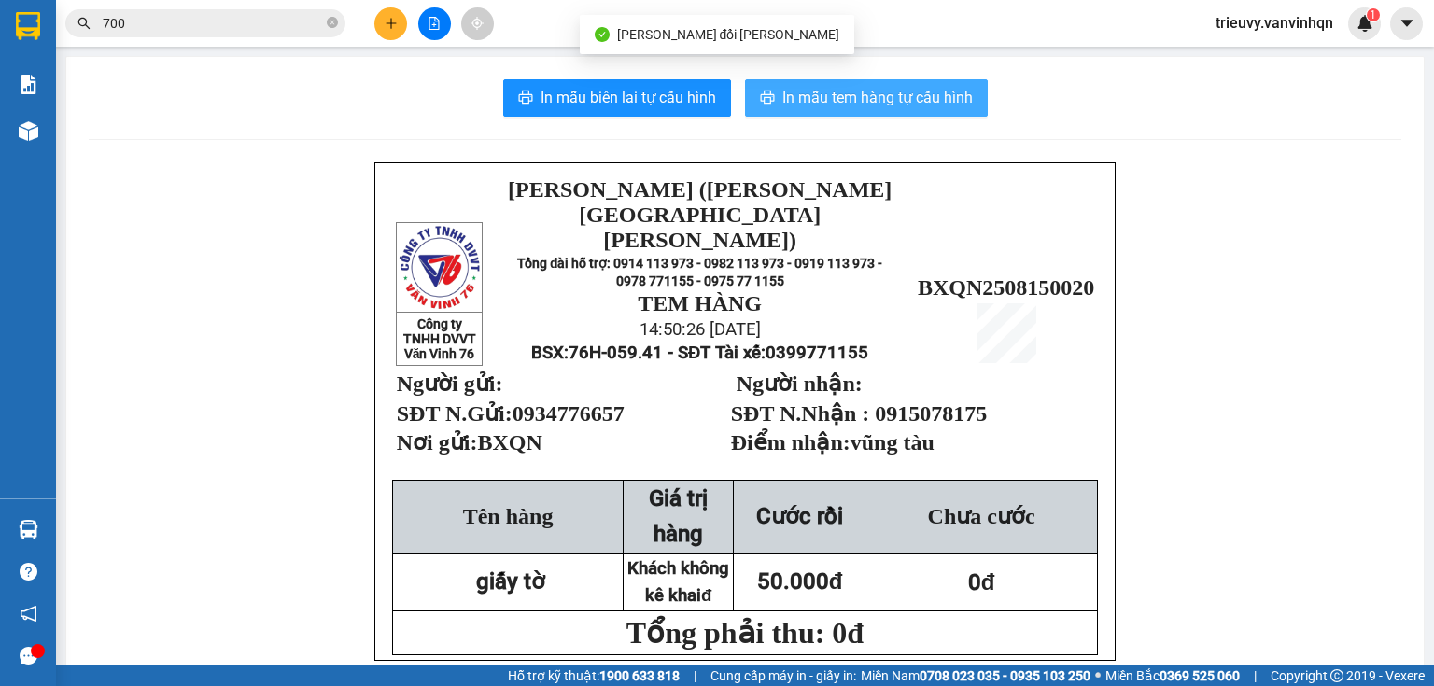
click at [782, 94] on span "In mẫu tem hàng tự cấu hình" at bounding box center [877, 97] width 190 height 23
